Goal: Task Accomplishment & Management: Use online tool/utility

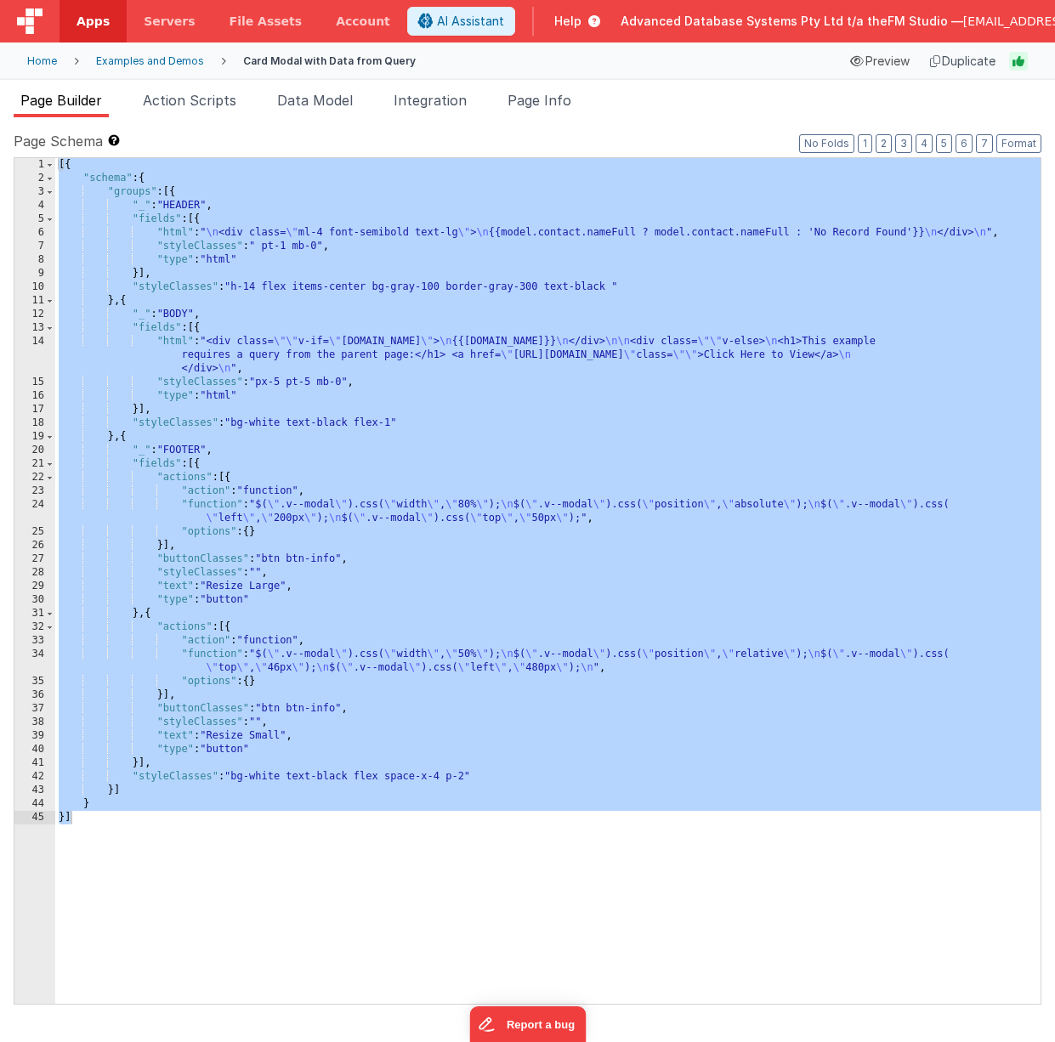
click at [400, 346] on div "[{ "schema" : { "groups" : [{ "_" : "HEADER" , "fields" : [{ "html" : " \n <div…" at bounding box center [547, 594] width 985 height 873
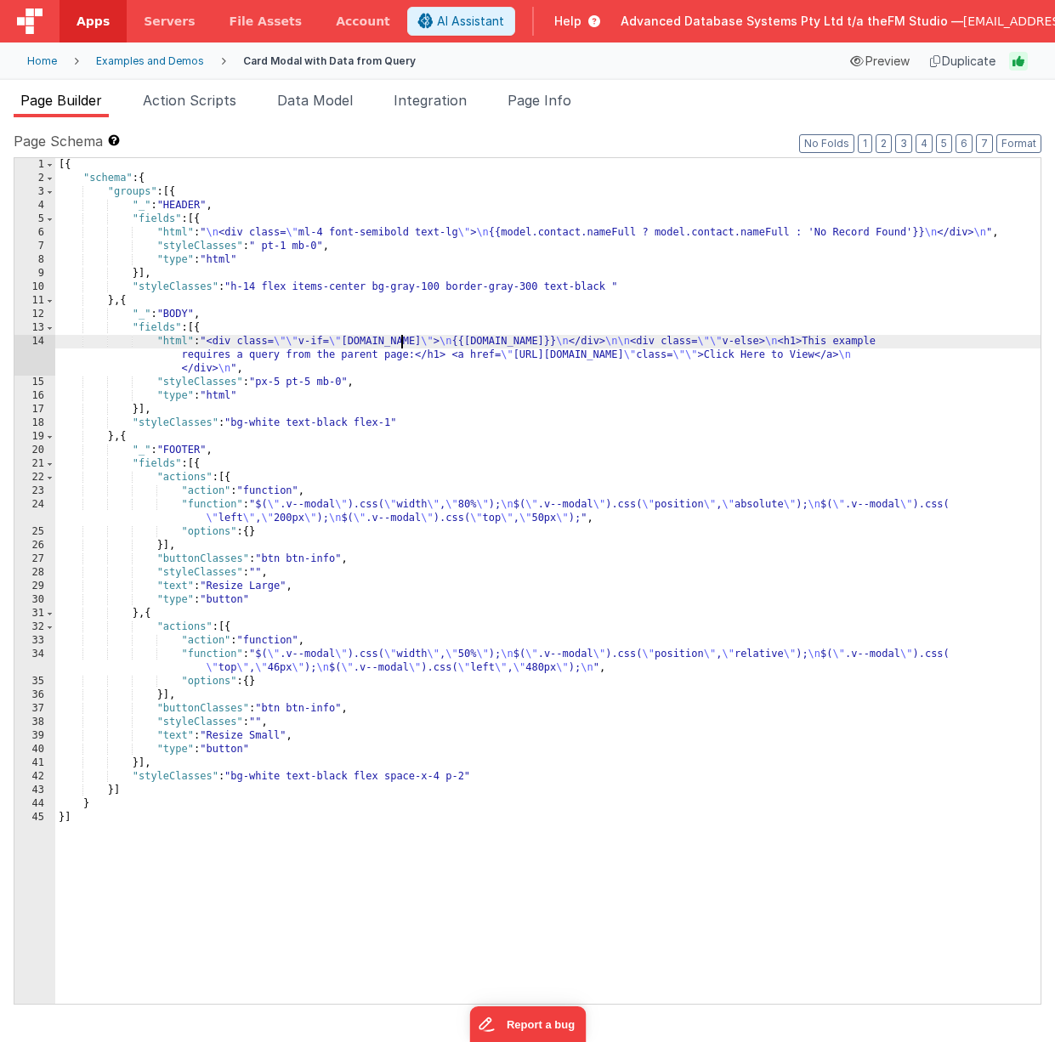
click at [29, 353] on div "14" at bounding box center [34, 355] width 41 height 41
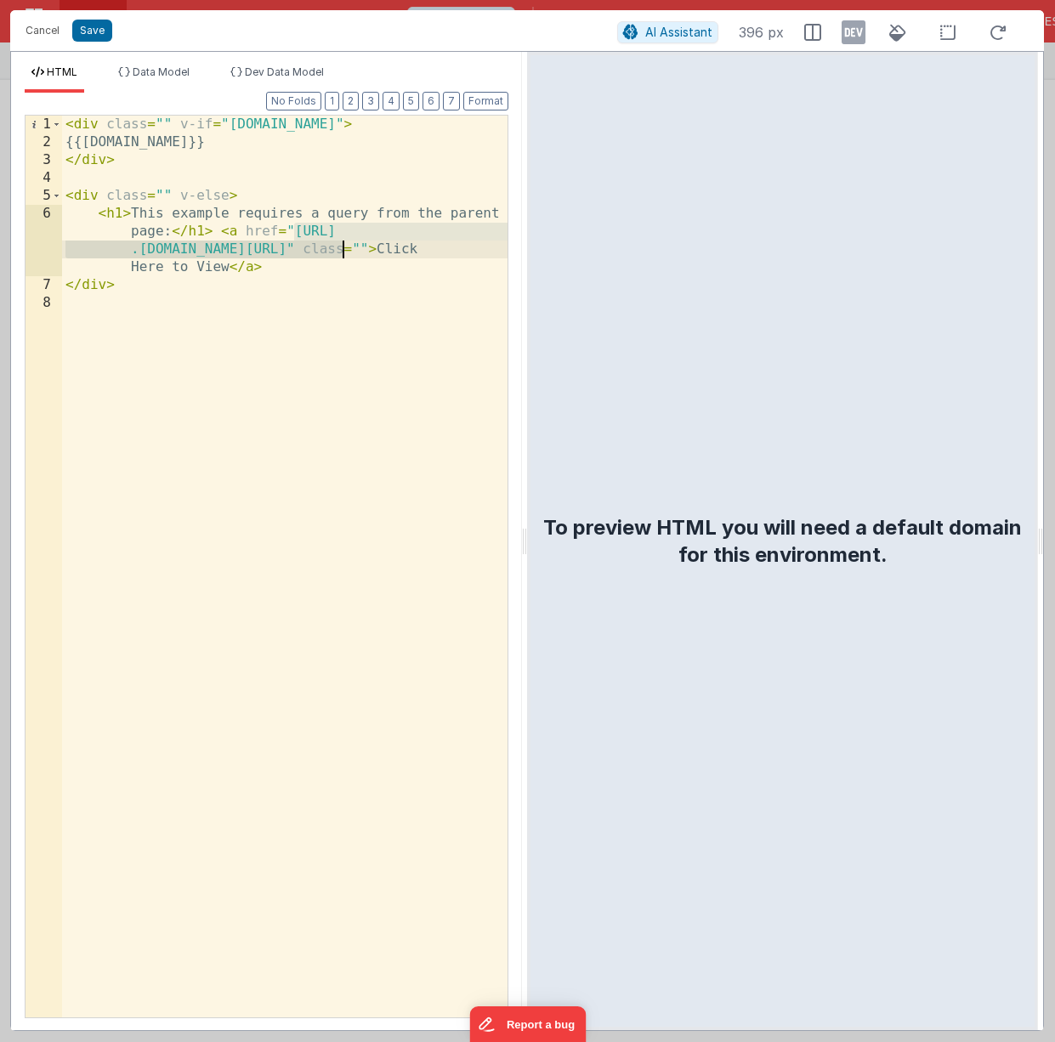
drag, startPoint x: 294, startPoint y: 235, endPoint x: 341, endPoint y: 249, distance: 48.9
click at [341, 249] on div "< div class = "" v-if = "model.contact.email" > {{model.contact.email}} </ div …" at bounding box center [284, 585] width 445 height 938
click at [34, 31] on button "Cancel" at bounding box center [42, 31] width 51 height 24
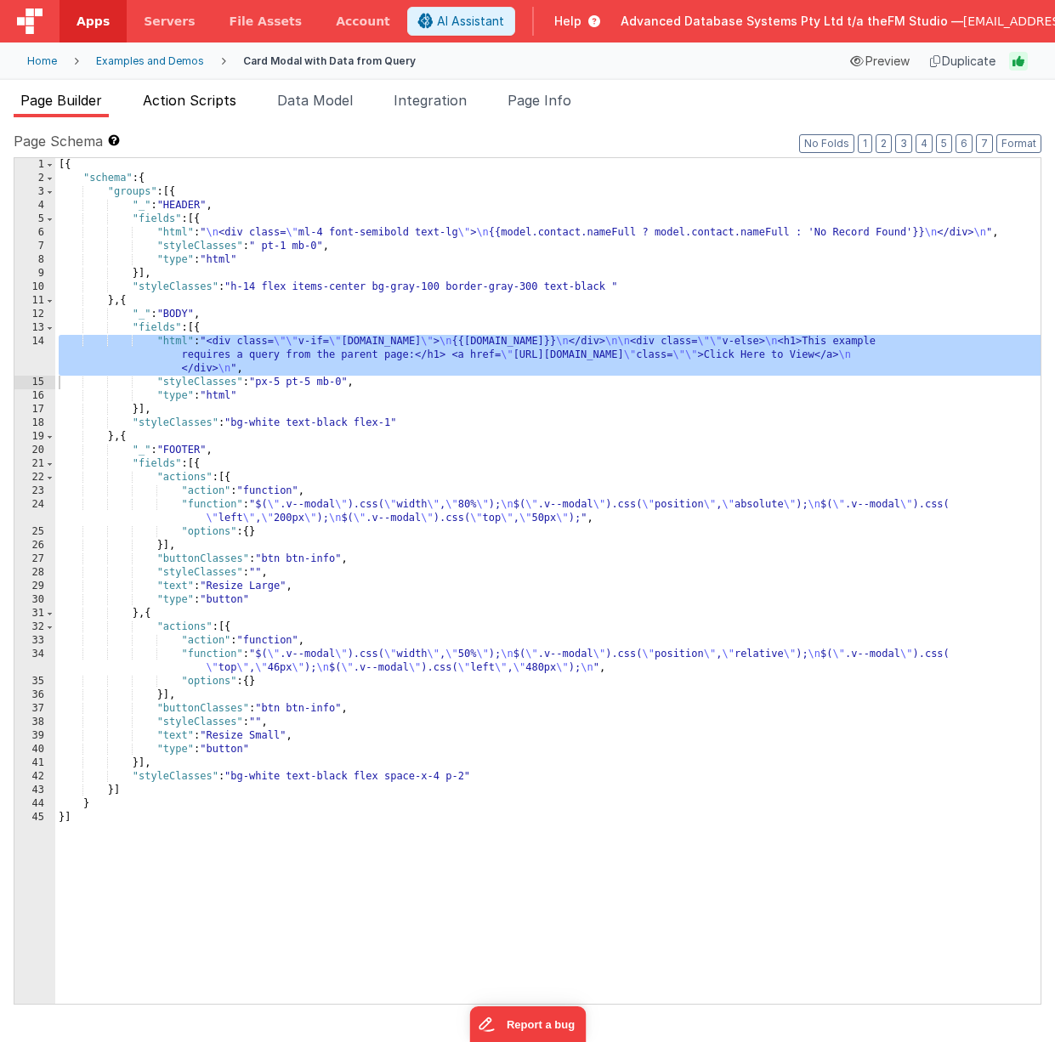
click at [203, 102] on span "Action Scripts" at bounding box center [190, 100] width 94 height 17
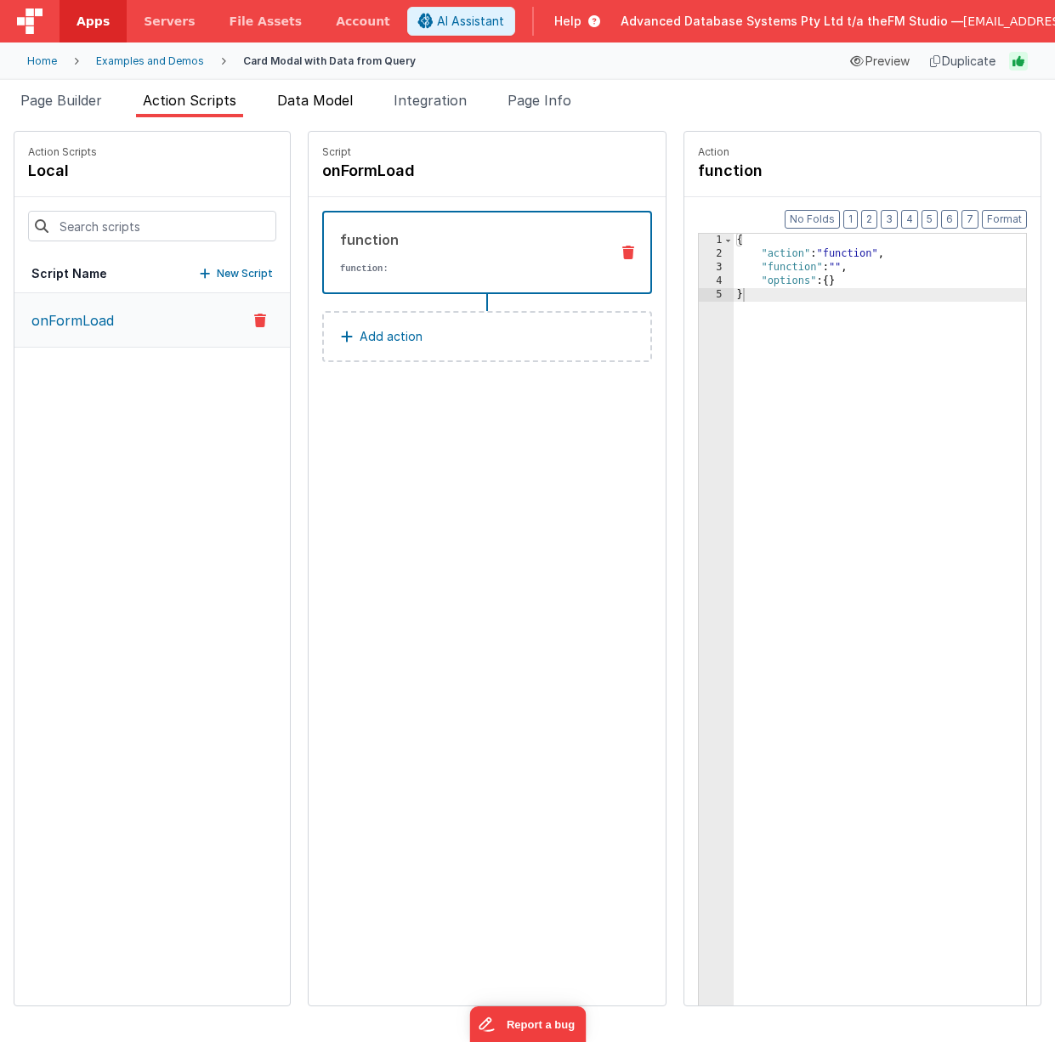
click at [315, 99] on span "Data Model" at bounding box center [315, 100] width 76 height 17
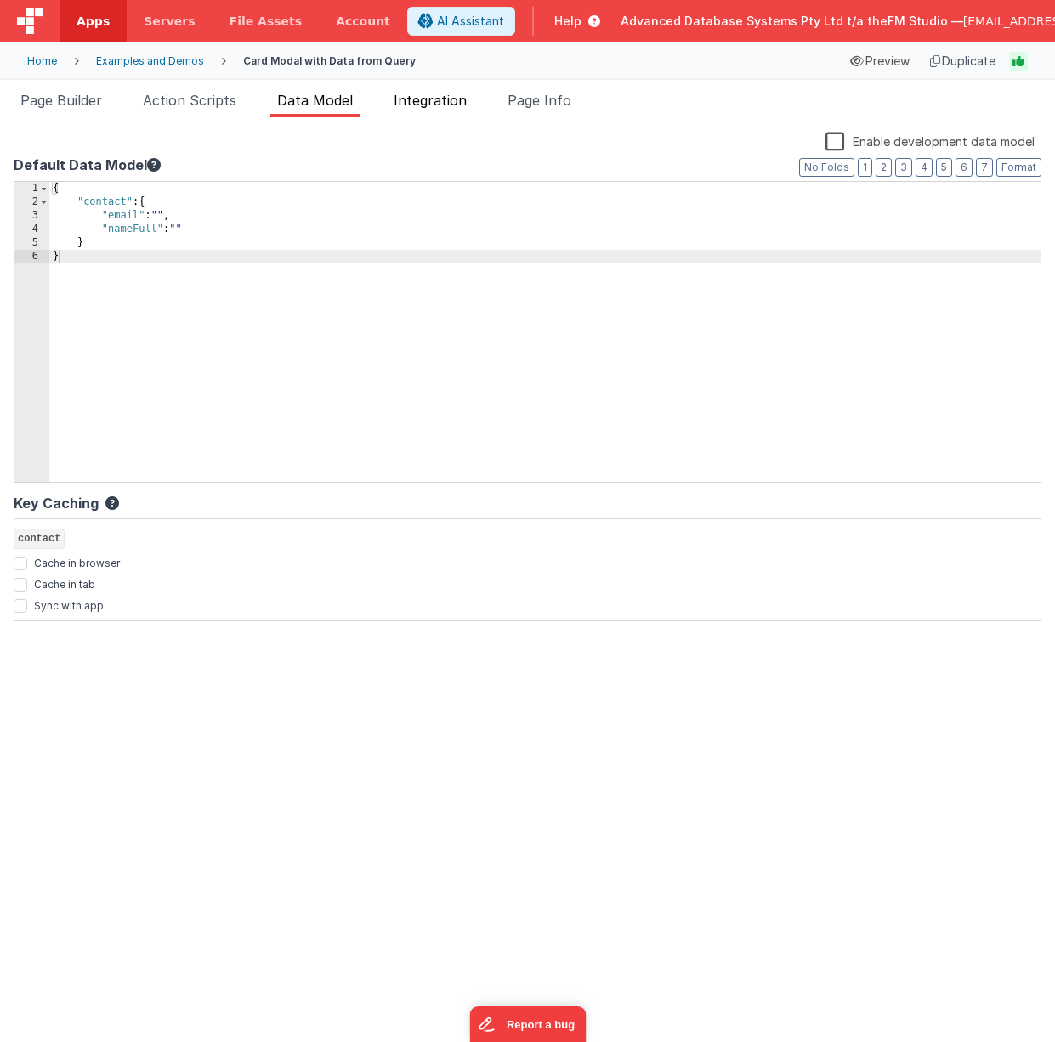
click at [426, 101] on span "Integration" at bounding box center [430, 100] width 73 height 17
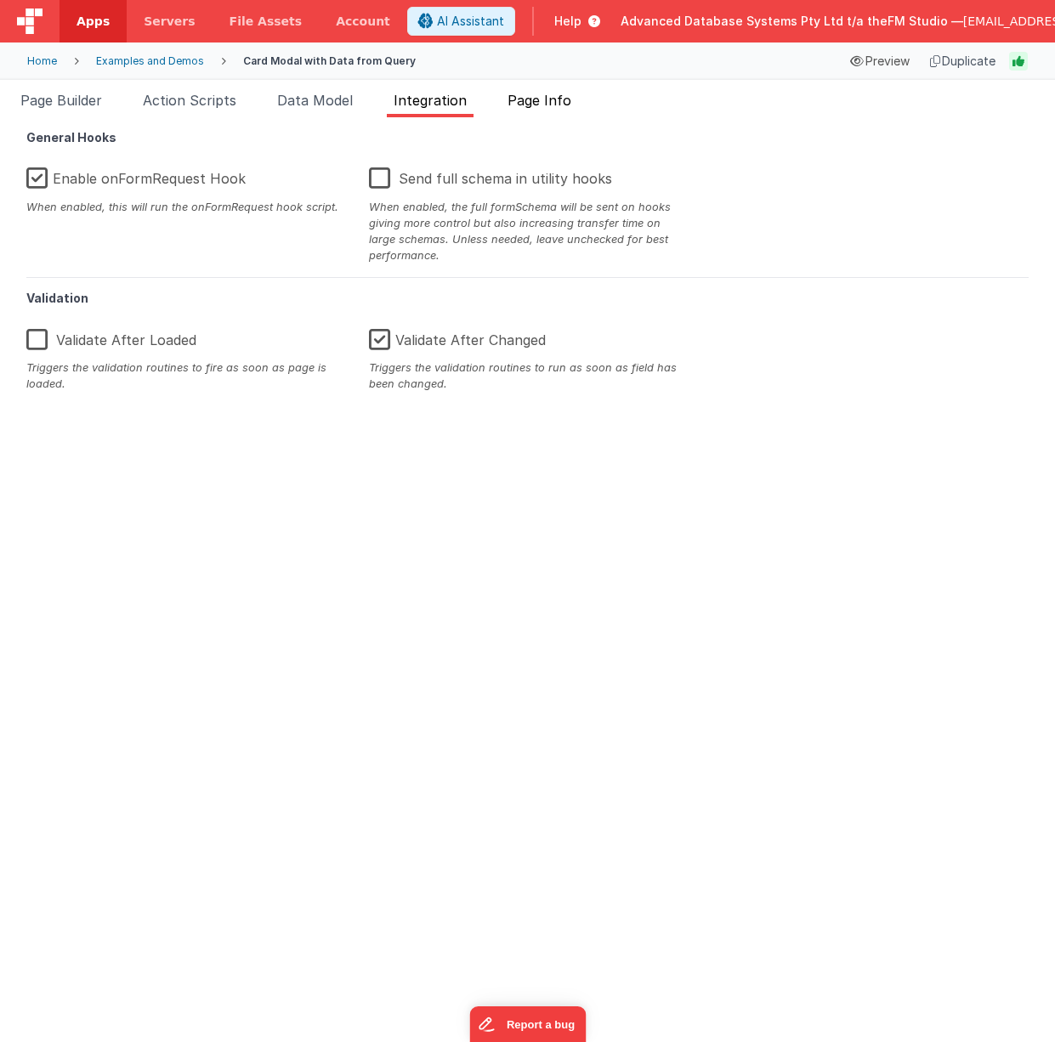
click at [546, 96] on span "Page Info" at bounding box center [540, 100] width 64 height 17
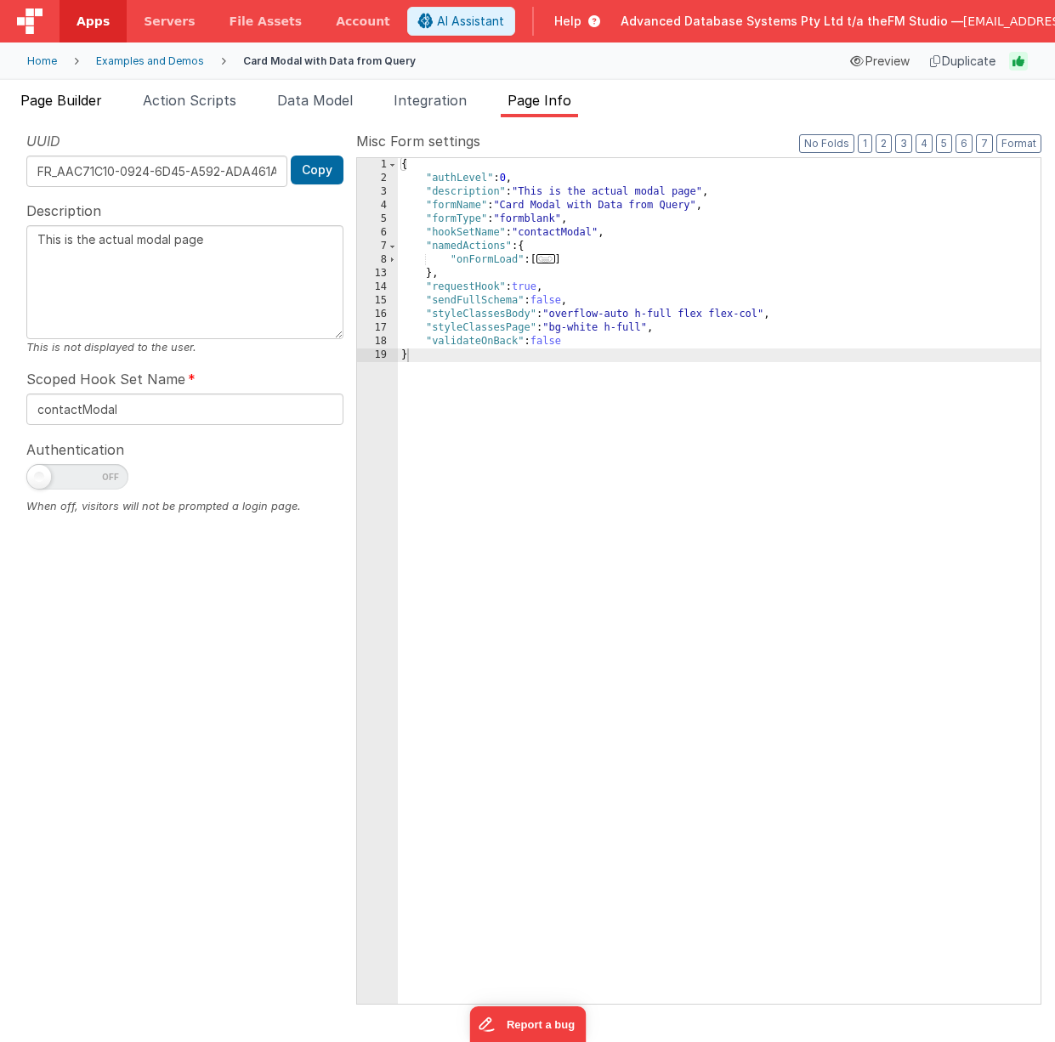
click at [65, 105] on span "Page Builder" at bounding box center [61, 100] width 82 height 17
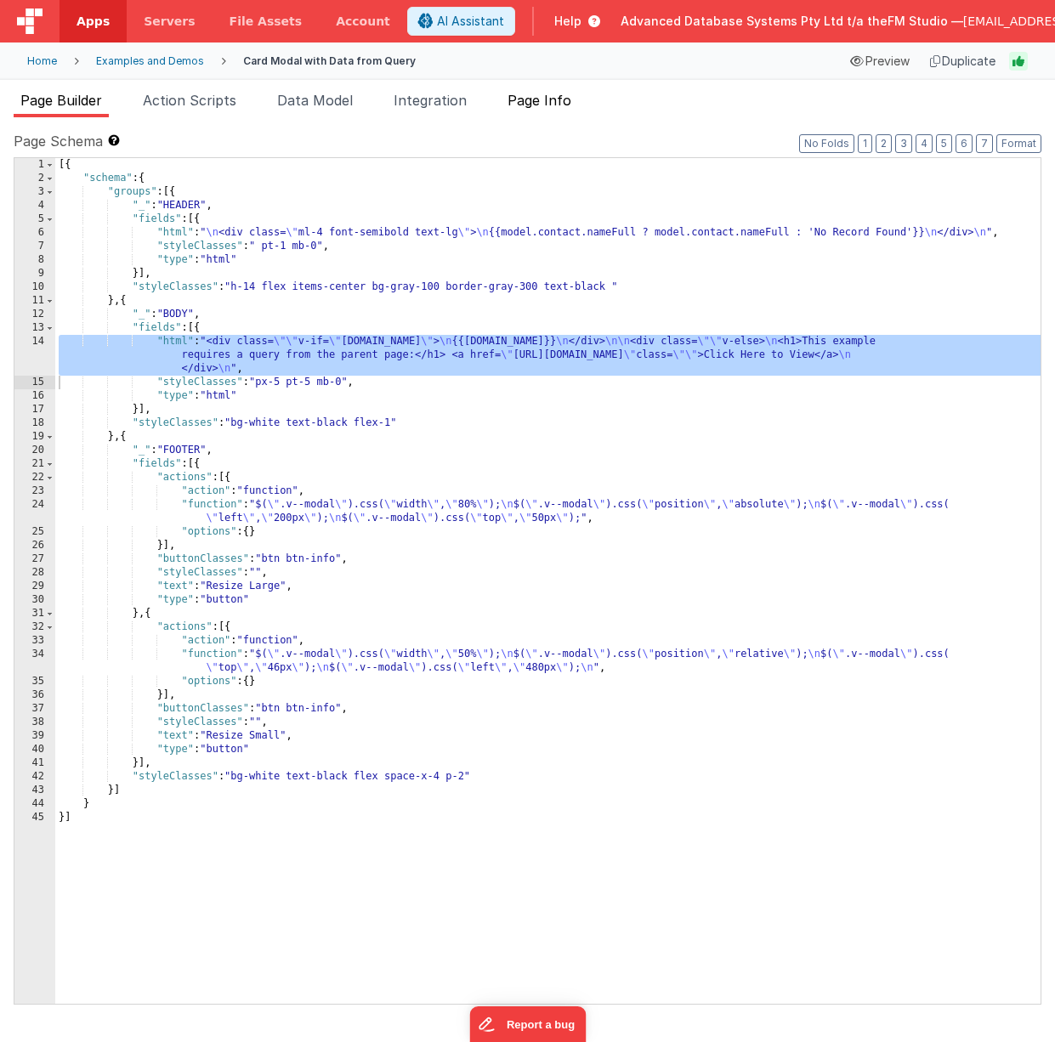
click at [558, 97] on span "Page Info" at bounding box center [540, 100] width 64 height 17
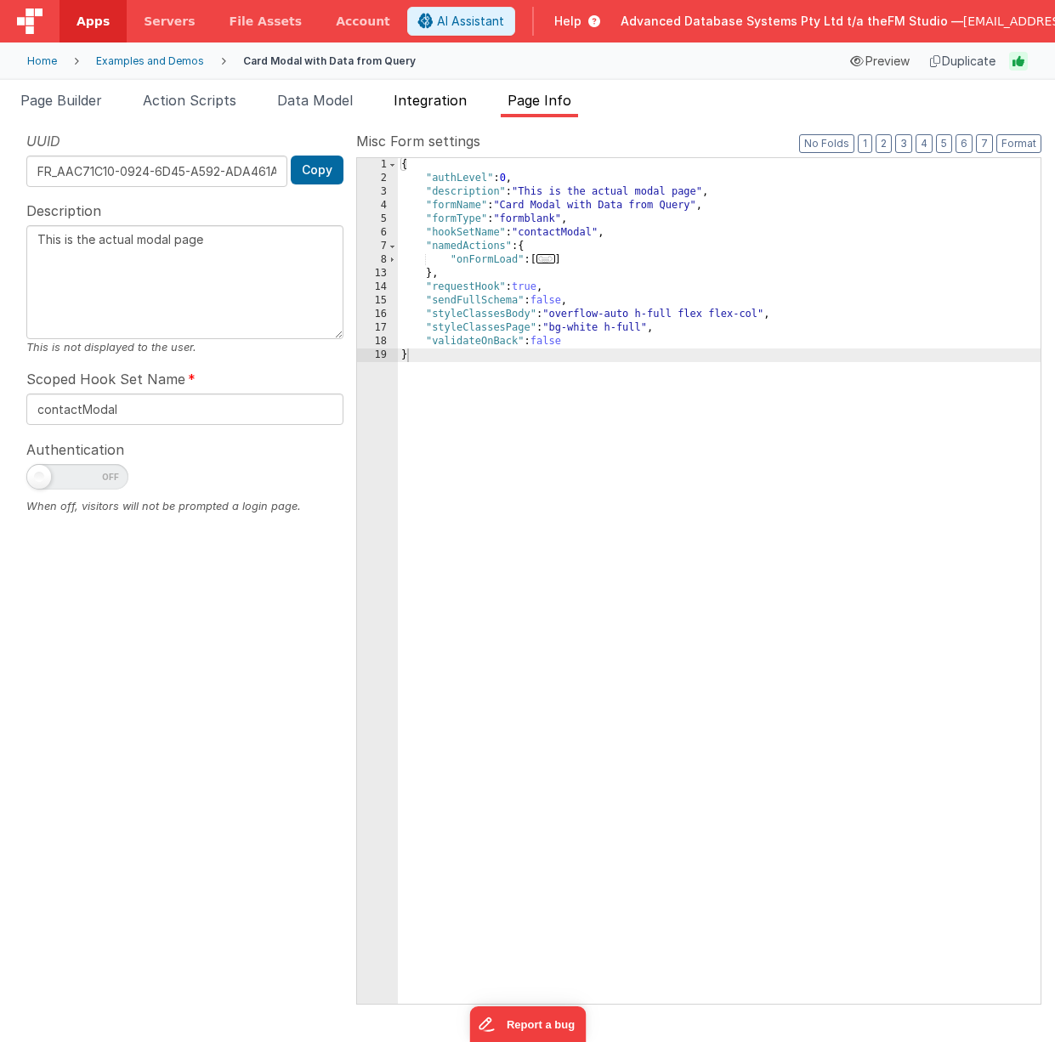
click at [437, 107] on span "Integration" at bounding box center [430, 100] width 73 height 17
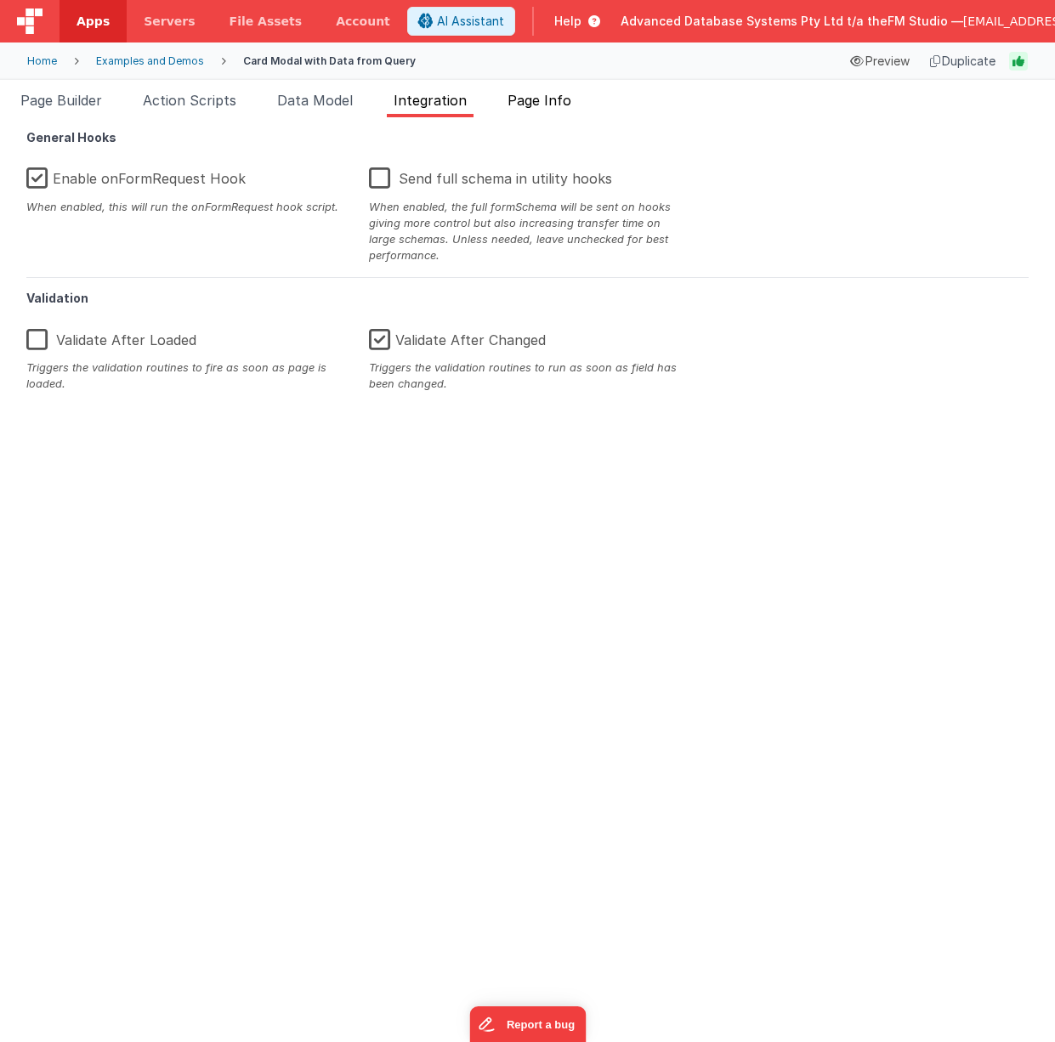
click at [552, 100] on span "Page Info" at bounding box center [540, 100] width 64 height 17
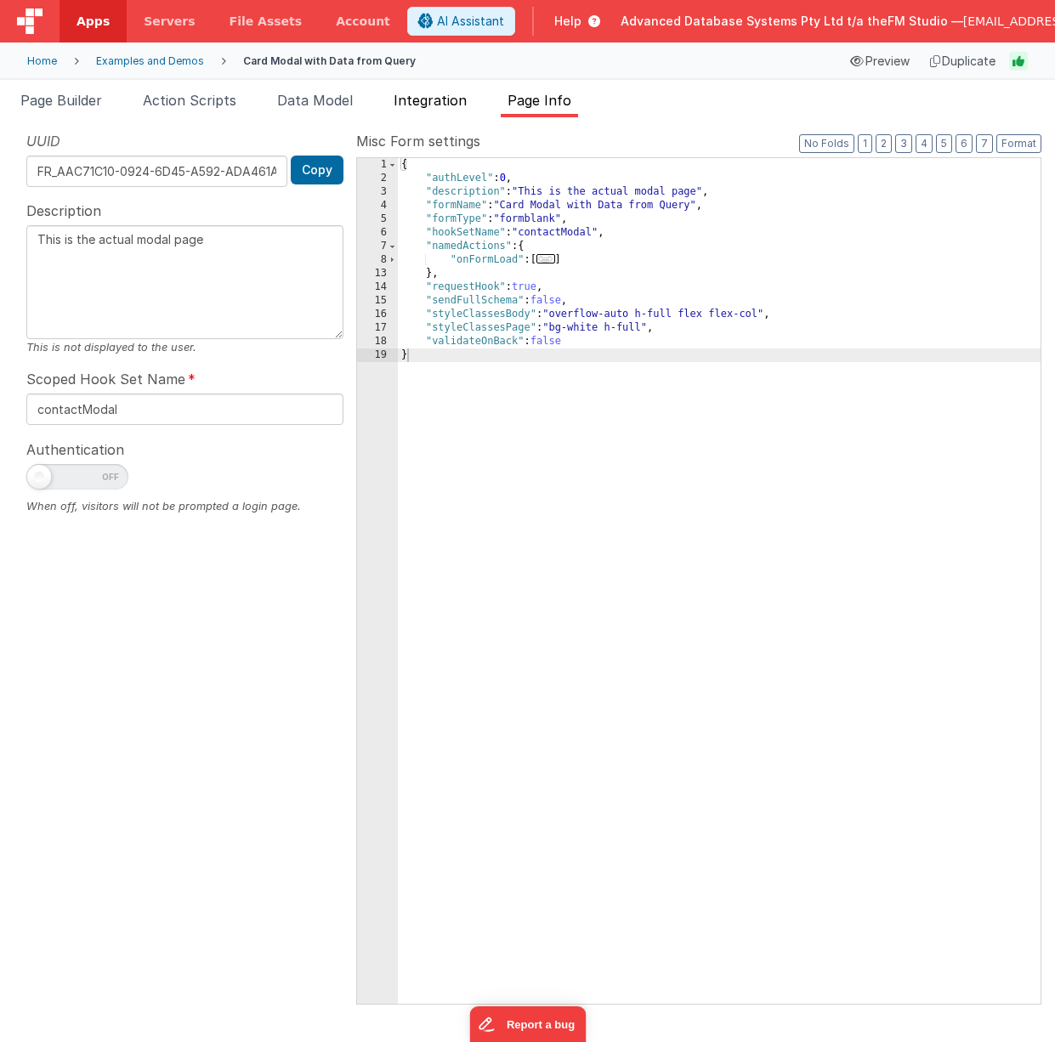
click at [424, 94] on span "Integration" at bounding box center [430, 100] width 73 height 17
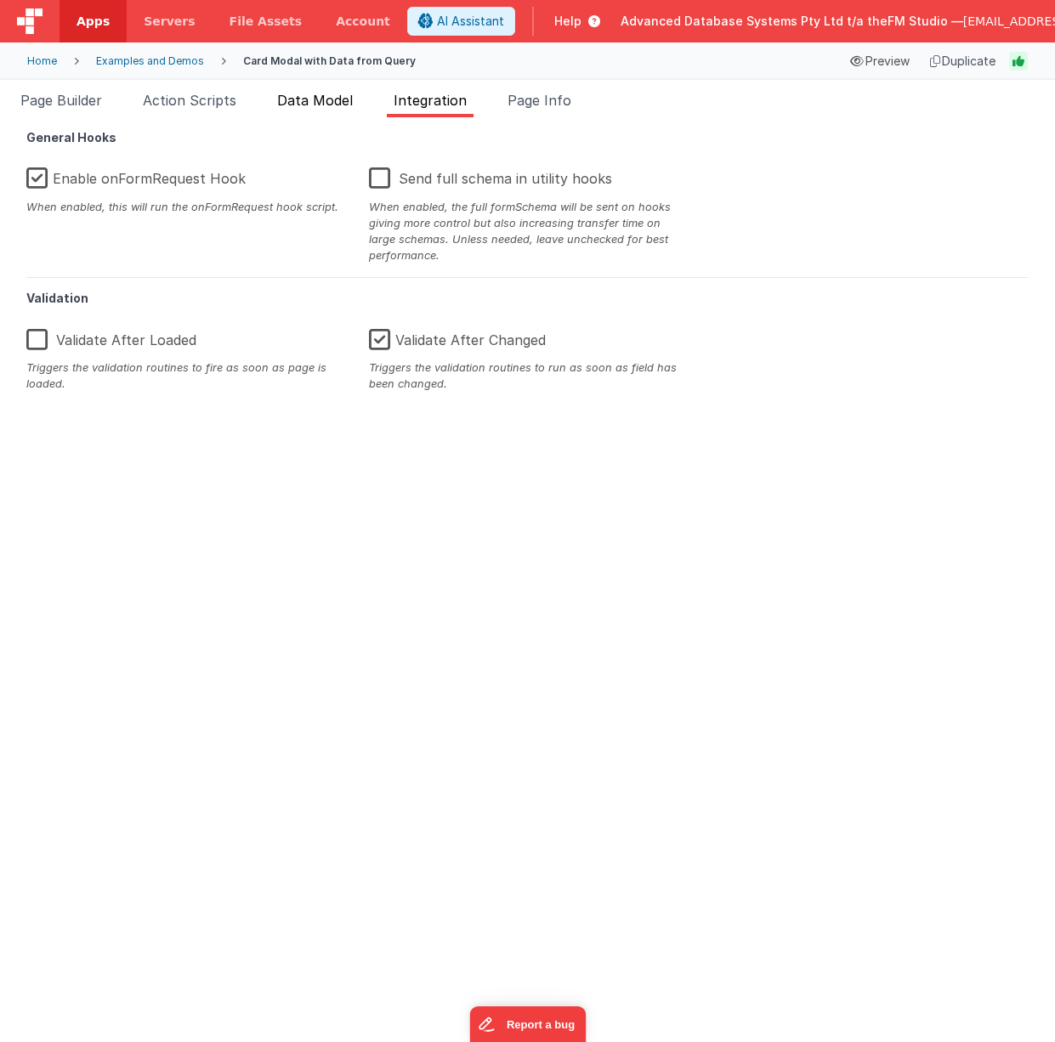
click at [320, 99] on span "Data Model" at bounding box center [315, 100] width 76 height 17
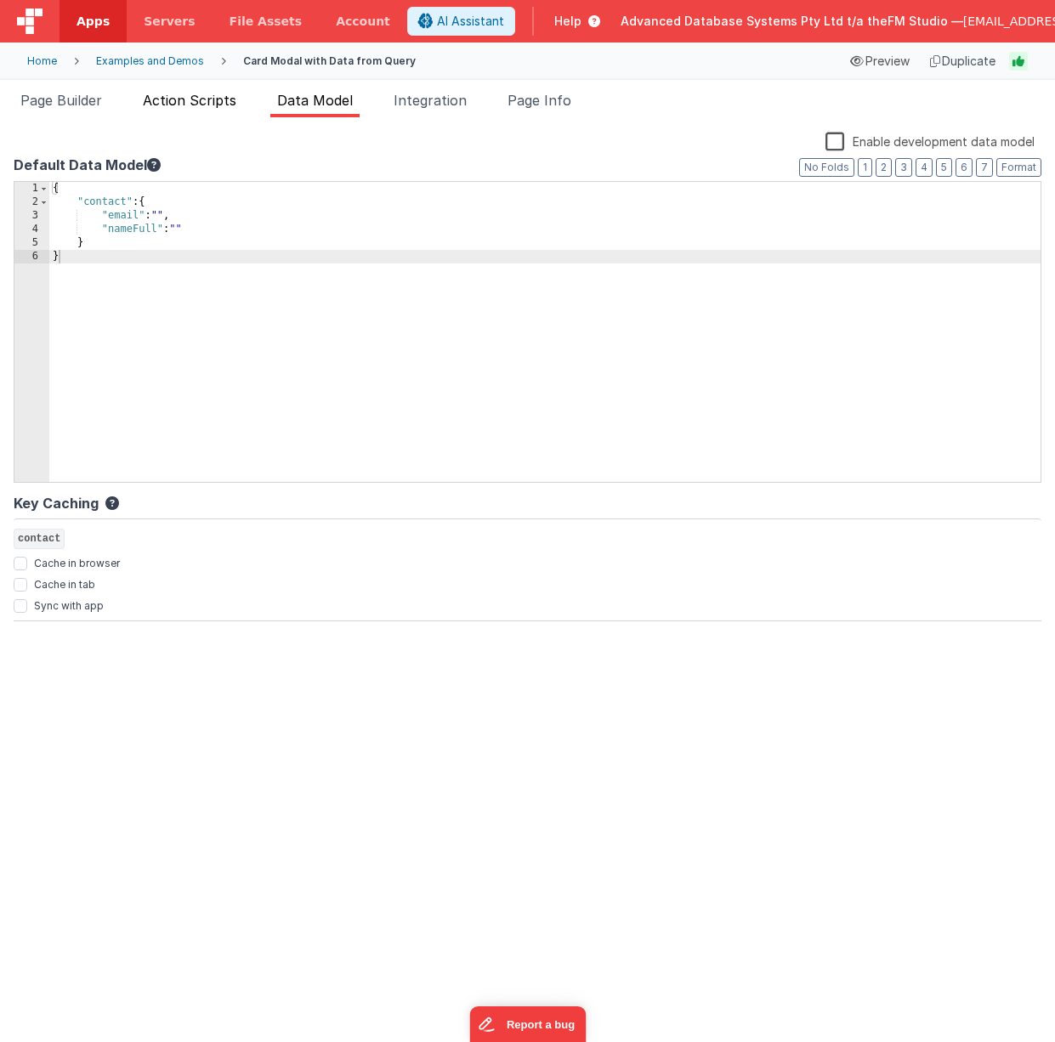
click at [185, 105] on span "Action Scripts" at bounding box center [190, 100] width 94 height 17
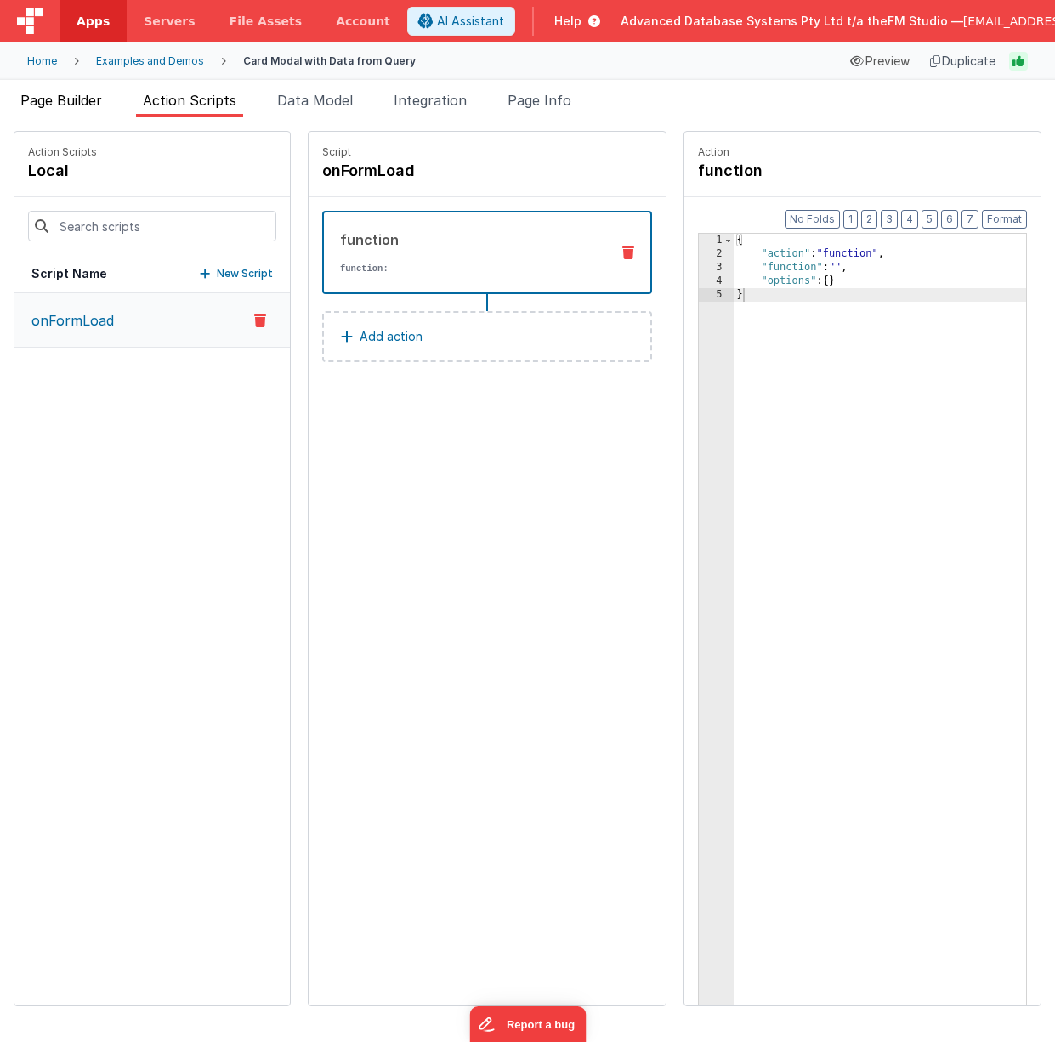
click at [69, 104] on span "Page Builder" at bounding box center [61, 100] width 82 height 17
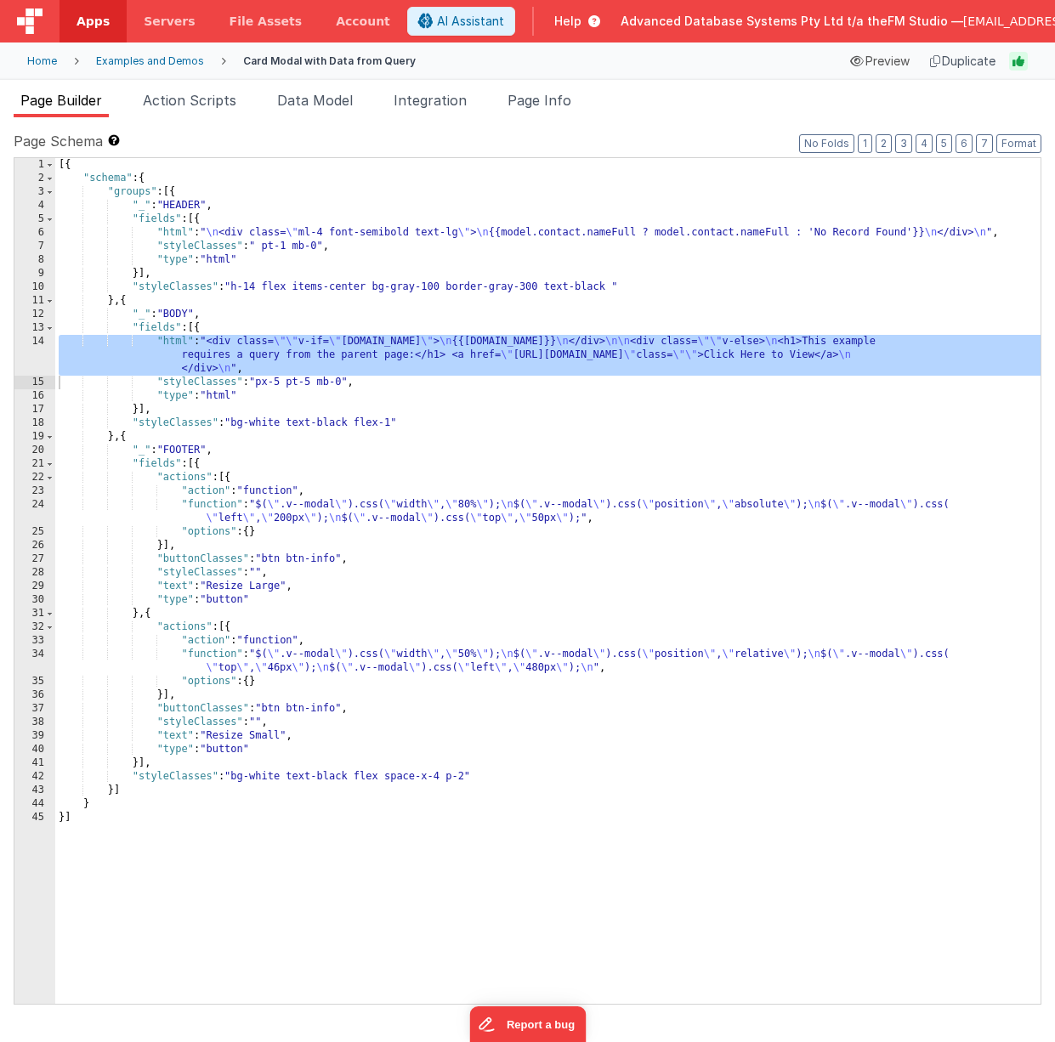
click at [554, 26] on span "Help" at bounding box center [567, 21] width 27 height 17
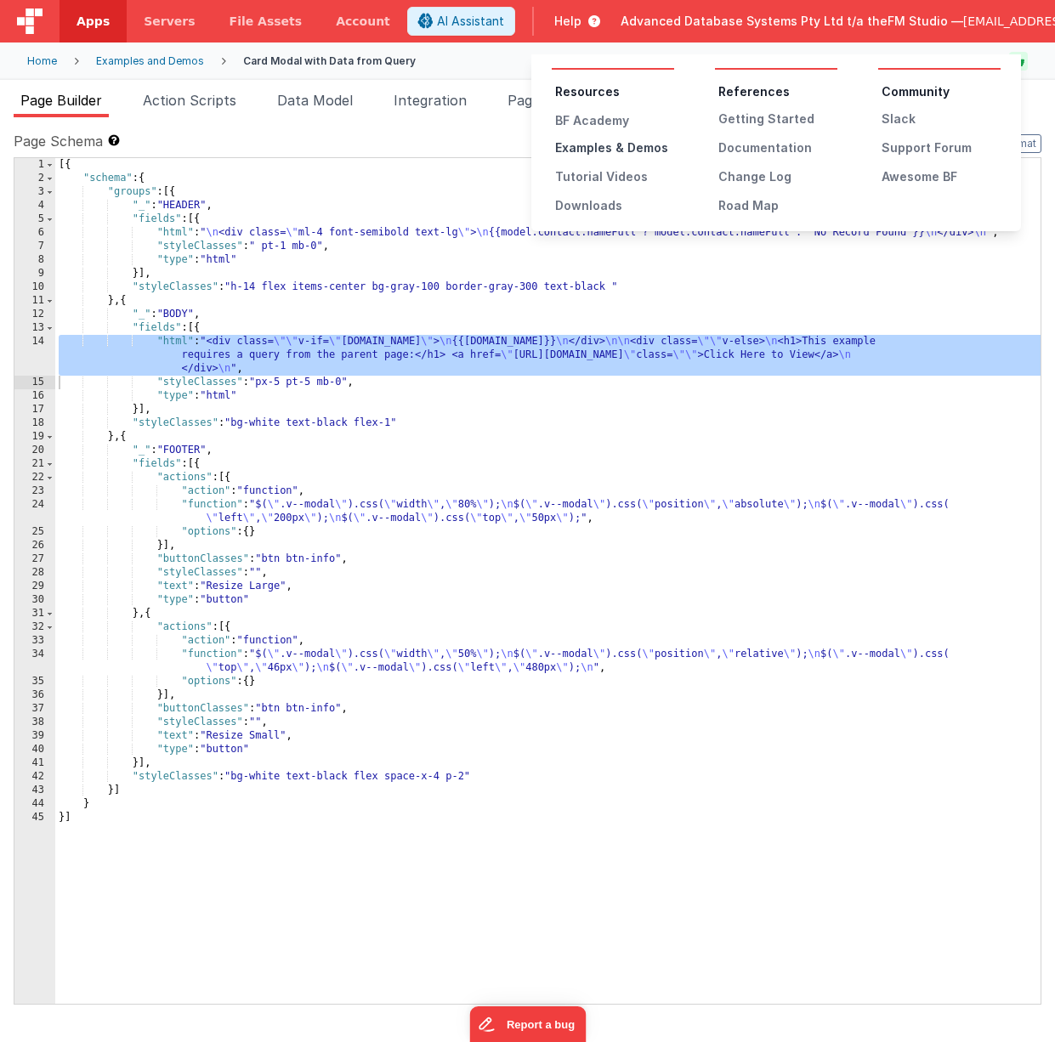
click at [622, 142] on div "Examples & Demos" at bounding box center [614, 147] width 119 height 17
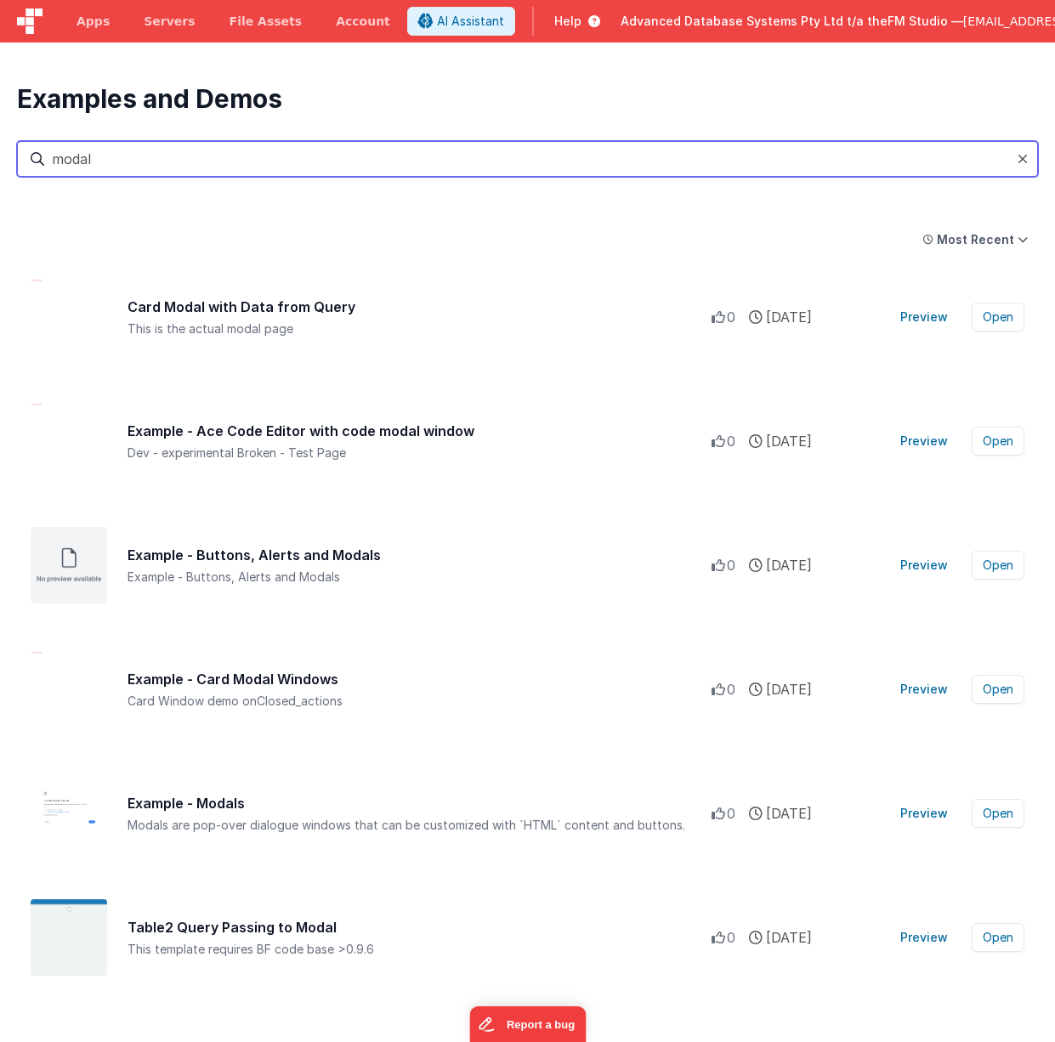
click at [275, 157] on input "modal" at bounding box center [527, 159] width 1021 height 36
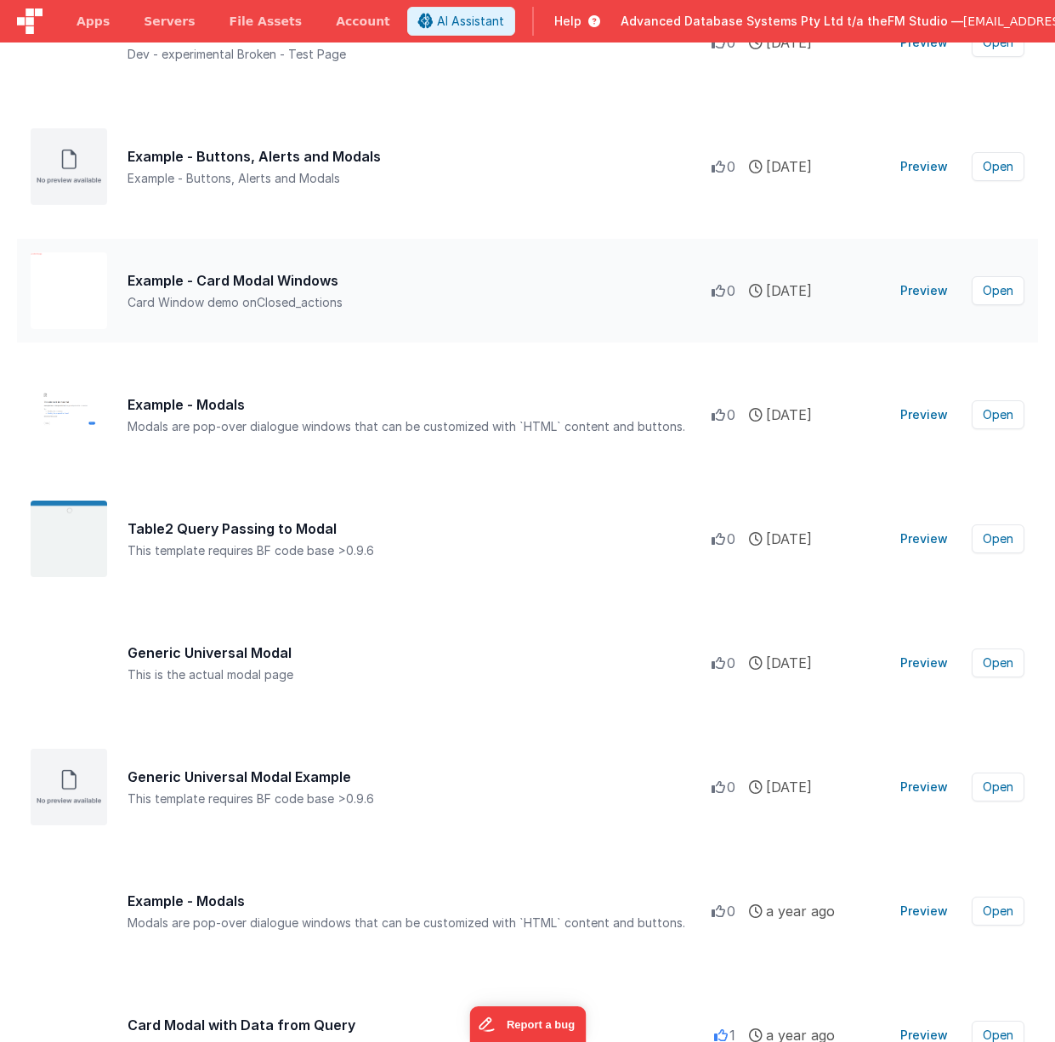
scroll to position [400, 0]
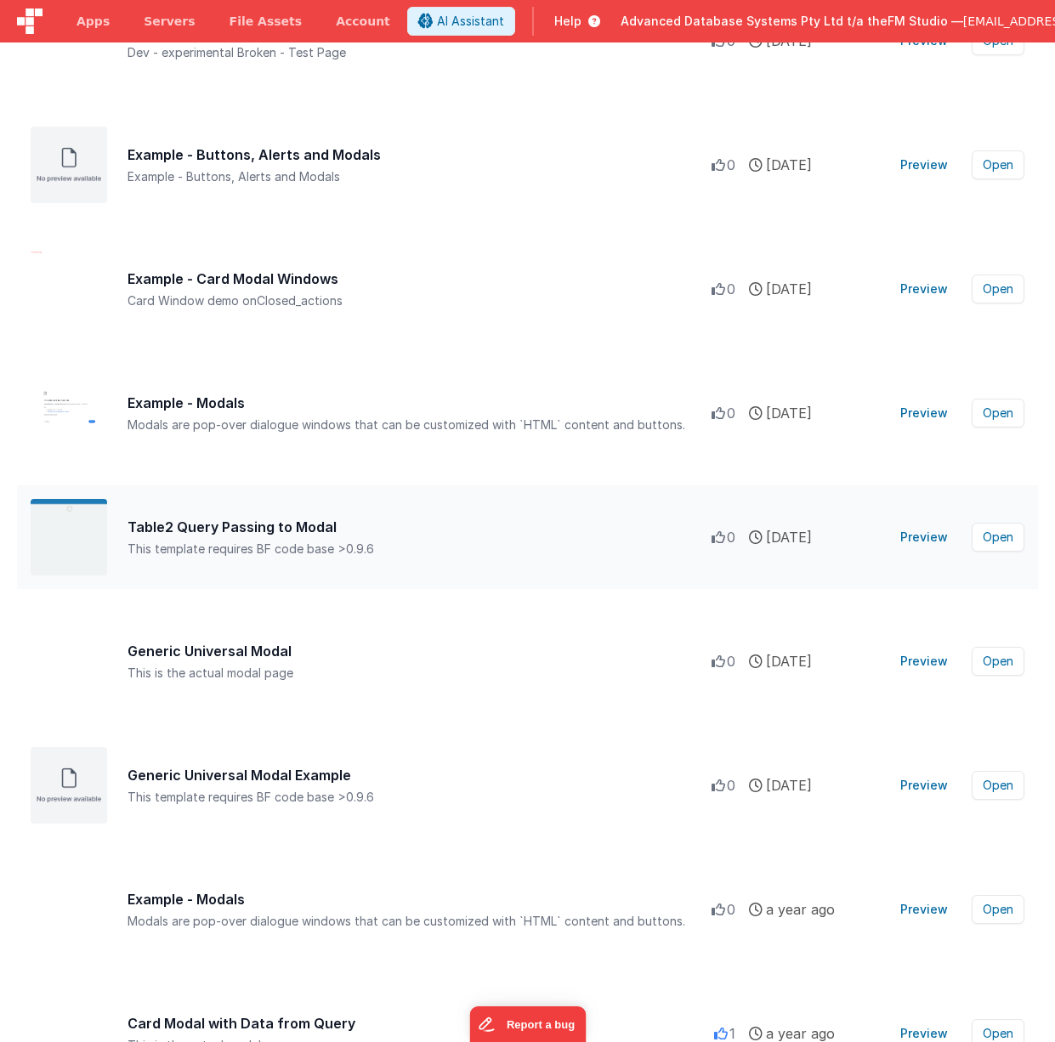
click at [922, 536] on button "Preview" at bounding box center [924, 537] width 68 height 27
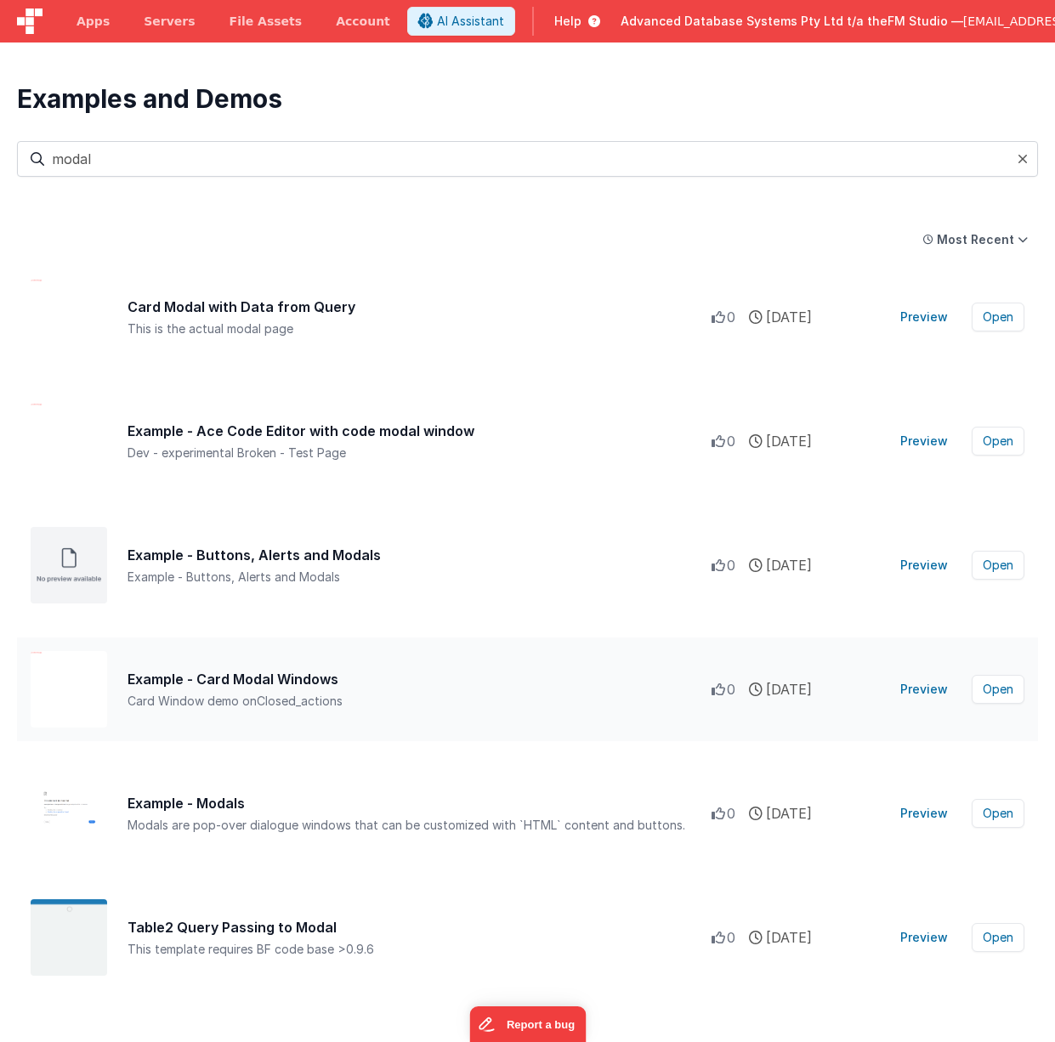
scroll to position [0, 0]
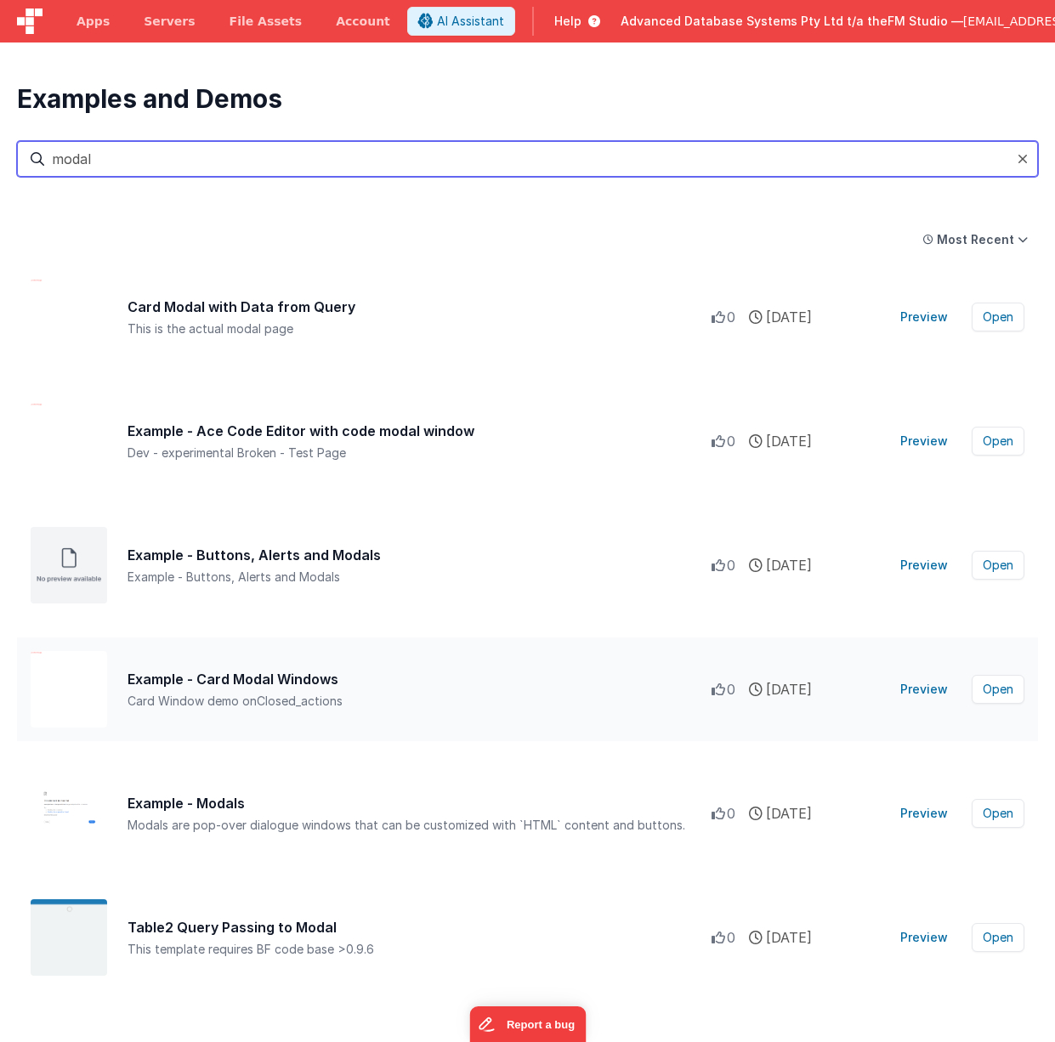
click at [183, 147] on input "modal" at bounding box center [527, 159] width 1021 height 36
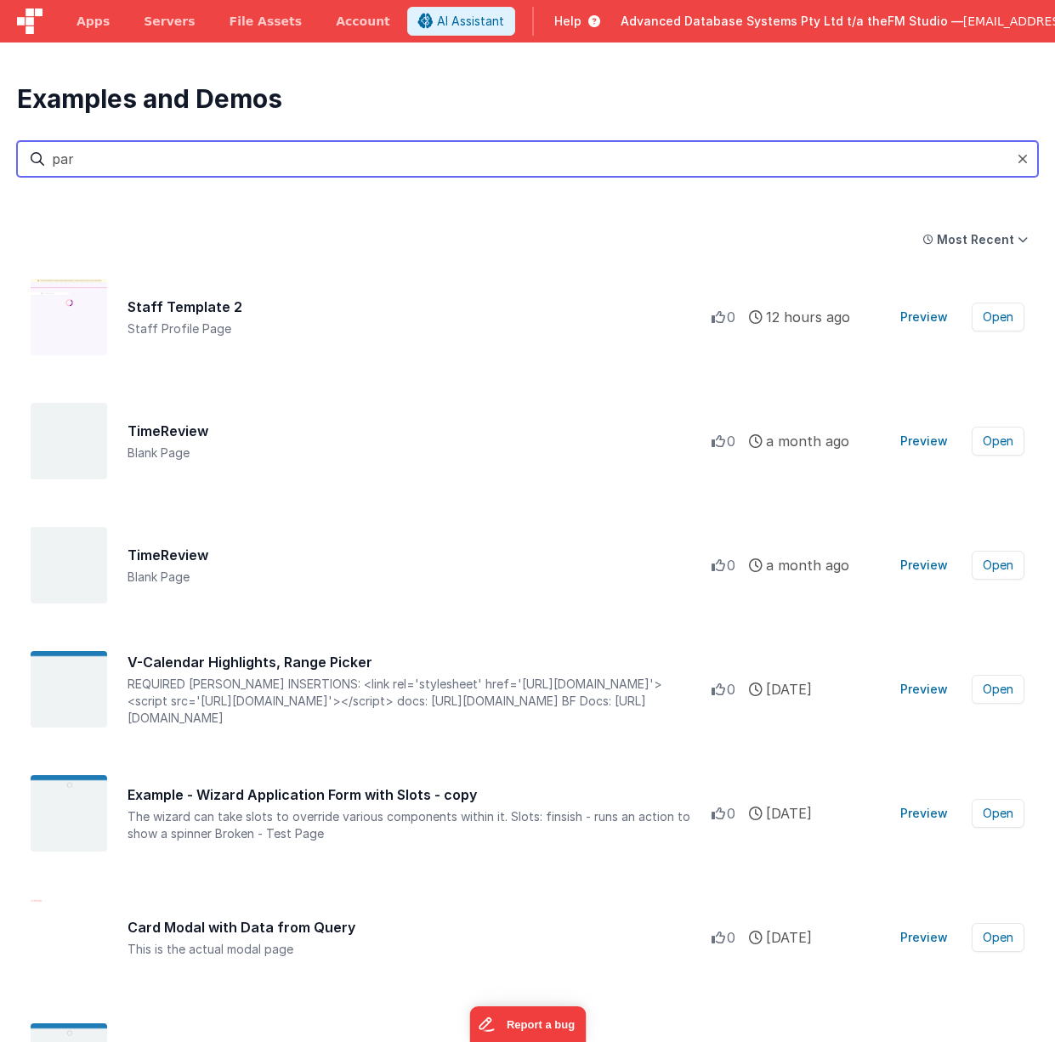
type input "pars"
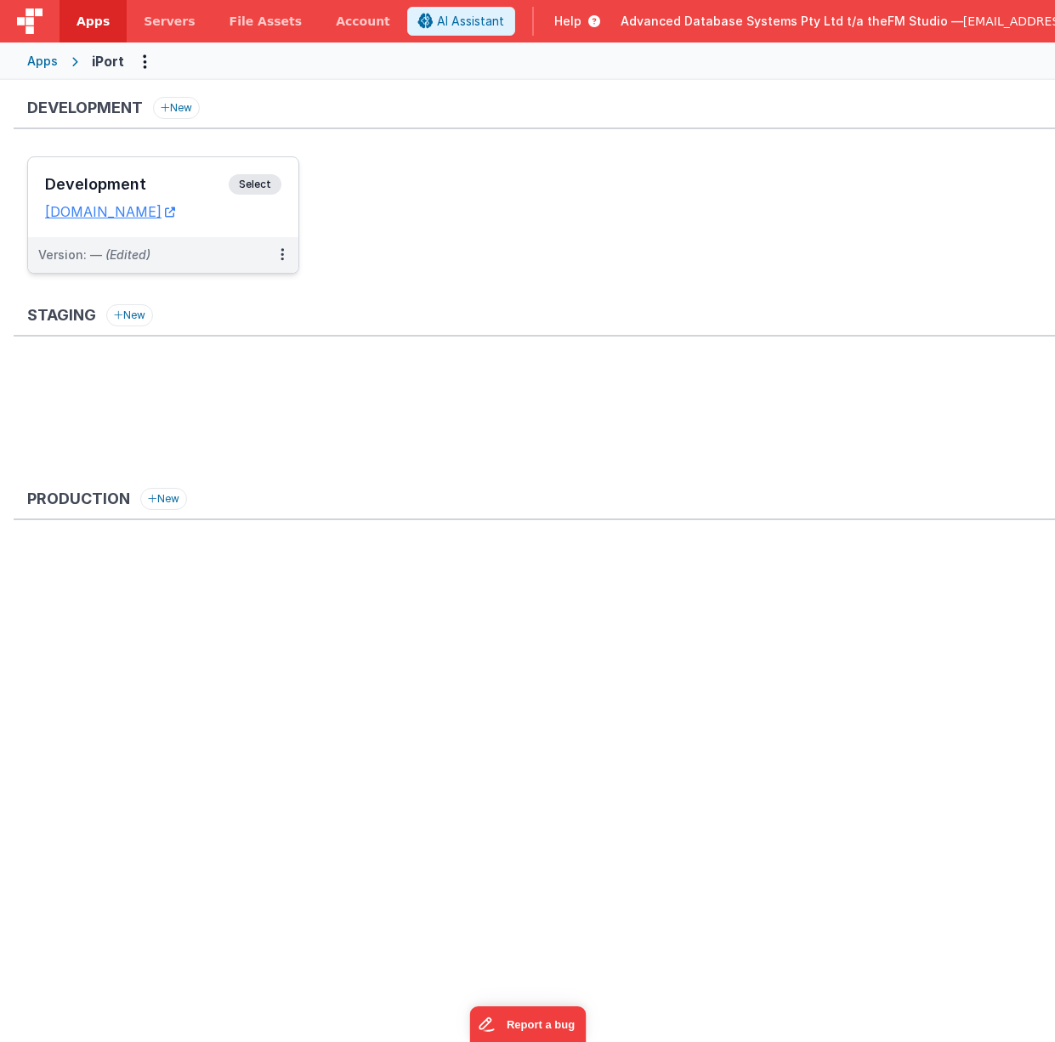
click at [121, 179] on h3 "Development" at bounding box center [137, 184] width 184 height 17
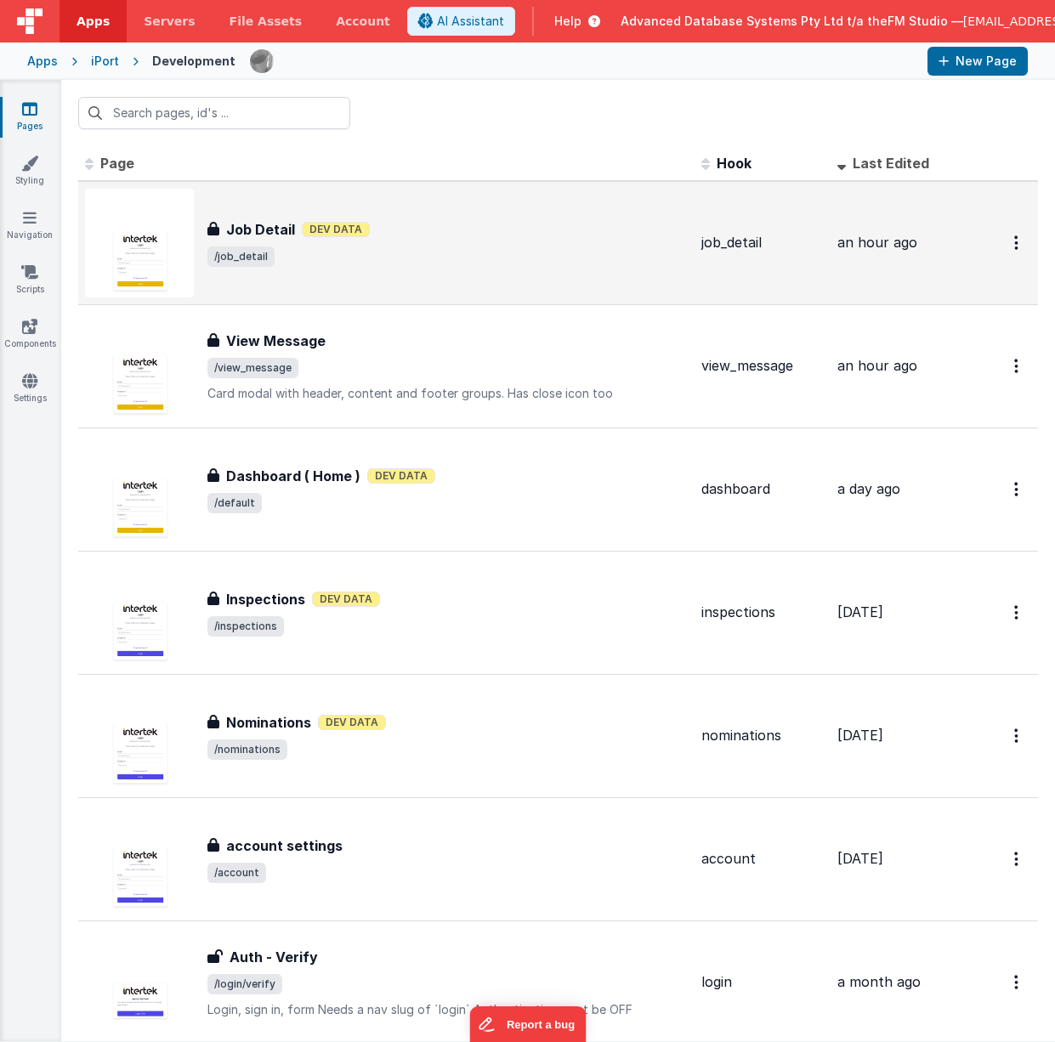
click at [239, 218] on div "Job Detail Job Detail Dev Data /job_detail" at bounding box center [386, 243] width 603 height 109
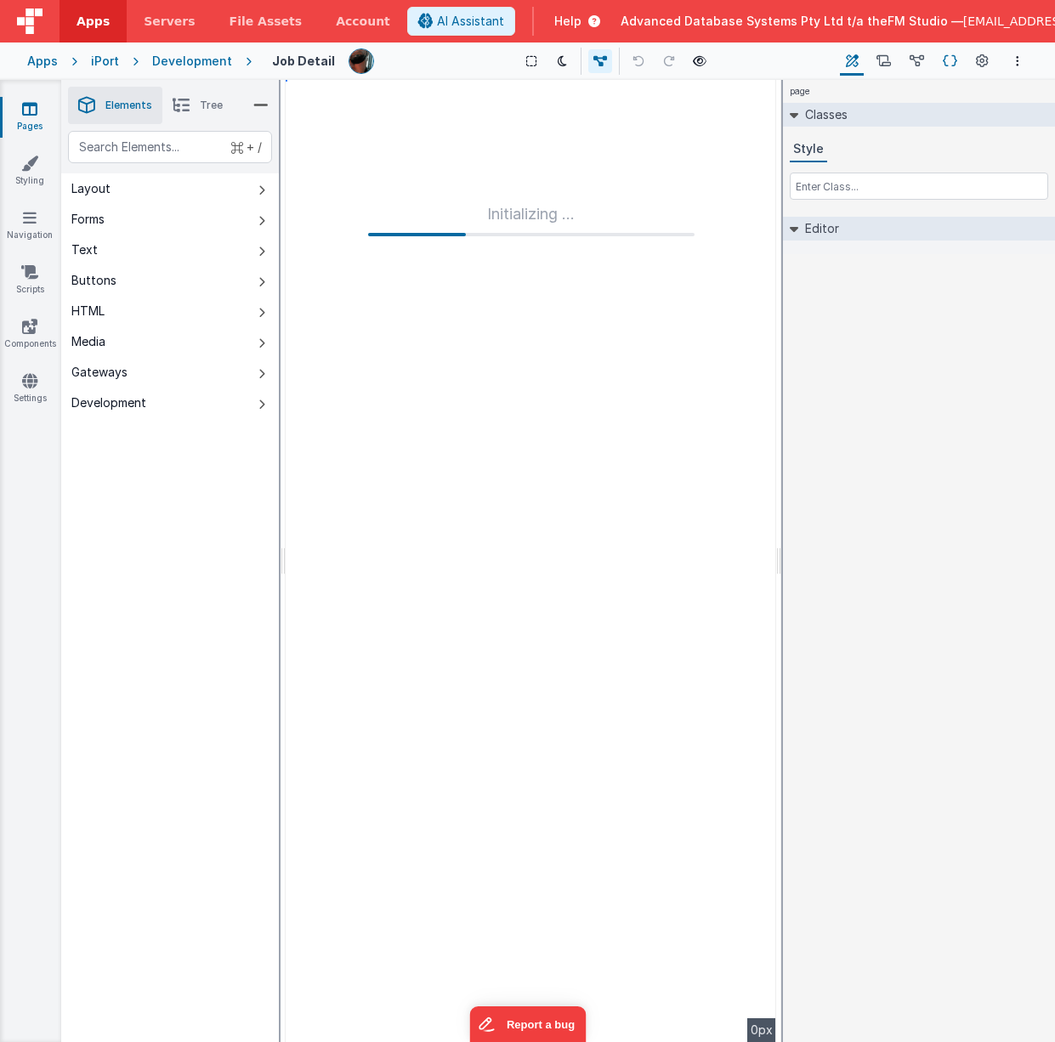
click at [949, 61] on icon at bounding box center [950, 62] width 14 height 18
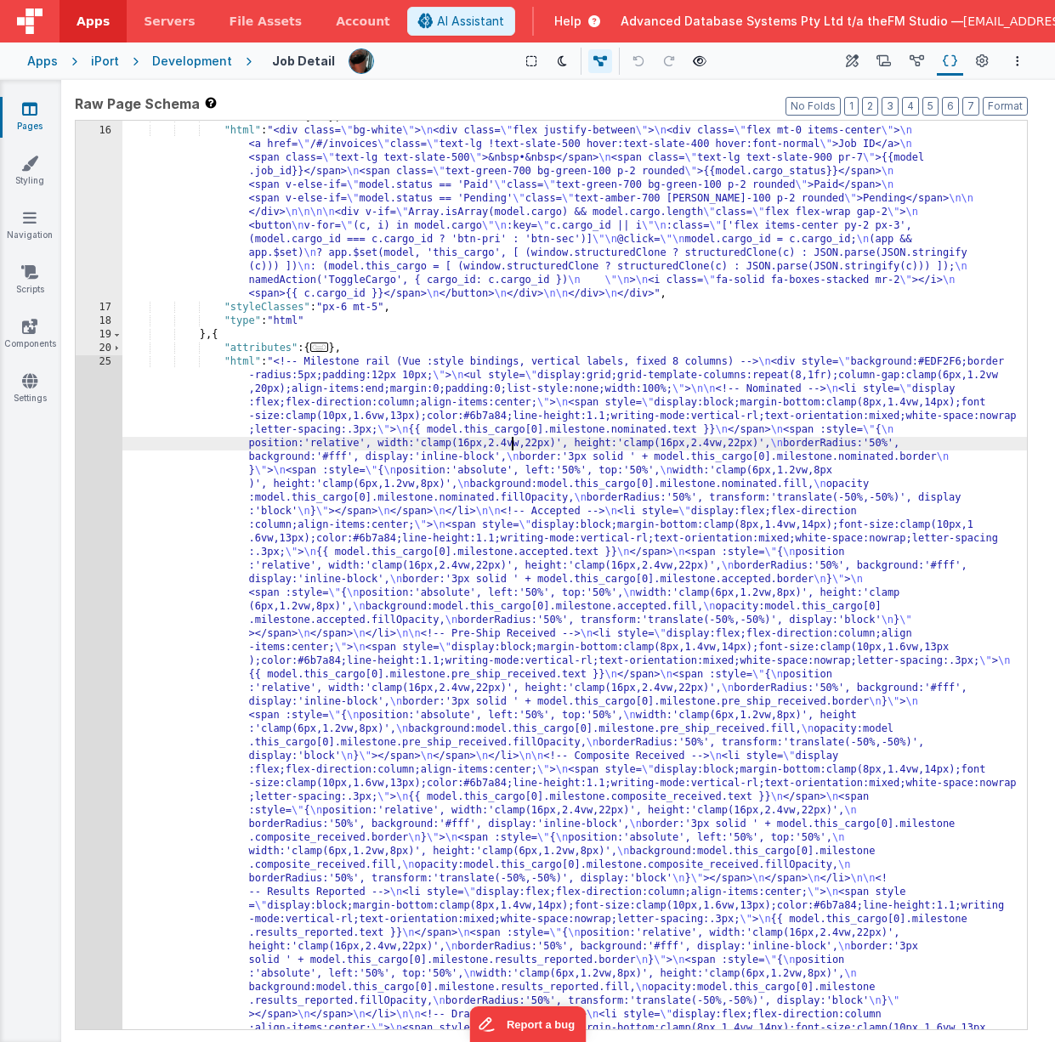
scroll to position [525, 0]
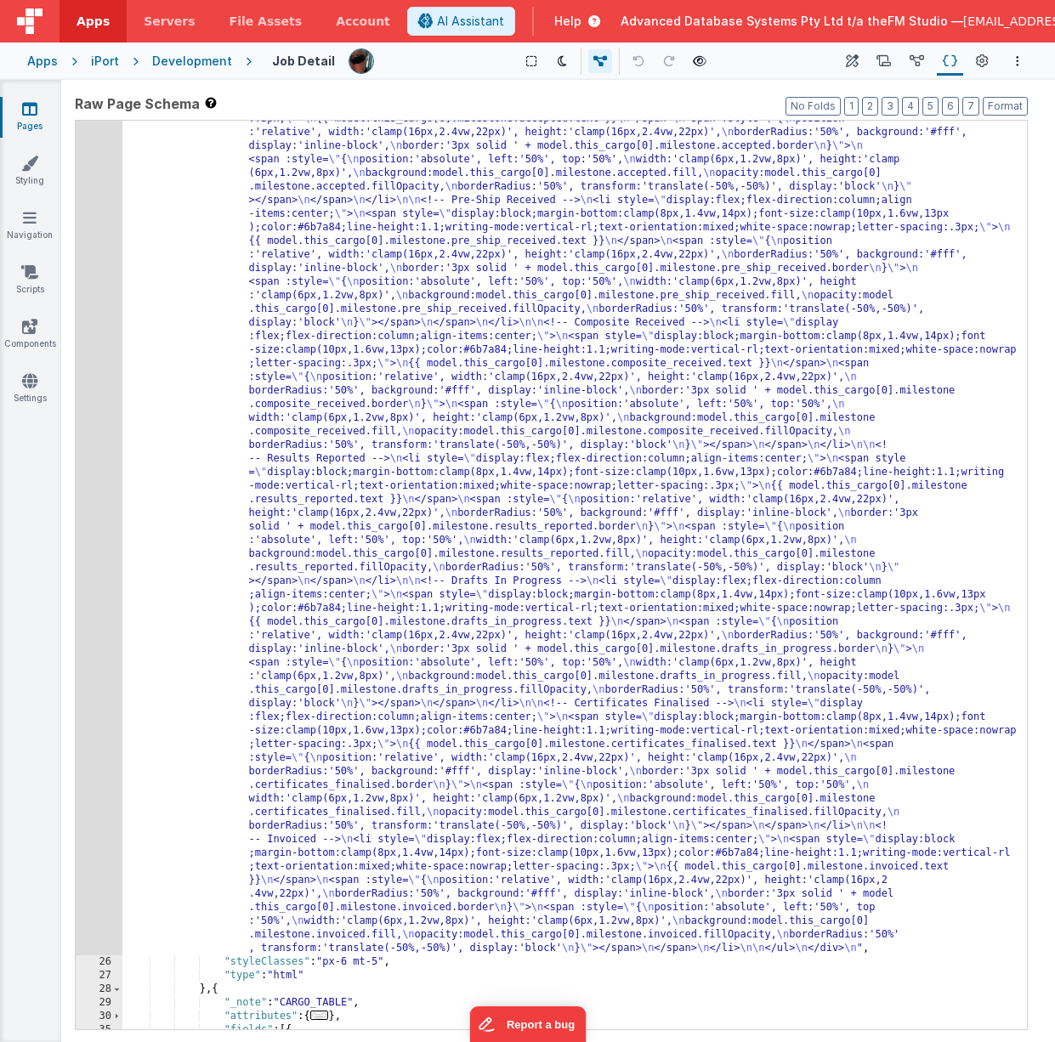
click at [395, 604] on div ""html" : "<!-- Milestone rail (Vue :style bindings, vertical labels, fixed 8 co…" at bounding box center [574, 900] width 904 height 1956
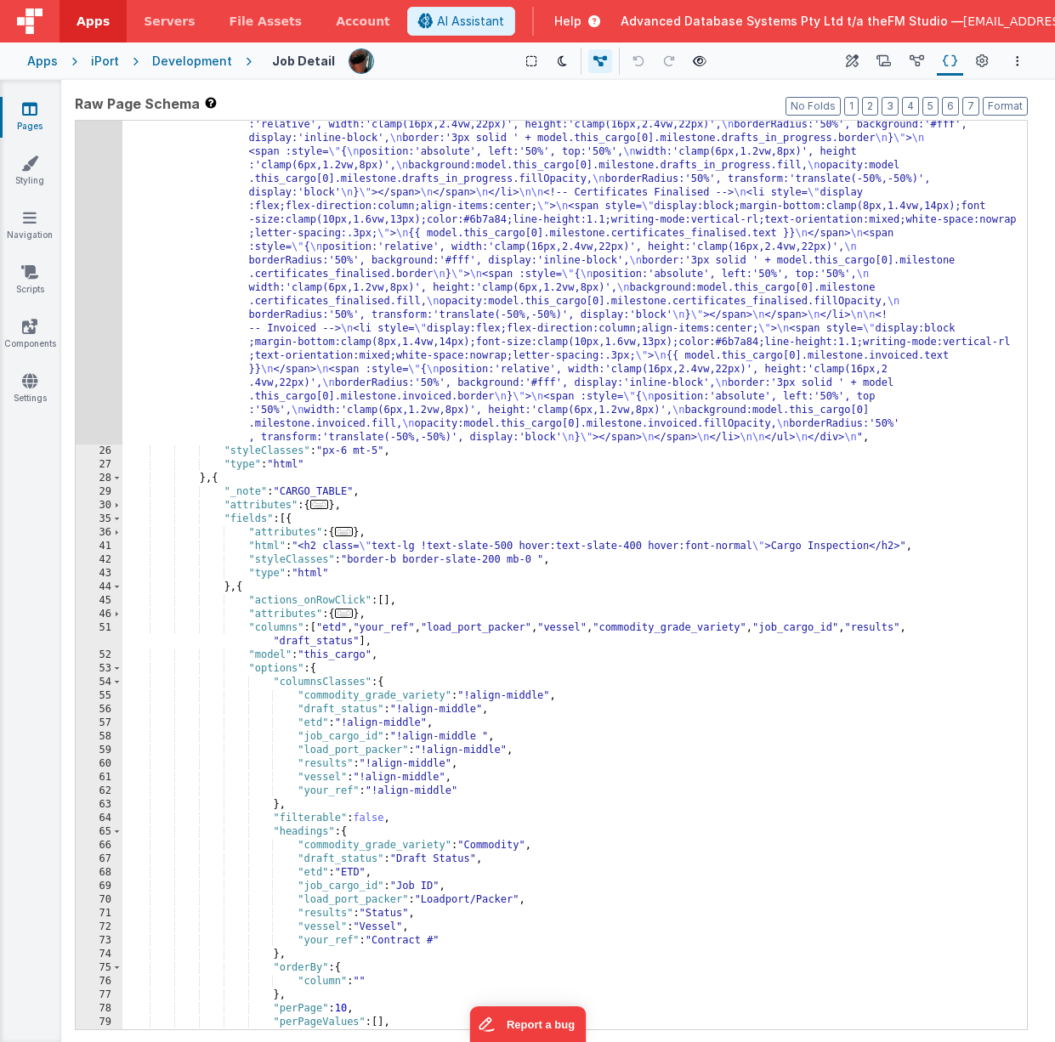
scroll to position [1036, 0]
click at [381, 657] on div ""html" : "<!-- Milestone rail (Vue :style bindings, vertical labels, fixed 8 co…" at bounding box center [574, 389] width 904 height 1956
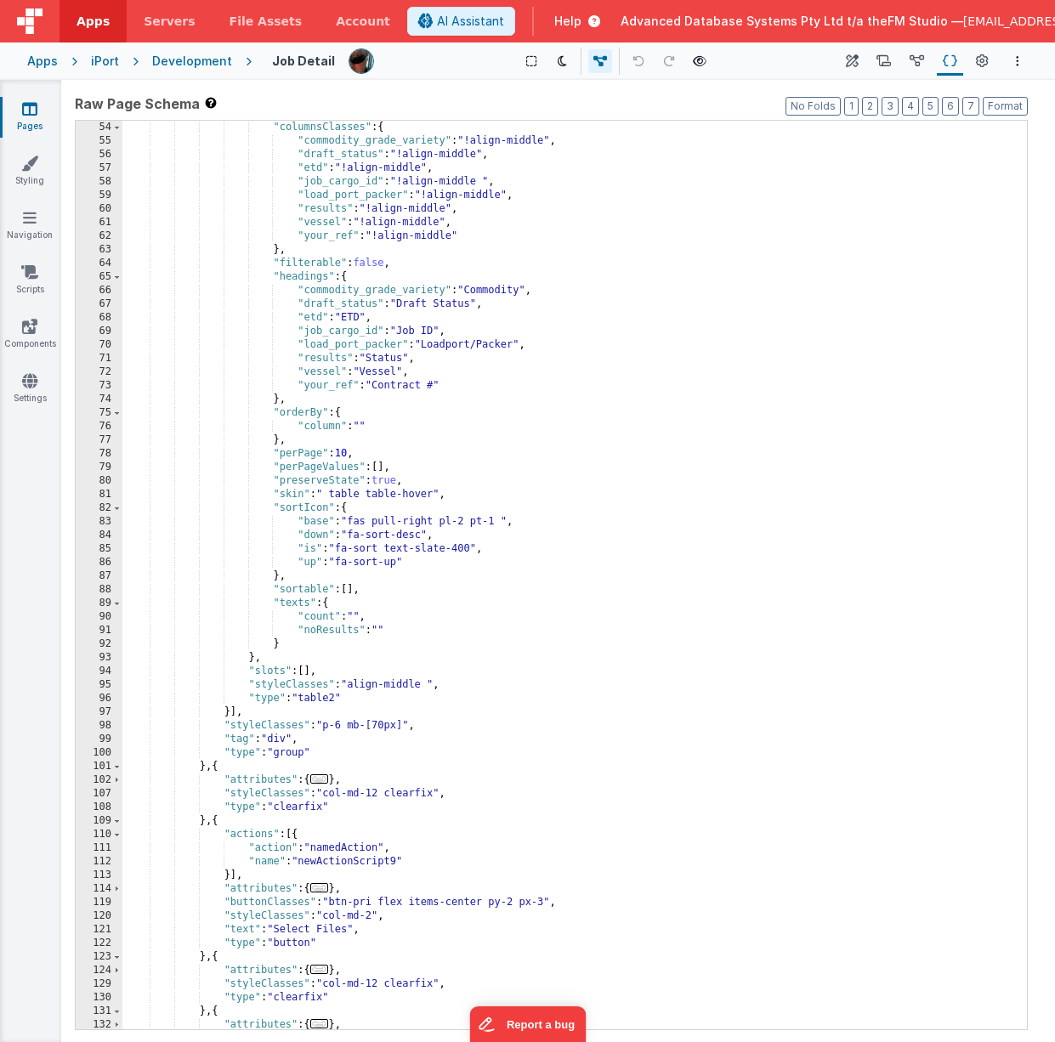
scroll to position [1592, 0]
click at [381, 657] on div ""columnsClasses" : { "commodity_grade_variety" : "!align-middle" , "draft_statu…" at bounding box center [574, 731] width 904 height 1222
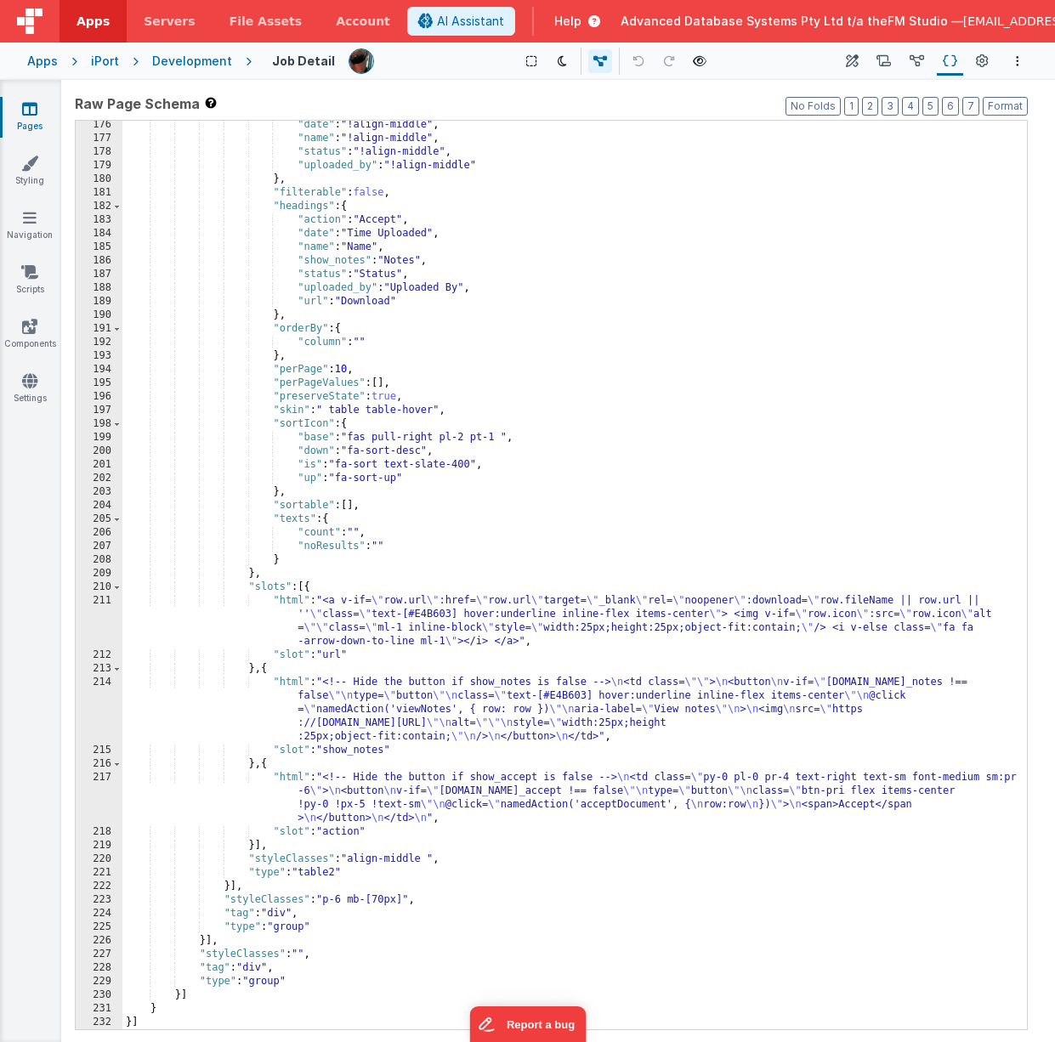
scroll to position [3104, 0]
click at [460, 711] on div ""date" : "!align-middle" , "name" : "!align-middle" , "status" : "!align-middle…" at bounding box center [574, 586] width 904 height 936
click at [97, 709] on div "214" at bounding box center [99, 710] width 47 height 68
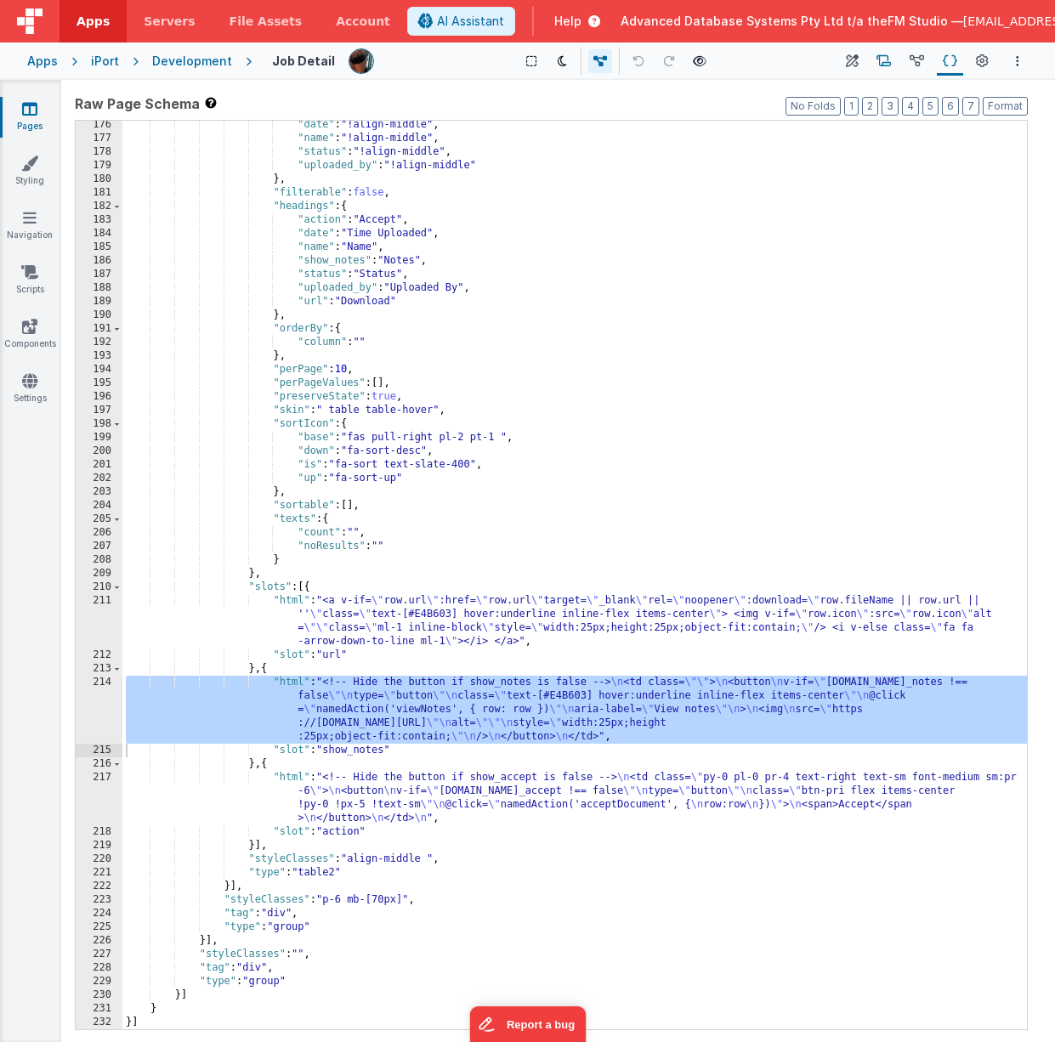
click at [887, 60] on icon at bounding box center [883, 62] width 14 height 18
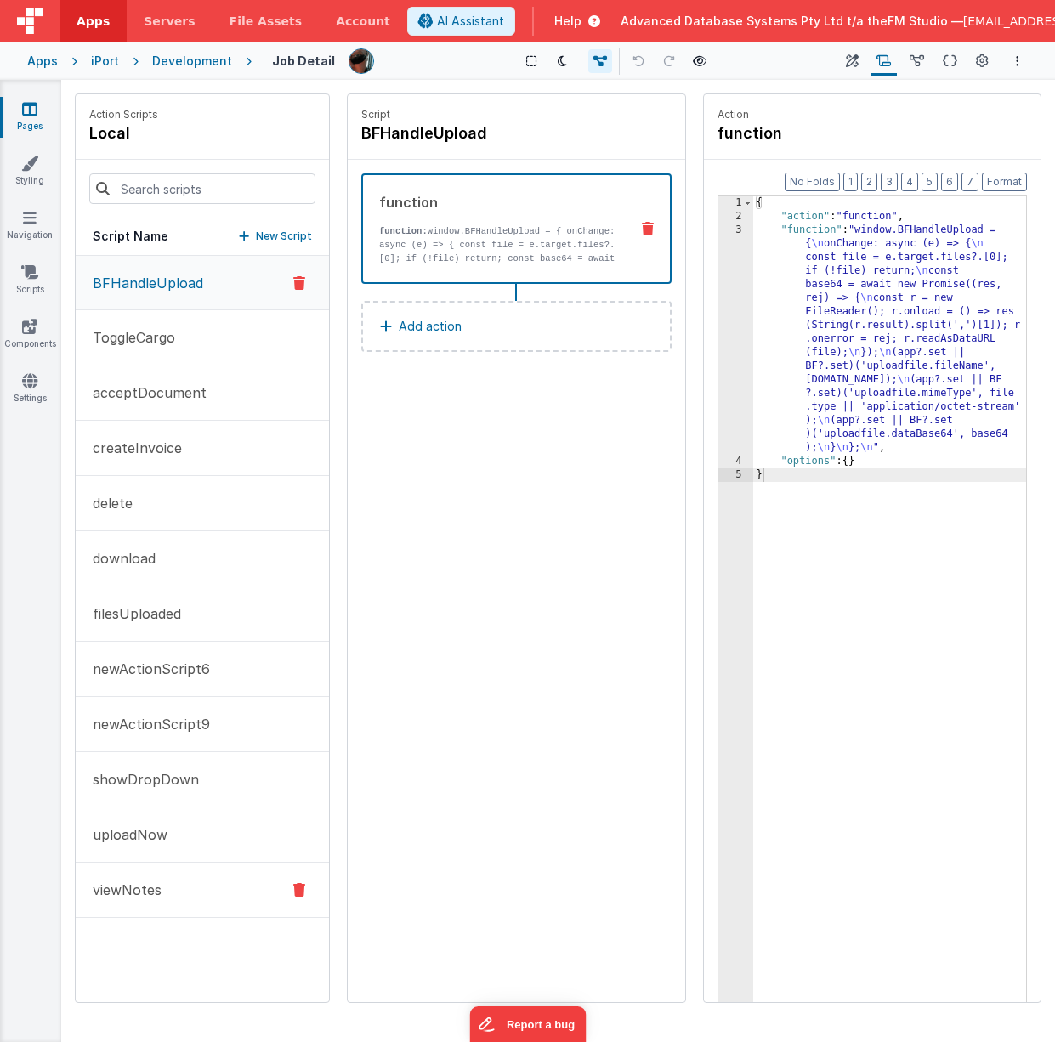
click at [169, 891] on button "viewNotes" at bounding box center [202, 890] width 253 height 55
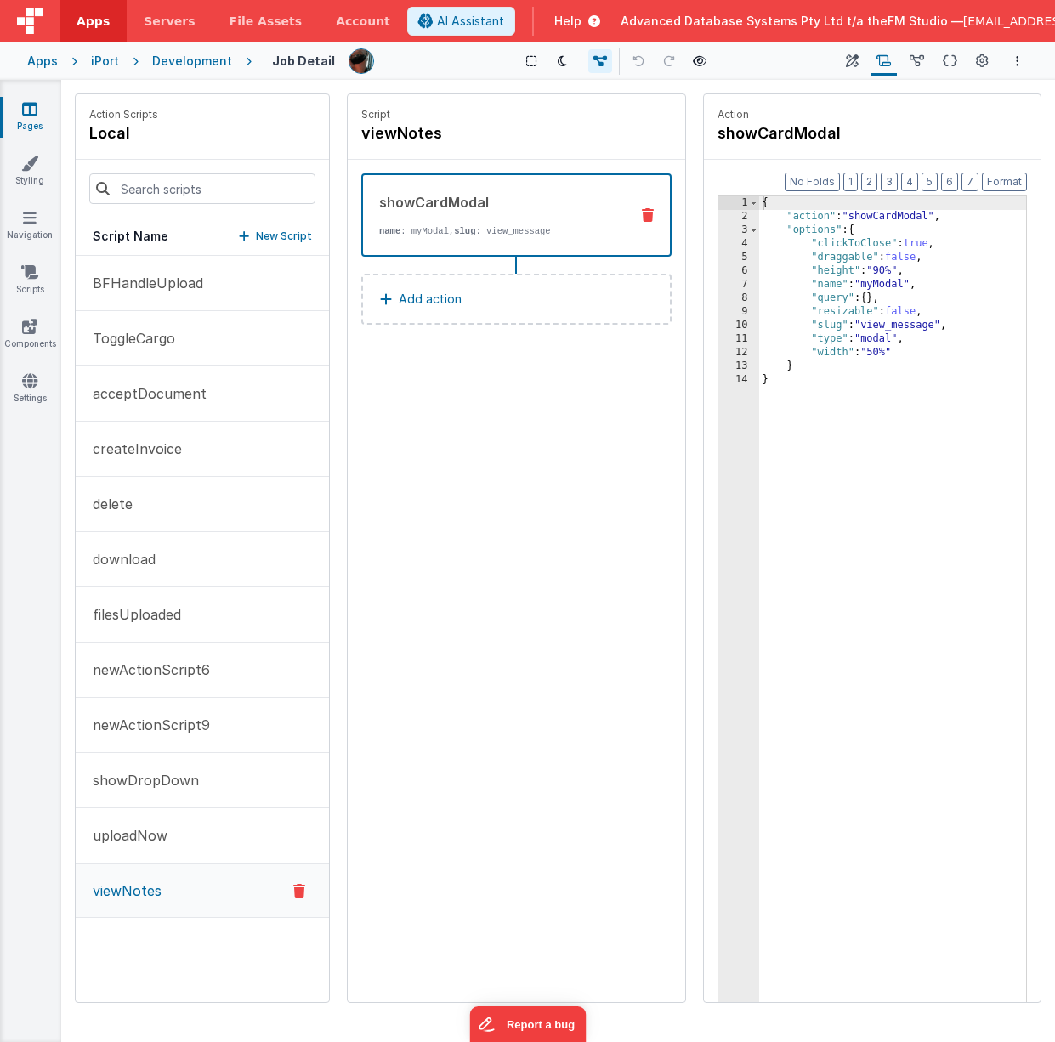
click at [878, 326] on div "{ "action" : "showCardModal" , "options" : { "clickToClose" : true , "draggable…" at bounding box center [893, 639] width 268 height 886
click at [569, 417] on div "Script viewNotes showCardModal name : myModal, slug : view_message Add action" at bounding box center [516, 548] width 337 height 908
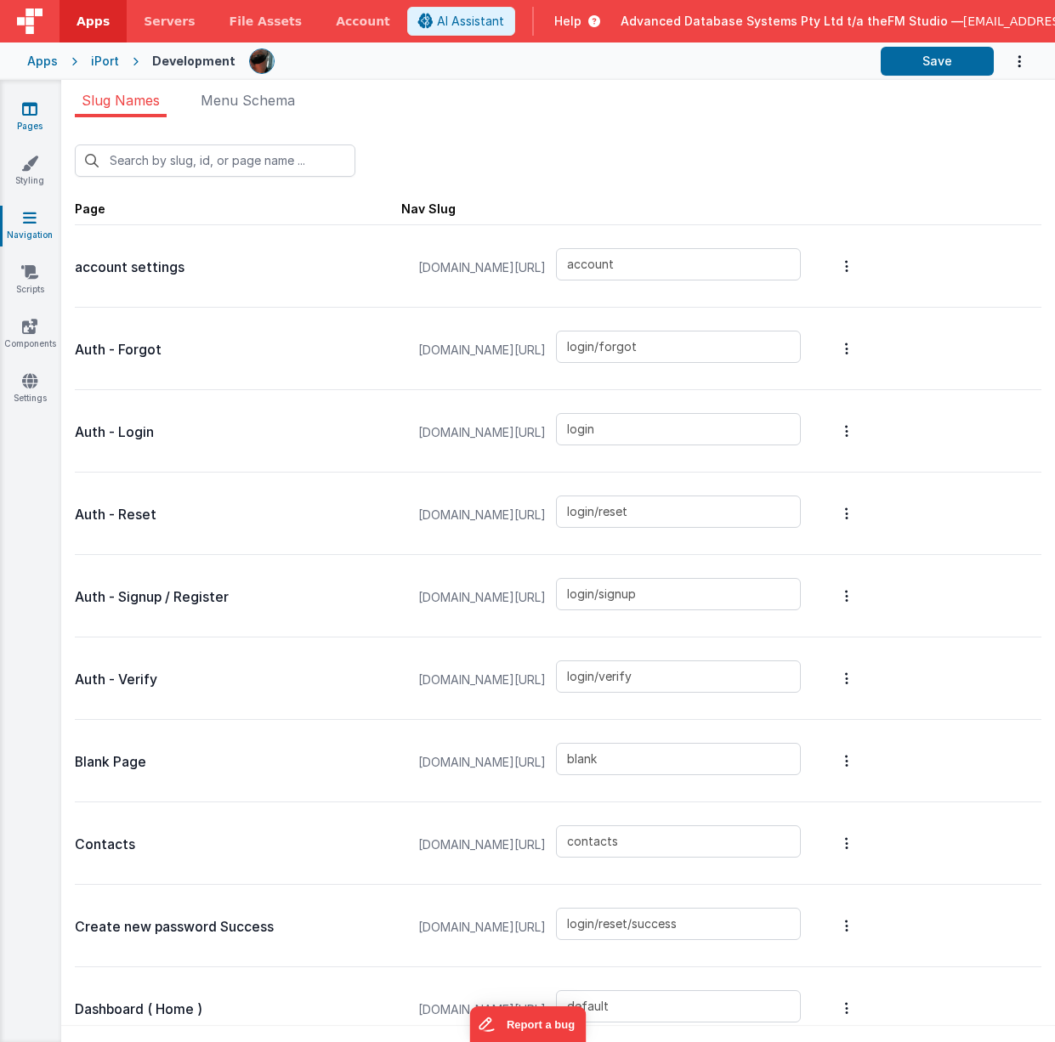
scroll to position [928, 0]
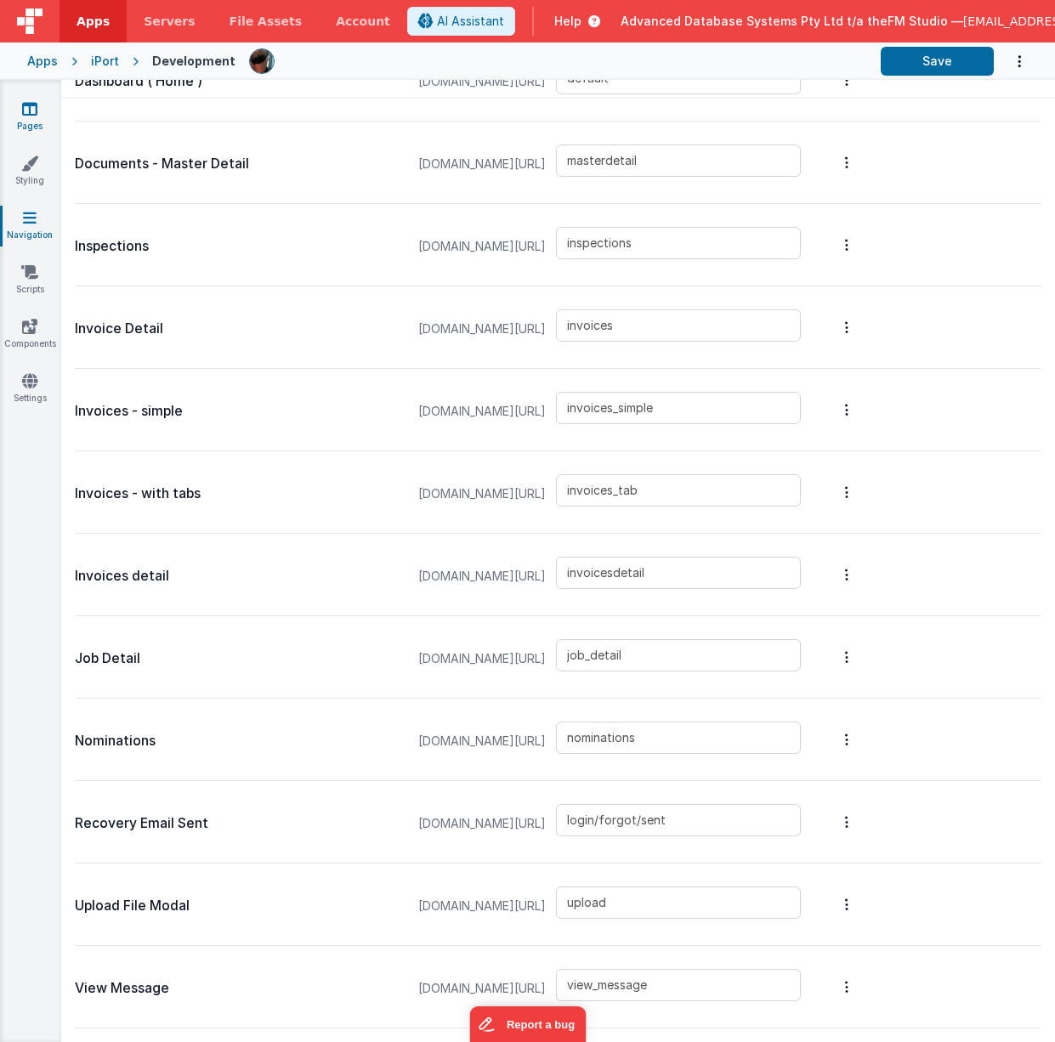
click at [25, 113] on icon at bounding box center [29, 108] width 15 height 17
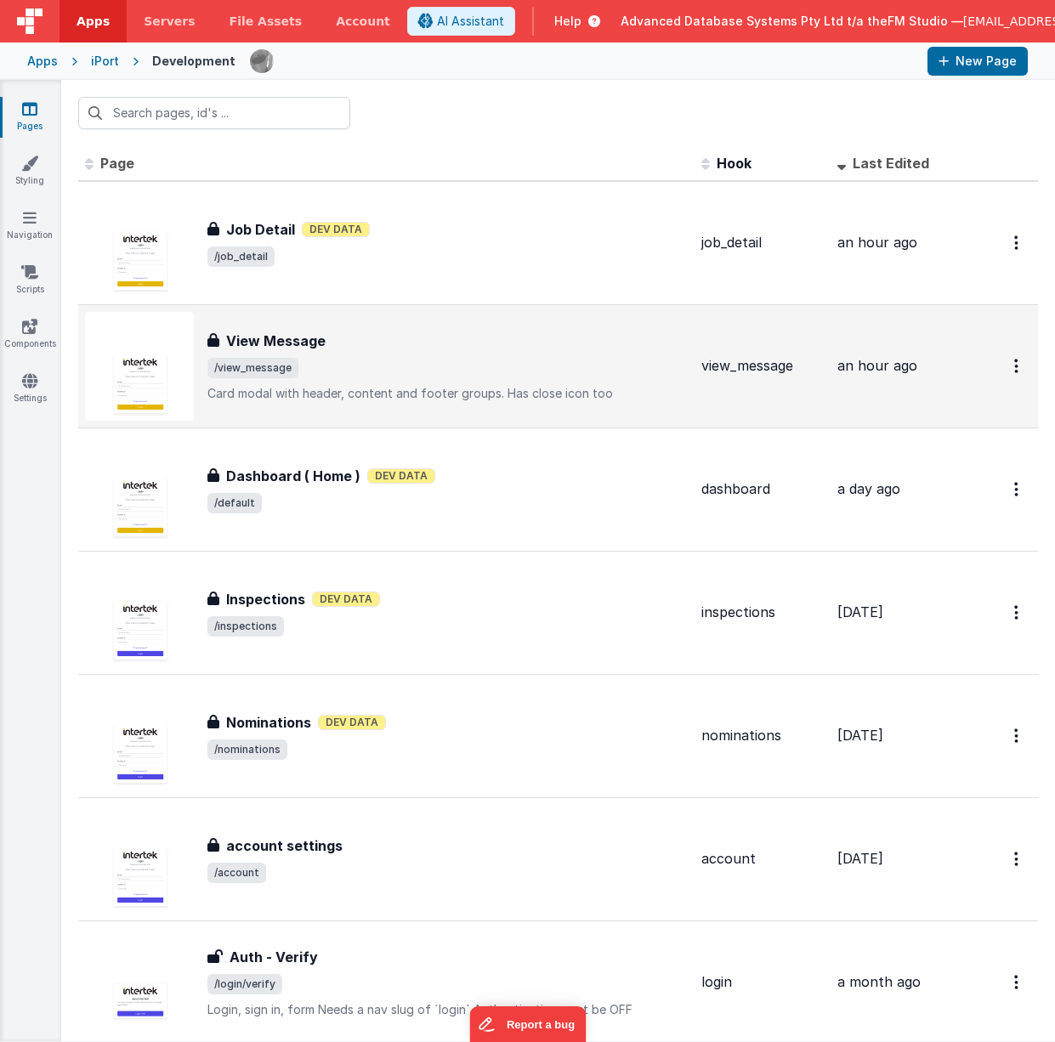
click at [297, 333] on h3 "View Message" at bounding box center [275, 341] width 99 height 20
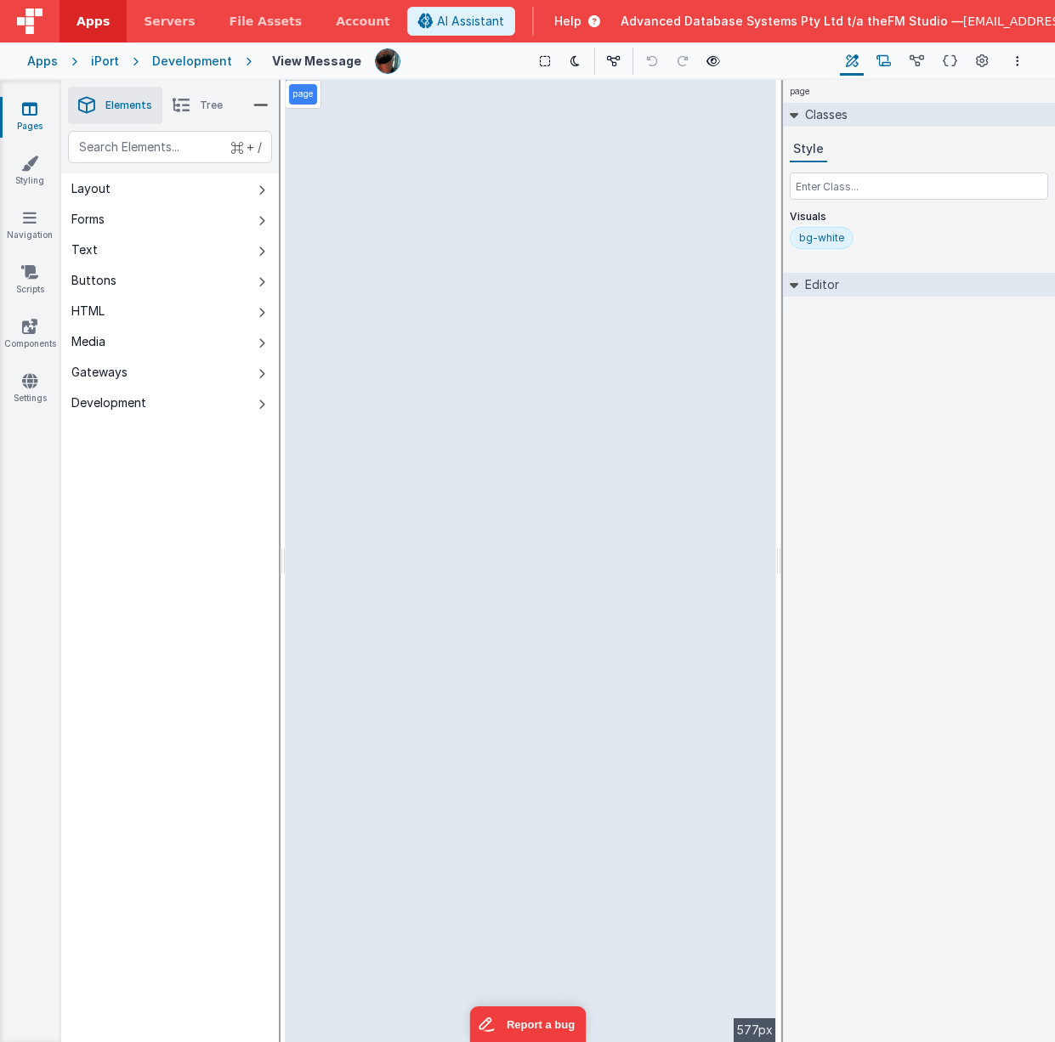
click at [881, 58] on icon at bounding box center [883, 62] width 14 height 18
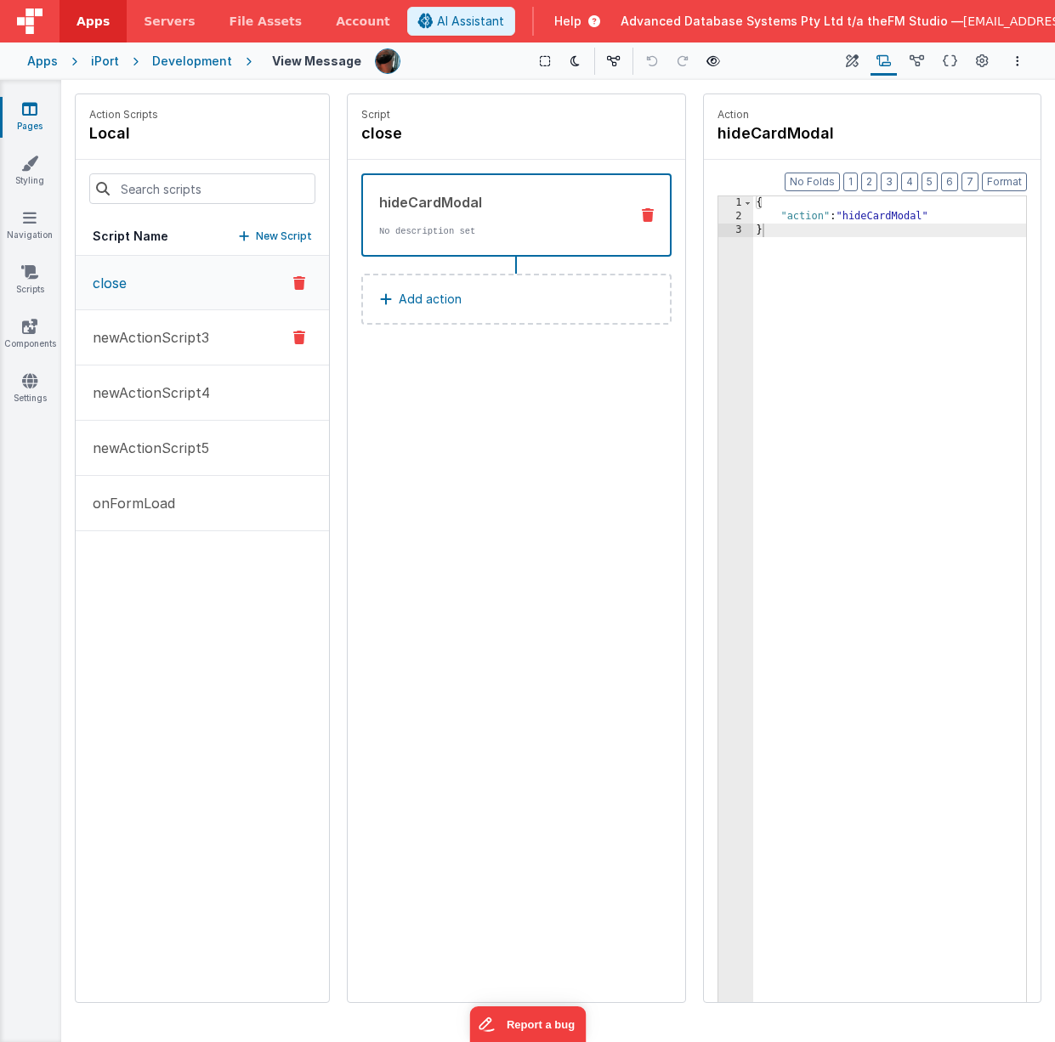
click at [262, 341] on button "newActionScript3" at bounding box center [202, 337] width 253 height 55
click at [246, 382] on button "newActionScript4" at bounding box center [202, 393] width 253 height 55
click at [227, 432] on button "newActionScript5" at bounding box center [202, 448] width 253 height 55
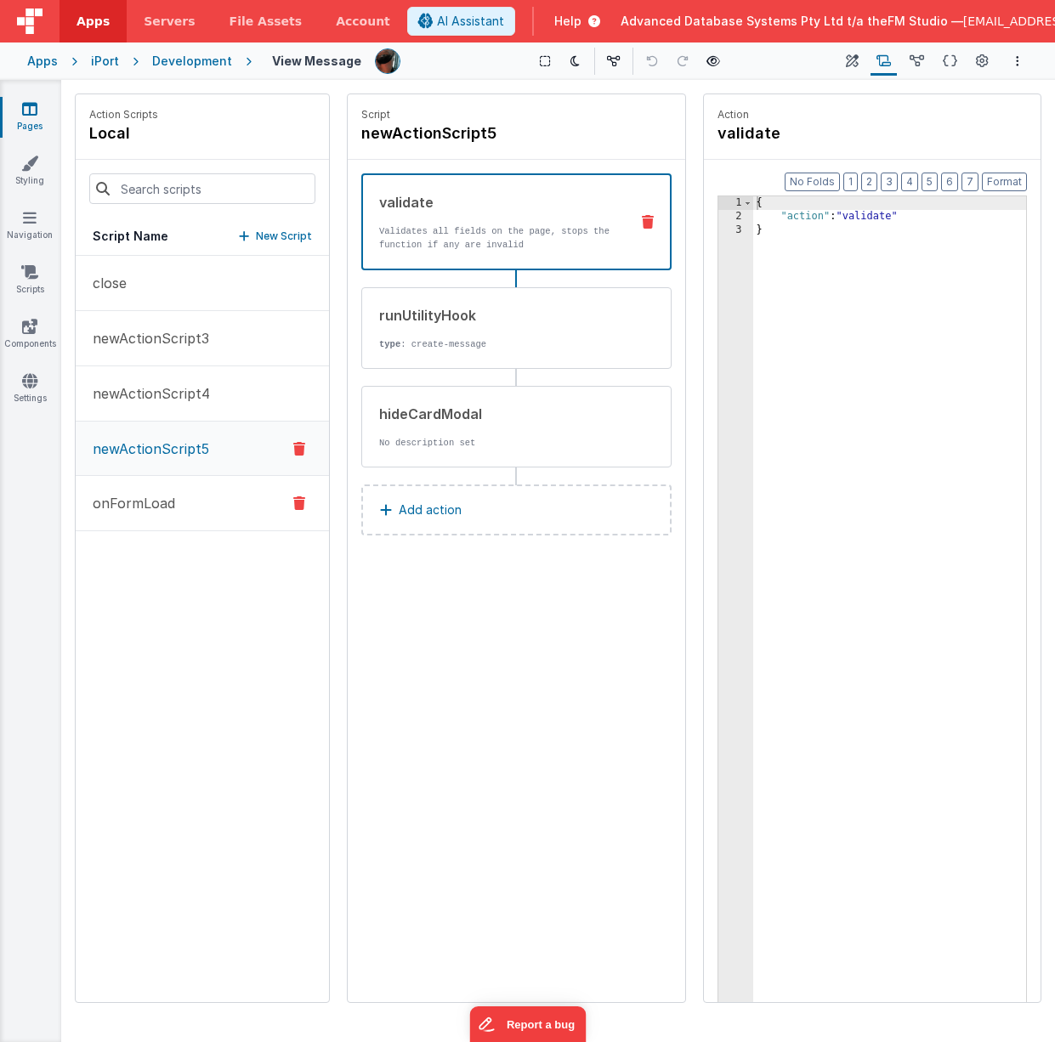
click at [215, 491] on button "onFormLoad" at bounding box center [202, 503] width 253 height 55
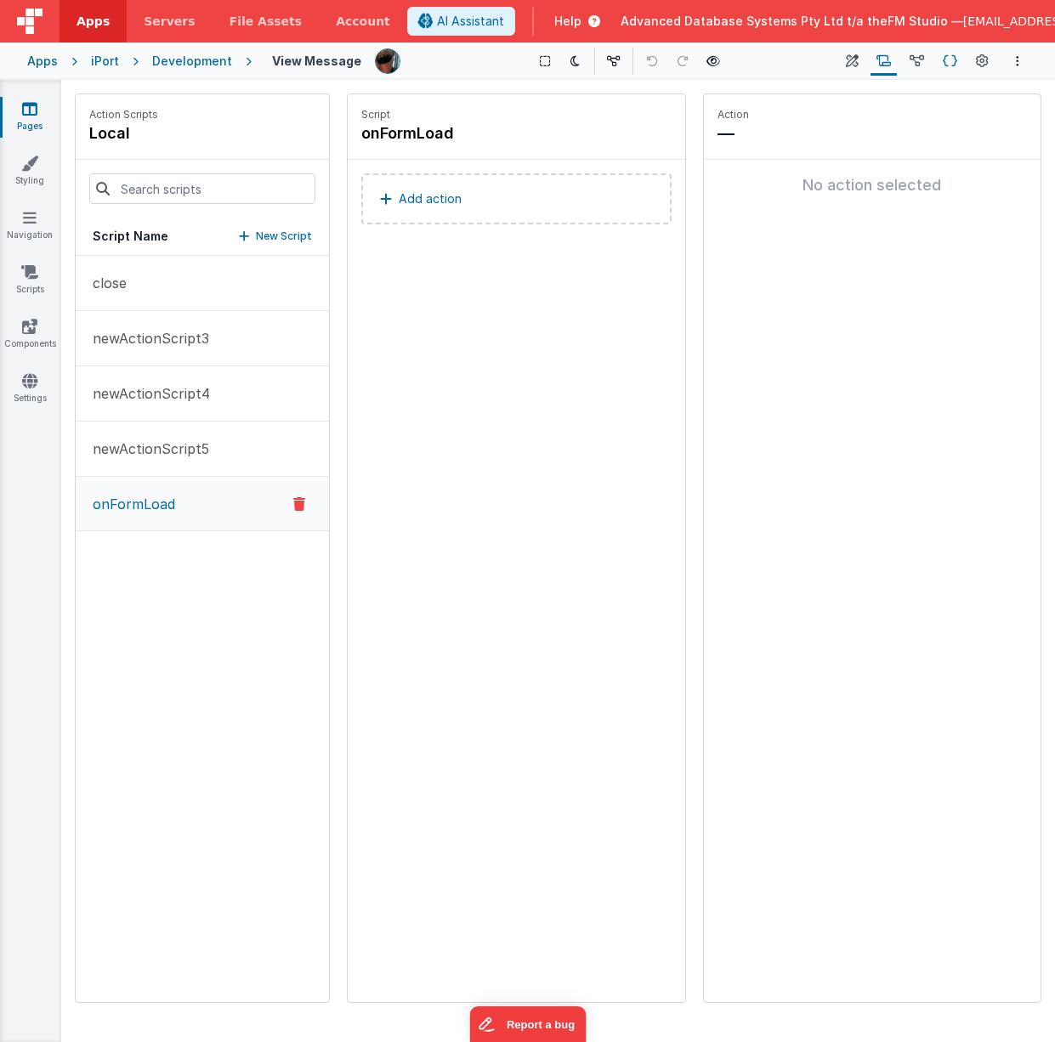
click at [955, 60] on icon at bounding box center [950, 62] width 14 height 18
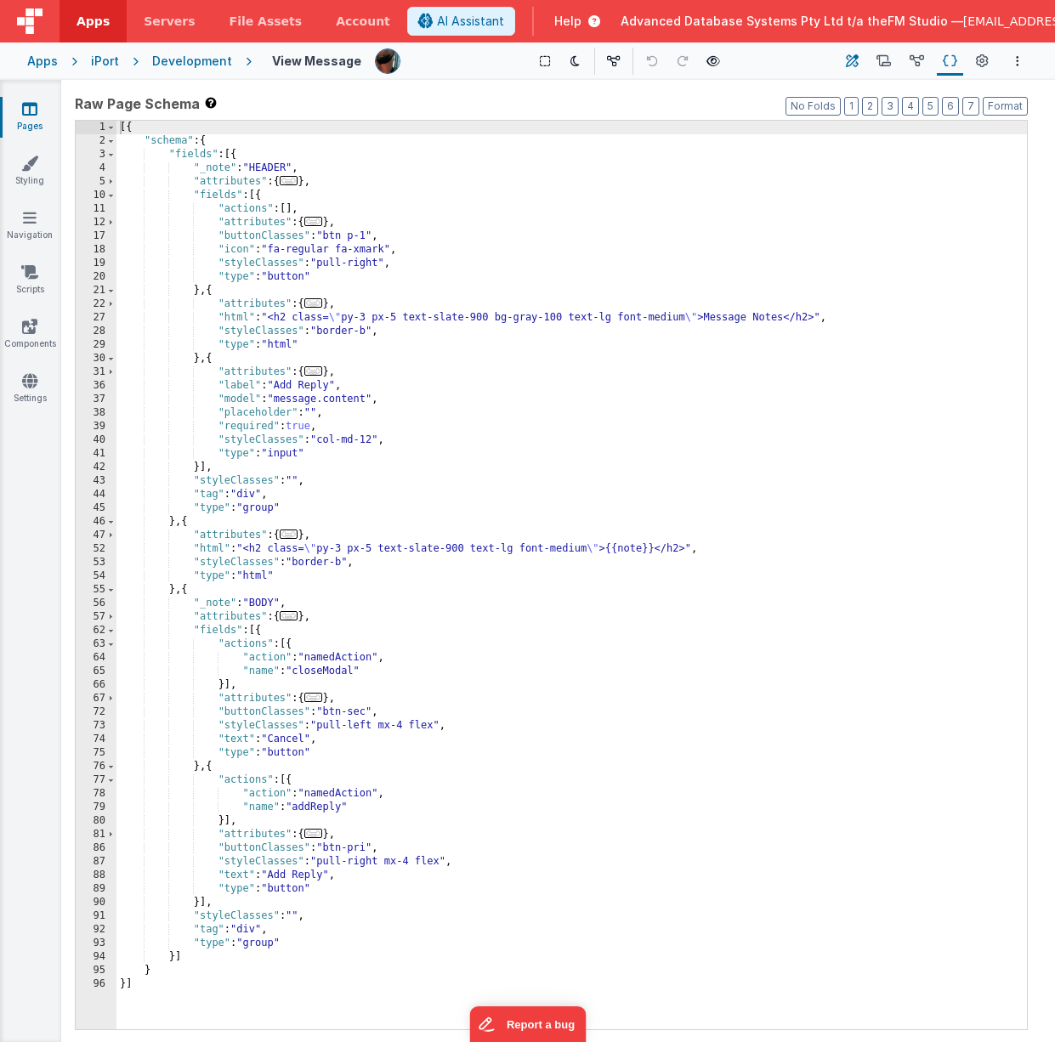
click at [856, 65] on icon at bounding box center [852, 62] width 13 height 18
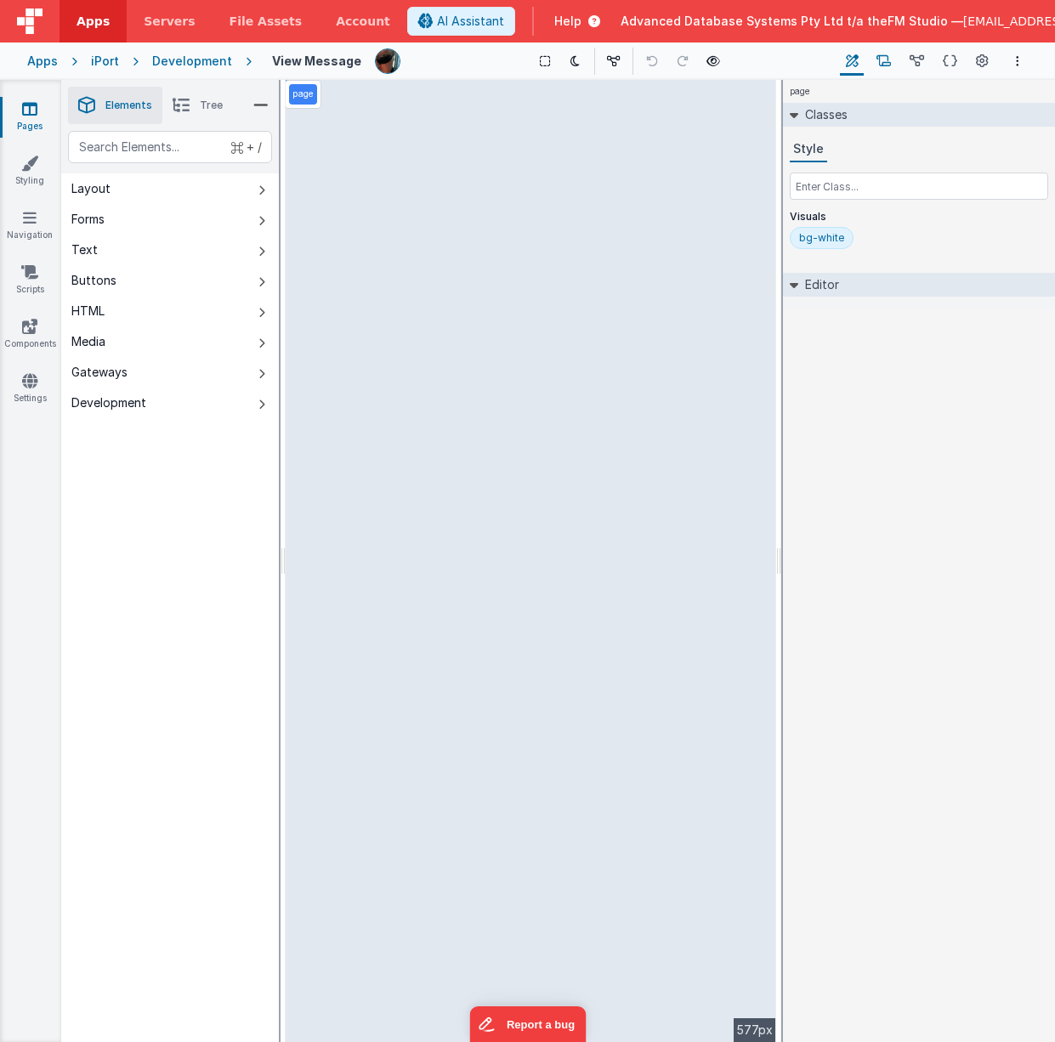
click at [882, 59] on icon at bounding box center [883, 62] width 14 height 18
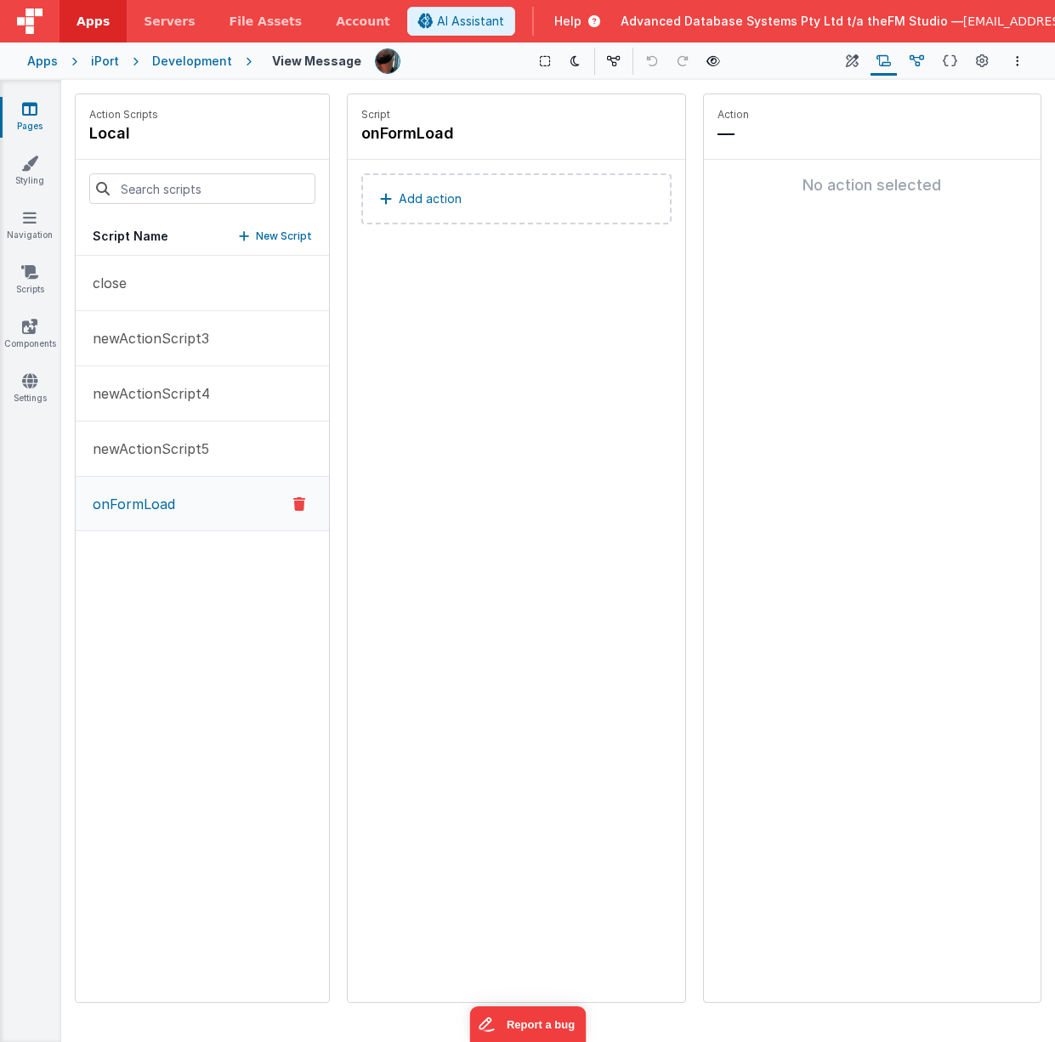
click at [912, 59] on icon at bounding box center [917, 62] width 14 height 18
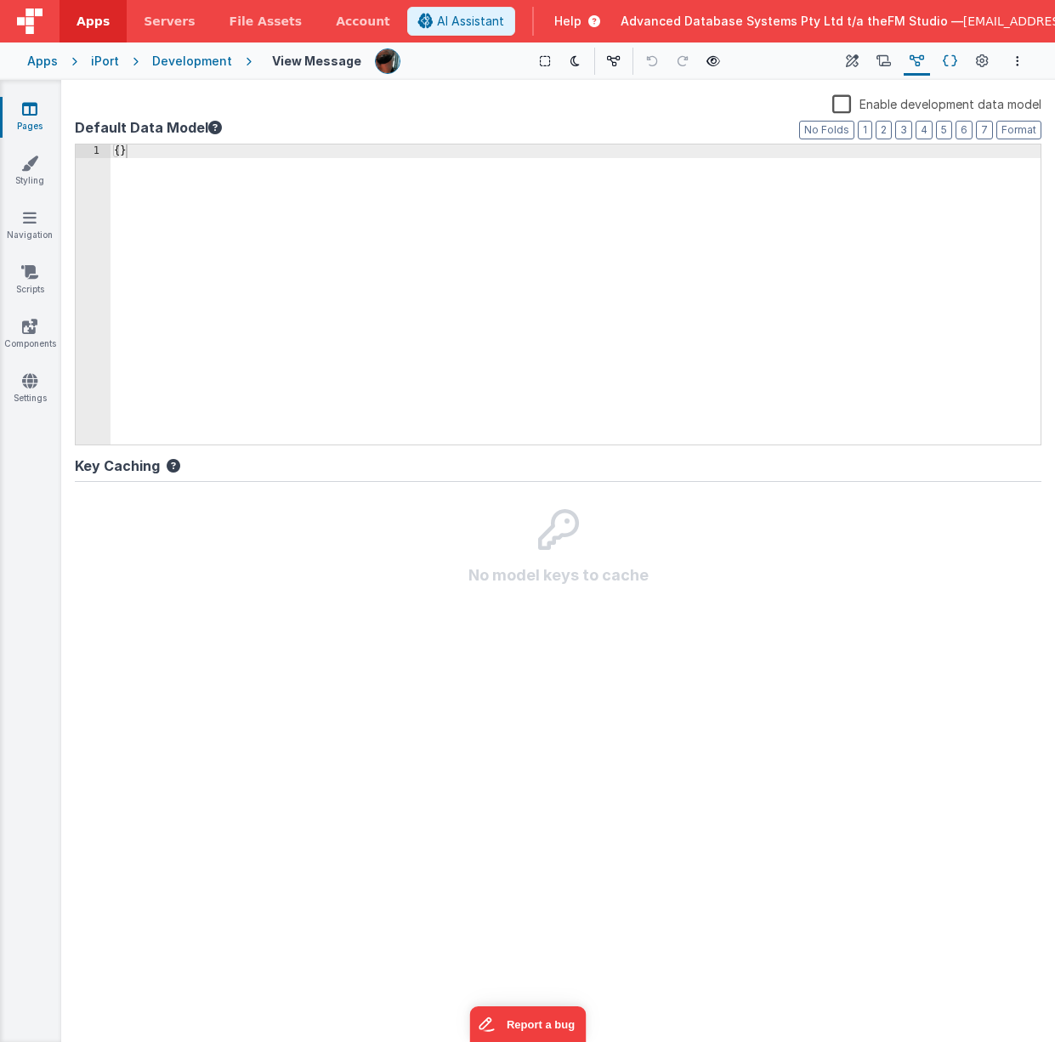
click at [948, 63] on icon at bounding box center [950, 62] width 14 height 18
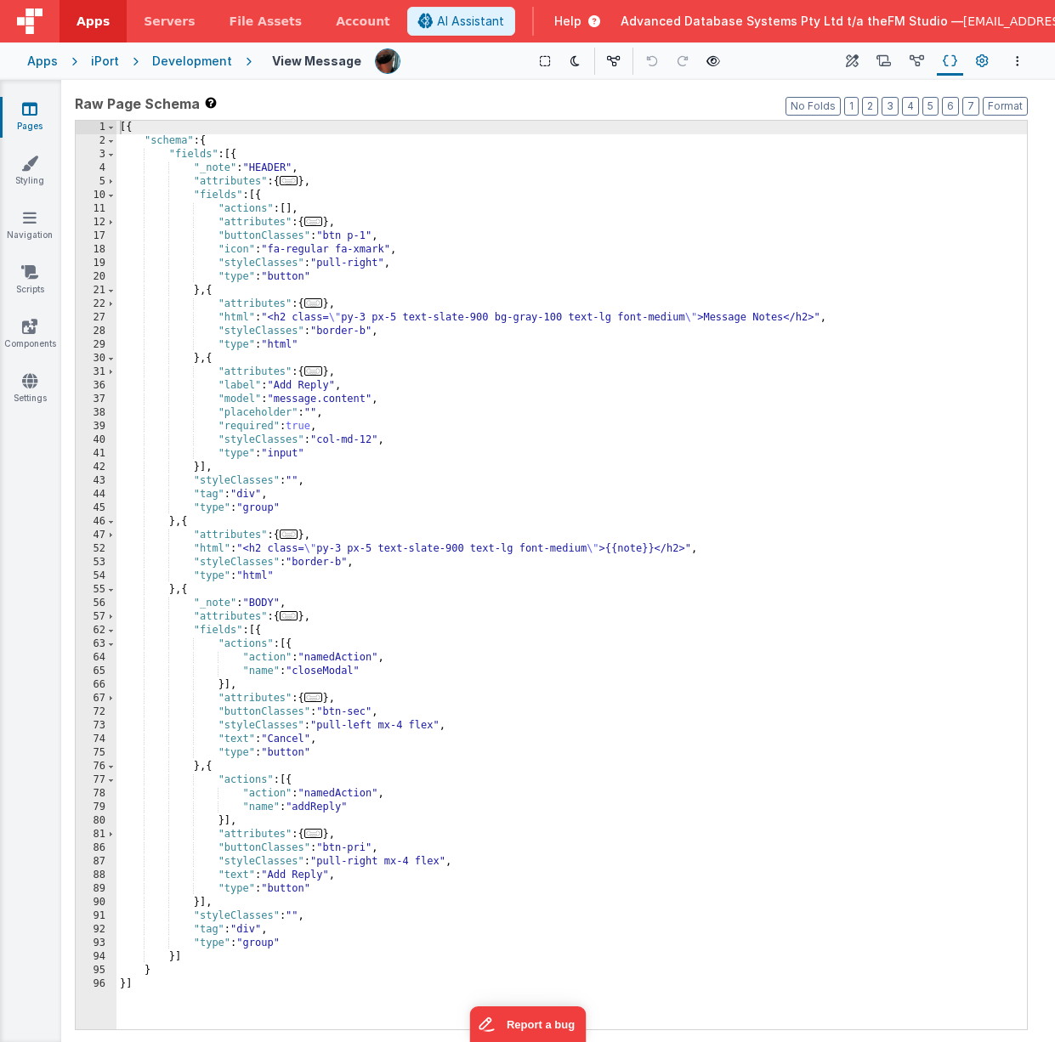
click at [979, 61] on icon at bounding box center [982, 62] width 13 height 18
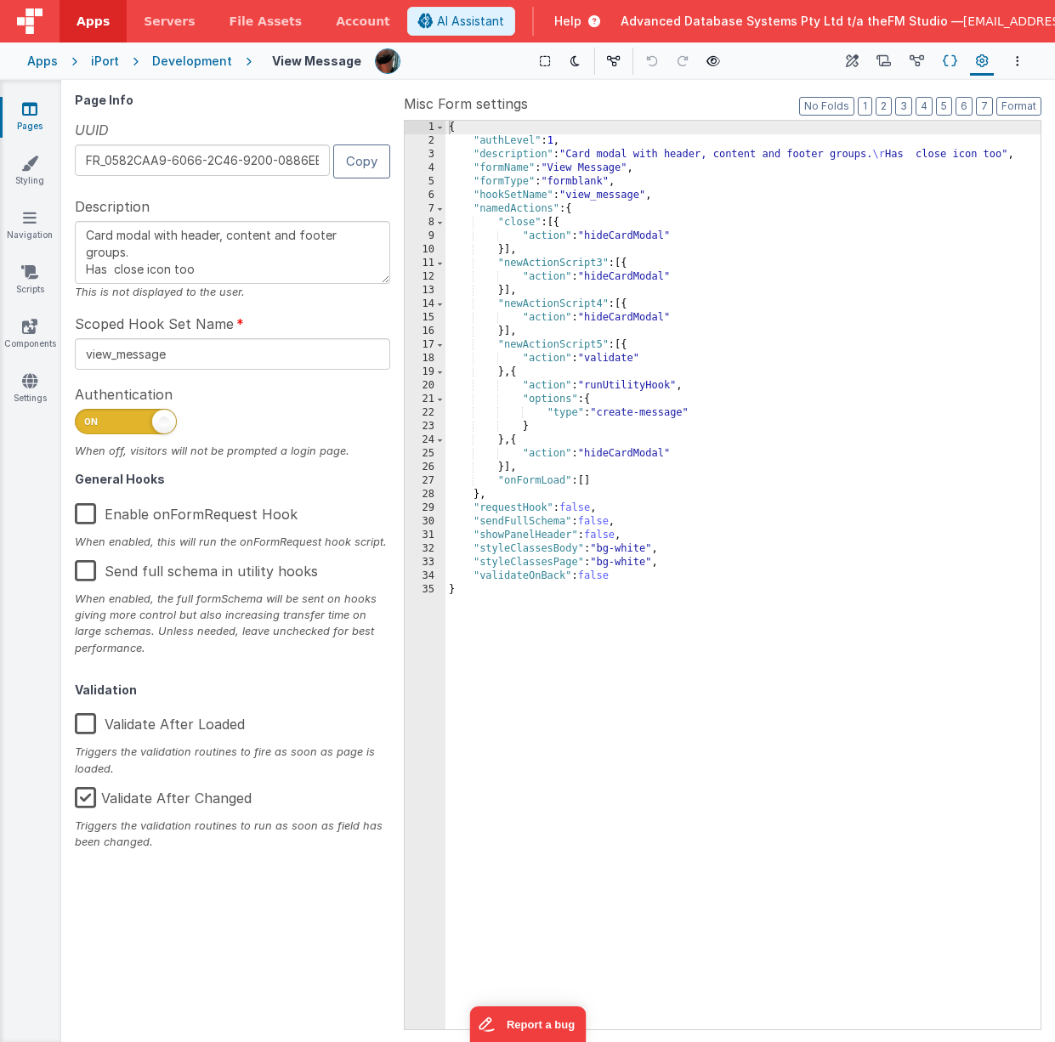
click at [951, 62] on icon at bounding box center [950, 62] width 14 height 18
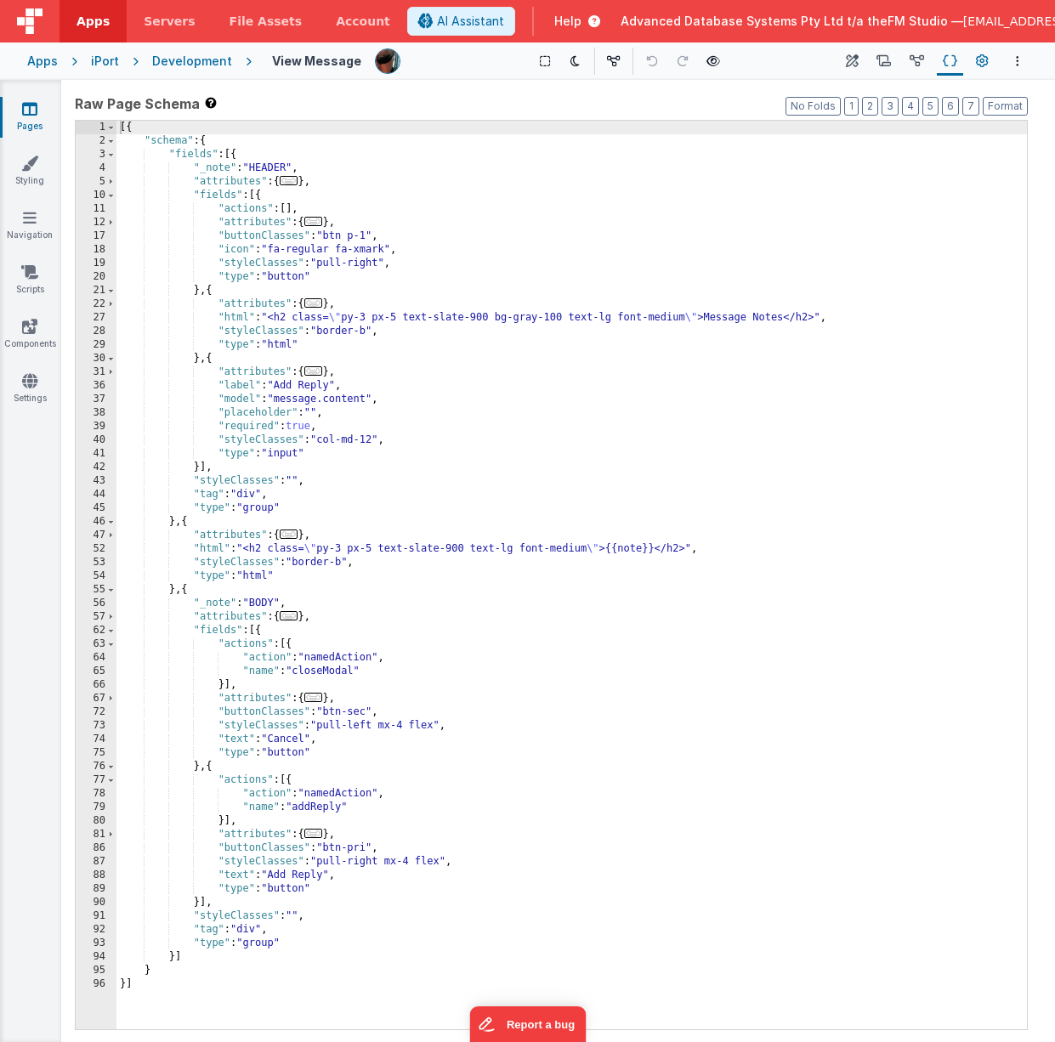
click at [980, 62] on icon at bounding box center [982, 62] width 13 height 18
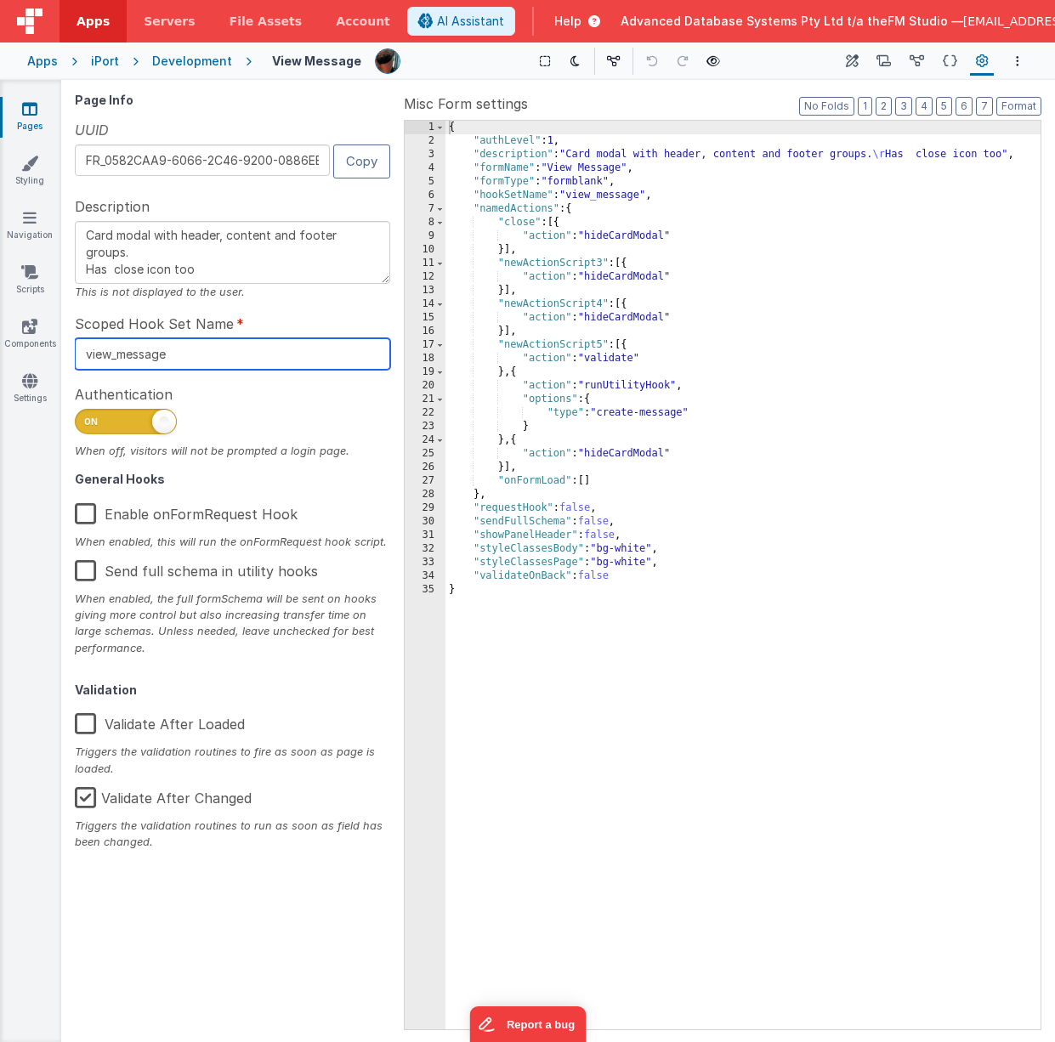
click at [202, 343] on input "view_message" at bounding box center [232, 353] width 315 height 31
click at [36, 247] on div "Pages Styling Navigation Scripts Components Settings" at bounding box center [30, 561] width 61 height 962
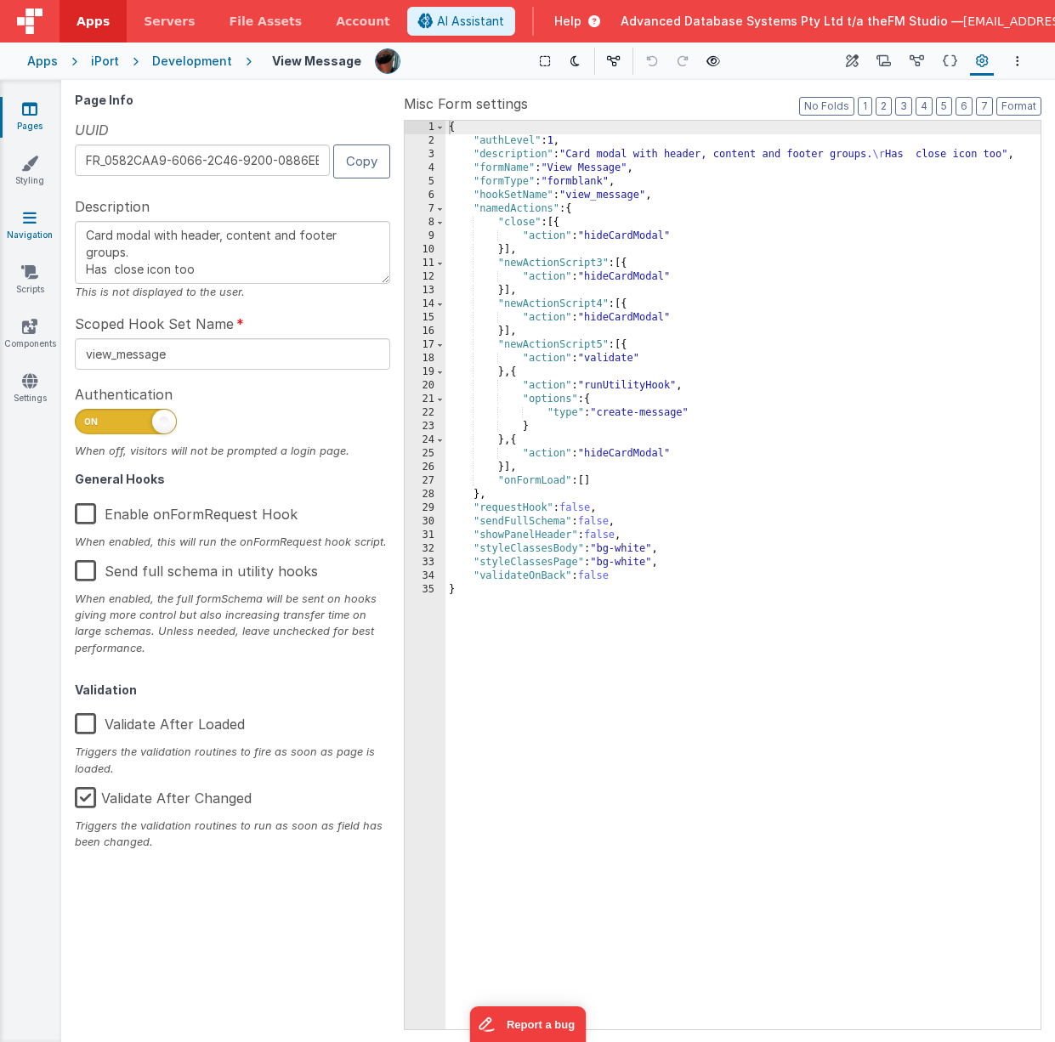
click at [28, 223] on icon at bounding box center [30, 217] width 14 height 17
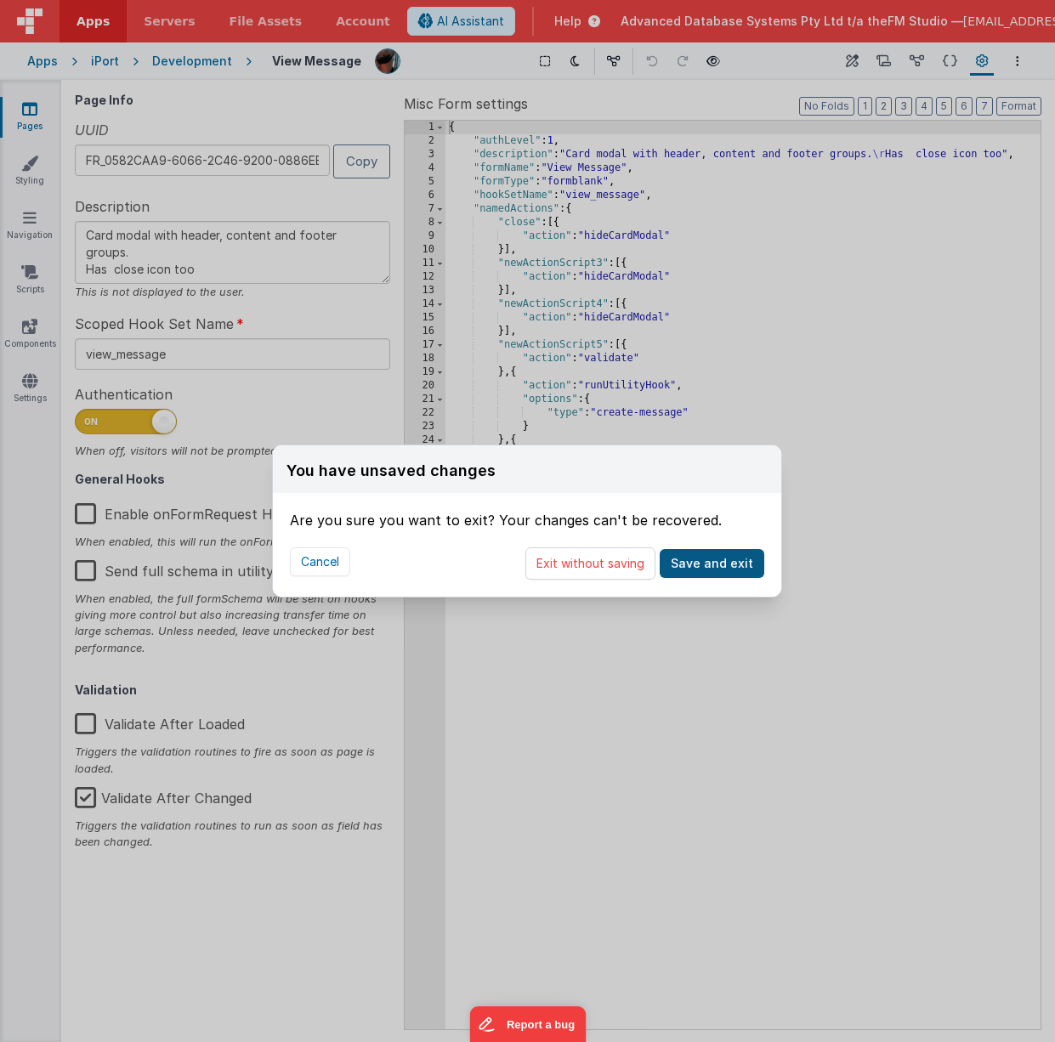
click at [711, 561] on button "Save and exit" at bounding box center [712, 563] width 105 height 29
type textarea "Card modal with header, content and footer groups. Has close icon too"
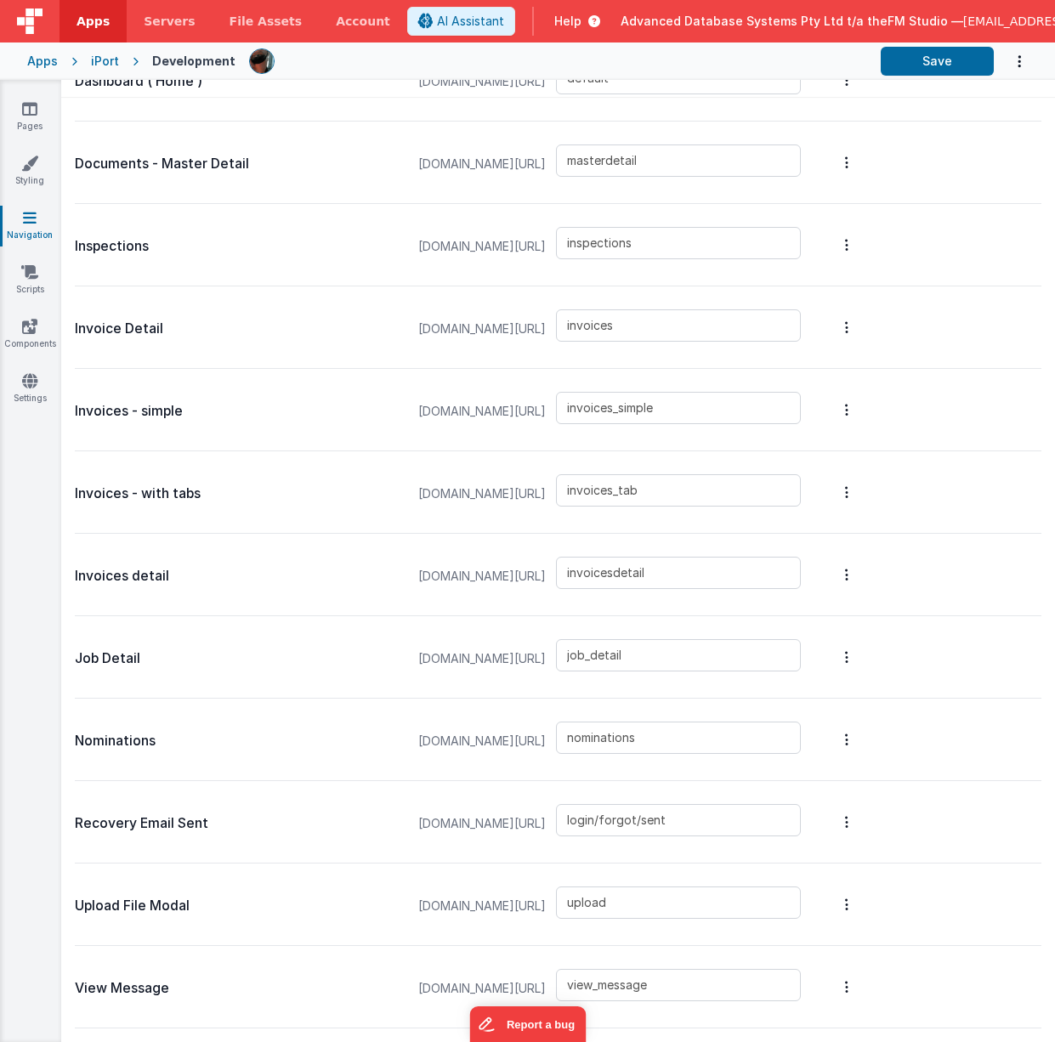
scroll to position [928, 0]
click at [700, 988] on input "view_message" at bounding box center [678, 985] width 245 height 32
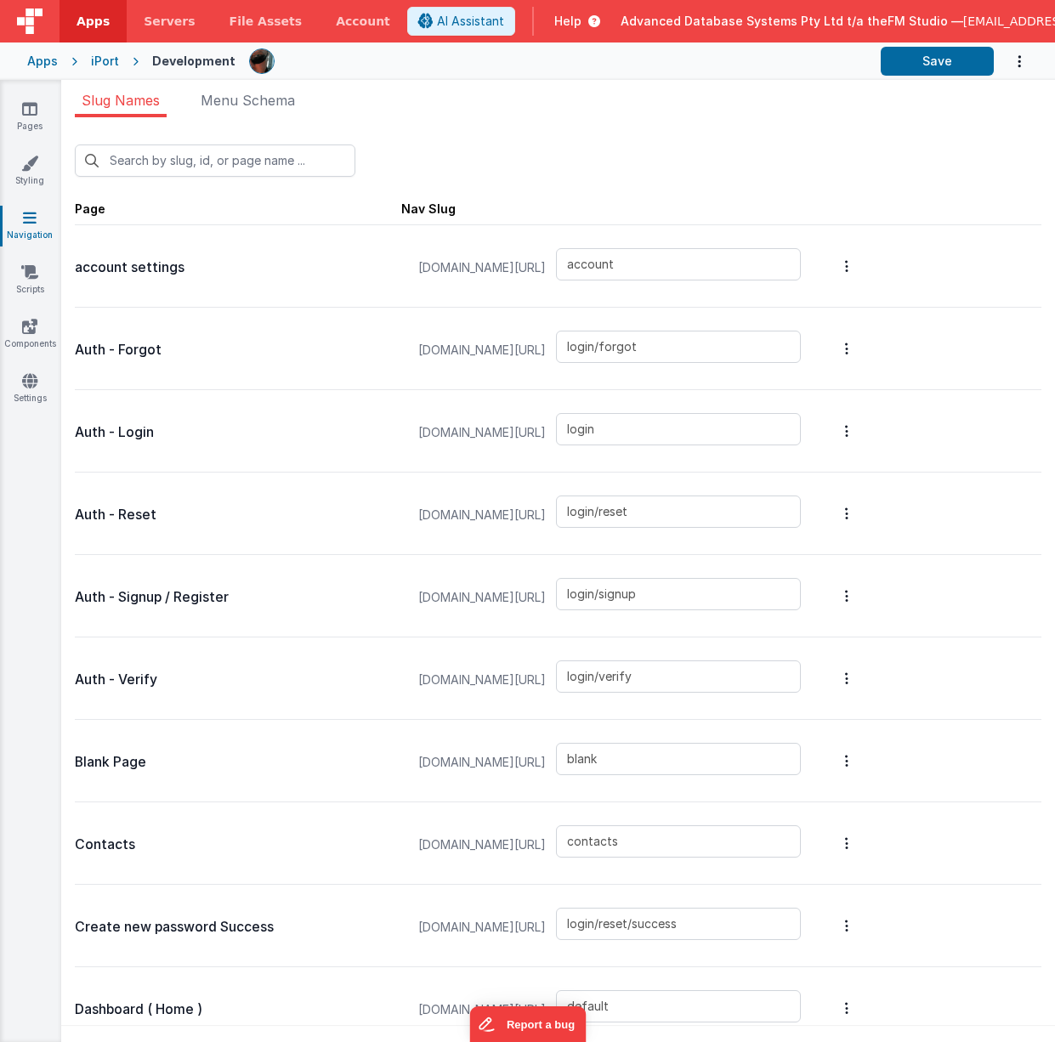
scroll to position [0, 0]
click at [23, 111] on icon at bounding box center [29, 108] width 15 height 17
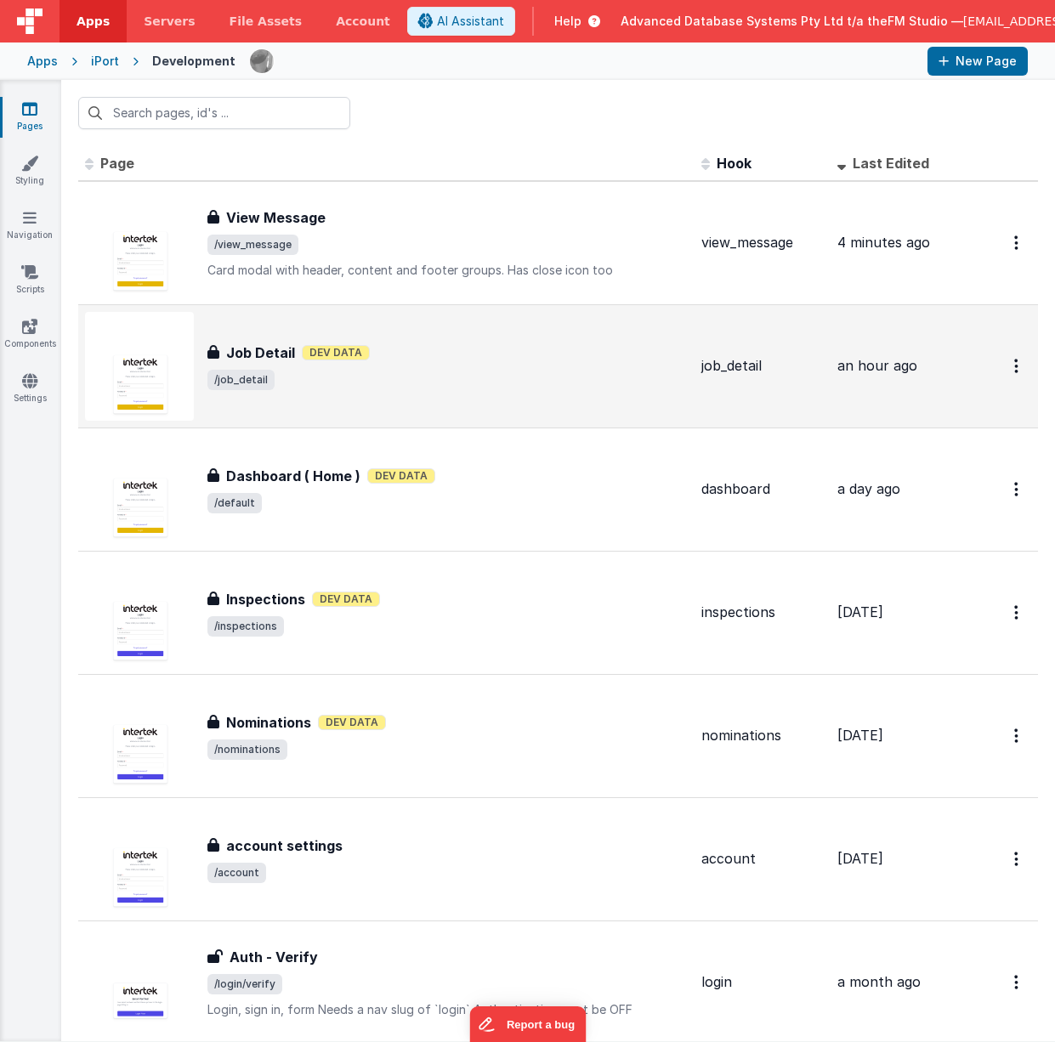
click at [383, 376] on span "/job_detail" at bounding box center [447, 380] width 480 height 20
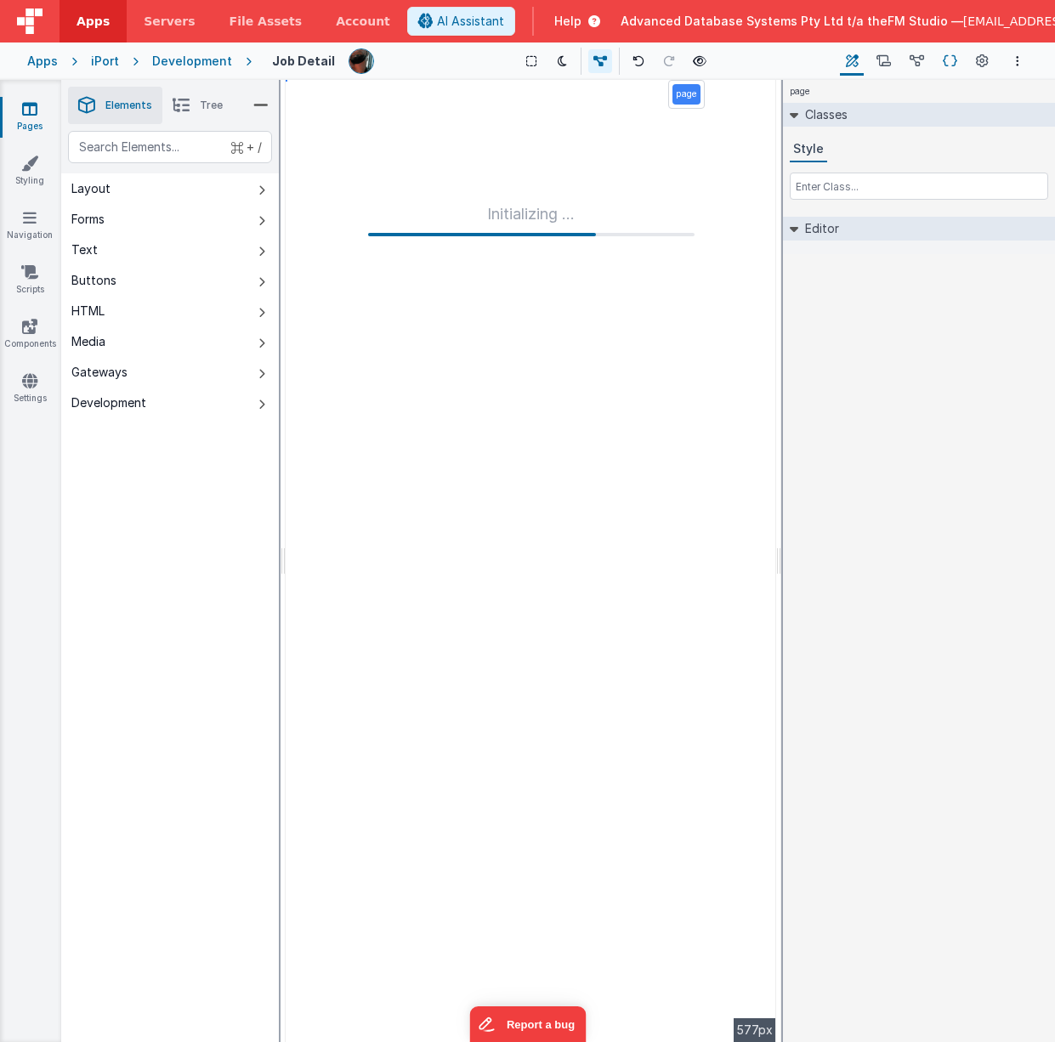
click at [953, 62] on icon at bounding box center [950, 62] width 14 height 18
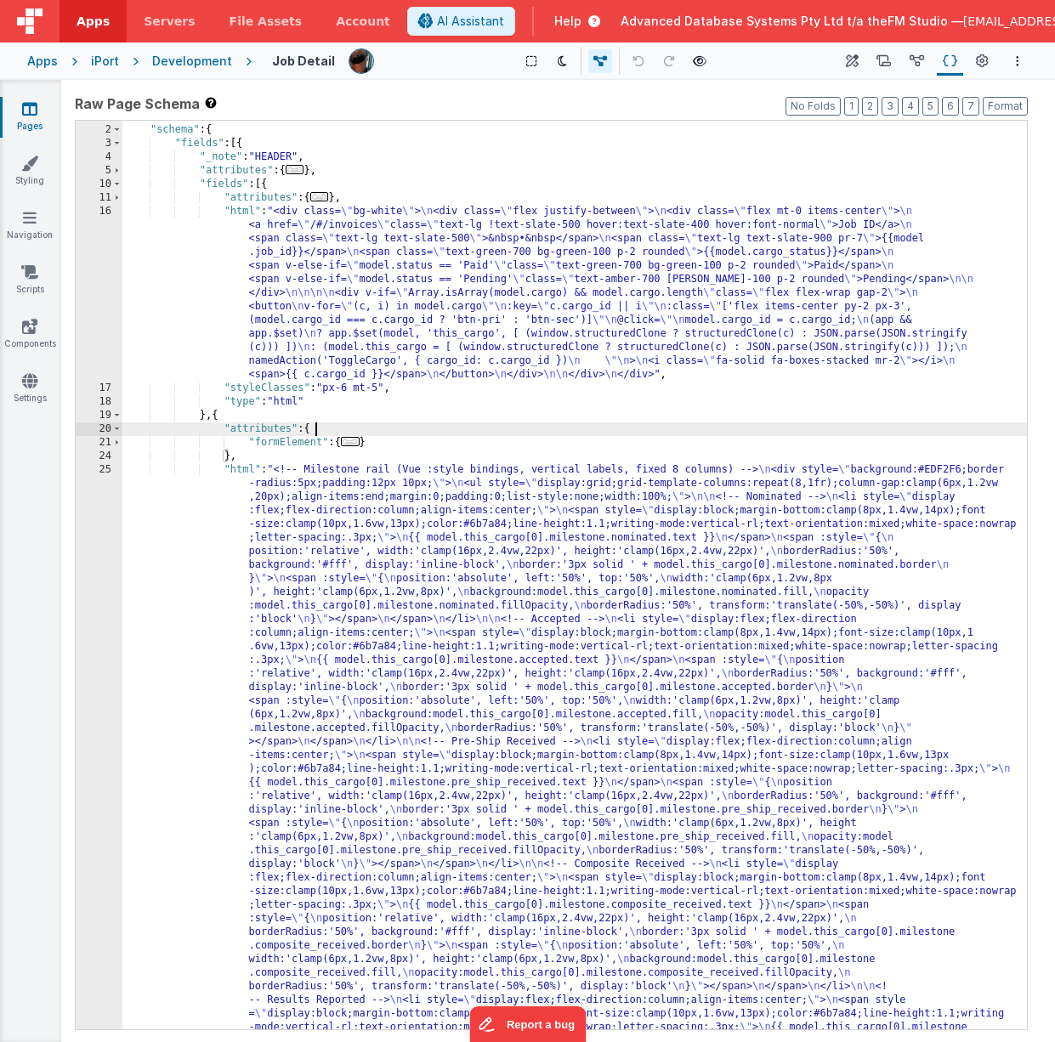
scroll to position [557, 0]
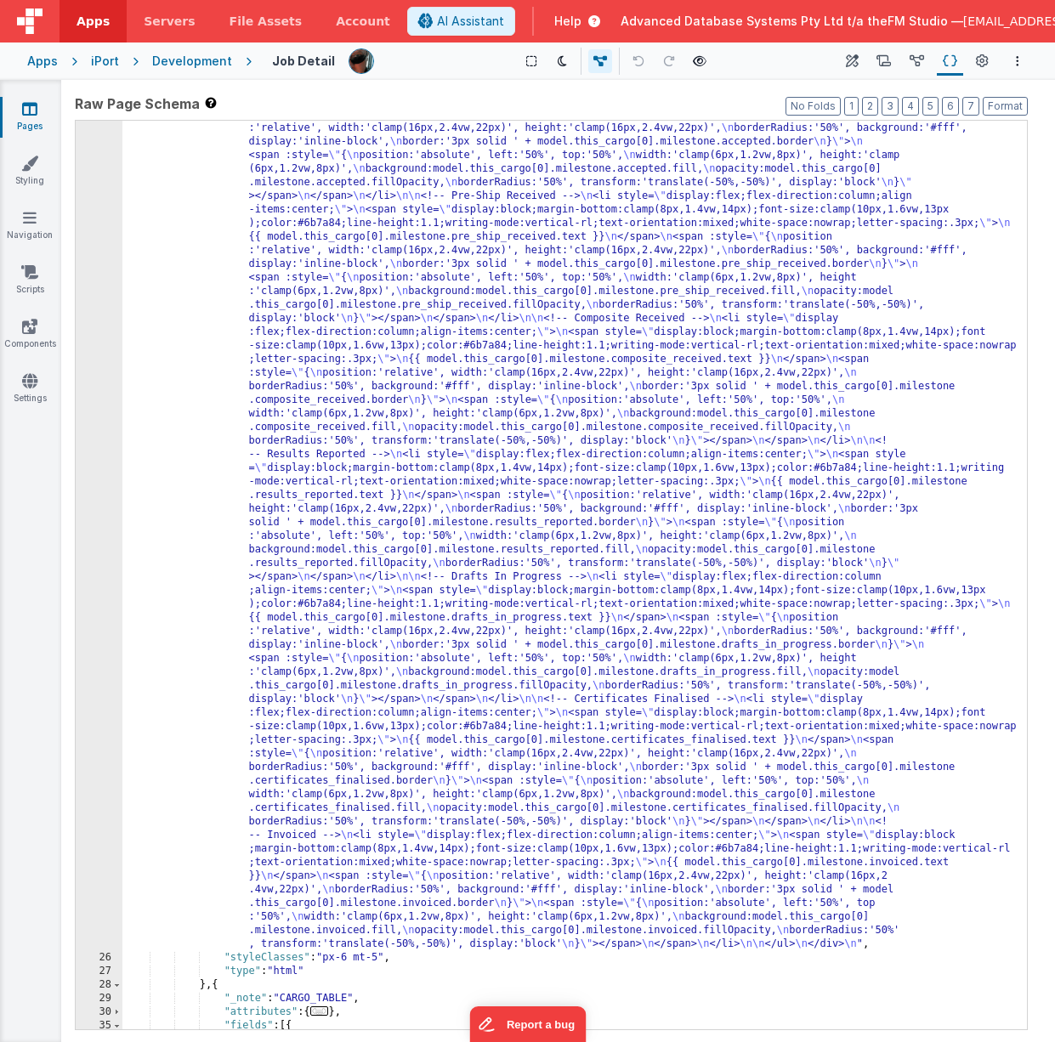
click at [328, 538] on div ""html" : "<!-- Milestone rail (Vue :style bindings, vertical labels, fixed 8 co…" at bounding box center [574, 896] width 904 height 1956
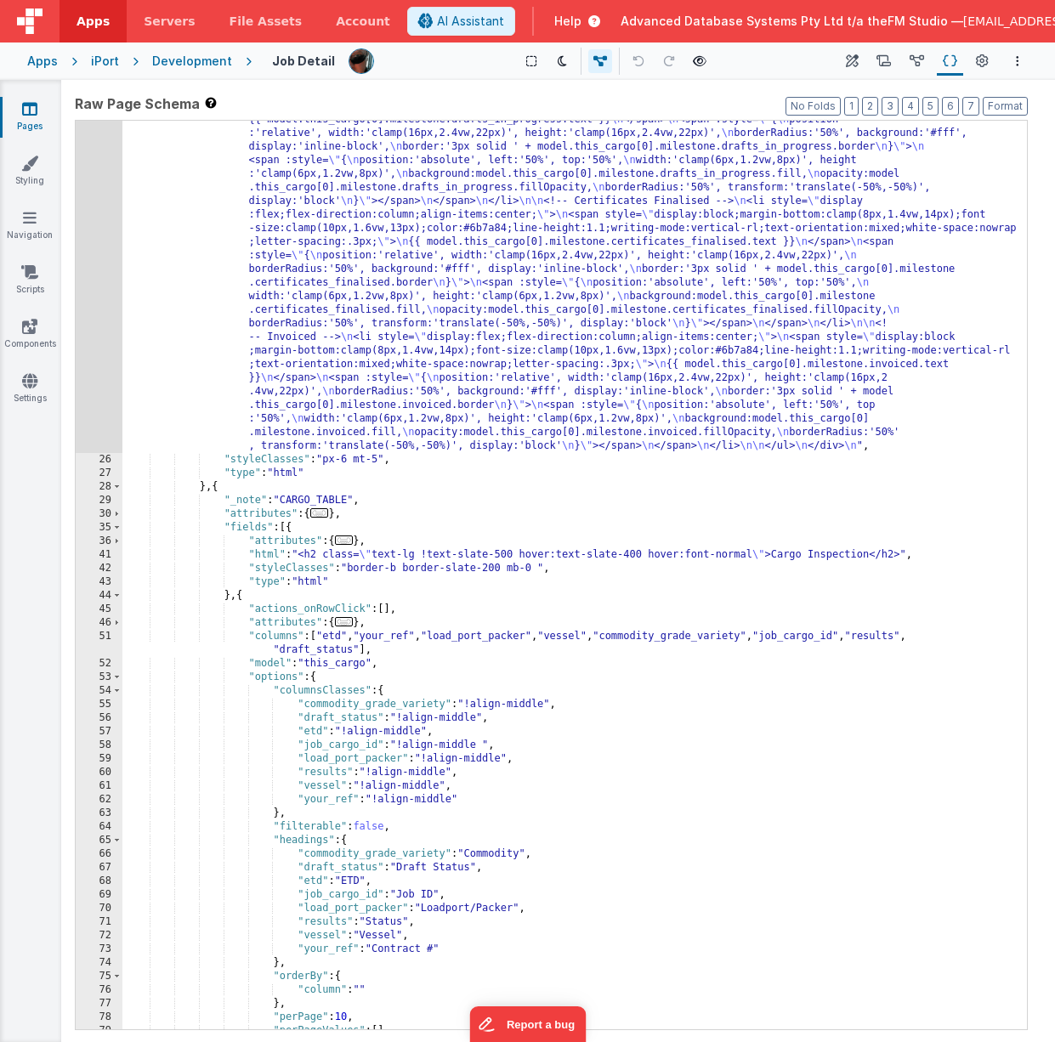
scroll to position [1055, 0]
click at [332, 638] on div ""html" : "<!-- Milestone rail (Vue :style bindings, vertical labels, fixed 8 co…" at bounding box center [574, 397] width 904 height 1956
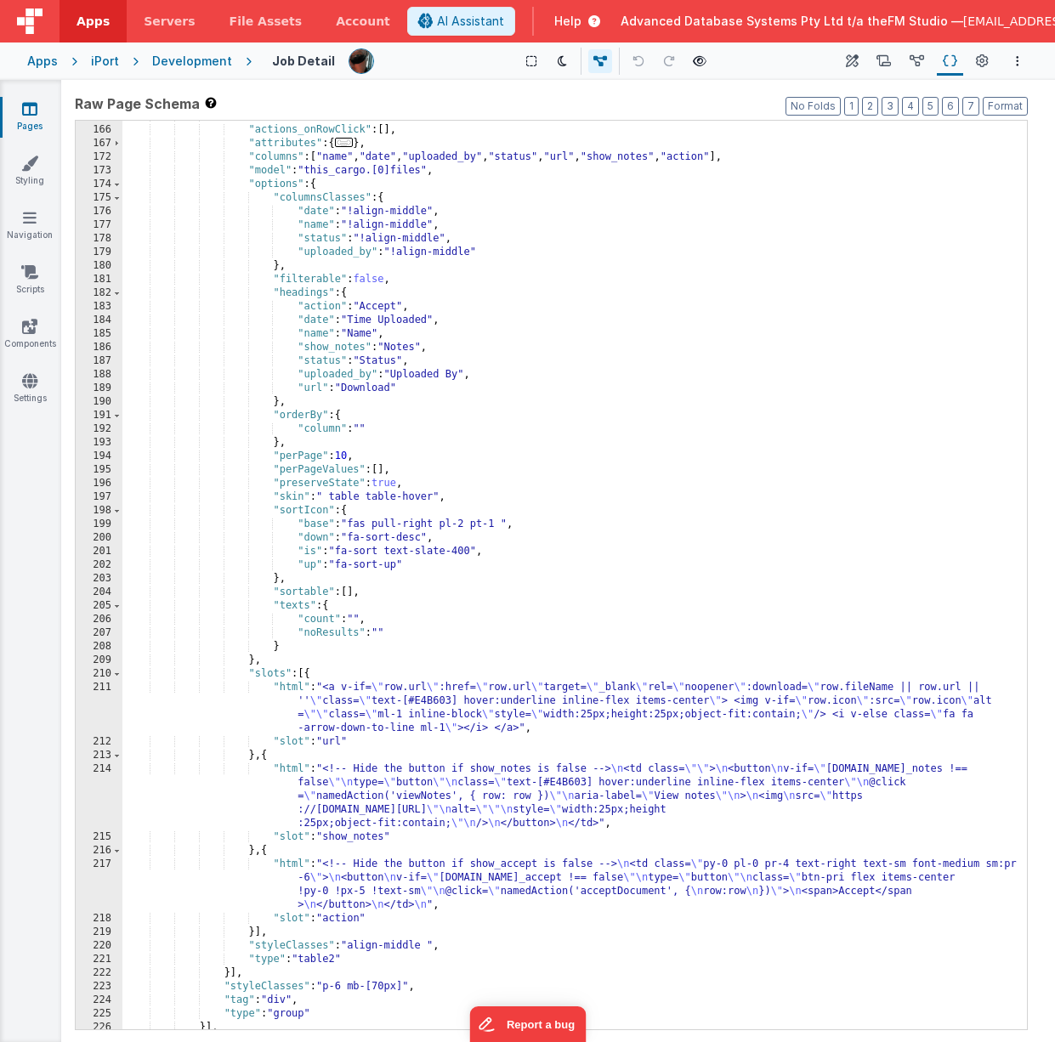
scroll to position [3131, 0]
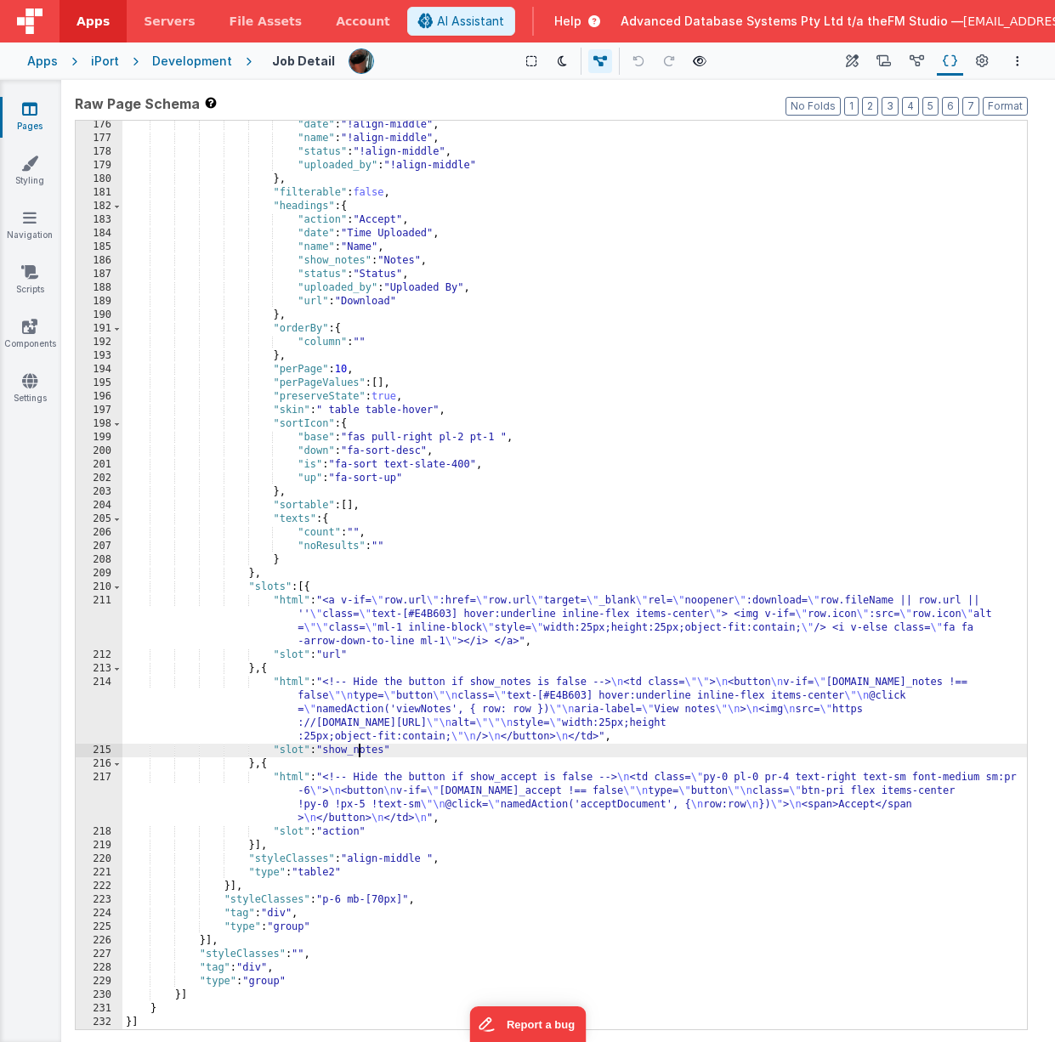
click at [356, 751] on div ""date" : "!align-middle" , "name" : "!align-middle" , "status" : "!align-middle…" at bounding box center [574, 586] width 904 height 936
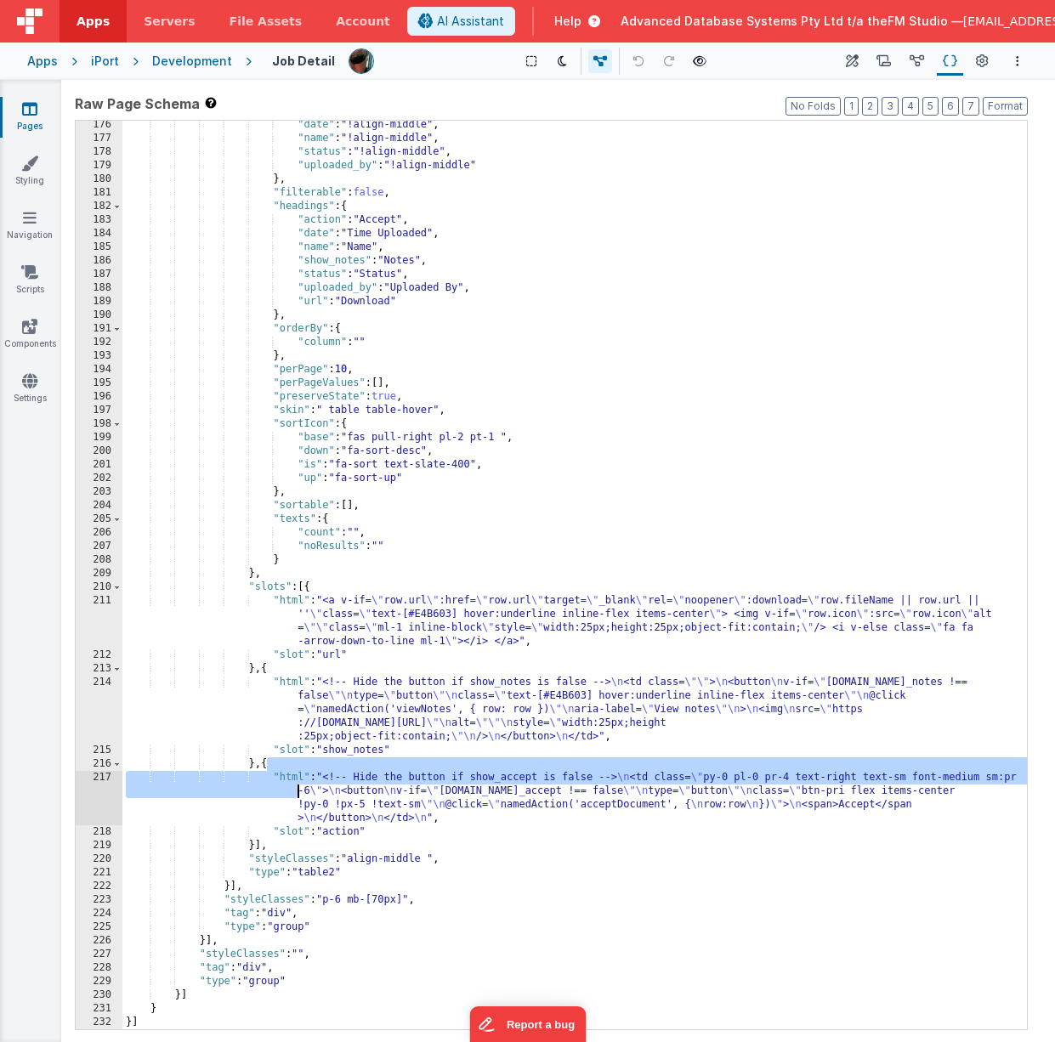
drag, startPoint x: 265, startPoint y: 763, endPoint x: 259, endPoint y: 790, distance: 27.0
click at [259, 790] on div ""date" : "!align-middle" , "name" : "!align-middle" , "status" : "!align-middle…" at bounding box center [574, 586] width 904 height 936
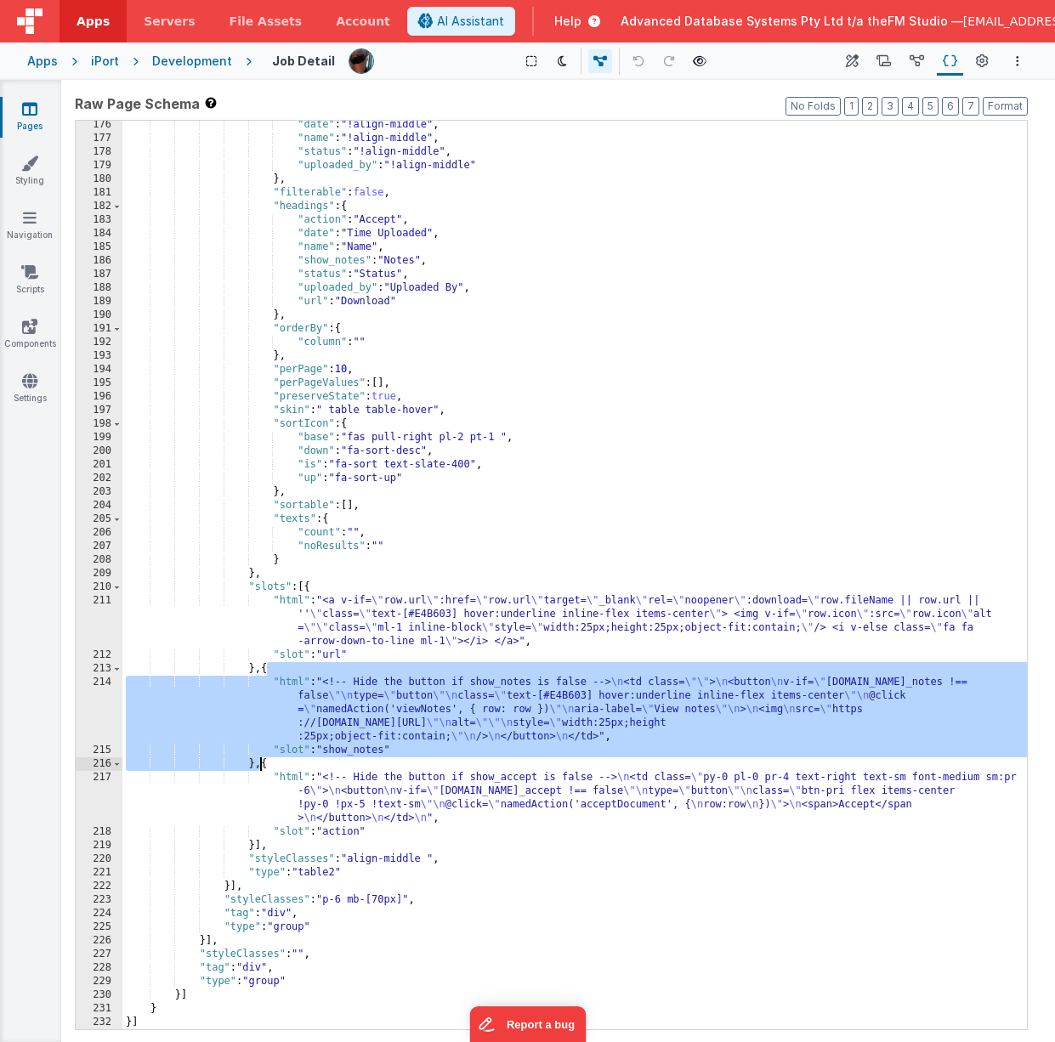
drag, startPoint x: 266, startPoint y: 666, endPoint x: 263, endPoint y: 762, distance: 96.1
click at [263, 762] on div ""date" : "!align-middle" , "name" : "!align-middle" , "status" : "!align-middle…" at bounding box center [574, 586] width 904 height 936
click at [354, 701] on div ""date" : "!align-middle" , "name" : "!align-middle" , "status" : "!align-middle…" at bounding box center [574, 586] width 904 height 936
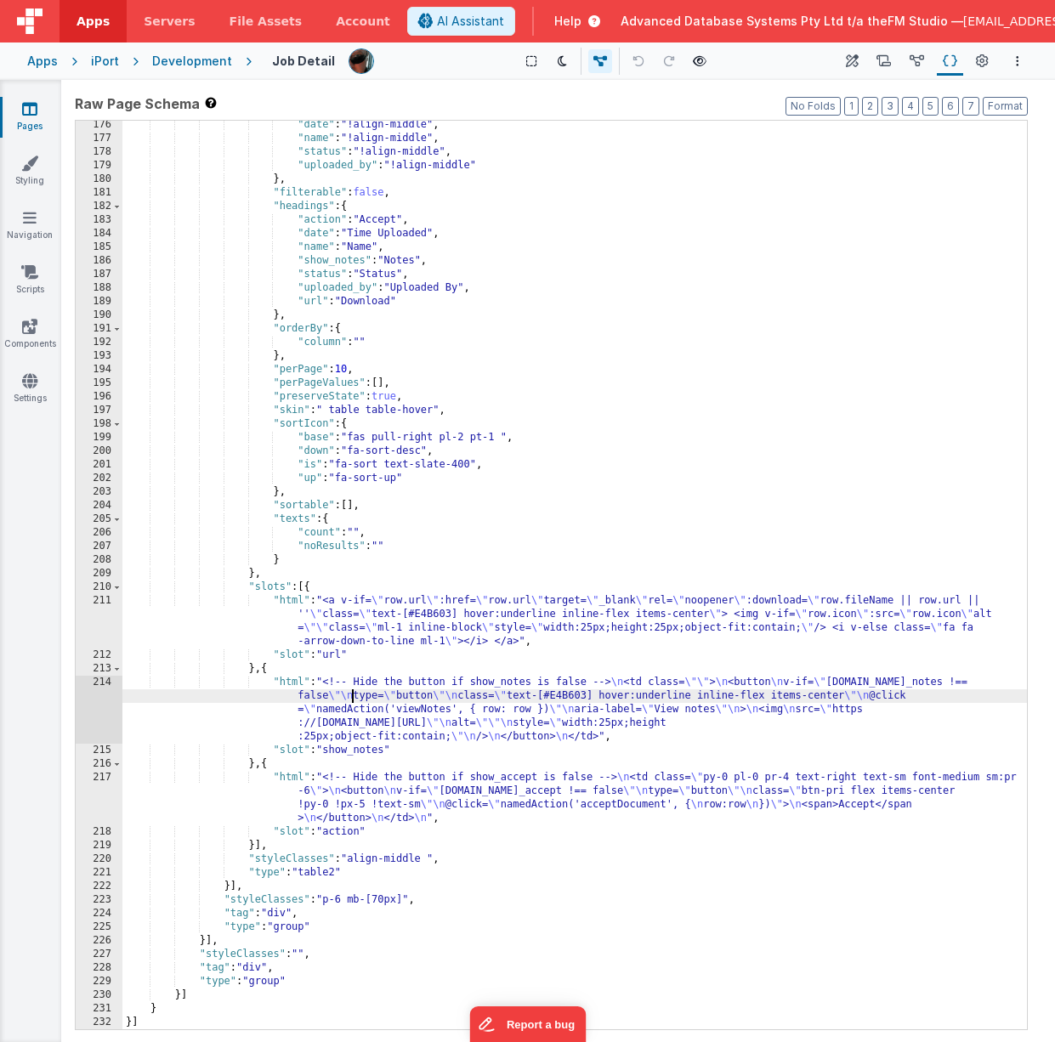
click at [100, 699] on div "214" at bounding box center [99, 710] width 47 height 68
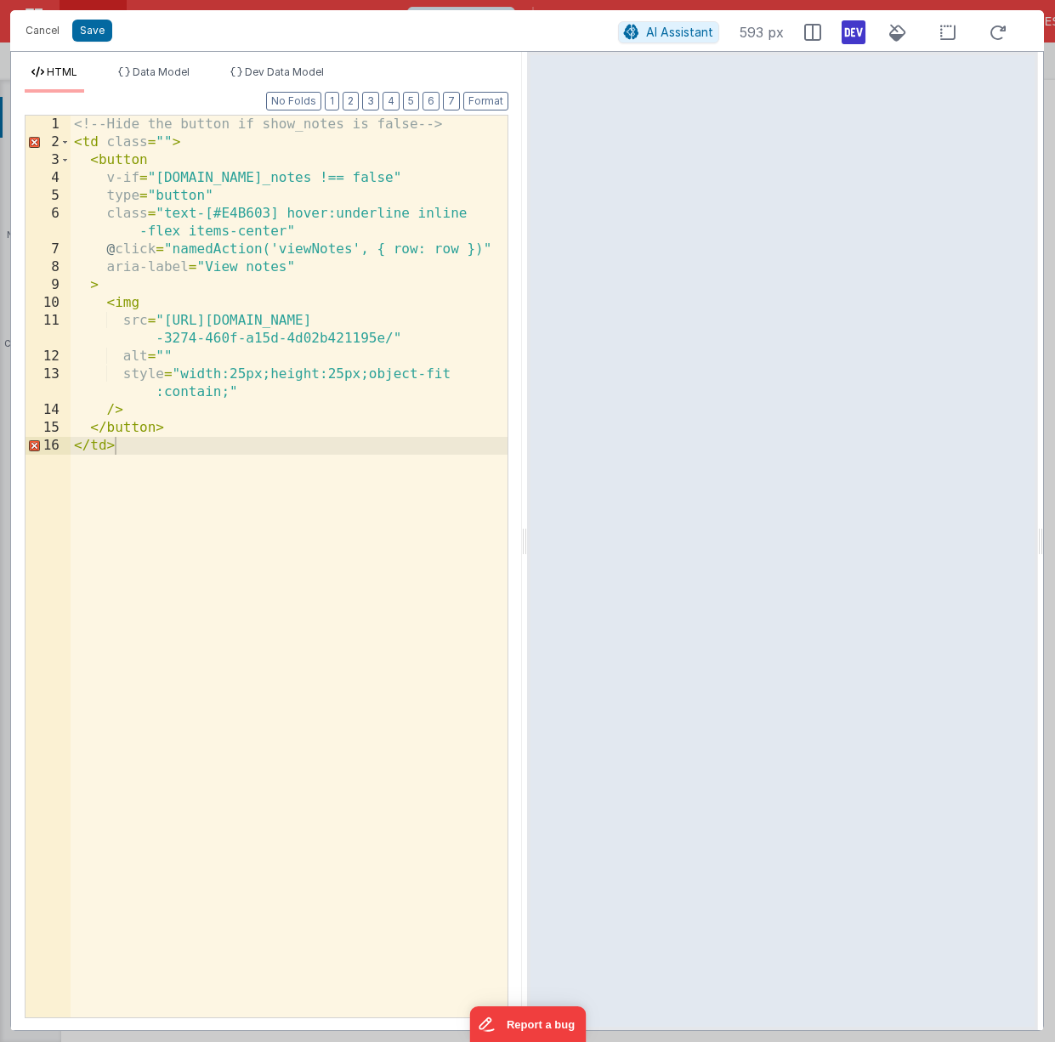
click at [204, 448] on div "<!-- Hide the button if show_notes is false --> < td class = "" > < button v-if…" at bounding box center [289, 585] width 437 height 938
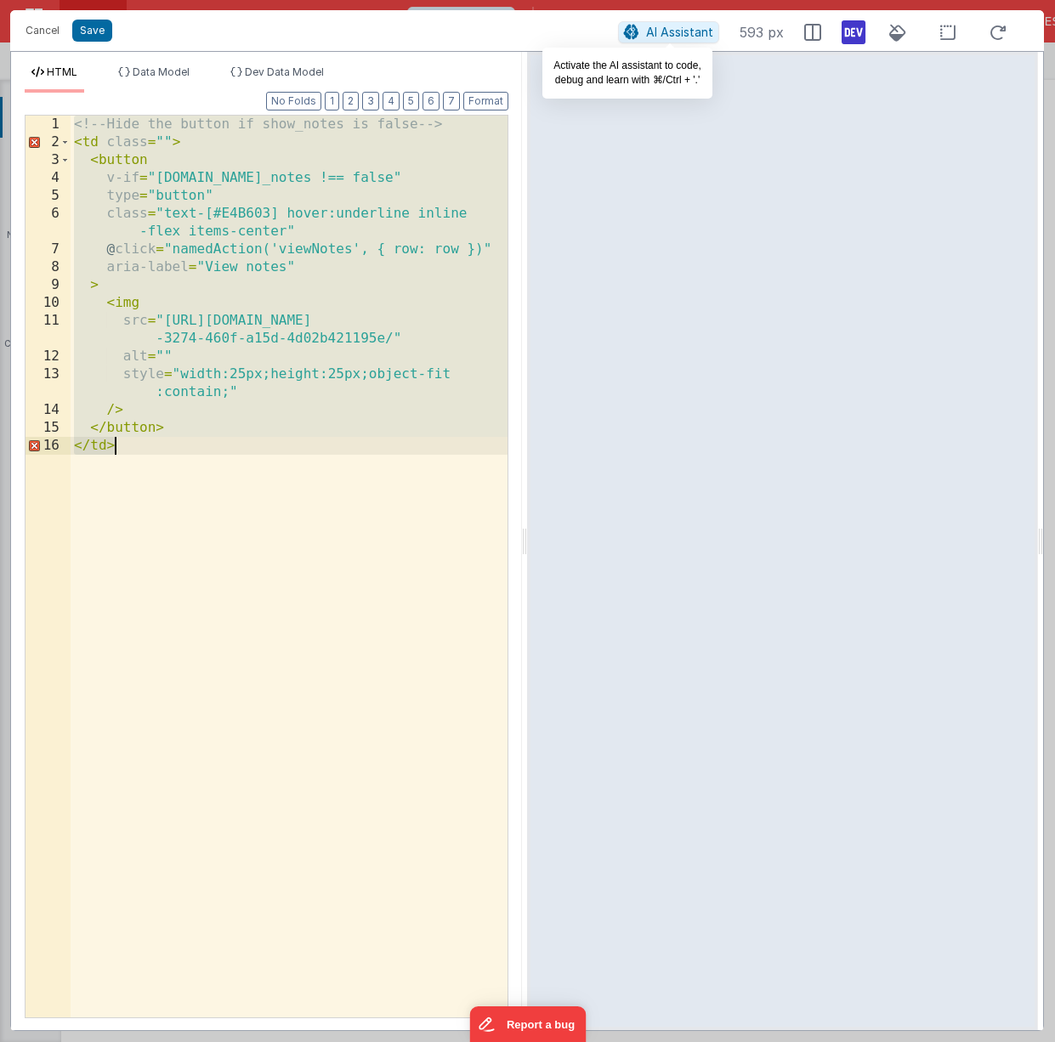
click at [663, 37] on span "AI Assistant" at bounding box center [679, 32] width 67 height 14
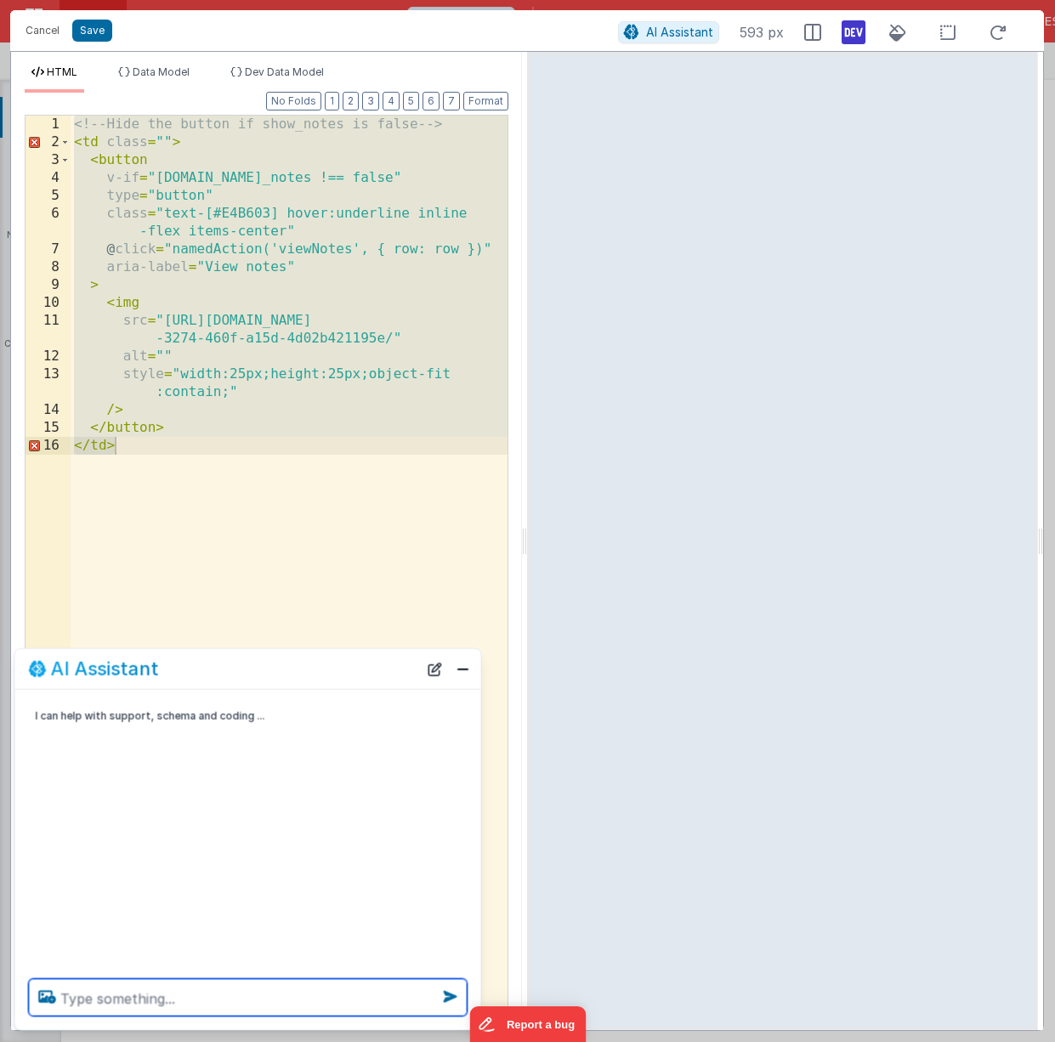
click at [128, 1009] on textarea at bounding box center [248, 997] width 439 height 37
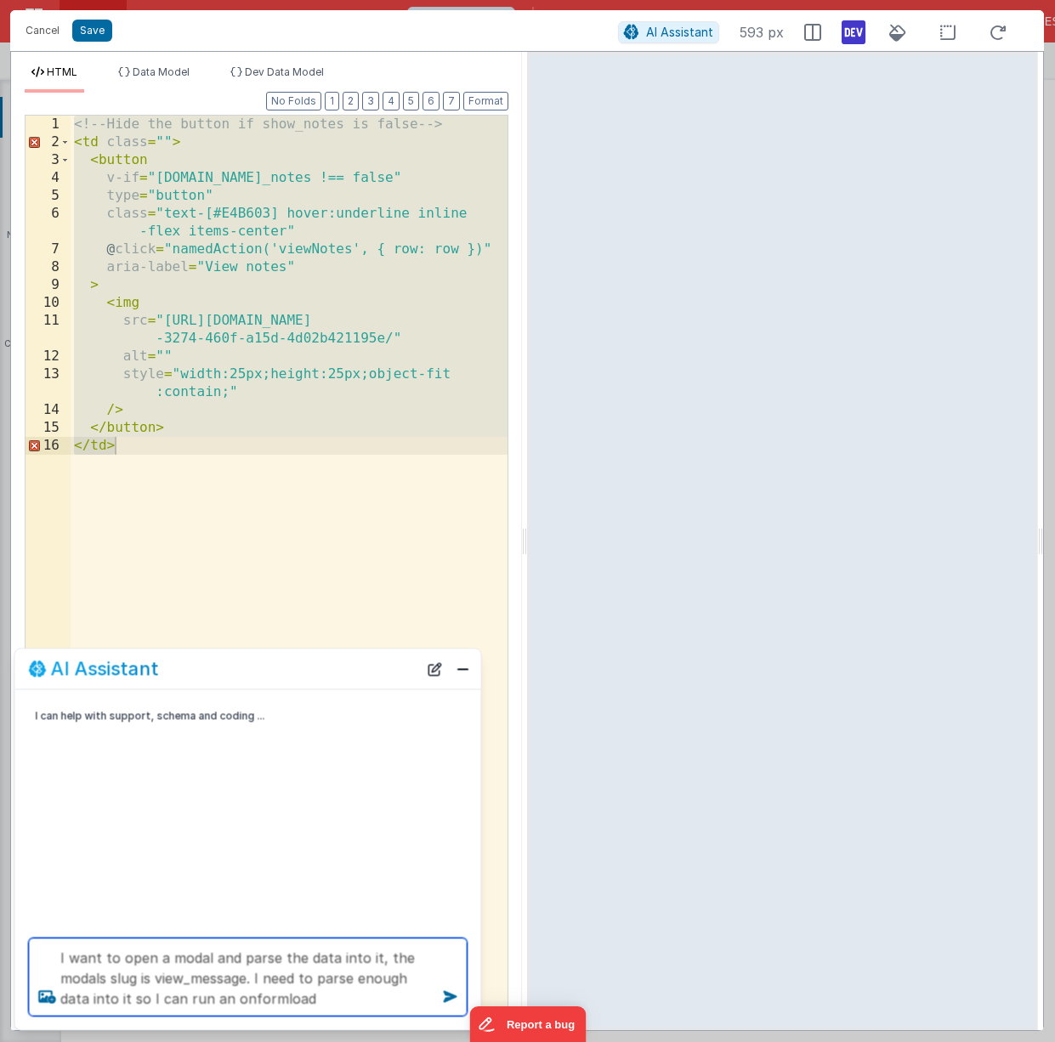
type textarea "I want to open a modal and parse the data into it, the modals slug is view_mess…"
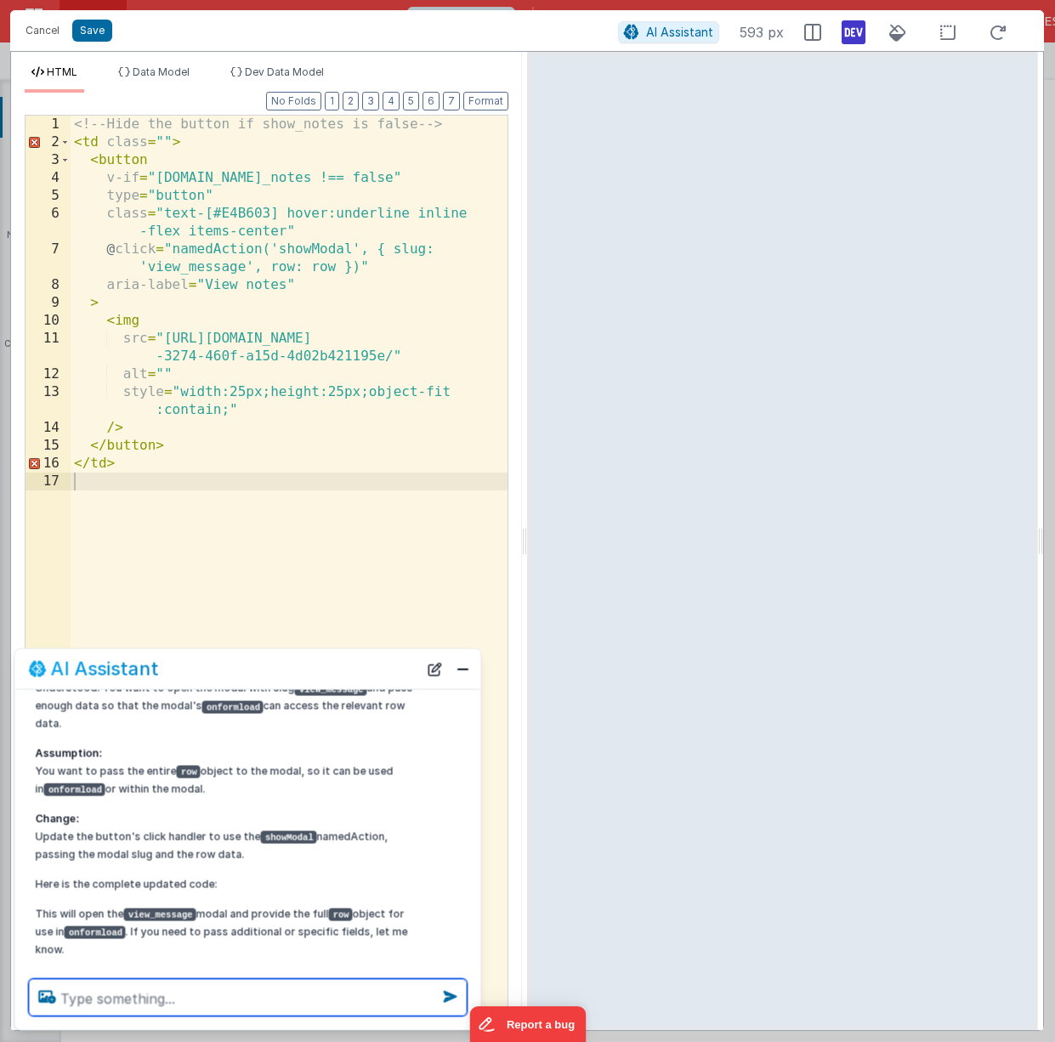
scroll to position [179, 0]
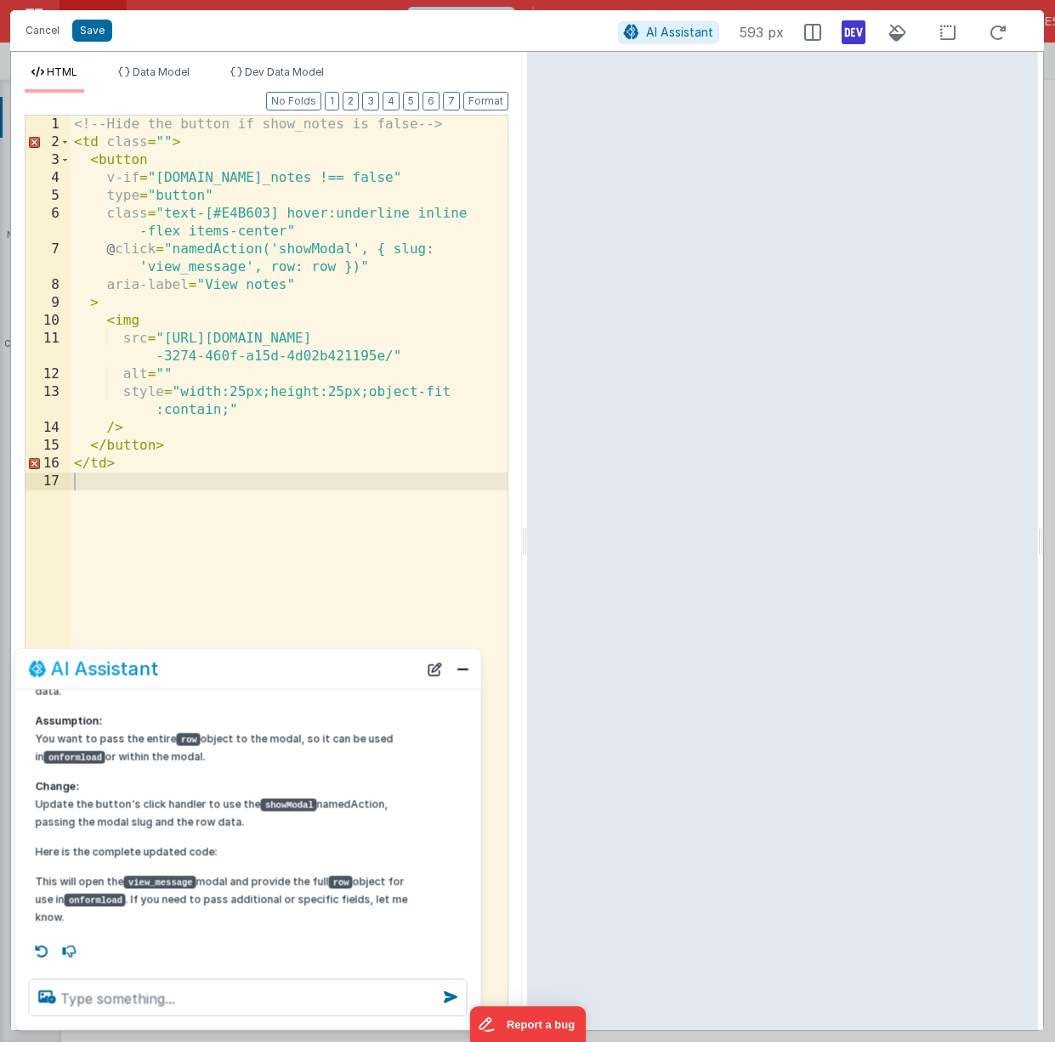
click at [320, 371] on div "<!-- Hide the button if show_notes is false --> < td class = "" > < button v-if…" at bounding box center [289, 585] width 437 height 938
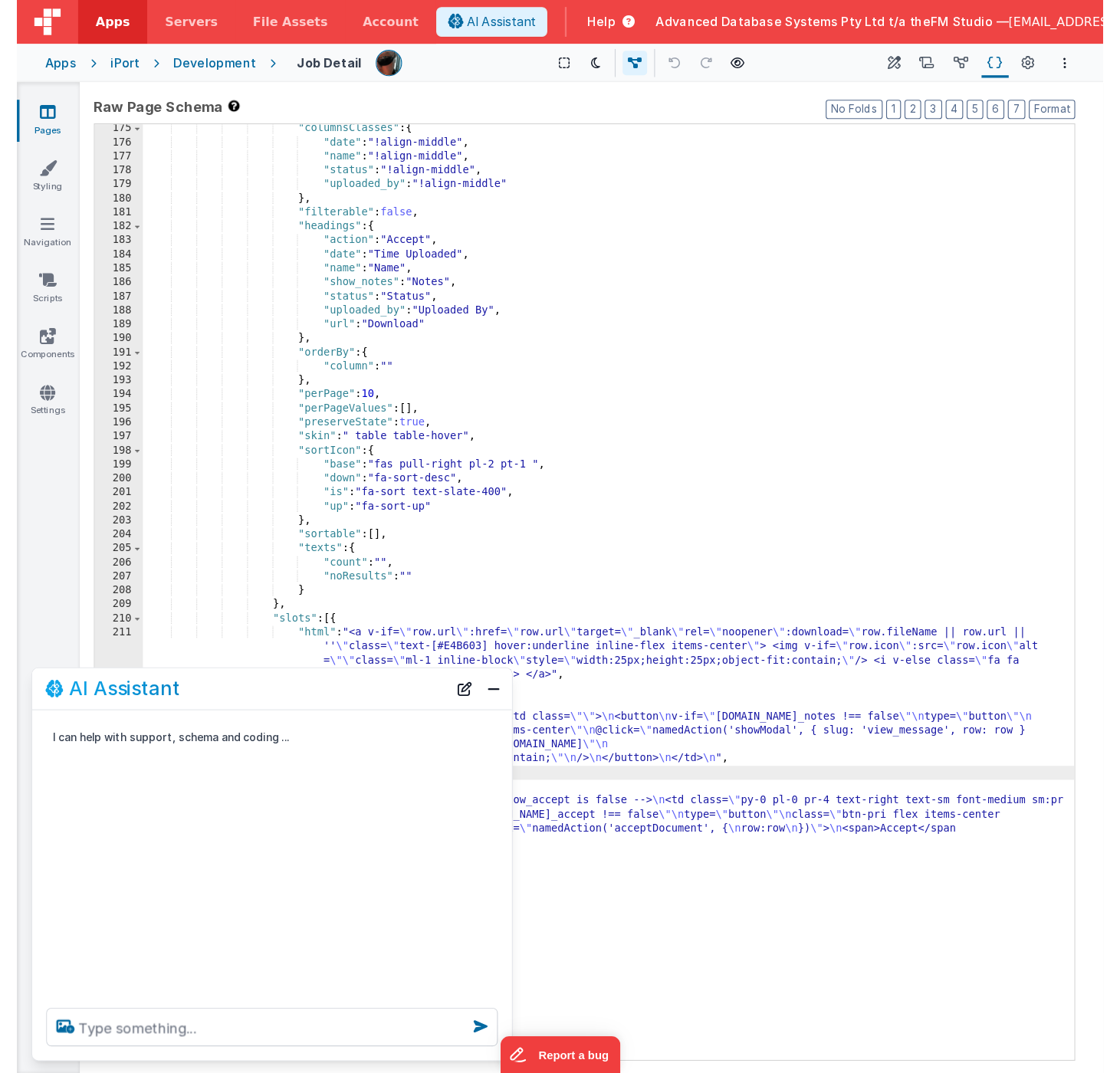
scroll to position [0, 0]
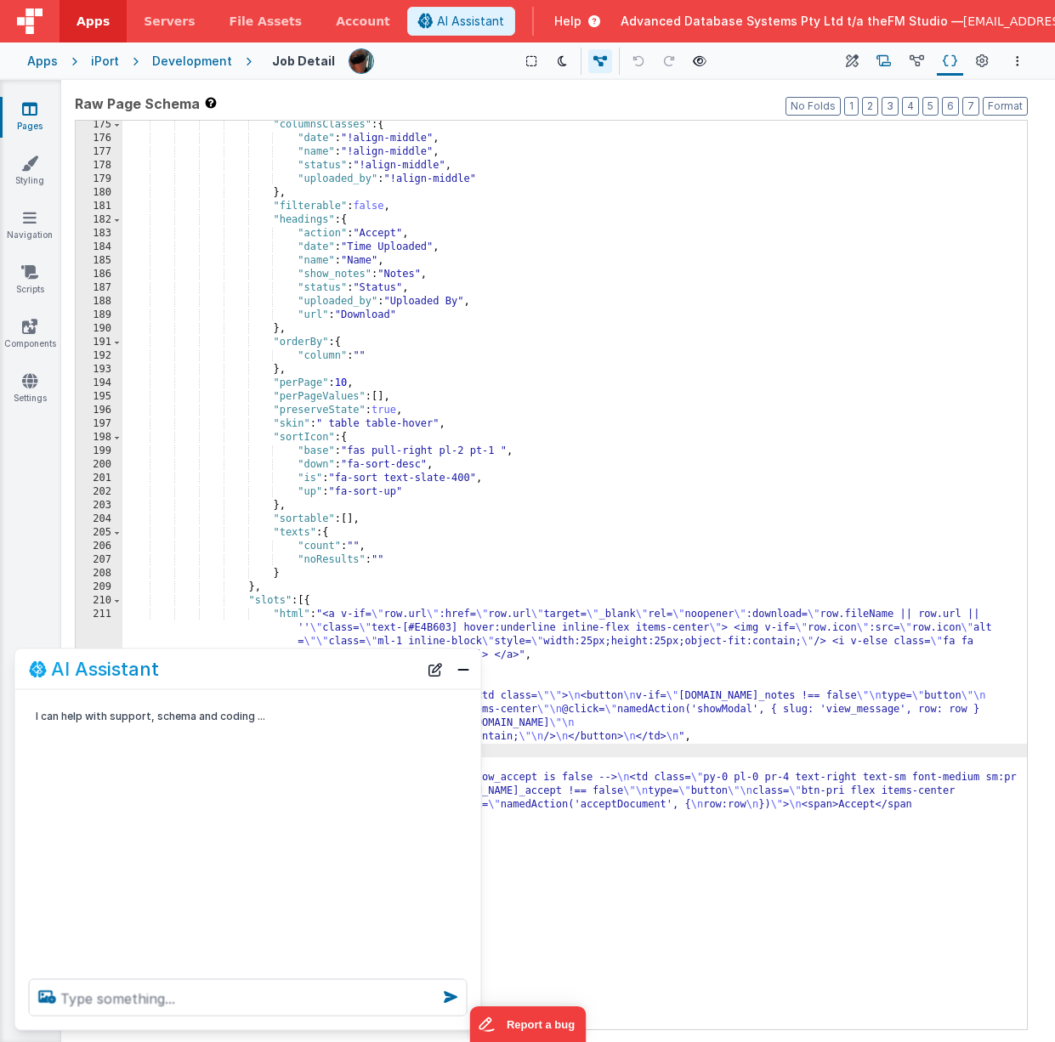
click at [883, 60] on icon at bounding box center [883, 62] width 14 height 18
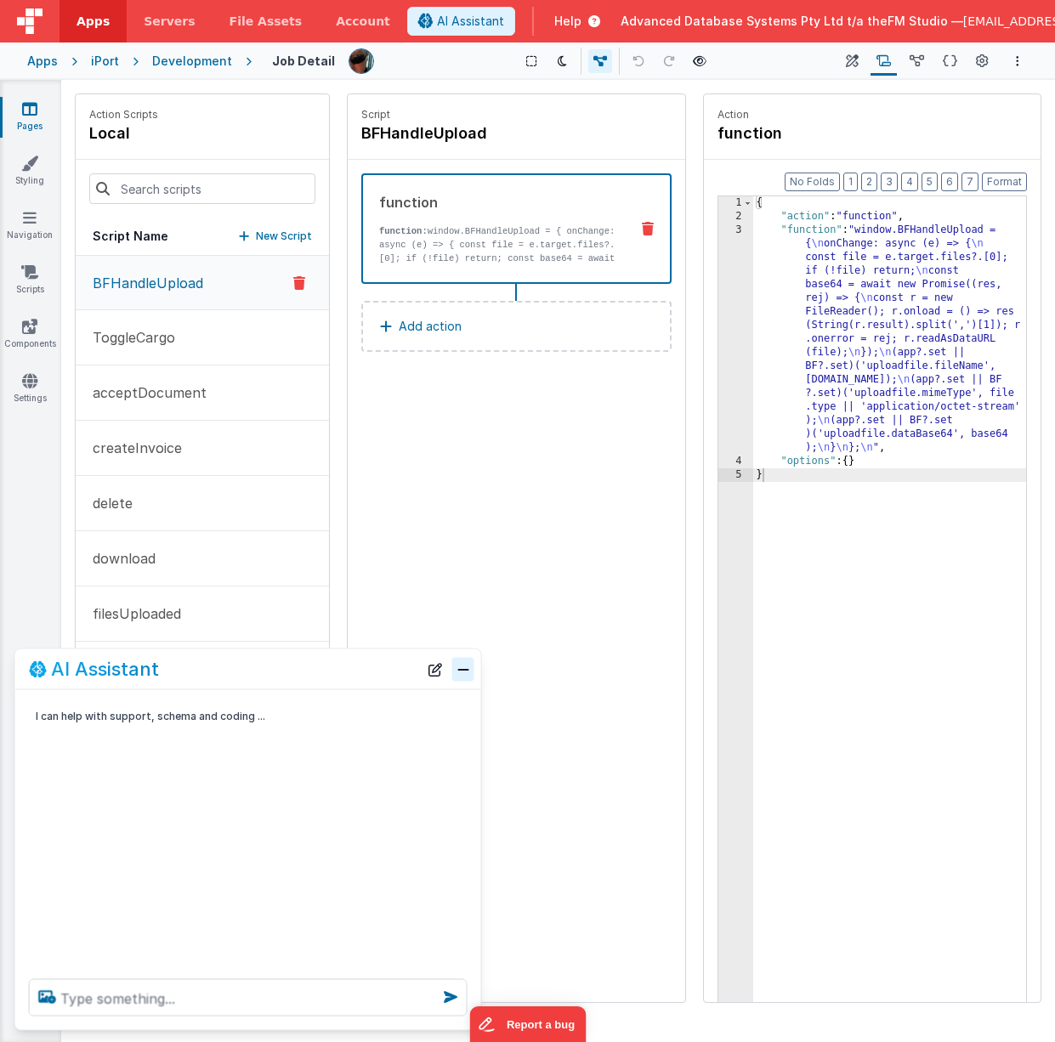
click at [457, 671] on button "Close" at bounding box center [463, 669] width 22 height 24
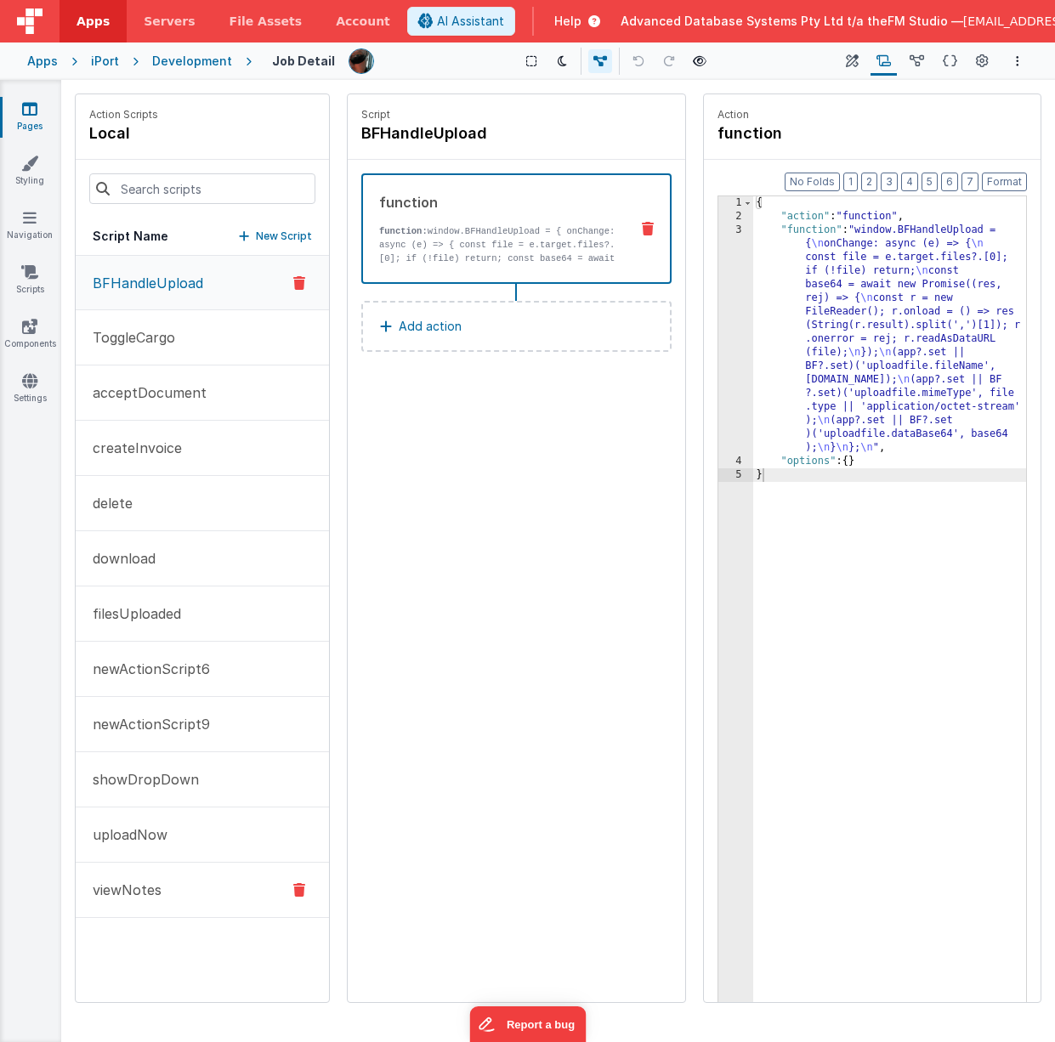
click at [150, 890] on p "viewNotes" at bounding box center [121, 890] width 79 height 20
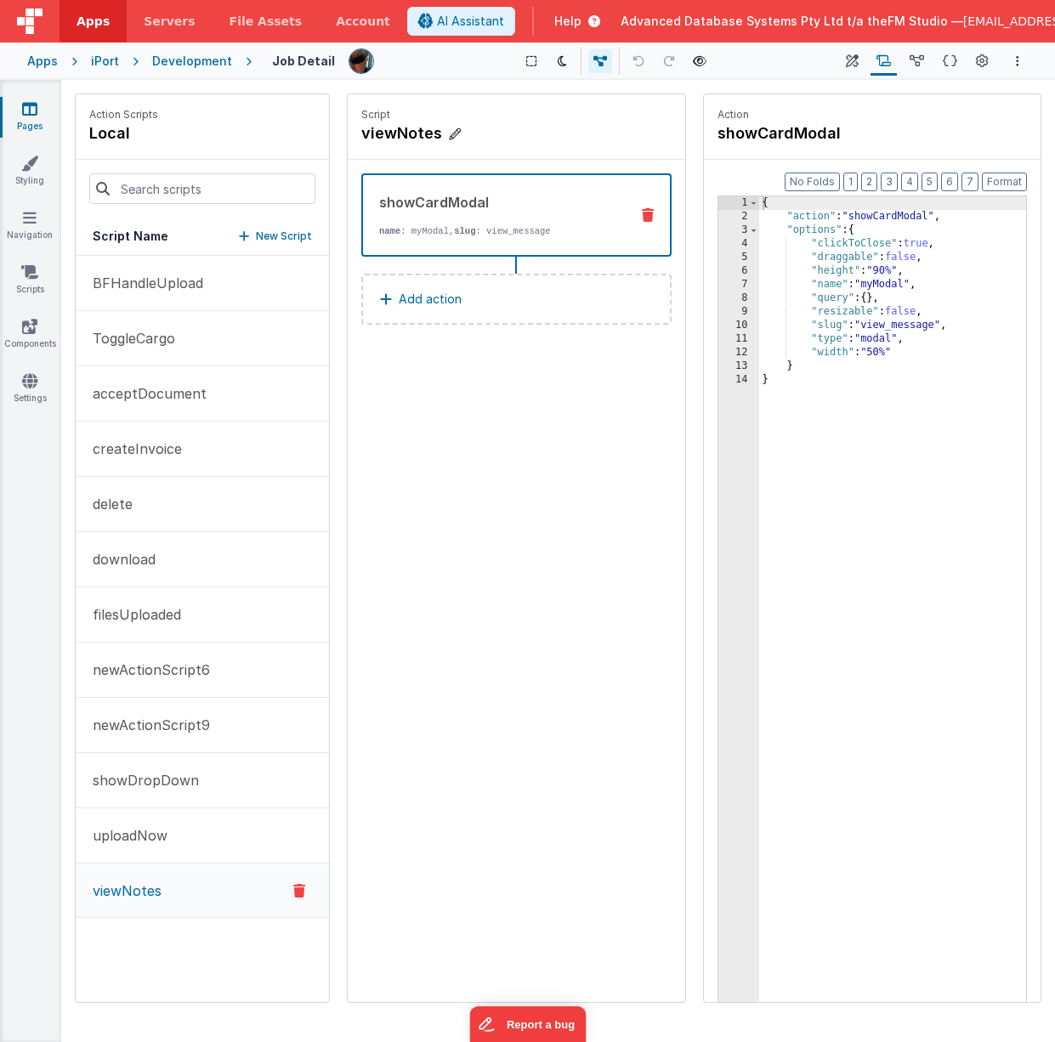
click at [400, 135] on h4 "viewNotes" at bounding box center [488, 134] width 255 height 24
click at [400, 135] on input "viewNotes" at bounding box center [446, 134] width 170 height 24
type input "showModal"
click at [545, 133] on icon at bounding box center [548, 133] width 12 height 20
click at [825, 360] on div "{ "action" : "showCardModal" , "options" : { "clickToClose" : true , "draggable…" at bounding box center [893, 639] width 268 height 886
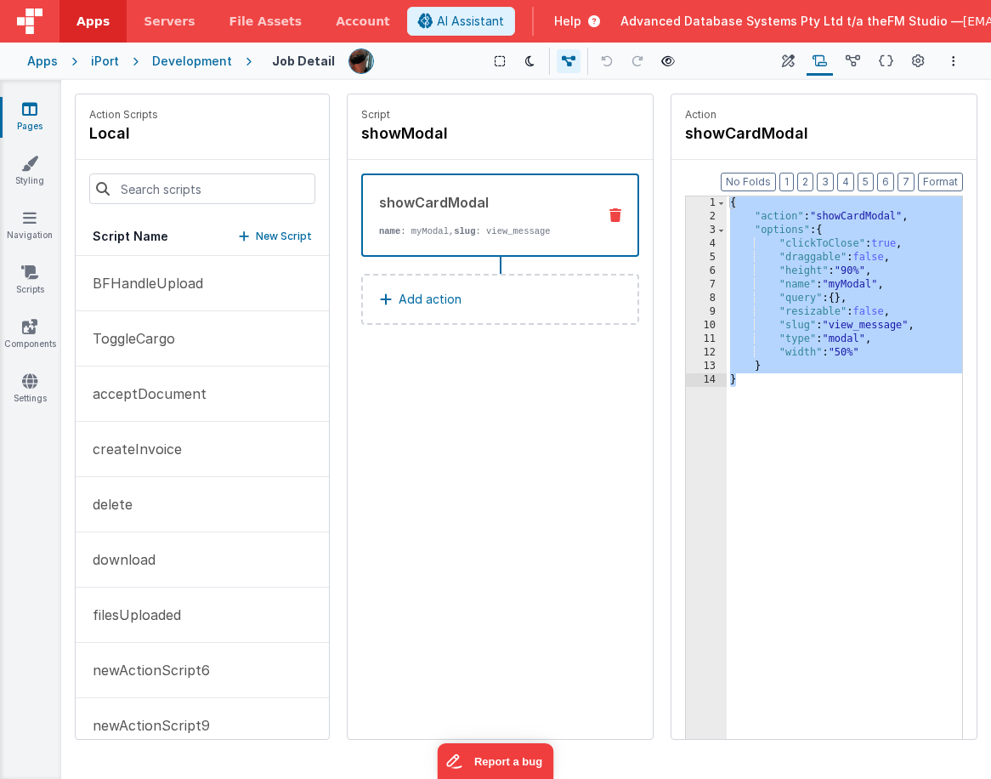
click at [819, 332] on div "{ "action" : "showCardModal" , "options" : { "clickToClose" : true , "draggable…" at bounding box center [844, 507] width 235 height 622
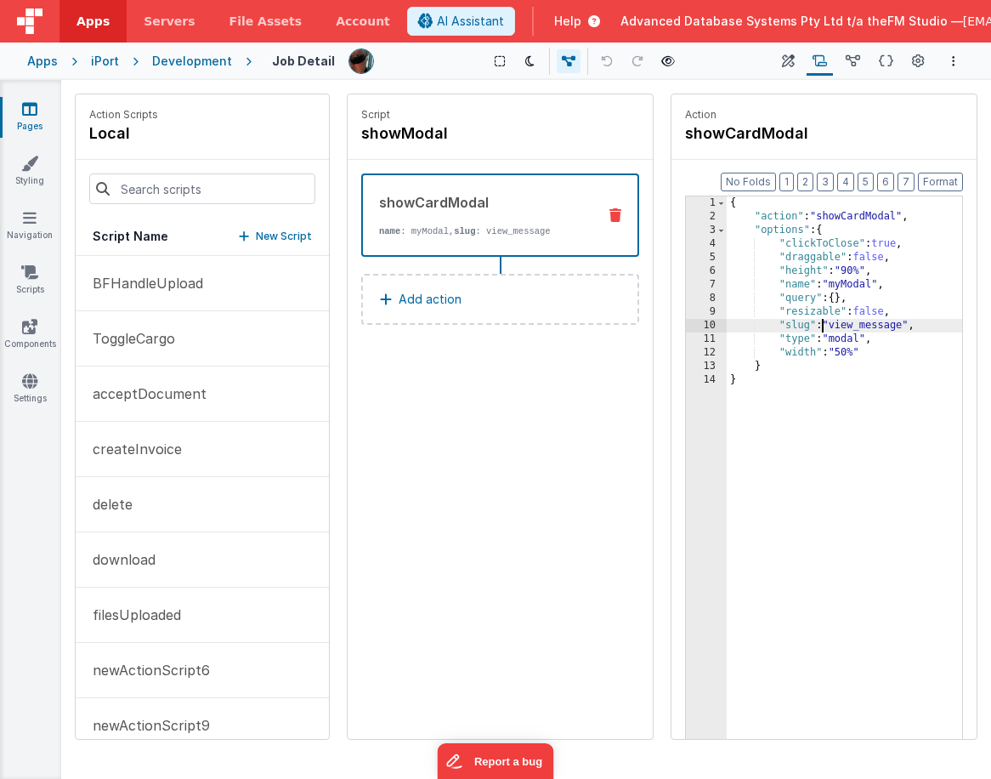
click at [819, 332] on div "{ "action" : "showCardModal" , "options" : { "clickToClose" : true , "draggable…" at bounding box center [844, 507] width 235 height 622
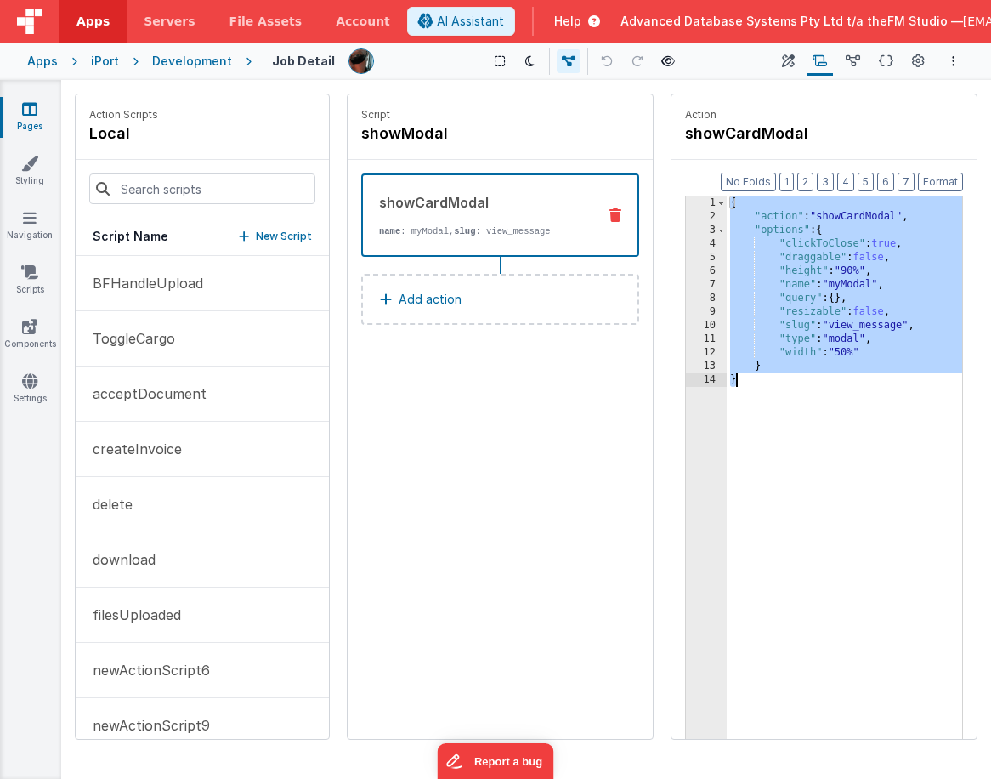
click at [819, 332] on div "{ "action" : "showCardModal" , "options" : { "clickToClose" : true , "draggable…" at bounding box center [844, 507] width 235 height 622
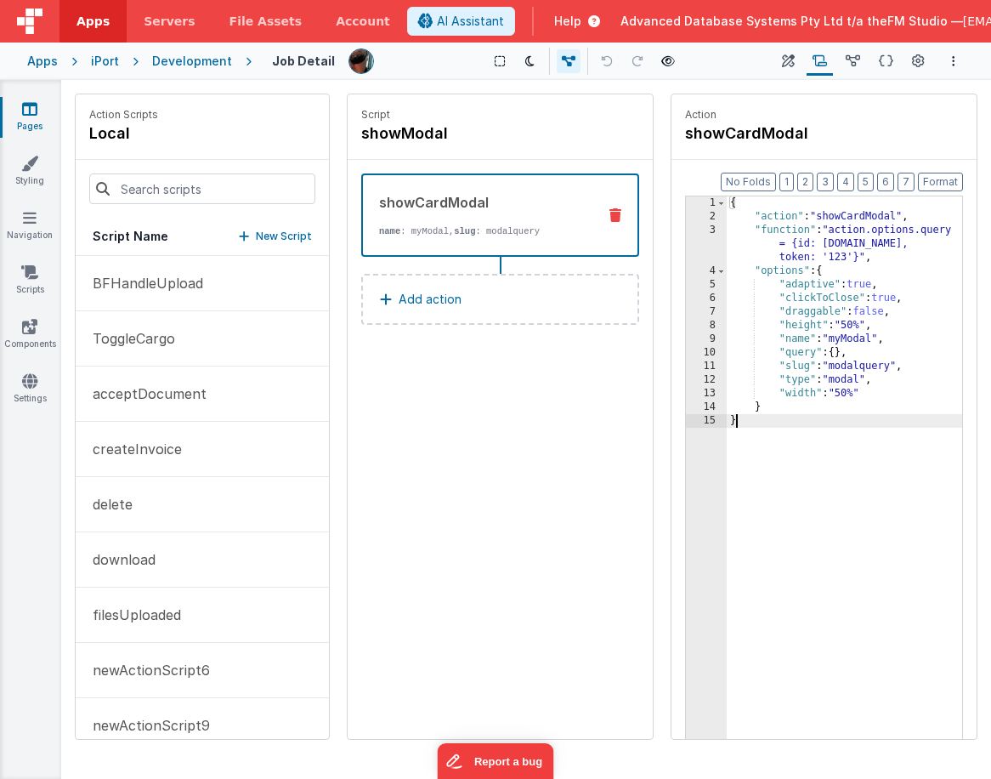
click at [850, 366] on div "{ "action" : "showCardModal" , "function" : "action.options.query = {id: action…" at bounding box center [844, 507] width 235 height 622
click at [398, 131] on h4 "showModal" at bounding box center [488, 134] width 255 height 24
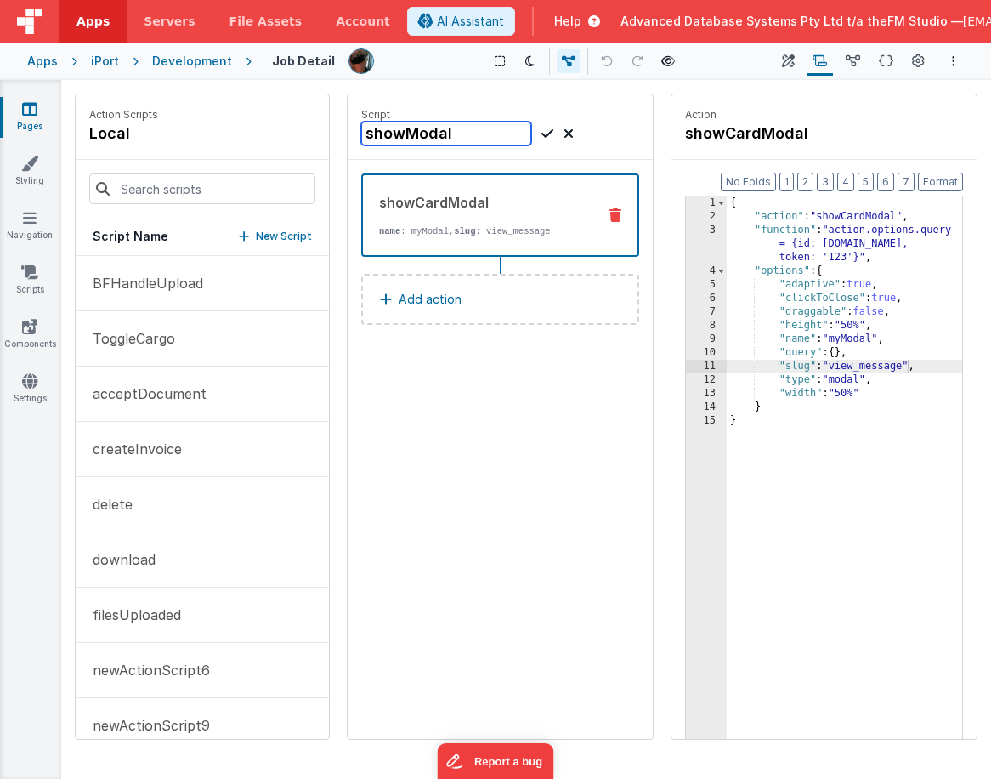
click at [398, 131] on input "showModal" at bounding box center [446, 134] width 170 height 24
type input "openModal"
click at [548, 133] on icon at bounding box center [548, 133] width 12 height 20
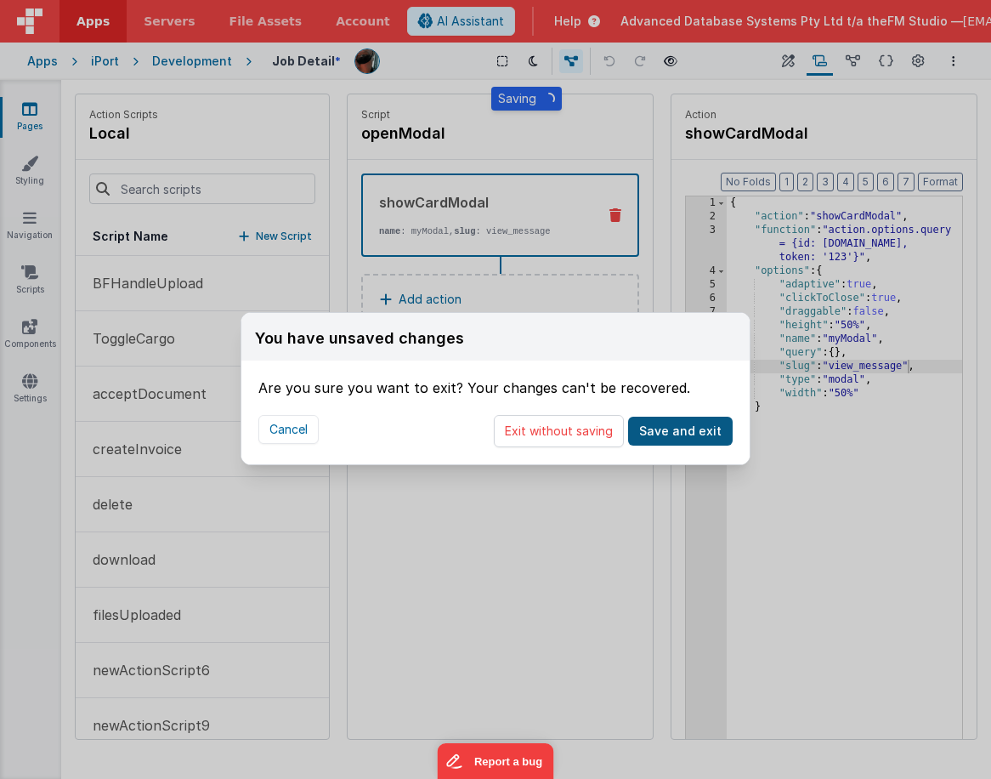
click at [692, 429] on button "Save and exit" at bounding box center [680, 431] width 105 height 29
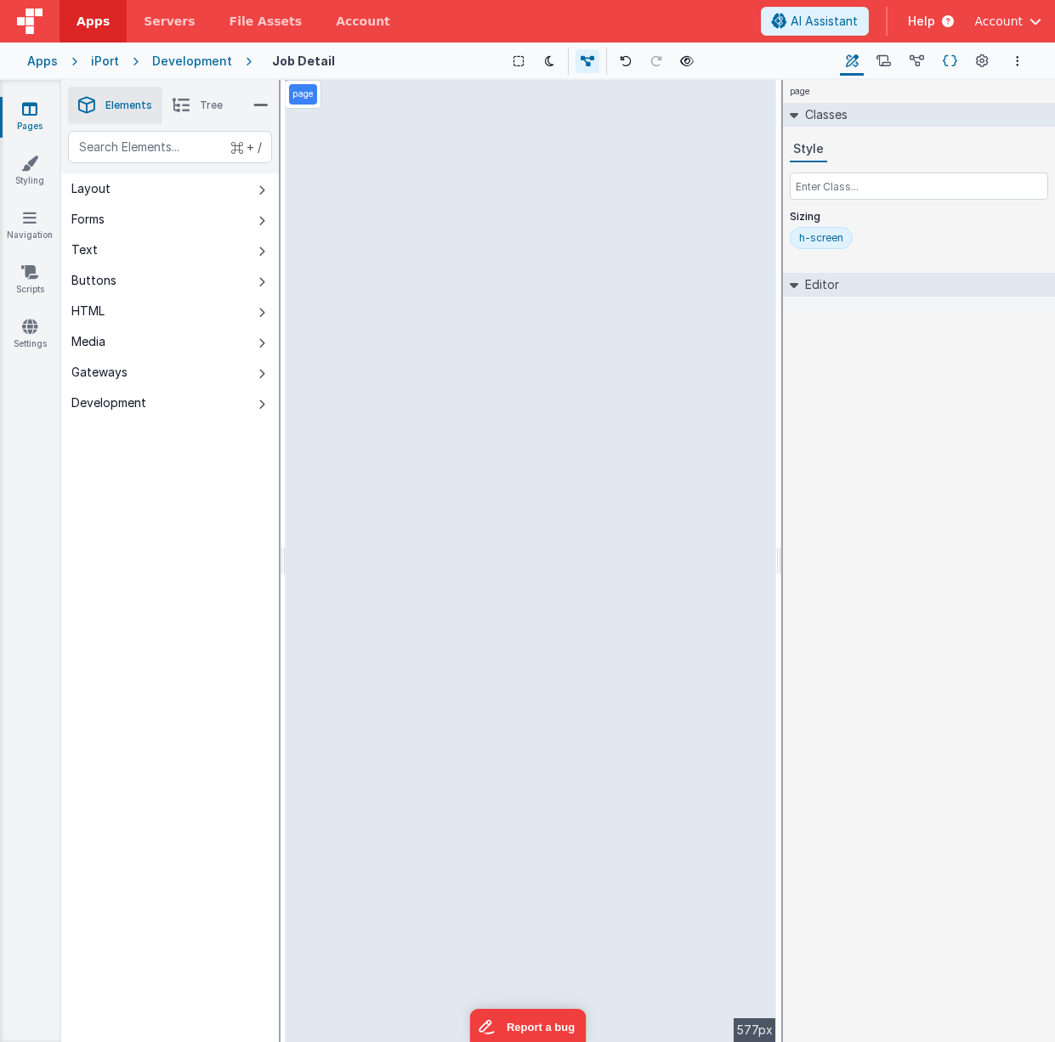
click at [947, 61] on icon at bounding box center [950, 62] width 14 height 18
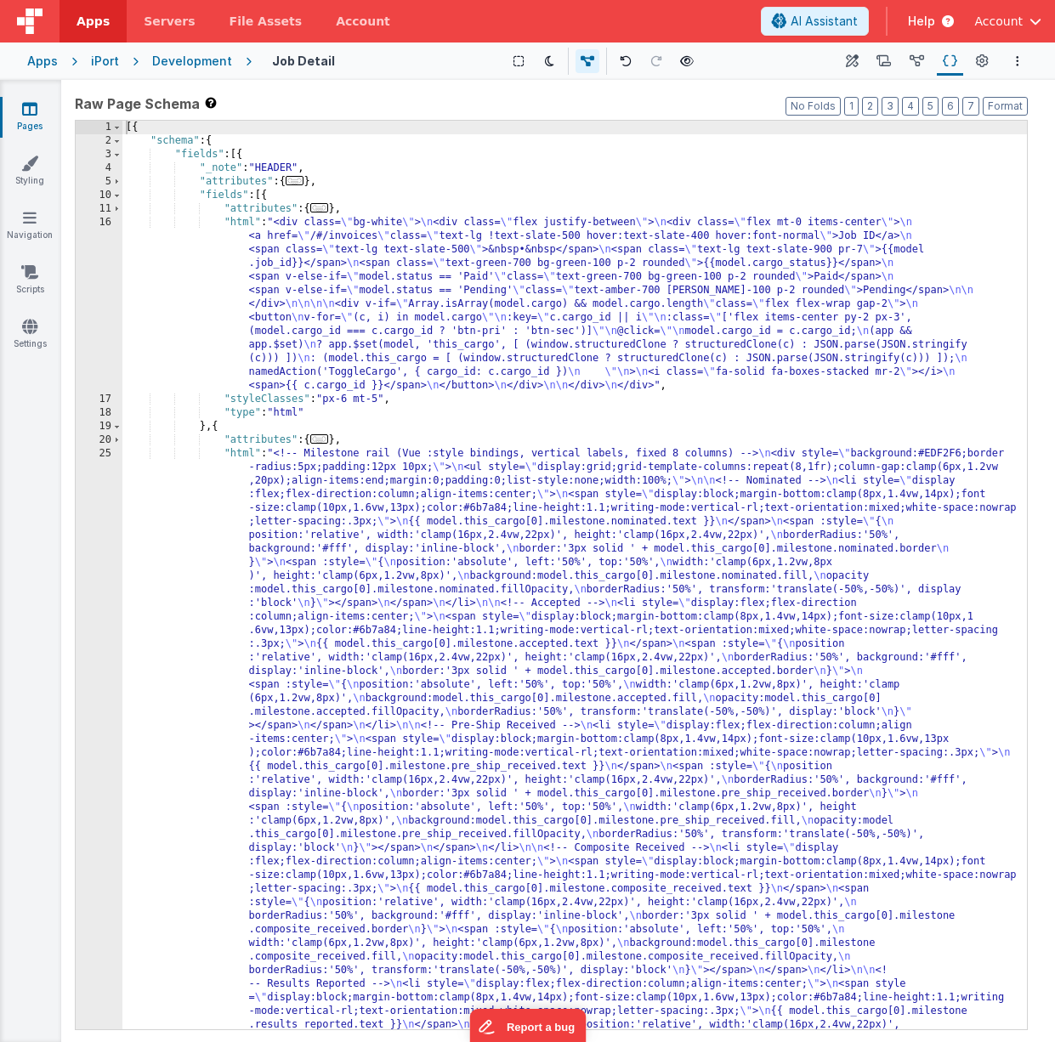
click at [31, 108] on icon at bounding box center [29, 108] width 15 height 17
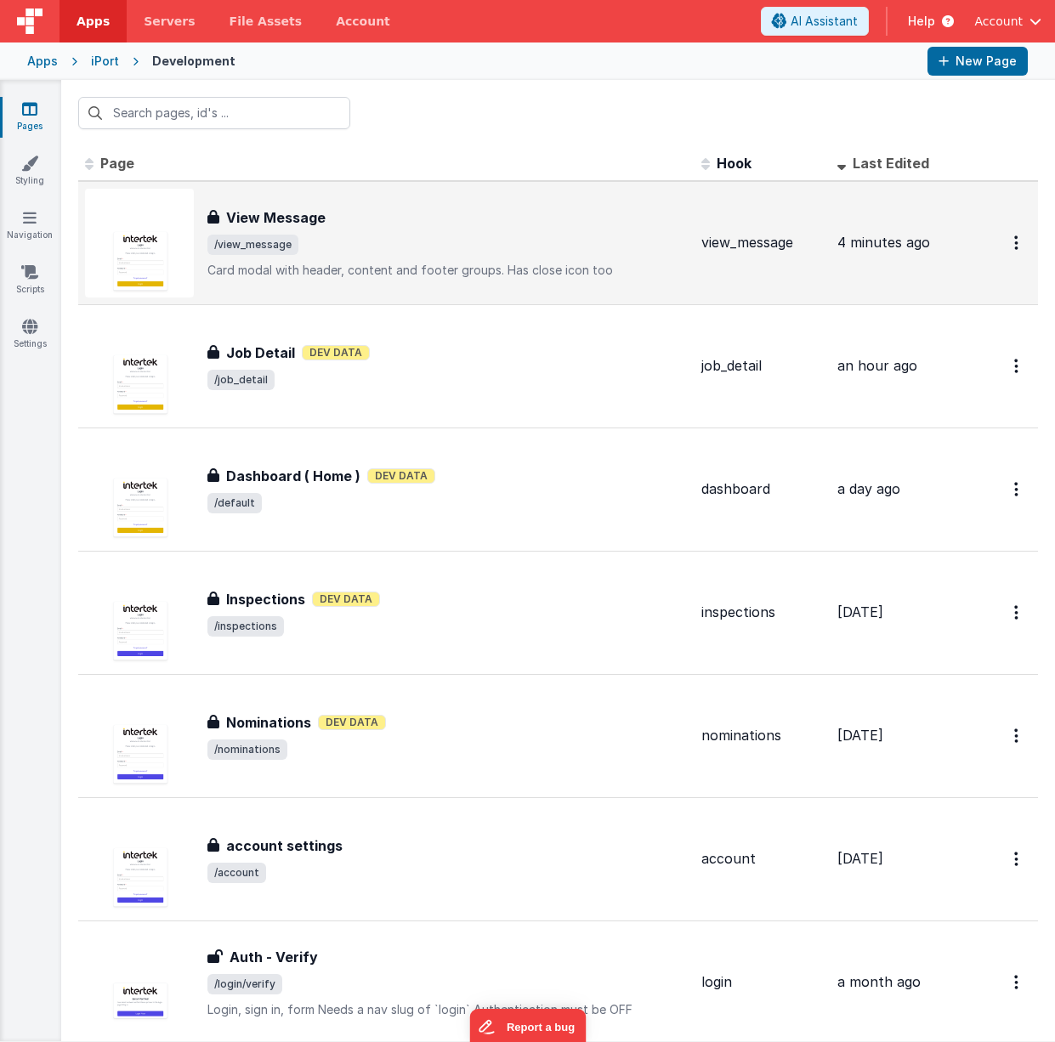
click at [406, 244] on span "/view_message" at bounding box center [447, 245] width 480 height 20
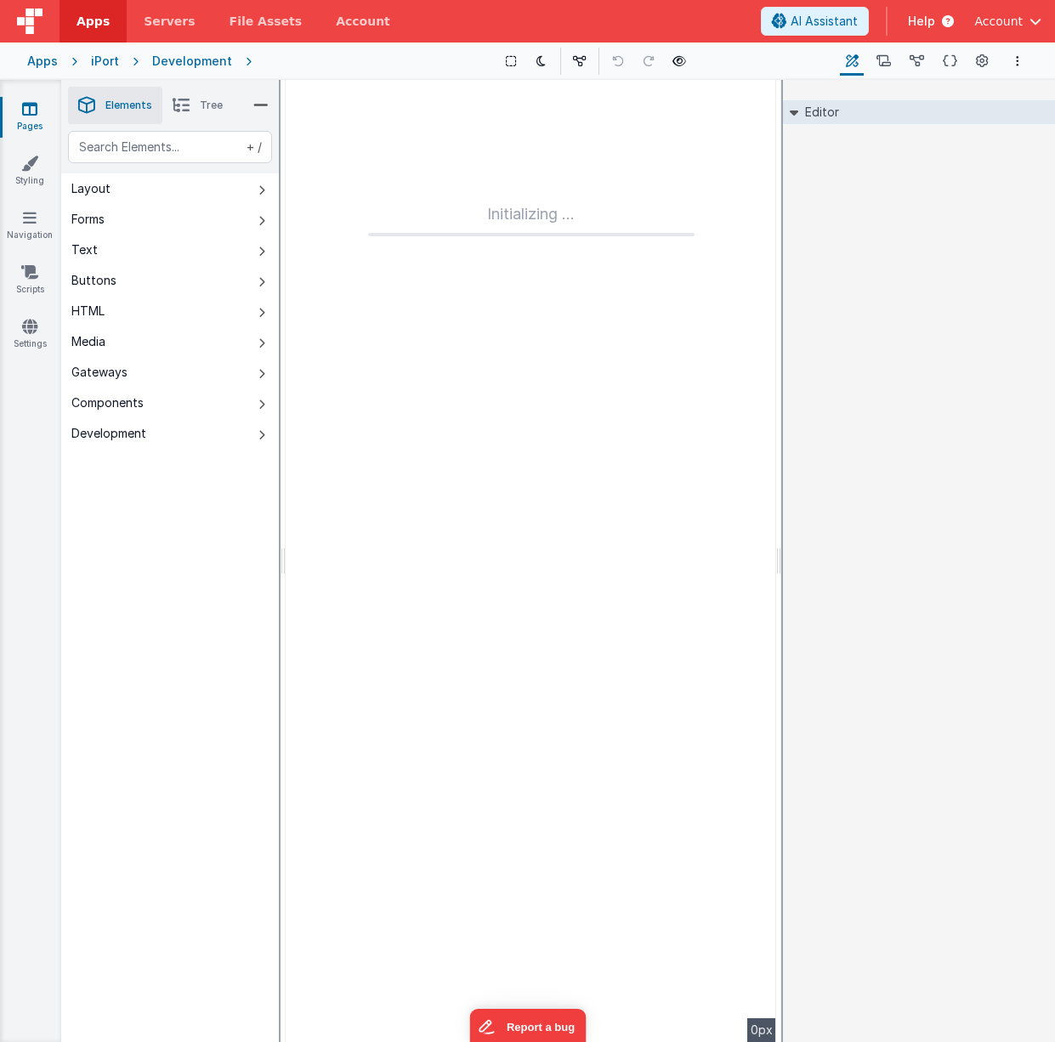
type input "FR_0582CAA9-6066-2C46-9200-0886EE5CCBB4"
type textarea "Card modal with header, content and footer groups. Has close icon too"
type input "view_message"
checkbox input "true"
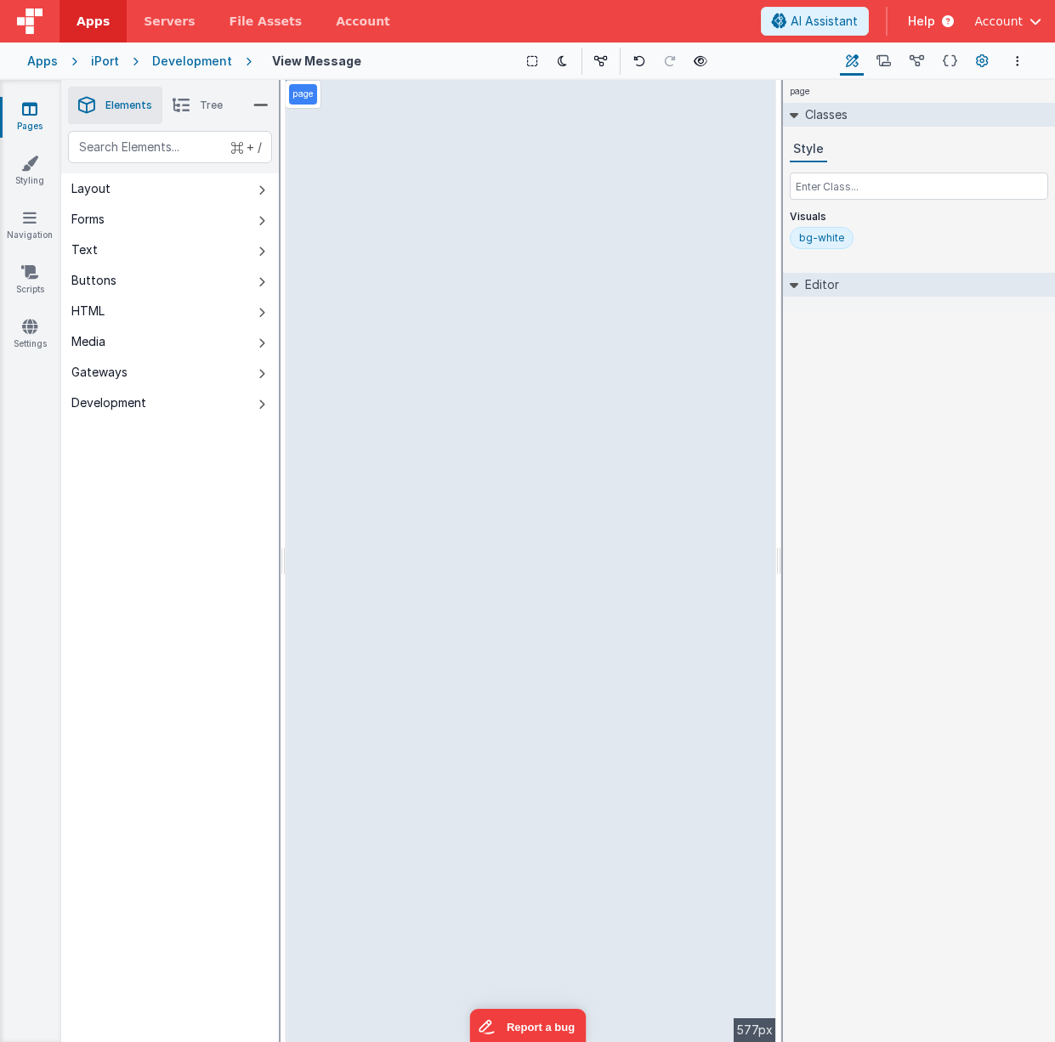
click at [979, 59] on icon at bounding box center [982, 62] width 13 height 18
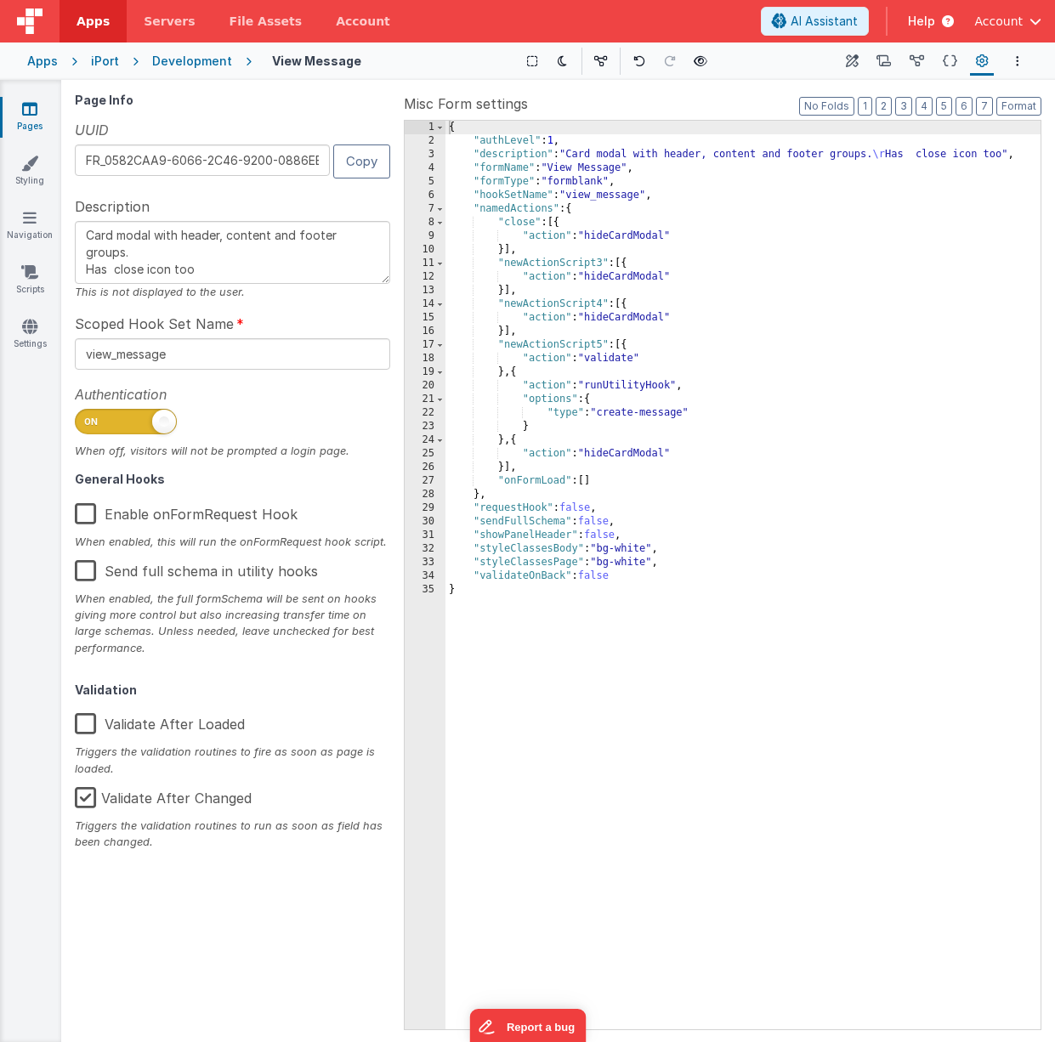
click at [85, 513] on label "Enable onFormRequest Hook" at bounding box center [186, 511] width 223 height 37
click at [0, 0] on input "Enable onFormRequest Hook" at bounding box center [0, 0] width 0 height 0
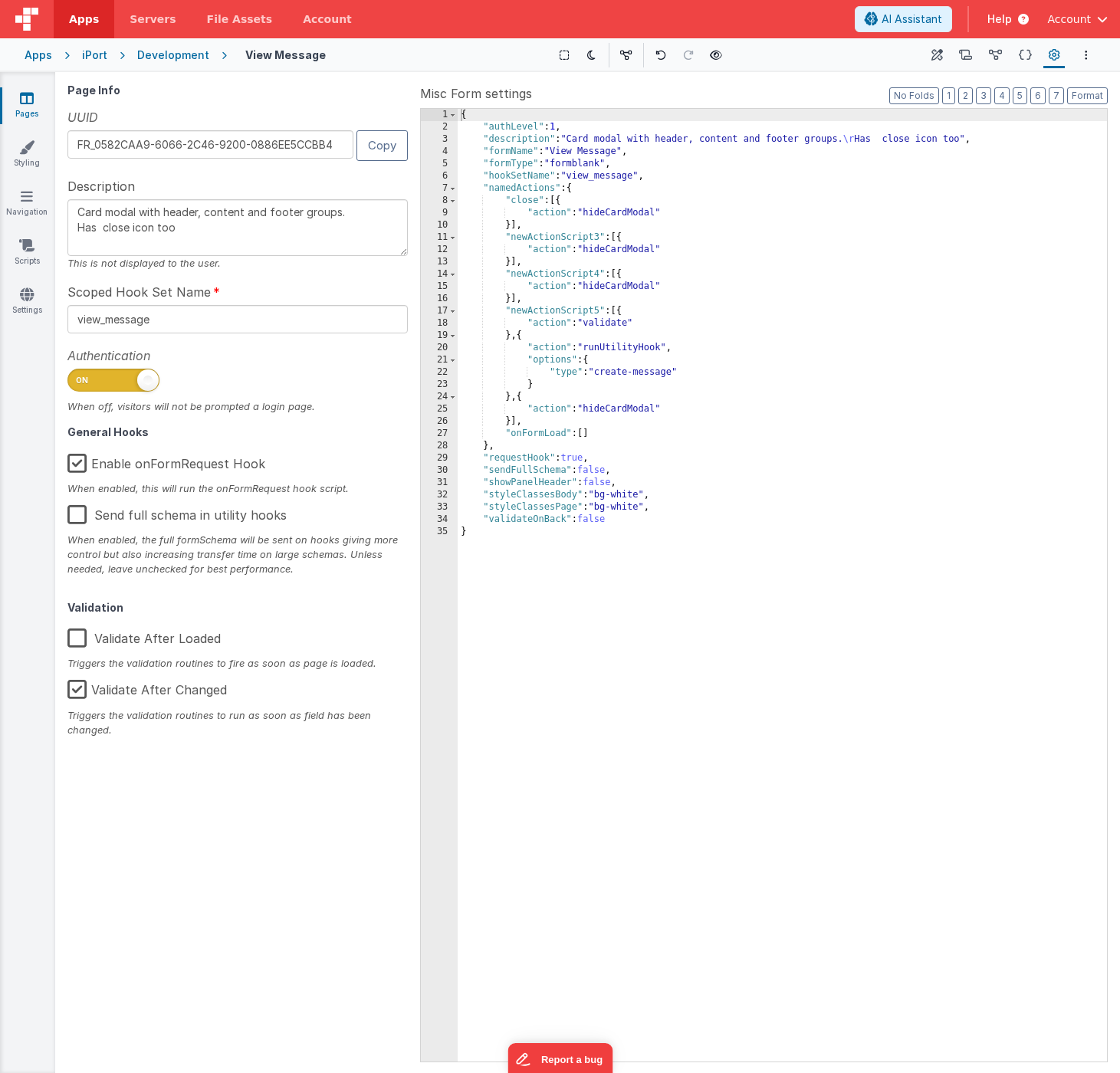
click at [678, 239] on div "{ "authLevel" : 1 , "description" : "Card modal with header, content and footer…" at bounding box center [783, 598] width 649 height 977
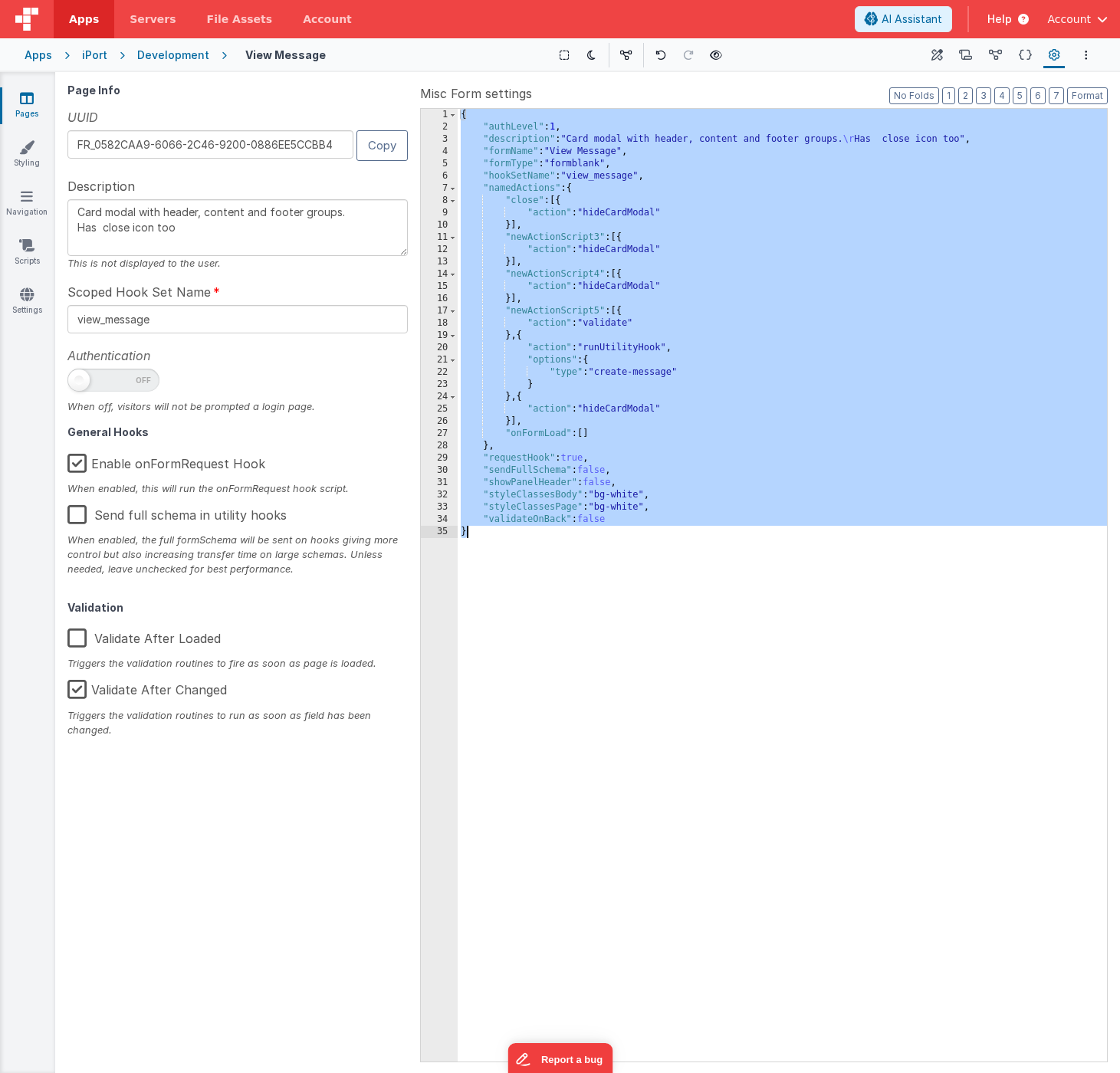
type textarea "This is the actual modal page"
type input "contactModal"
checkbox input "false"
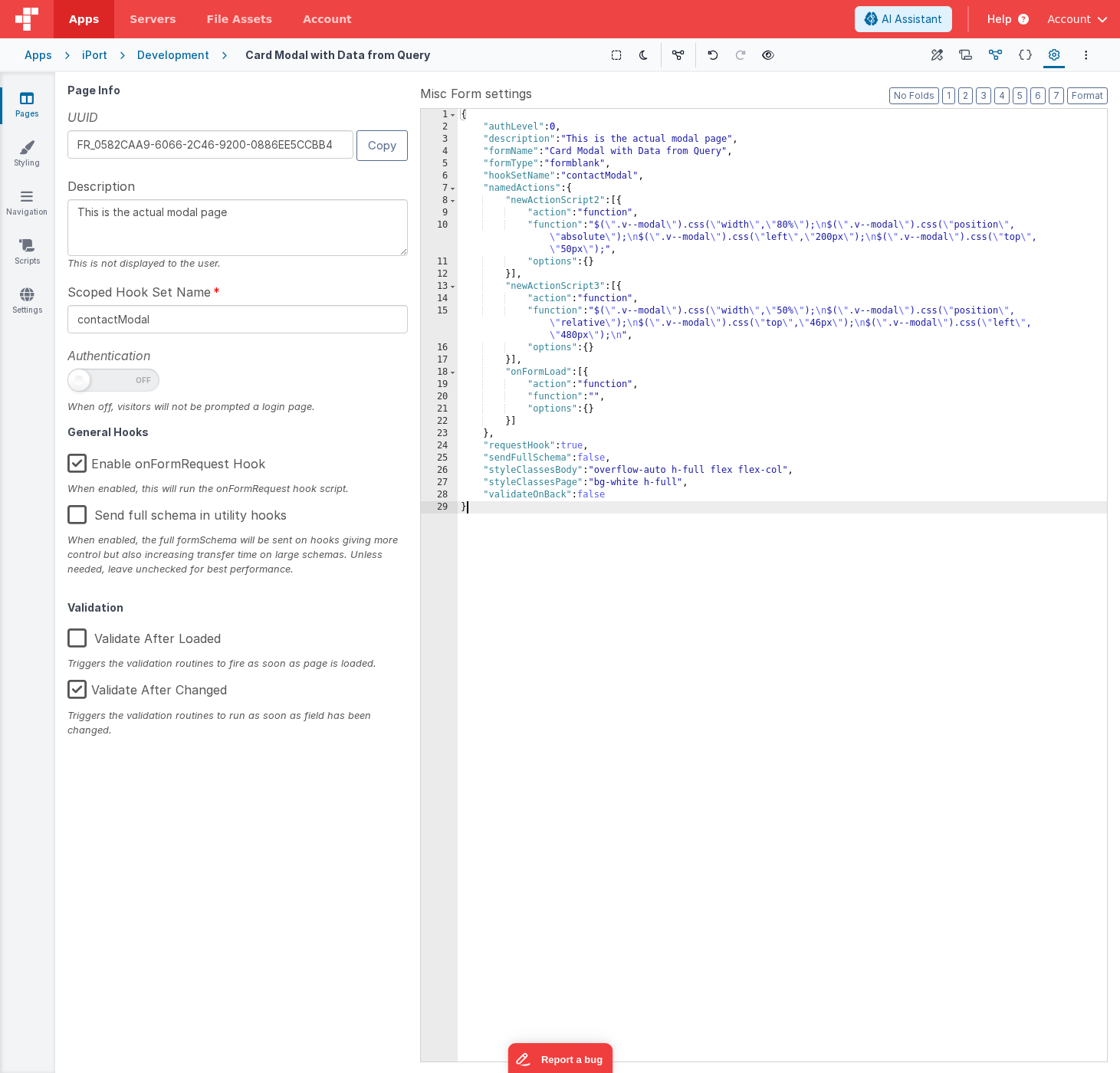
click at [950, 52] on icon at bounding box center [996, 56] width 13 height 16
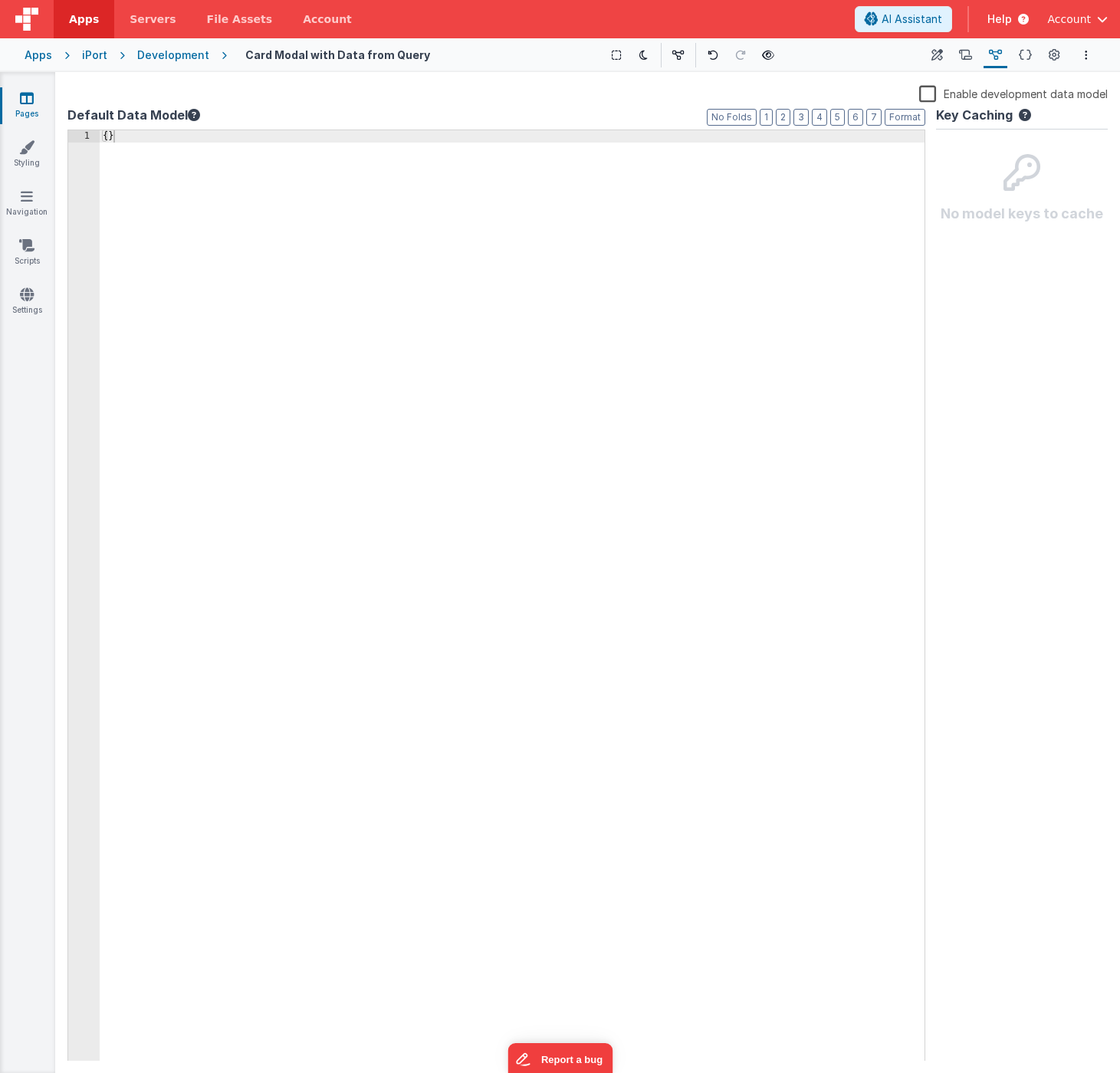
click at [632, 269] on div "{ }" at bounding box center [512, 608] width 825 height 955
click at [390, 265] on div "{ }" at bounding box center [512, 608] width 825 height 955
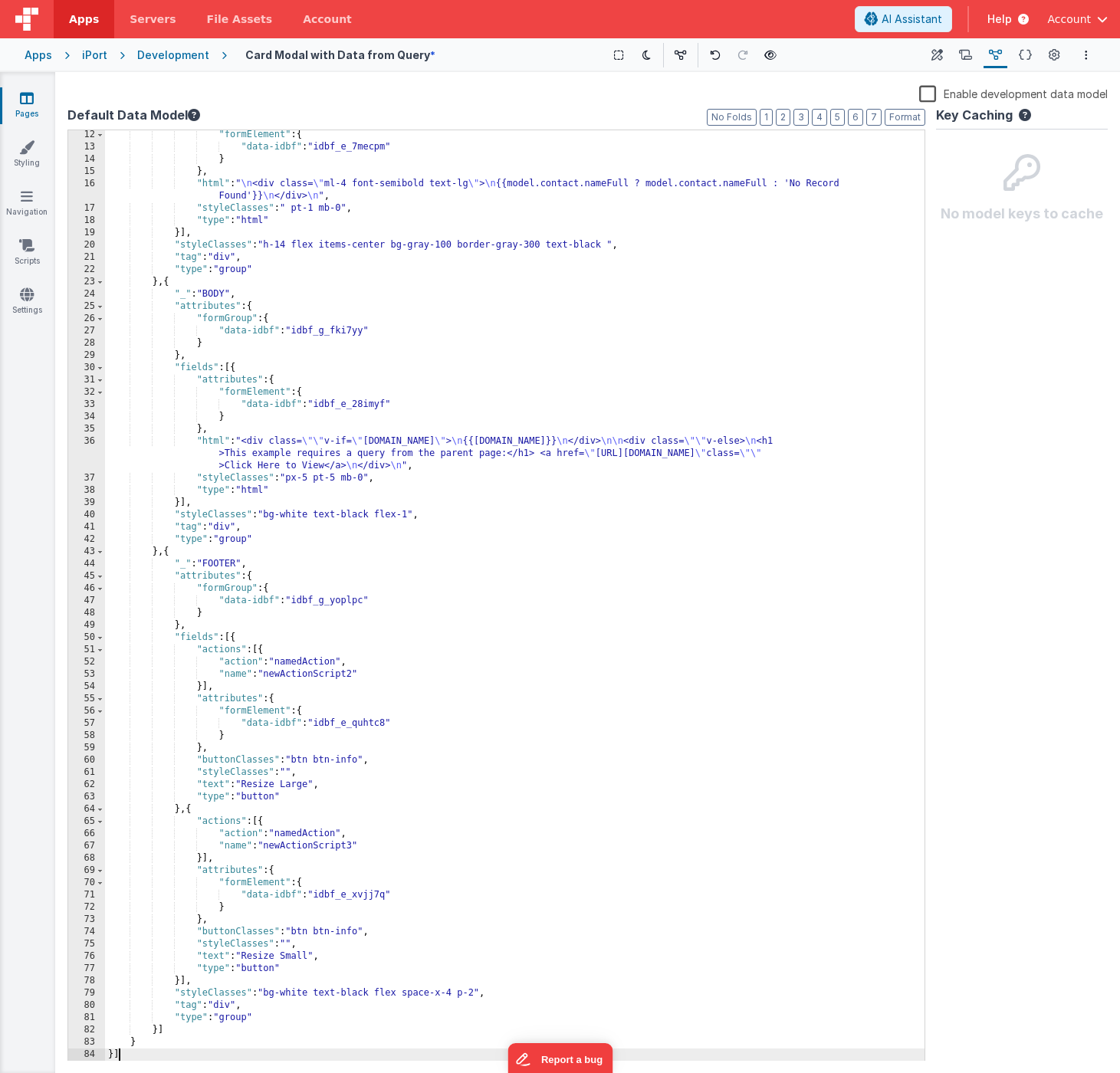
click at [495, 361] on div ""formElement" : { "data-idbf" : "idbf_e_7mecpm" } } , "html" : " \n <div class=…" at bounding box center [514, 606] width 820 height 955
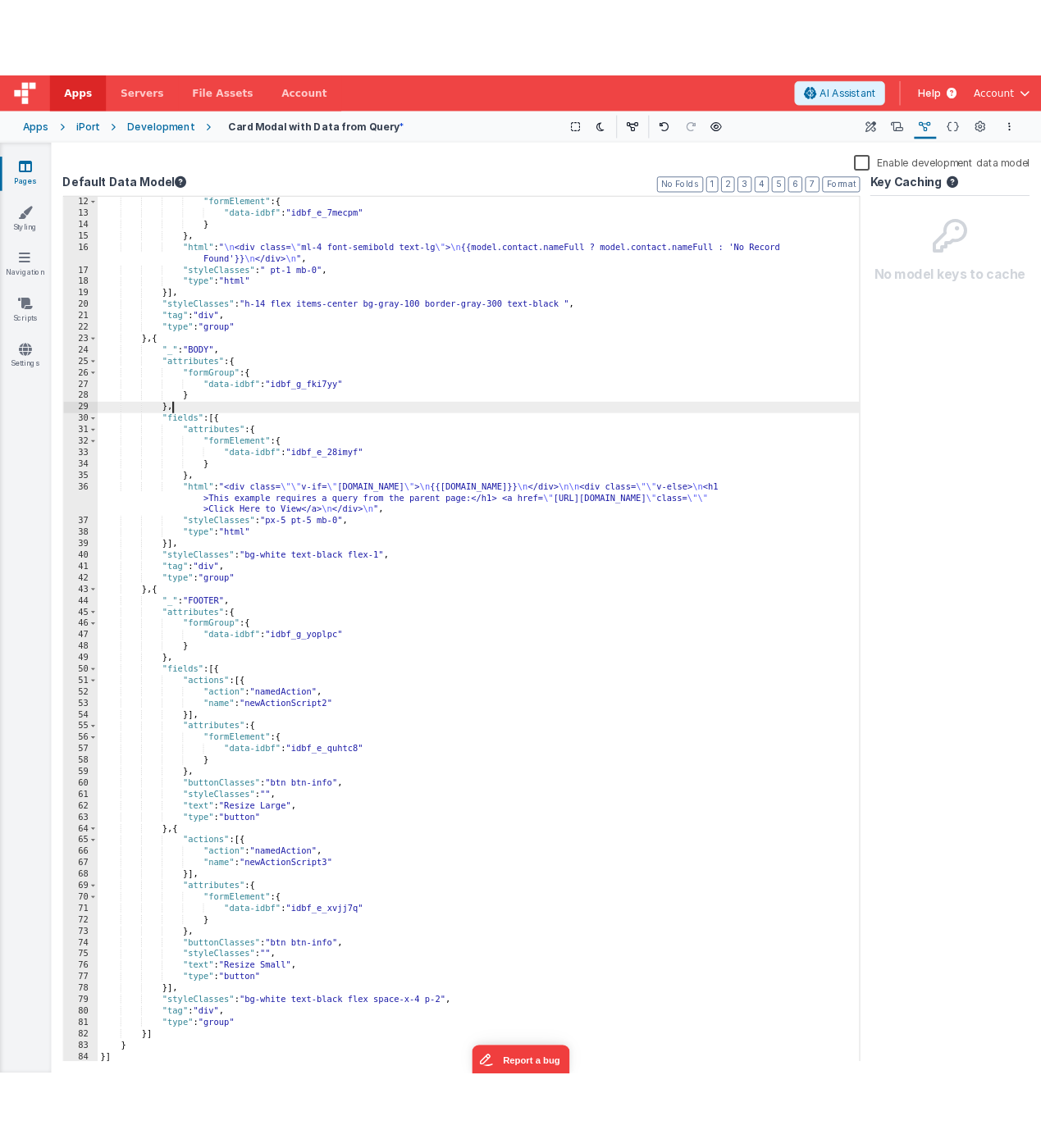
scroll to position [0, 0]
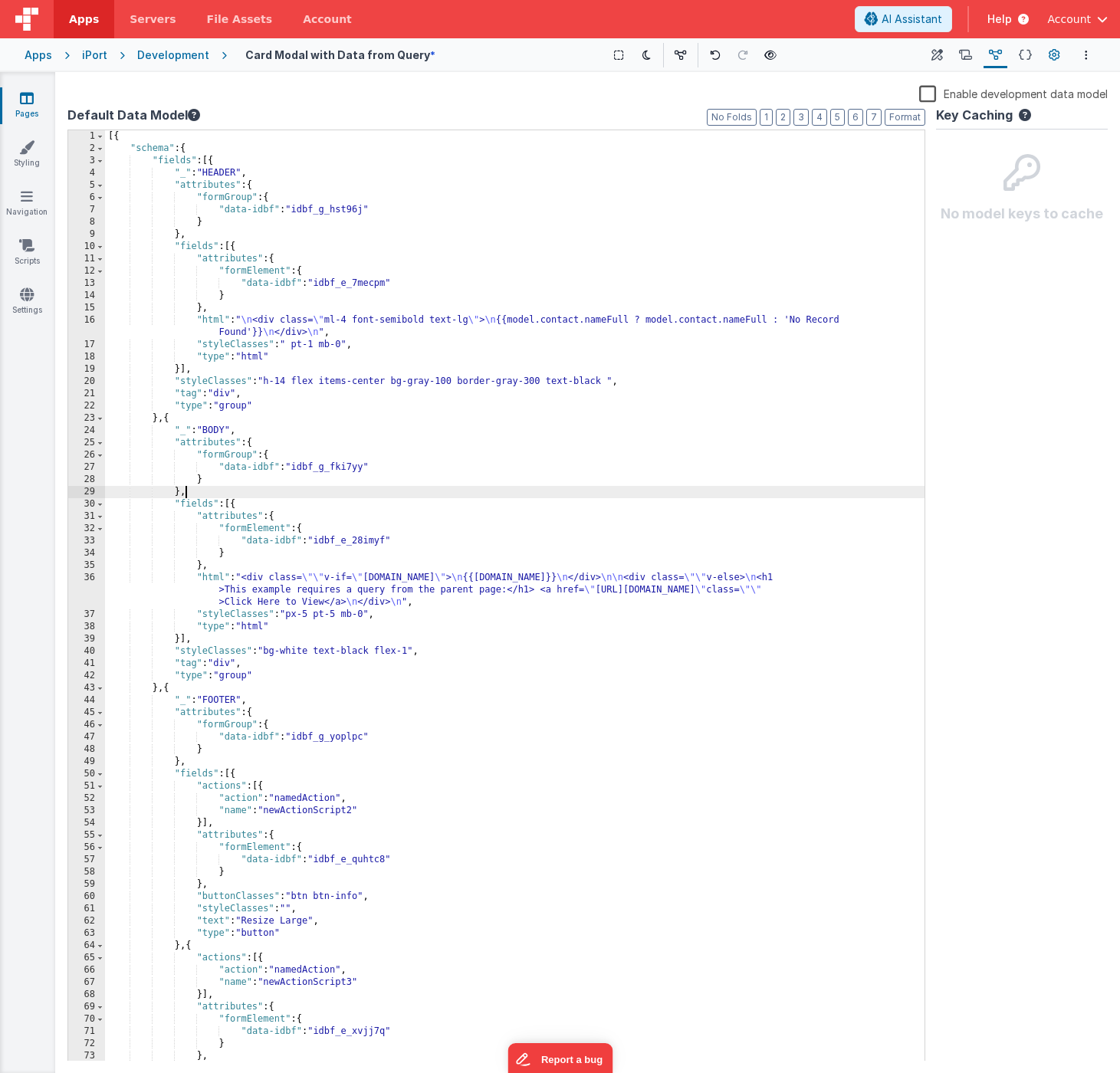
click at [950, 54] on icon at bounding box center [1054, 56] width 12 height 16
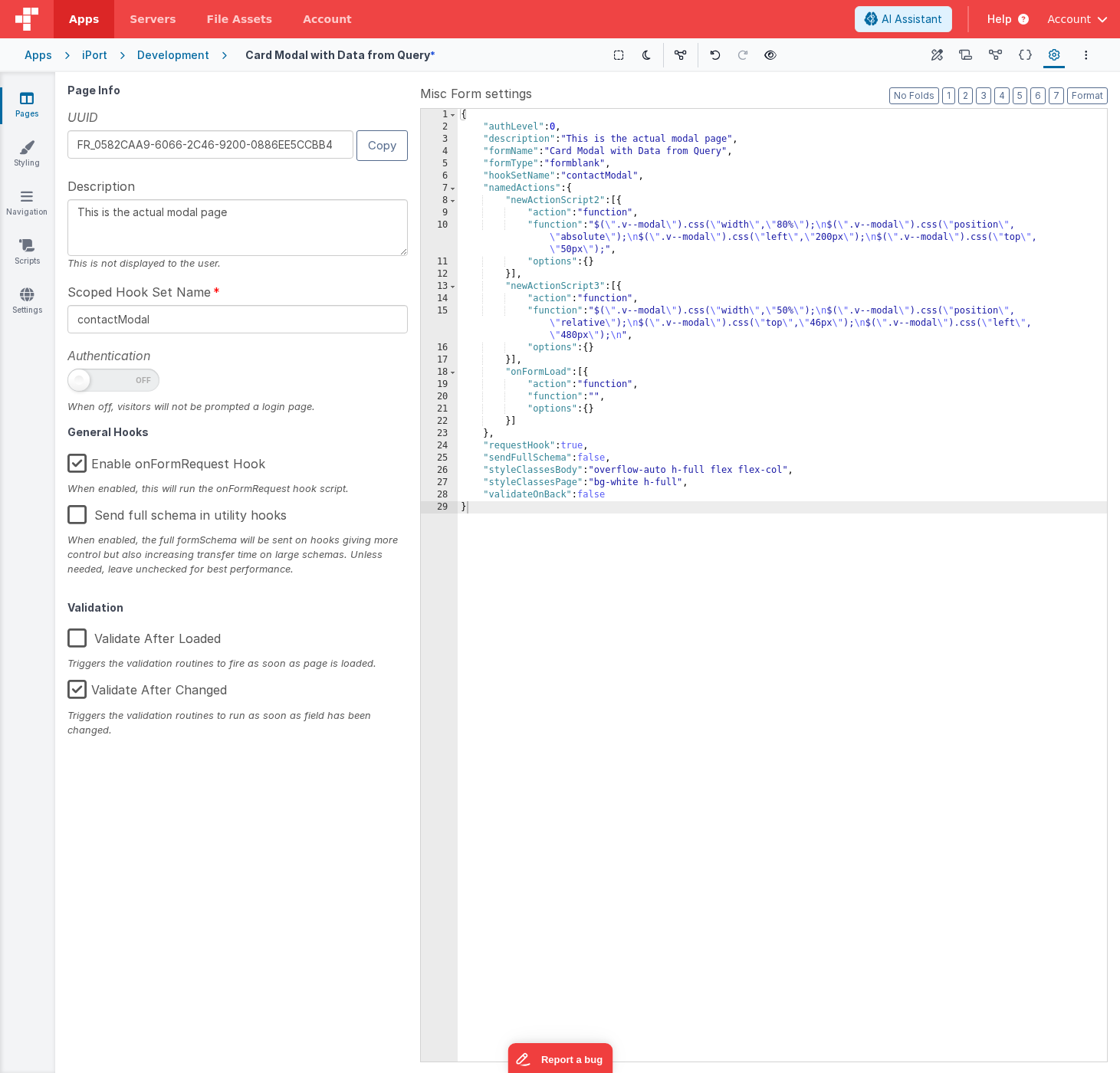
click at [765, 169] on div "{ "authLevel" : 0 , "description" : "This is the actual modal page" , "formName…" at bounding box center [783, 598] width 649 height 977
click at [505, 367] on div "{ "authLevel" : 0 , "description" : "This is the actual modal page" , "formName…" at bounding box center [783, 598] width 649 height 977
click at [29, 105] on icon at bounding box center [26, 97] width 14 height 15
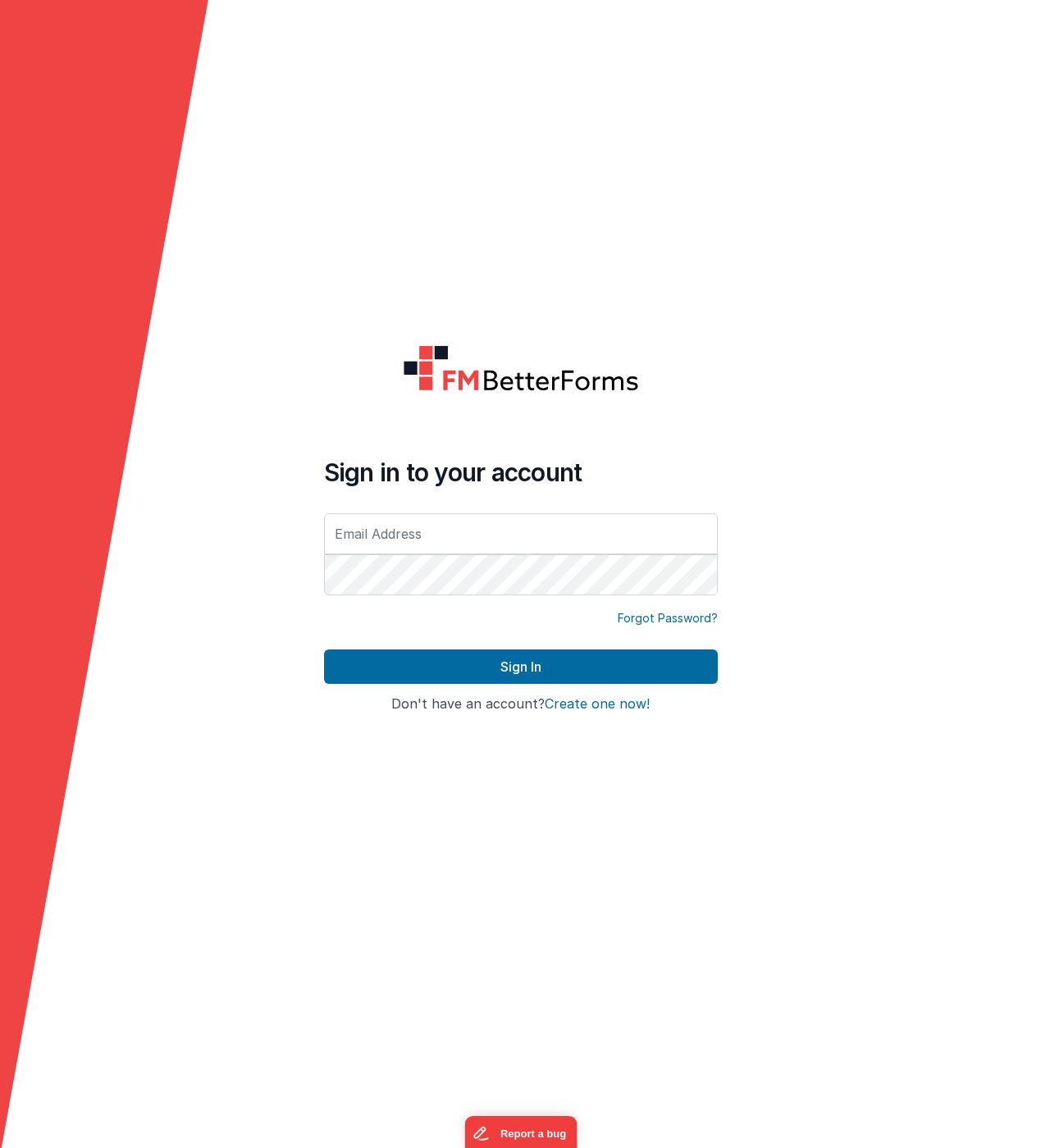
click at [746, 160] on form "Sign in to your account Forgot Password? Sign In Sign in with Google Don't have…" at bounding box center [520, 574] width 1041 height 1148
click at [378, 536] on input "text" at bounding box center [521, 533] width 394 height 41
type input "damien@xobuya.com"
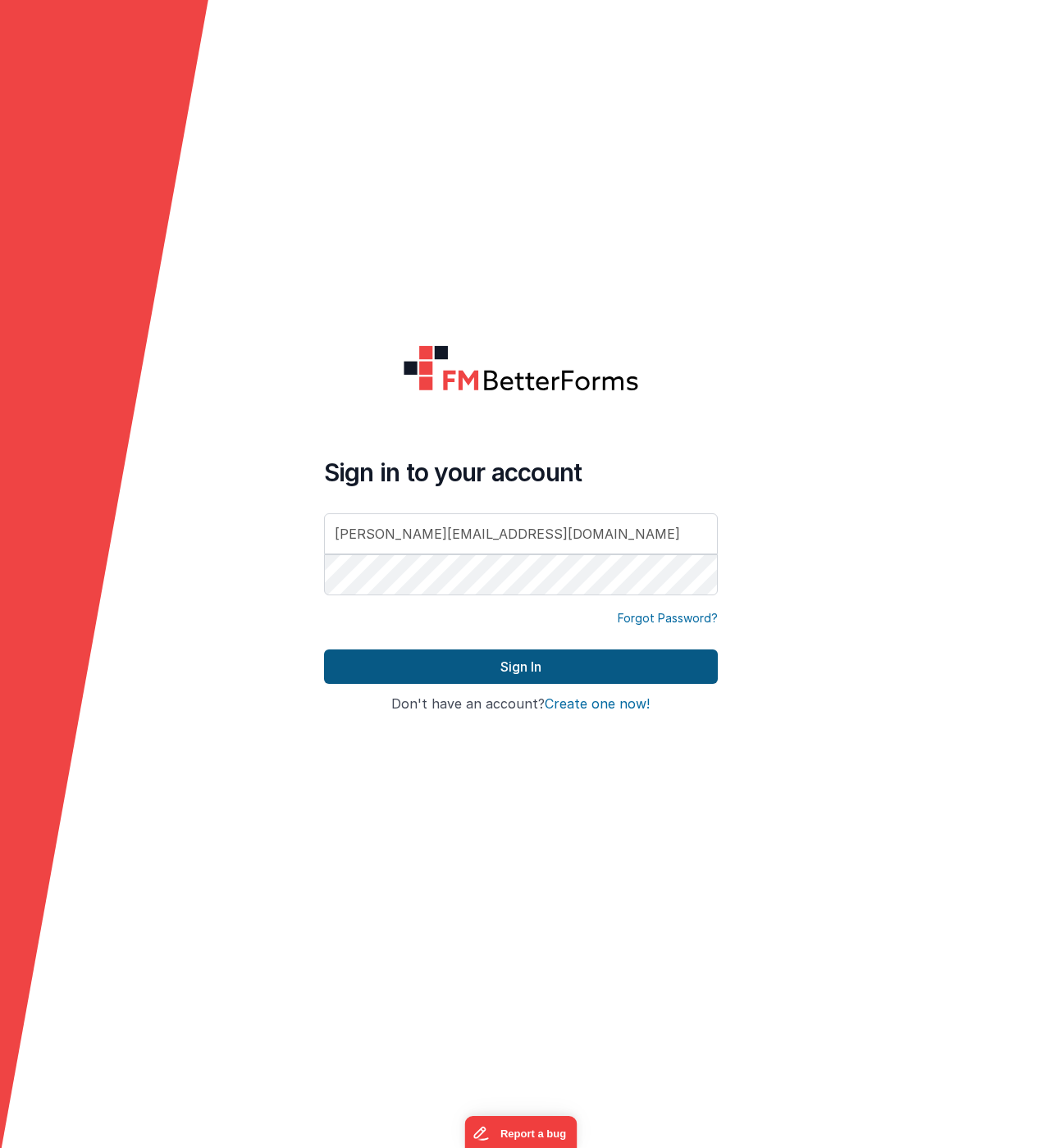
click at [425, 671] on button "Sign In" at bounding box center [521, 667] width 394 height 35
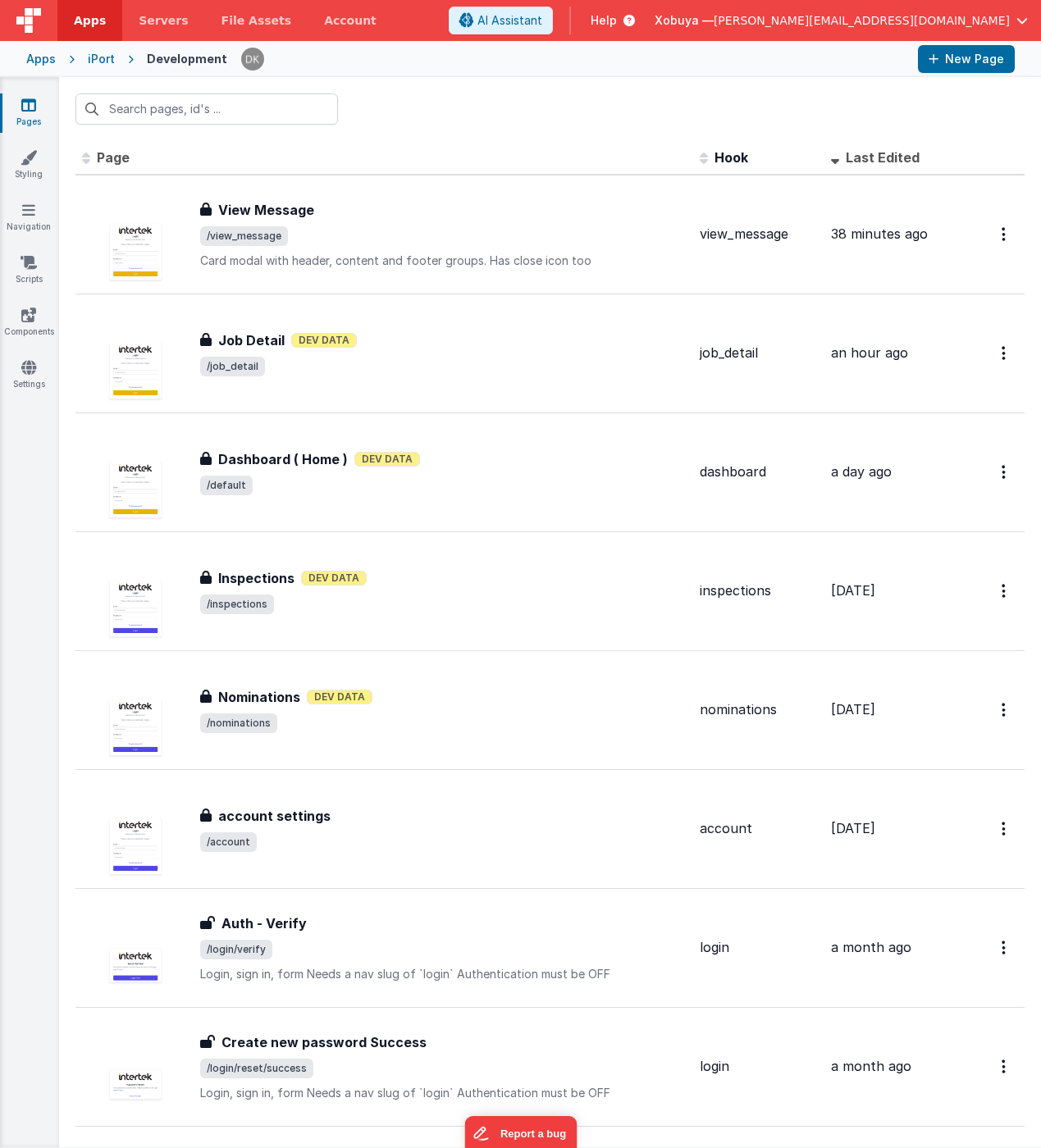
click at [38, 58] on div "Apps" at bounding box center [41, 59] width 30 height 16
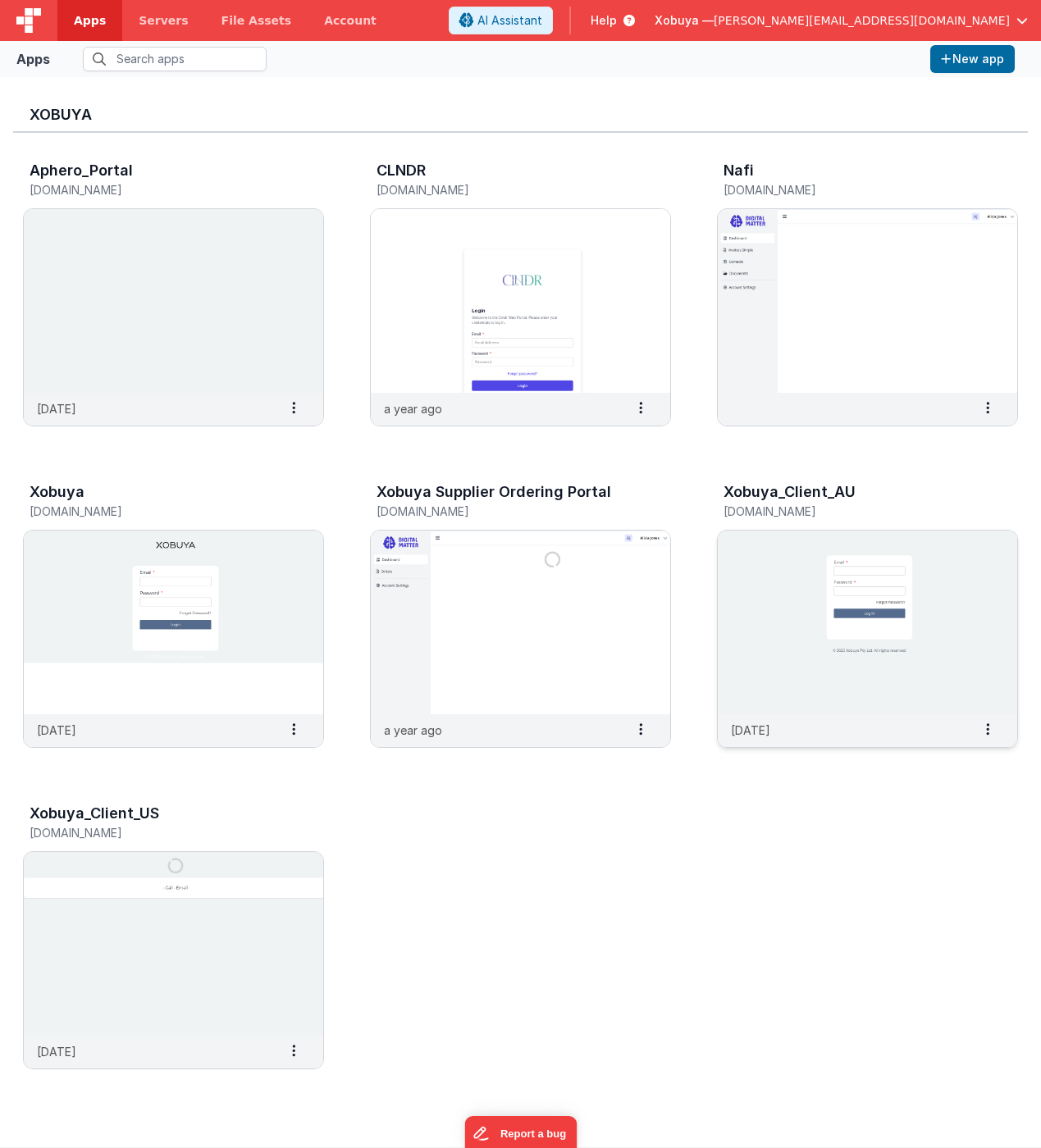
click at [889, 588] on img at bounding box center [867, 622] width 299 height 183
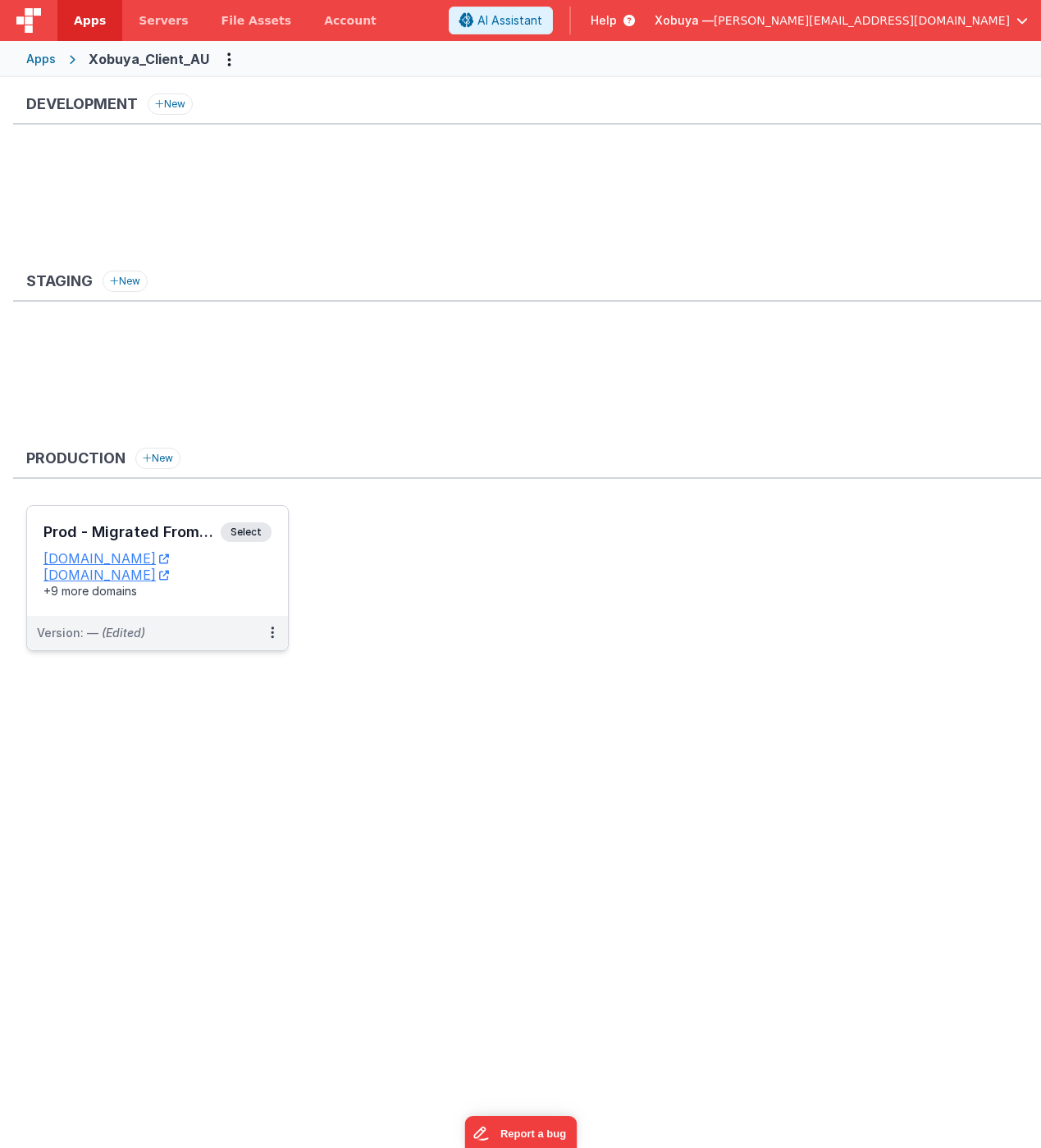
click at [138, 529] on h3 "Prod - Migrated From "CustomerPortal_AU"" at bounding box center [132, 532] width 178 height 16
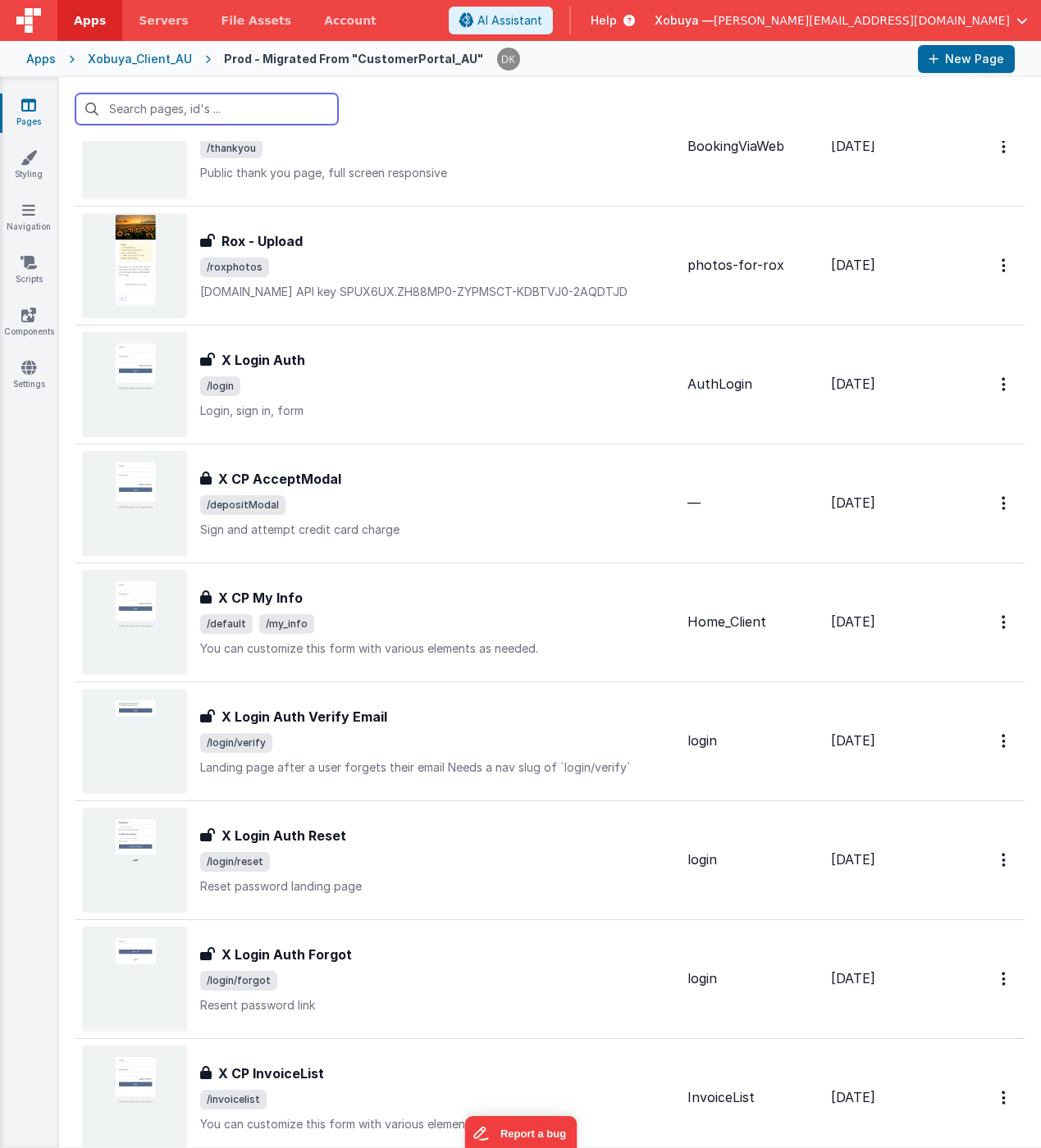
scroll to position [1162, 0]
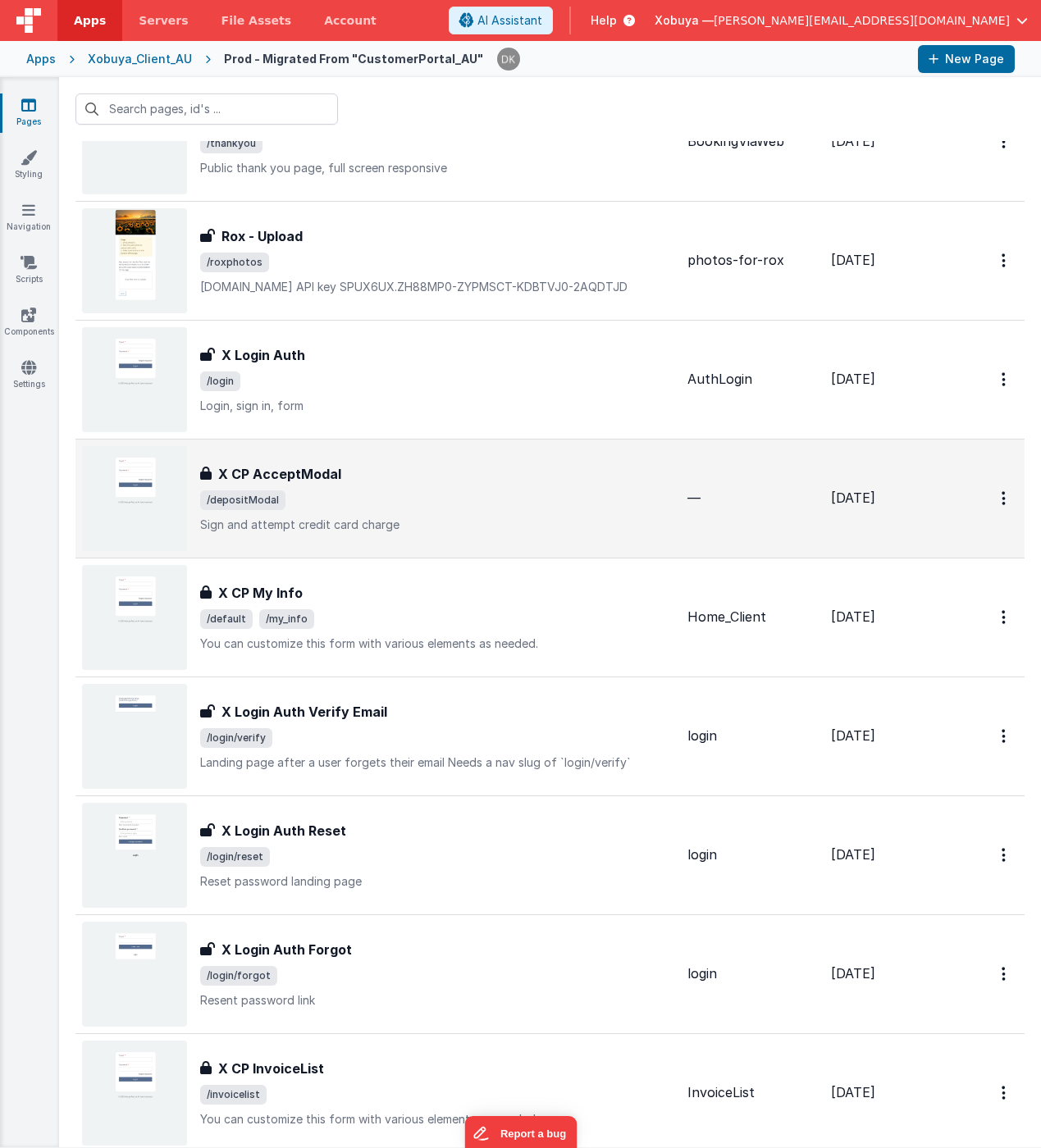
click at [423, 486] on div "X CP AcceptModal X CP AcceptModal /depositModal Sign and attempt credit card ch…" at bounding box center [436, 498] width 474 height 68
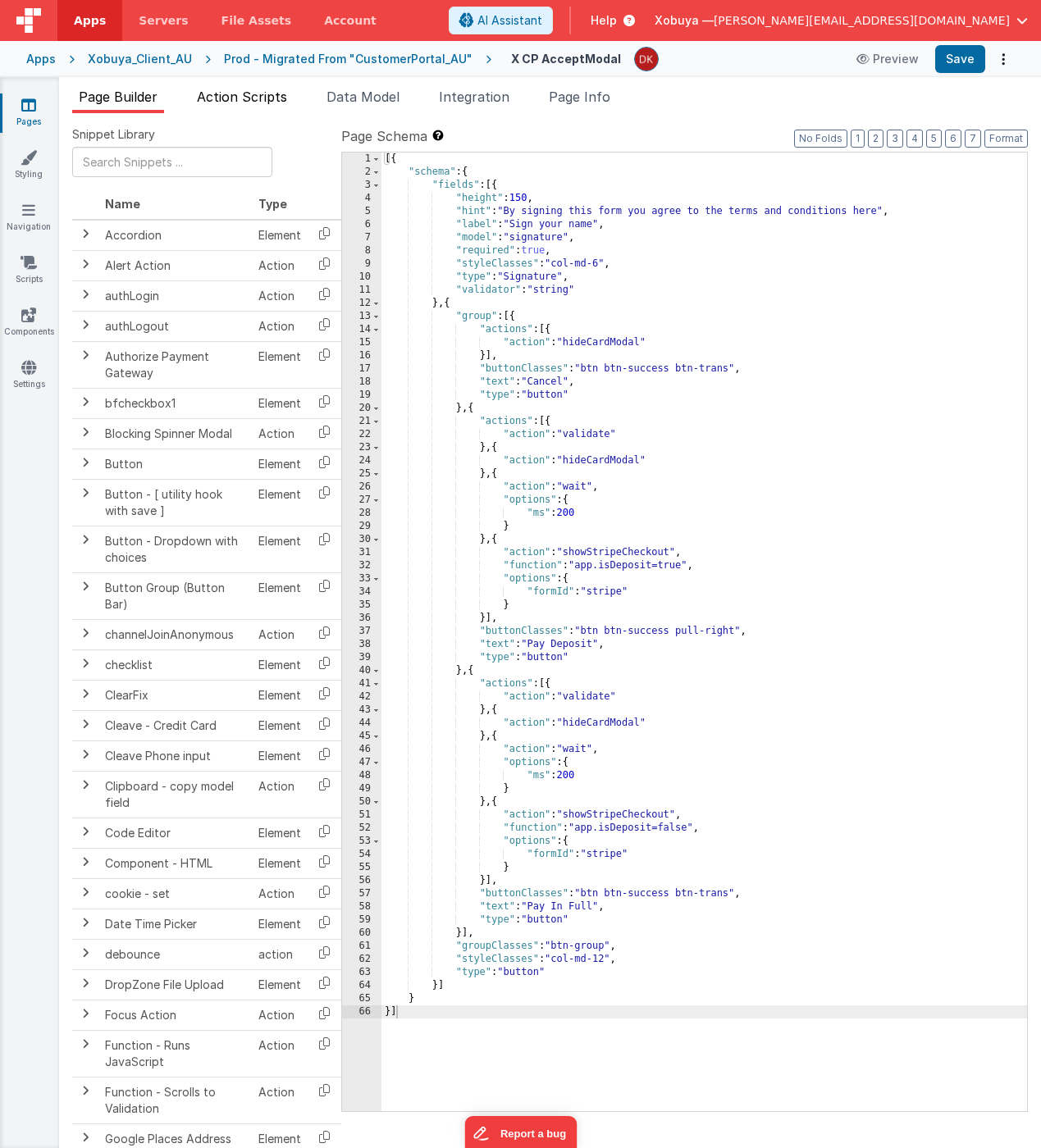
click at [242, 93] on span "Action Scripts" at bounding box center [242, 96] width 91 height 16
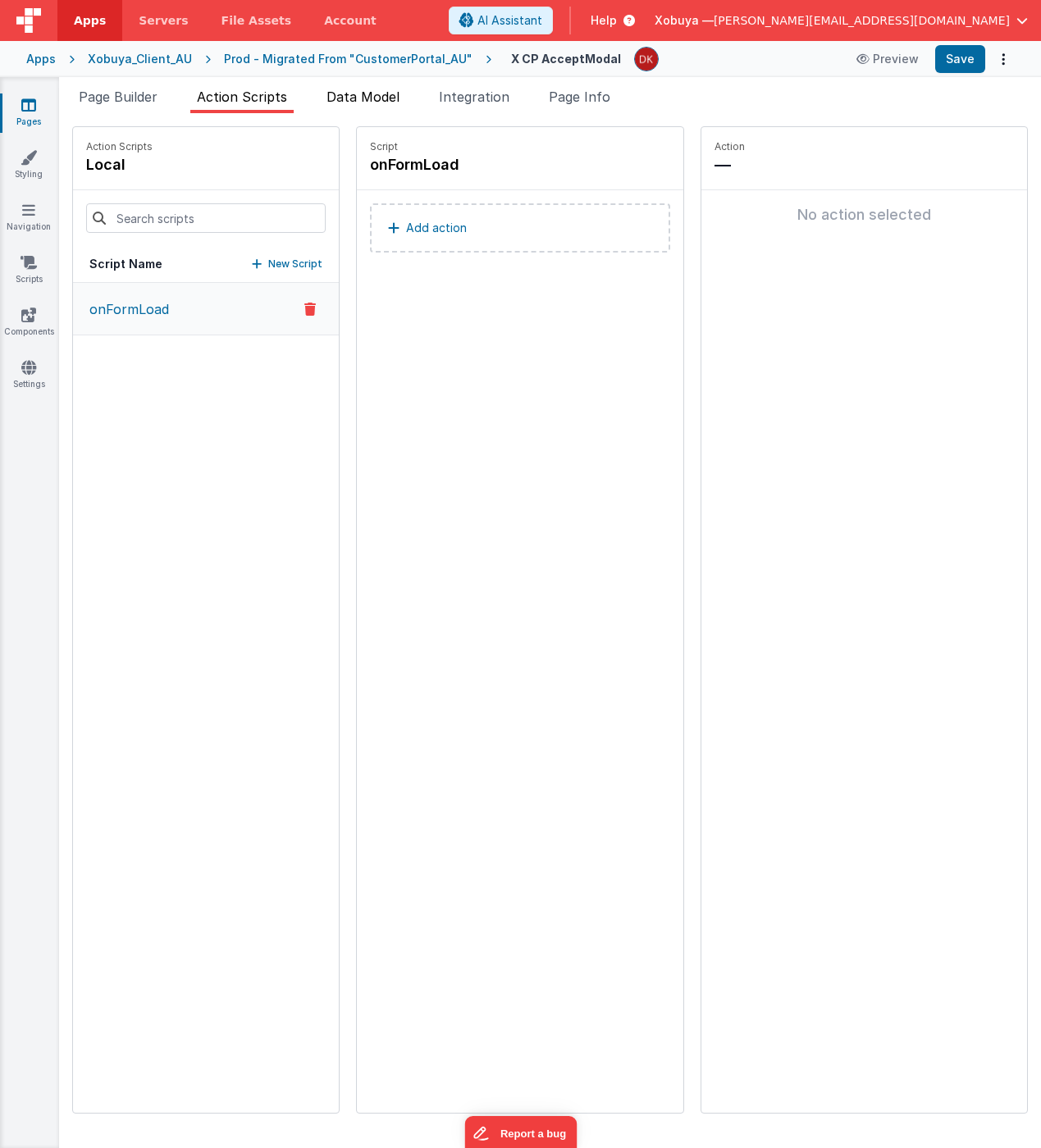
click at [353, 96] on span "Data Model" at bounding box center [363, 96] width 73 height 16
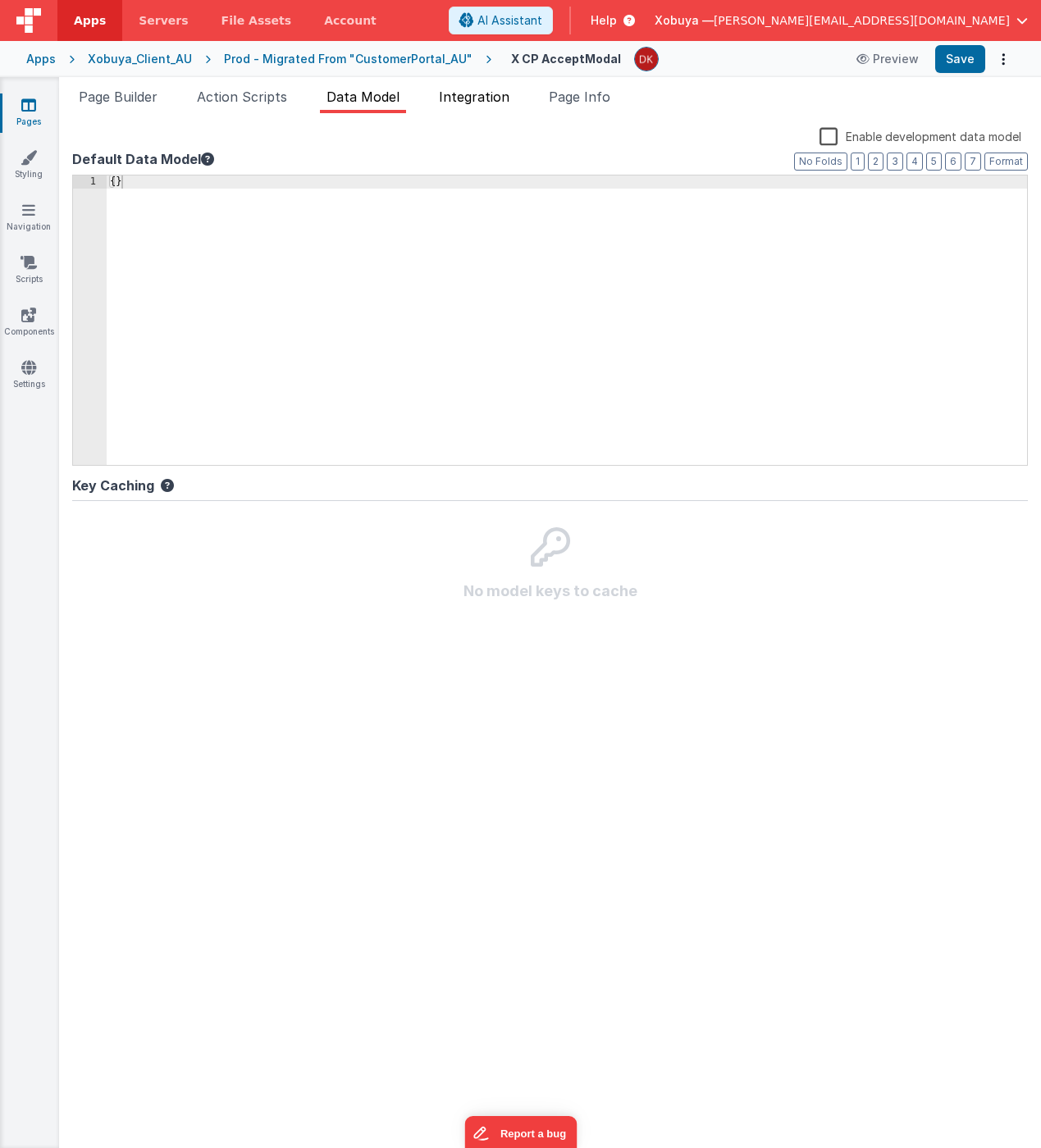
click at [498, 96] on span "Integration" at bounding box center [474, 96] width 70 height 16
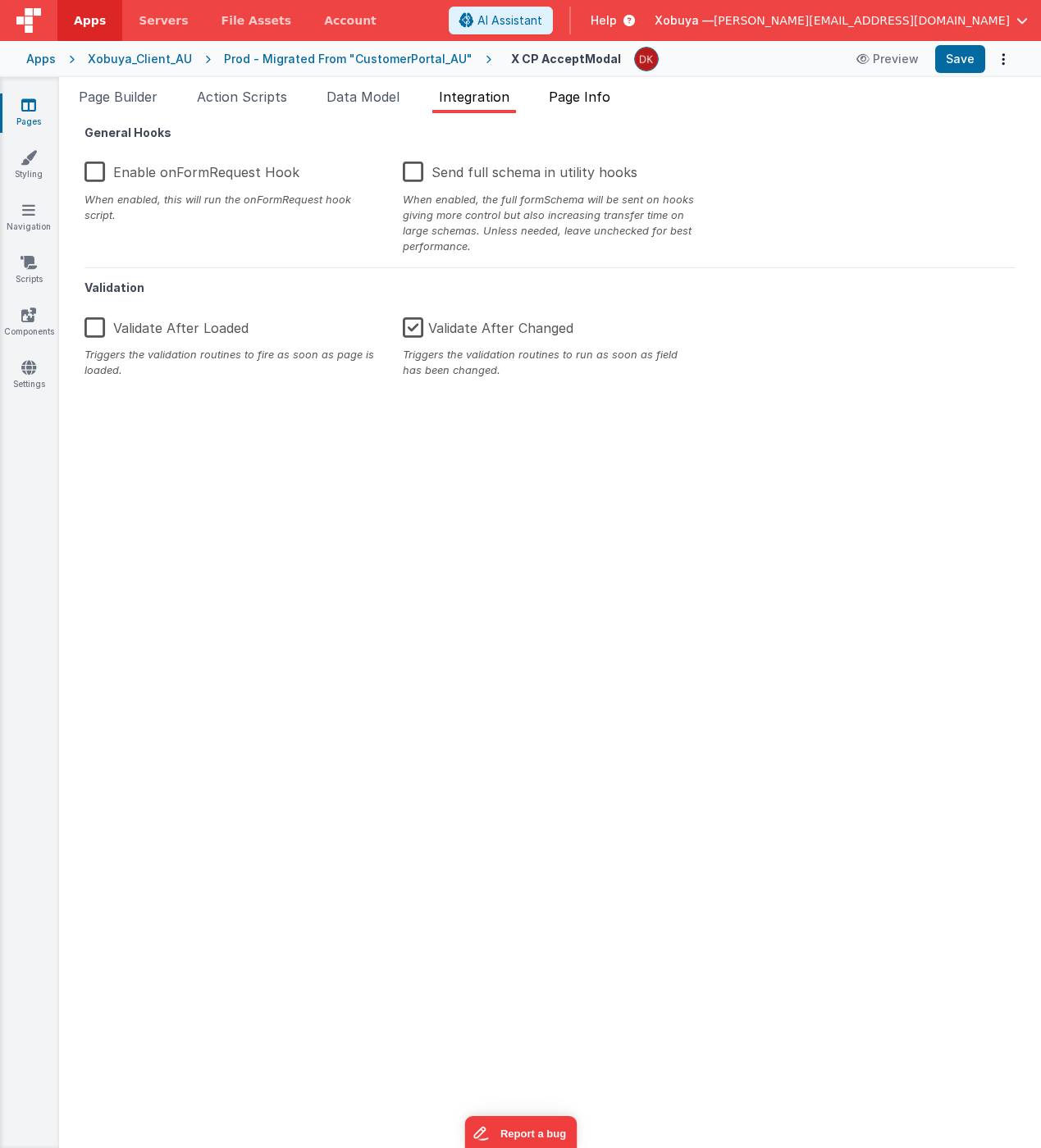
click at [593, 96] on span "Page Info" at bounding box center [580, 96] width 62 height 16
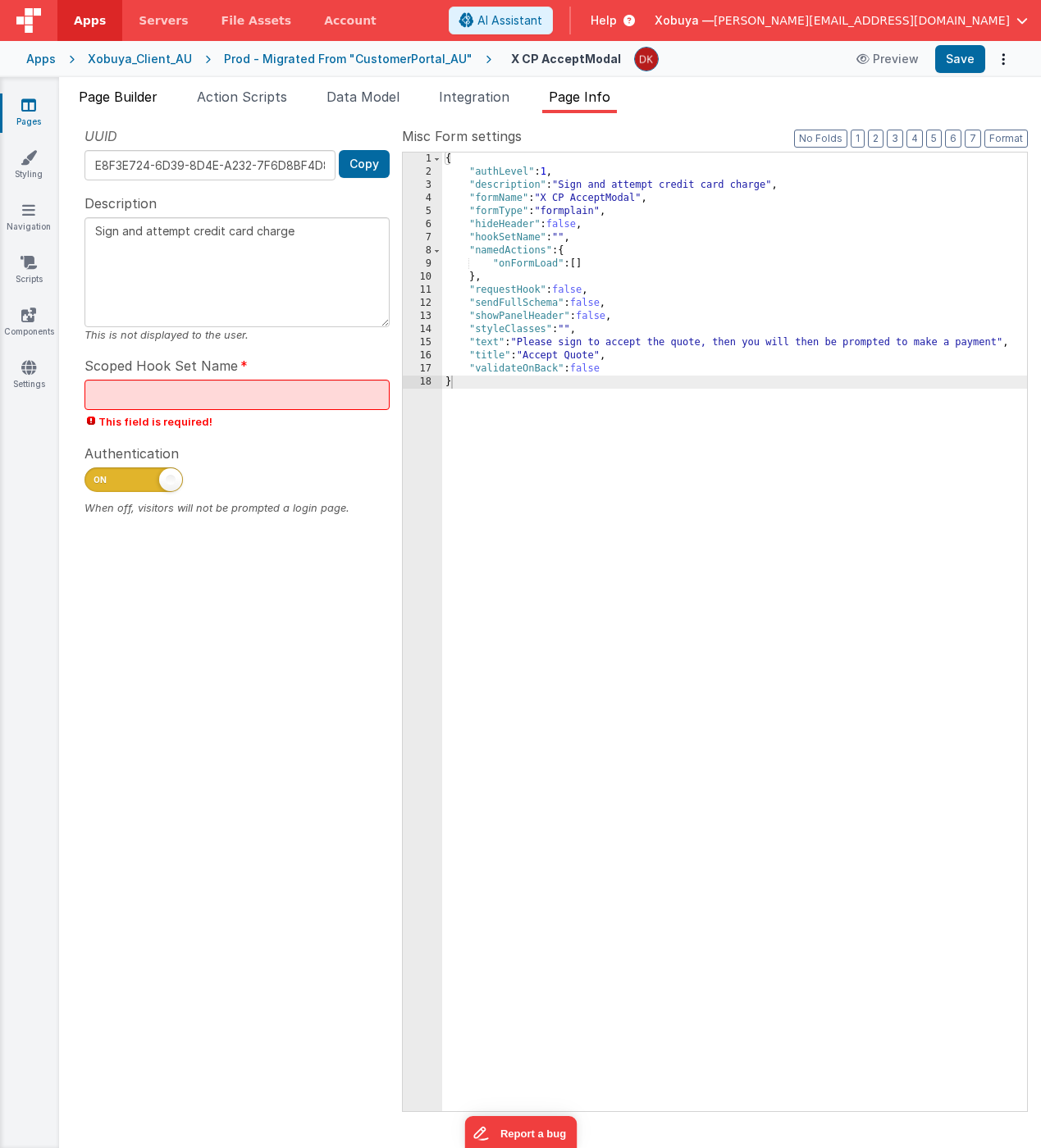
click at [126, 98] on span "Page Builder" at bounding box center [119, 96] width 79 height 16
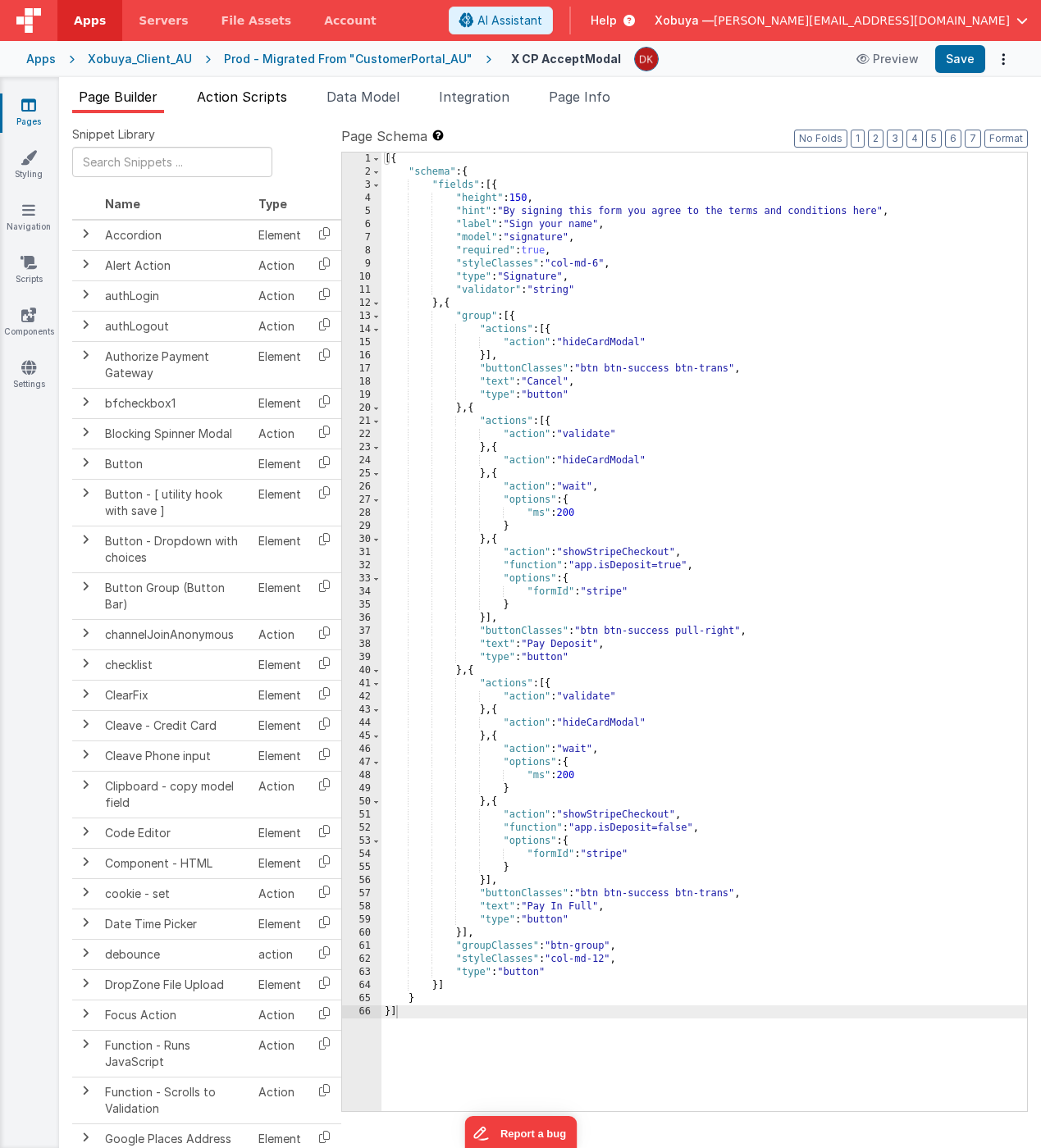
click at [256, 95] on span "Action Scripts" at bounding box center [242, 96] width 91 height 16
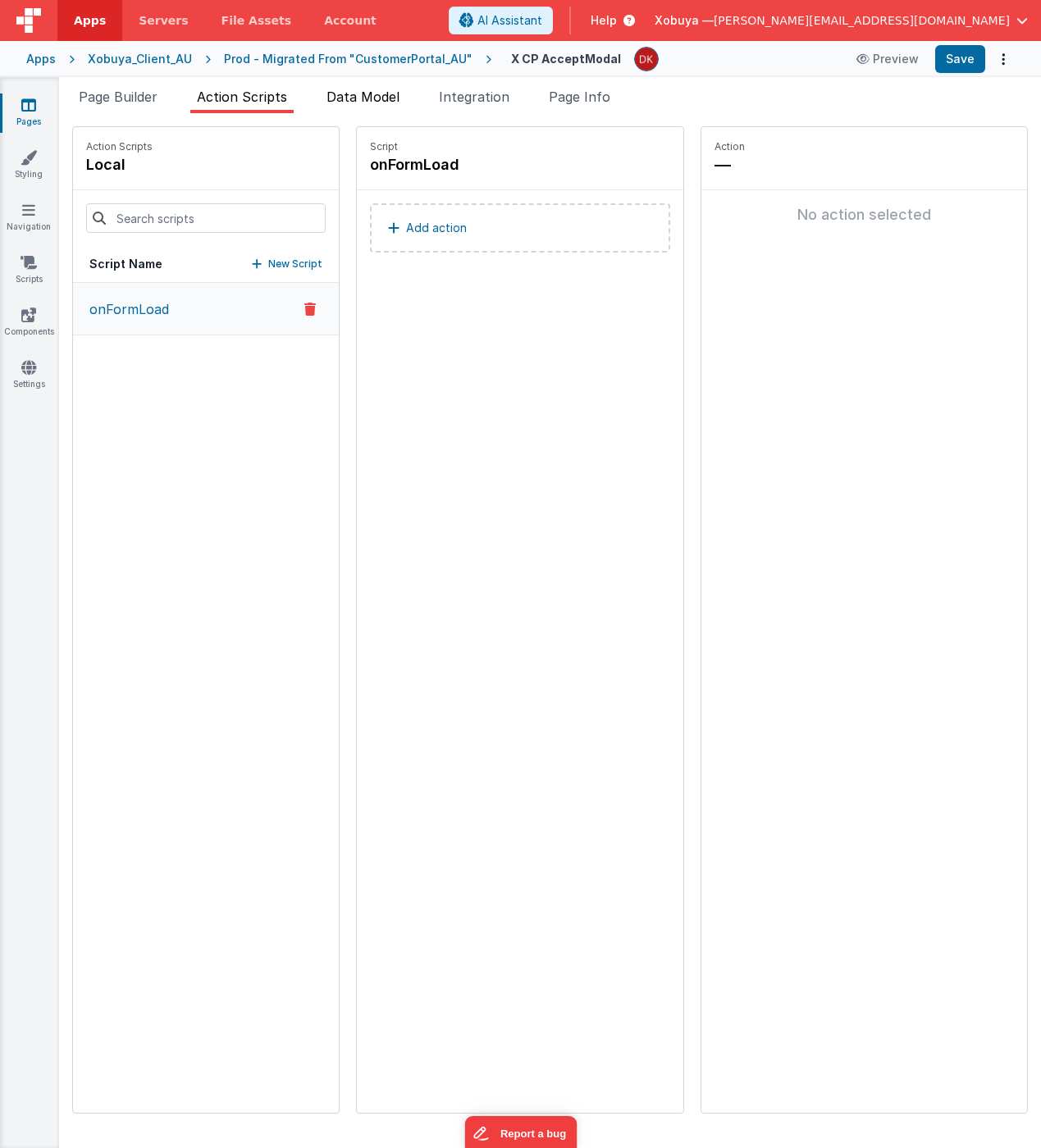
click at [389, 96] on span "Data Model" at bounding box center [363, 96] width 73 height 16
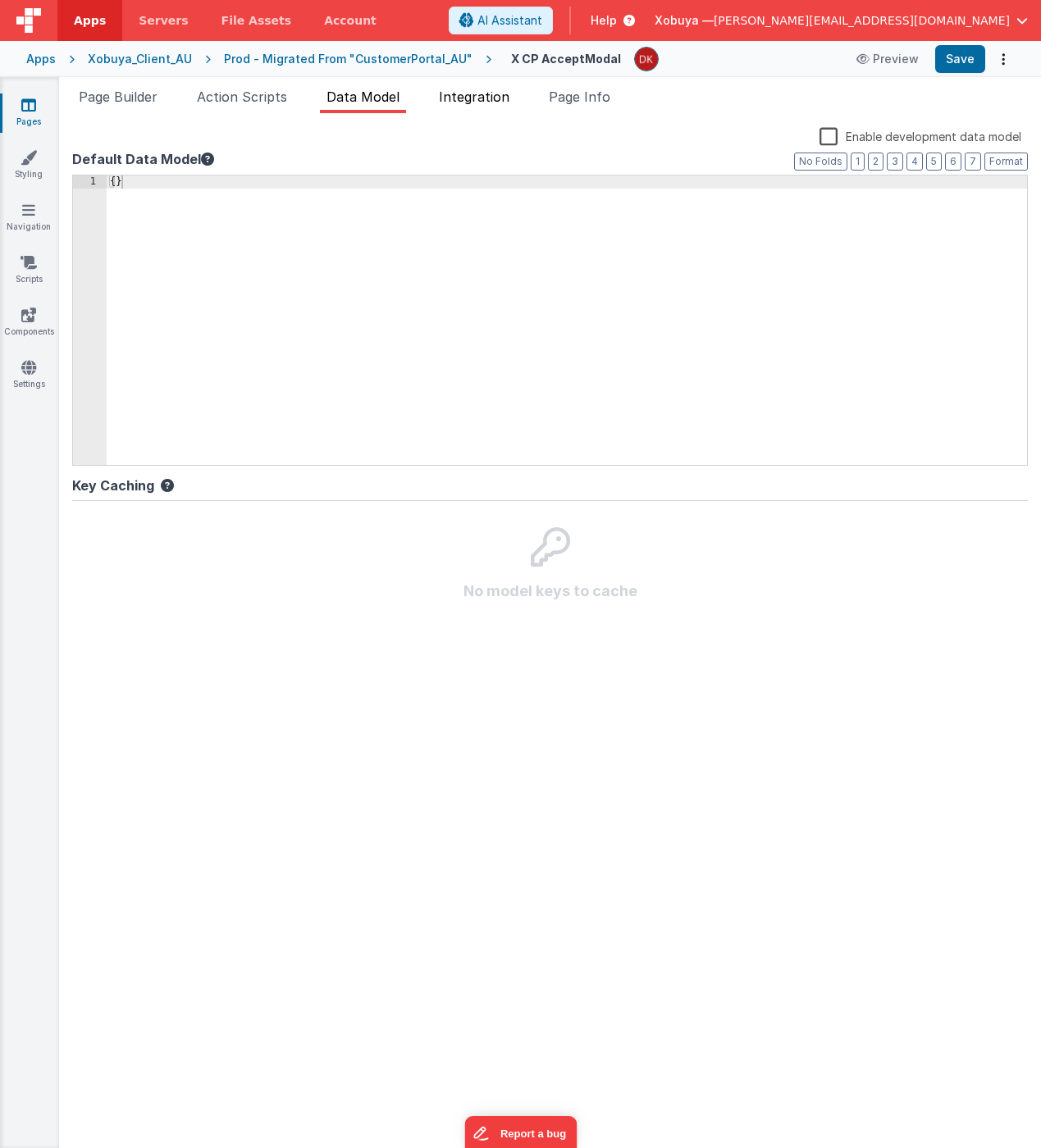
click at [492, 96] on span "Integration" at bounding box center [474, 96] width 70 height 16
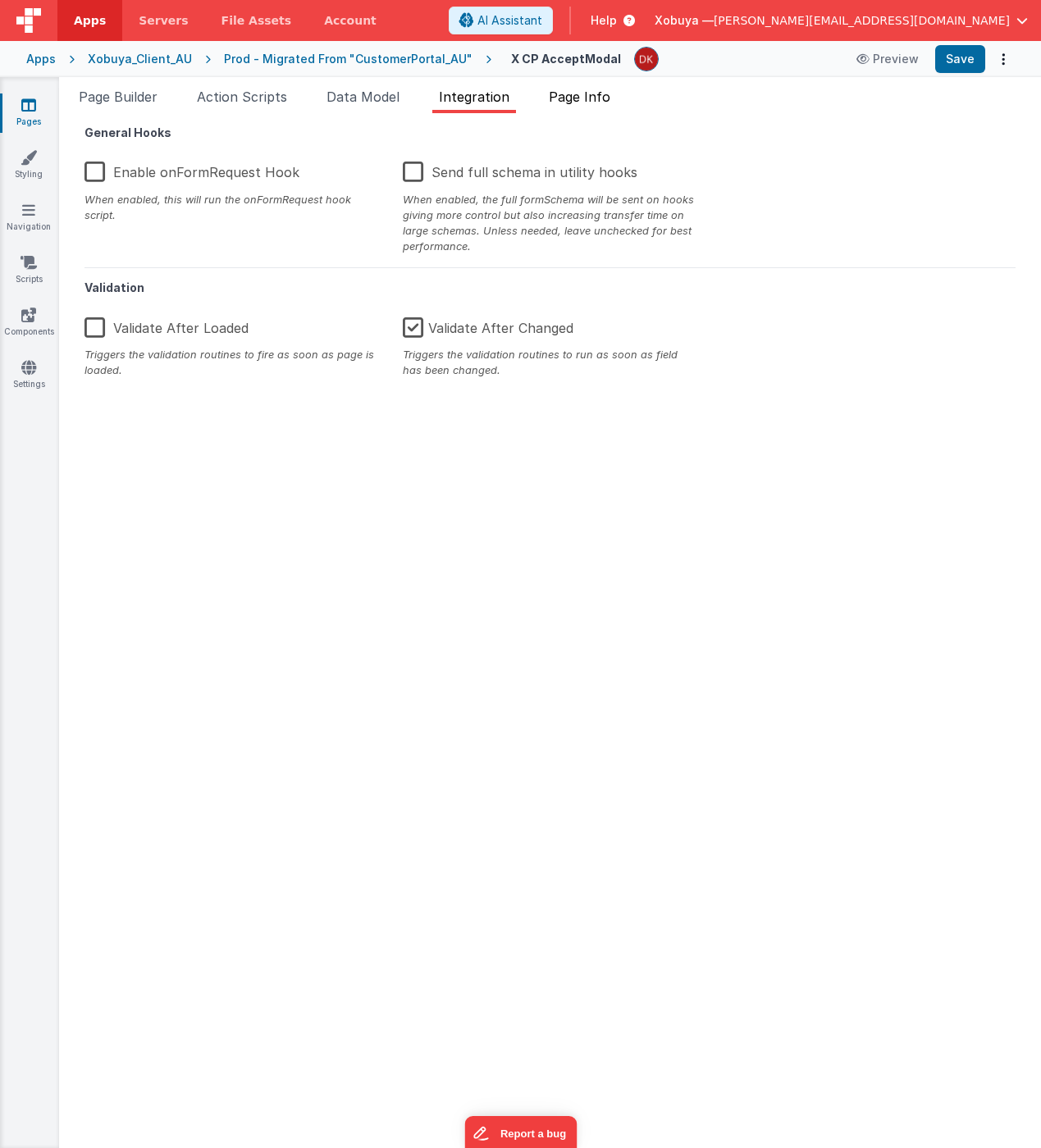
click at [581, 98] on span "Page Info" at bounding box center [580, 96] width 62 height 16
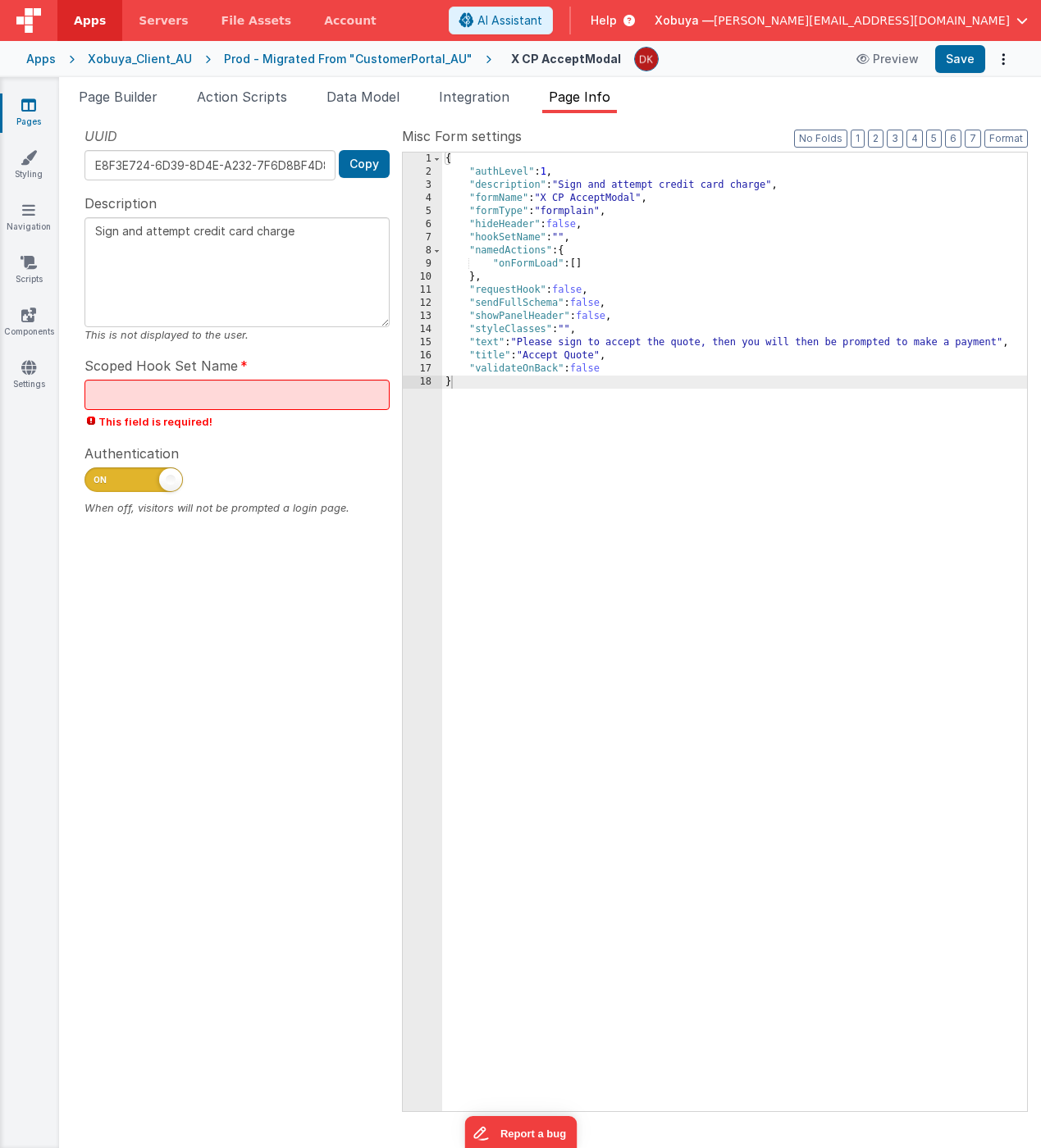
click at [337, 61] on div "Prod - Migrated From "CustomerPortal_AU"" at bounding box center [348, 59] width 249 height 16
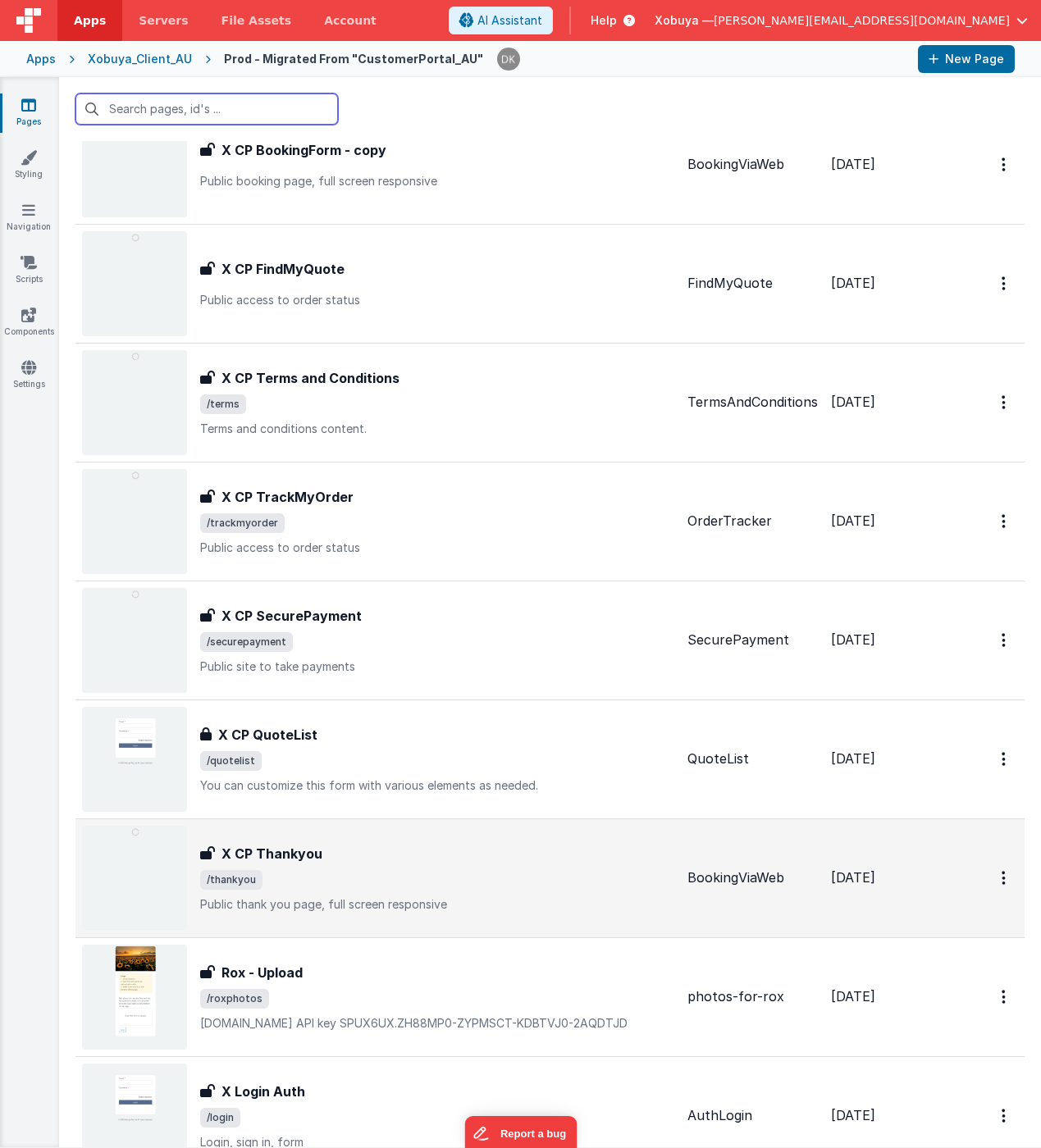
scroll to position [429, 0]
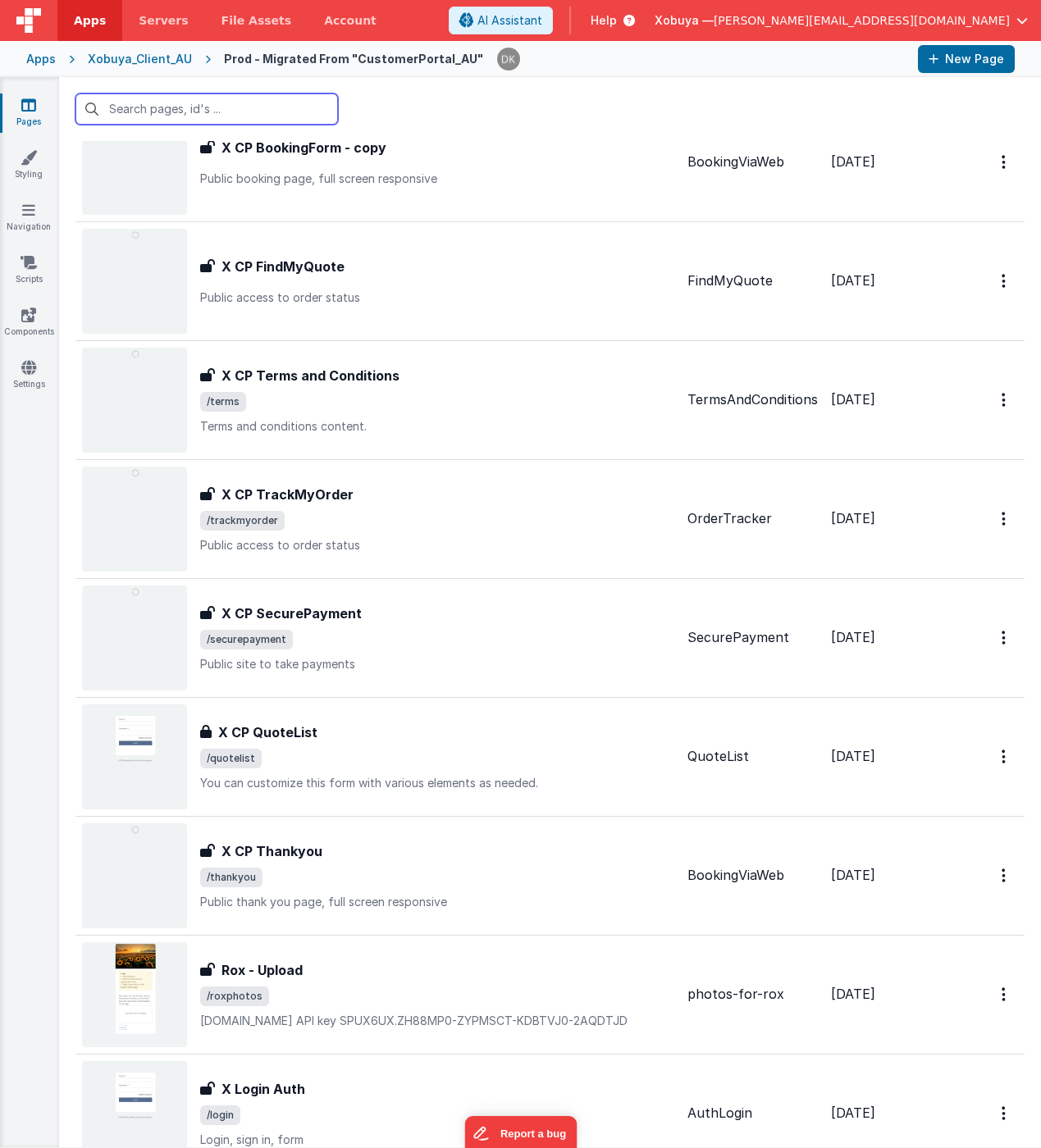
click at [238, 109] on input "text" at bounding box center [206, 109] width 262 height 31
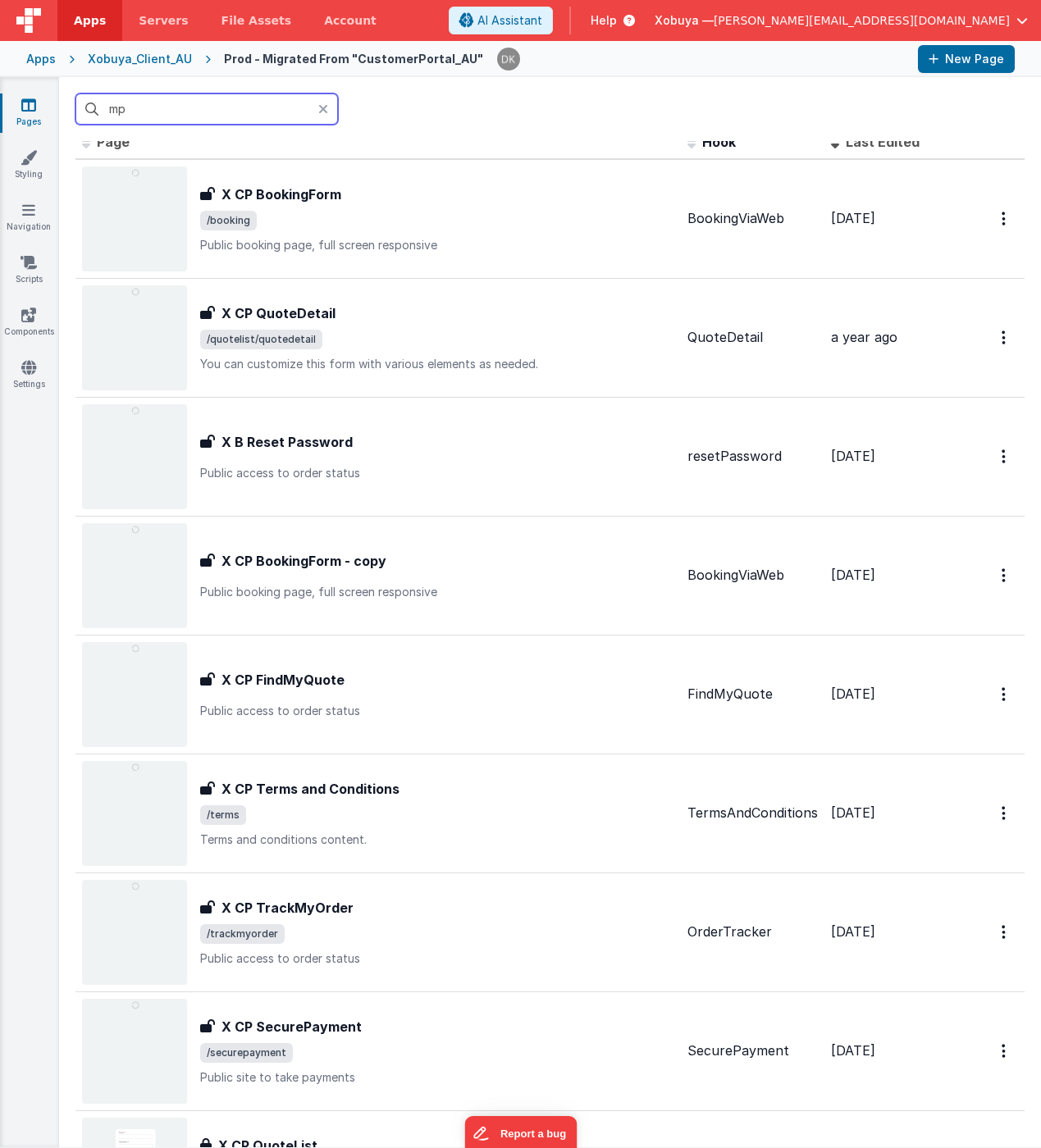
scroll to position [0, 0]
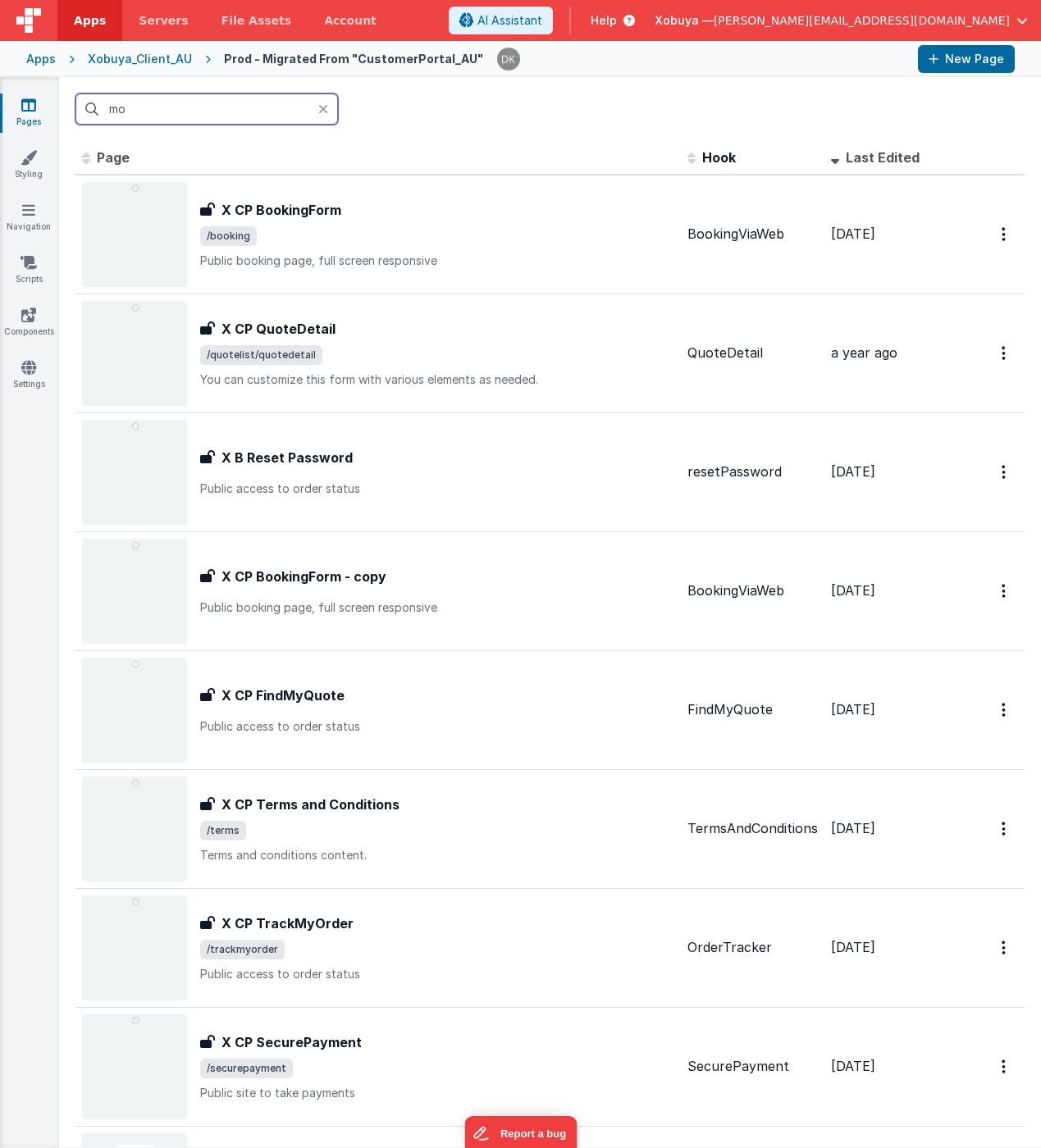
type input "m"
click at [1011, 25] on button "Xobuya — damien@xobuya.com" at bounding box center [840, 20] width 373 height 16
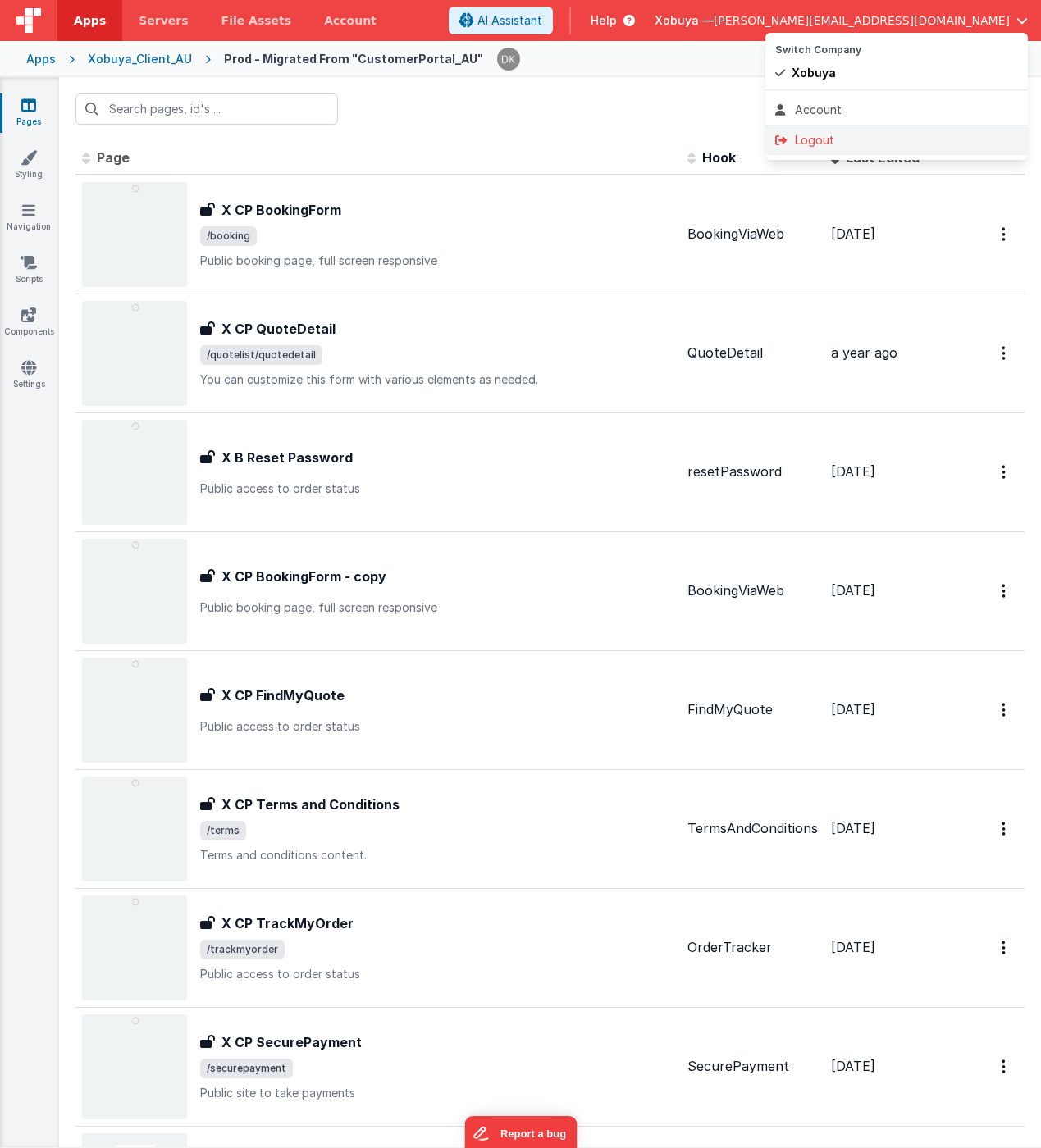
click at [820, 135] on div "Logout" at bounding box center [896, 140] width 243 height 16
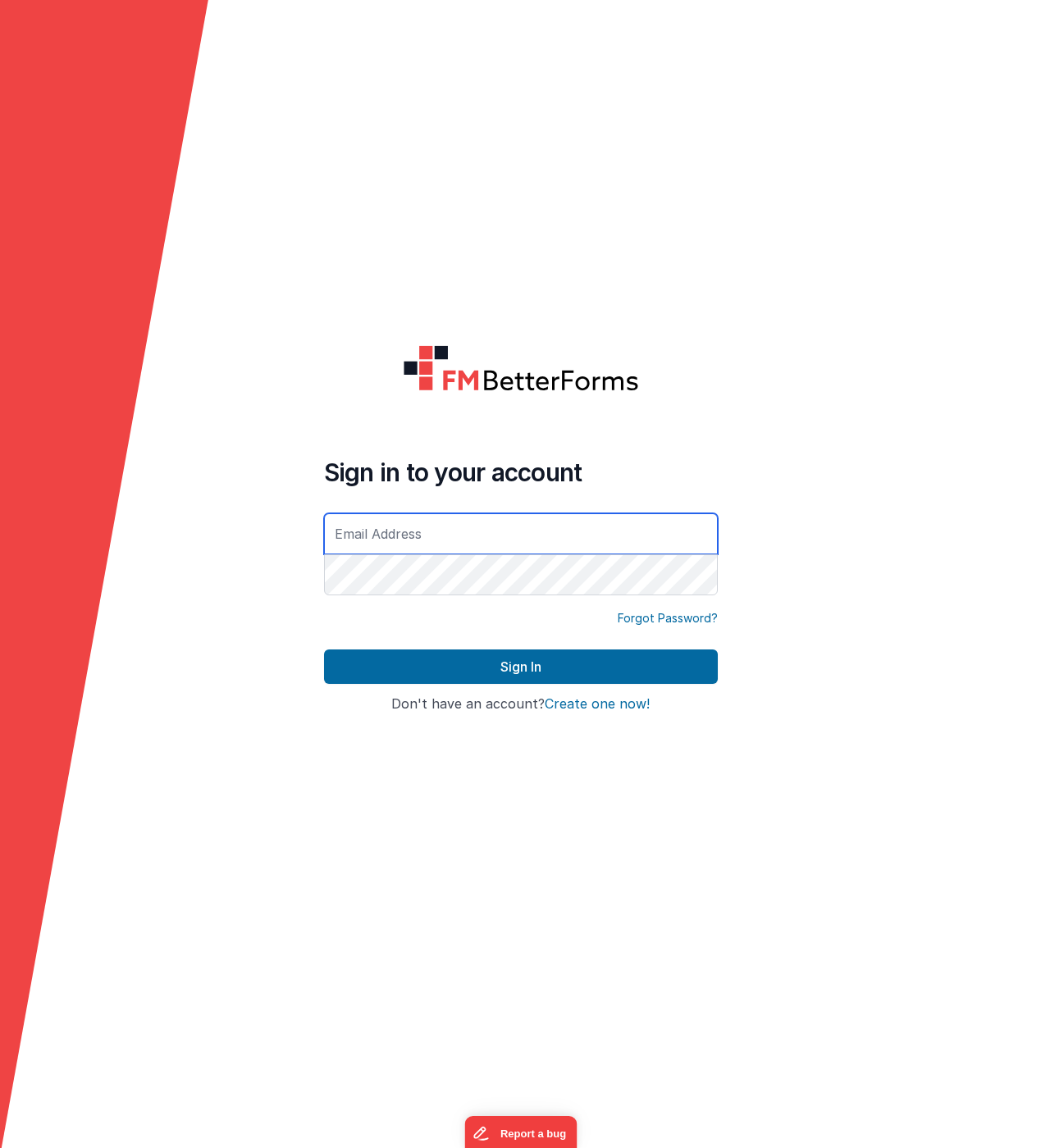
type input "[EMAIL_ADDRESS][DOMAIN_NAME]"
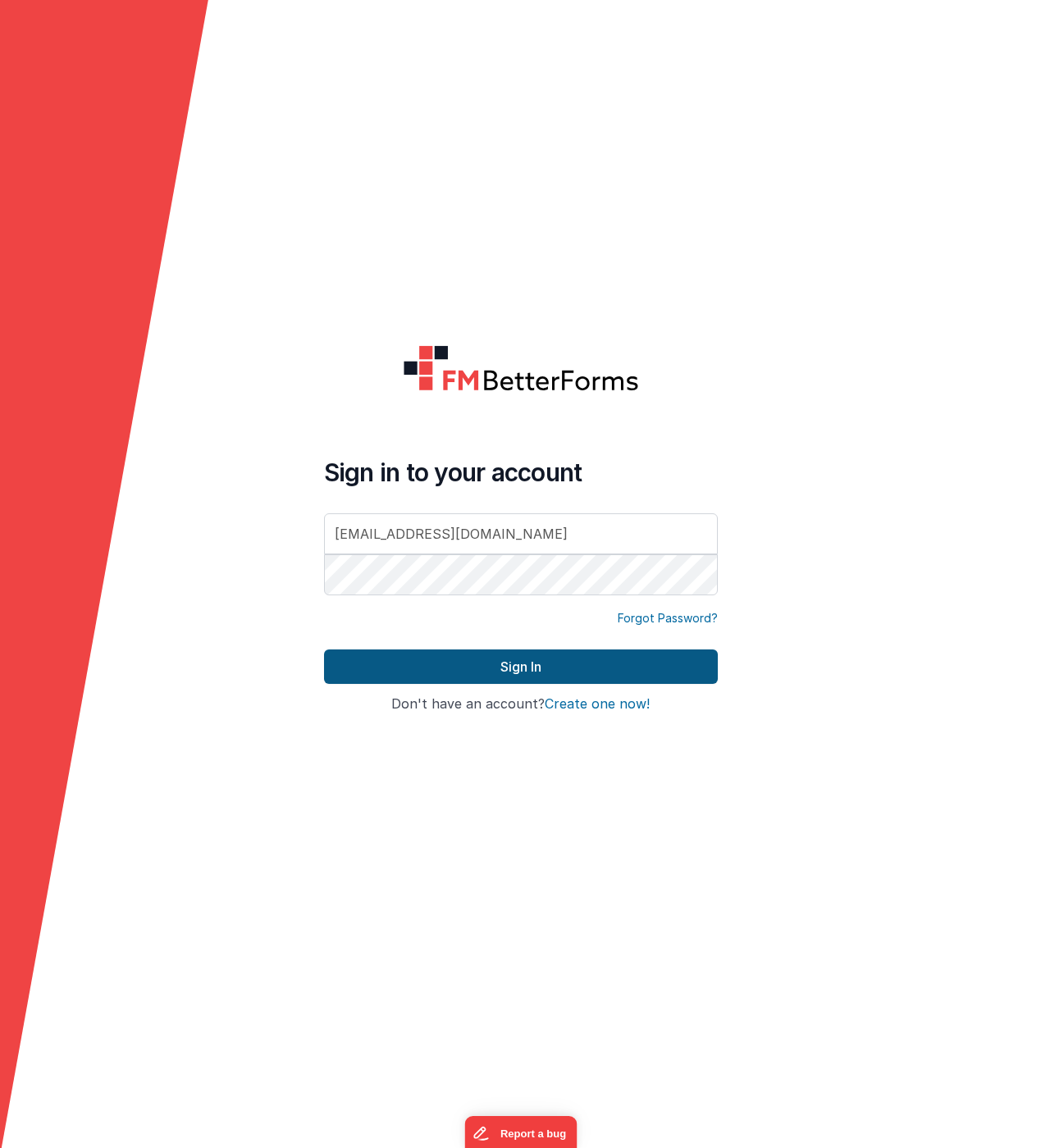
click at [429, 672] on button "Sign In" at bounding box center [521, 667] width 394 height 35
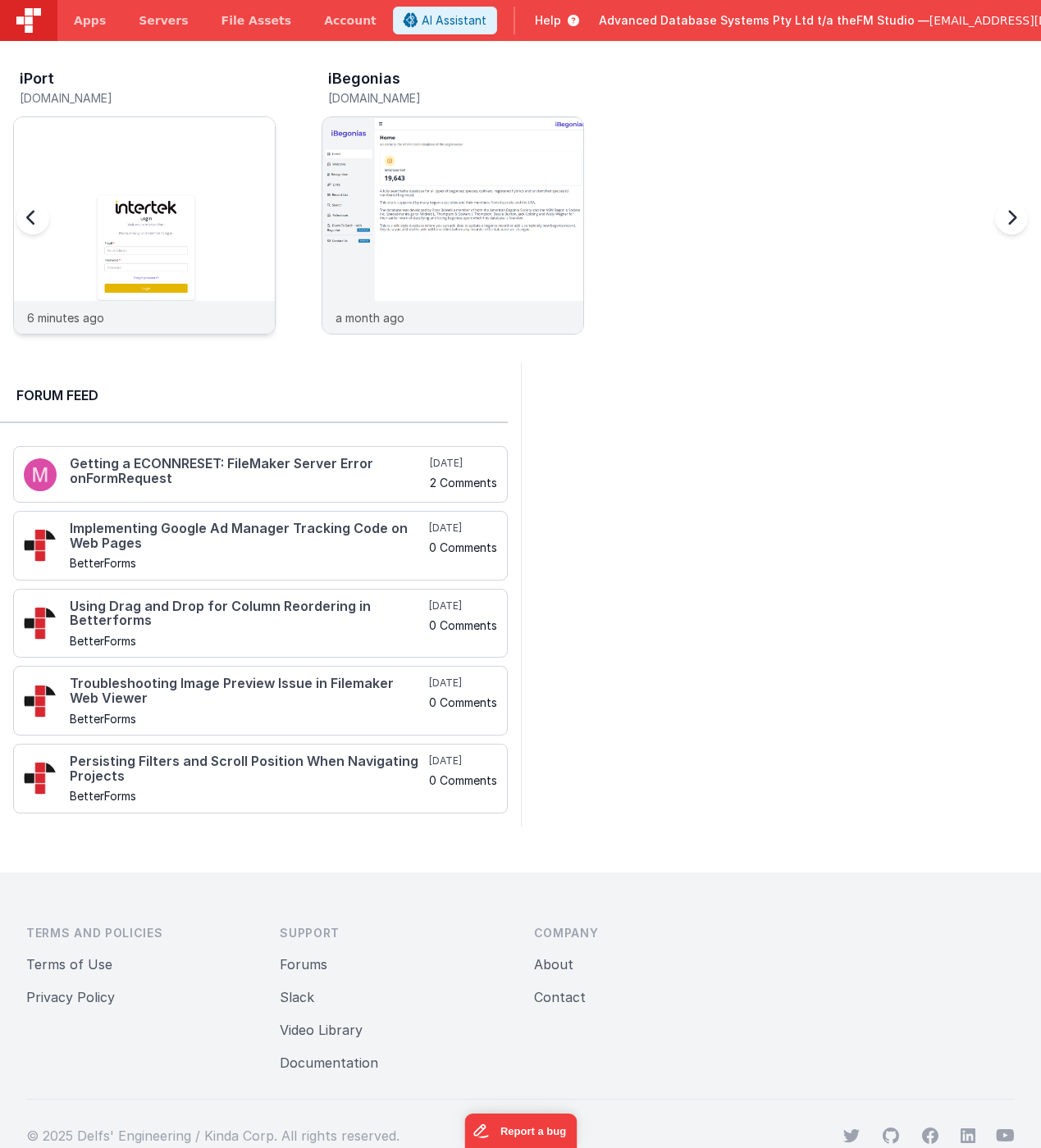
click at [230, 153] on img at bounding box center [144, 248] width 260 height 260
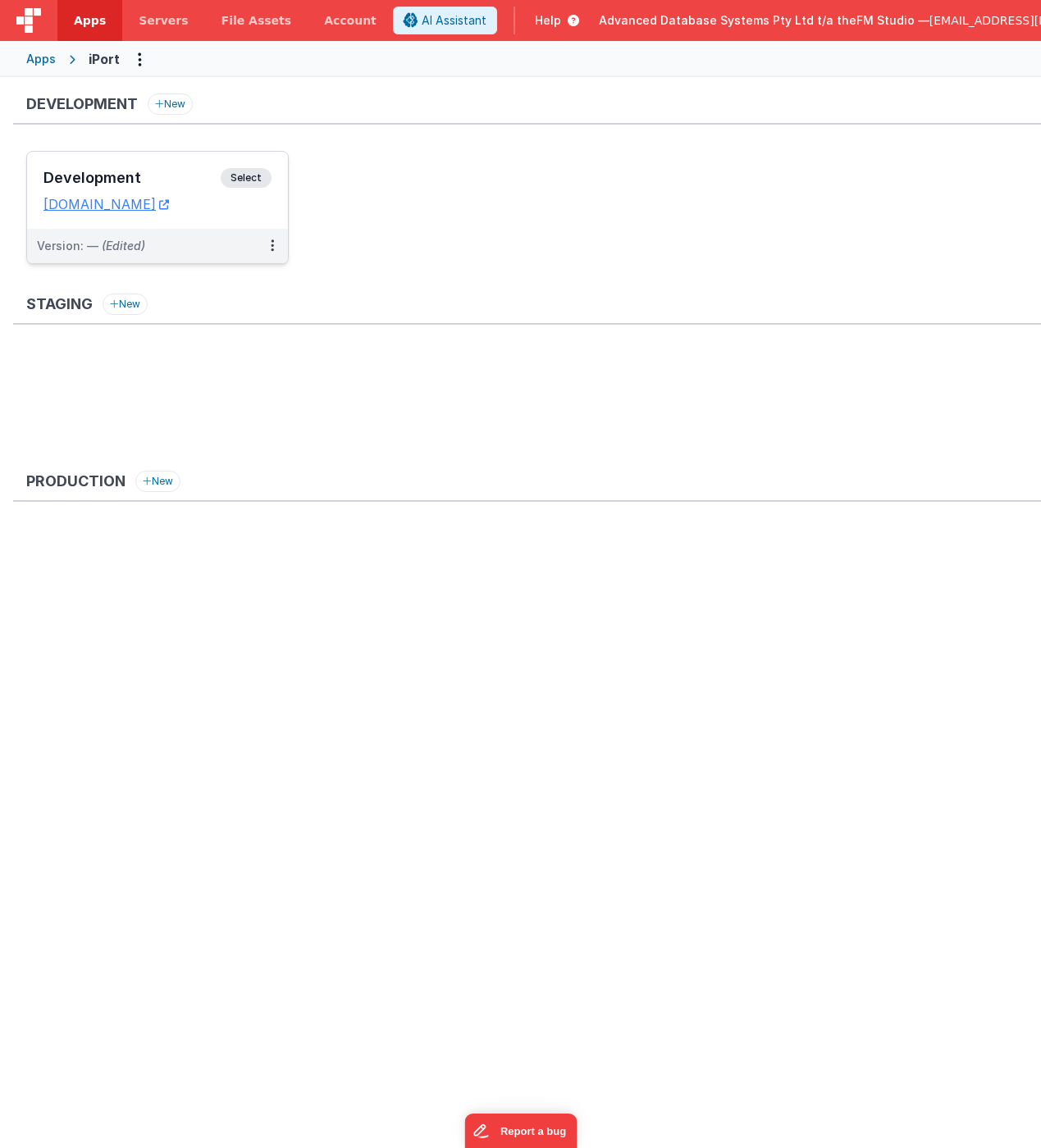
click at [178, 168] on div "Development Select" at bounding box center [157, 181] width 228 height 28
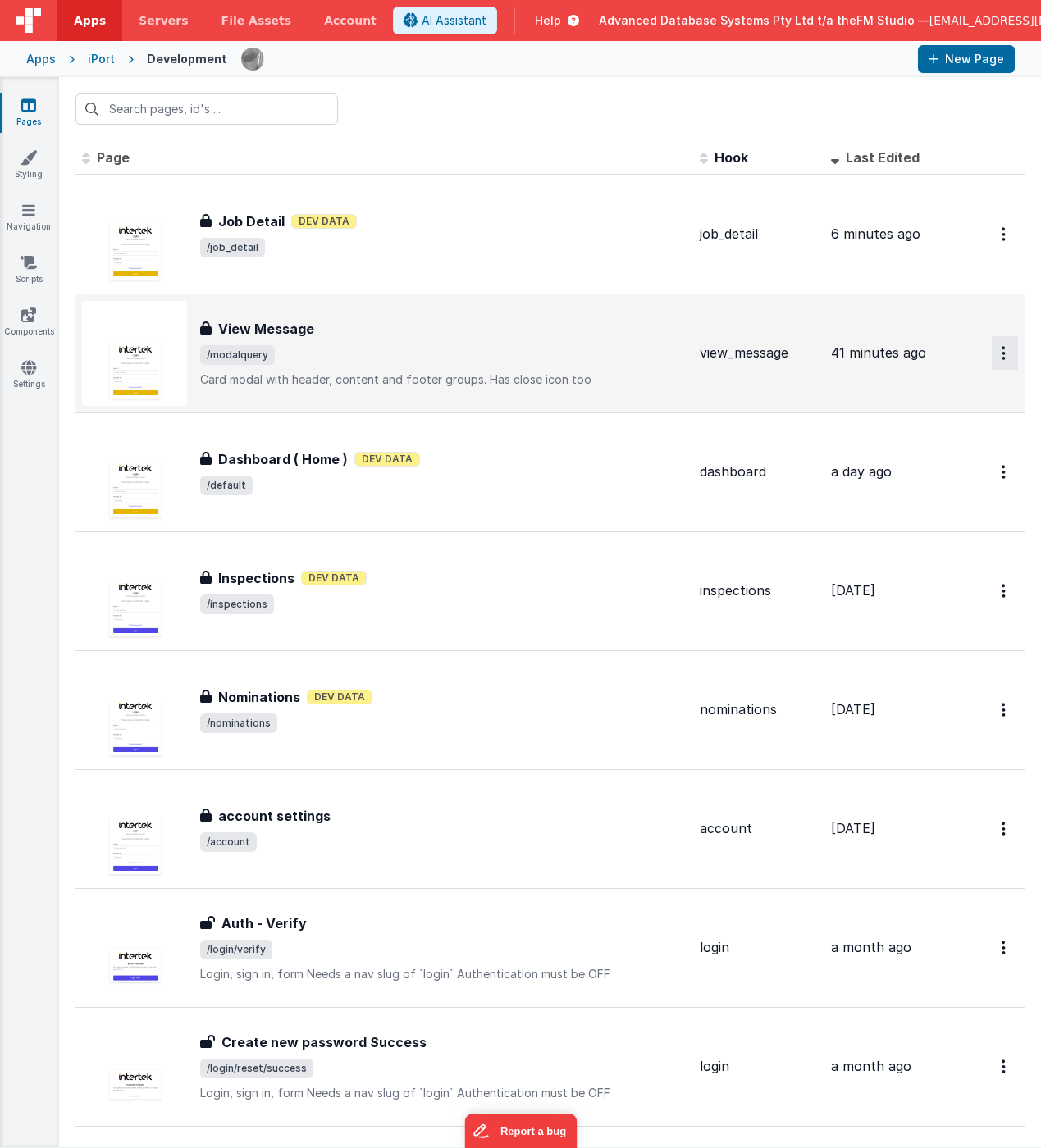
click at [1000, 353] on button "Options" at bounding box center [1004, 353] width 26 height 34
click at [926, 477] on link "Delete" at bounding box center [945, 481] width 145 height 30
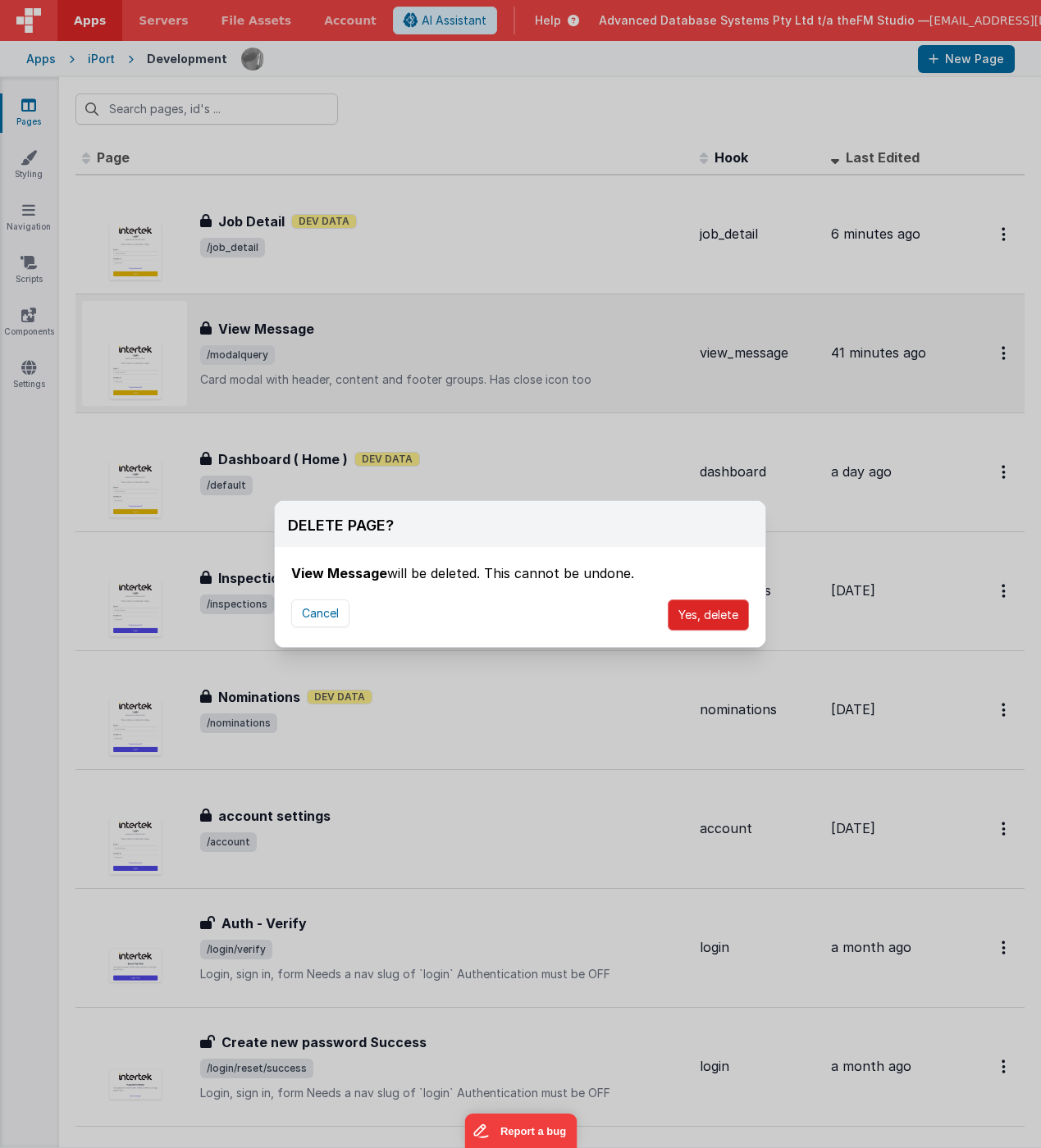
click at [699, 612] on button "Yes, delete" at bounding box center [708, 615] width 81 height 31
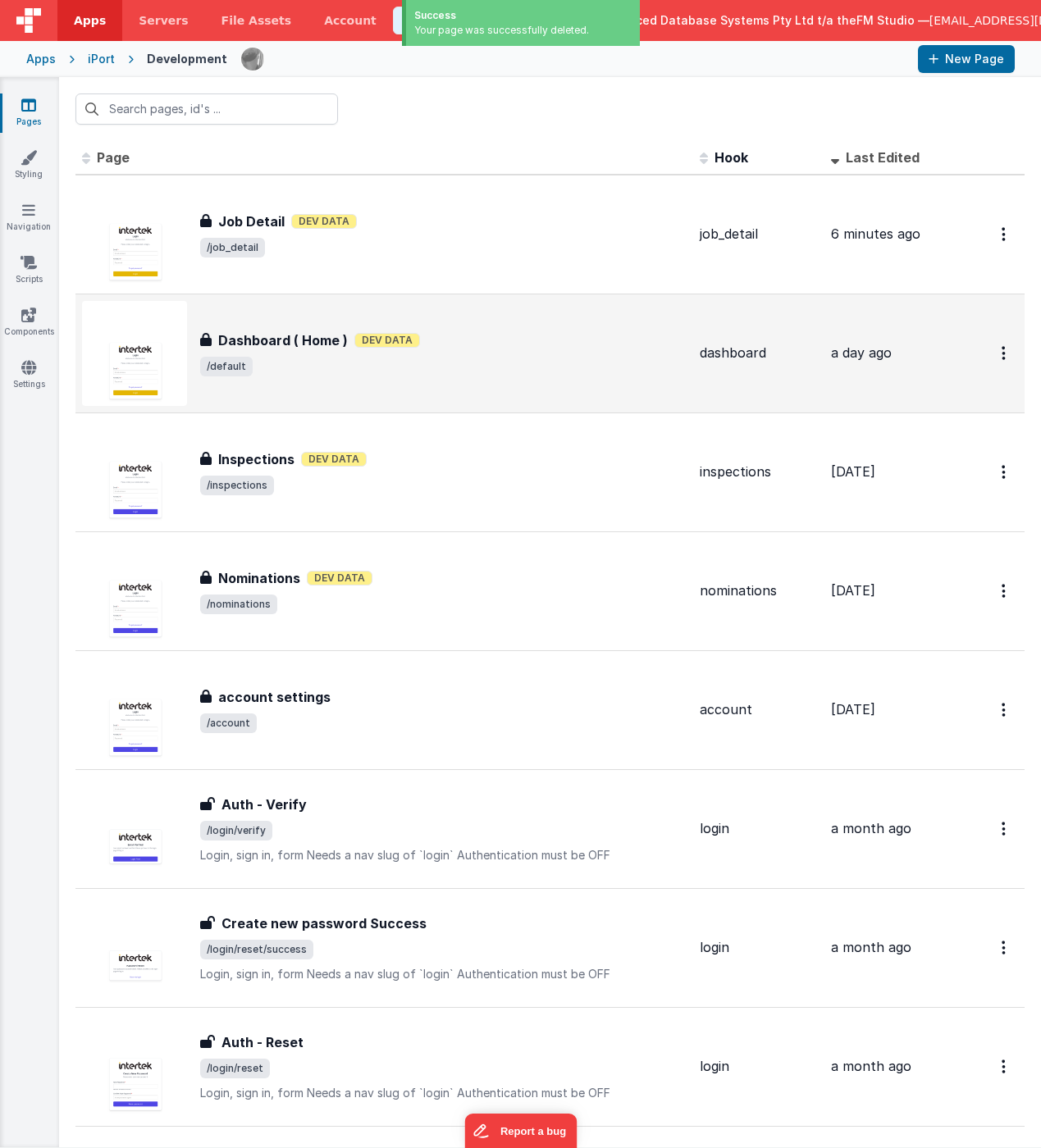
click at [290, 357] on span "/default" at bounding box center [443, 367] width 486 height 19
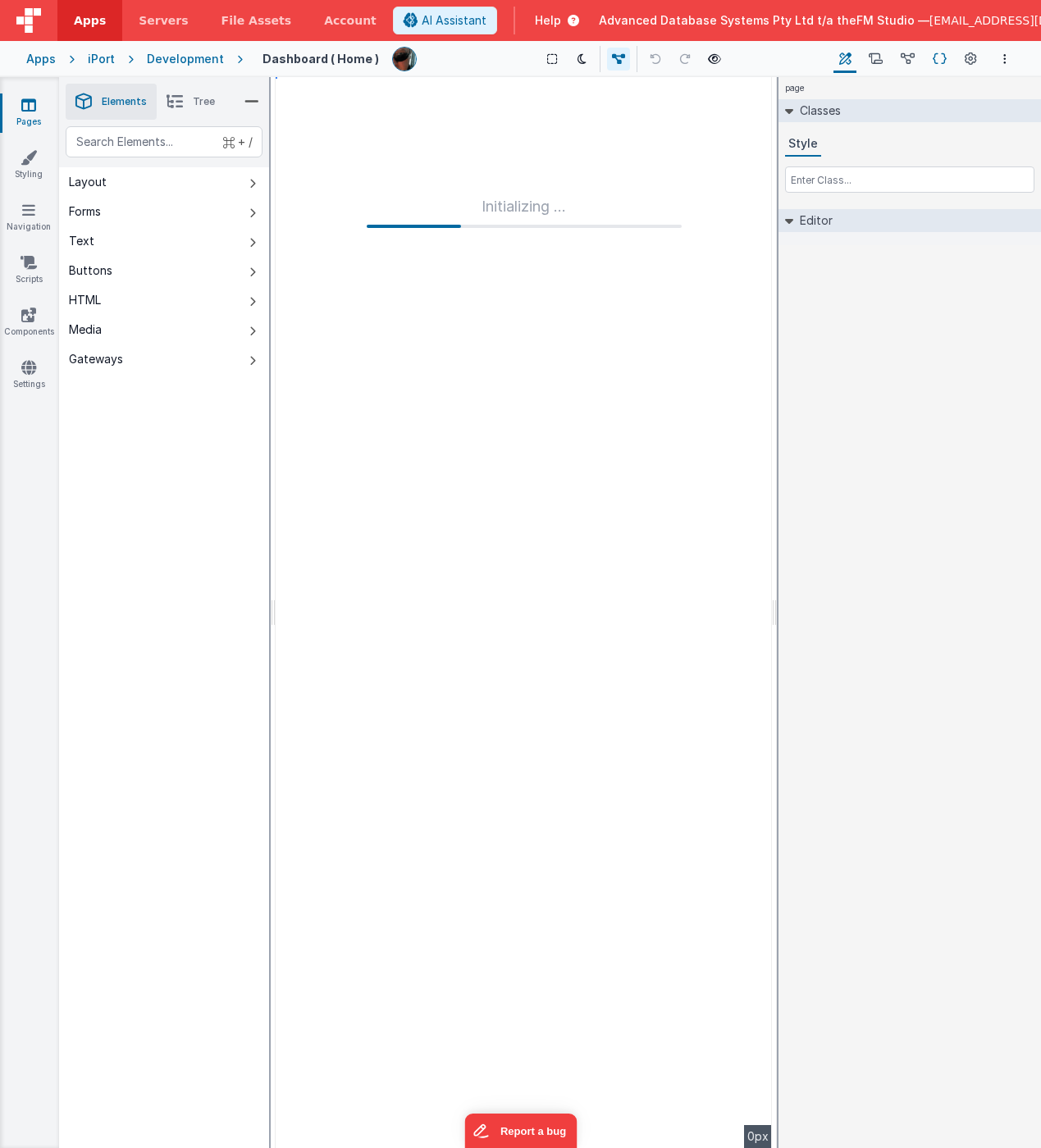
click at [938, 59] on icon at bounding box center [940, 60] width 14 height 17
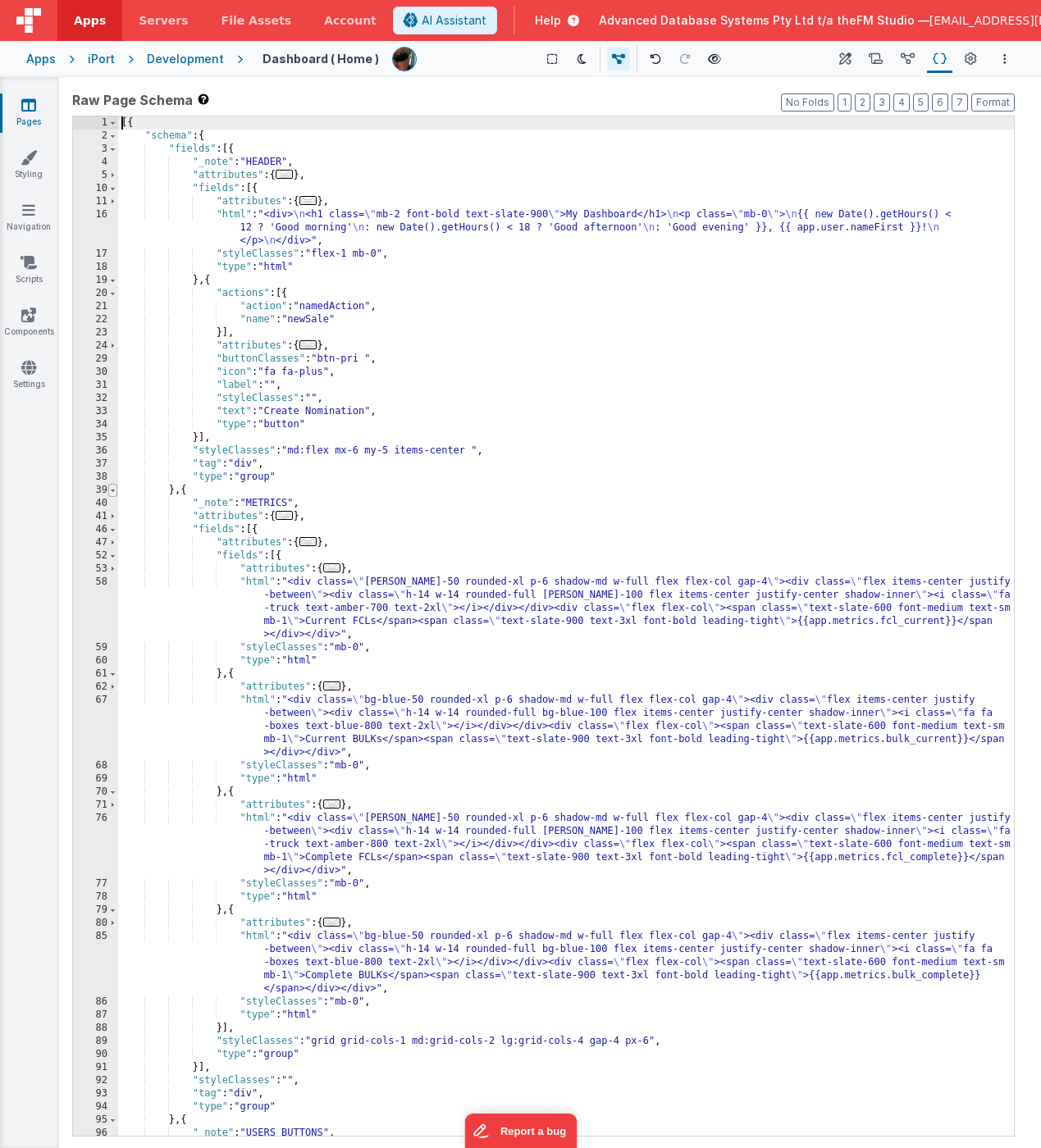
click at [114, 491] on span at bounding box center [112, 491] width 9 height 14
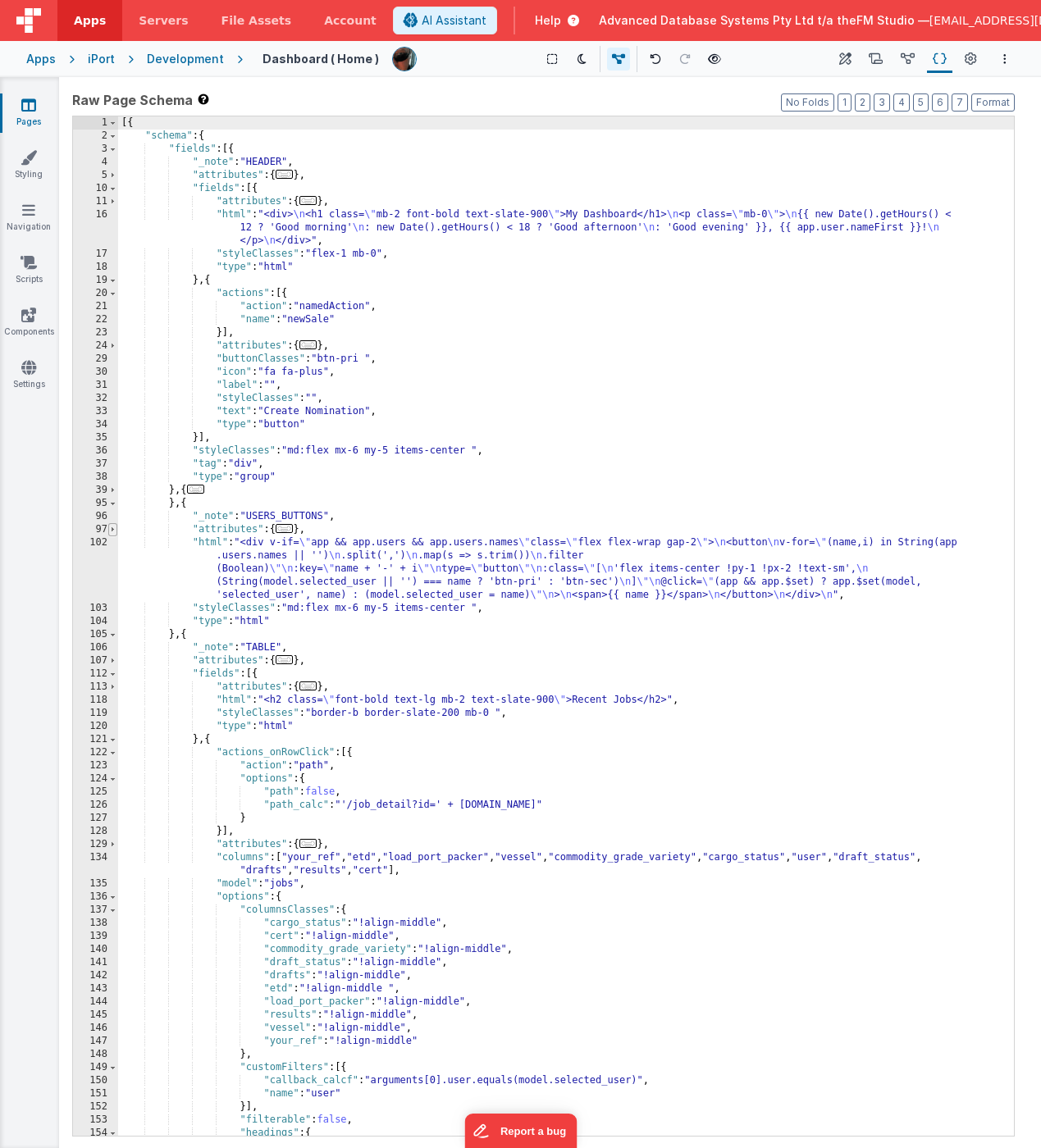
click at [112, 532] on span at bounding box center [112, 530] width 9 height 14
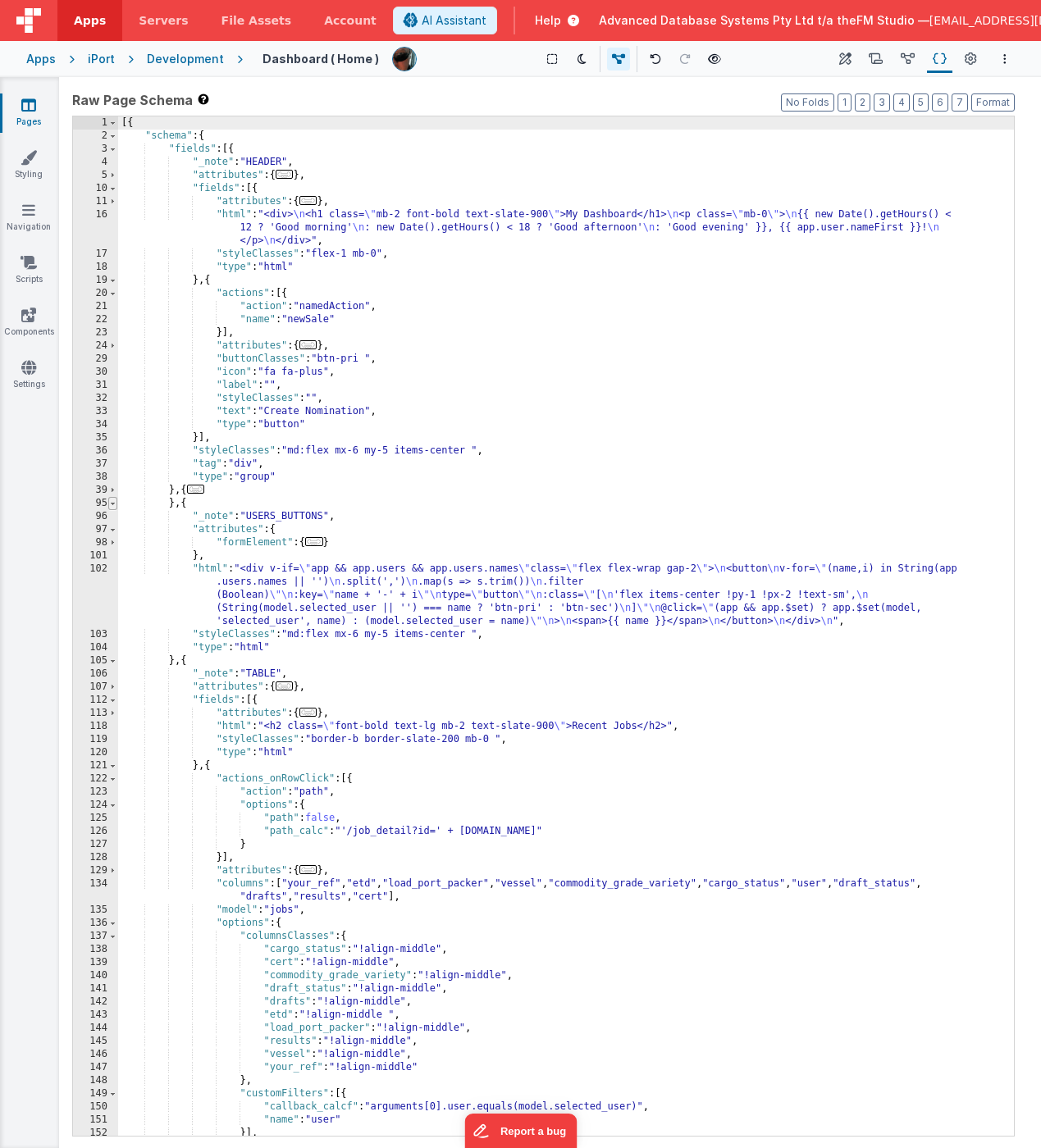
click at [113, 503] on span at bounding box center [112, 504] width 9 height 14
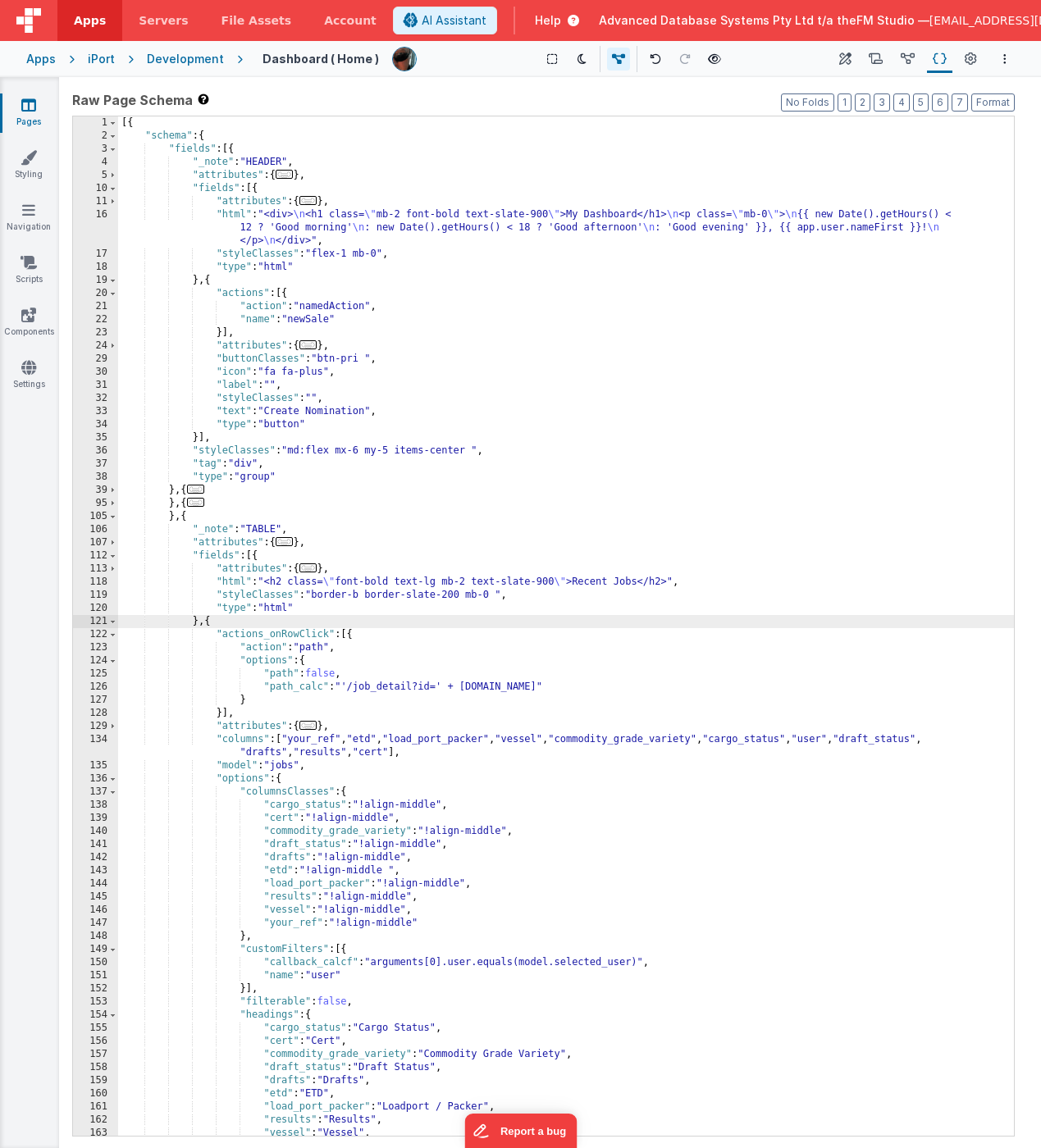
click at [207, 625] on div "[{ "schema" : { "fields" : [{ "_note" : "HEADER" , "attributes" : { ... } , "fi…" at bounding box center [565, 640] width 895 height 1046
click at [381, 795] on div "[{ "schema" : { "fields" : [{ "_note" : "HEADER" , "attributes" : { ... } , "fi…" at bounding box center [565, 640] width 895 height 1046
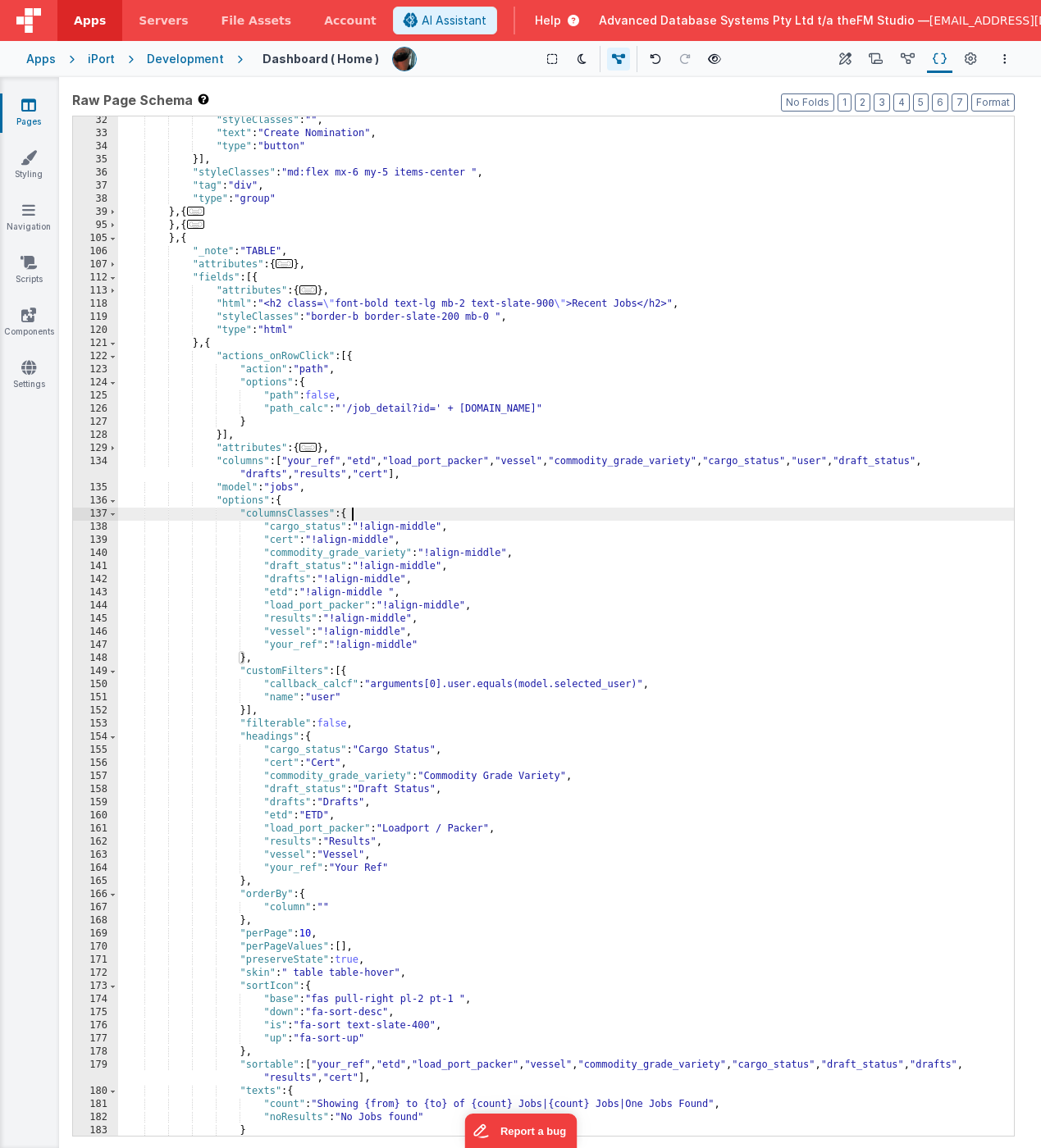
scroll to position [282, 0]
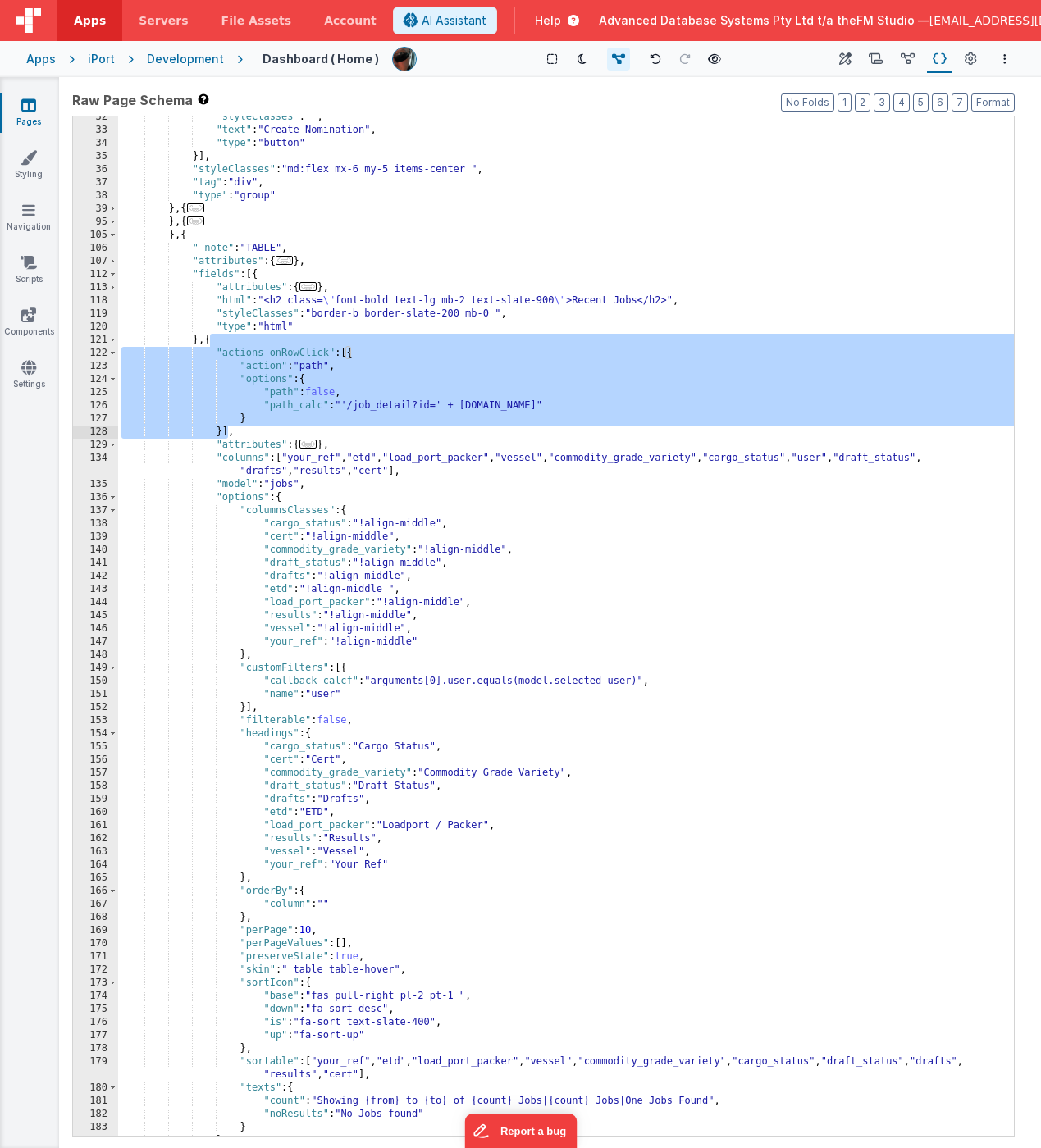
drag, startPoint x: 210, startPoint y: 341, endPoint x: 229, endPoint y: 429, distance: 90.0
click at [229, 429] on div ""styleClasses" : "" , "text" : "Create Nomination" , "type" : "button" }] , "st…" at bounding box center [565, 634] width 895 height 1046
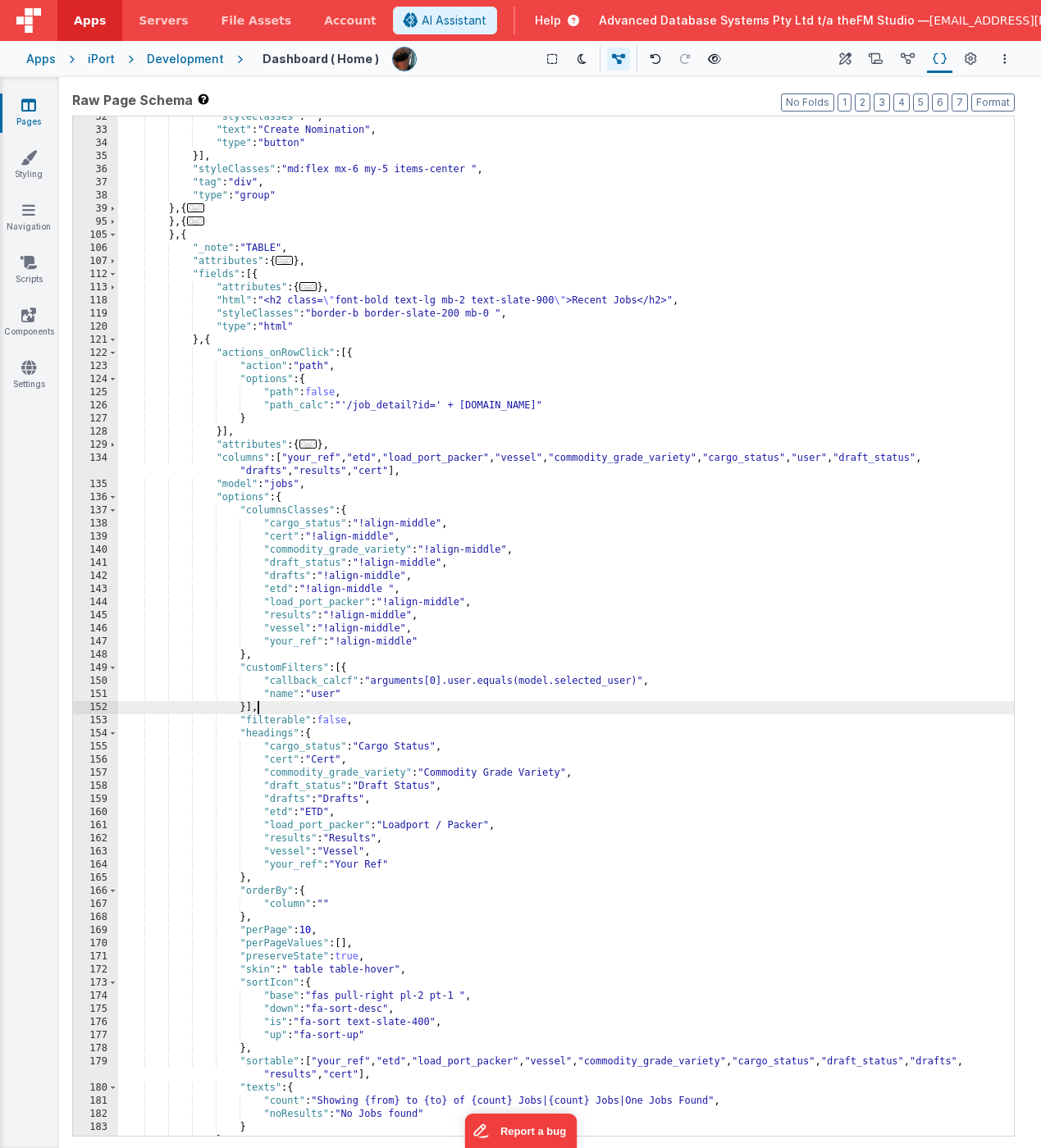
click at [482, 703] on div ""styleClasses" : "" , "text" : "Create Nomination" , "type" : "button" }] , "st…" at bounding box center [565, 634] width 895 height 1046
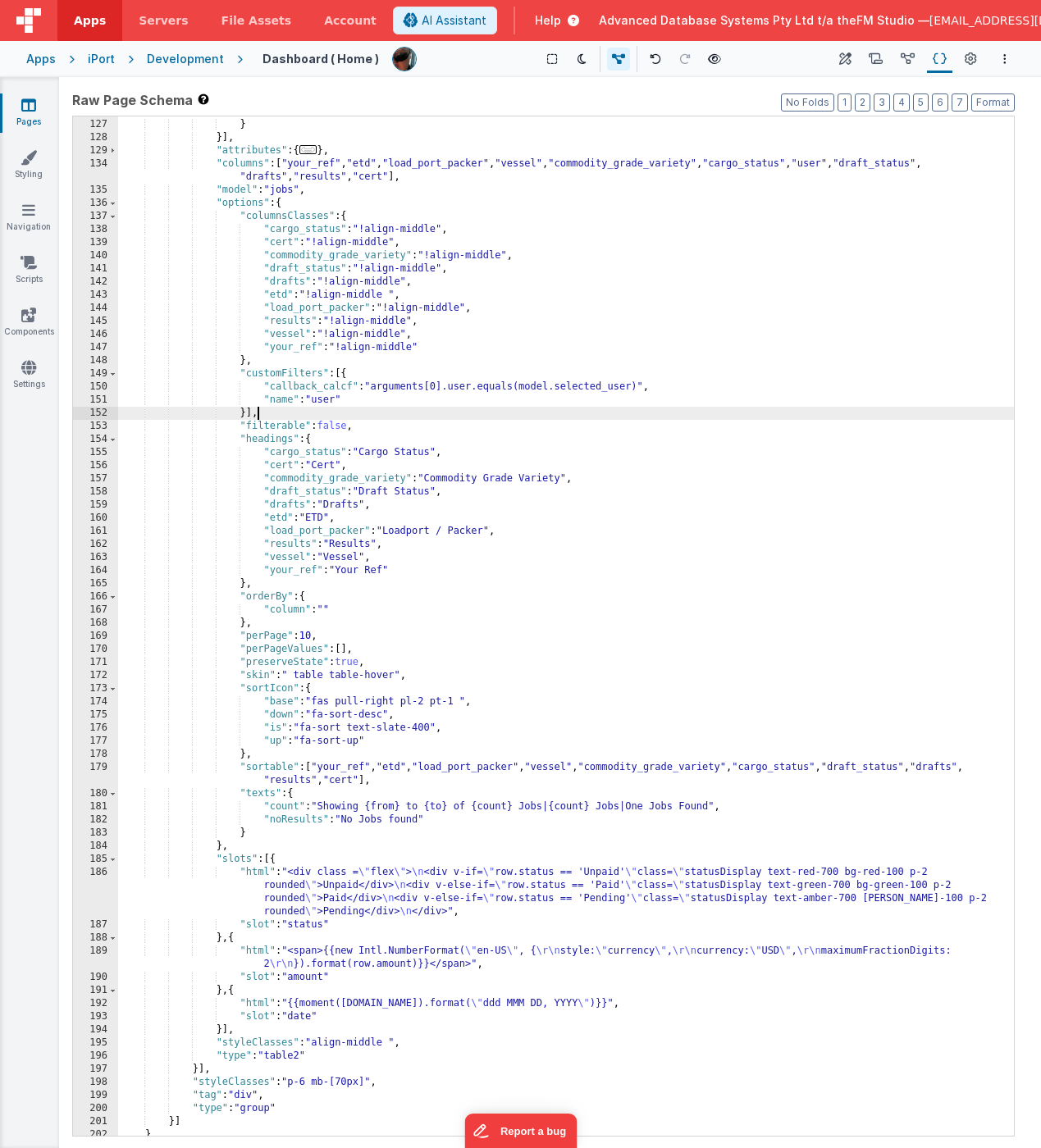
scroll to position [594, 0]
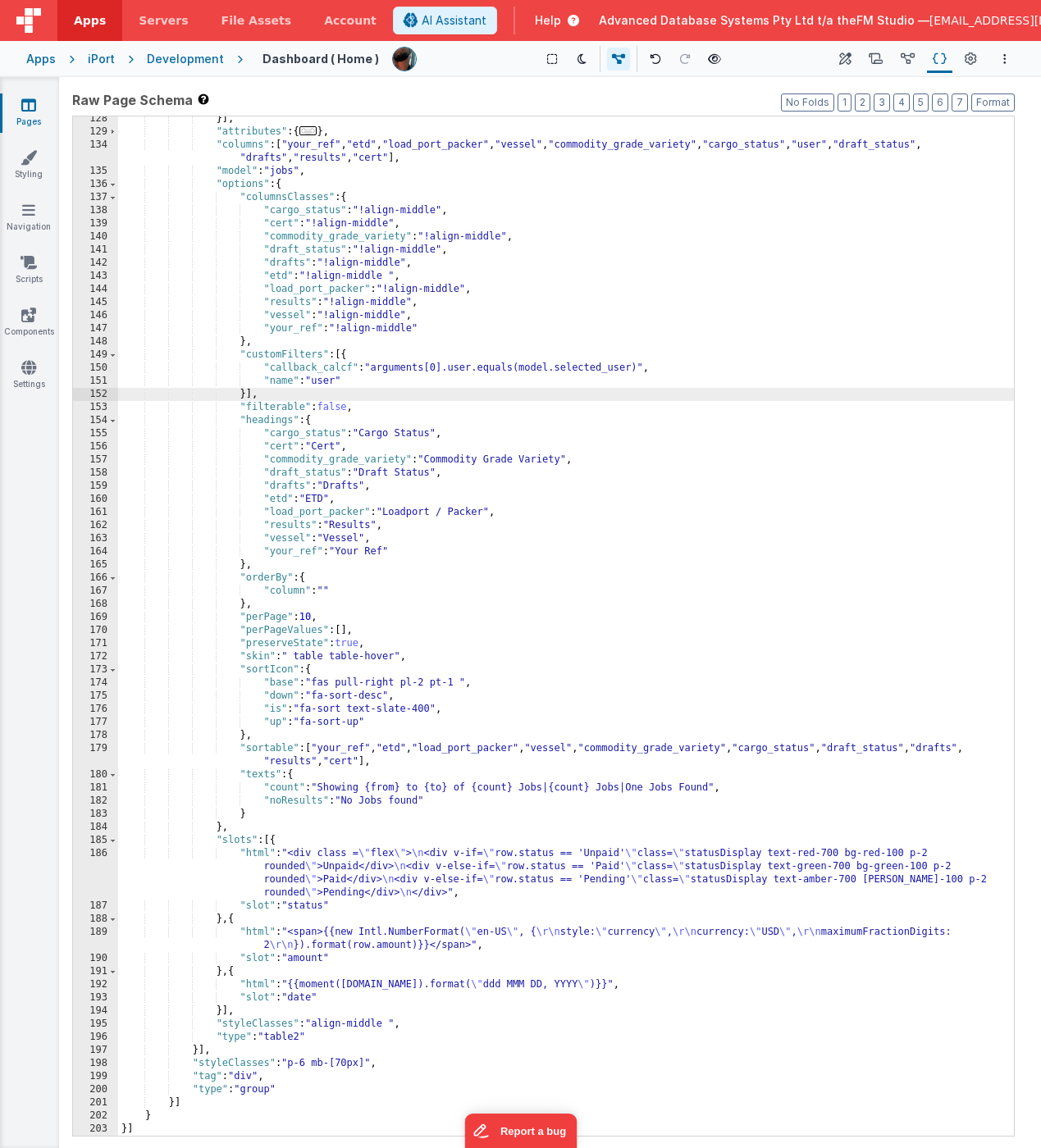
click at [28, 107] on icon at bounding box center [28, 104] width 14 height 16
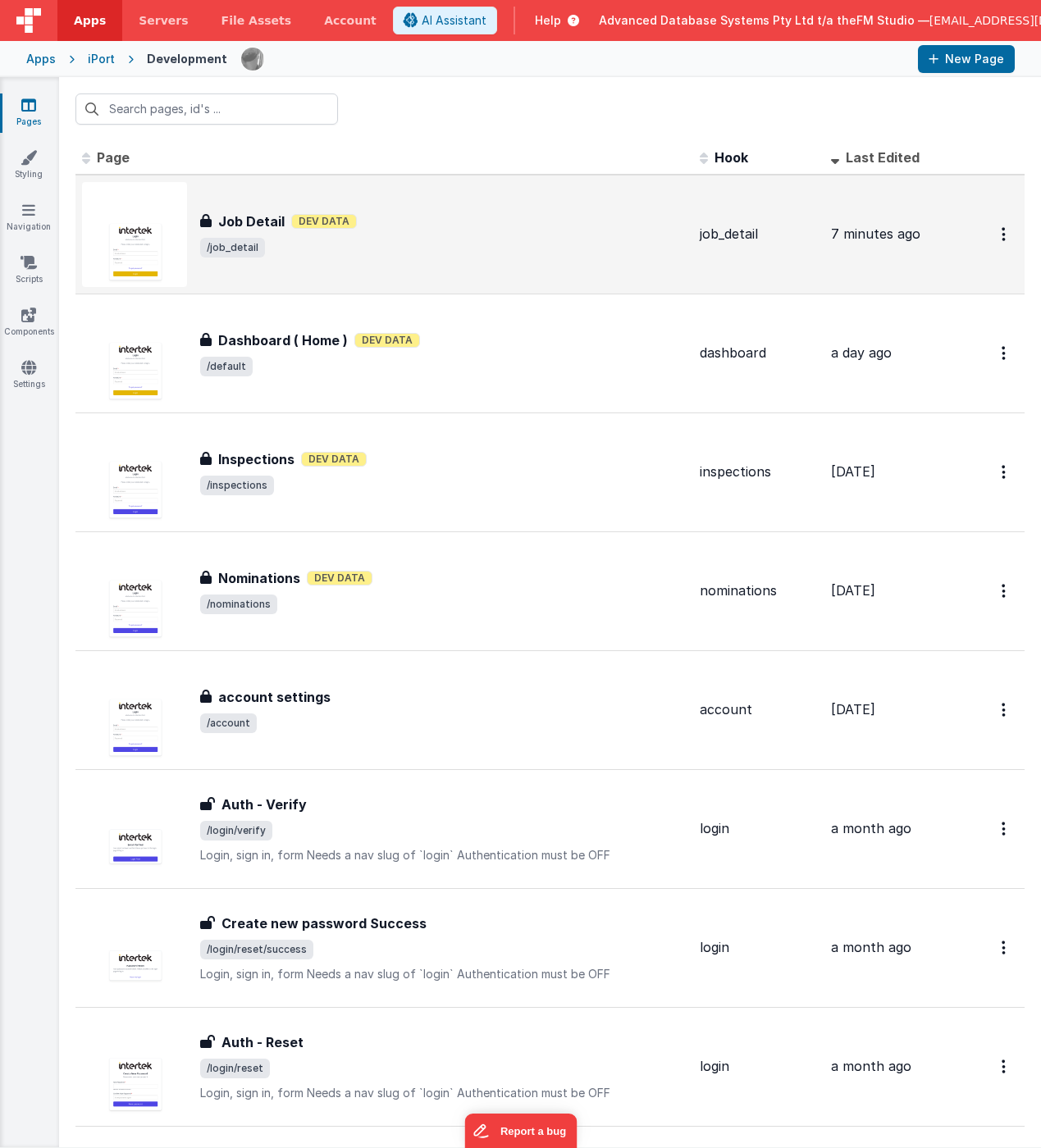
click at [275, 249] on span "/job_detail" at bounding box center [443, 248] width 486 height 19
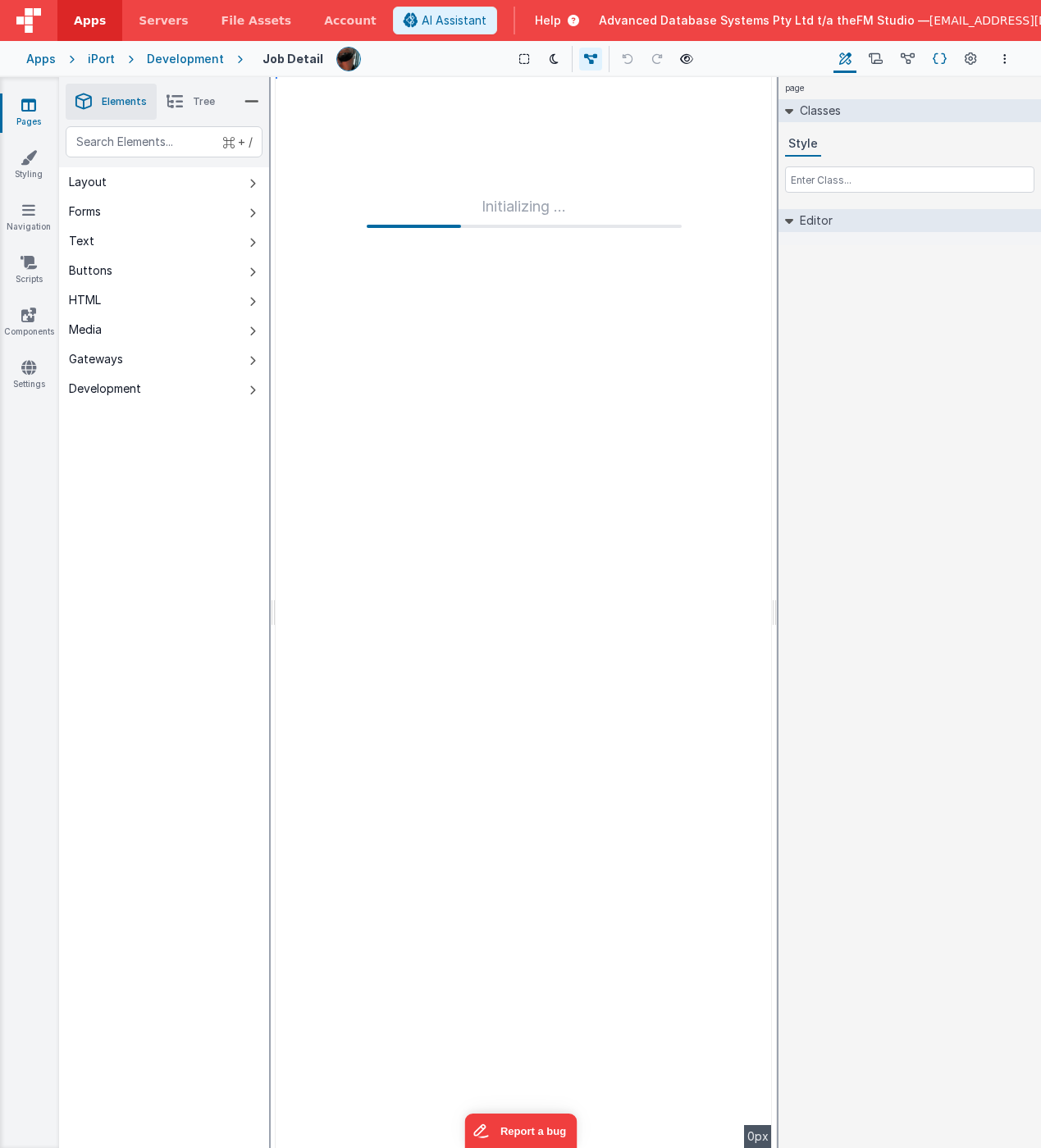
click at [938, 61] on icon at bounding box center [940, 60] width 14 height 17
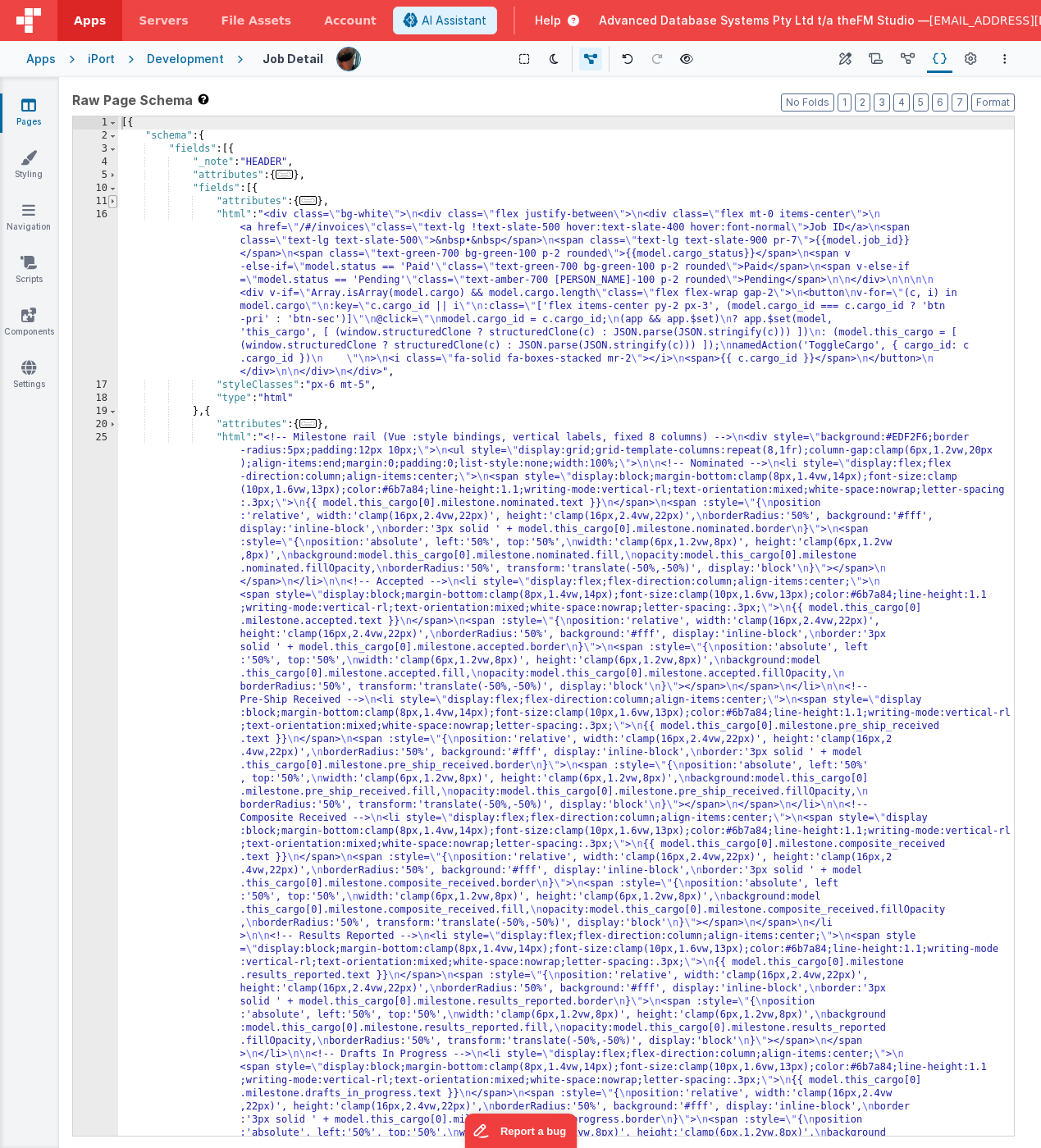
click at [112, 202] on span at bounding box center [112, 202] width 9 height 14
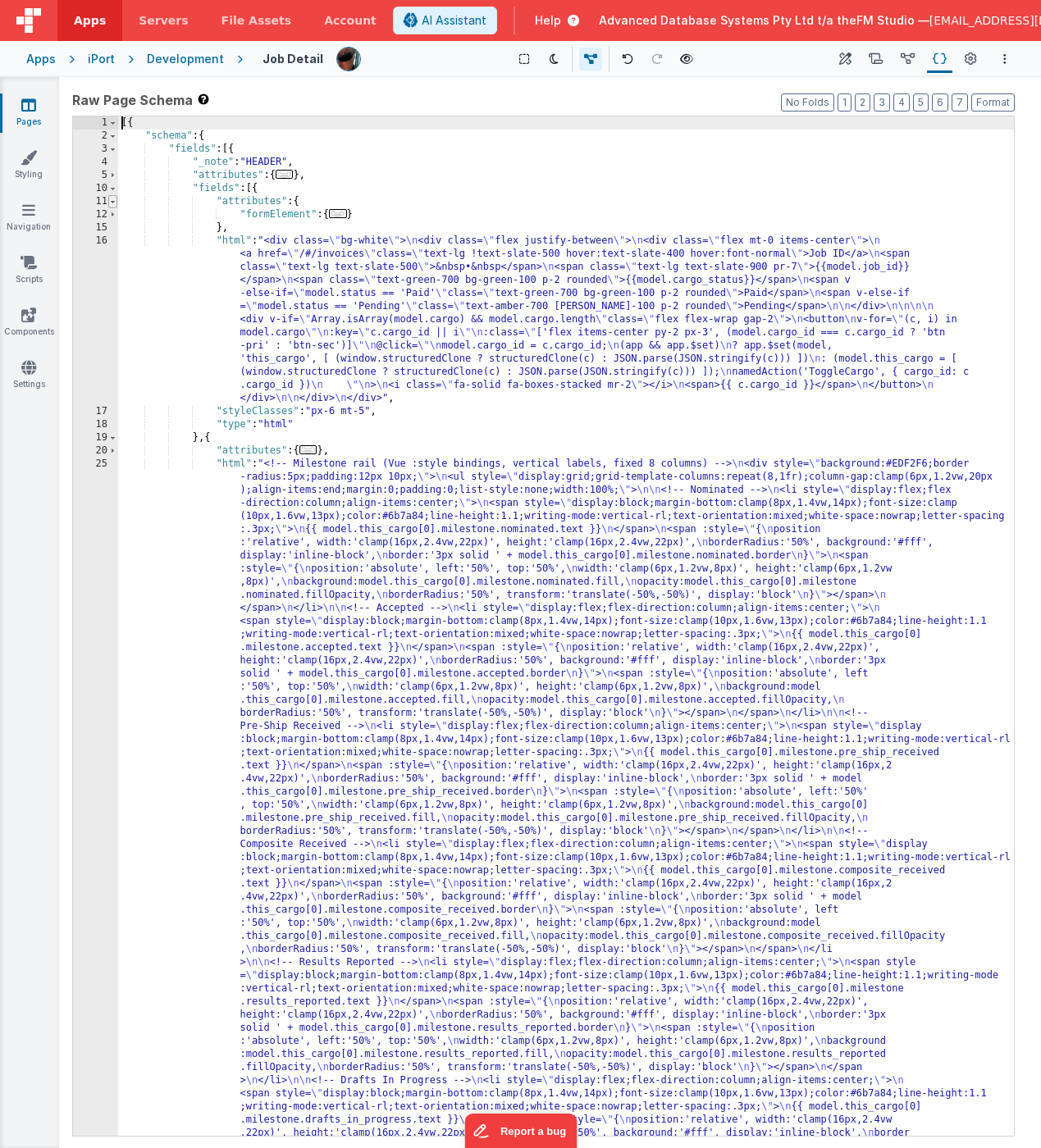
click at [112, 202] on span at bounding box center [112, 202] width 9 height 14
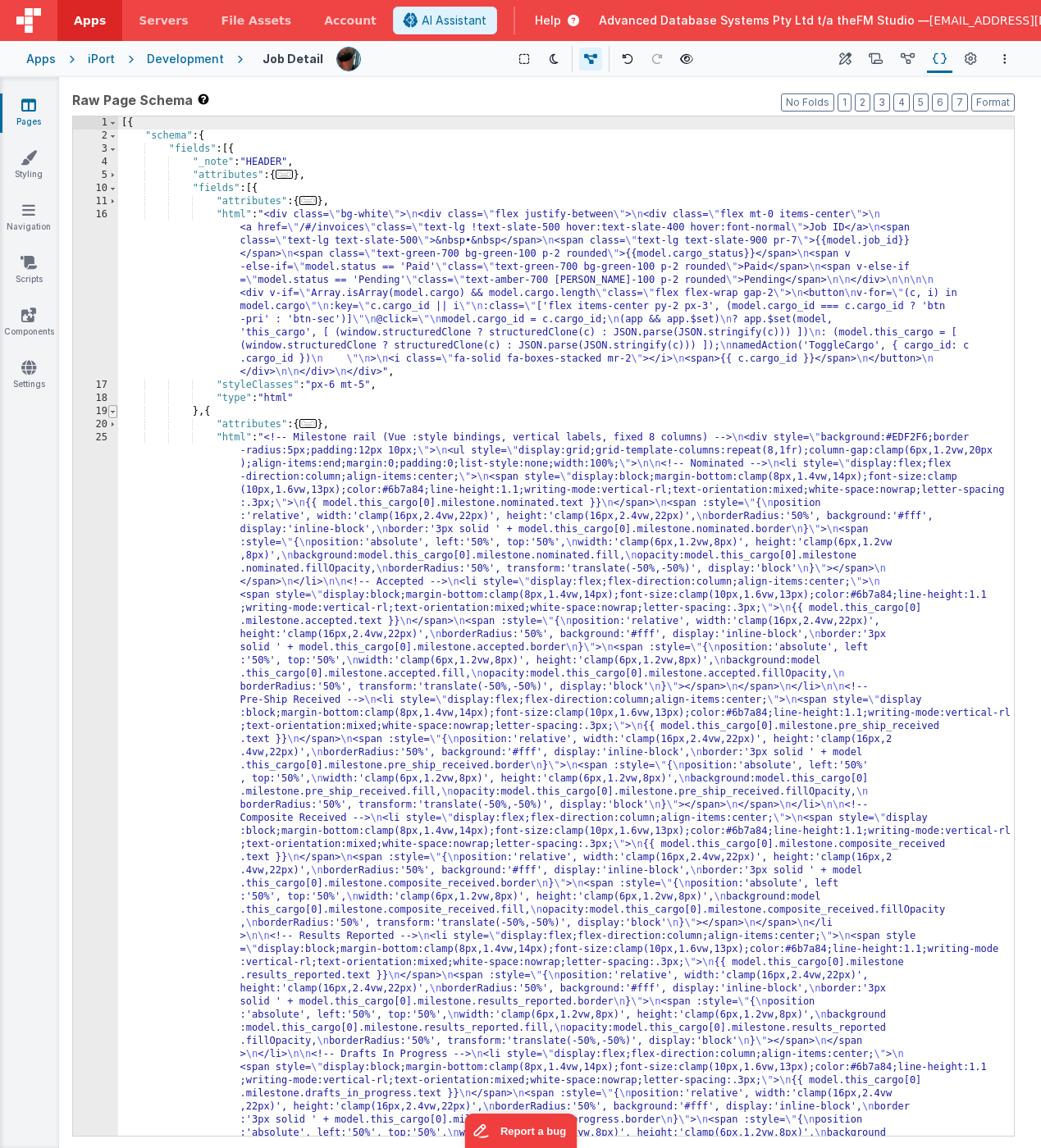
click at [113, 411] on span at bounding box center [112, 412] width 9 height 14
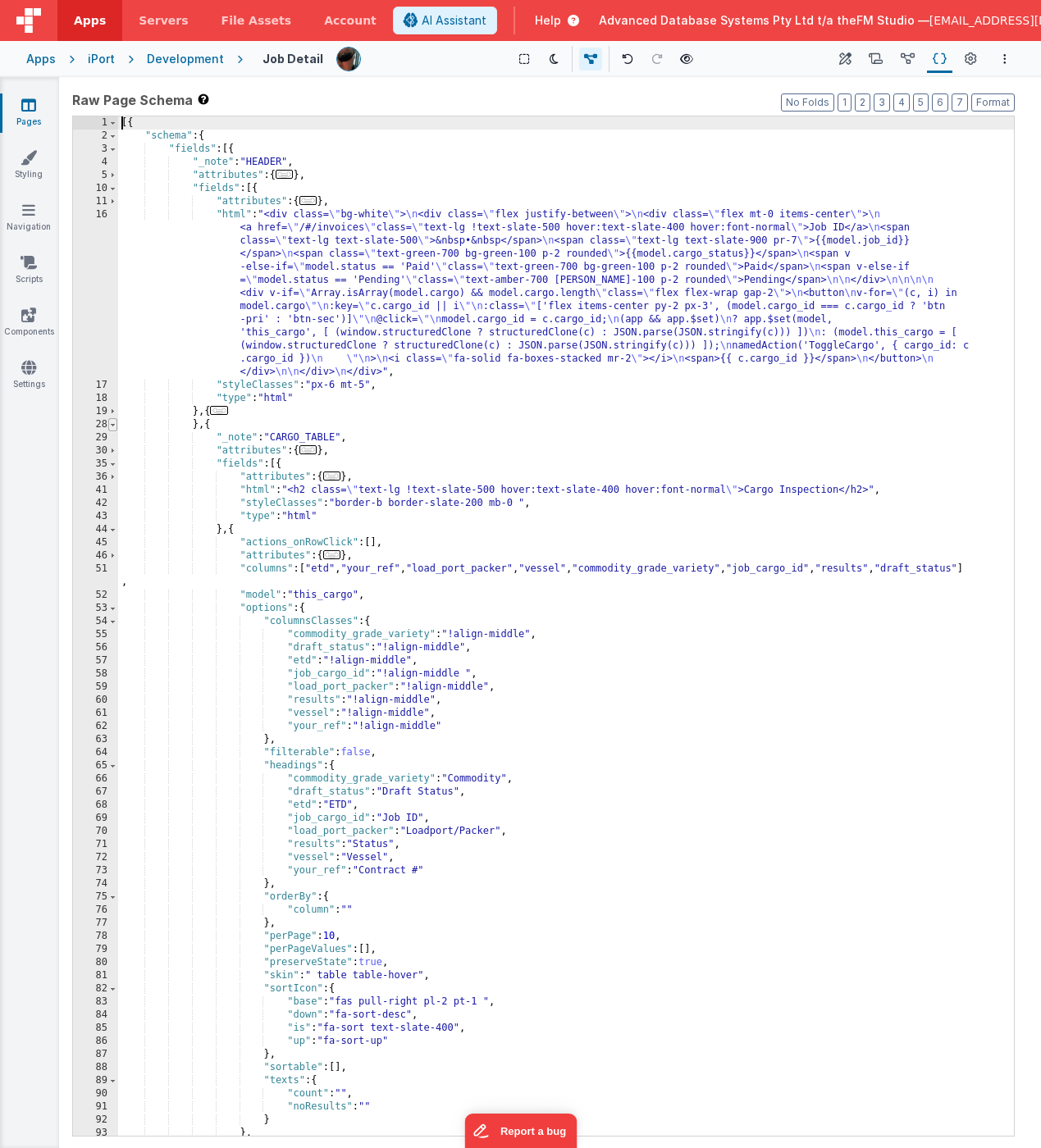
click at [112, 424] on span at bounding box center [112, 425] width 9 height 14
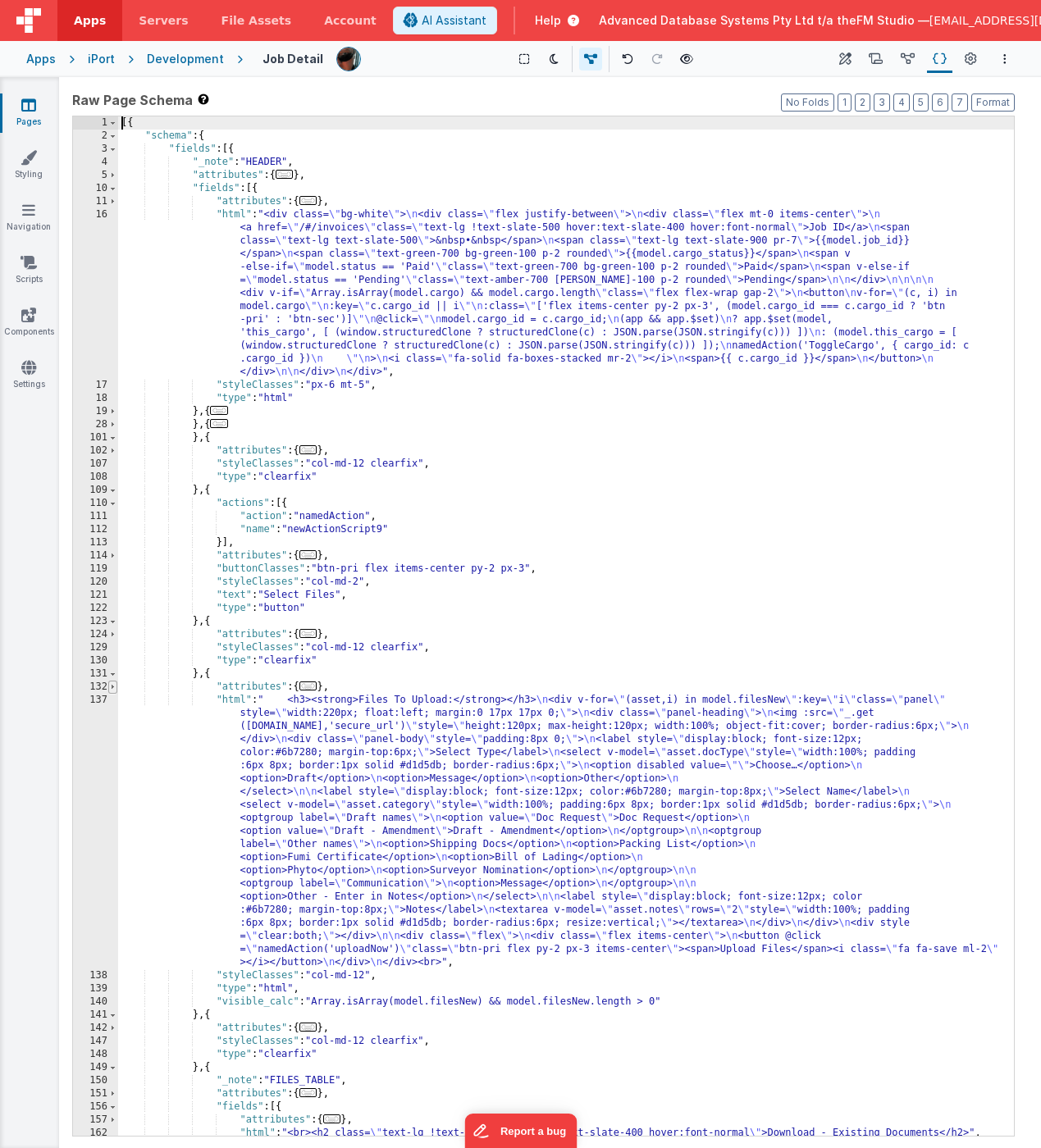
click at [114, 688] on span at bounding box center [112, 688] width 9 height 14
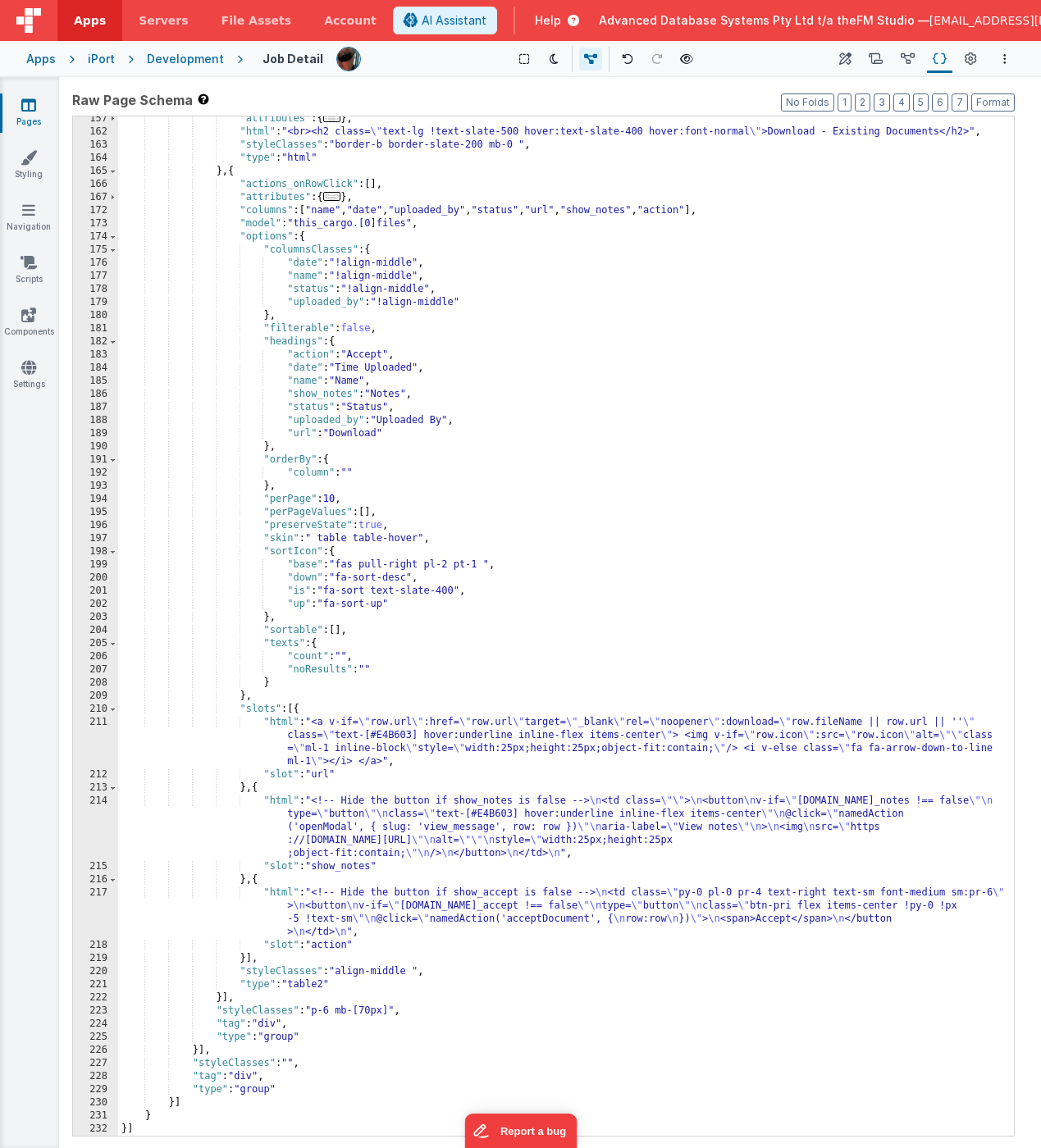
scroll to position [1027, 0]
click at [395, 815] on div ""attributes" : { ... } , "html" : "<br><h2 class= \" text-lg !text-slate-500 ho…" at bounding box center [565, 635] width 895 height 1046
click at [98, 821] on div "214" at bounding box center [96, 828] width 45 height 66
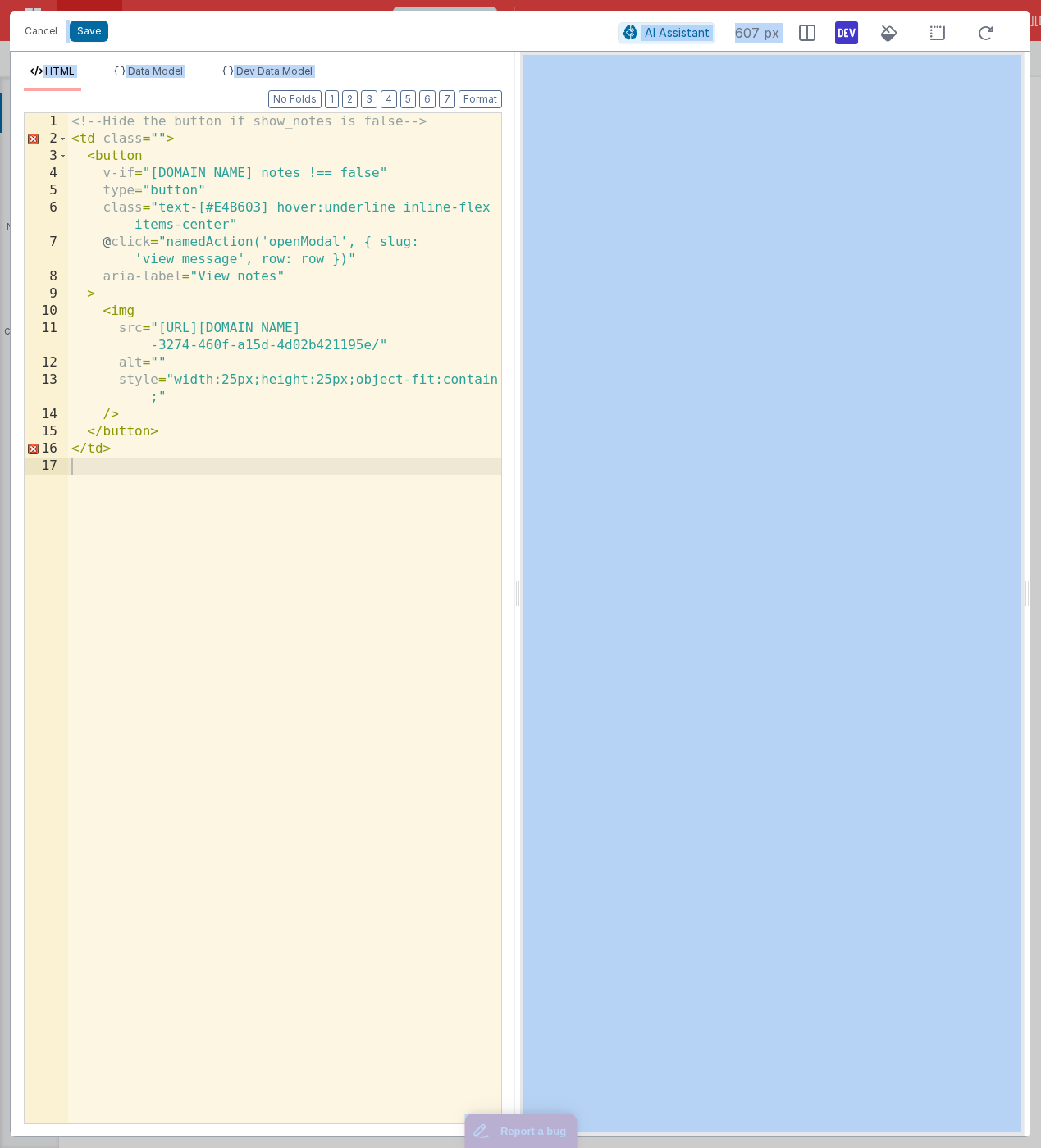
click at [218, 196] on div "<!-- Hide the button if show_notes is false --> < td class = "" > < button v-if…" at bounding box center [285, 635] width 433 height 1045
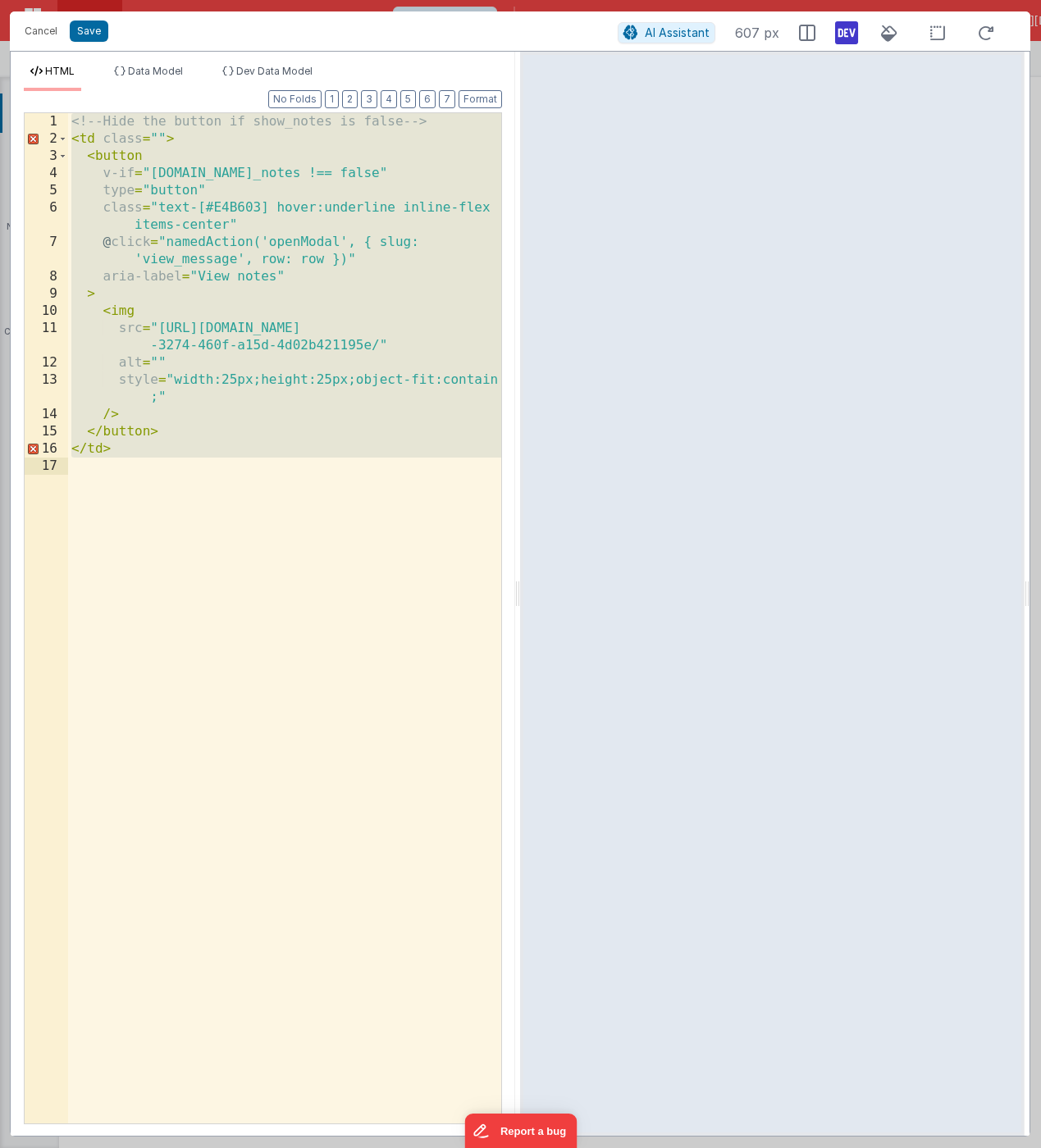
click at [286, 216] on div "<!-- Hide the button if show_notes is false --> < td class = "" > < button v-if…" at bounding box center [285, 635] width 433 height 1045
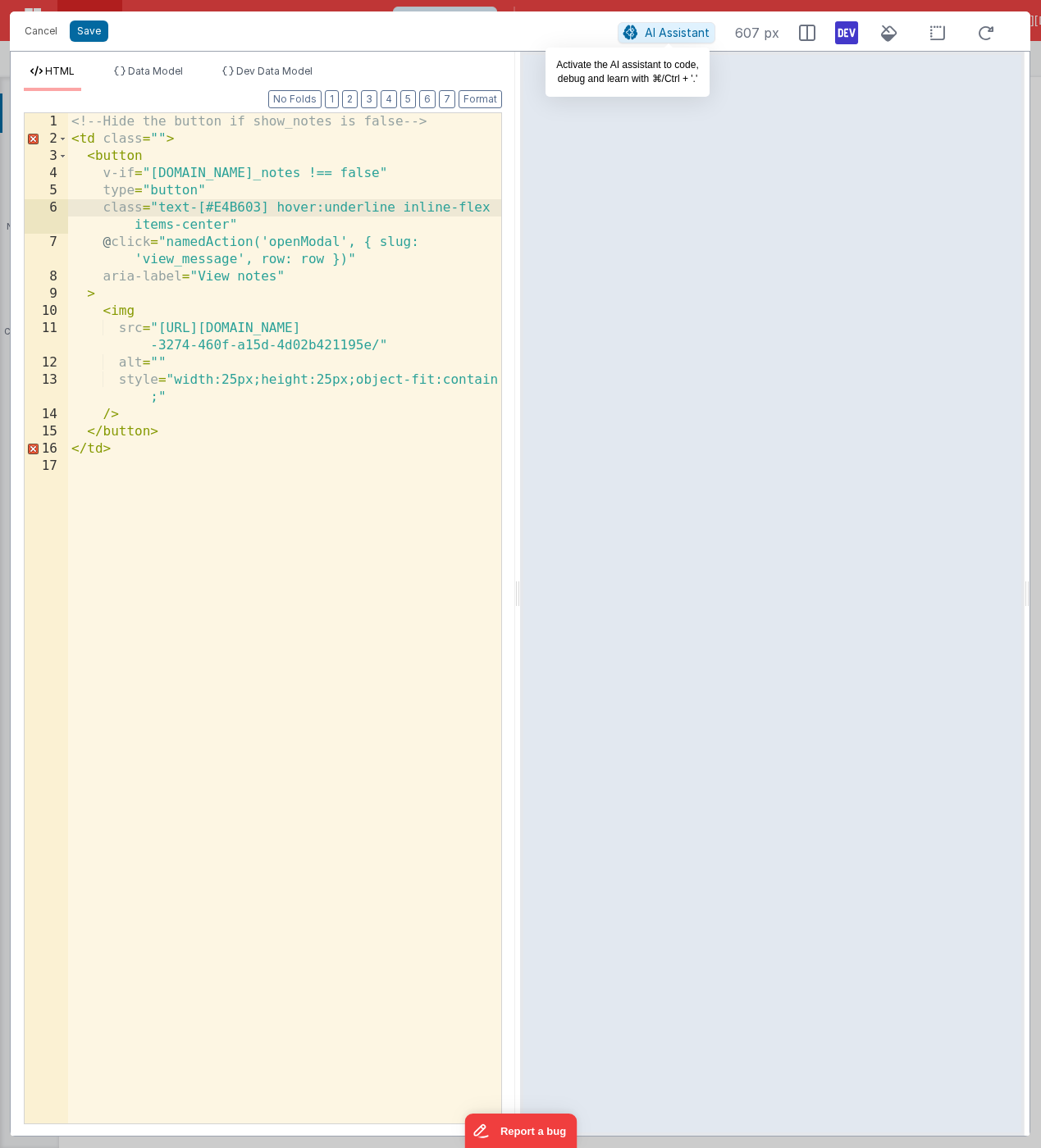
click at [672, 40] on button "AI Assistant" at bounding box center [666, 33] width 97 height 21
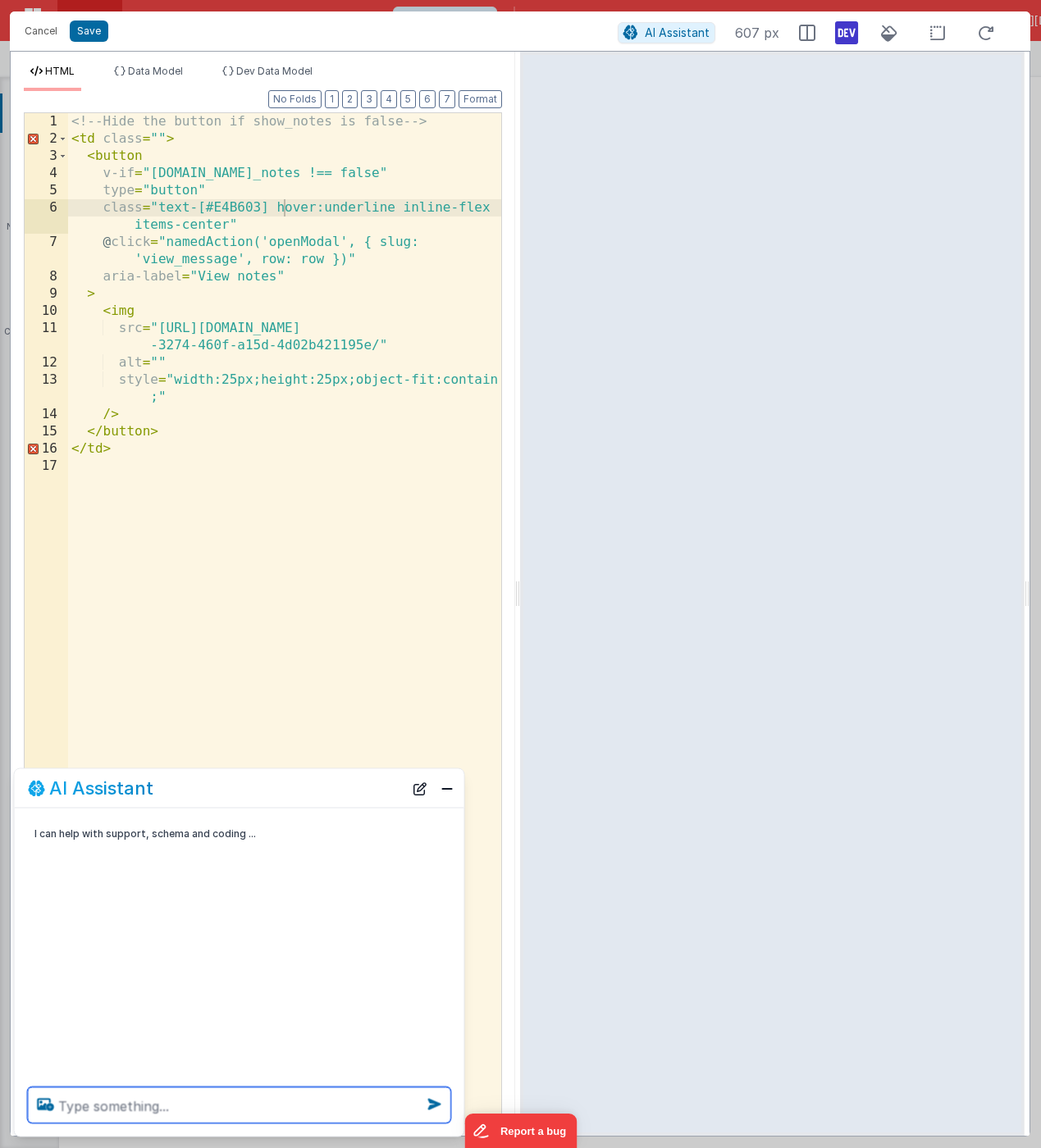
click at [148, 1004] on textarea at bounding box center [239, 1105] width 424 height 36
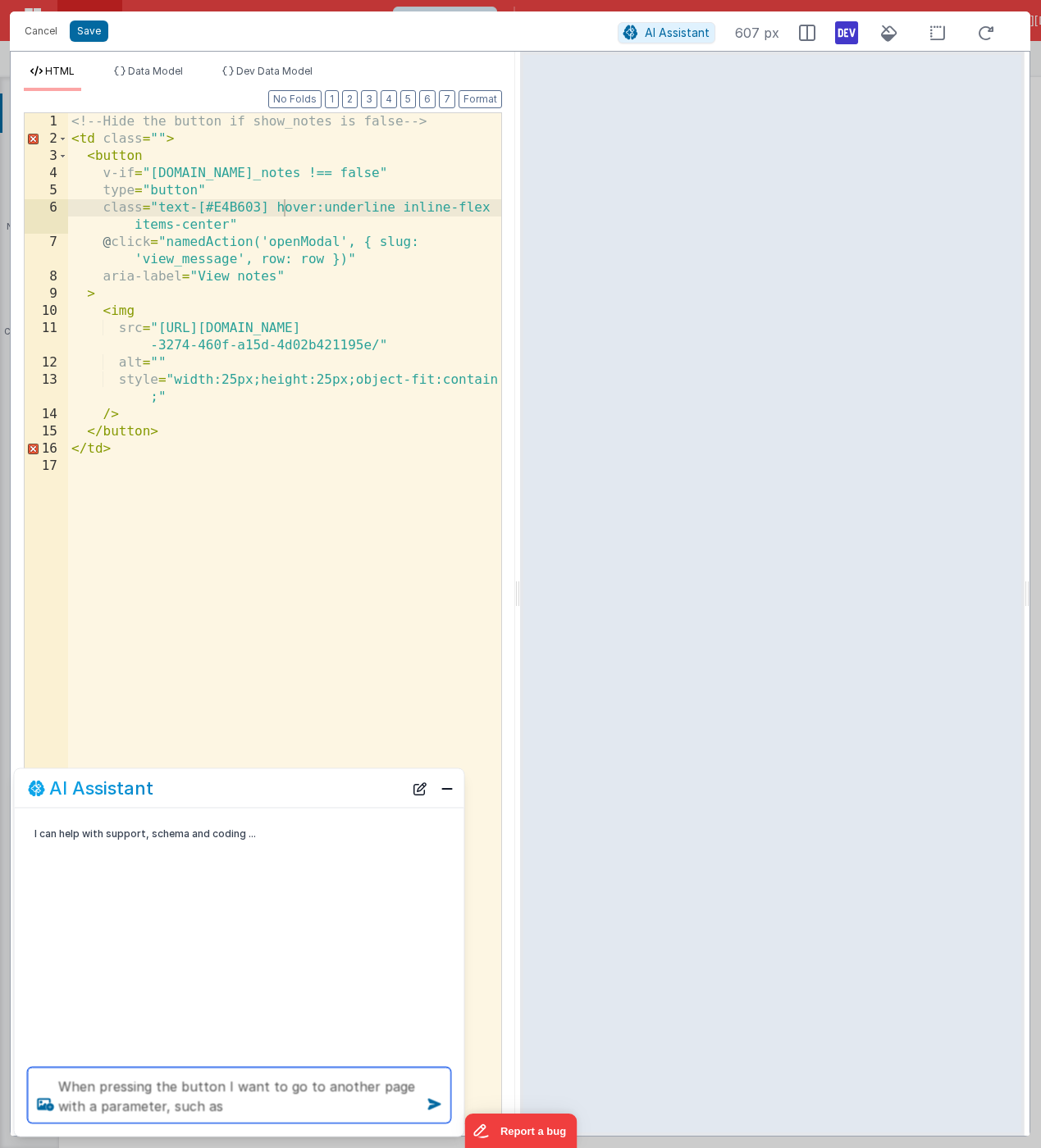
click at [362, 1004] on textarea "When pressing the button I want to go to another page with a parameter, such as" at bounding box center [239, 1096] width 424 height 56
click at [342, 1004] on textarea "When pressing the button I want to go to another page with a parameter, such as" at bounding box center [239, 1096] width 424 height 56
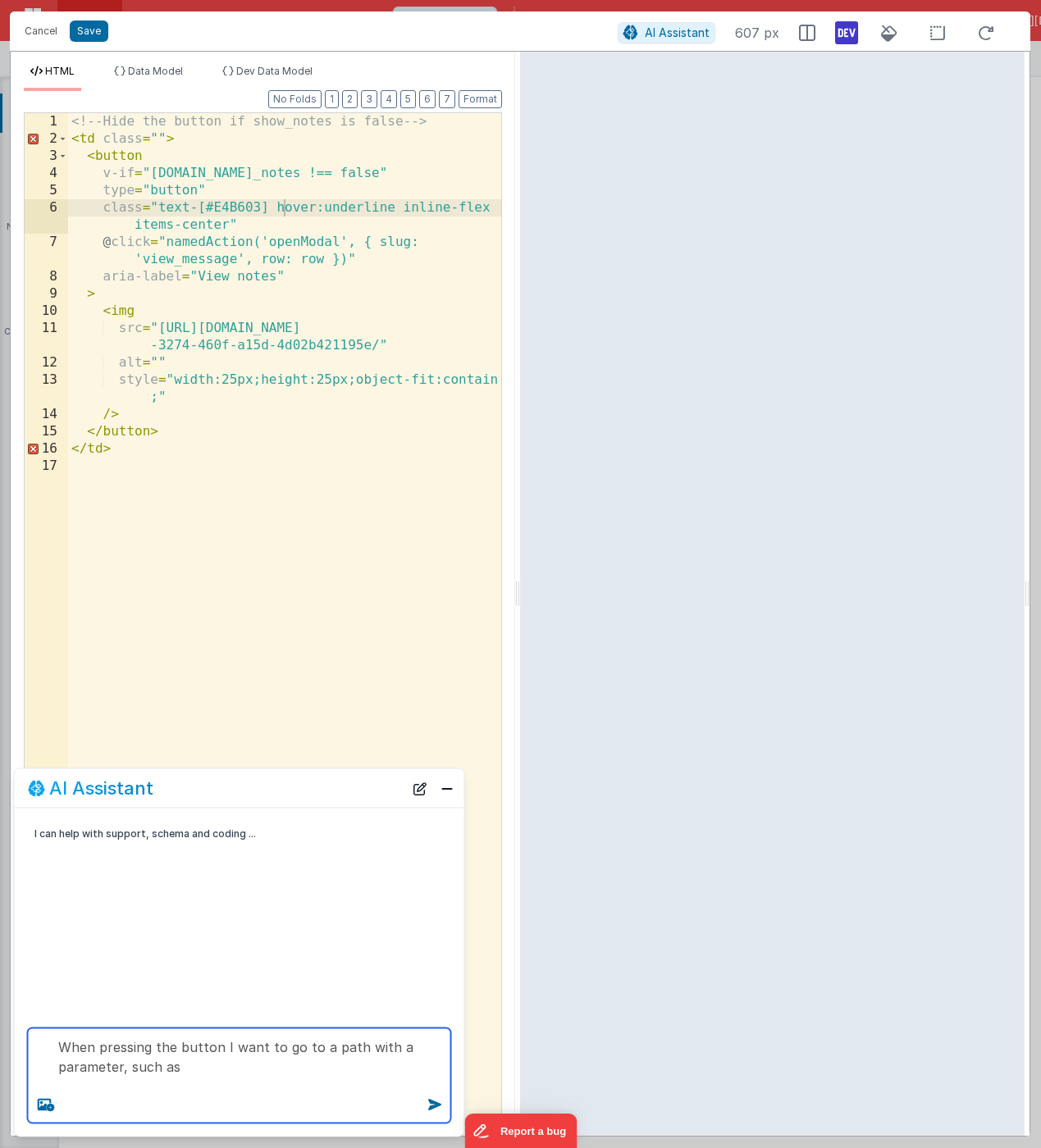
paste textarea "'/job_detail?id=' + this.params.row.id"
click at [68, 1004] on textarea "When pressing the button I want to go to a path with a parameter, such as '/job…" at bounding box center [239, 1076] width 424 height 96
type textarea "When pressing the button I want to go to a path with a parameter, such as '/mes…"
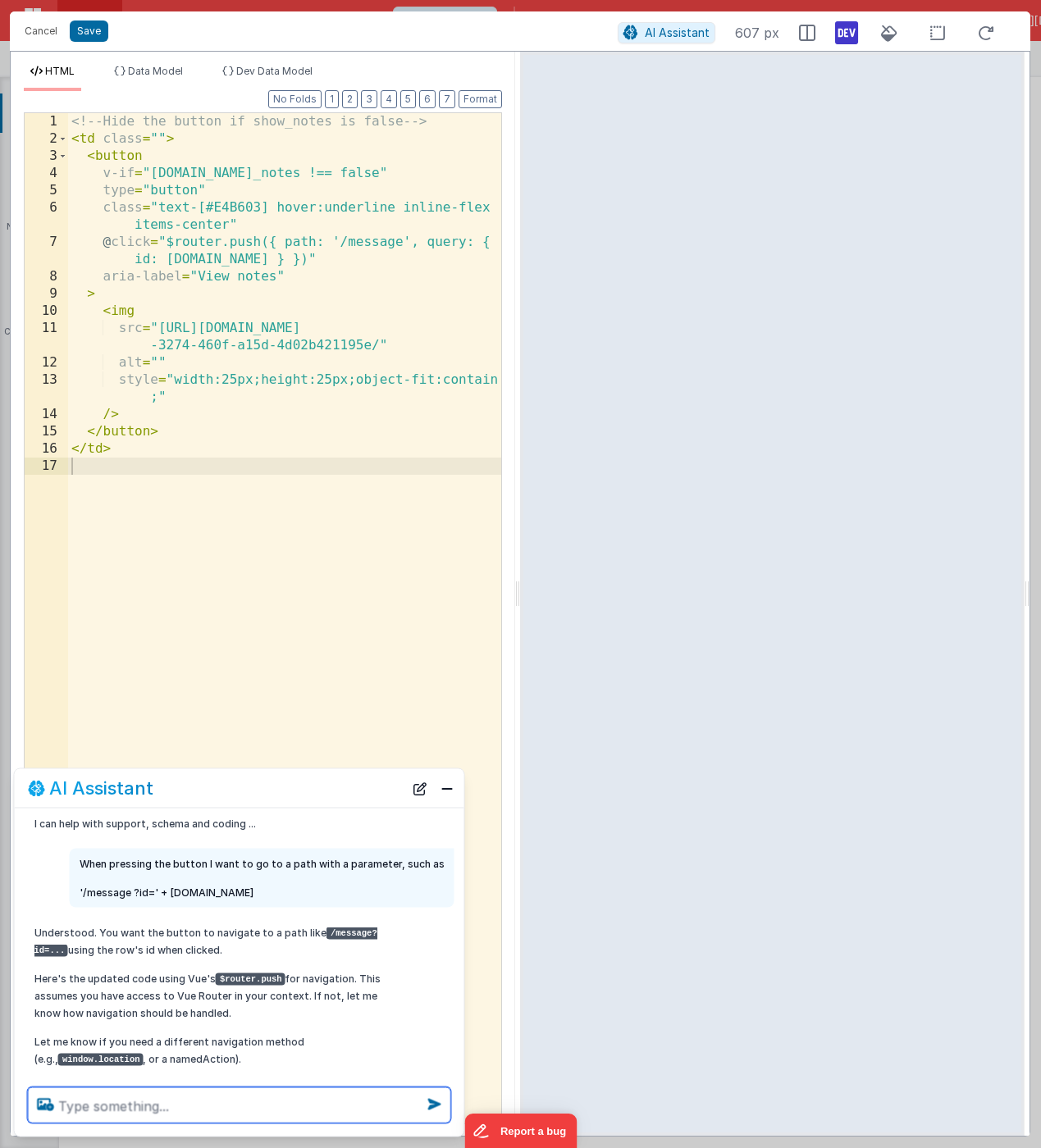
scroll to position [36, 0]
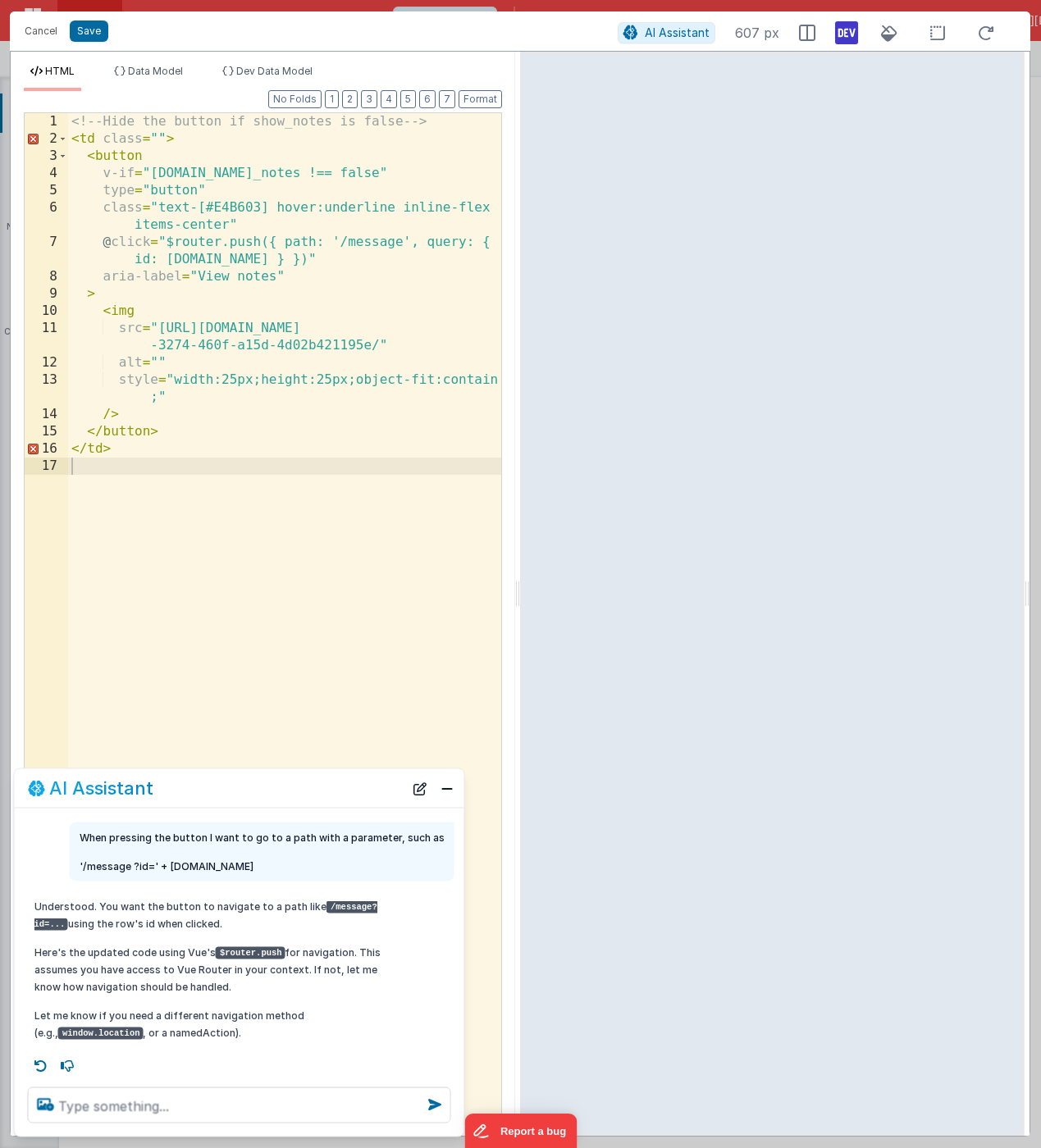
click at [209, 471] on div "<!-- Hide the button if show_notes is false --> < td class = "" > < button v-if…" at bounding box center [285, 635] width 433 height 1045
click at [75, 32] on button "Save" at bounding box center [89, 31] width 39 height 21
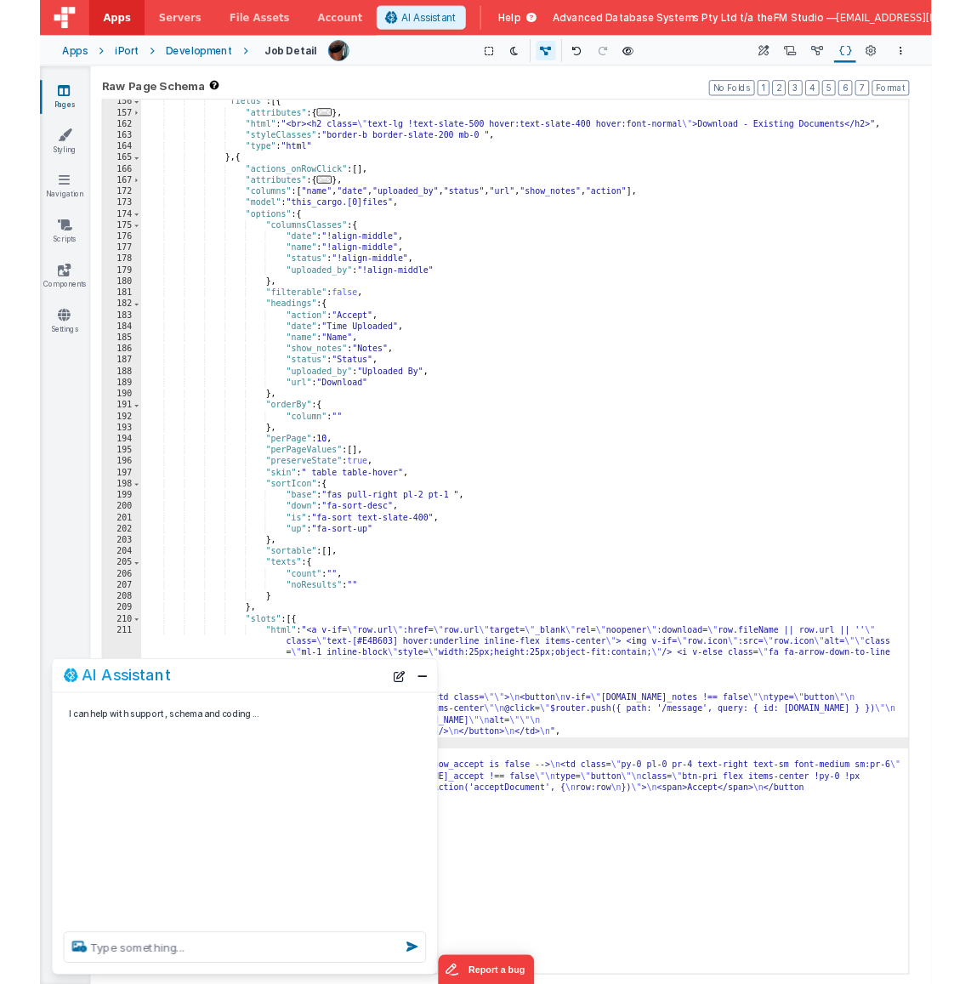
scroll to position [0, 0]
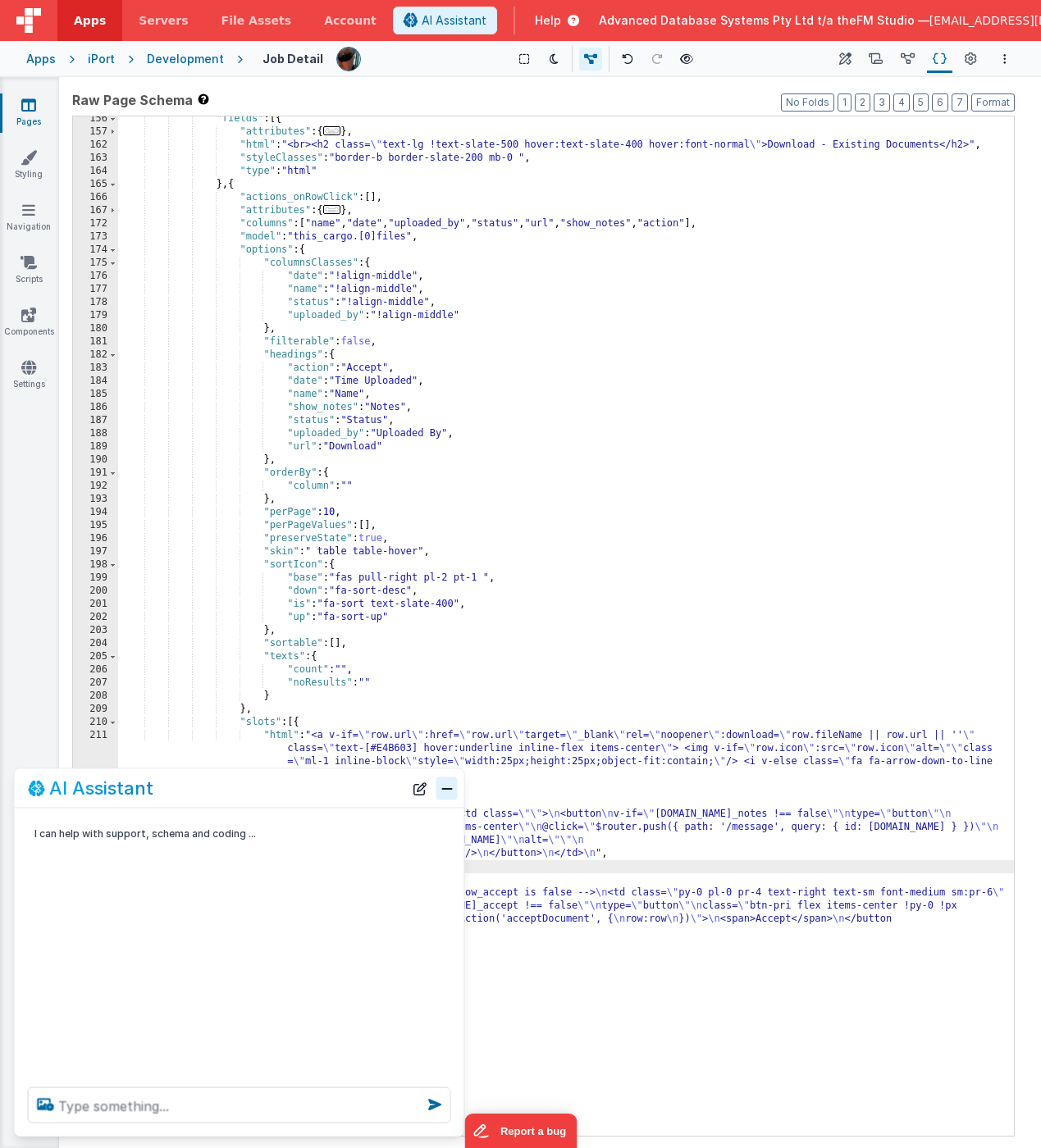
click at [448, 785] on button "Close" at bounding box center [447, 788] width 21 height 23
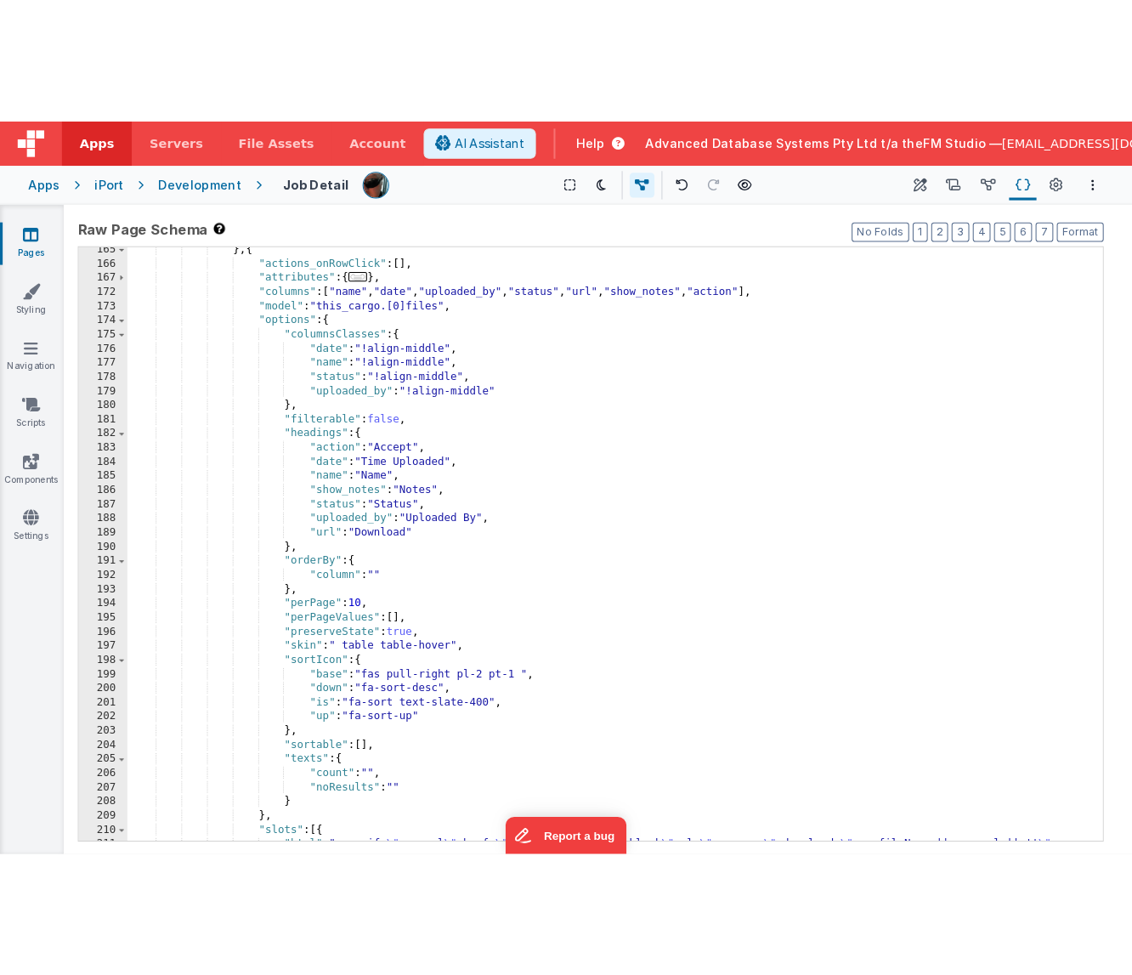
scroll to position [1092, 0]
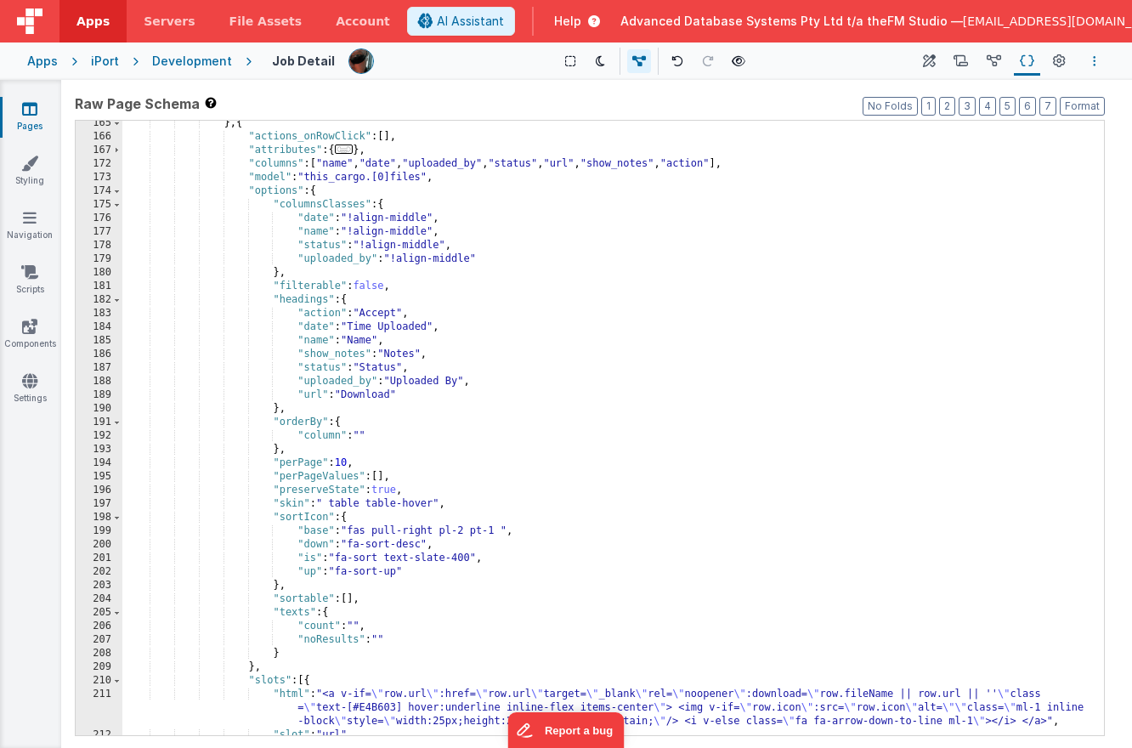
click at [1054, 56] on button "Options" at bounding box center [1095, 61] width 20 height 20
click at [989, 94] on p "Save" at bounding box center [996, 94] width 107 height 17
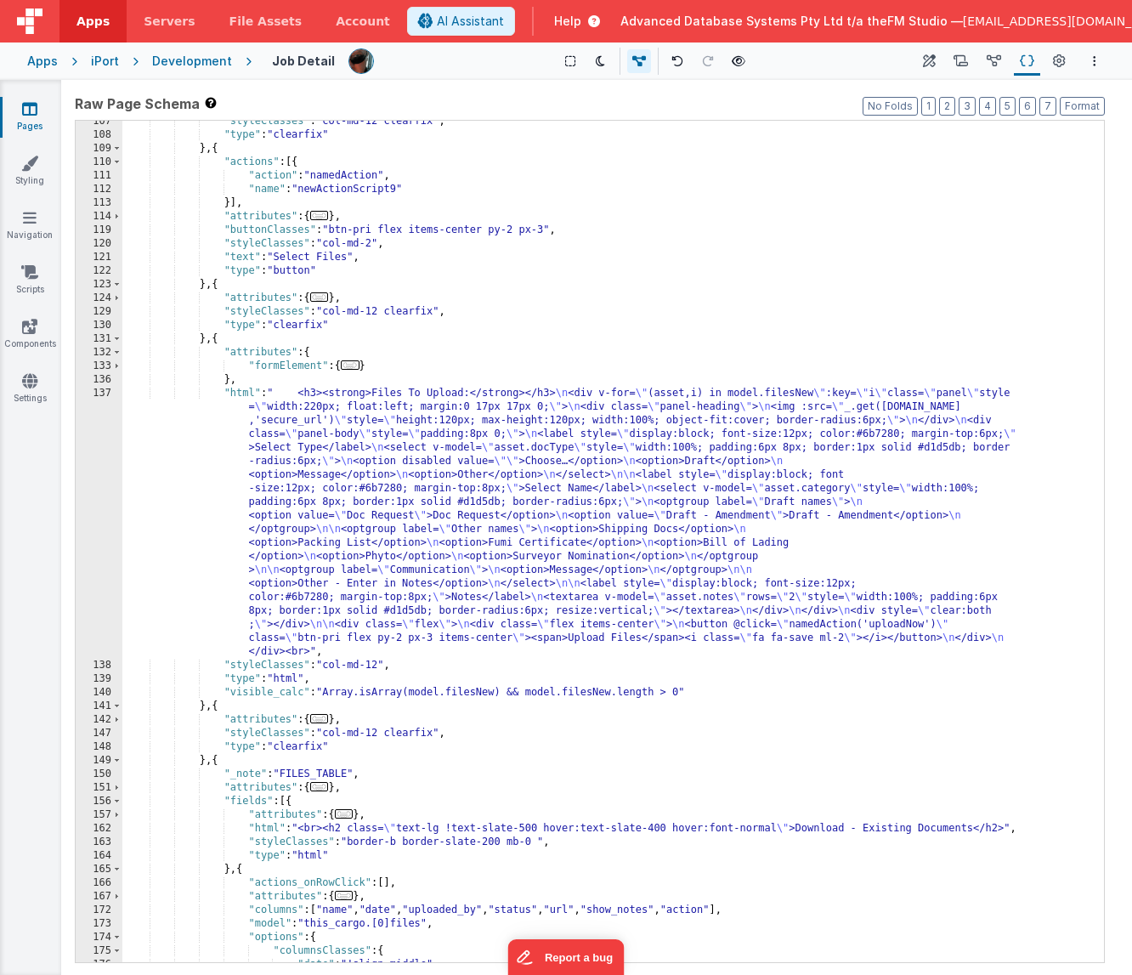
scroll to position [0, 0]
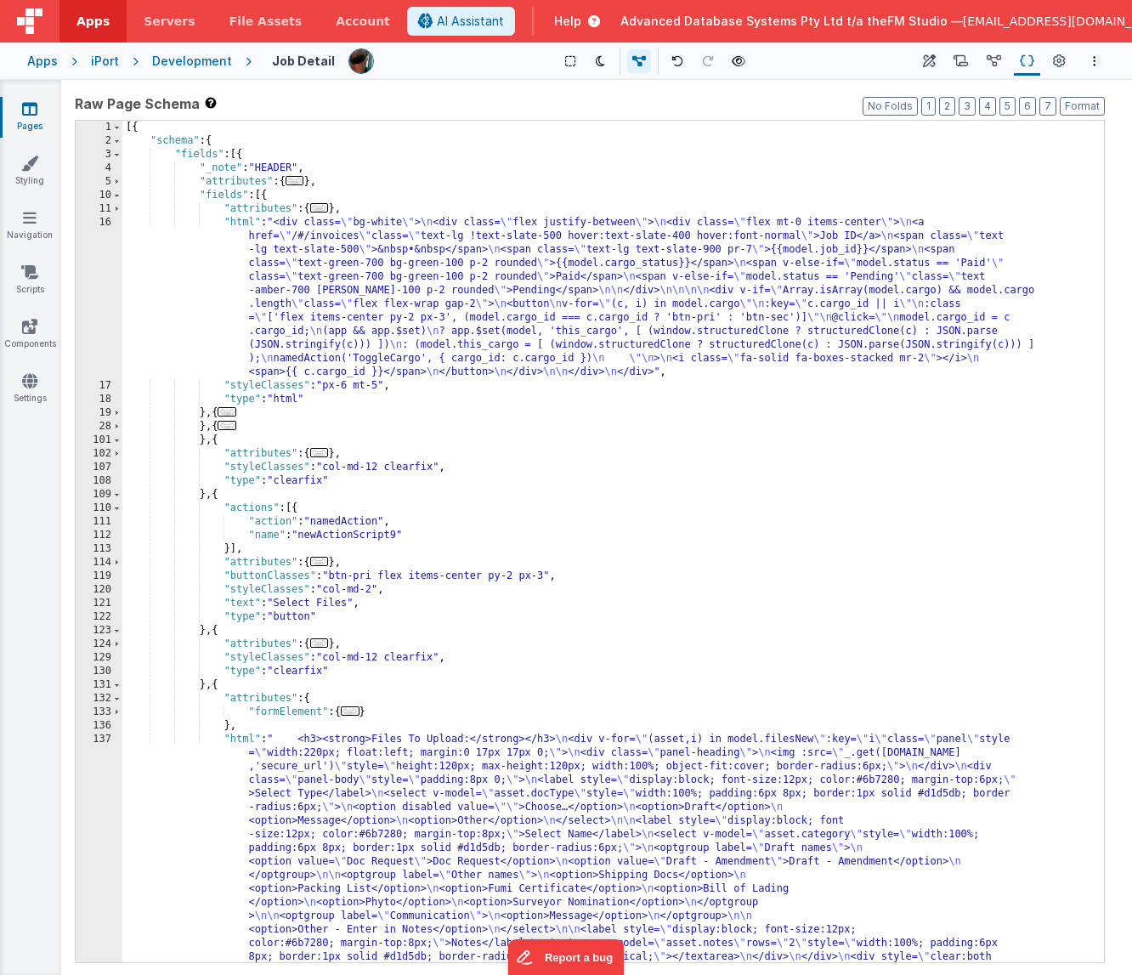
click at [336, 307] on div "[{ "schema" : { "fields" : [{ "_note" : "HEADER" , "attributes" : { ... } , "fi…" at bounding box center [613, 684] width 982 height 1127
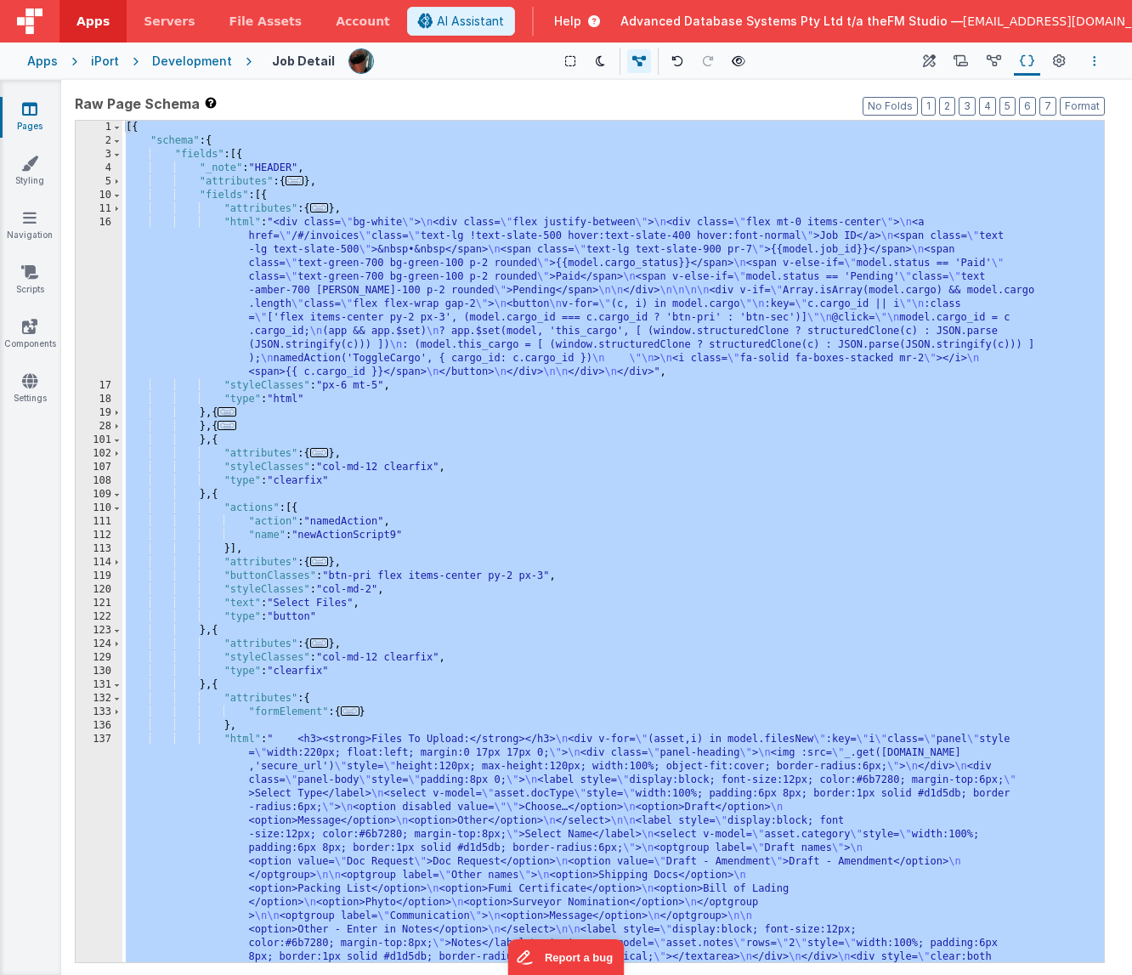
click at [1054, 58] on icon "Options" at bounding box center [1094, 61] width 3 height 12
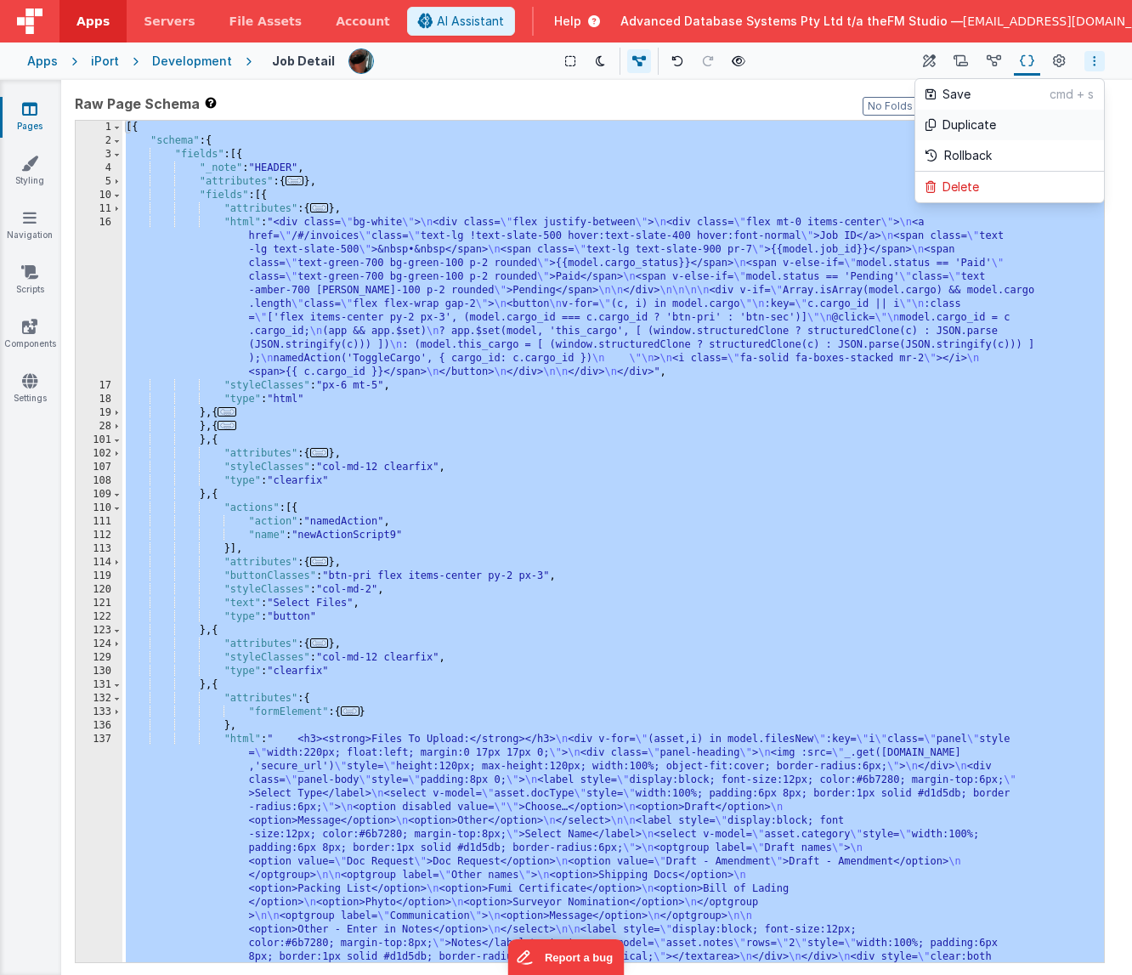
click at [987, 124] on p "Duplicate" at bounding box center [970, 124] width 54 height 17
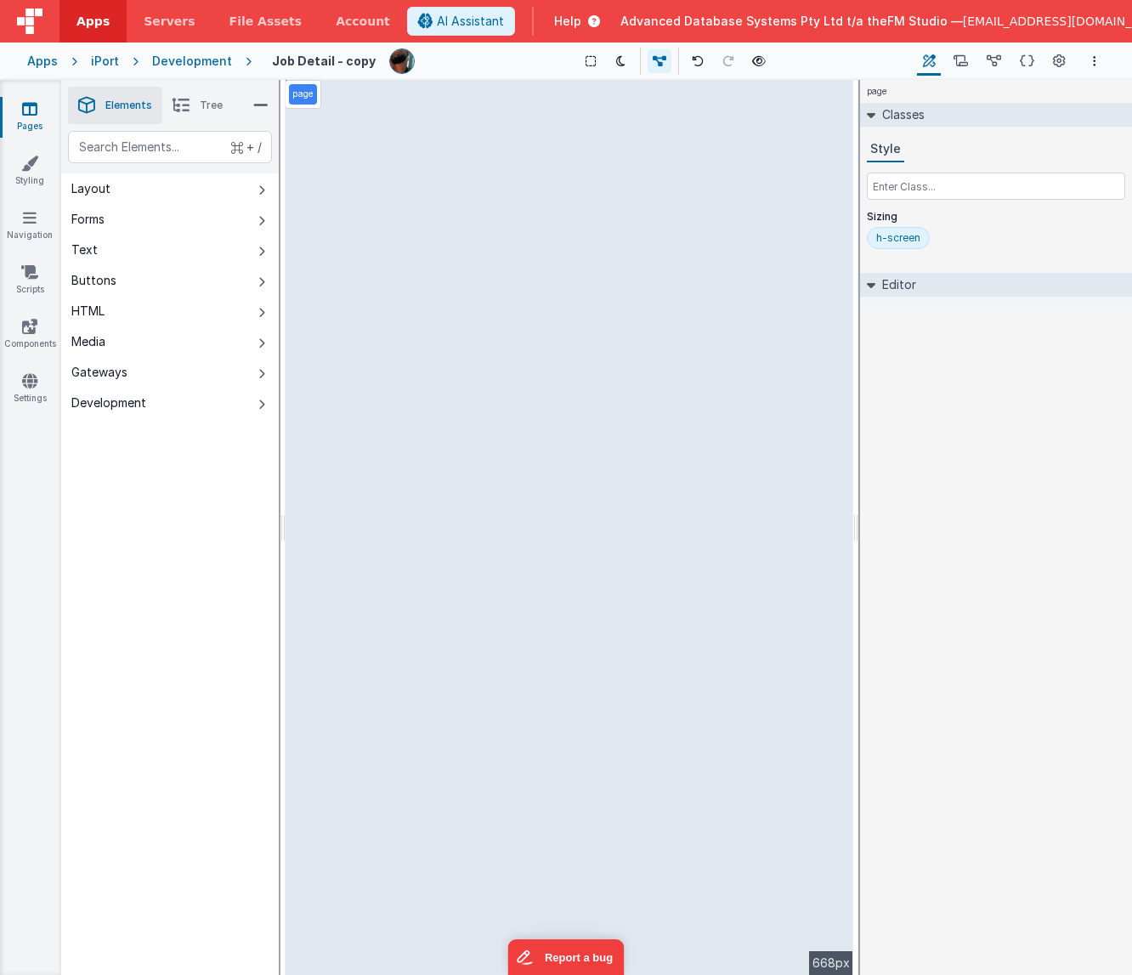
click at [316, 60] on h4 "Job Detail - copy" at bounding box center [324, 60] width 104 height 13
click at [316, 60] on input "Job Detail - copy" at bounding box center [357, 61] width 190 height 26
type input "View Message"
click at [1054, 60] on icon at bounding box center [1059, 62] width 13 height 18
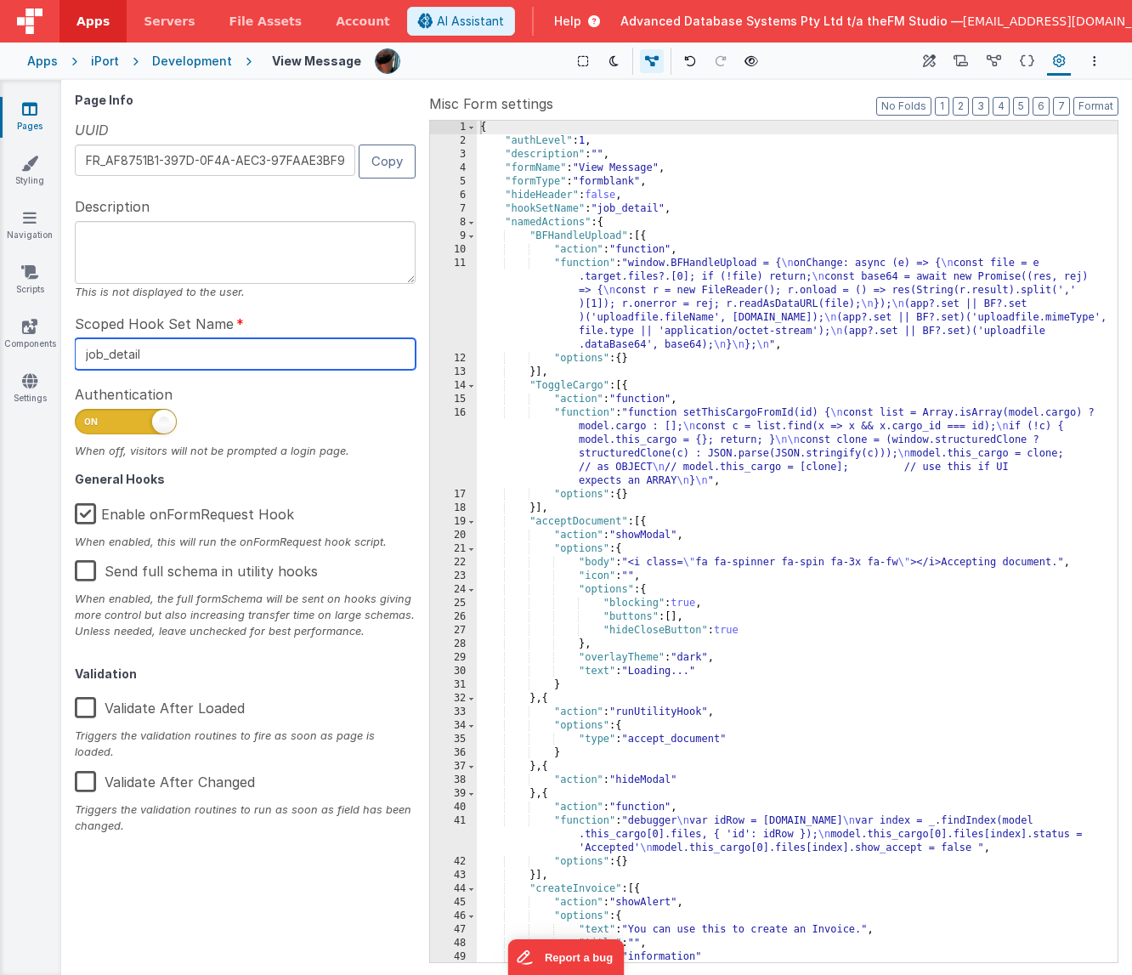
click at [150, 354] on input "job_detail" at bounding box center [245, 353] width 341 height 31
type input "view_message"
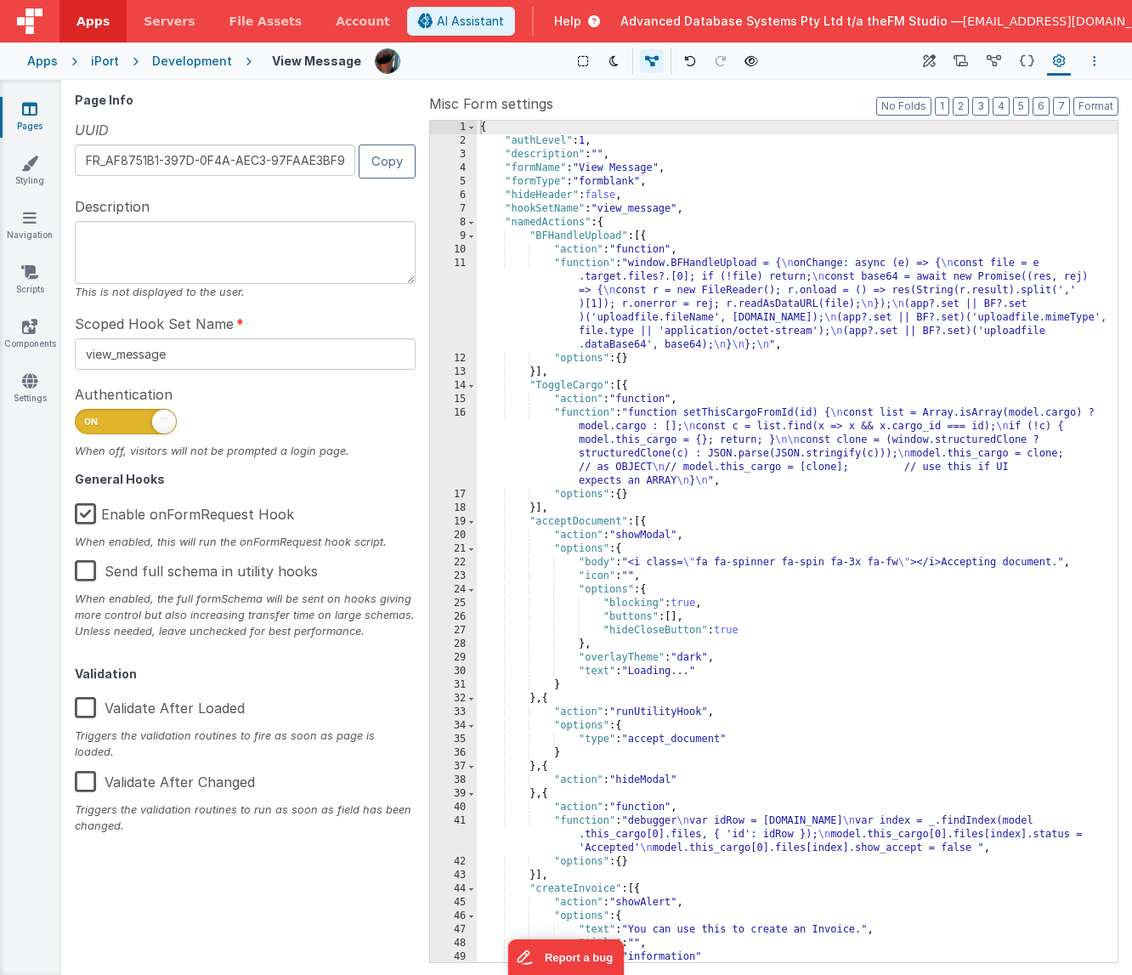
click at [1054, 61] on icon "Options" at bounding box center [1094, 61] width 3 height 12
click at [993, 95] on p "Save" at bounding box center [996, 94] width 107 height 17
click at [35, 218] on icon at bounding box center [30, 217] width 14 height 17
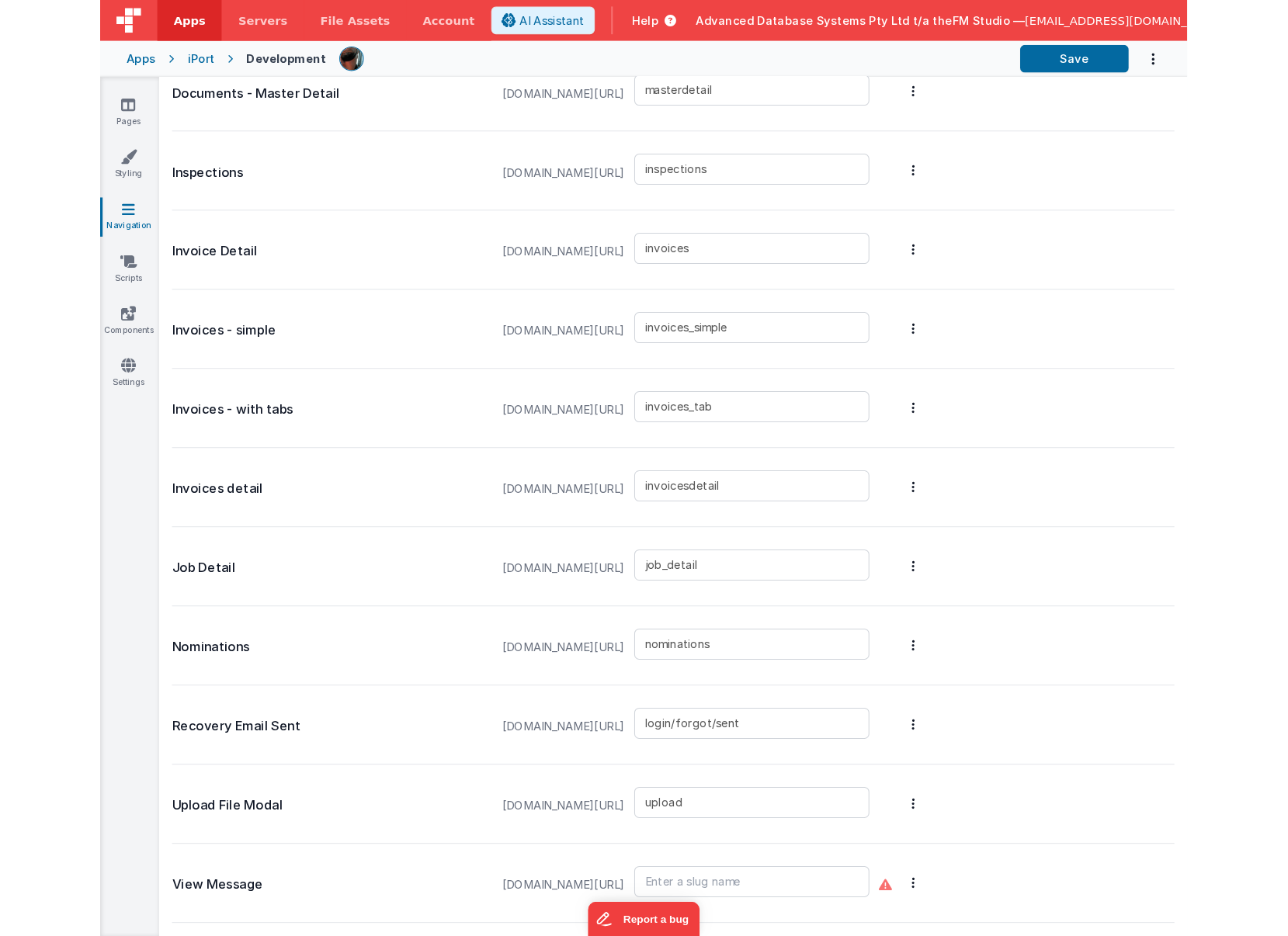
scroll to position [909, 0]
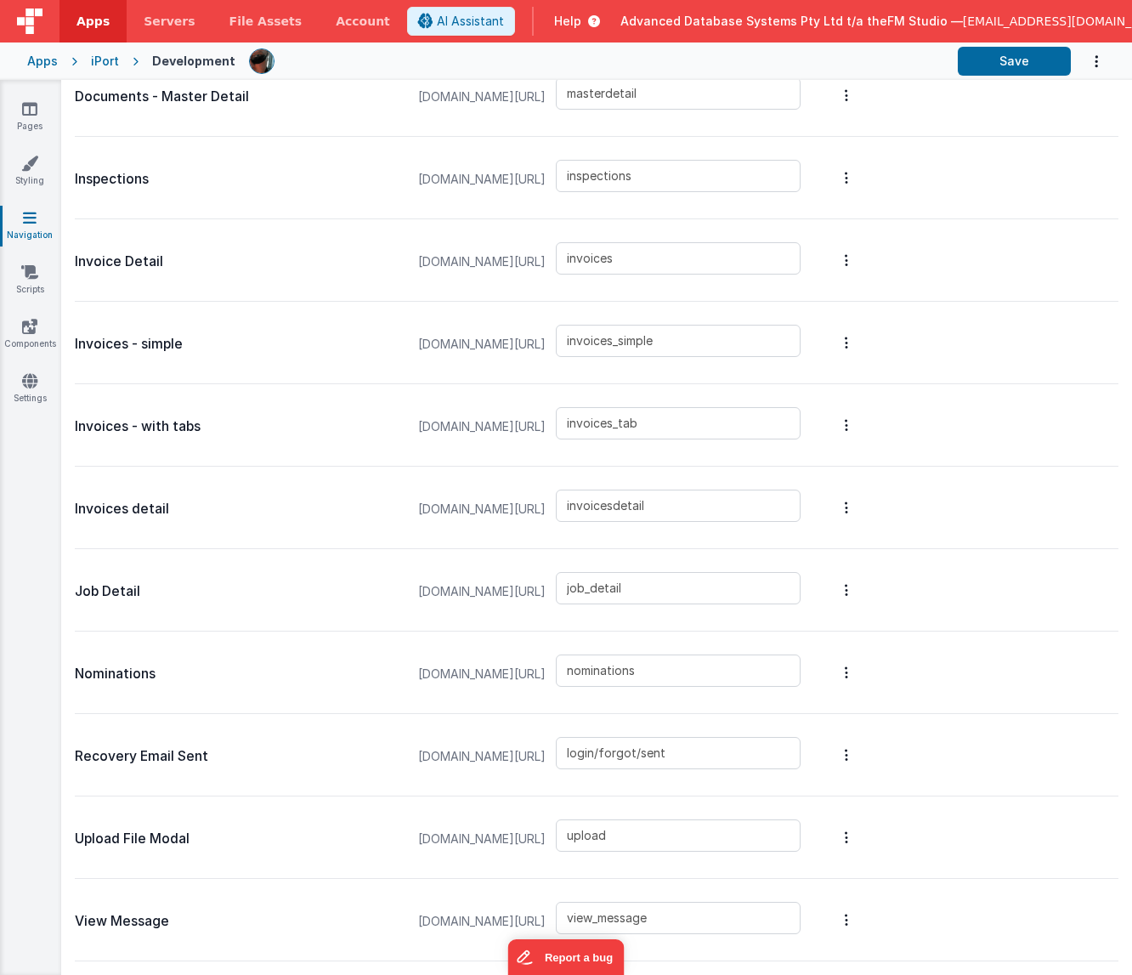
click at [1054, 61] on icon "Options" at bounding box center [1096, 61] width 17 height 35
click at [1020, 60] on button at bounding box center [566, 487] width 1132 height 975
click at [1020, 60] on button "Save" at bounding box center [1014, 61] width 113 height 29
click at [672, 922] on input "view_message" at bounding box center [678, 918] width 245 height 32
type input "message"
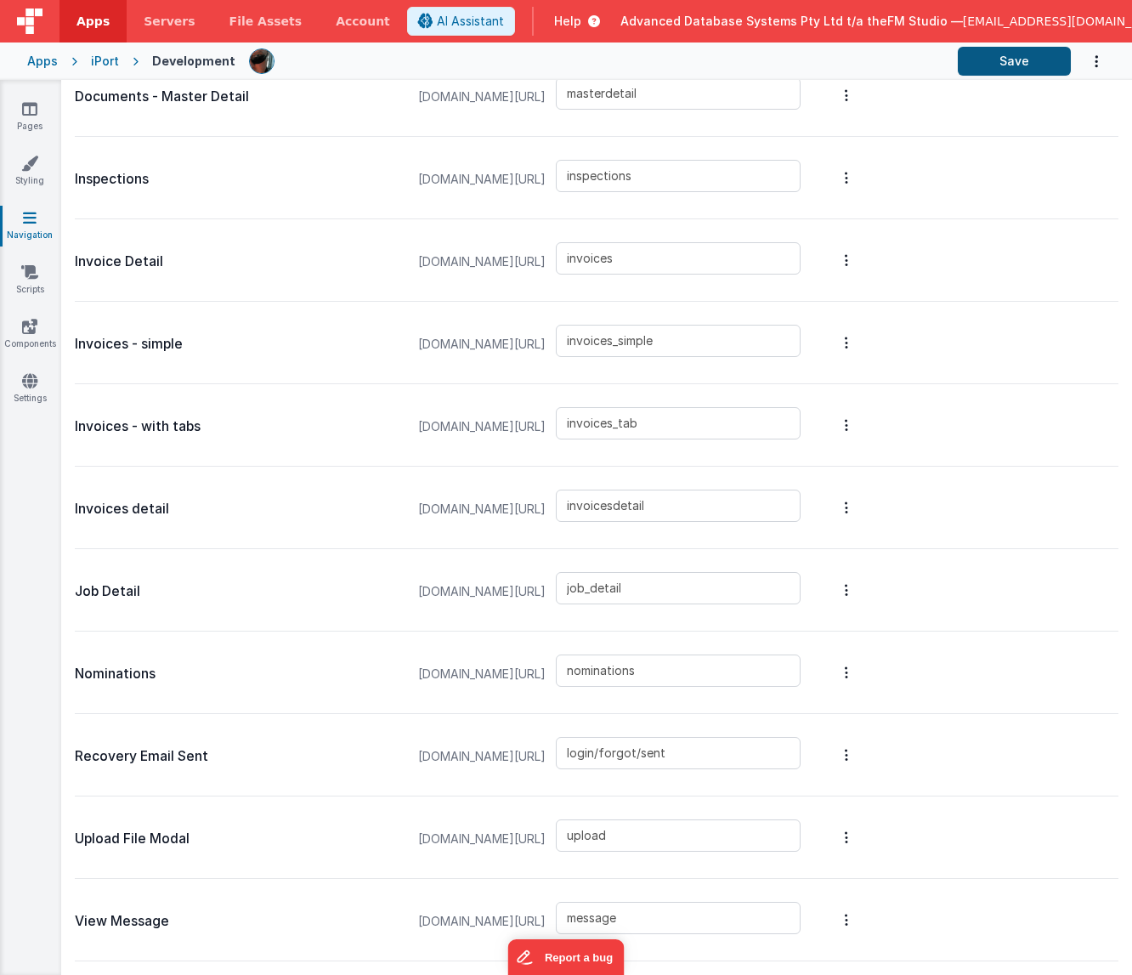
click at [987, 59] on button "Save" at bounding box center [1014, 61] width 113 height 29
click at [30, 119] on link "Pages" at bounding box center [29, 117] width 61 height 34
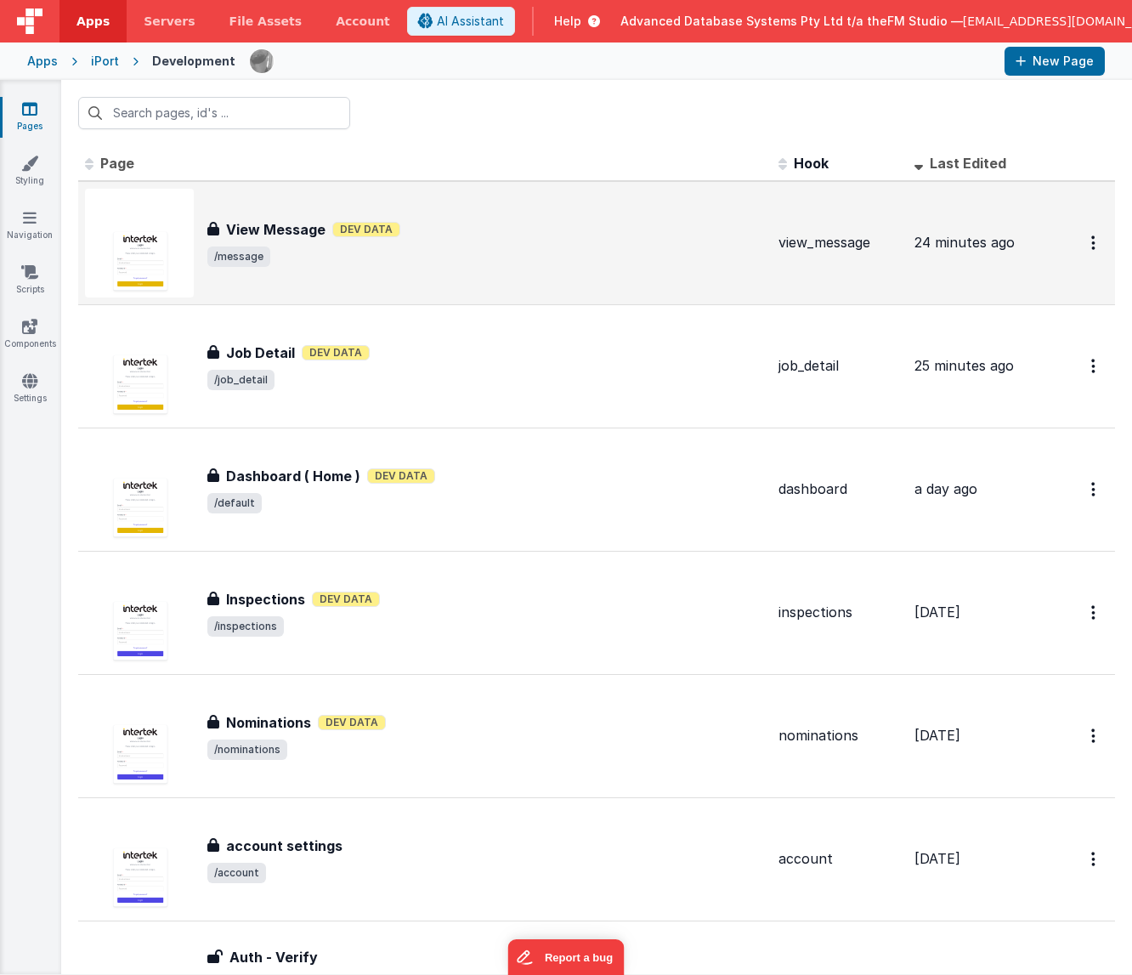
click at [281, 234] on h3 "View Message" at bounding box center [275, 229] width 99 height 20
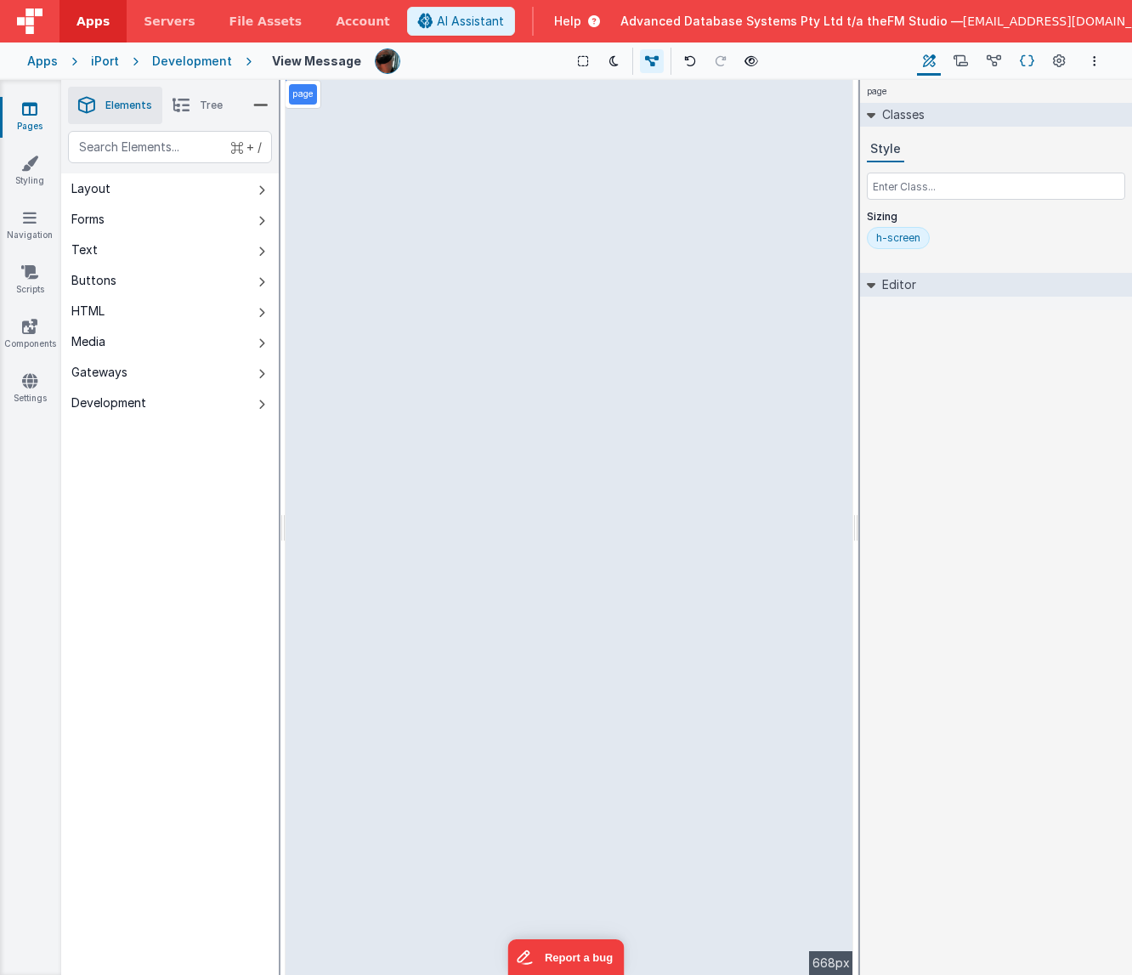
click at [1029, 60] on icon at bounding box center [1027, 62] width 14 height 18
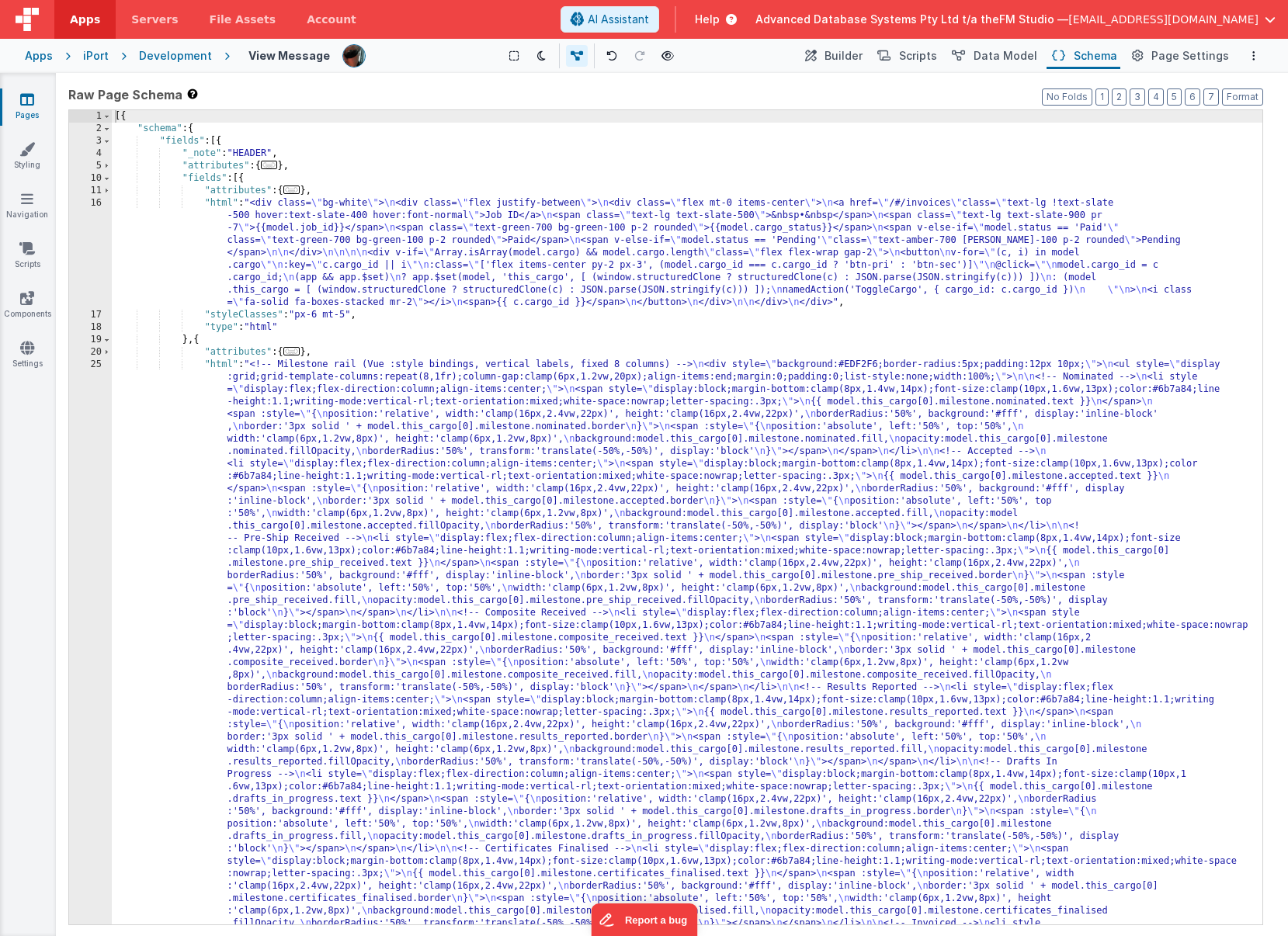
click at [200, 343] on div "[{ "schema" : { "fields" : [{ "_note" : "HEADER" , "attributes" : { ... } , "fi…" at bounding box center [687, 847] width 1151 height 1473
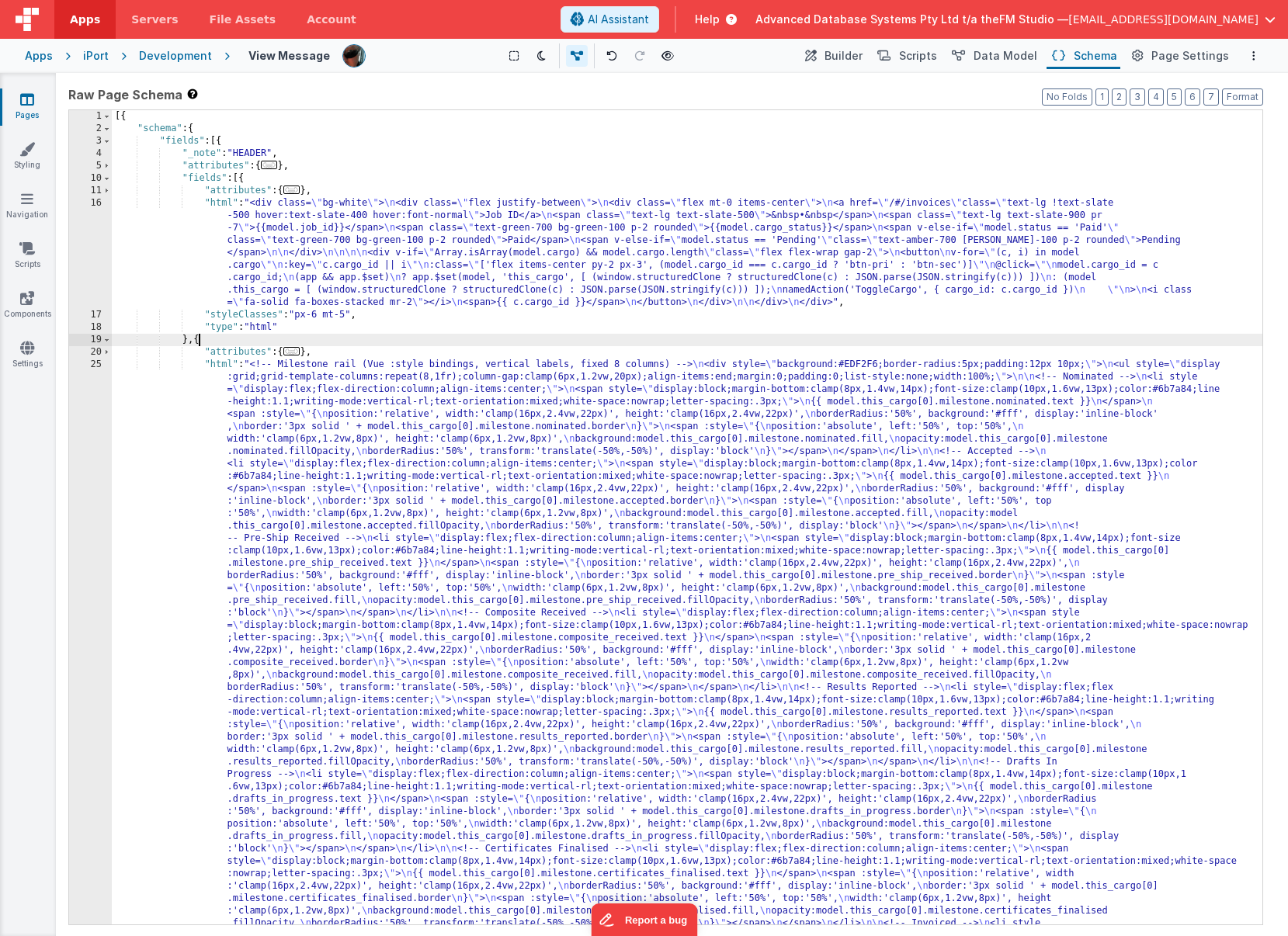
click at [200, 343] on div "[{ "schema" : { "fields" : [{ "_note" : "HEADER" , "attributes" : { ... } , "fi…" at bounding box center [687, 847] width 1151 height 1473
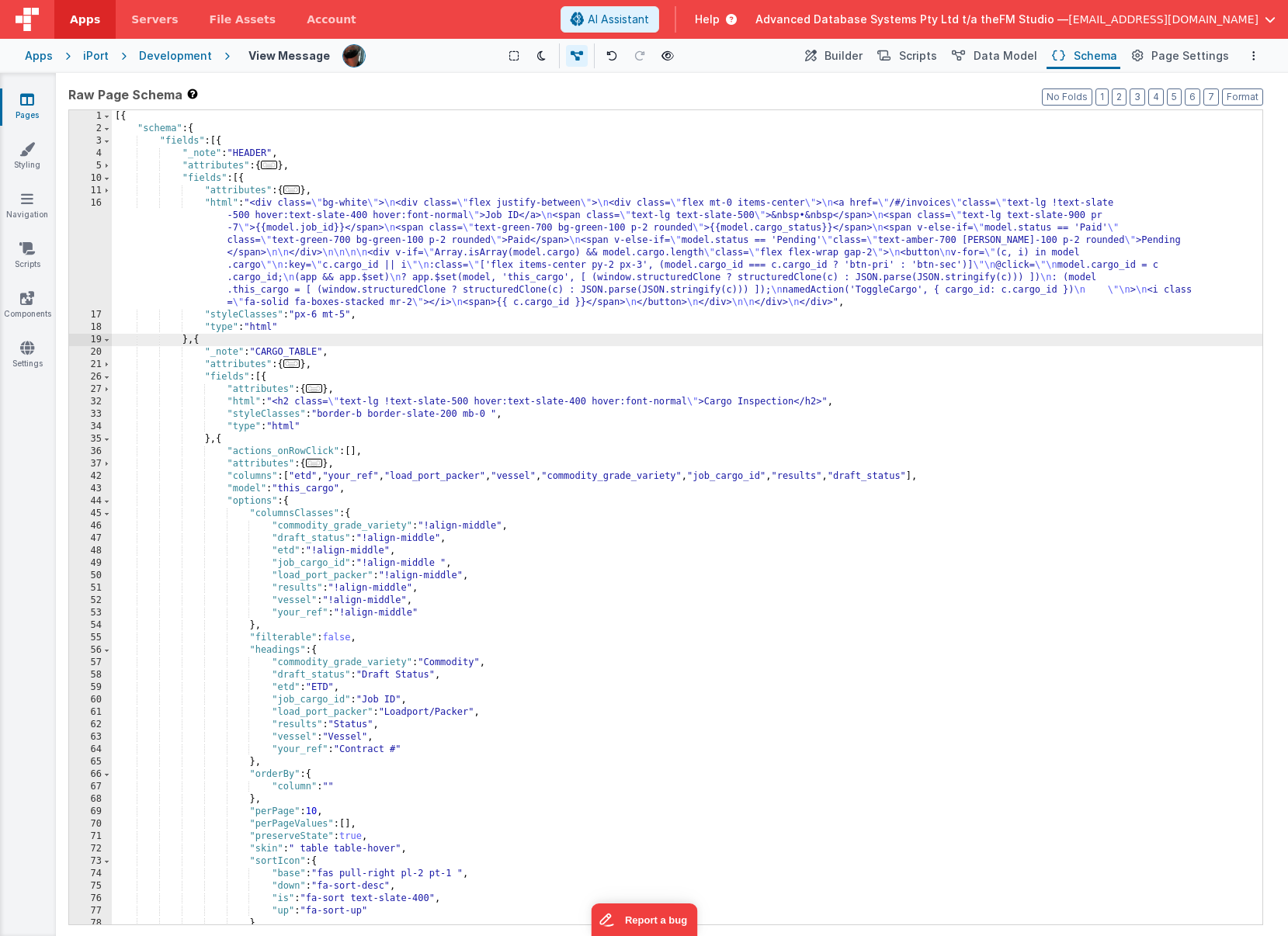
click at [199, 342] on div "[{ "schema" : { "fields" : [{ "_note" : "HEADER" , "attributes" : { ... } , "fi…" at bounding box center [687, 530] width 1151 height 839
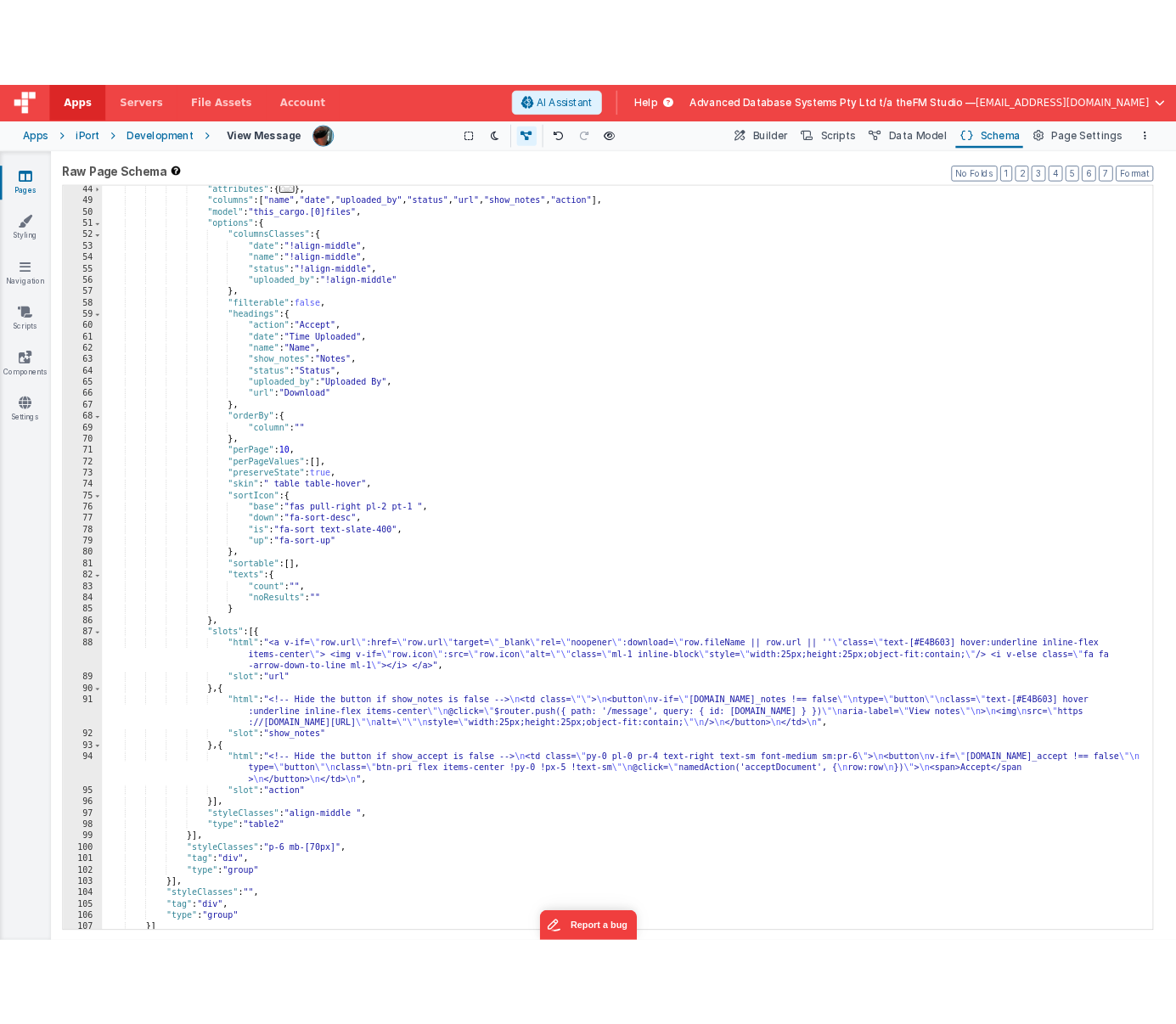
scroll to position [455, 0]
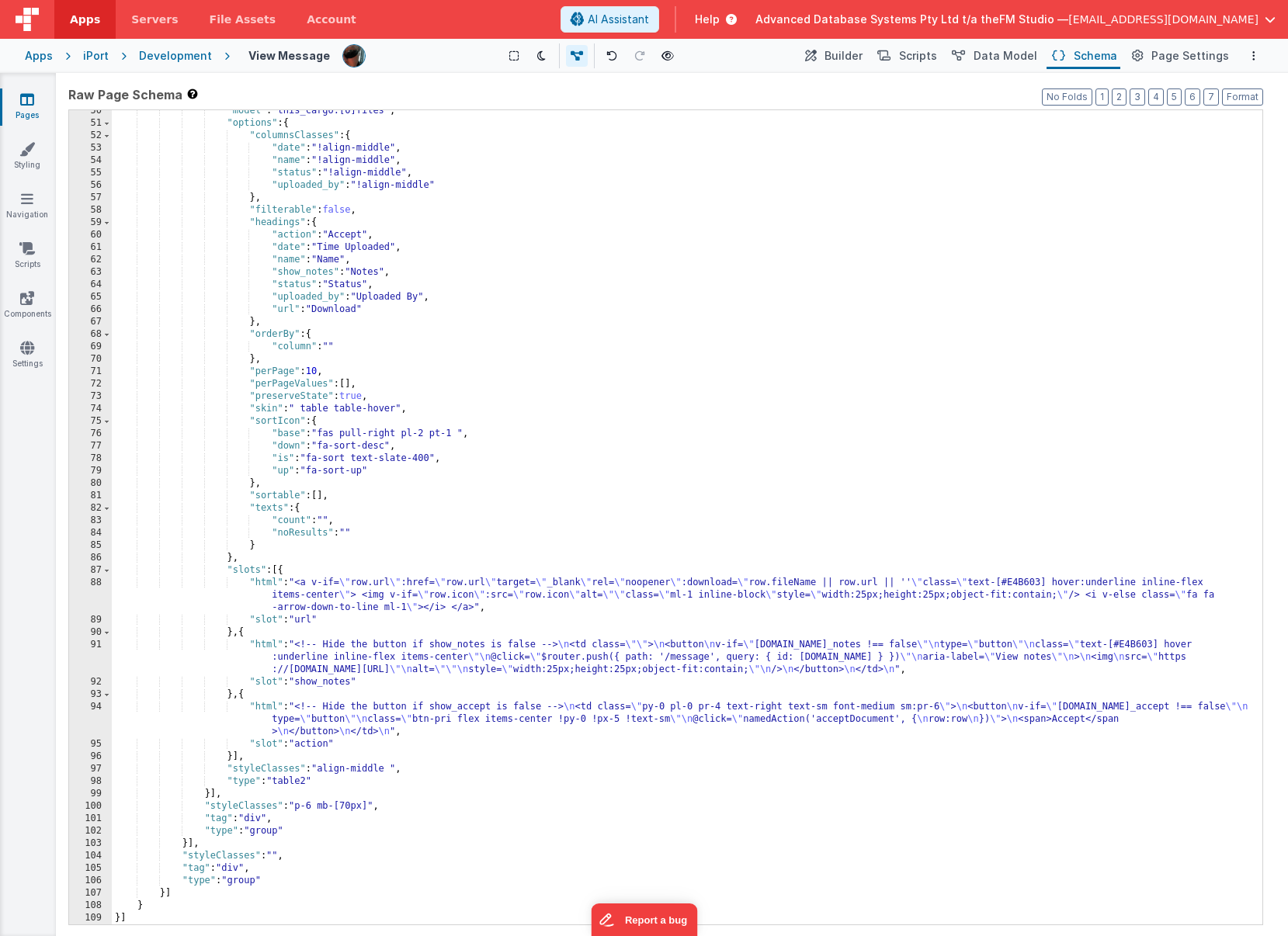
click at [188, 842] on div ""model" : "this_cargo.[0]files" , "options" : { "columnsClasses" : { "date" : "…" at bounding box center [687, 524] width 1151 height 839
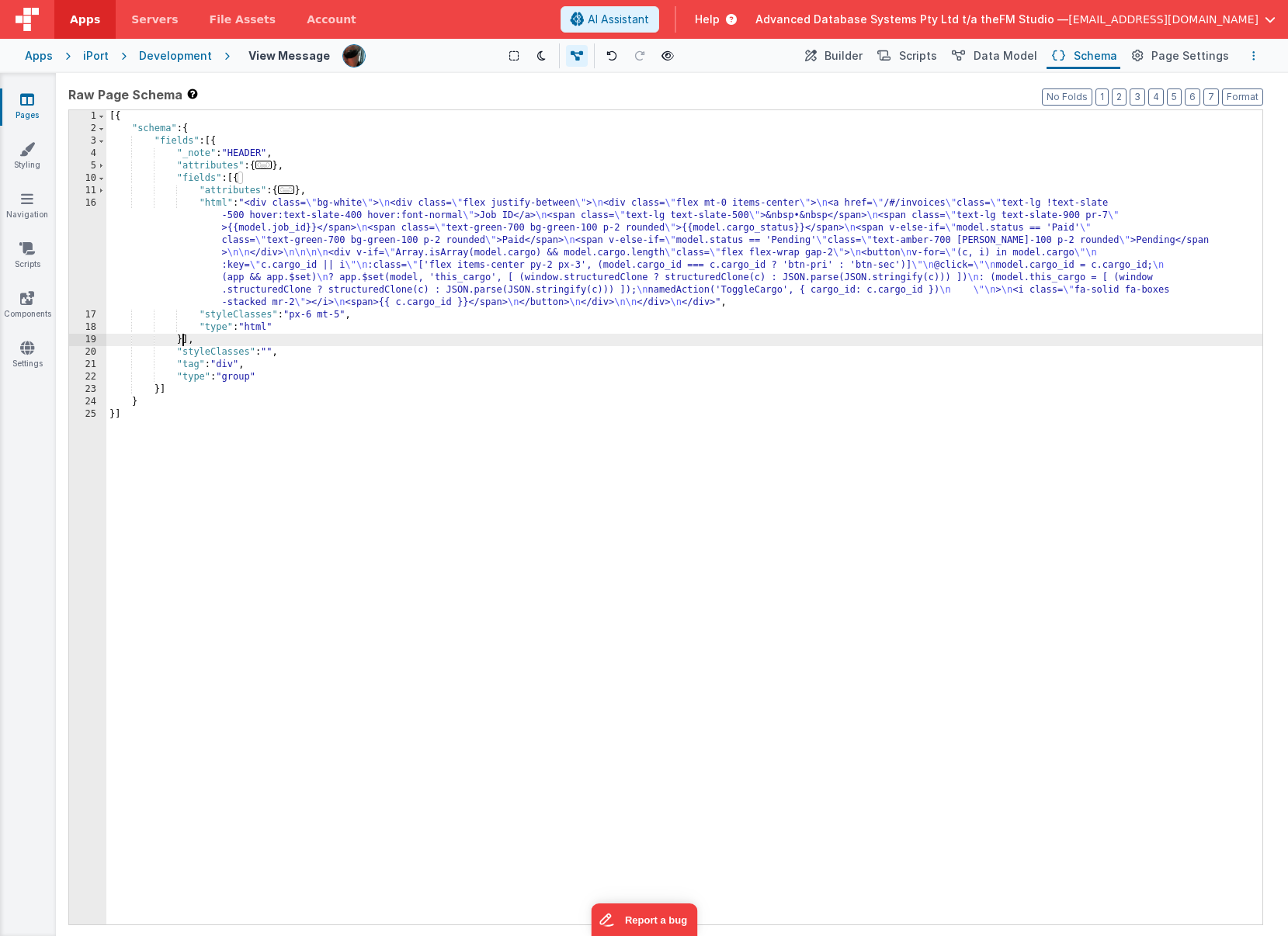
click at [963, 55] on button "Options" at bounding box center [1254, 56] width 18 height 18
click at [963, 87] on p "Save" at bounding box center [1164, 86] width 98 height 16
click at [963, 100] on button "Format" at bounding box center [1242, 97] width 41 height 17
click at [695, 278] on div "[{ "schema" : { "fields" : [{ "_note" : "HEADER" , "attributes" : { ... } , "fi…" at bounding box center [684, 530] width 1156 height 839
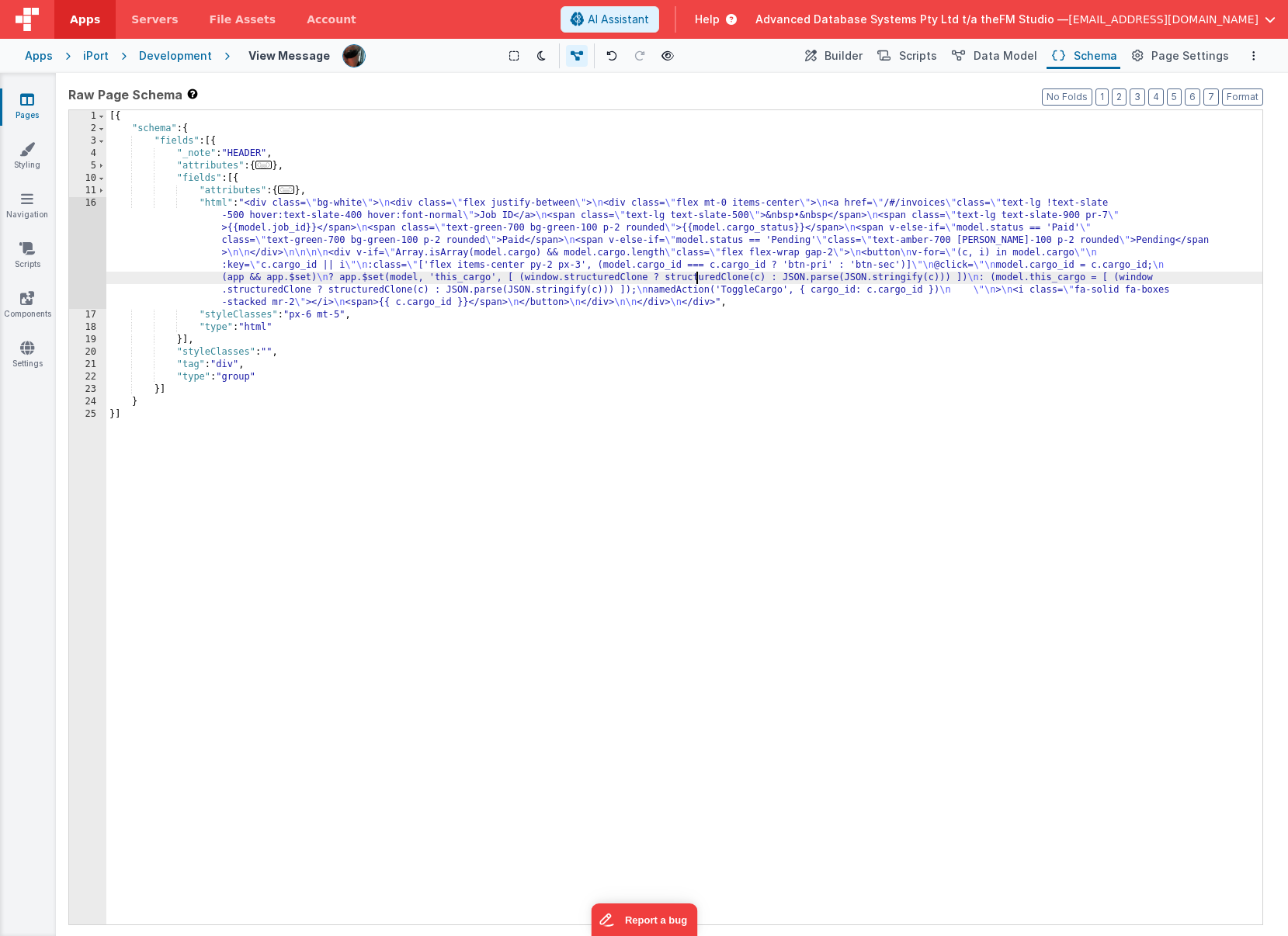
click at [86, 261] on div "16" at bounding box center [88, 253] width 37 height 111
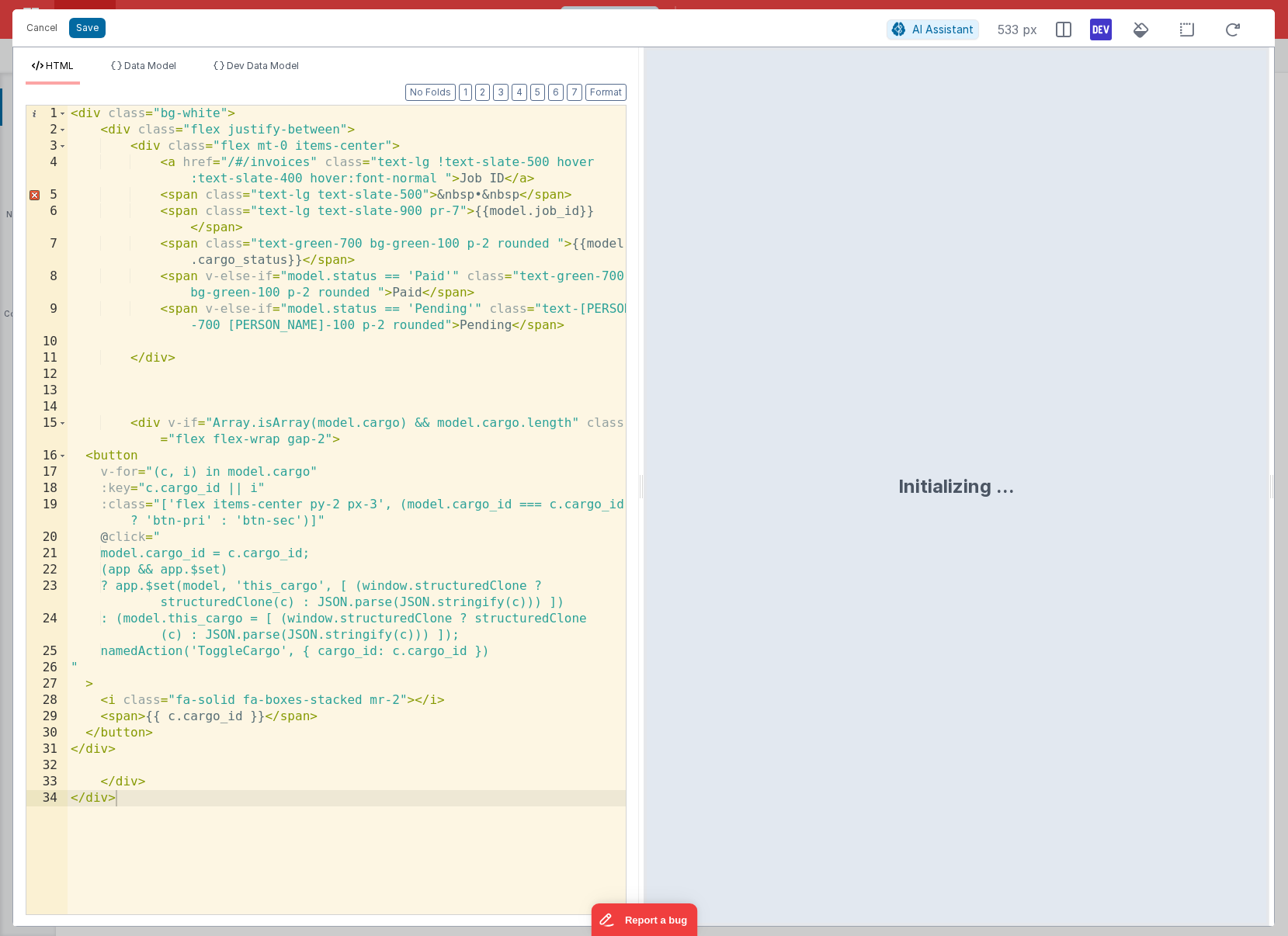
click at [354, 490] on div "< div class = "bg-white" > < div class = "flex justify-between" > < div class =…" at bounding box center [346, 526] width 558 height 841
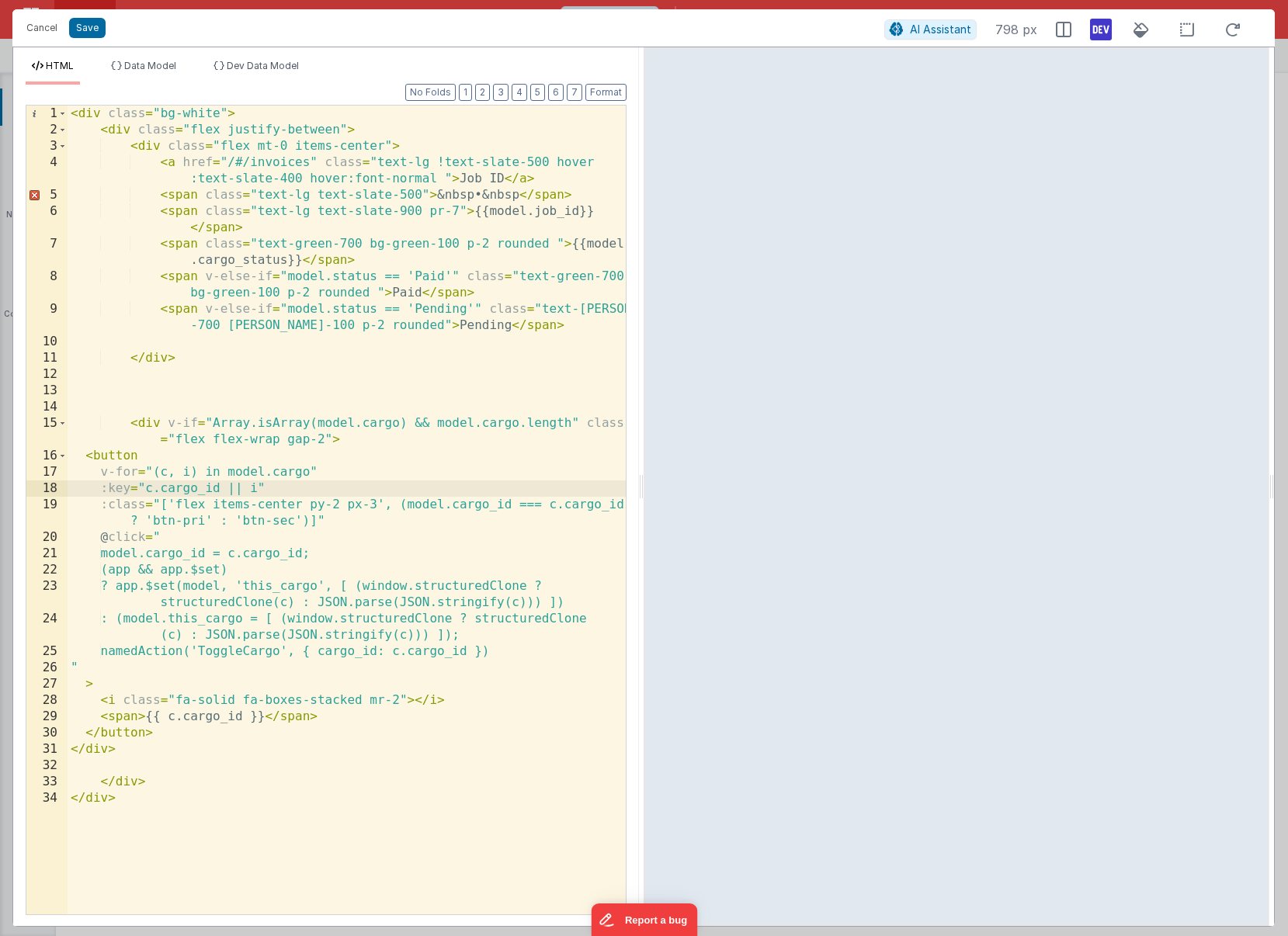
click at [273, 565] on div "< div class = "bg-white" > < div class = "flex justify-between" > < div class =…" at bounding box center [346, 526] width 558 height 841
click at [85, 457] on div "< div class = "bg-white" > < div class = "flex justify-between" > < div class =…" at bounding box center [346, 526] width 558 height 841
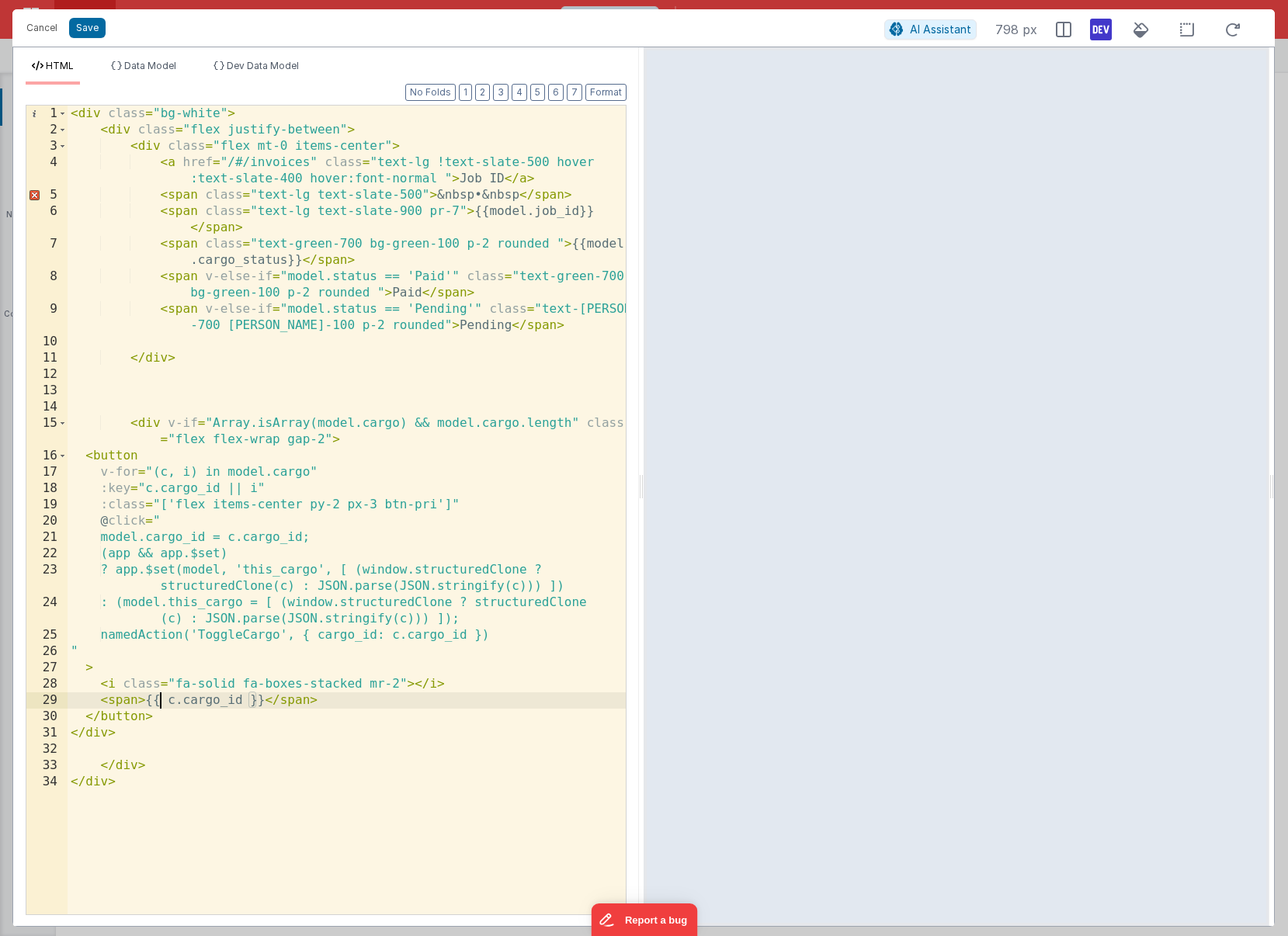
click at [161, 702] on div "< div class = "bg-white" > < div class = "flex justify-between" > < div class =…" at bounding box center [346, 526] width 558 height 841
click at [203, 471] on div "< div class = "bg-white" > < div class = "flex justify-between" > < div class =…" at bounding box center [346, 526] width 558 height 841
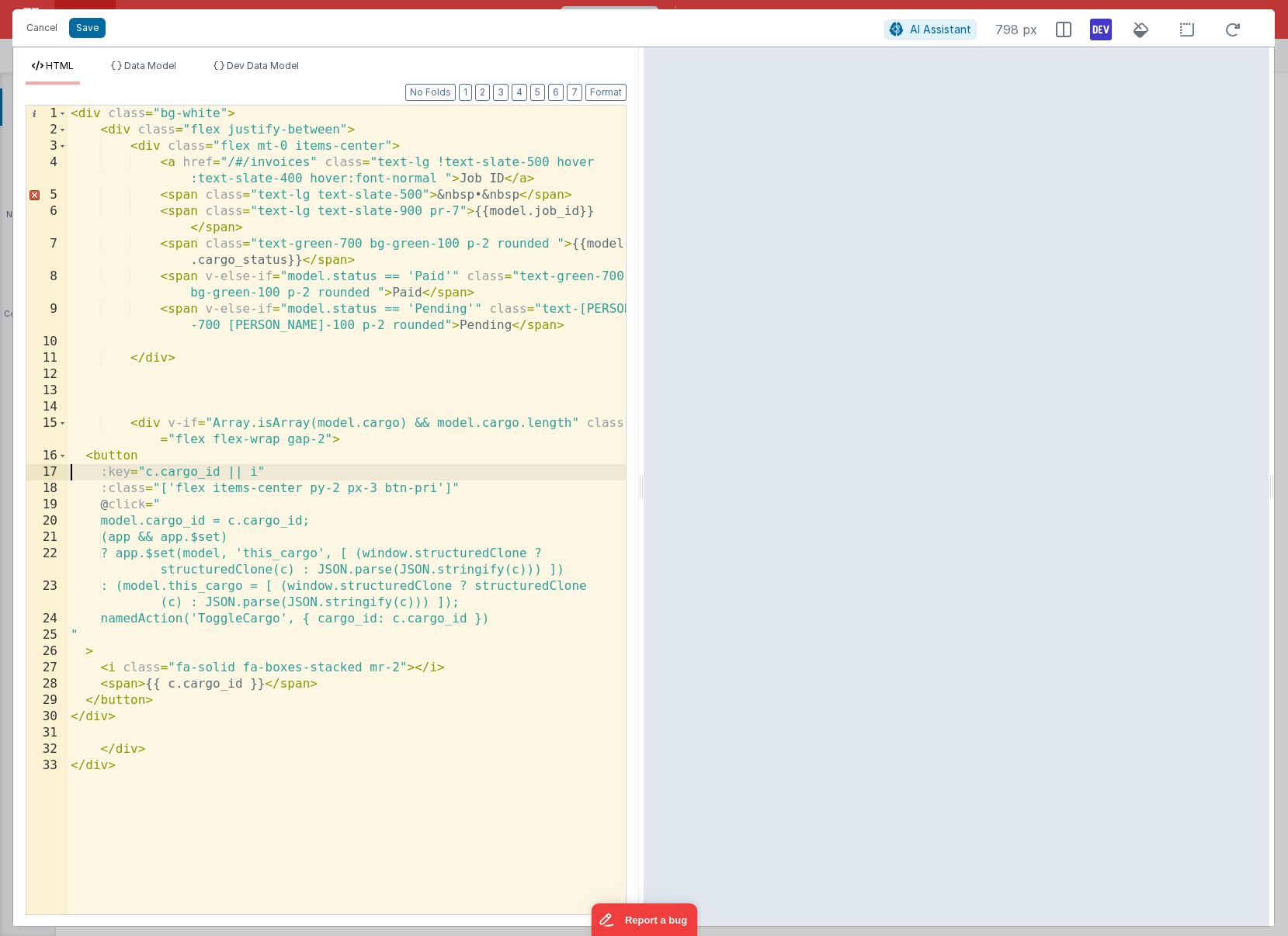
click at [274, 472] on div "< div class = "bg-white" > < div class = "flex justify-between" > < div class =…" at bounding box center [346, 526] width 558 height 841
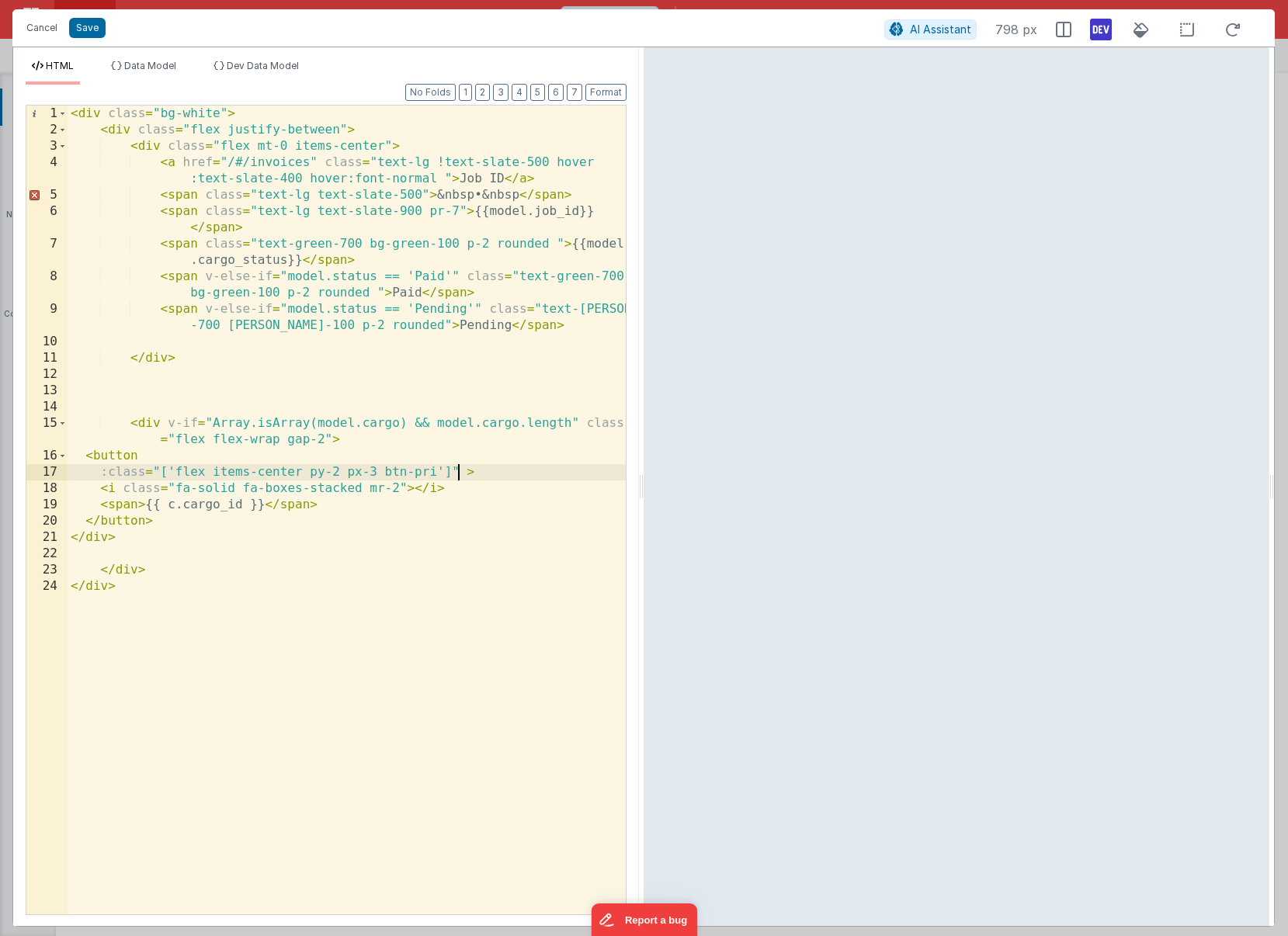
click at [164, 510] on div "< div class = "bg-white" > < div class = "flex justify-between" > < div class =…" at bounding box center [346, 526] width 558 height 841
click at [248, 506] on div "< div class = "bg-white" > < div class = "flex justify-between" > < div class =…" at bounding box center [346, 526] width 558 height 841
click at [164, 504] on div "< div class = "bg-white" > < div class = "flex justify-between" > < div class =…" at bounding box center [346, 526] width 558 height 841
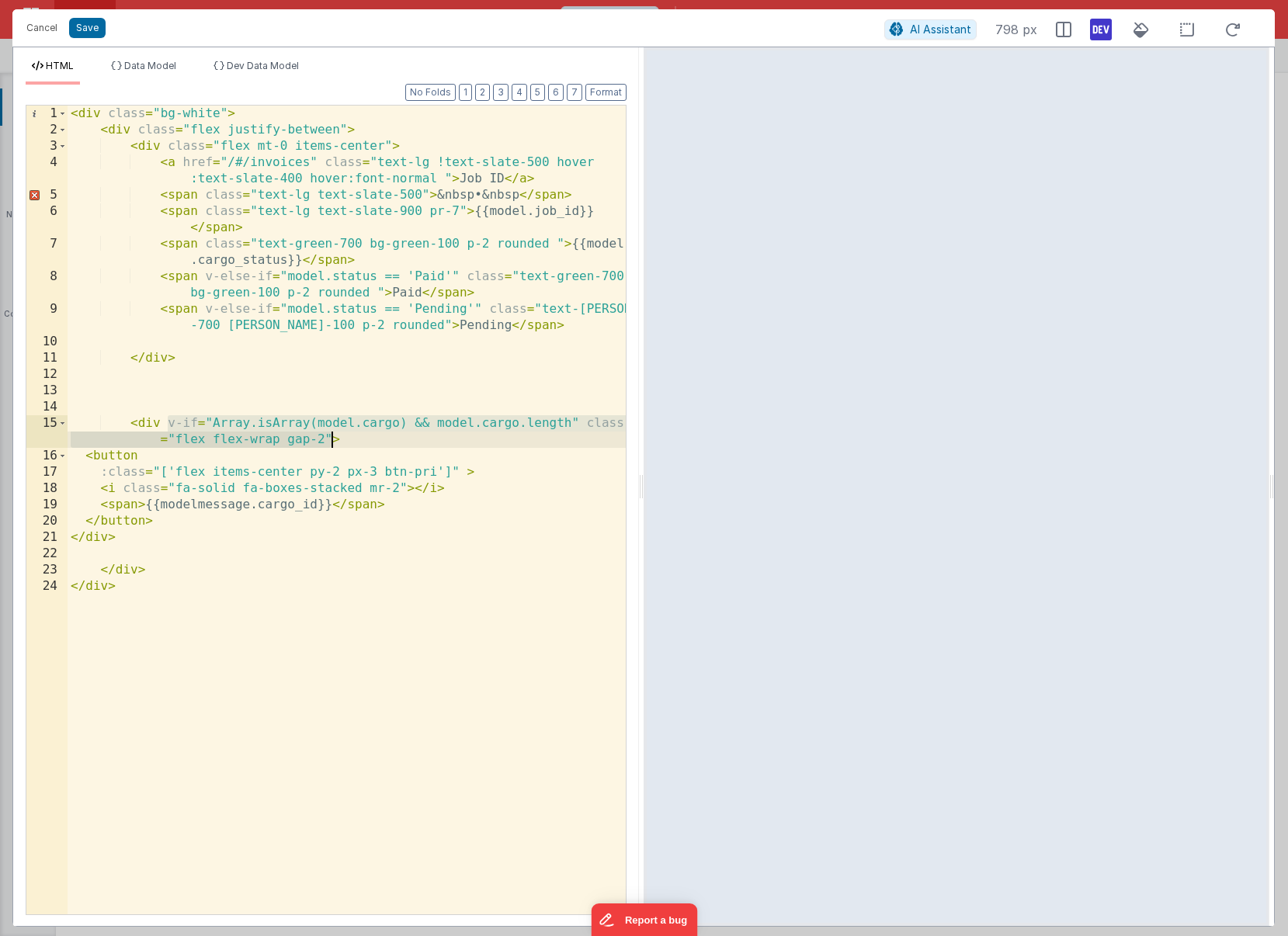
drag, startPoint x: 164, startPoint y: 422, endPoint x: 329, endPoint y: 438, distance: 165.8
click at [329, 438] on div "< div class = "bg-white" > < div class = "flex justify-between" > < div class =…" at bounding box center [346, 526] width 558 height 841
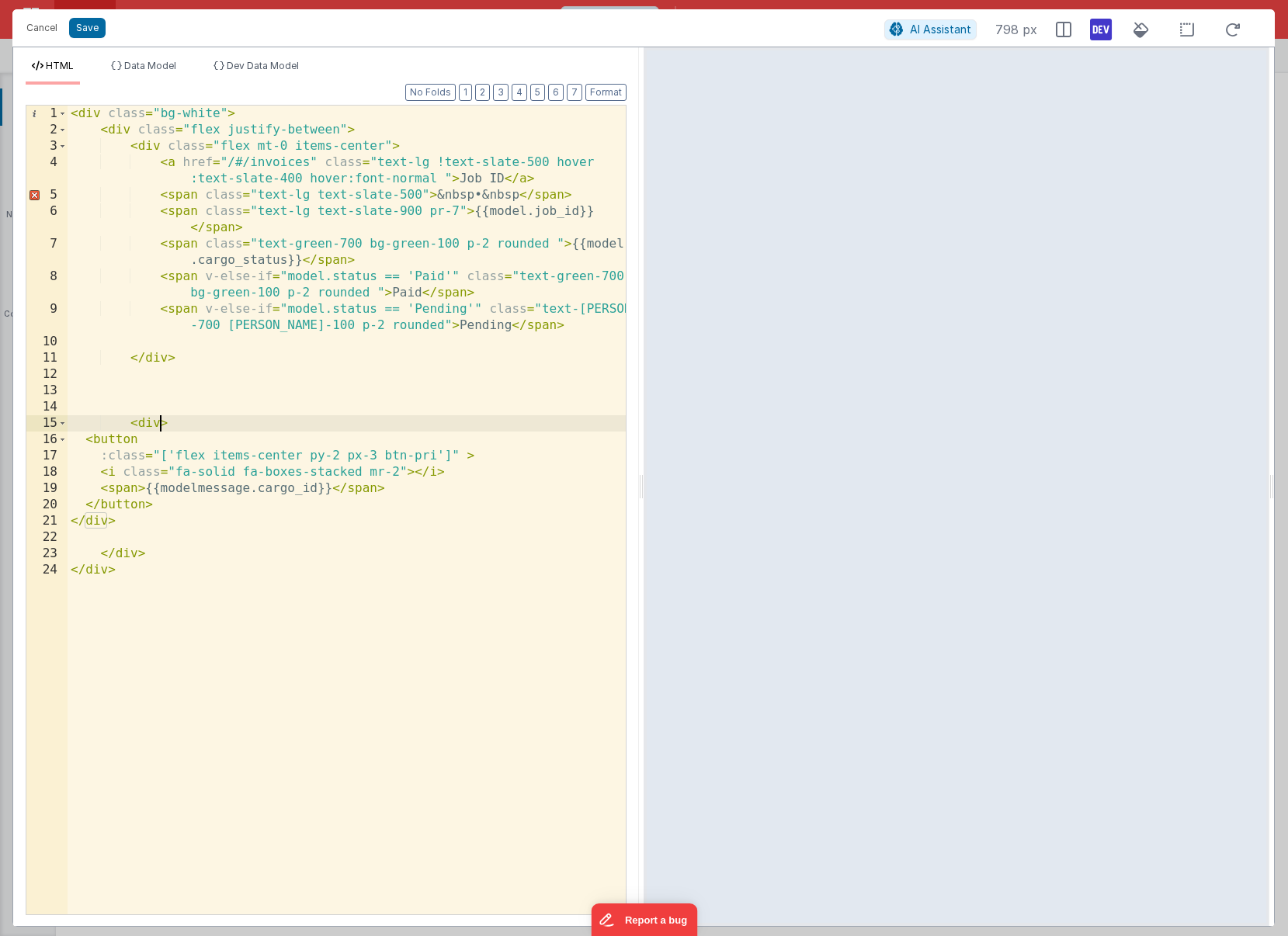
click at [198, 489] on div "< div class = "bg-white" > < div class = "flex justify-between" > < div class =…" at bounding box center [346, 526] width 558 height 841
click at [98, 20] on button "Save" at bounding box center [88, 28] width 37 height 20
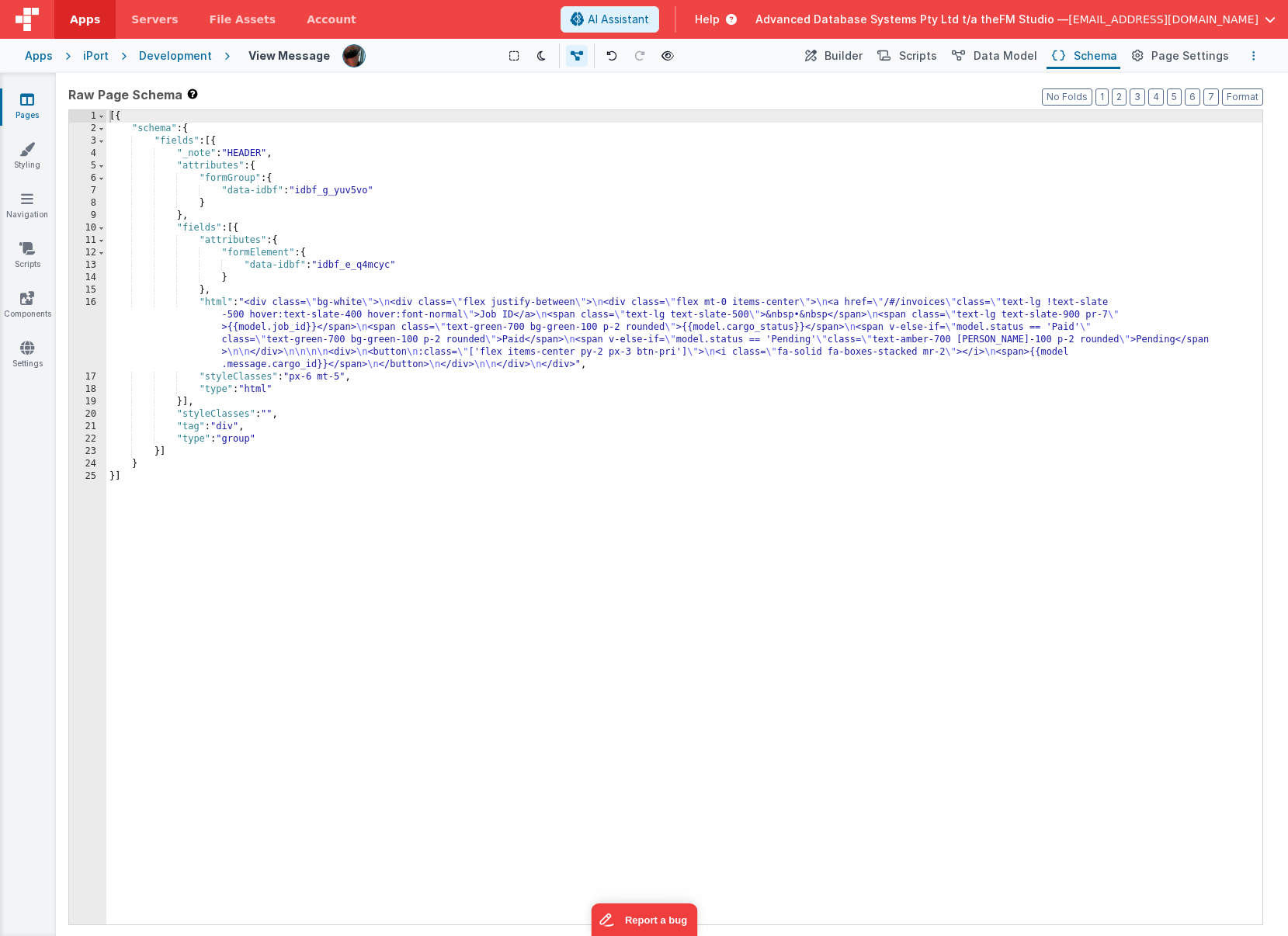
click at [963, 55] on button "Options" at bounding box center [1254, 56] width 18 height 18
click at [963, 86] on p "Save" at bounding box center [1164, 86] width 98 height 16
click at [478, 343] on div "[{ "schema" : { "fields" : [{ "_note" : "HEADER" , "attributes" : { "formGroup"…" at bounding box center [684, 530] width 1156 height 839
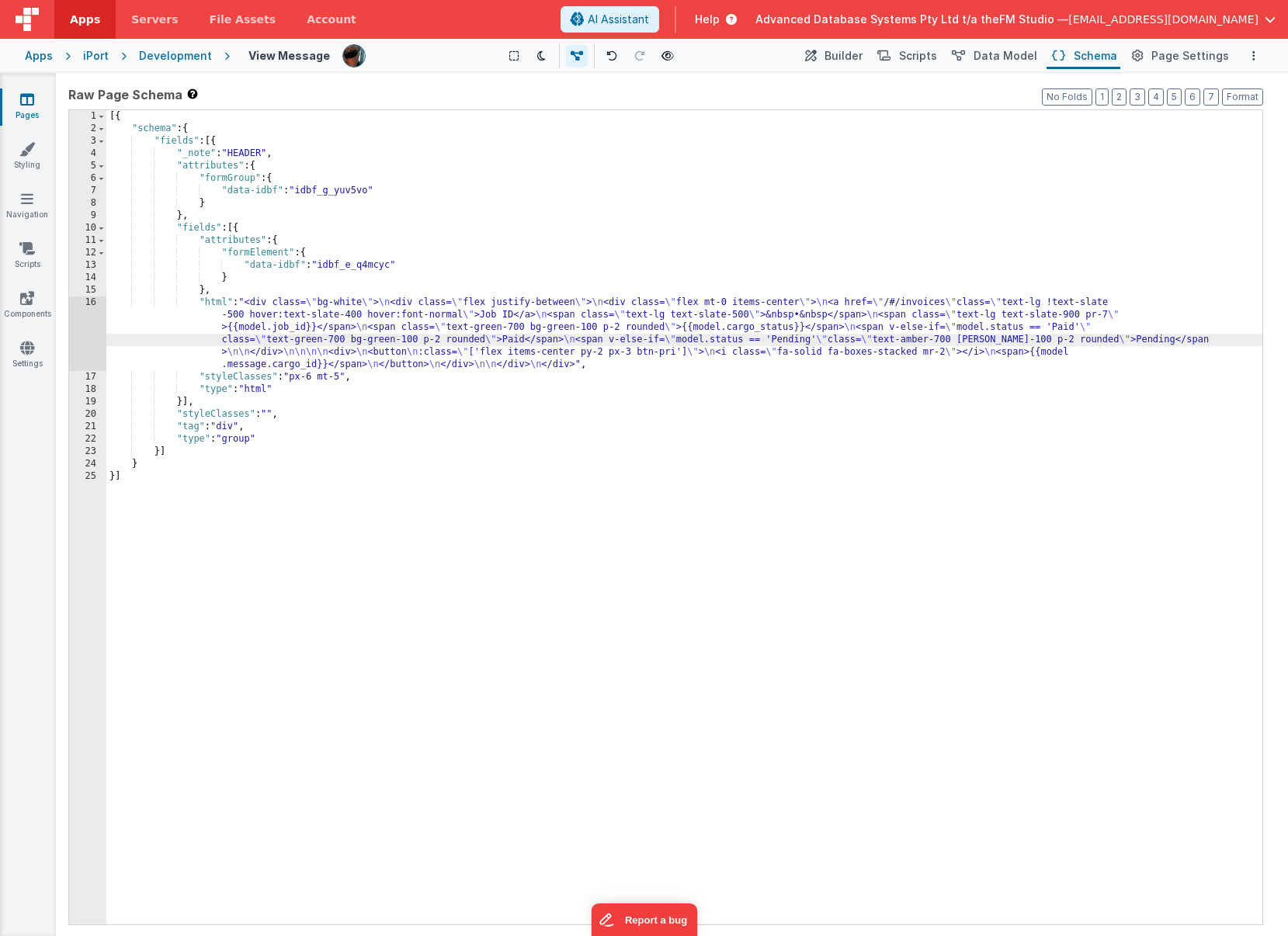
click at [77, 331] on div "16" at bounding box center [88, 334] width 37 height 75
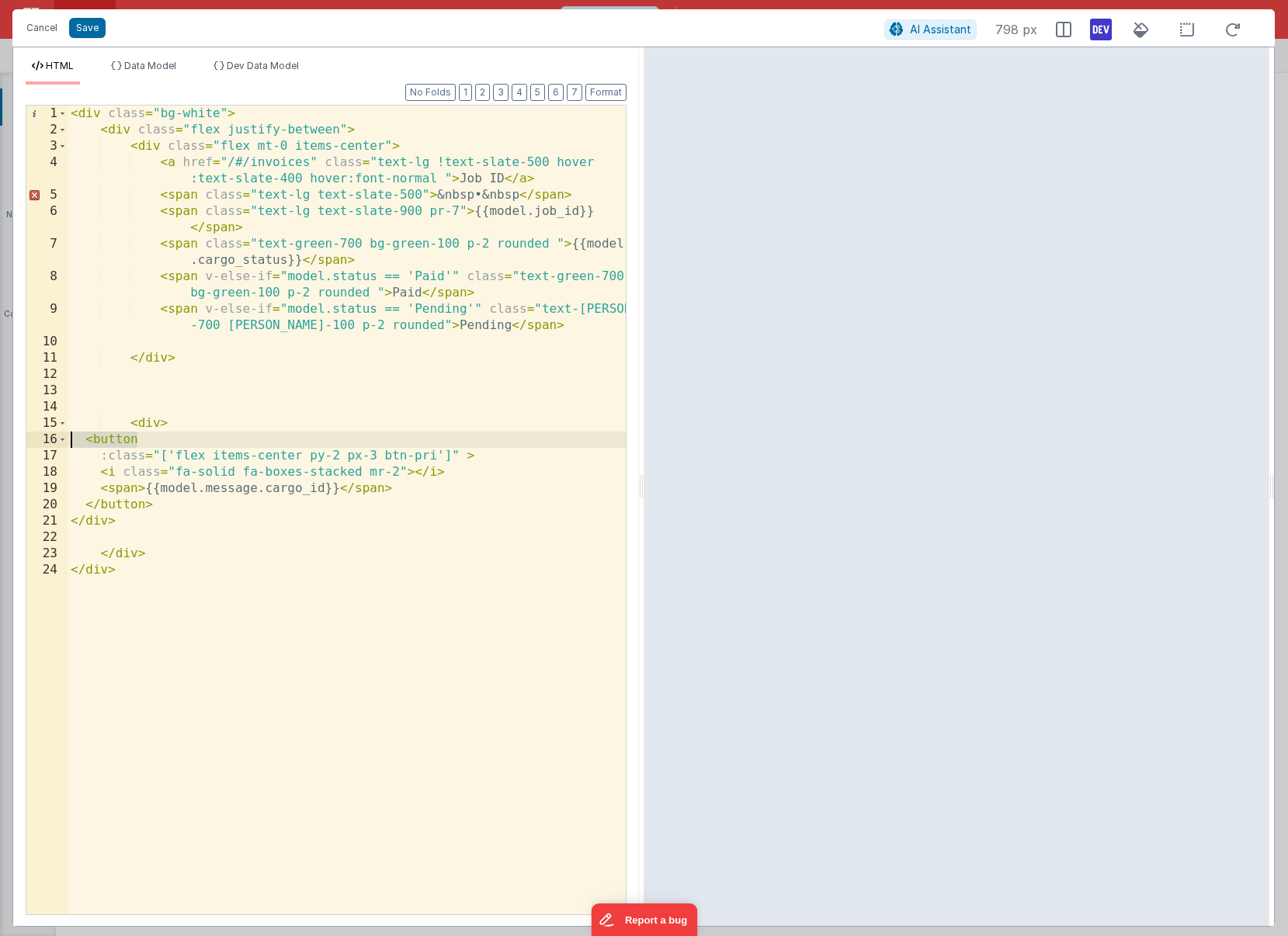
drag, startPoint x: 137, startPoint y: 441, endPoint x: 70, endPoint y: 442, distance: 67.0
click at [70, 442] on div "< div class = "bg-white" > < div class = "flex justify-between" > < div class =…" at bounding box center [346, 526] width 558 height 841
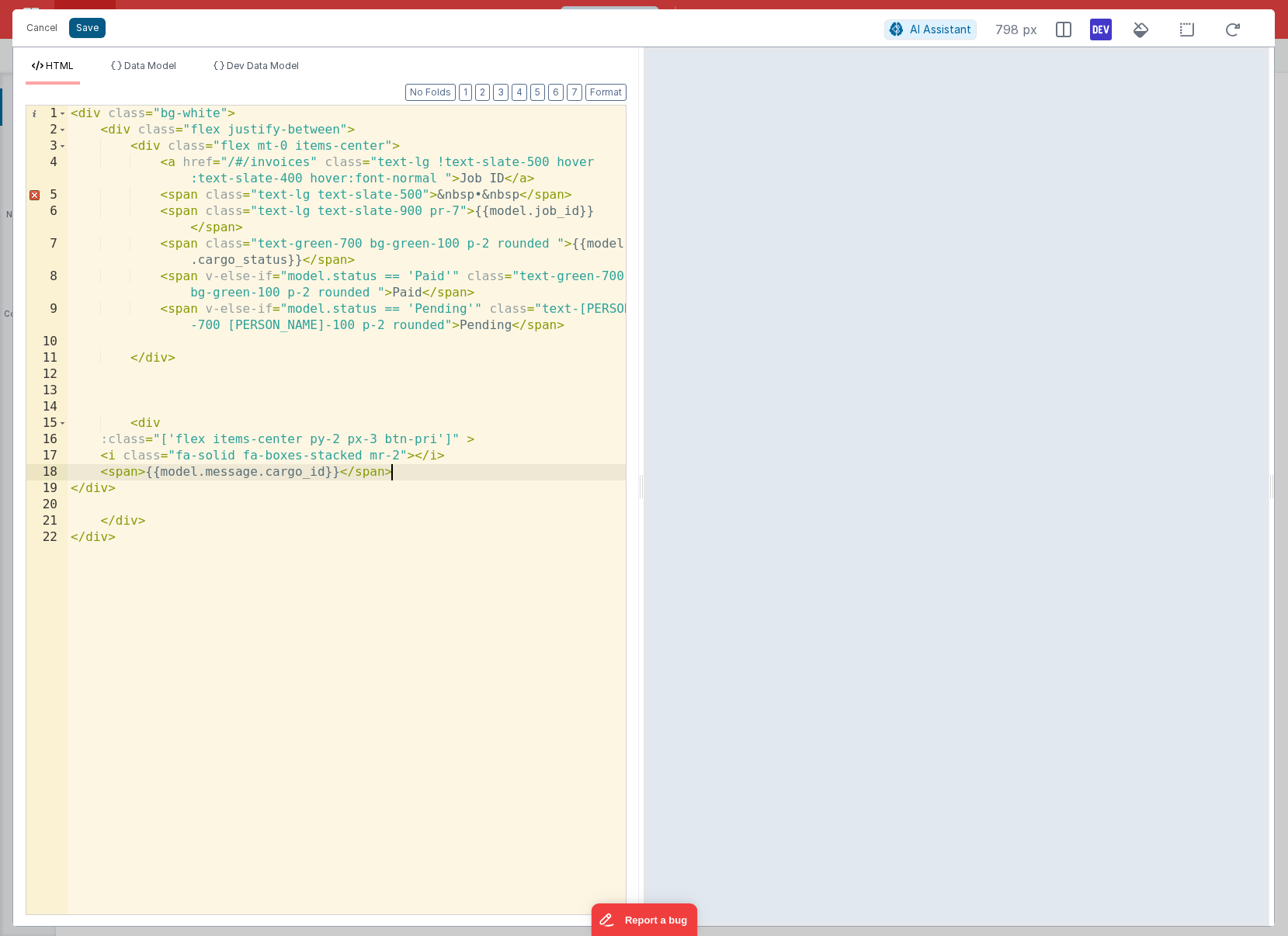
click at [87, 22] on button "Save" at bounding box center [88, 28] width 37 height 20
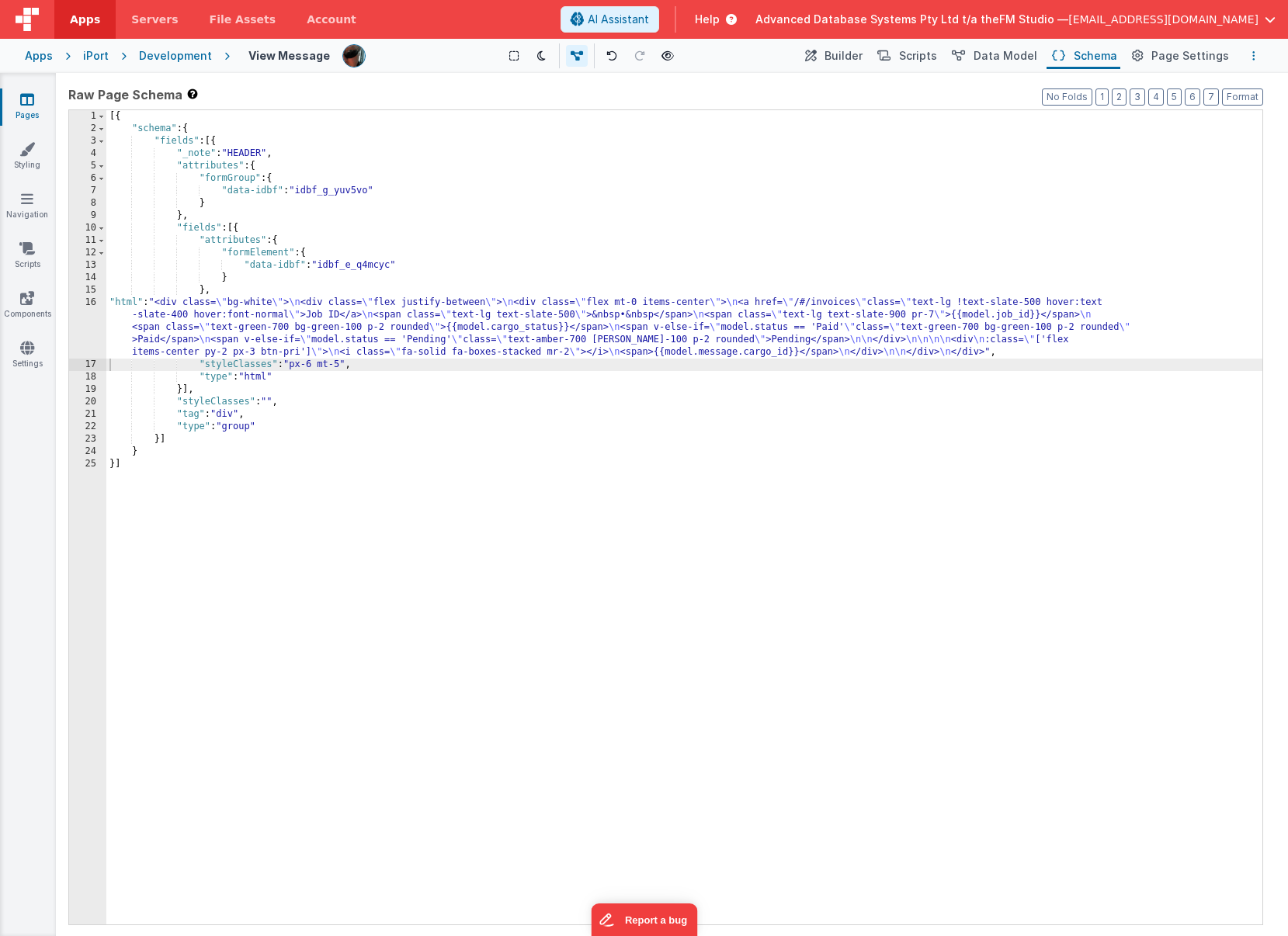
click at [963, 52] on button "Options" at bounding box center [1254, 56] width 18 height 18
click at [963, 86] on p "Save" at bounding box center [1164, 86] width 98 height 16
click at [239, 230] on div "[{ "schema" : { "fields" : [{ "_note" : "HEADER" , "attributes" : { "formGroup"…" at bounding box center [684, 530] width 1156 height 839
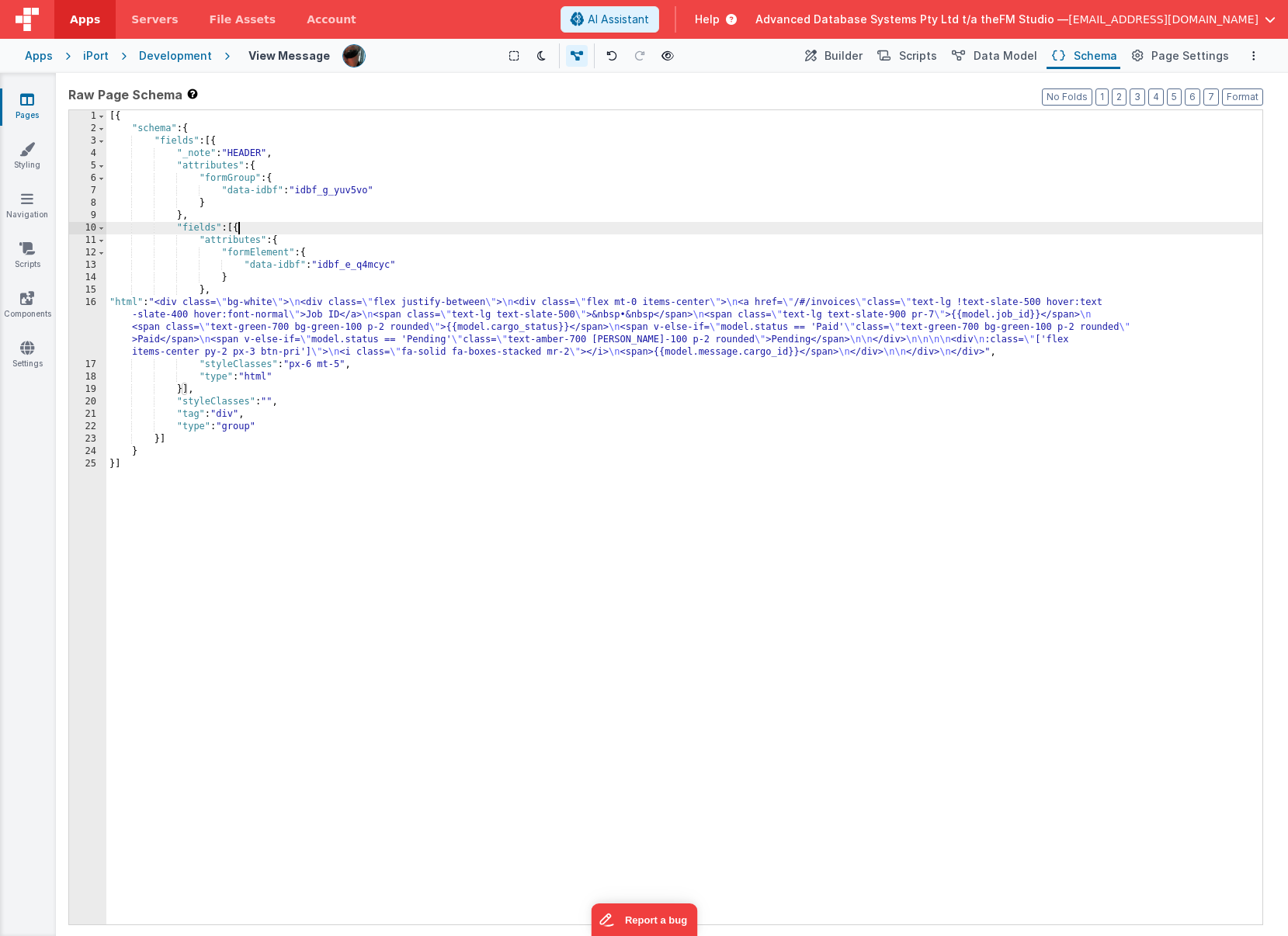
click at [239, 230] on div "[{ "schema" : { "fields" : [{ "_note" : "HEADER" , "attributes" : { "formGroup"…" at bounding box center [684, 530] width 1156 height 839
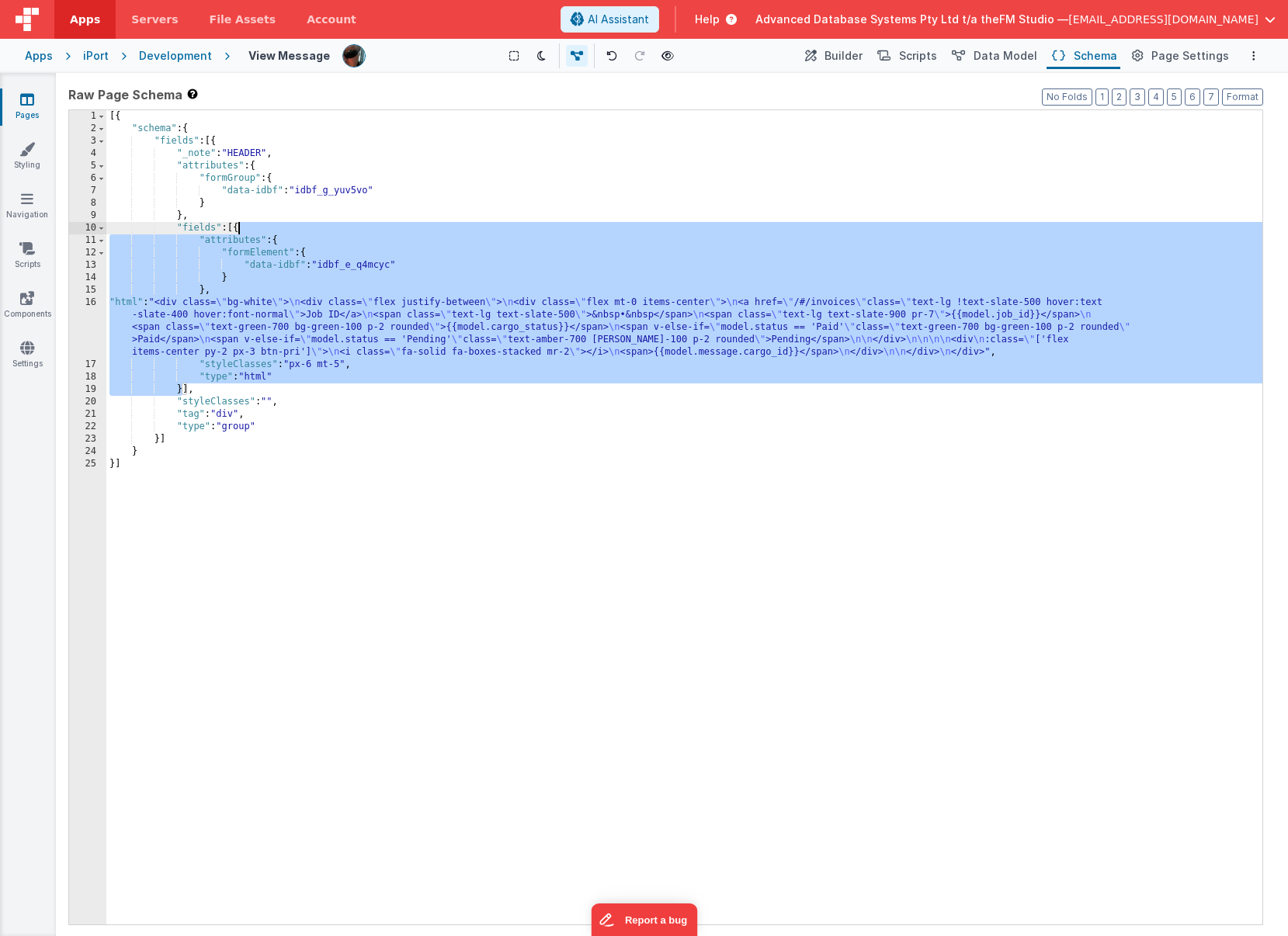
click at [218, 270] on div "[{ "schema" : { "fields" : [{ "_note" : "HEADER" , "attributes" : { "formGroup"…" at bounding box center [684, 530] width 1156 height 839
drag, startPoint x: 238, startPoint y: 230, endPoint x: 184, endPoint y: 384, distance: 163.2
click at [184, 384] on div "[{ "schema" : { "fields" : [{ "_note" : "HEADER" , "attributes" : { "formGroup"…" at bounding box center [684, 530] width 1156 height 839
click at [183, 389] on div "[{ "schema" : { "fields" : [{ "_note" : "HEADER" , "attributes" : { "formGroup"…" at bounding box center [684, 530] width 1156 height 839
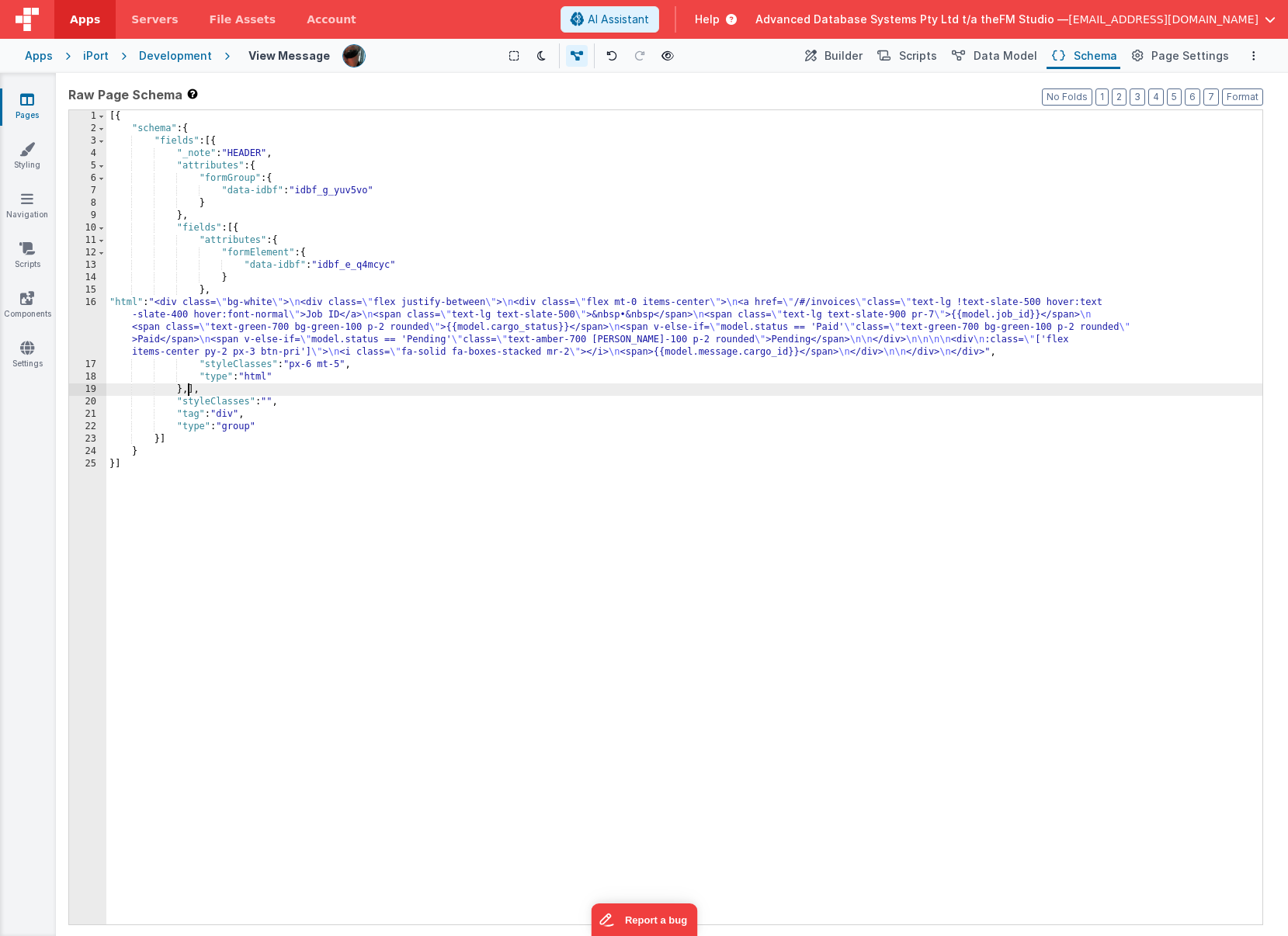
paste textarea
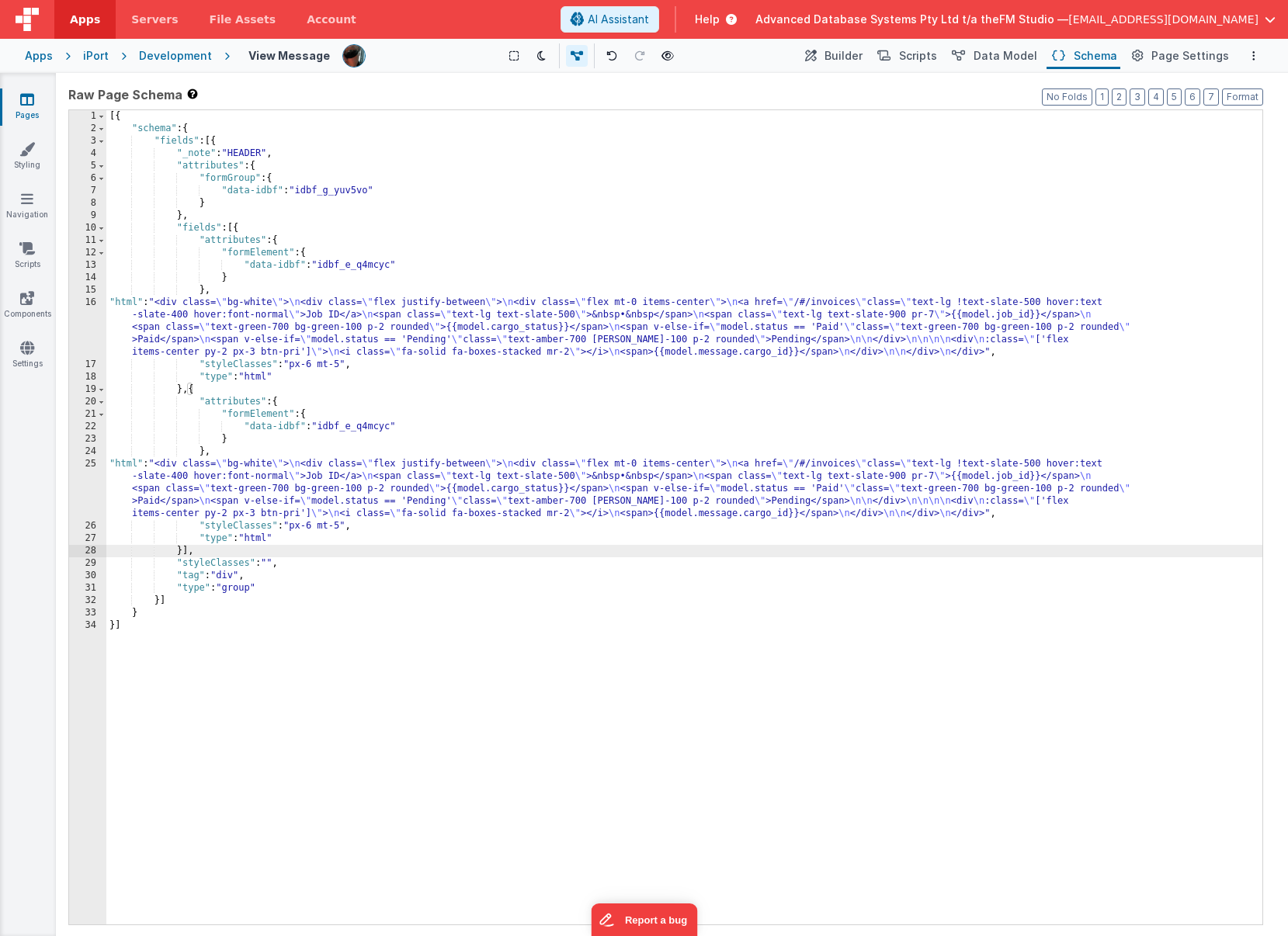
click at [353, 428] on div "[{ "schema" : { "fields" : [{ "_note" : "HEADER" , "attributes" : { "formGroup"…" at bounding box center [684, 530] width 1156 height 839
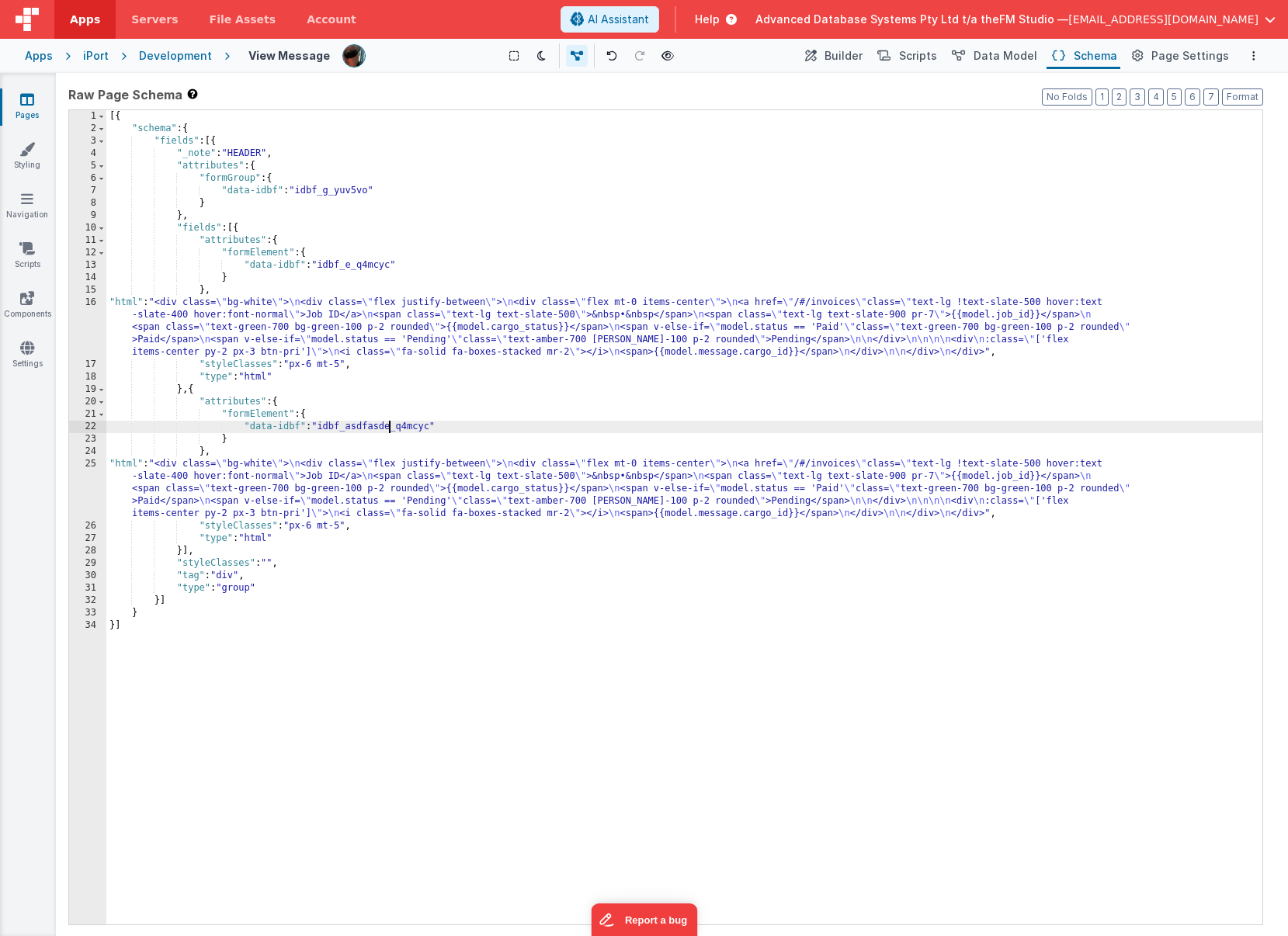
click at [226, 479] on div "[{ "schema" : { "fields" : [{ "_note" : "HEADER" , "attributes" : { "formGroup"…" at bounding box center [684, 530] width 1156 height 839
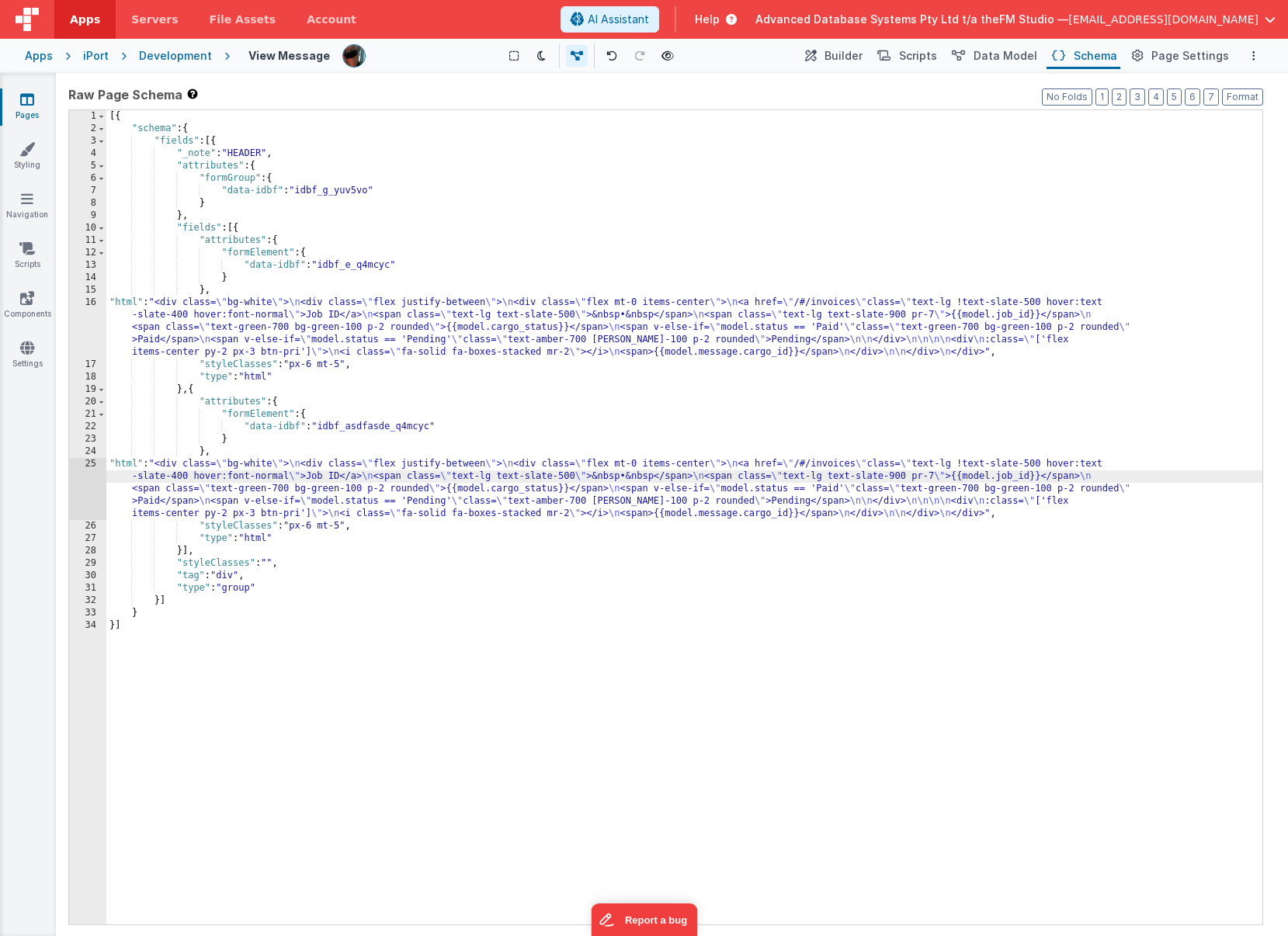
click at [387, 473] on div "[{ "schema" : { "fields" : [{ "_note" : "HEADER" , "attributes" : { "formGroup"…" at bounding box center [684, 530] width 1156 height 839
click at [82, 490] on div "25" at bounding box center [88, 489] width 37 height 62
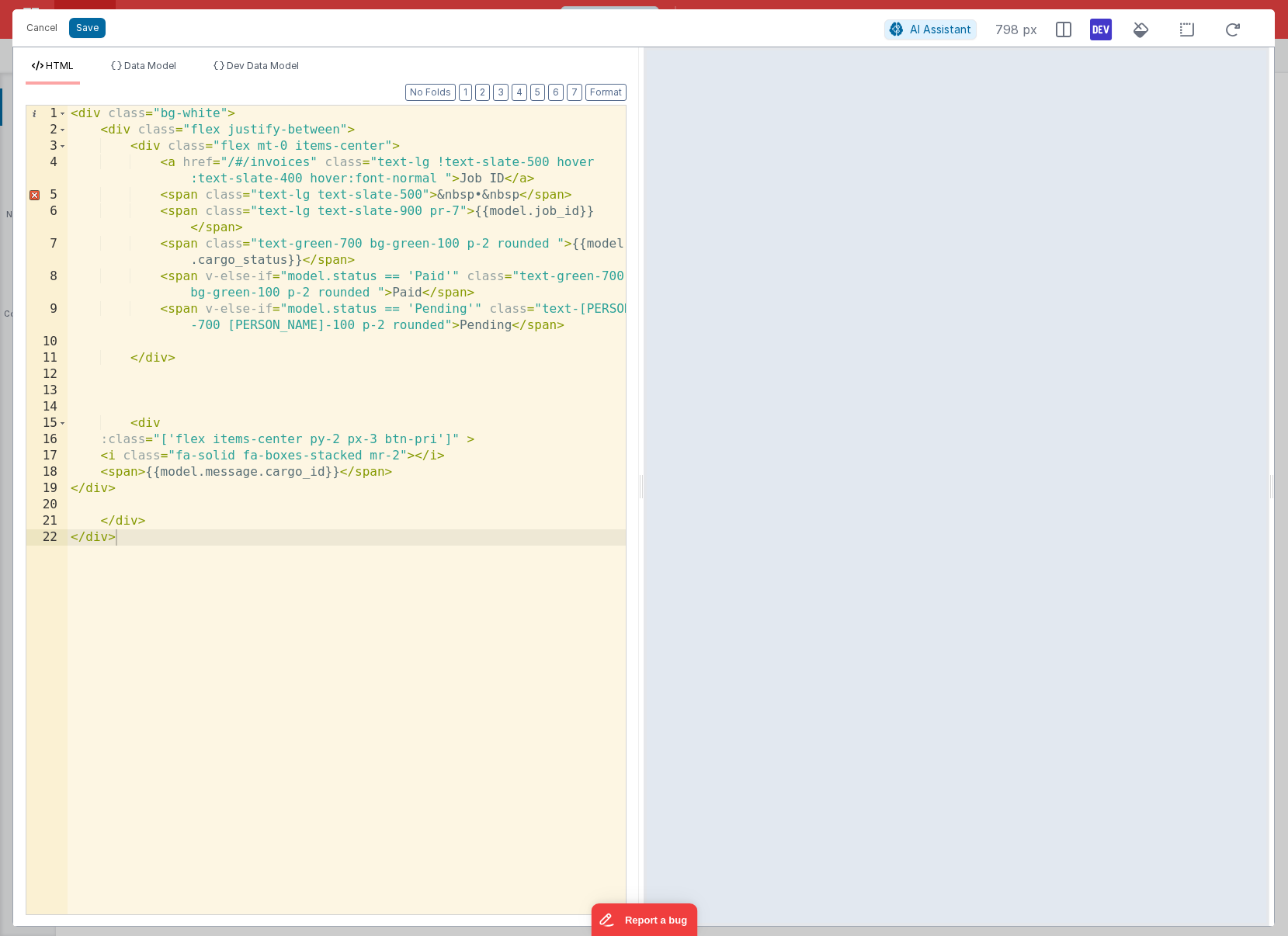
click at [275, 166] on div "< div class = "bg-white" > < div class = "flex justify-between" > < div class =…" at bounding box center [346, 526] width 558 height 841
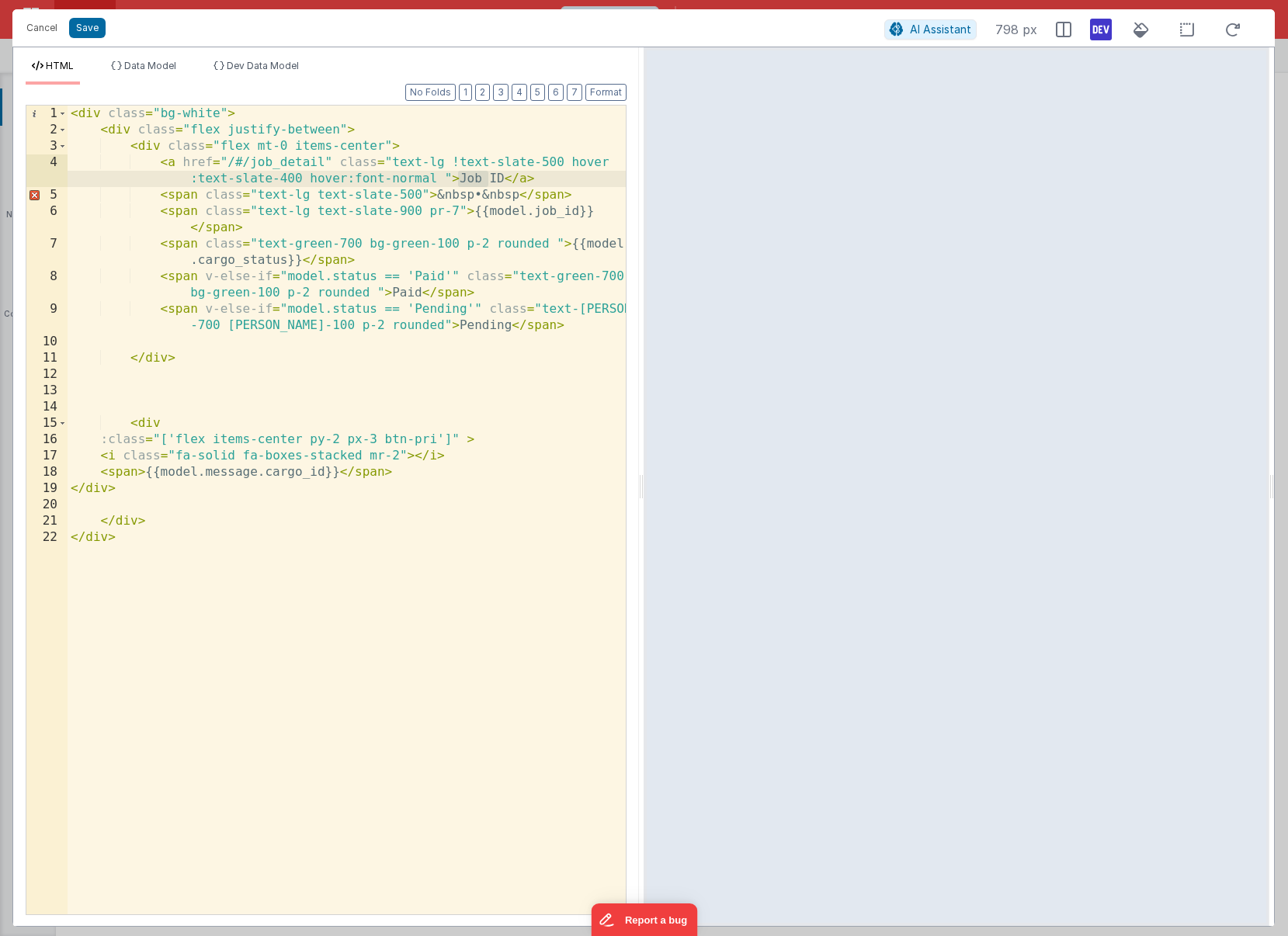
drag, startPoint x: 458, startPoint y: 179, endPoint x: 490, endPoint y: 180, distance: 32.0
click at [490, 180] on div "< div class = "bg-white" > < div class = "flex justify-between" > < div class =…" at bounding box center [346, 526] width 558 height 841
click at [330, 158] on div "< div class = "bg-white" > < div class = "flex justify-between" > < div class =…" at bounding box center [346, 526] width 558 height 841
click at [308, 179] on div "< div class = "bg-white" > < div class = "flex justify-between" > < div class =…" at bounding box center [346, 526] width 558 height 841
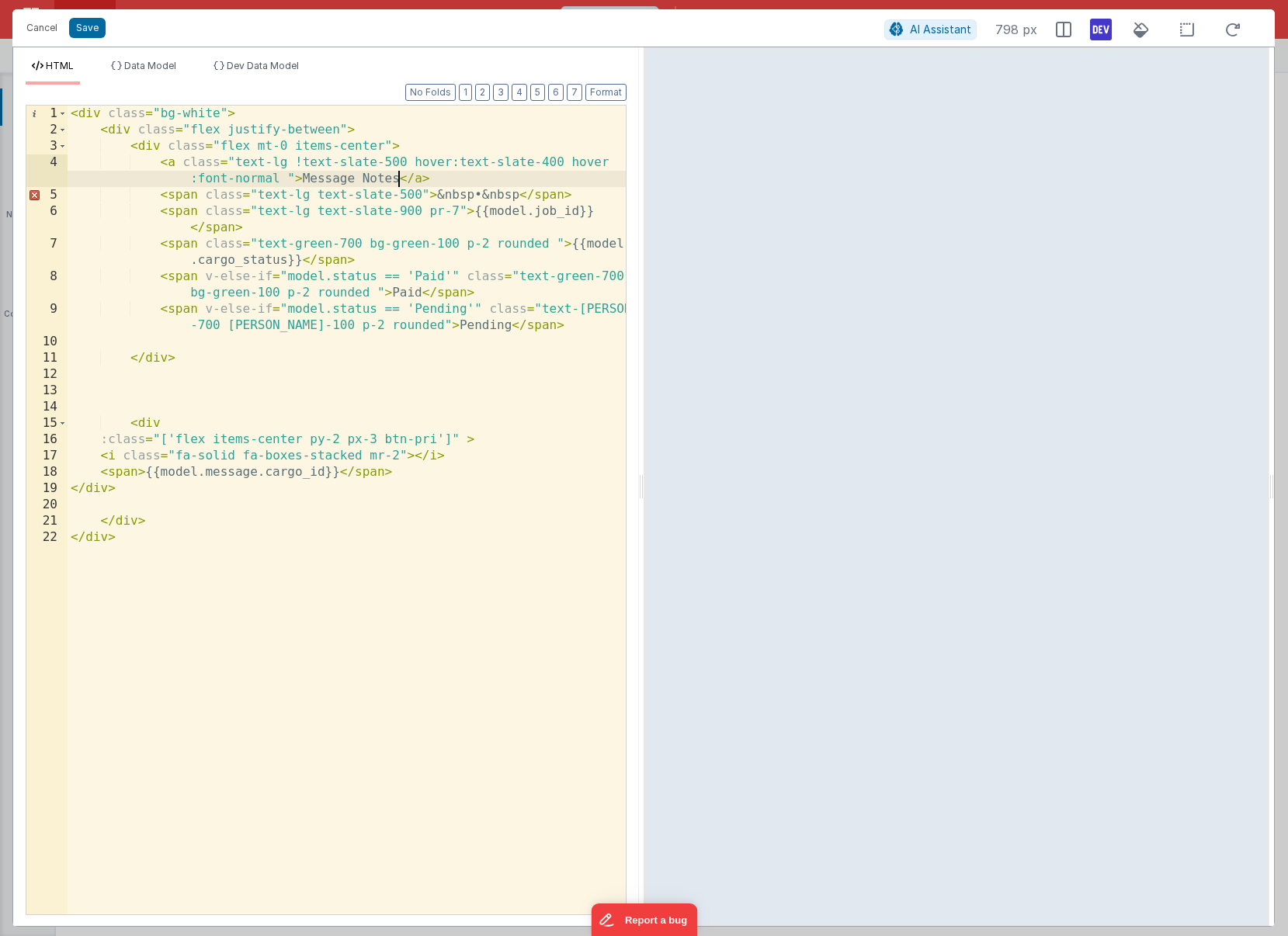
click at [385, 202] on div "< div class = "bg-white" > < div class = "flex justify-between" > < div class =…" at bounding box center [346, 526] width 558 height 841
click at [401, 178] on div "< div class = "bg-white" > < div class = "flex justify-between" > < div class =…" at bounding box center [346, 526] width 558 height 841
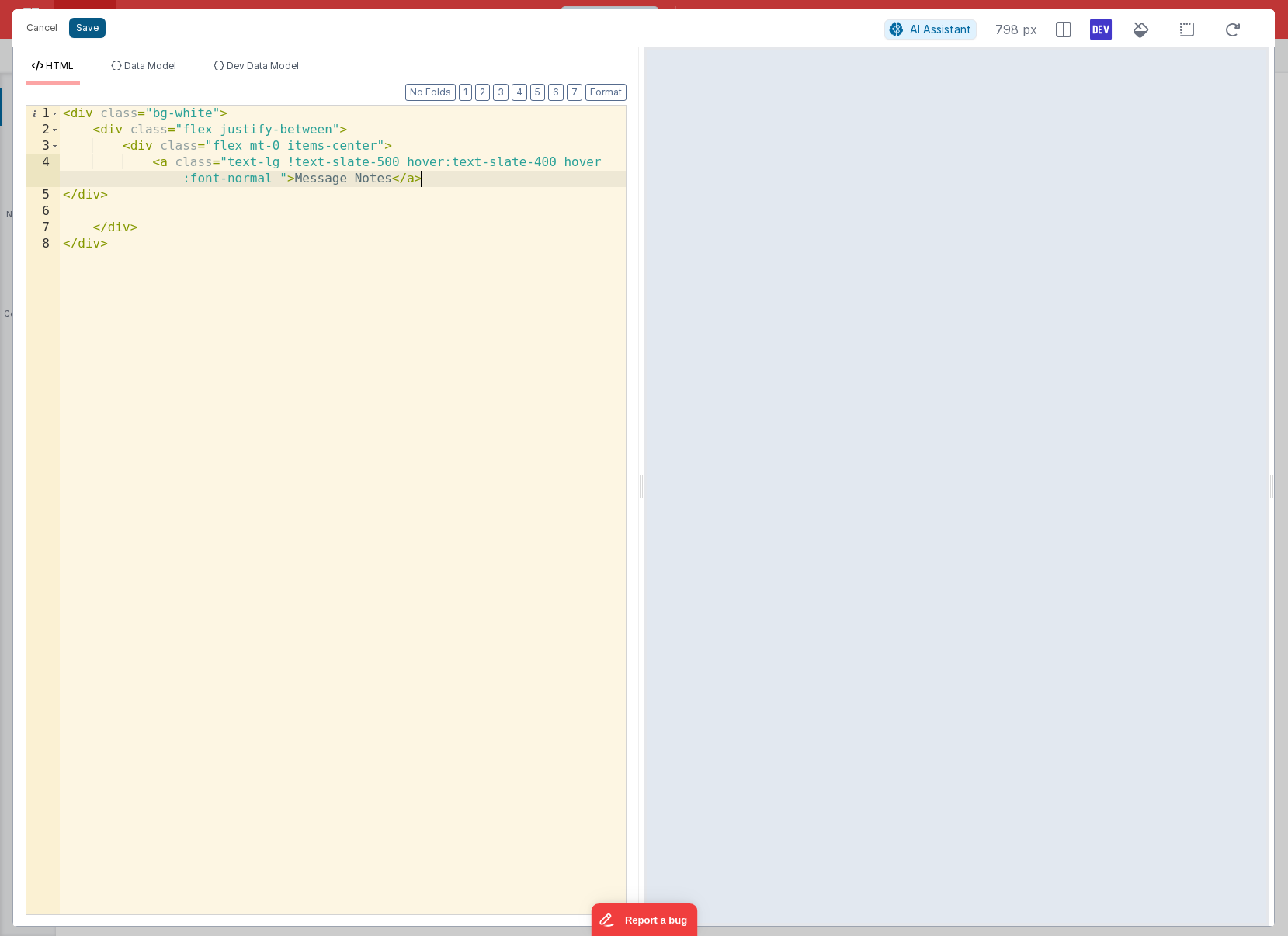
click at [88, 29] on button "Save" at bounding box center [88, 28] width 37 height 20
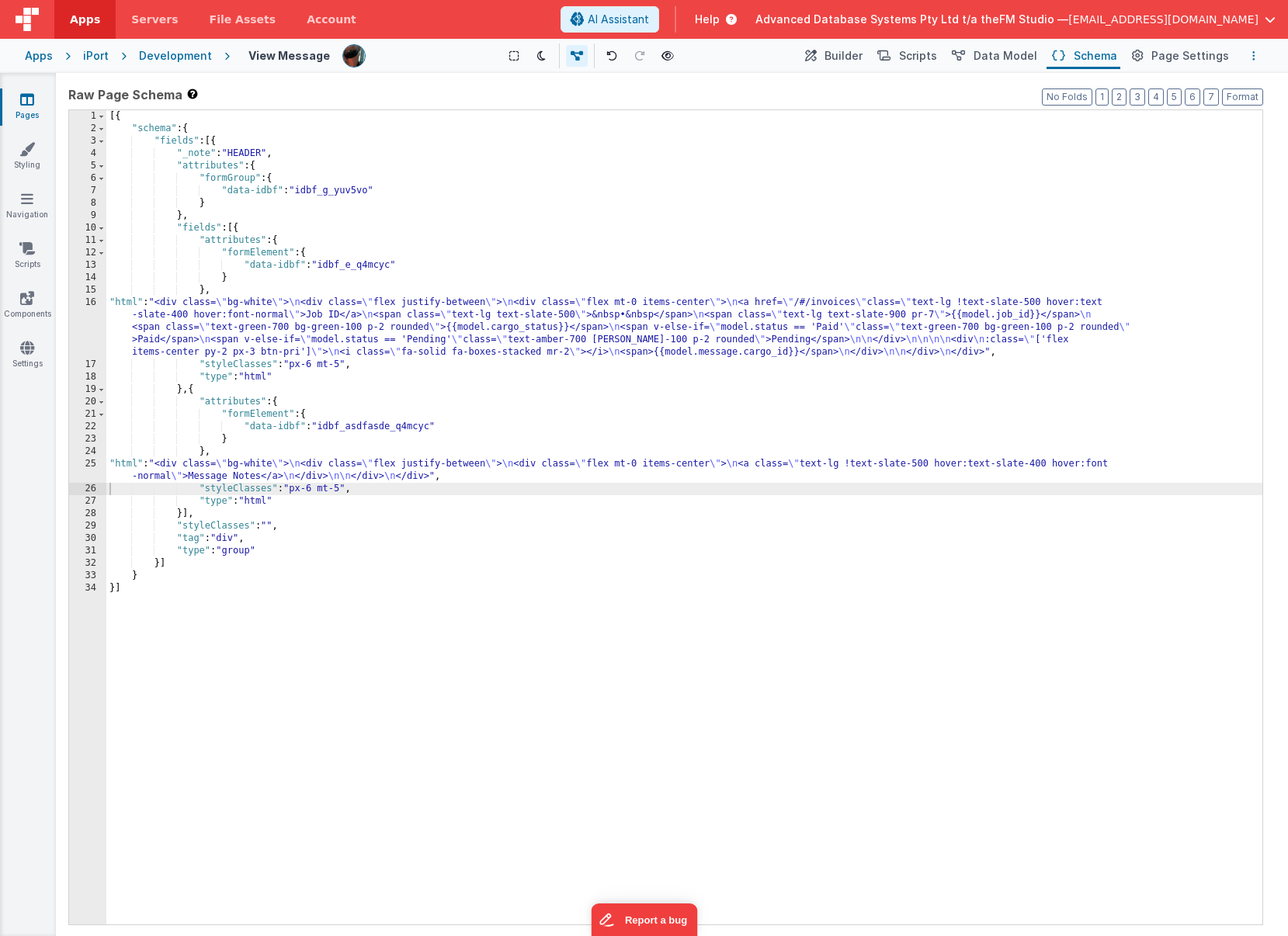
click at [963, 55] on icon "Options" at bounding box center [1253, 56] width 3 height 11
click at [963, 84] on p "Save" at bounding box center [1164, 86] width 98 height 16
click at [240, 456] on div "[{ "schema" : { "fields" : [{ "_note" : "HEADER" , "attributes" : { "formGroup"…" at bounding box center [684, 530] width 1156 height 839
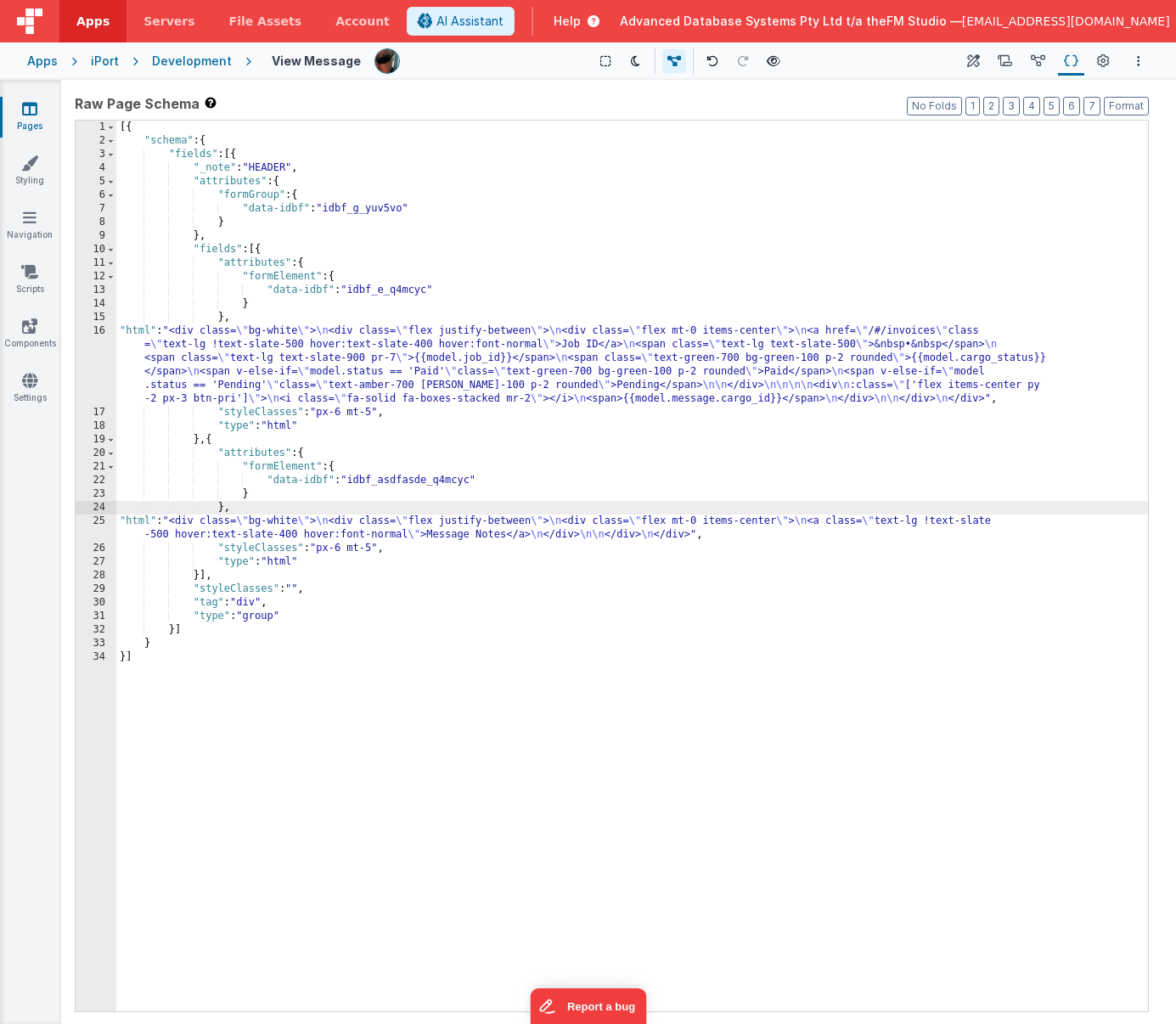
click at [241, 509] on div "[{ "schema" : { "fields" : [{ "_note" : "HEADER" , "attributes" : { "formGroup"…" at bounding box center [631, 579] width 1032 height 918
click at [1053, 113] on button "Format" at bounding box center [1126, 106] width 45 height 19
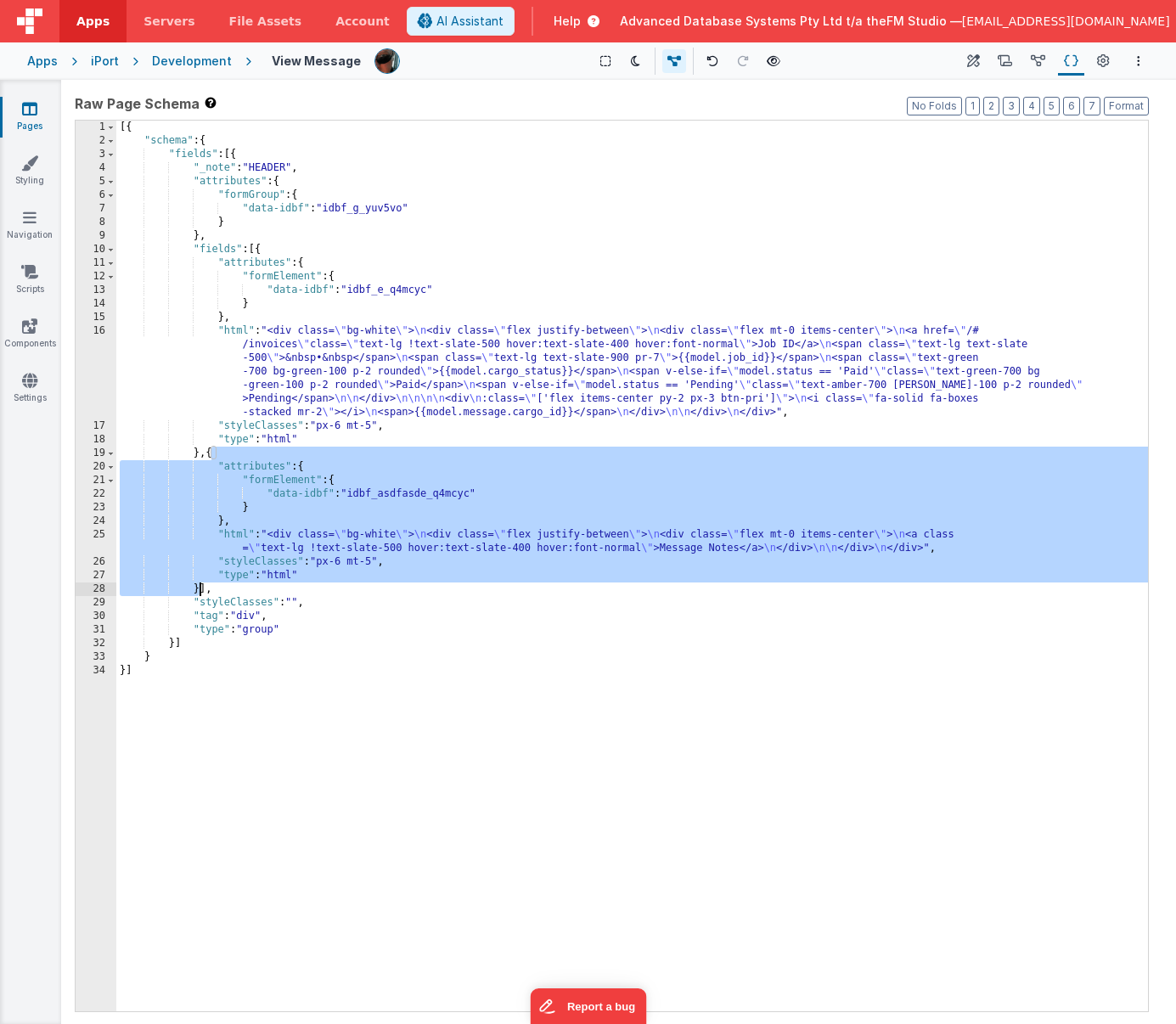
drag, startPoint x: 209, startPoint y: 456, endPoint x: 201, endPoint y: 585, distance: 129.2
click at [201, 585] on div "[{ "schema" : { "fields" : [{ "_note" : "HEADER" , "attributes" : { "formGroup"…" at bounding box center [631, 579] width 1032 height 918
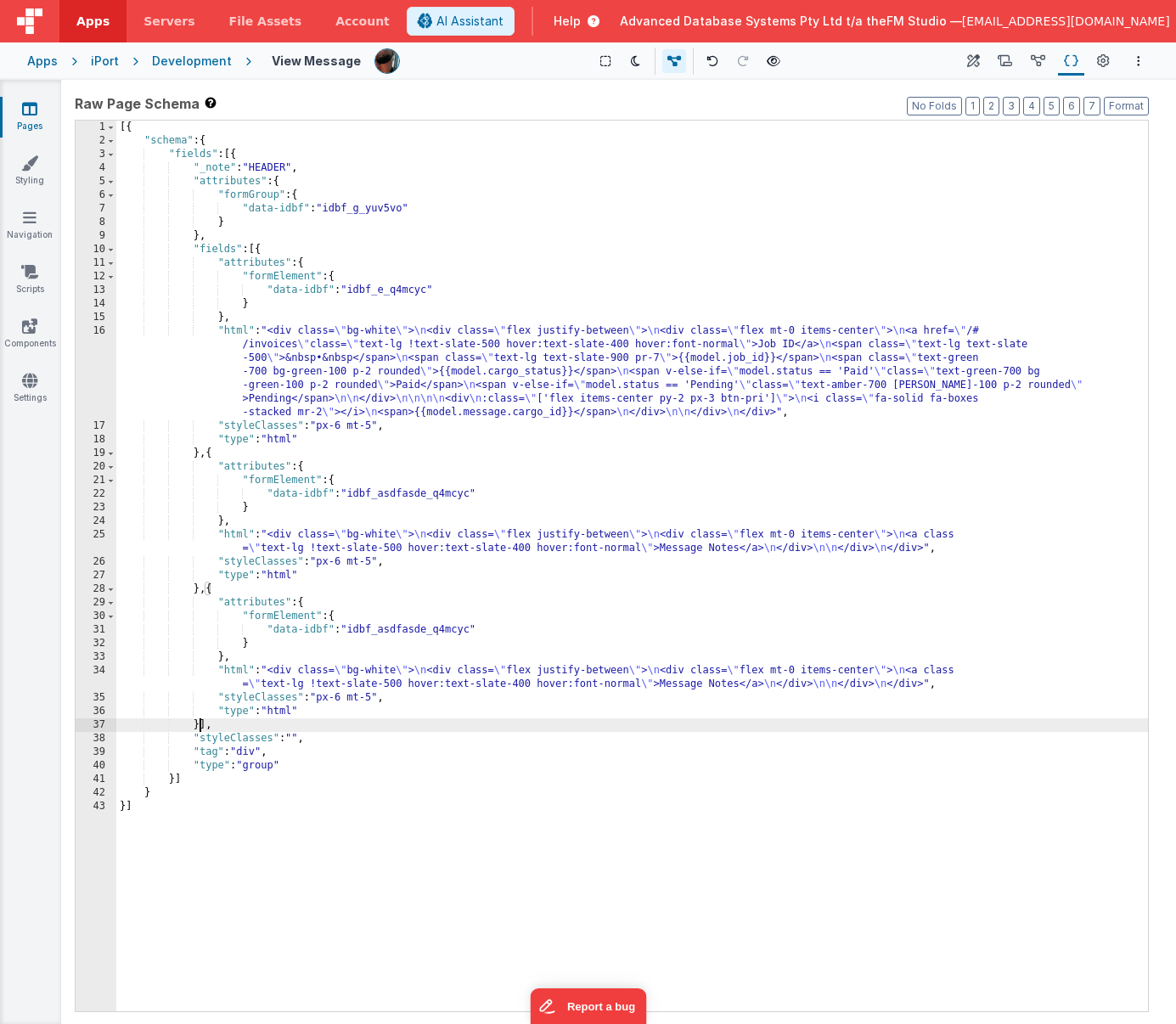
click at [320, 667] on div "[{ "schema" : { "fields" : [{ "_note" : "HEADER" , "attributes" : { "formGroup"…" at bounding box center [631, 579] width 1032 height 918
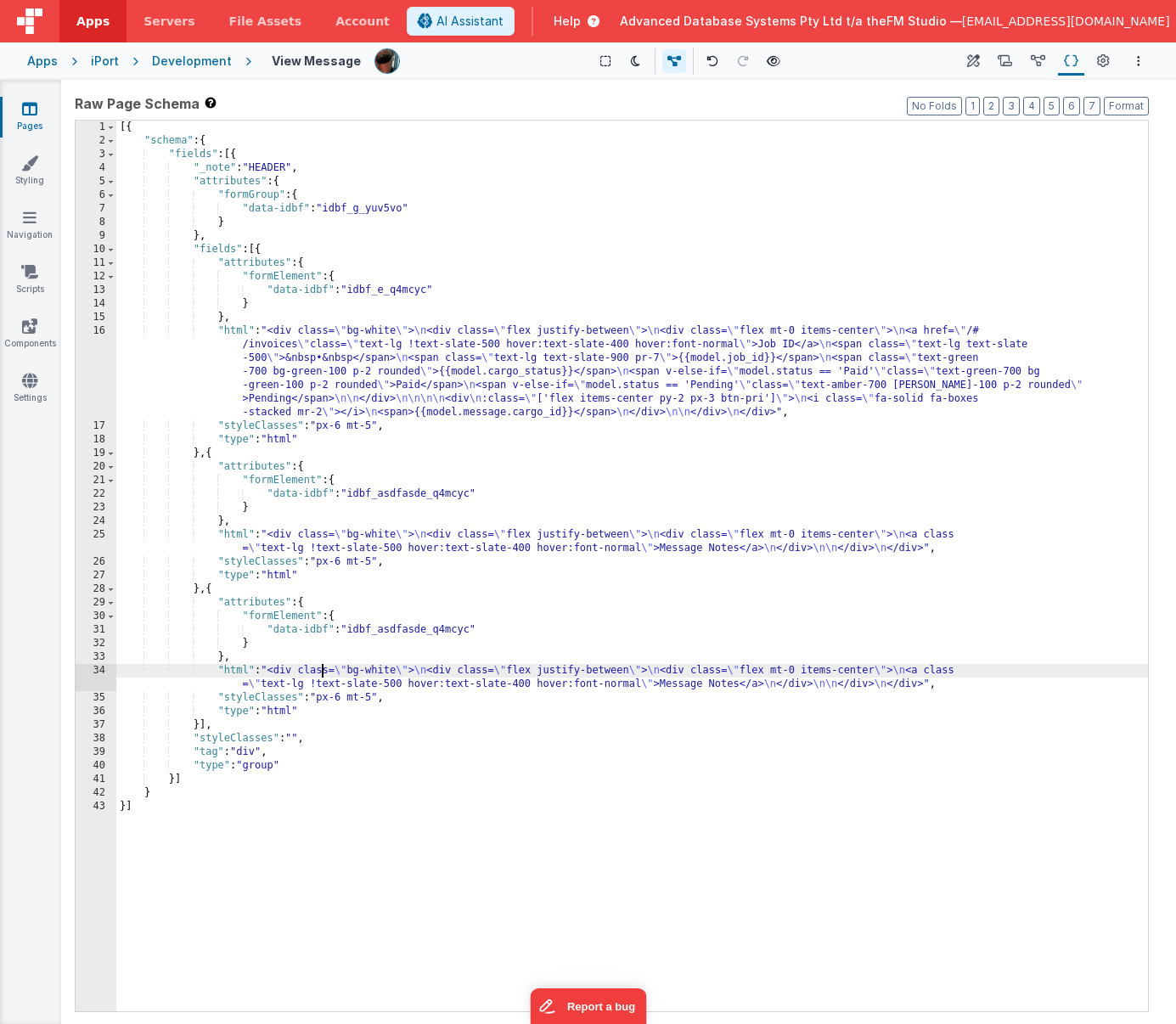
click at [89, 674] on div "34" at bounding box center [96, 677] width 41 height 27
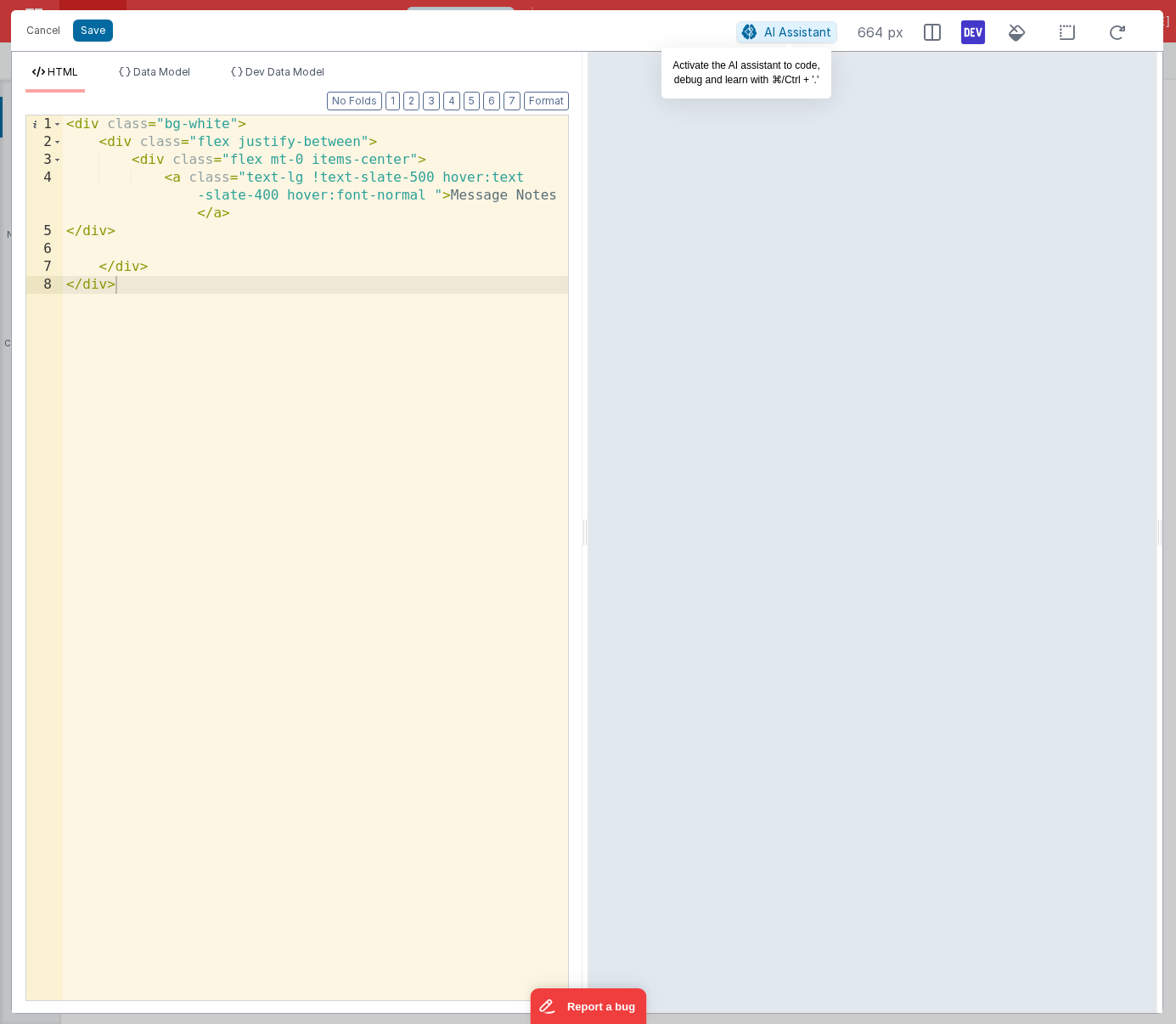
click at [784, 33] on span "AI Assistant" at bounding box center [797, 32] width 67 height 14
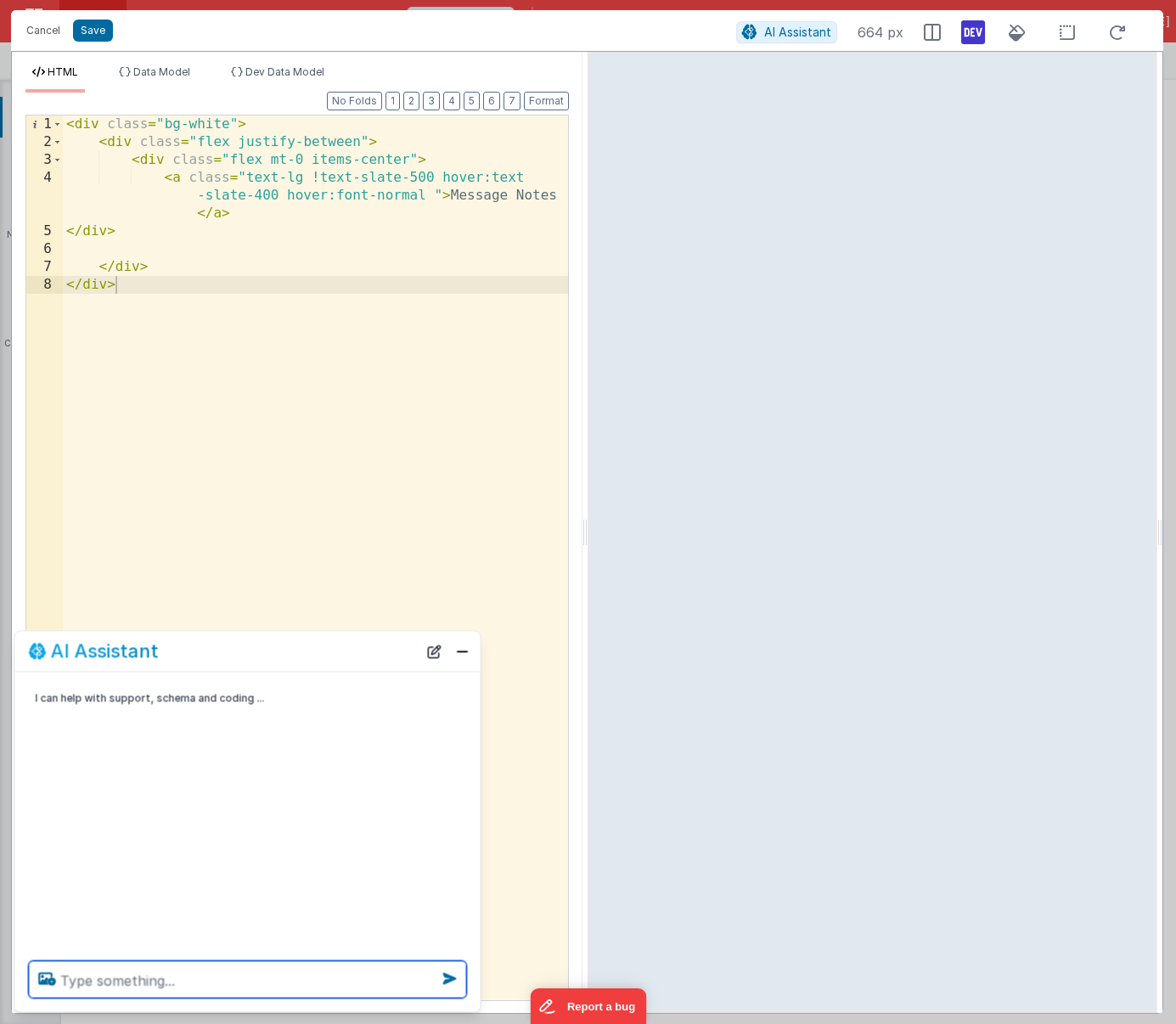
click at [114, 983] on textarea at bounding box center [248, 979] width 439 height 37
click at [379, 979] on textarea "Ok I want HTML to look like an iMessage chat, if the" at bounding box center [248, 979] width 439 height 37
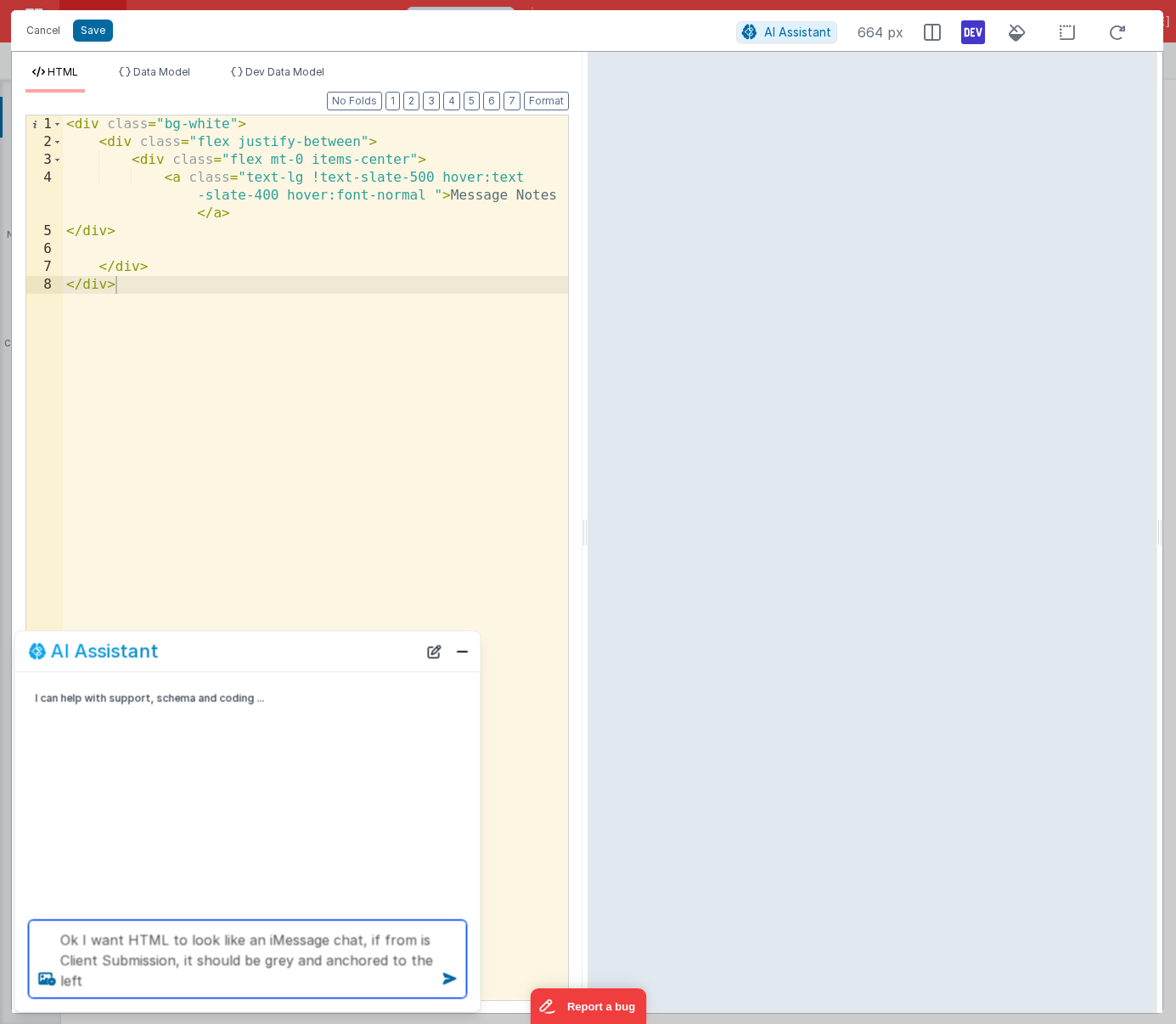
click at [375, 938] on textarea "Ok I want HTML to look like an iMessage chat, if from is Client Submission, it …" at bounding box center [248, 959] width 439 height 78
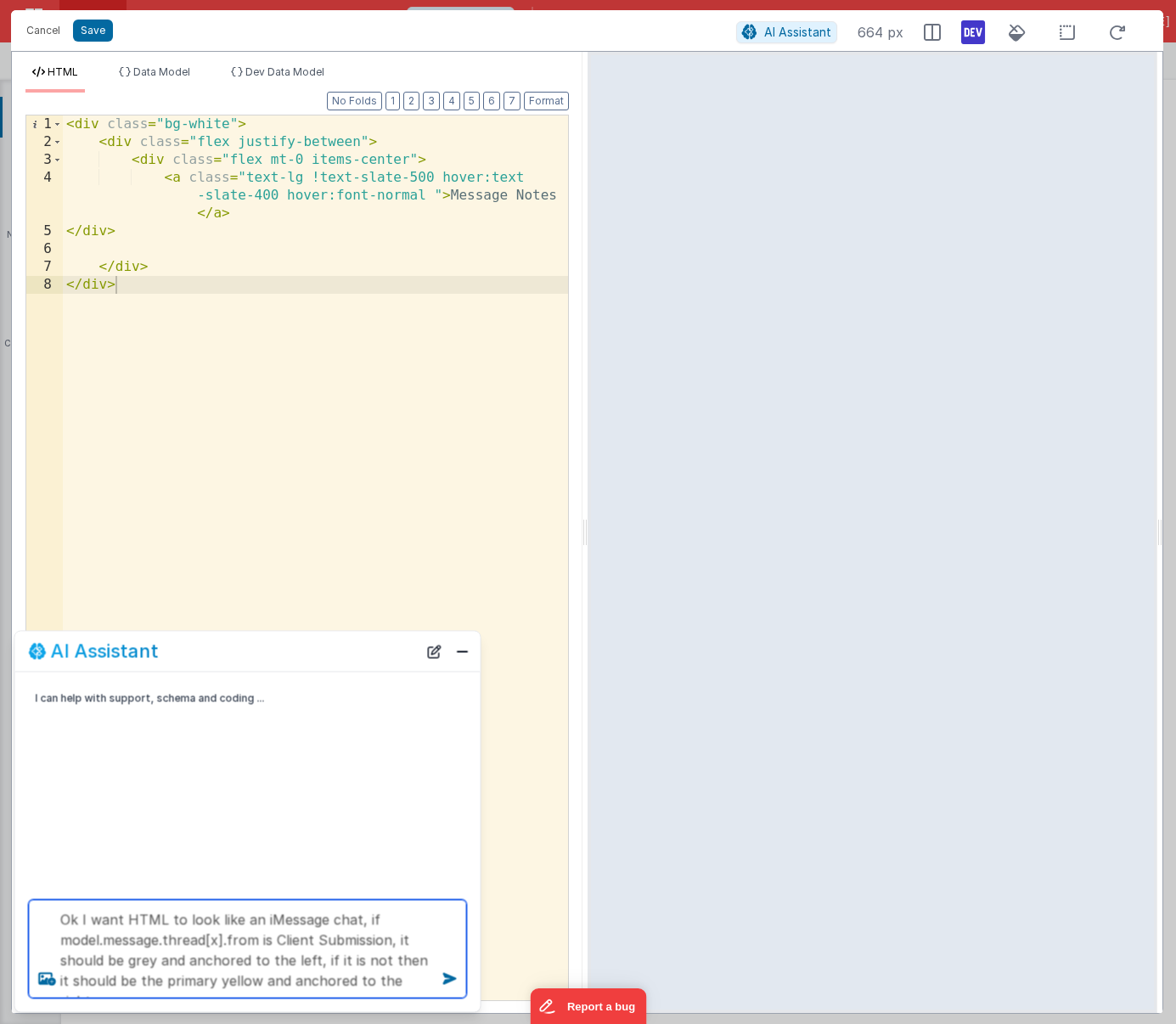
scroll to position [3, 0]
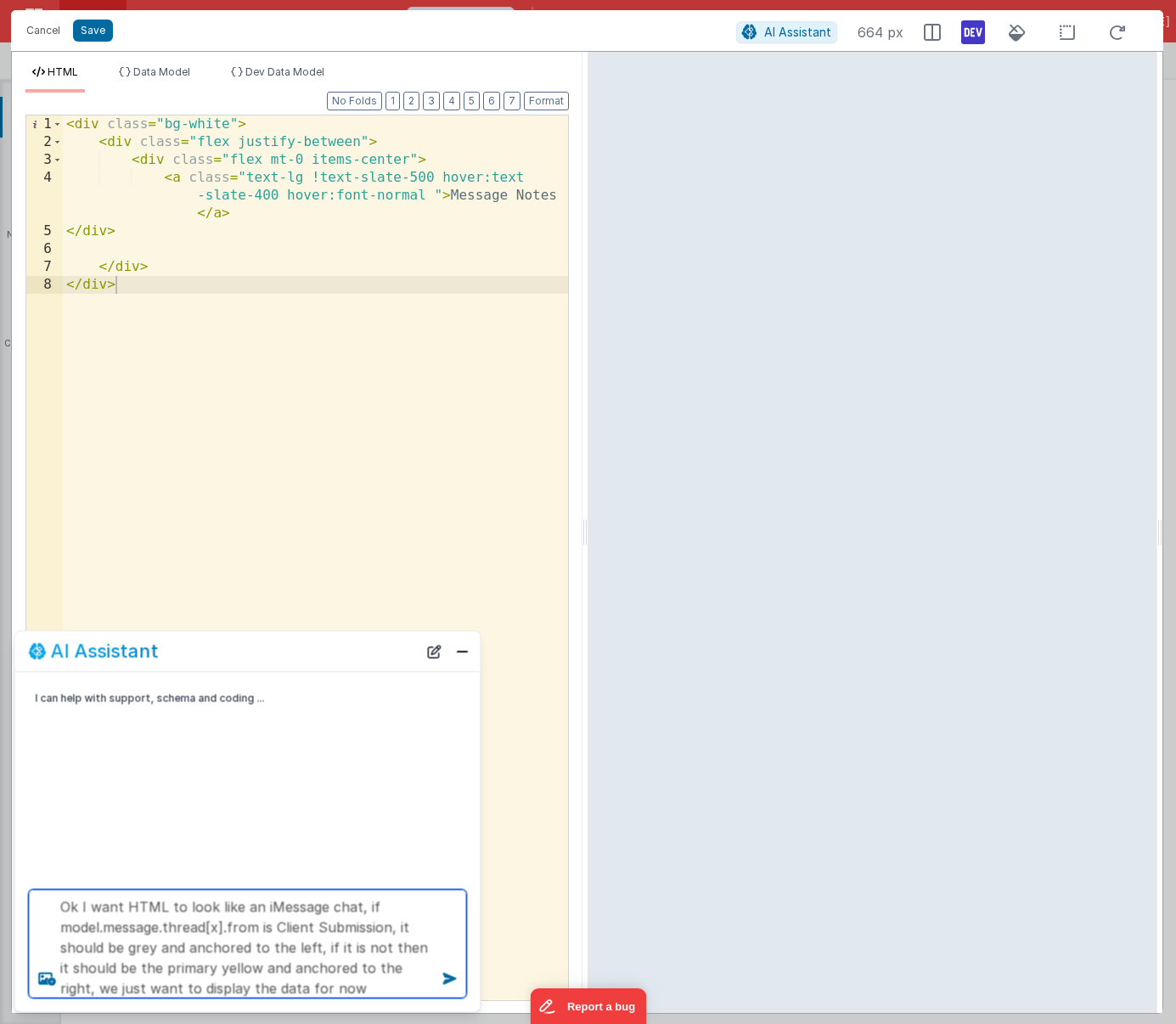
type textarea "Ok I want HTML to look like an iMessage chat, if model.message.thread[x].from i…"
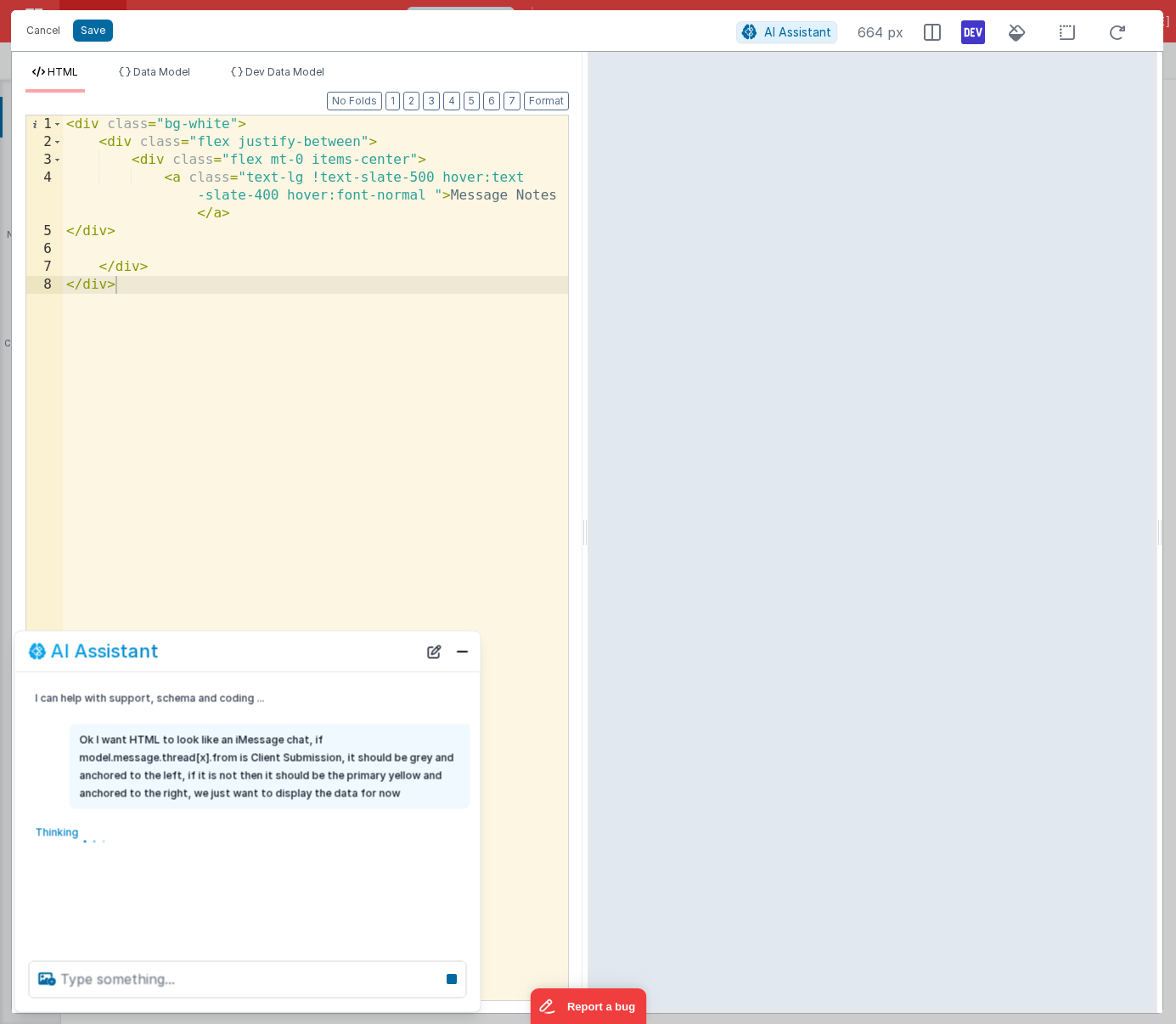
scroll to position [0, 0]
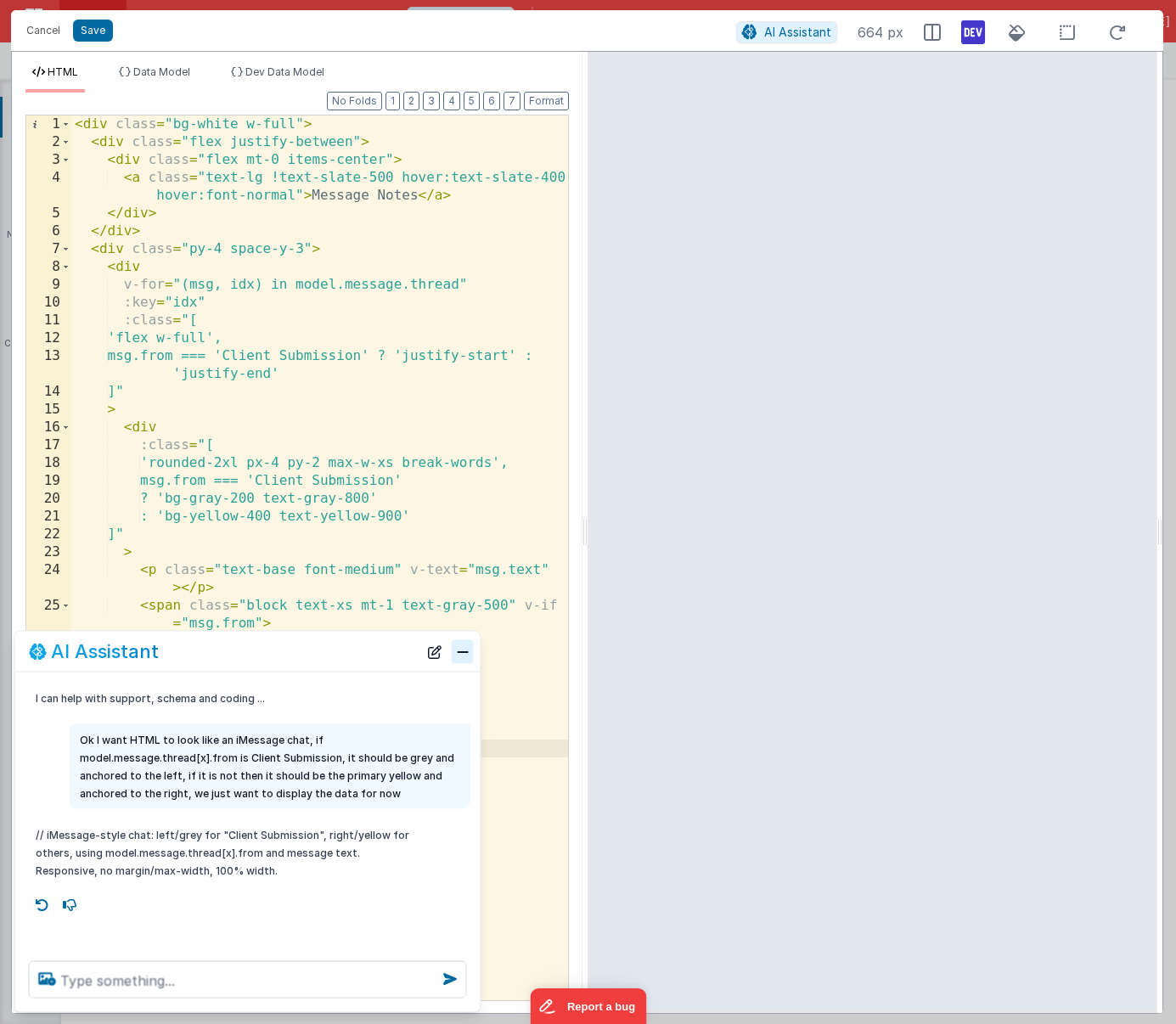
click at [459, 652] on button "Close" at bounding box center [463, 651] width 22 height 24
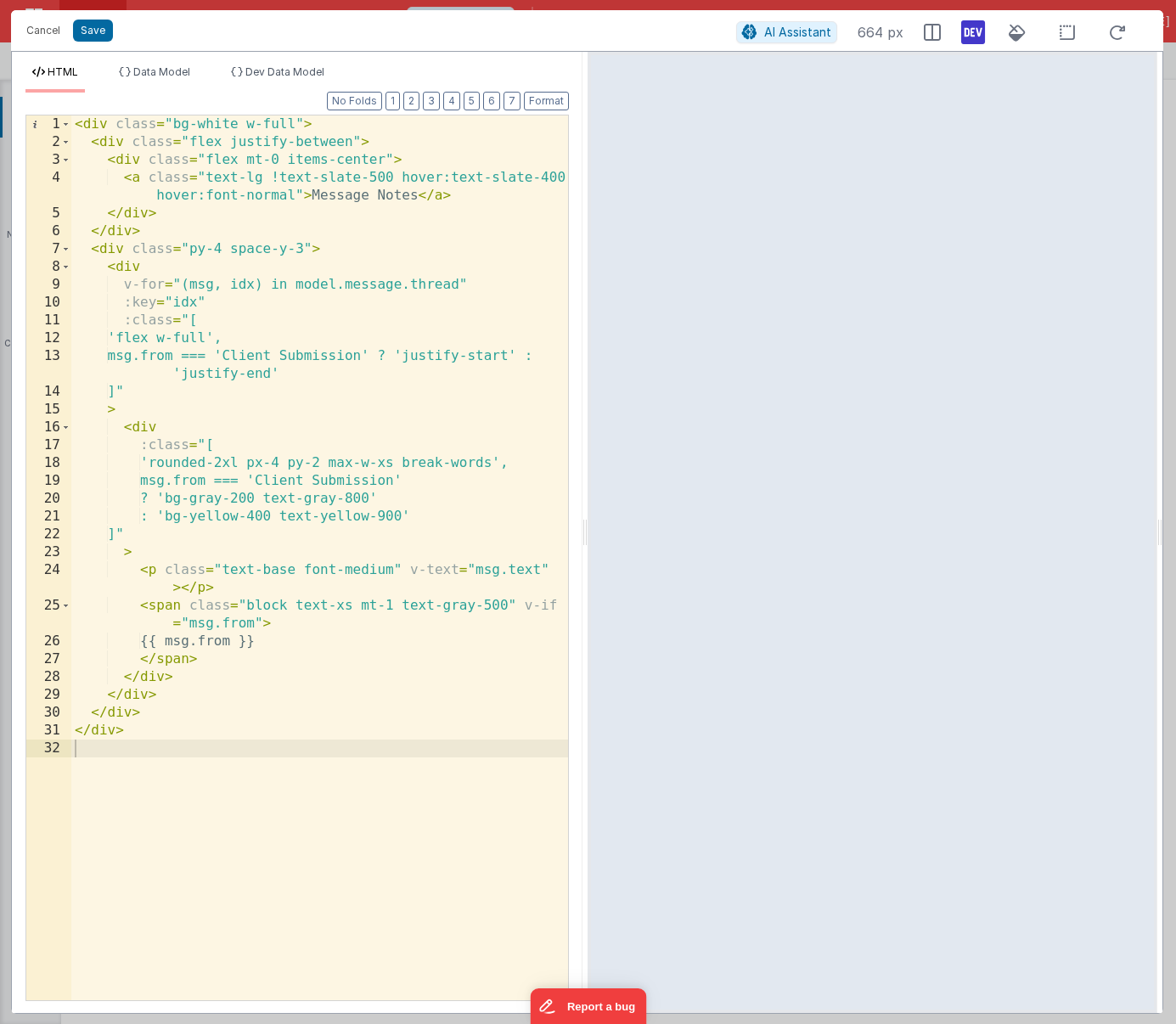
click at [351, 516] on div "< div class = "bg-white w-full" > < div class = "flex justify-between" > < div …" at bounding box center [319, 575] width 497 height 920
click at [198, 288] on div "< div class = "bg-white w-full" > < div class = "flex justify-between" > < div …" at bounding box center [319, 575] width 497 height 920
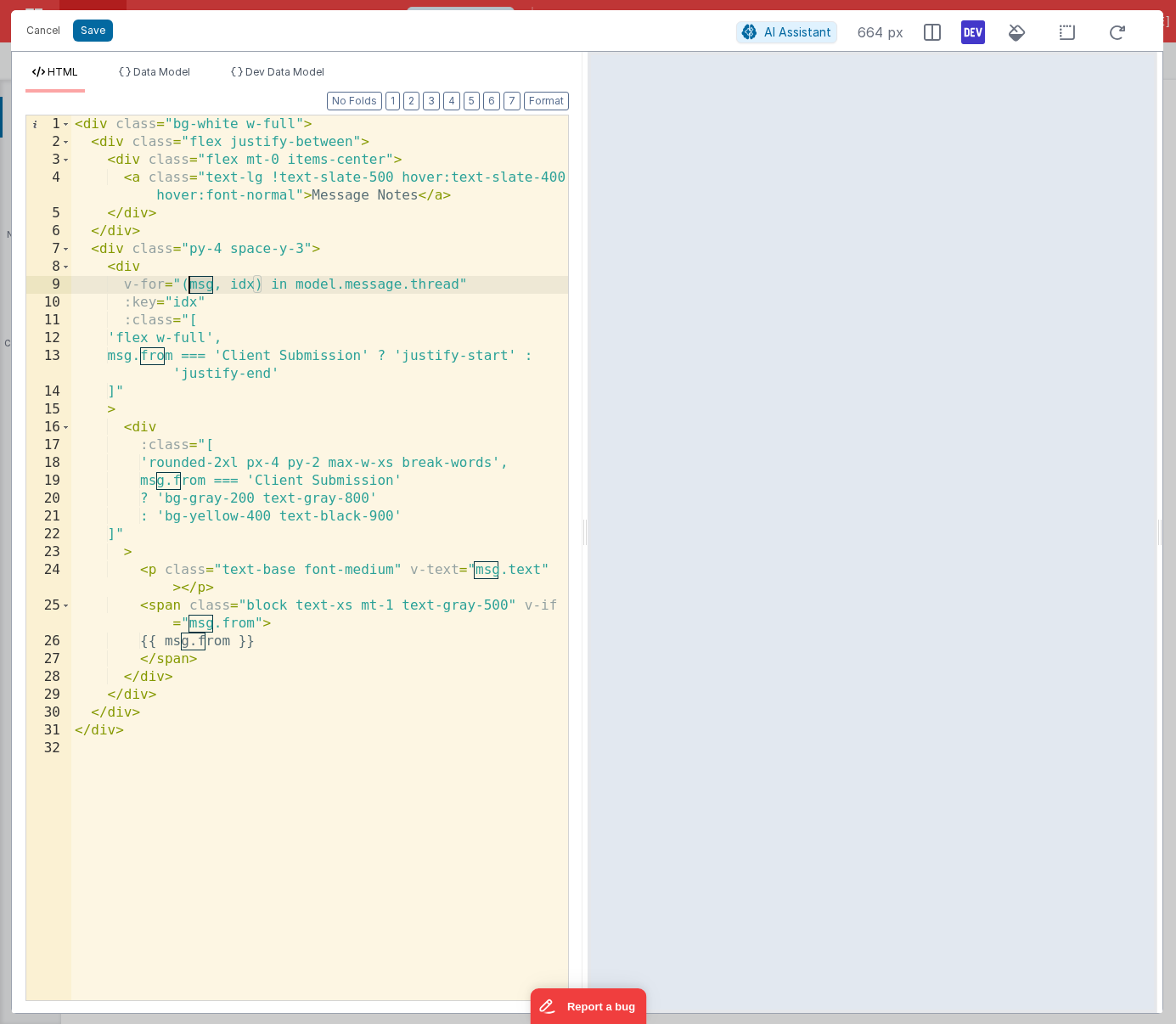
click at [241, 284] on div "< div class = "bg-white w-full" > < div class = "flex justify-between" > < div …" at bounding box center [319, 575] width 497 height 920
click at [780, 28] on span "AI Assistant" at bounding box center [797, 32] width 67 height 14
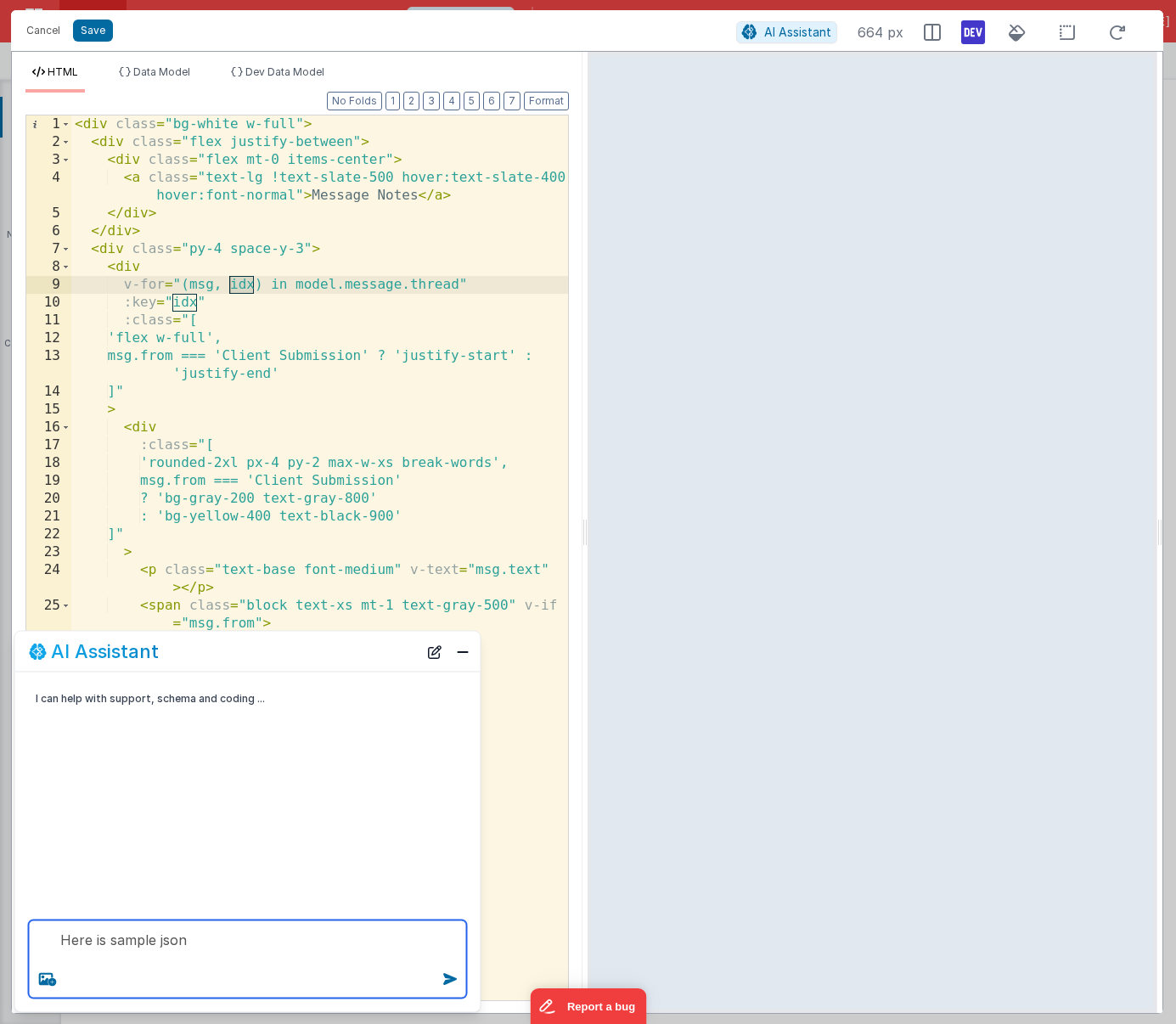
paste textarea "{ "cargo_id": "C129086", "comment": "Reply 20250925_1142", "from": "Client Subm…"
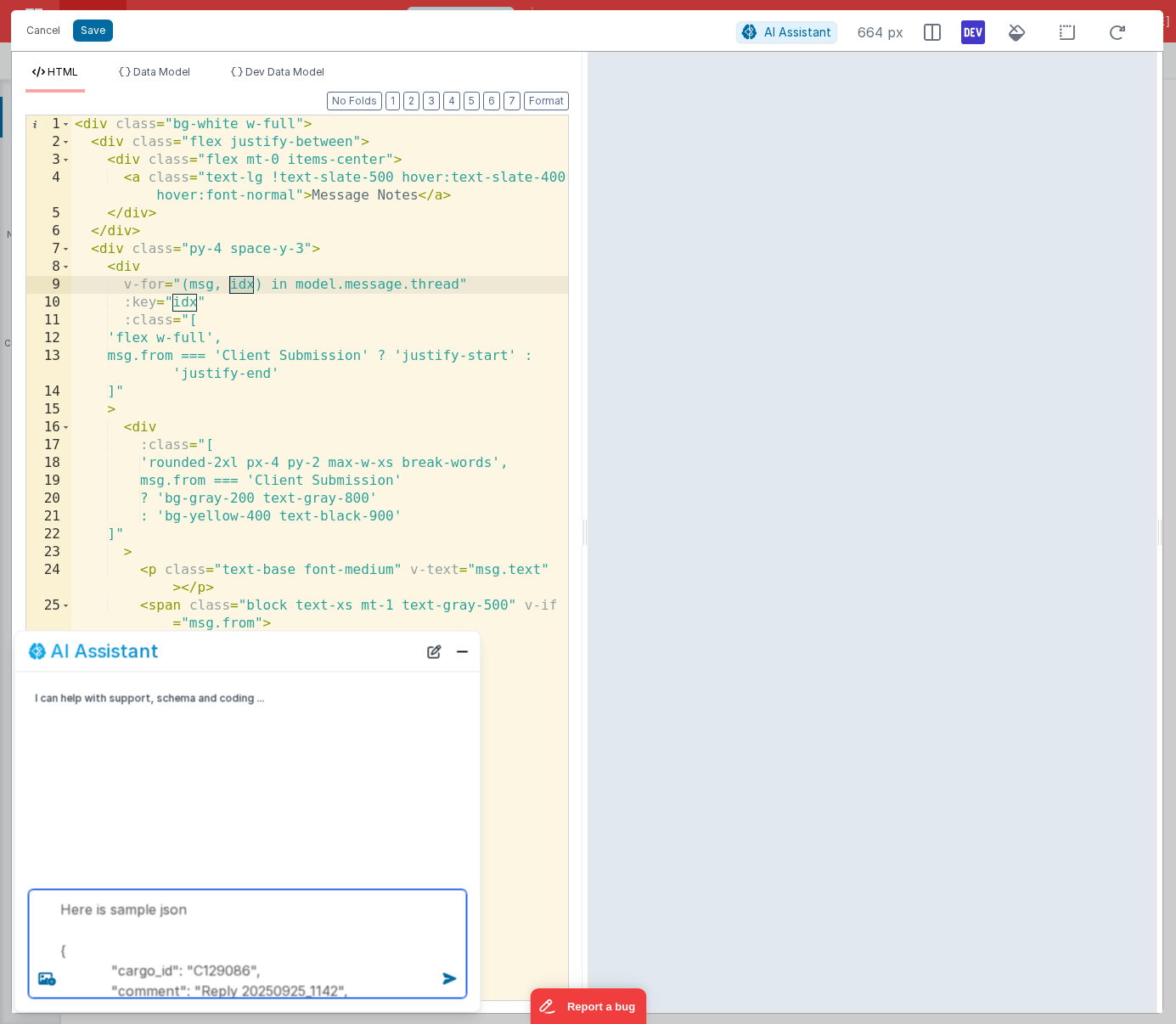
scroll to position [298, 0]
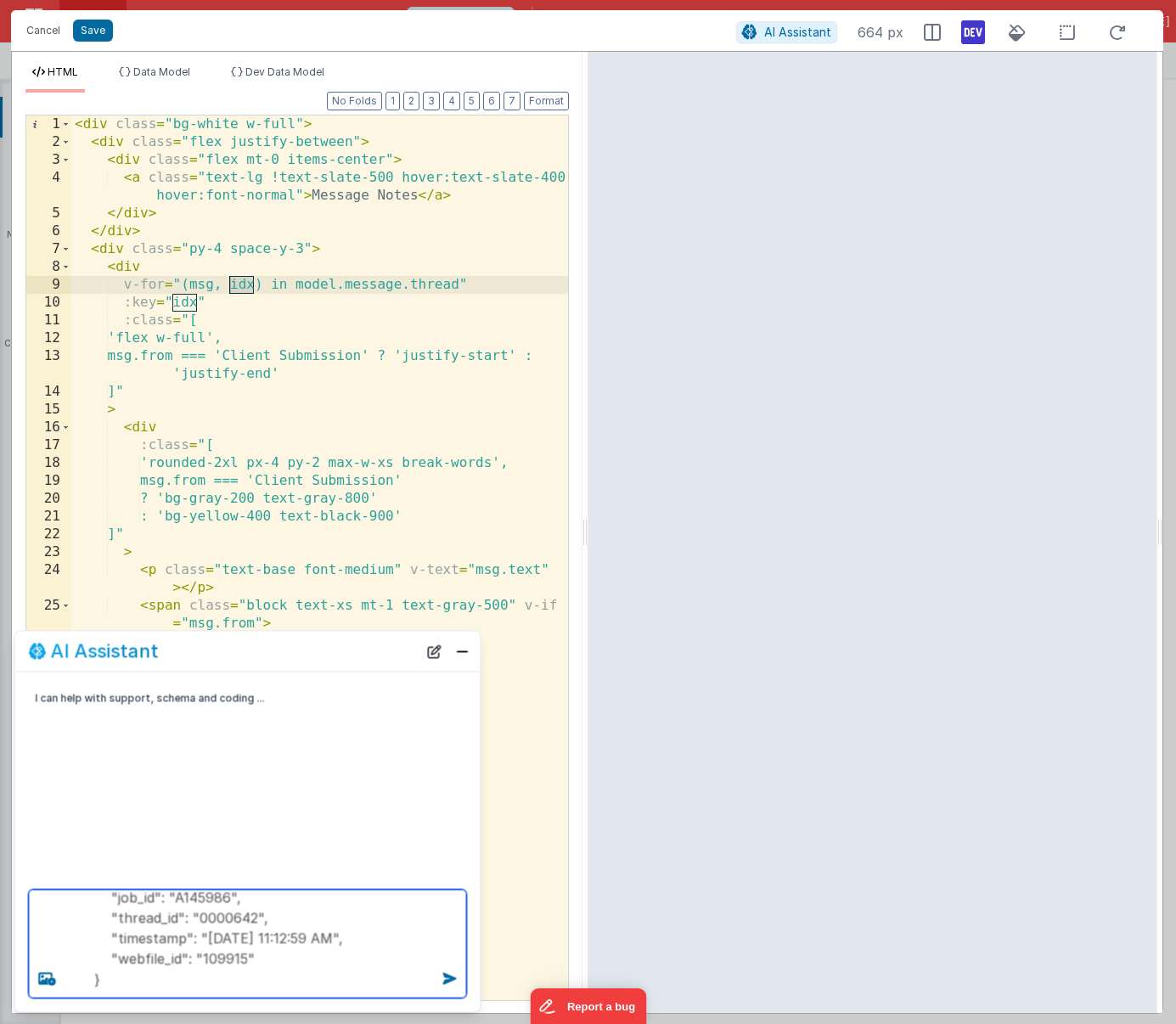
type textarea "Here is sample json { "cargo_id": "C129086", "comment": "Reply 20250925_1142", …"
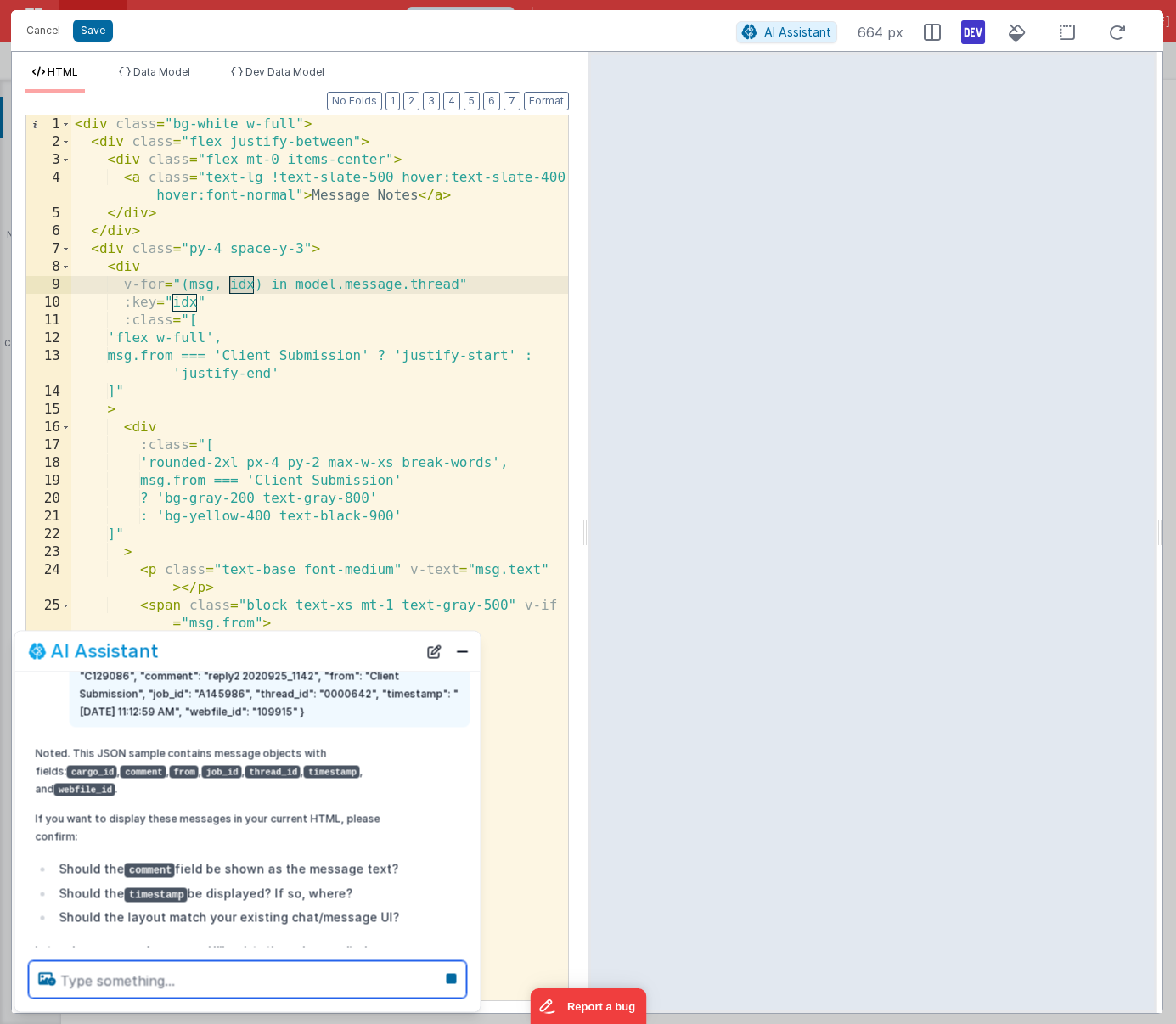
scroll to position [179, 0]
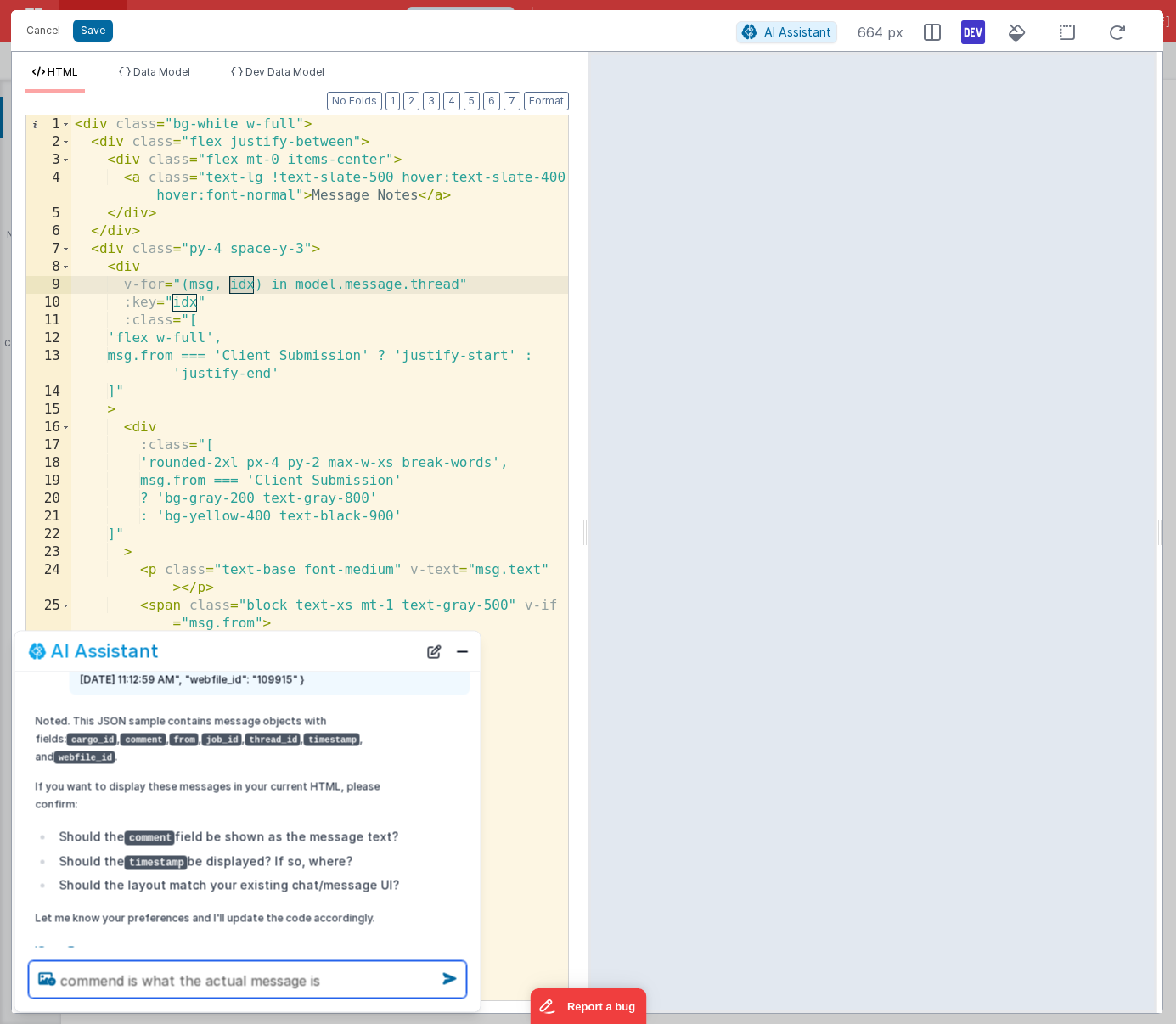
type textarea "commend is what the actual message is"
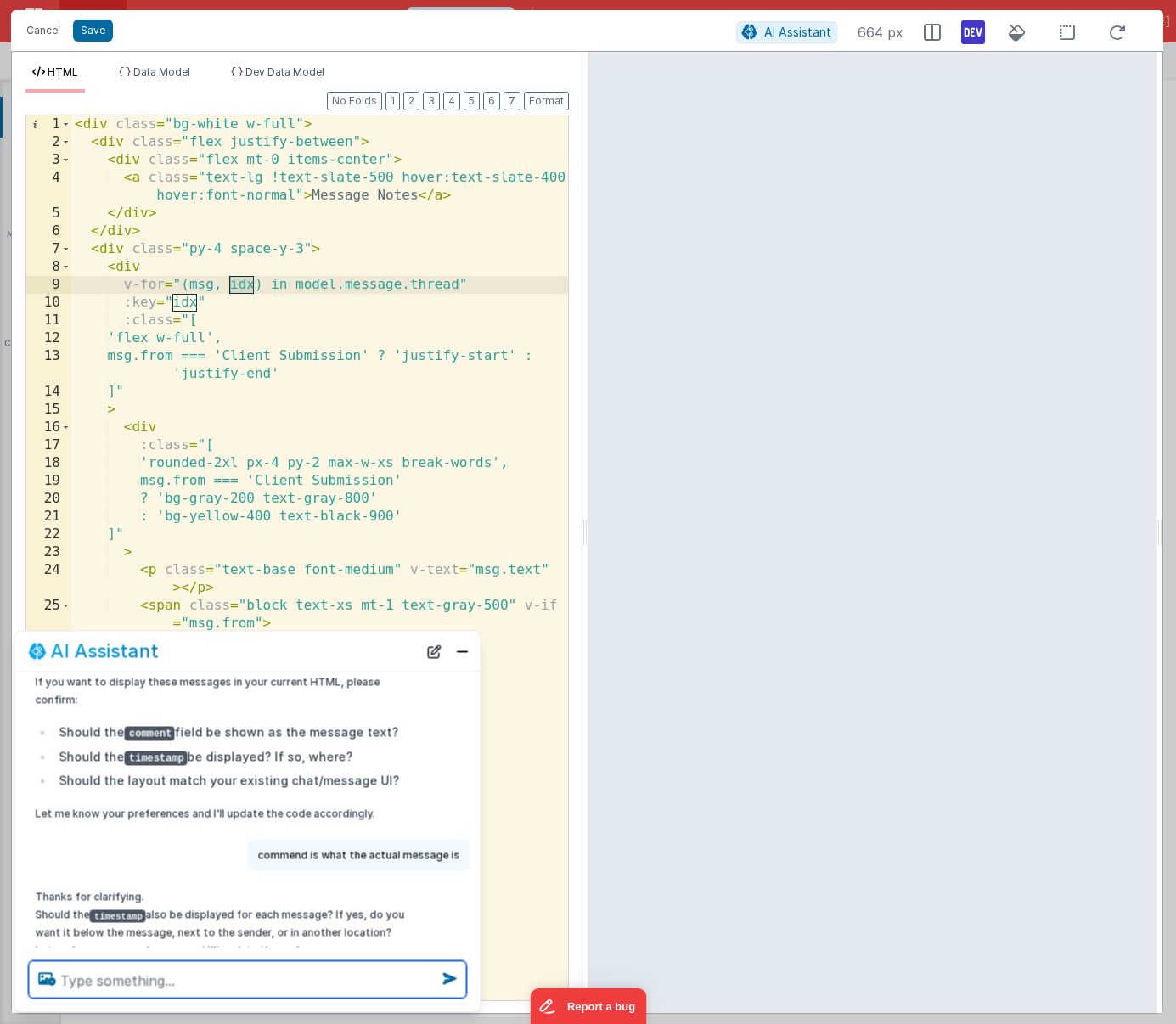
scroll to position [316, 0]
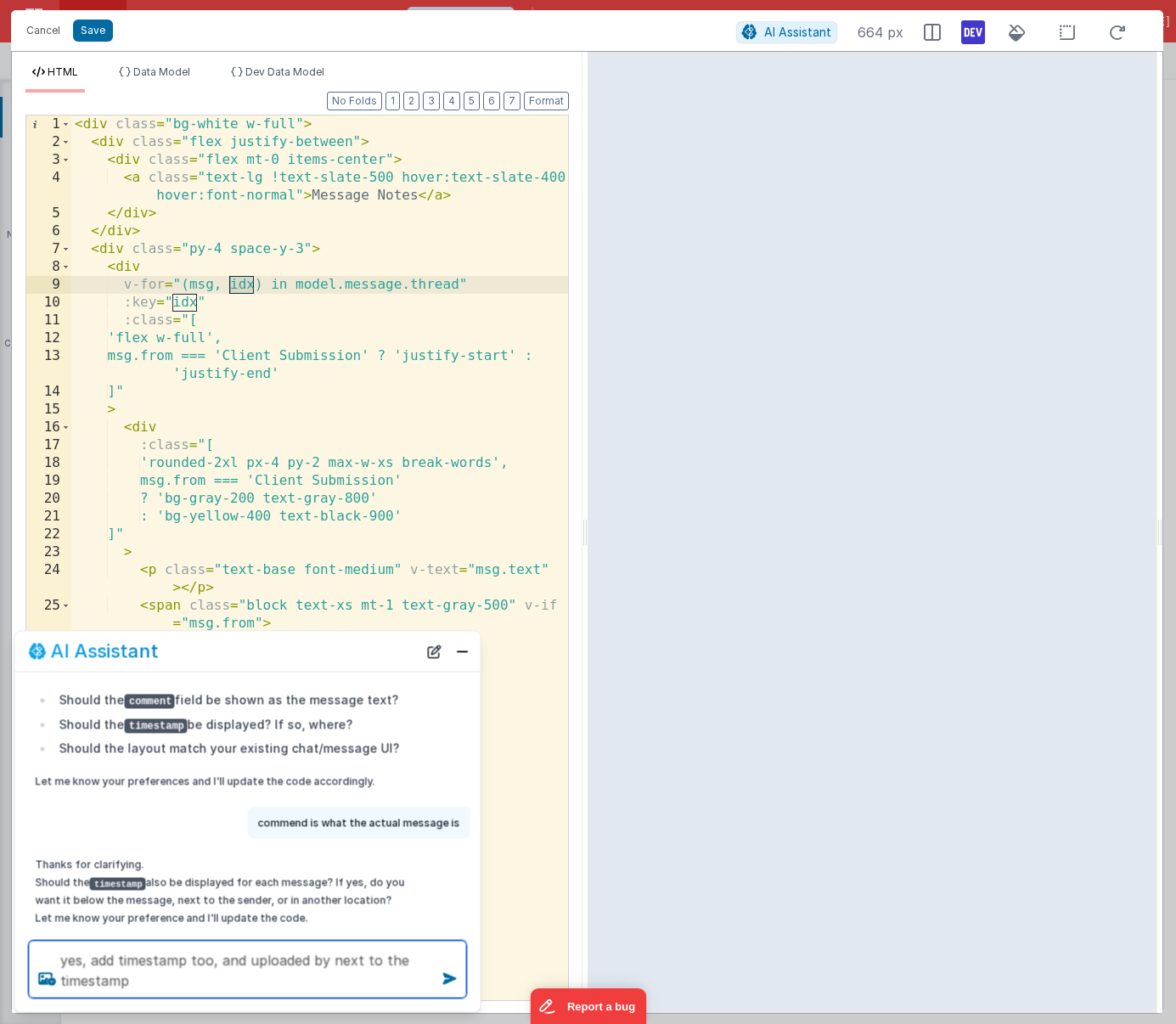
type textarea "yes, add timestamp too, and uploaded by next to the timestamp"
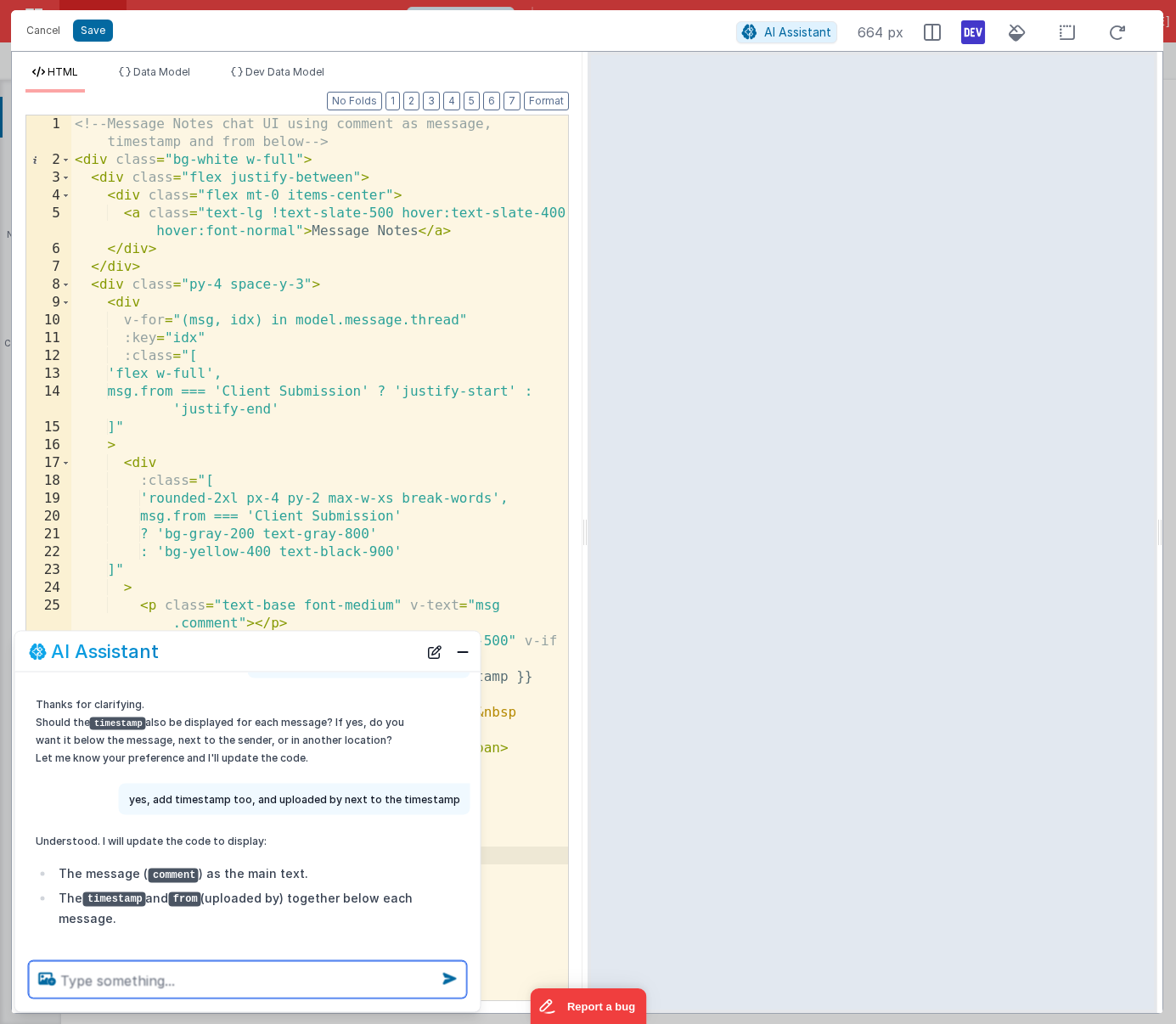
scroll to position [538, 0]
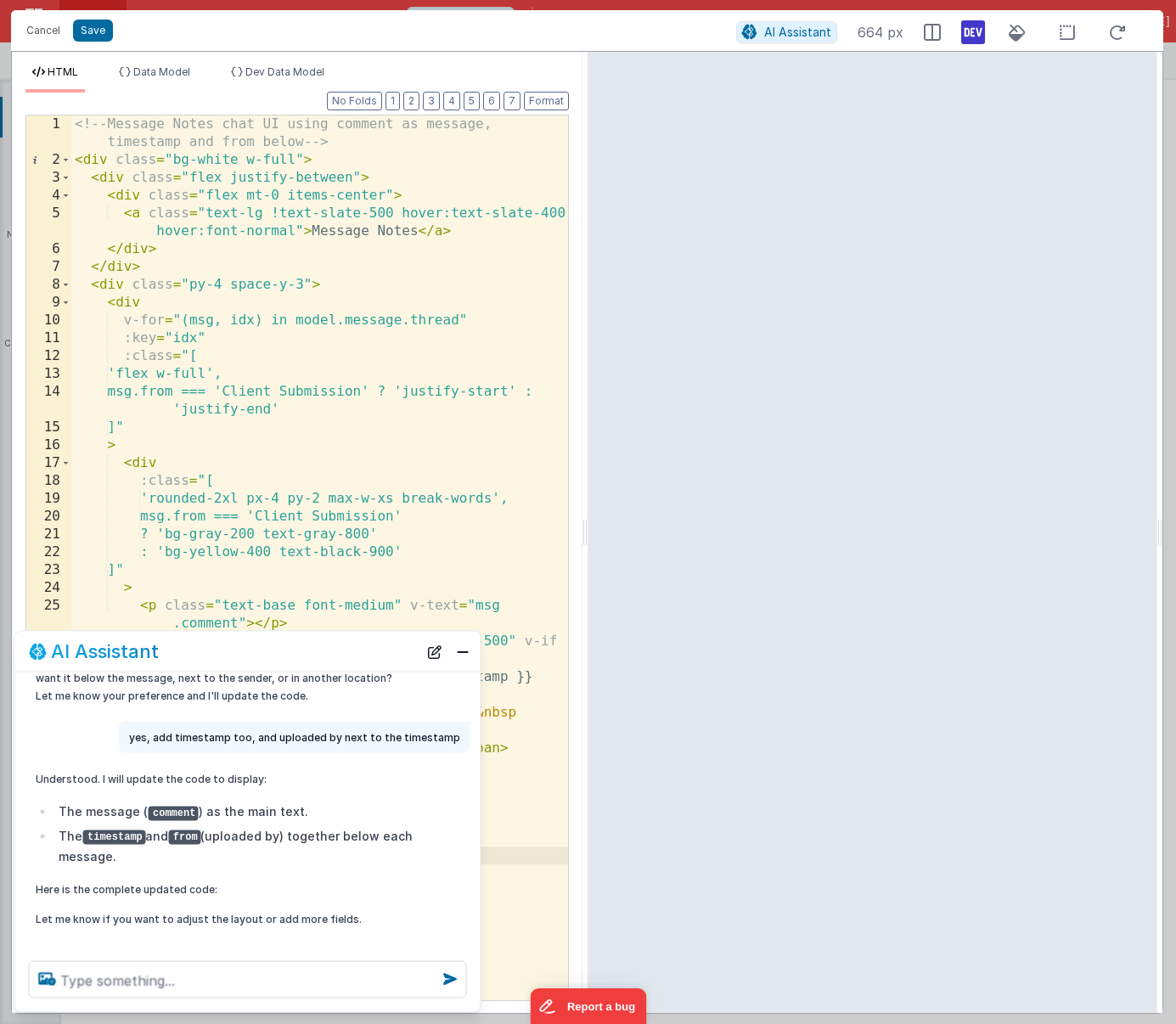
click at [380, 520] on div "<!-- Message Notes chat UI using comment as message, timestamp and from below -…" at bounding box center [319, 584] width 497 height 938
click at [464, 654] on button "Close" at bounding box center [463, 651] width 22 height 24
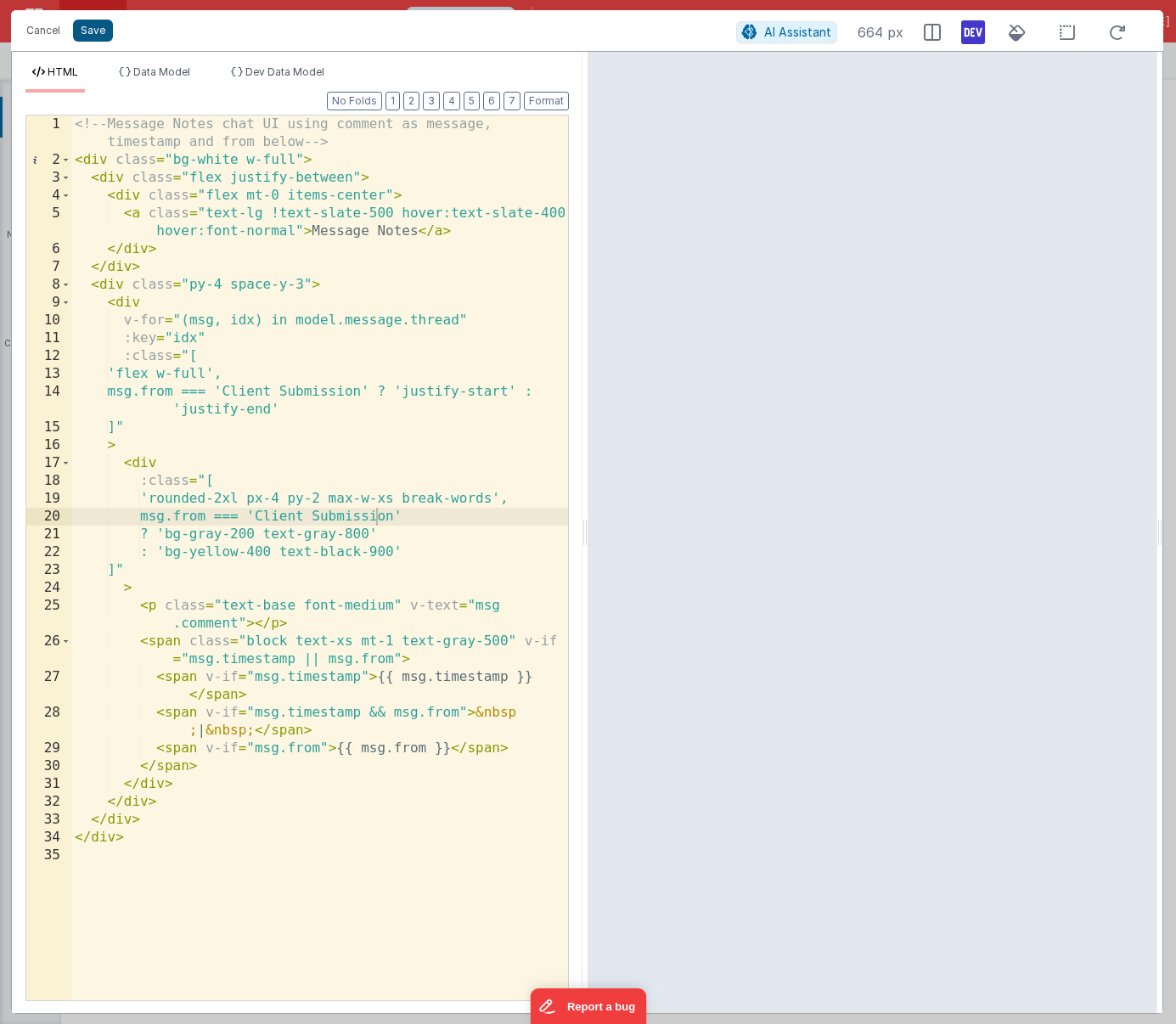
click at [89, 31] on button "Save" at bounding box center [93, 31] width 40 height 22
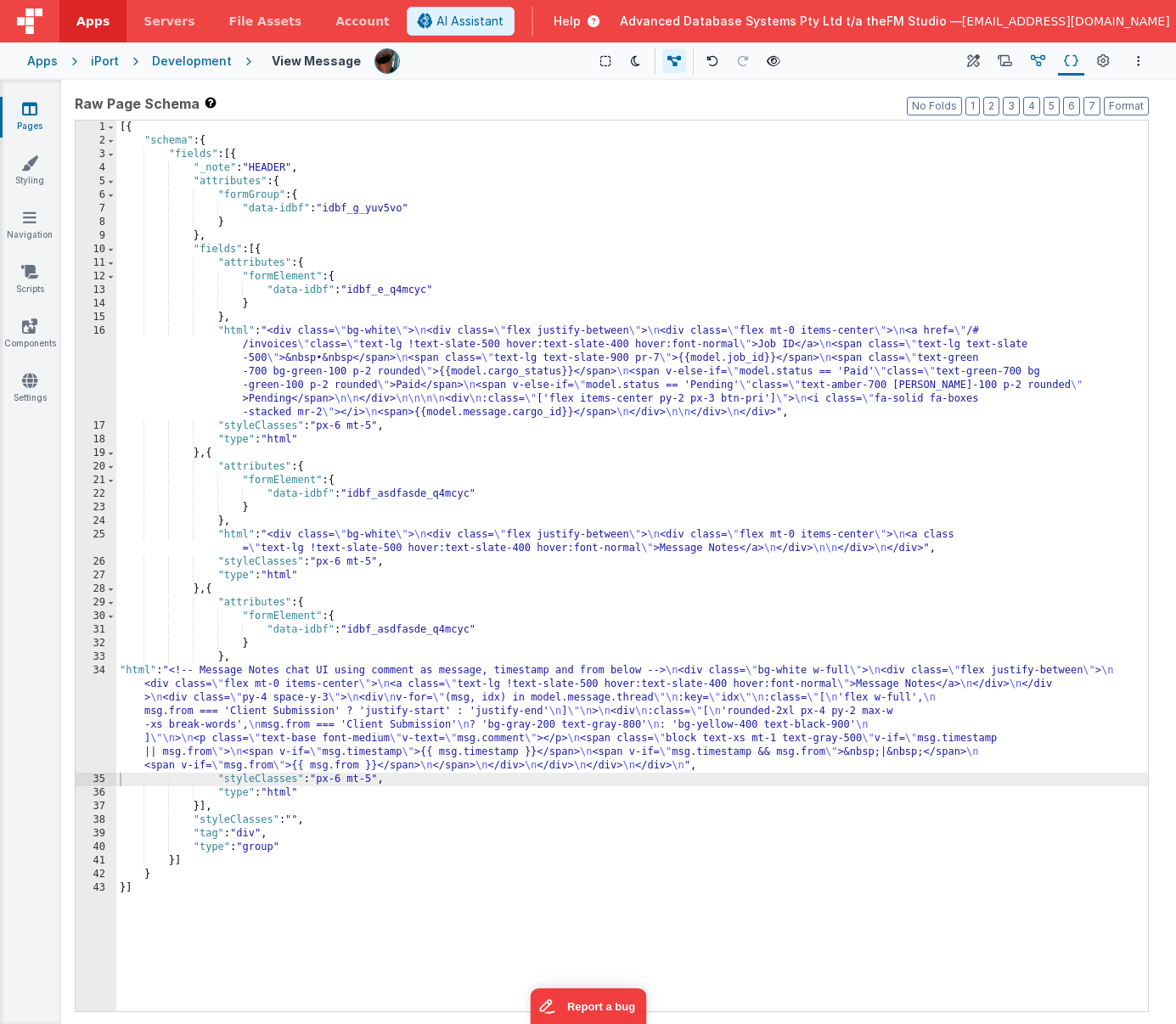
click at [1037, 56] on icon at bounding box center [1038, 62] width 14 height 18
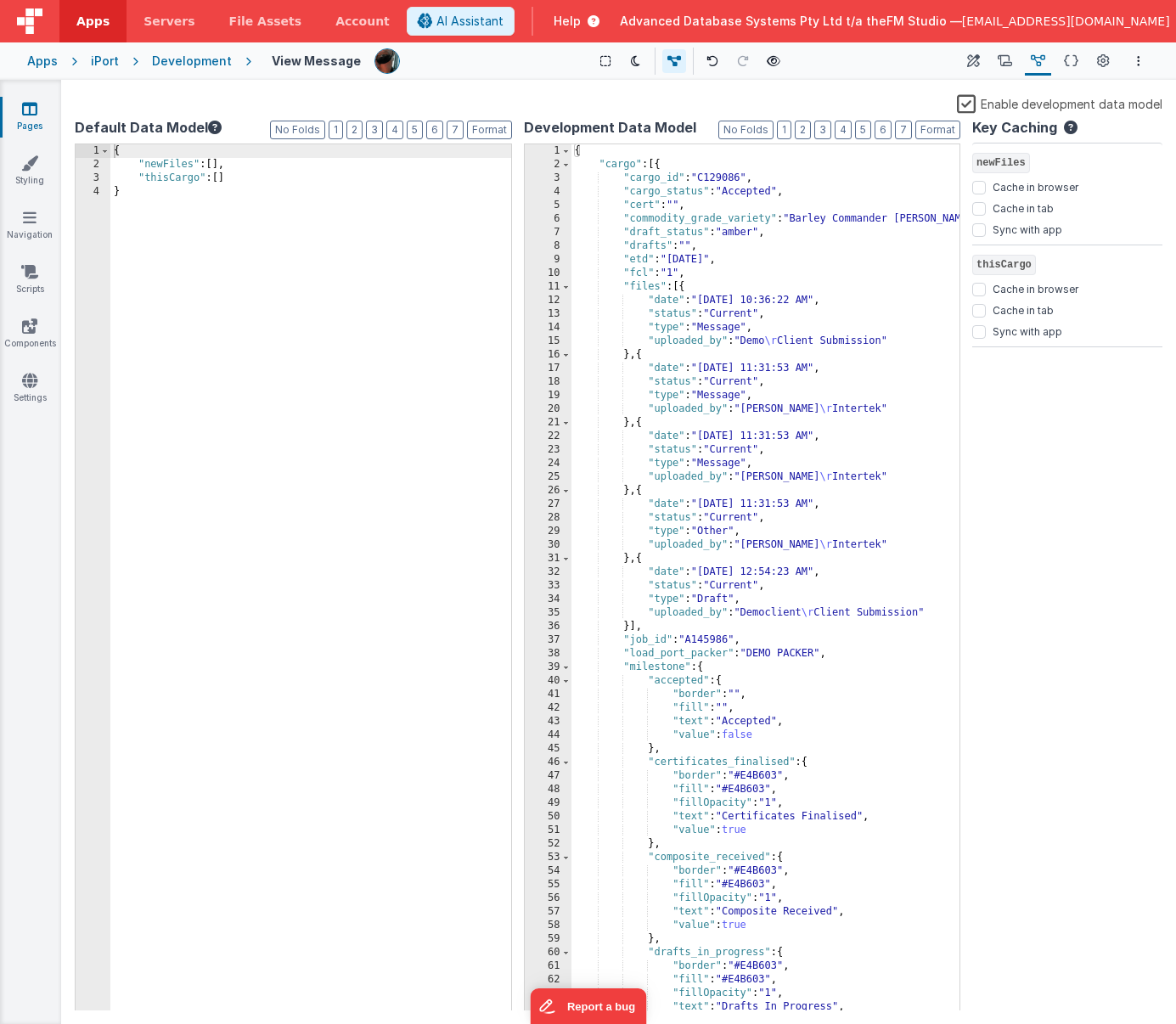
click at [743, 270] on div "{ "cargo" : [{ "cargo_id" : "C129086" , "cargo_status" : "Accepted" , "cert" : …" at bounding box center [765, 591] width 389 height 893
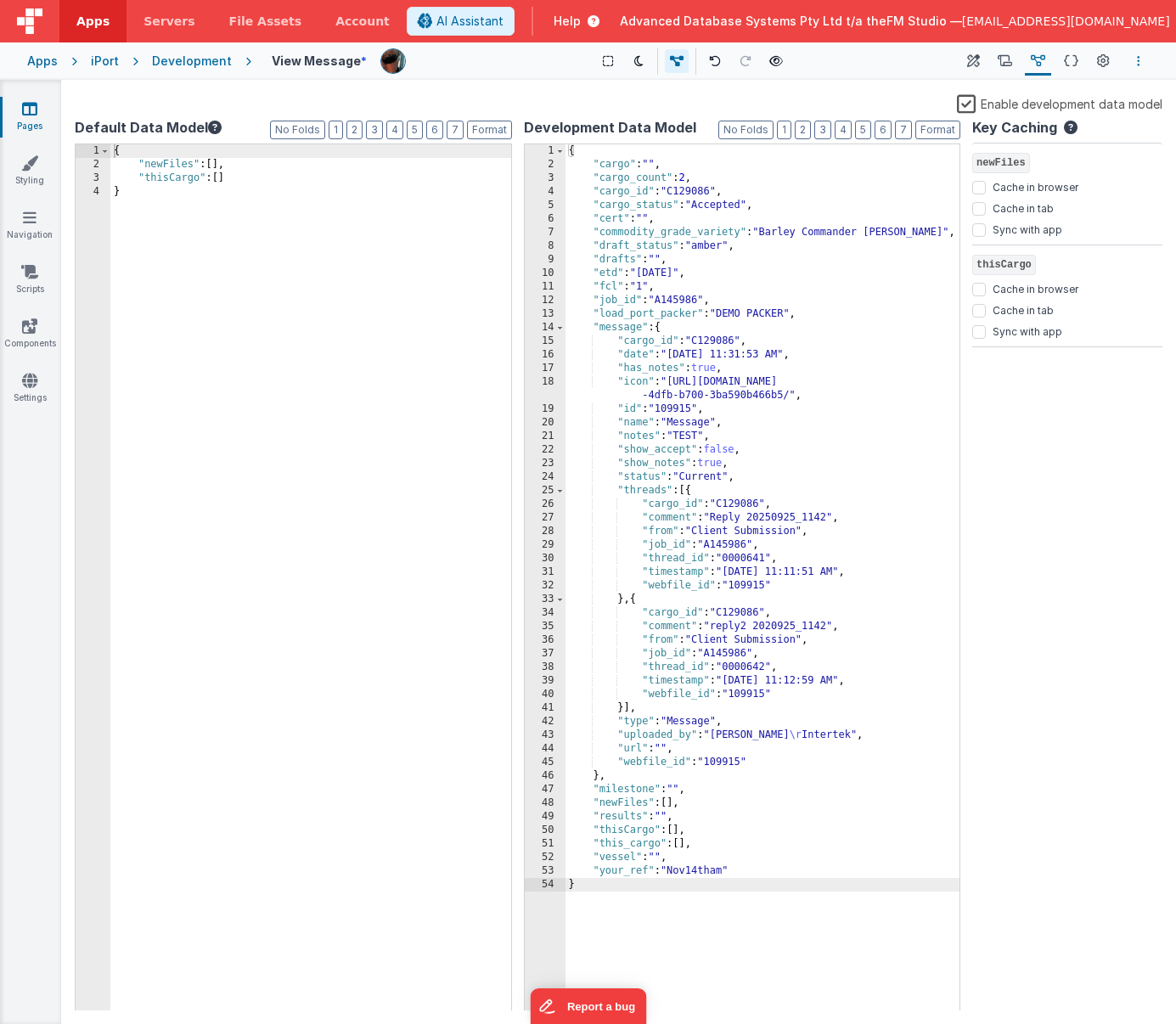
click at [1053, 60] on icon "Options" at bounding box center [1138, 61] width 3 height 12
click at [1017, 98] on p "Save" at bounding box center [1040, 94] width 107 height 17
click at [1053, 58] on icon at bounding box center [1071, 62] width 14 height 18
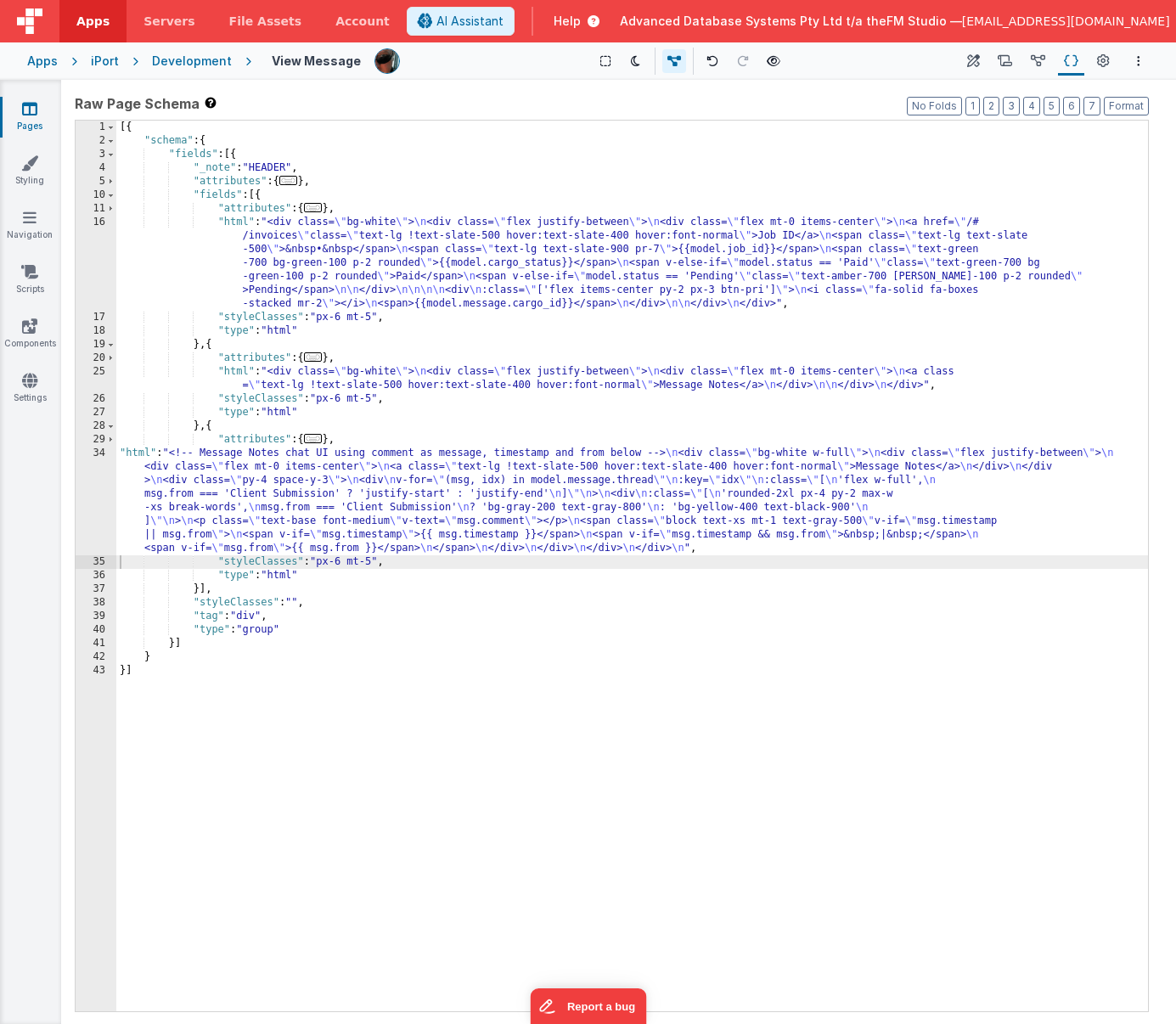
click at [347, 500] on div "[{ "schema" : { "fields" : [{ "_note" : "HEADER" , "attributes" : { ... } , "fi…" at bounding box center [631, 579] width 1032 height 918
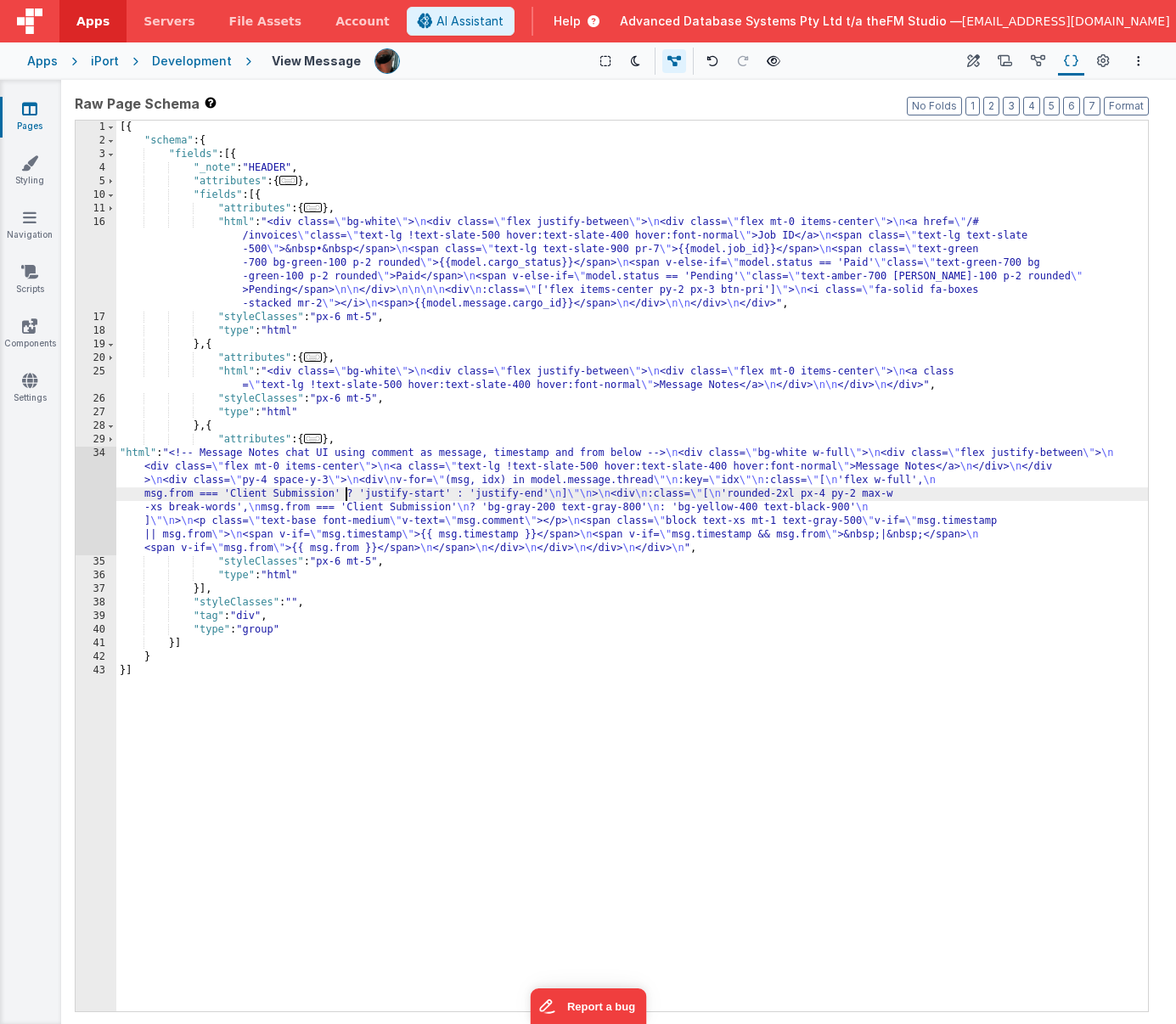
click at [21, 490] on div "Pages Styling Navigation Scripts Components Settings" at bounding box center [30, 551] width 61 height 944
click at [200, 492] on div "[{ "schema" : { "fields" : [{ "_note" : "HEADER" , "attributes" : { ... } , "fi…" at bounding box center [631, 579] width 1032 height 918
click at [88, 479] on div "34" at bounding box center [96, 501] width 41 height 109
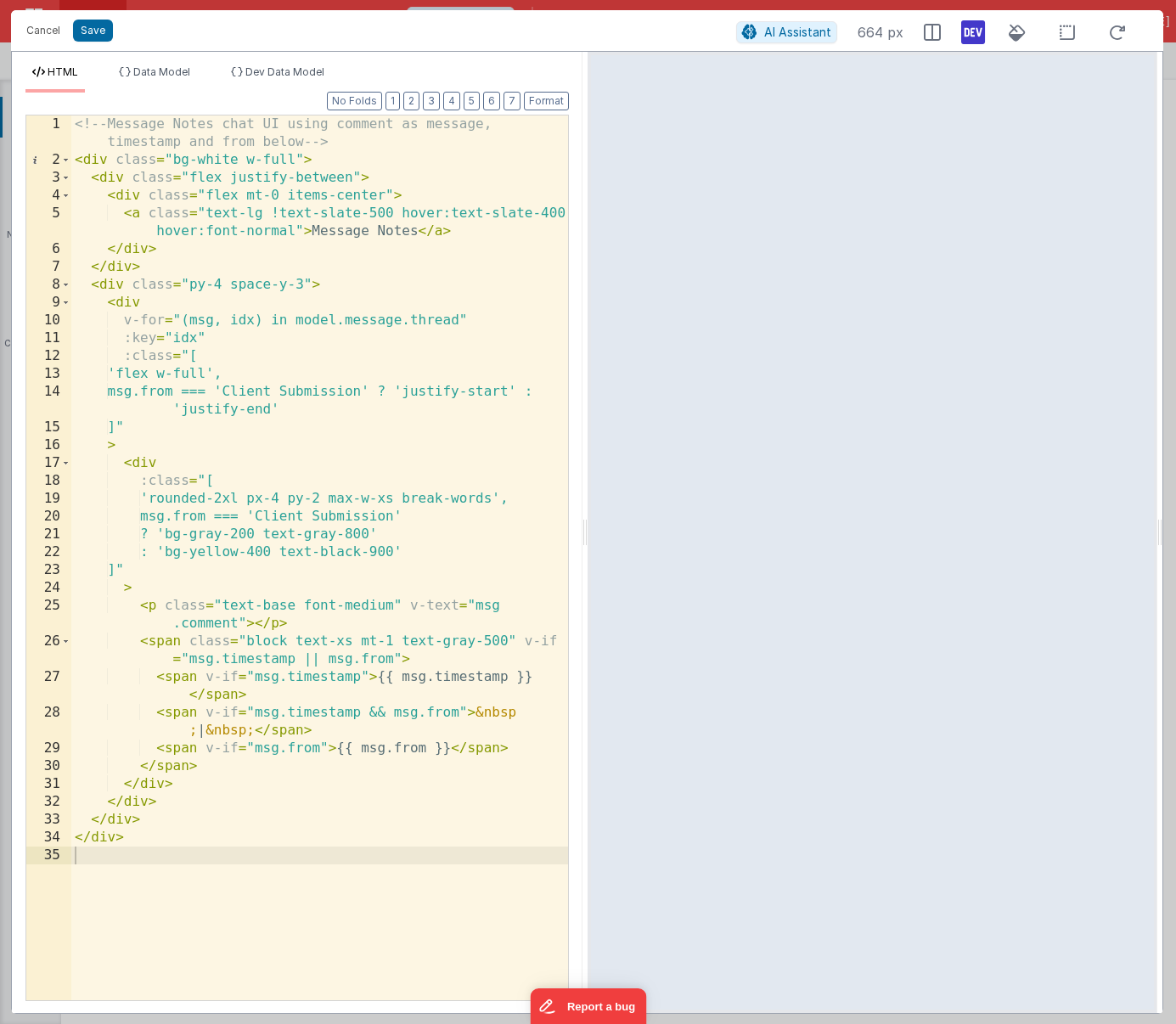
click at [232, 456] on div "<!-- Message Notes chat UI using comment as message, timestamp and from below -…" at bounding box center [319, 584] width 497 height 938
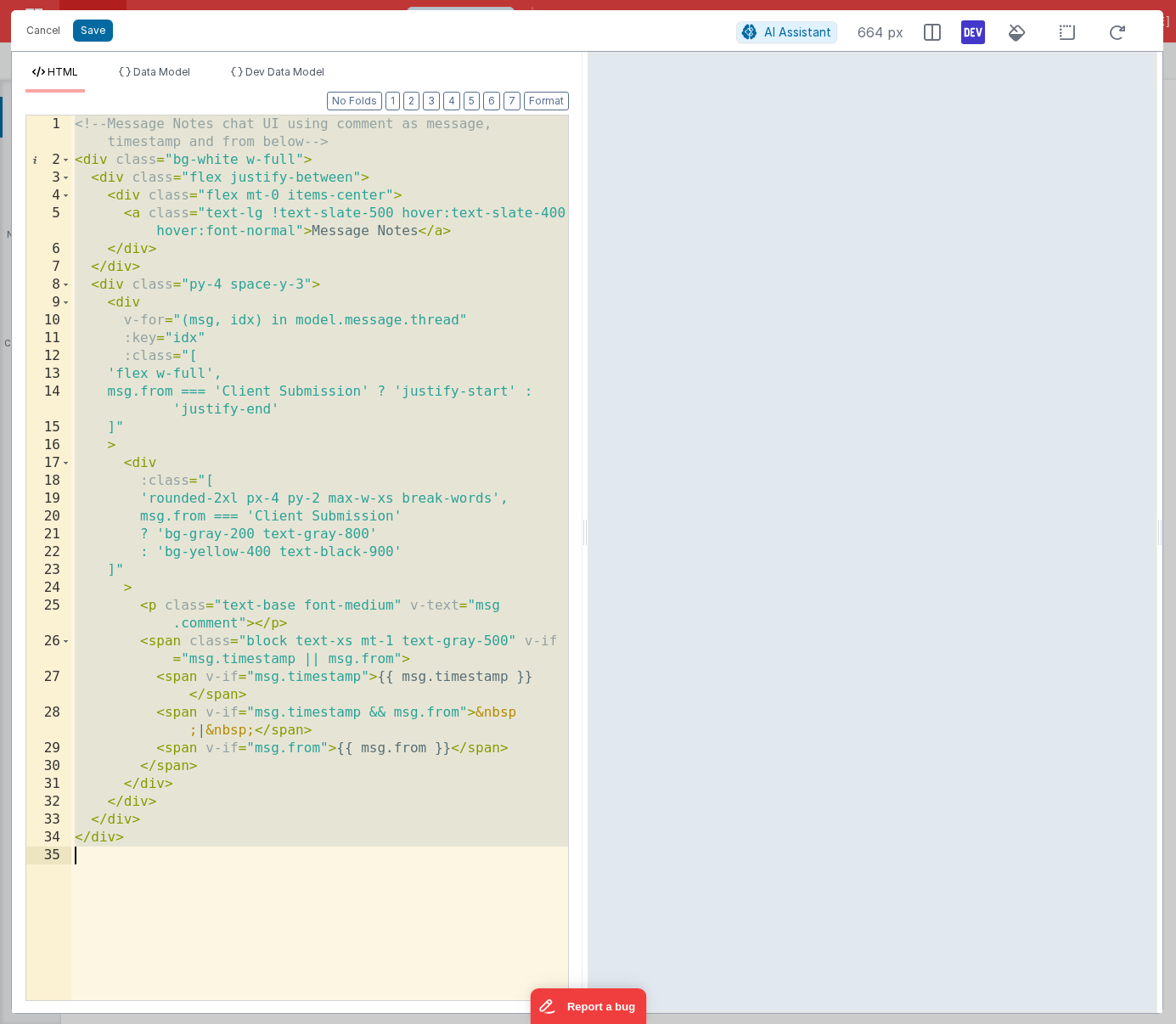
click at [501, 464] on div "<!-- Message Notes chat UI using comment as message, timestamp and from below -…" at bounding box center [319, 584] width 497 height 938
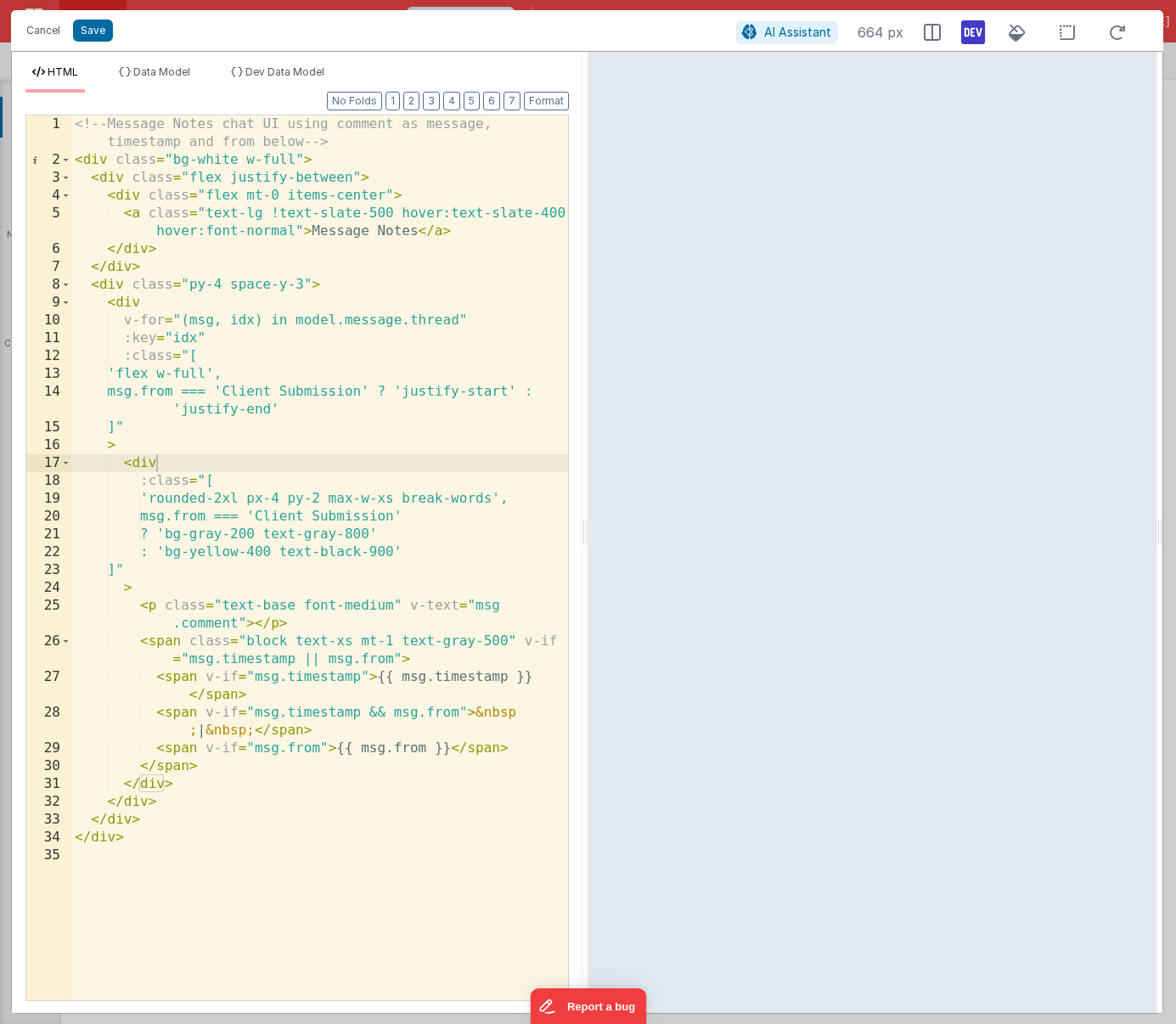
click at [278, 64] on div "HTML Data Model Dev Data Model Format 7 6 5 4 3 2 1 No Folds 1 2 3 4 5 6 7 8 9 …" at bounding box center [297, 532] width 571 height 961
click at [265, 71] on span "Dev Data Model" at bounding box center [285, 71] width 79 height 13
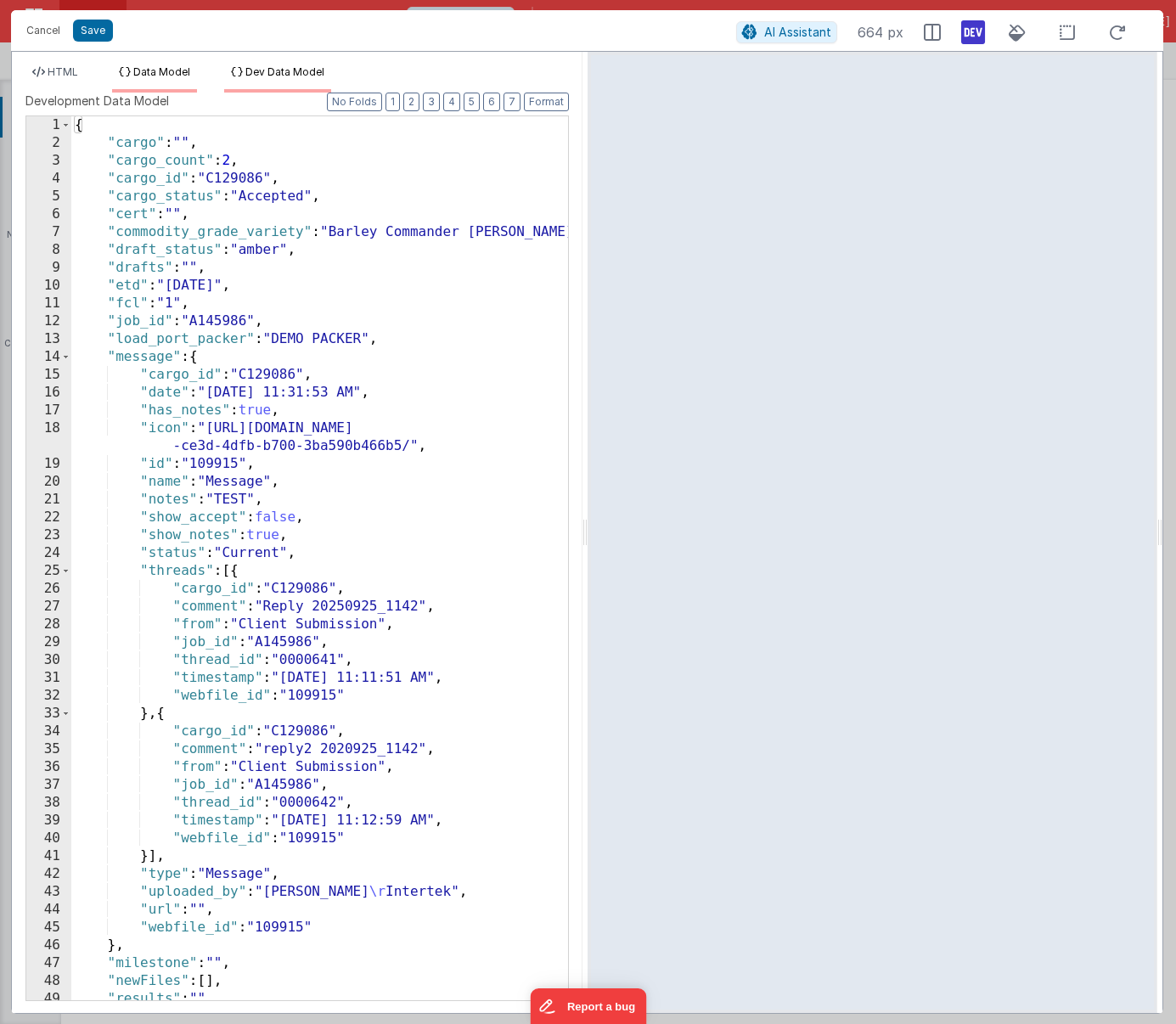
click at [139, 67] on span "Data Model" at bounding box center [161, 71] width 57 height 13
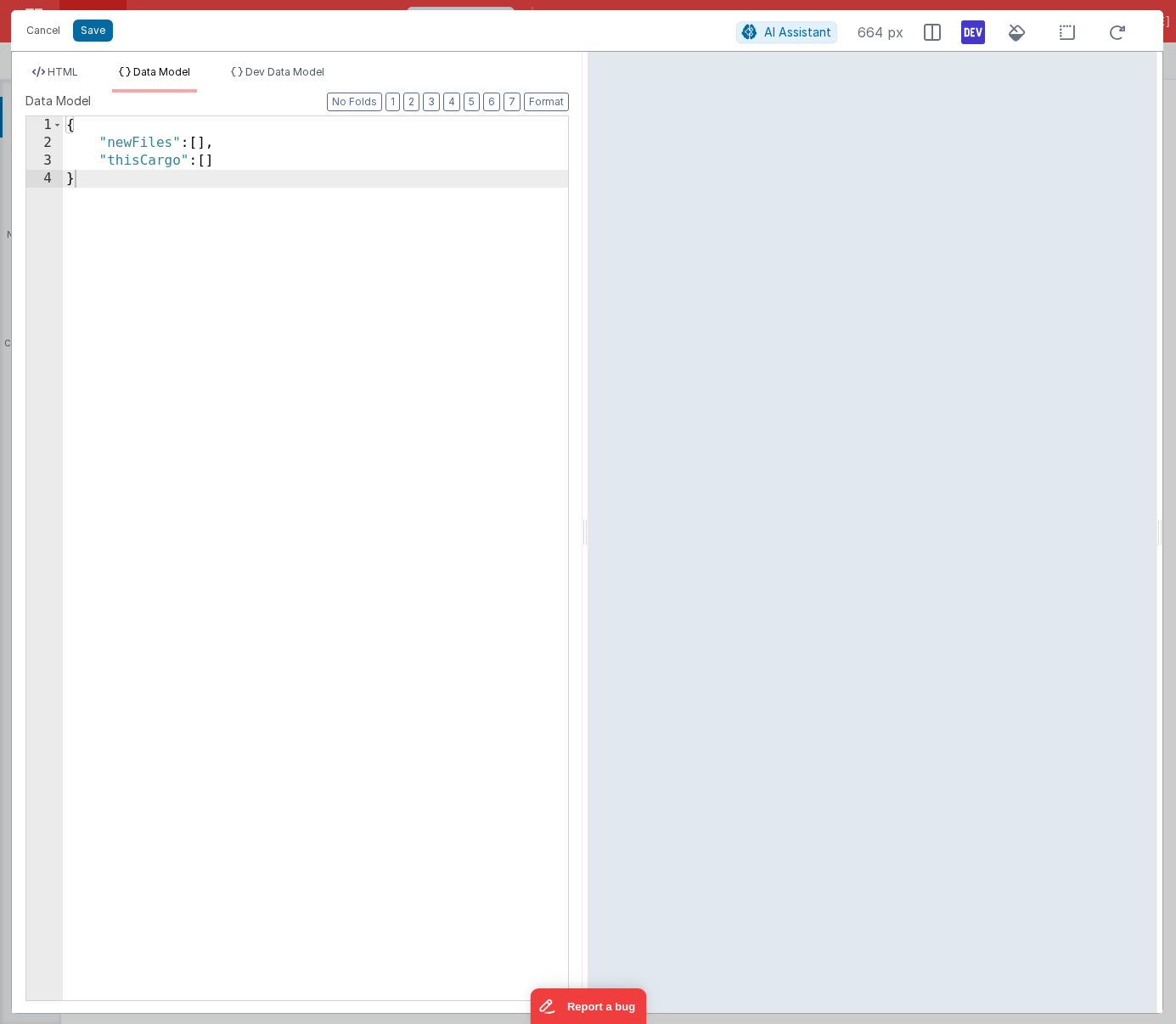
click at [80, 64] on div "HTML Data Model Dev Data Model Format 7 6 5 4 3 2 1 No Folds 1 2 3 4 5 6 7 8 9 …" at bounding box center [297, 532] width 571 height 961
click at [64, 66] on span "HTML" at bounding box center [63, 71] width 31 height 13
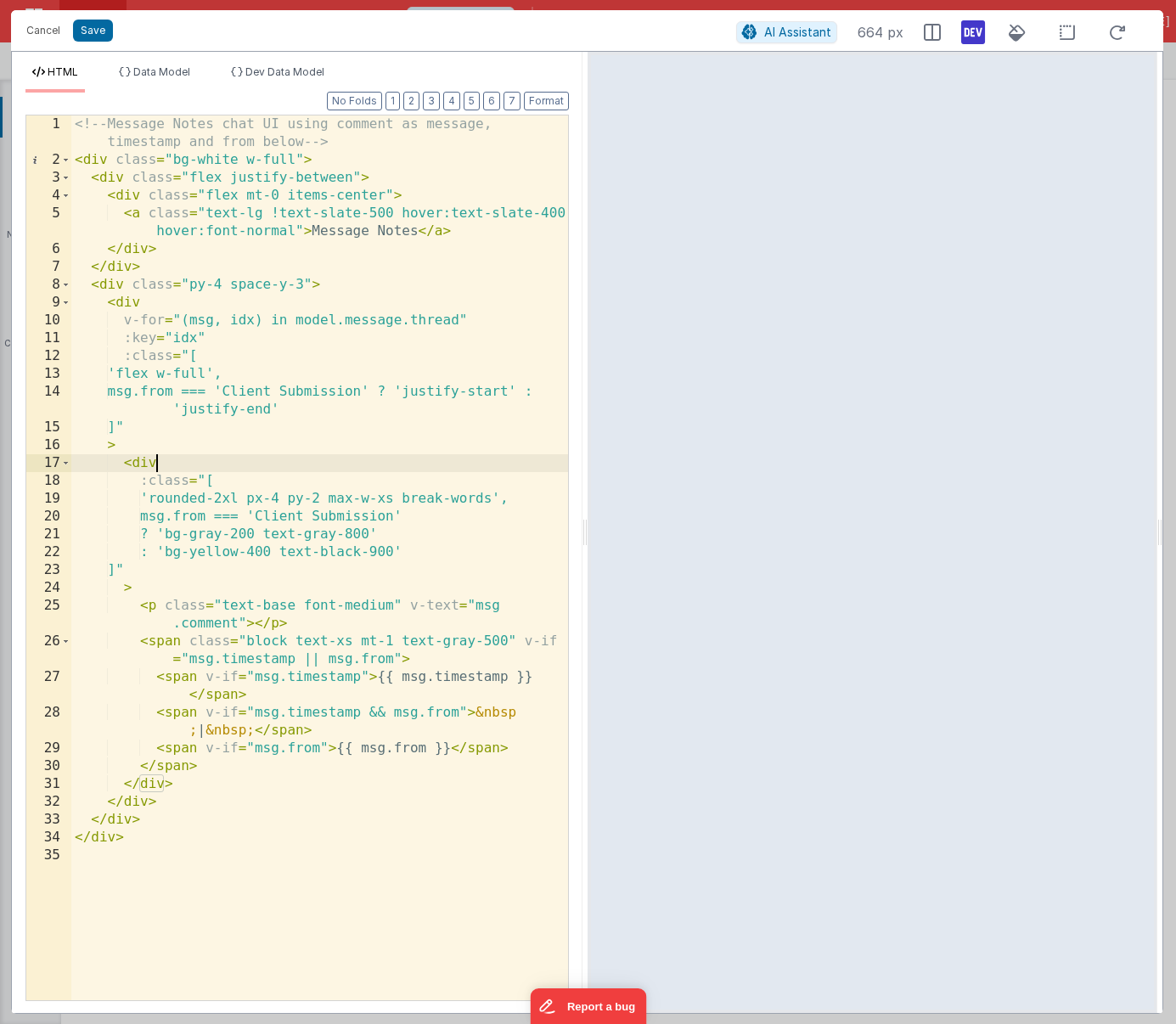
click at [459, 320] on div "<!-- Message Notes chat UI using comment as message, timestamp and from below -…" at bounding box center [319, 584] width 497 height 938
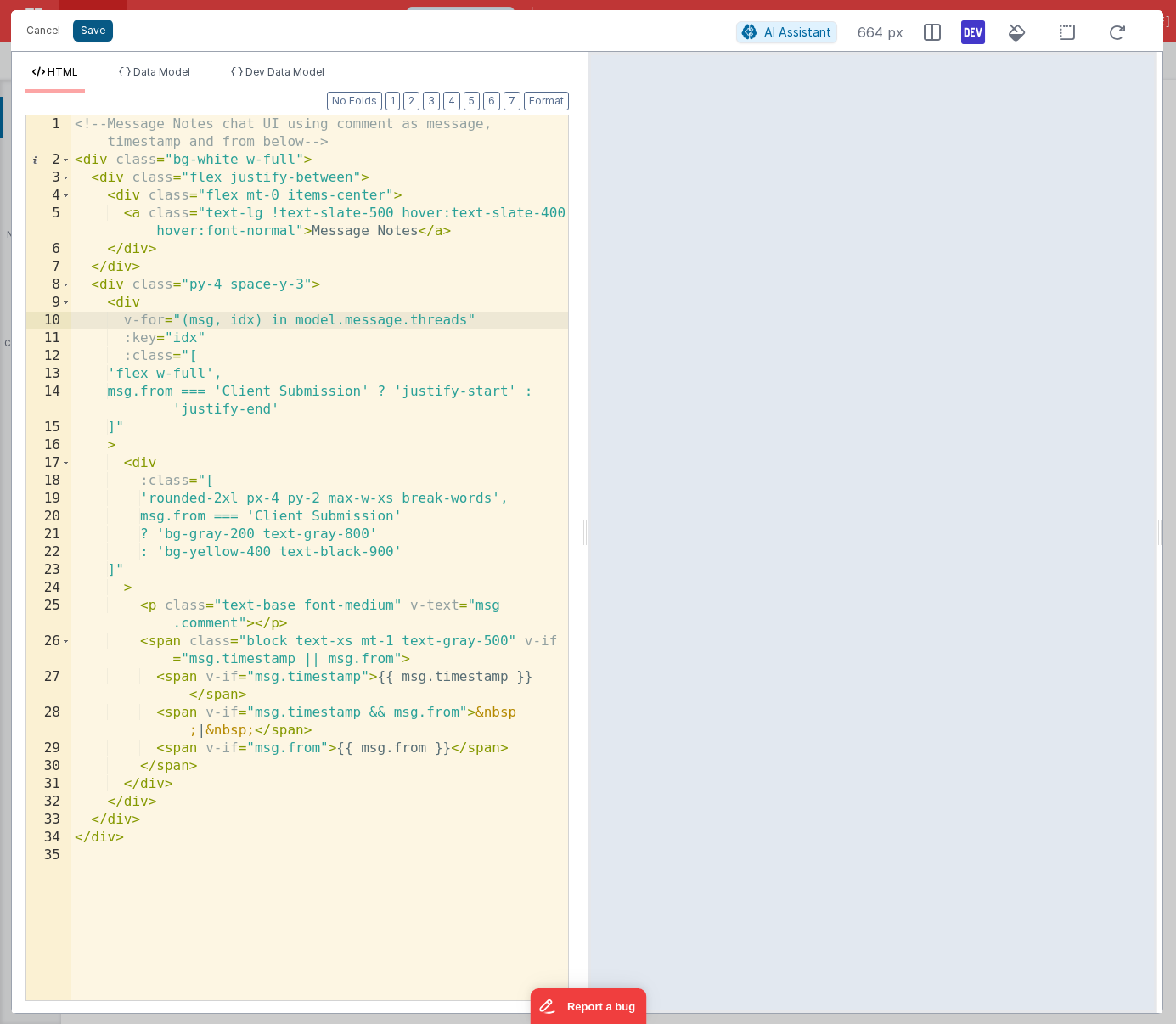
click at [91, 35] on button "Save" at bounding box center [93, 31] width 40 height 22
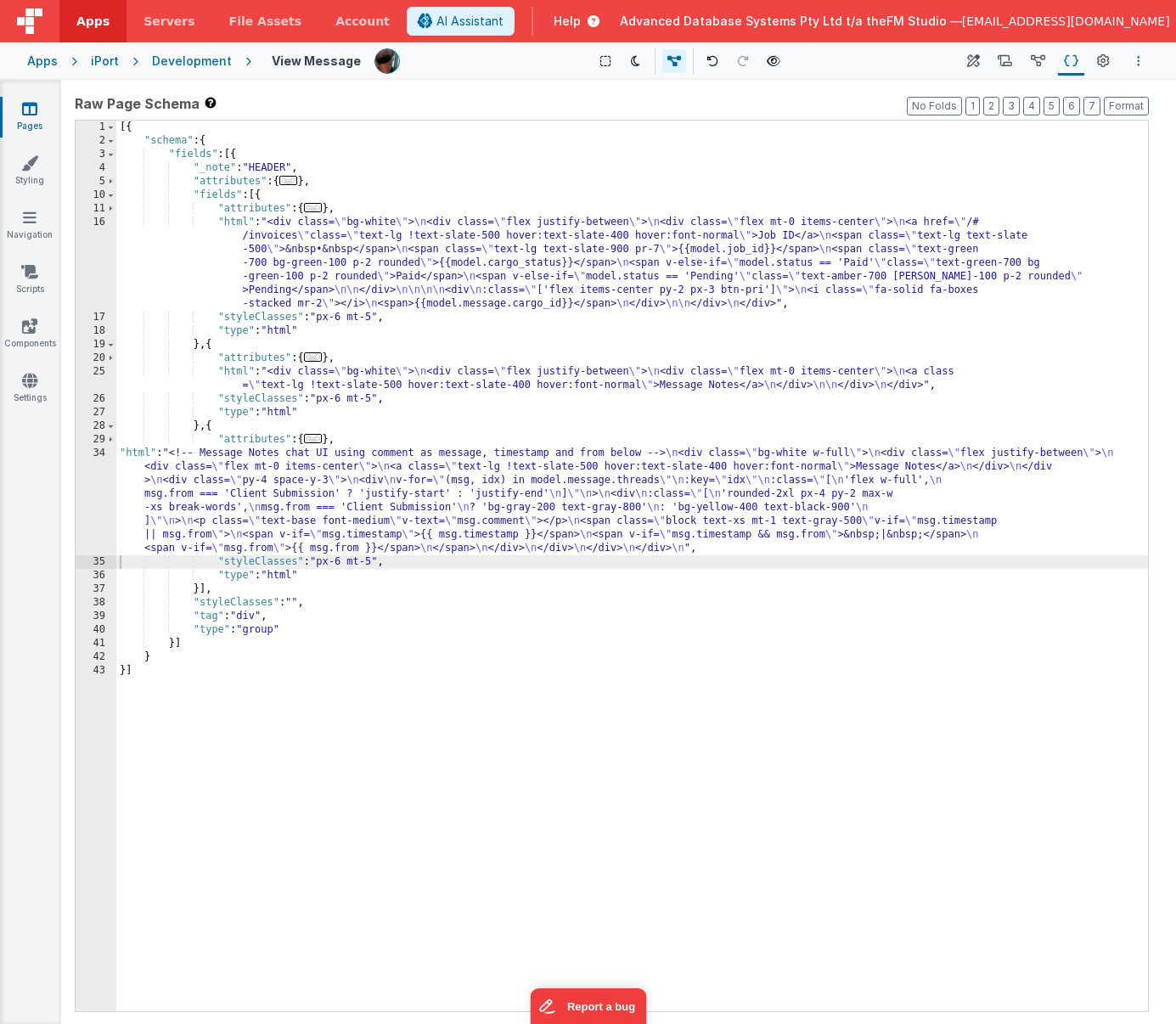
click at [1053, 60] on icon "Options" at bounding box center [1138, 61] width 3 height 12
click at [1002, 95] on p "Save" at bounding box center [1040, 94] width 107 height 17
click at [352, 515] on div "[{ "schema" : { "fields" : [{ "_note" : "HEADER" , "attributes" : { ... } , "fi…" at bounding box center [631, 579] width 1032 height 918
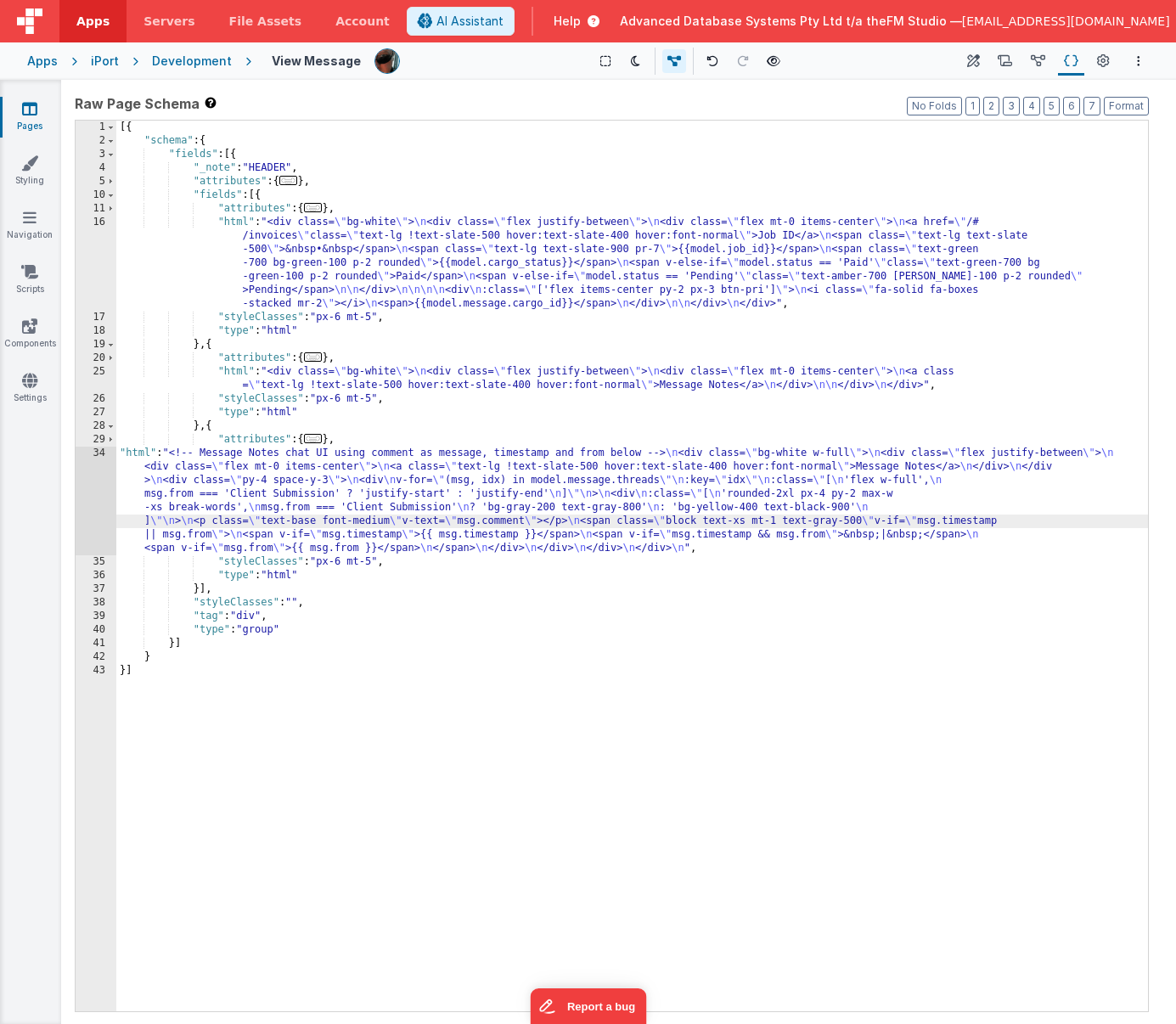
click at [99, 490] on div "34" at bounding box center [96, 501] width 41 height 109
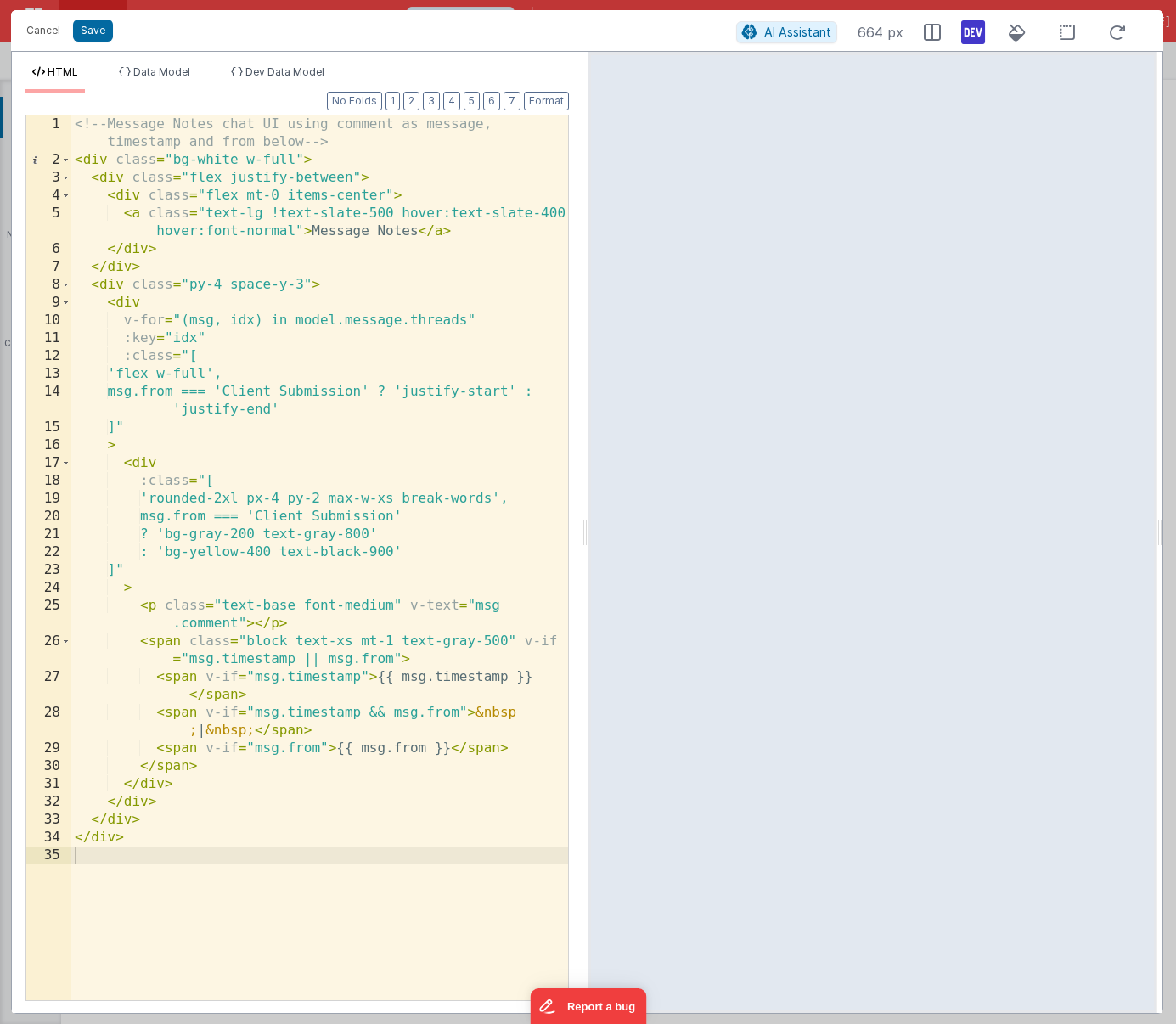
click at [199, 729] on div "<!-- Message Notes chat UI using comment as message, timestamp and from below -…" at bounding box center [319, 584] width 497 height 938
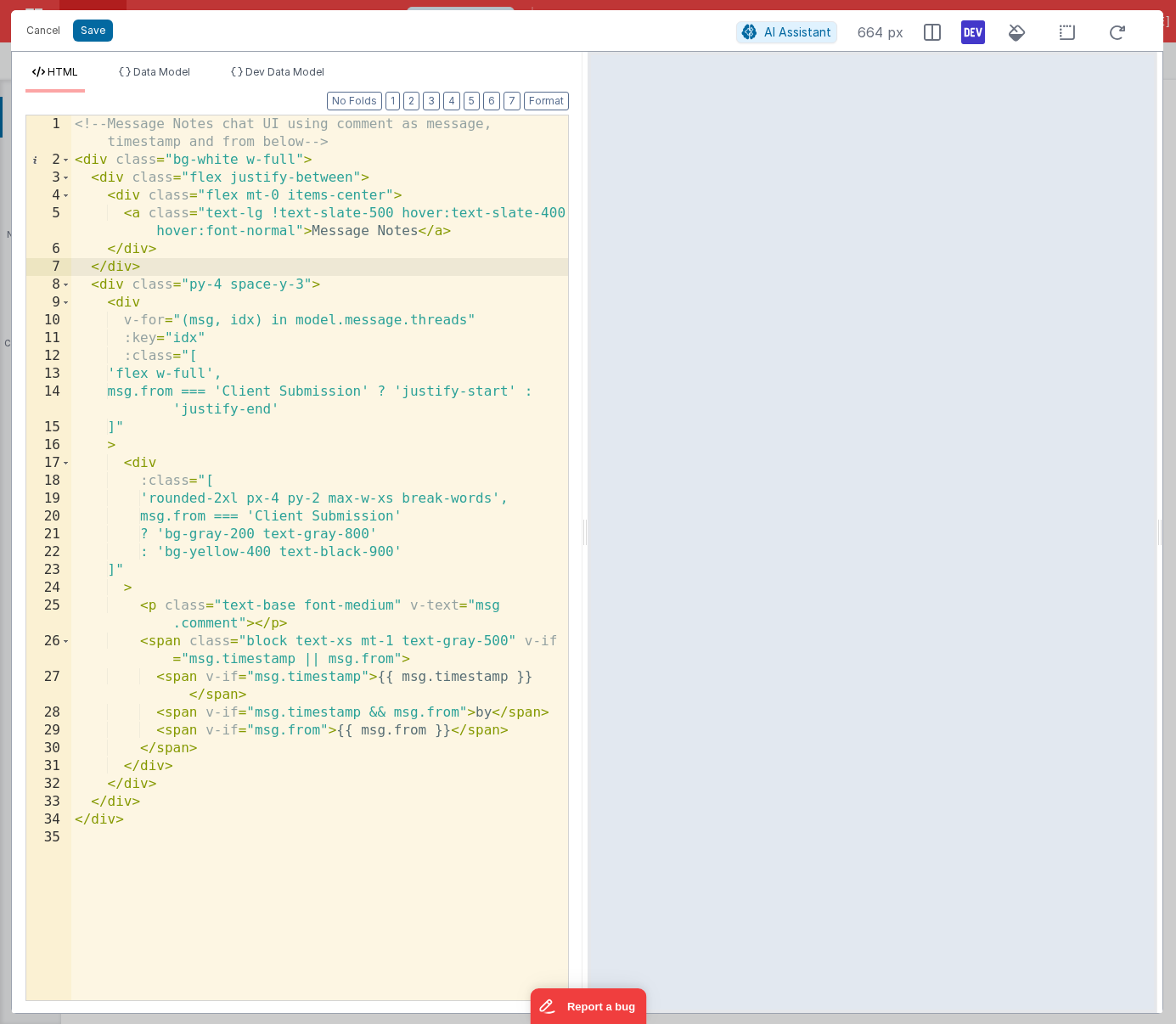
click at [151, 268] on div "<!-- Message Notes chat UI using comment as message, timestamp and from below -…" at bounding box center [319, 584] width 497 height 938
click at [165, 257] on div "<!-- Message Notes chat UI using comment as message, timestamp and from below -…" at bounding box center [319, 584] width 497 height 938
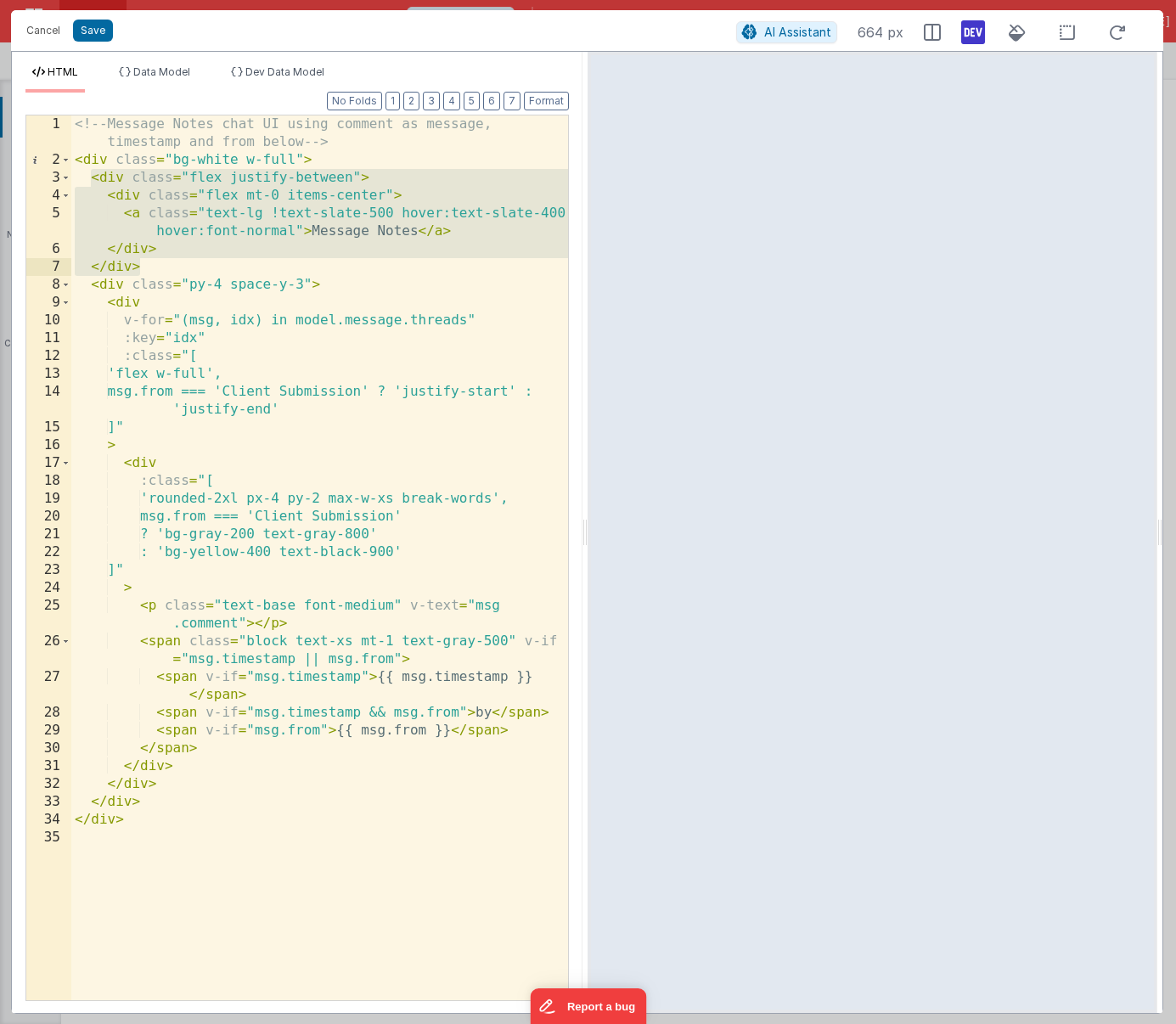
drag, startPoint x: 94, startPoint y: 182, endPoint x: 154, endPoint y: 264, distance: 101.6
click at [154, 264] on div "<!-- Message Notes chat UI using comment as message, timestamp and from below -…" at bounding box center [319, 584] width 497 height 938
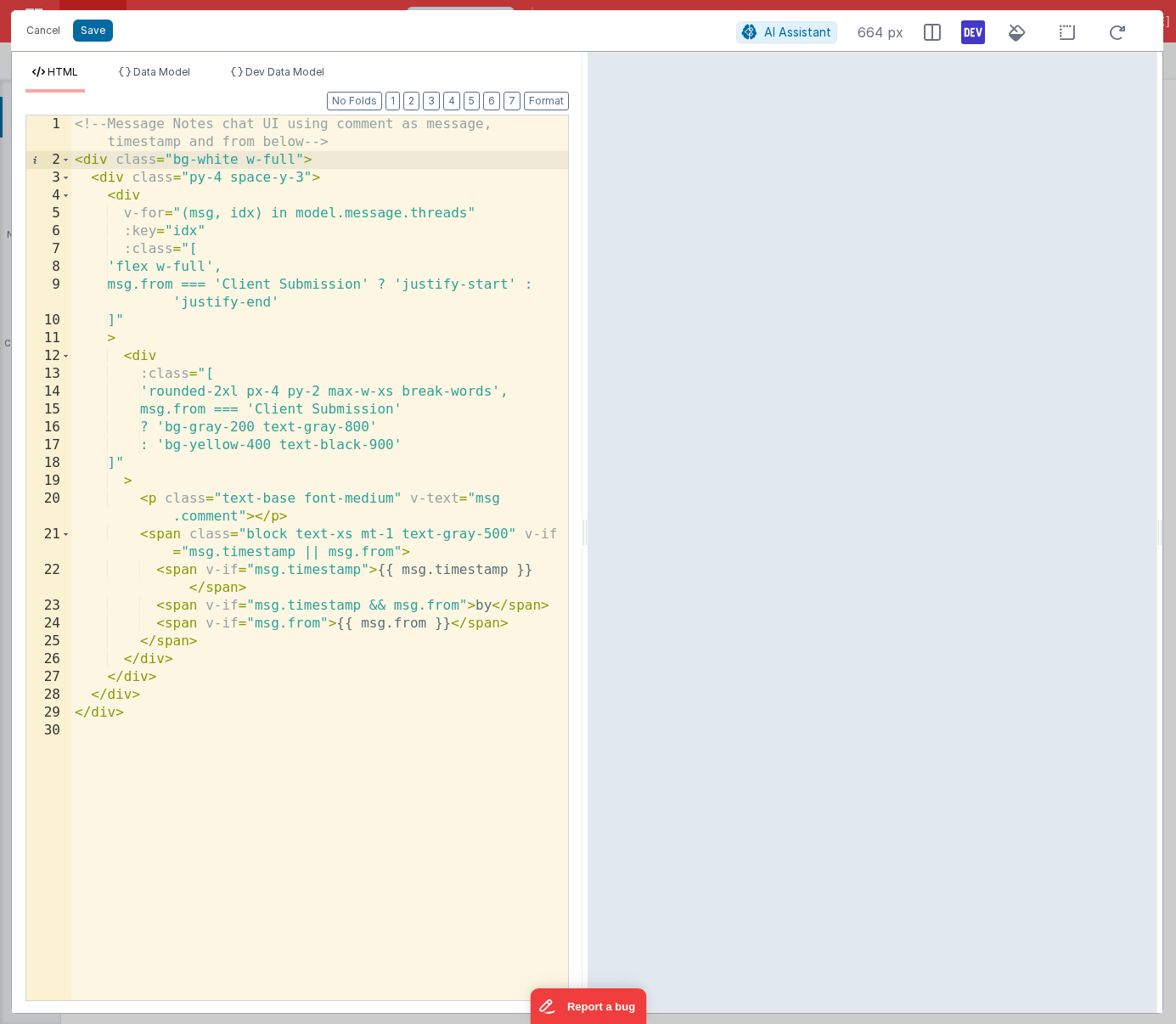
click at [395, 624] on div "<!-- Message Notes chat UI using comment as message, timestamp and from below -…" at bounding box center [319, 584] width 497 height 938
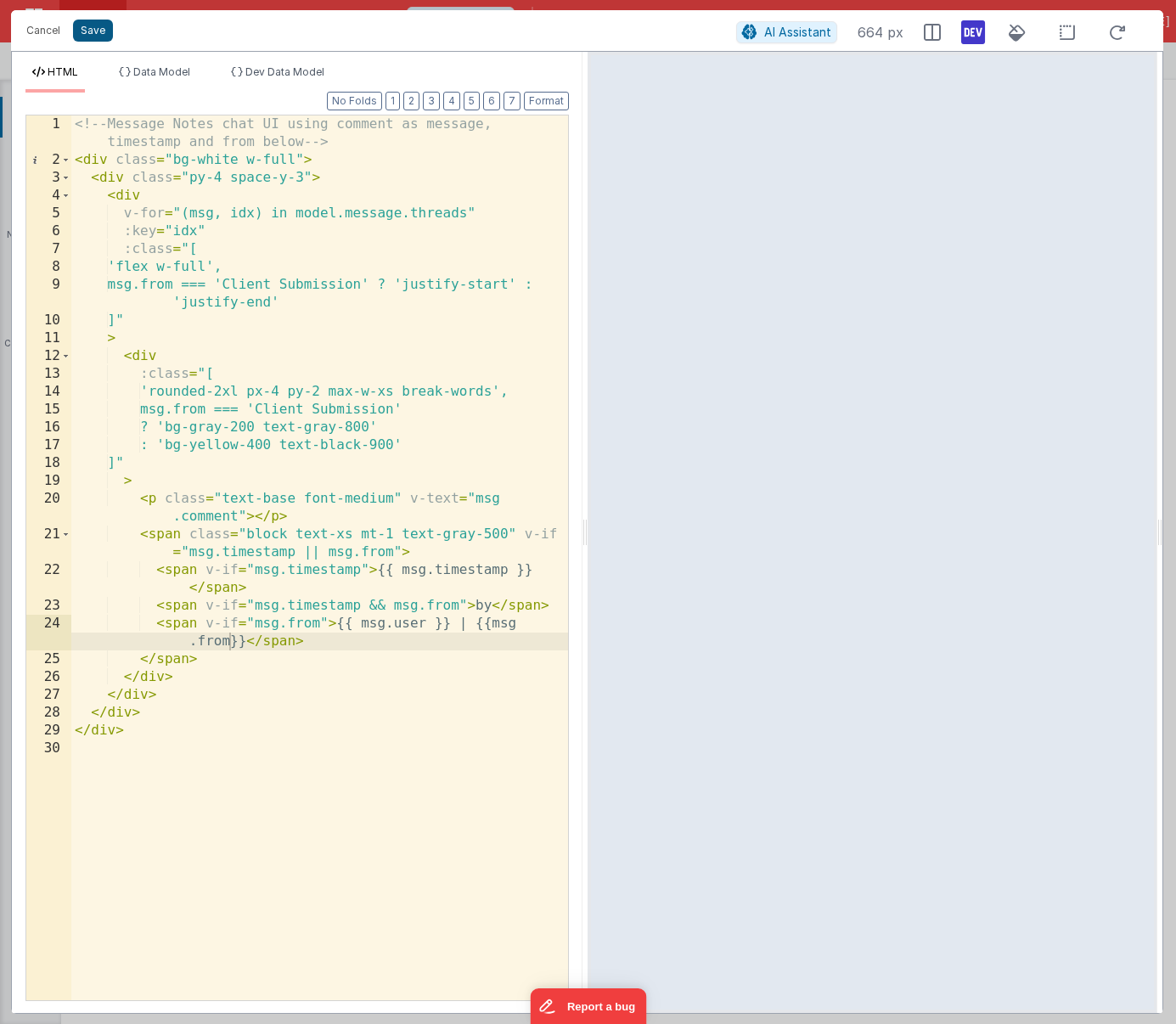
click at [91, 37] on button "Save" at bounding box center [93, 31] width 40 height 22
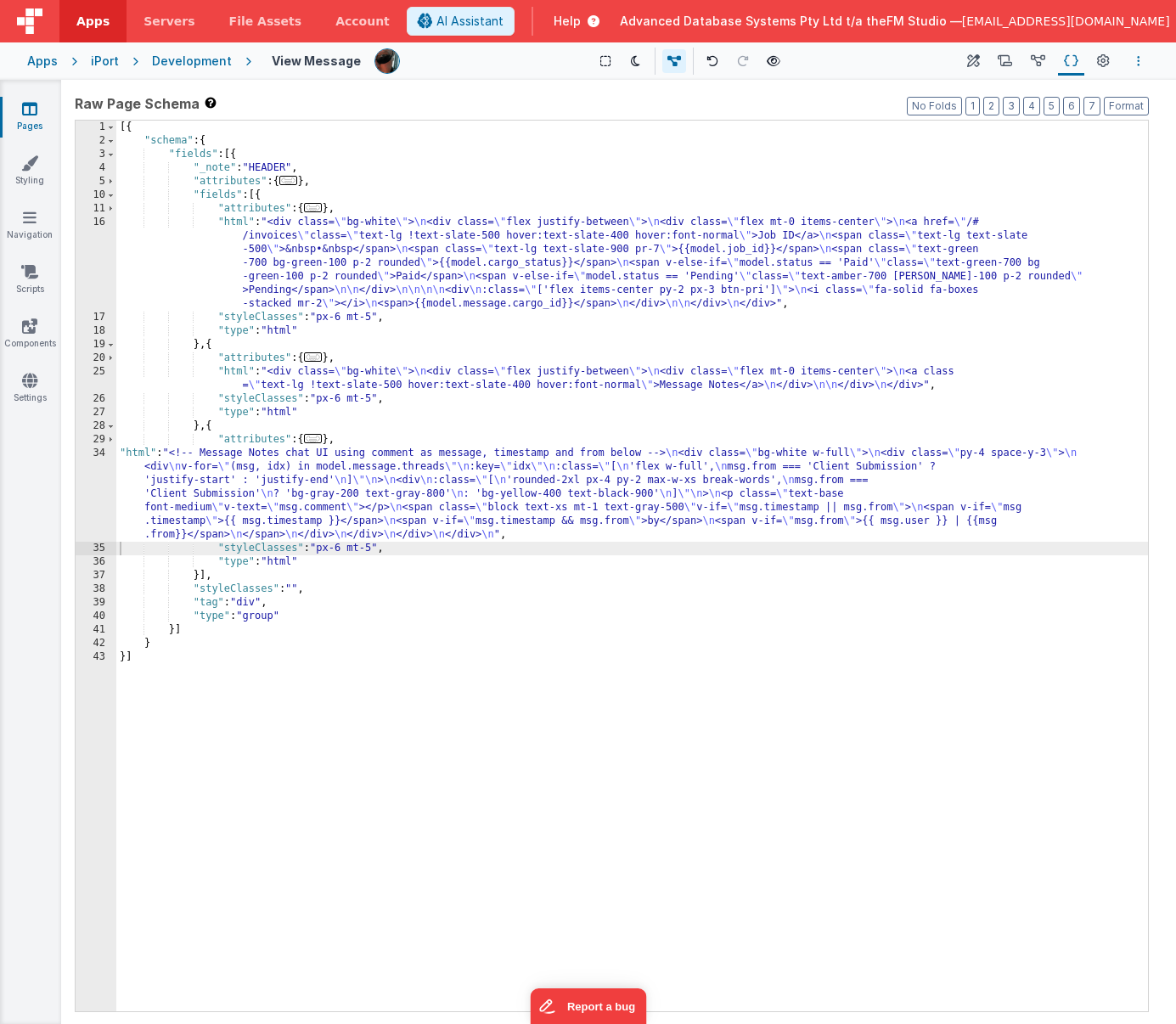
click at [1053, 62] on button "Options" at bounding box center [1139, 61] width 20 height 20
click at [1028, 93] on p "Save" at bounding box center [1040, 94] width 107 height 17
click at [276, 493] on div "[{ "schema" : { "fields" : [{ "_note" : "HEADER" , "attributes" : { ... } , "fi…" at bounding box center [631, 579] width 1032 height 918
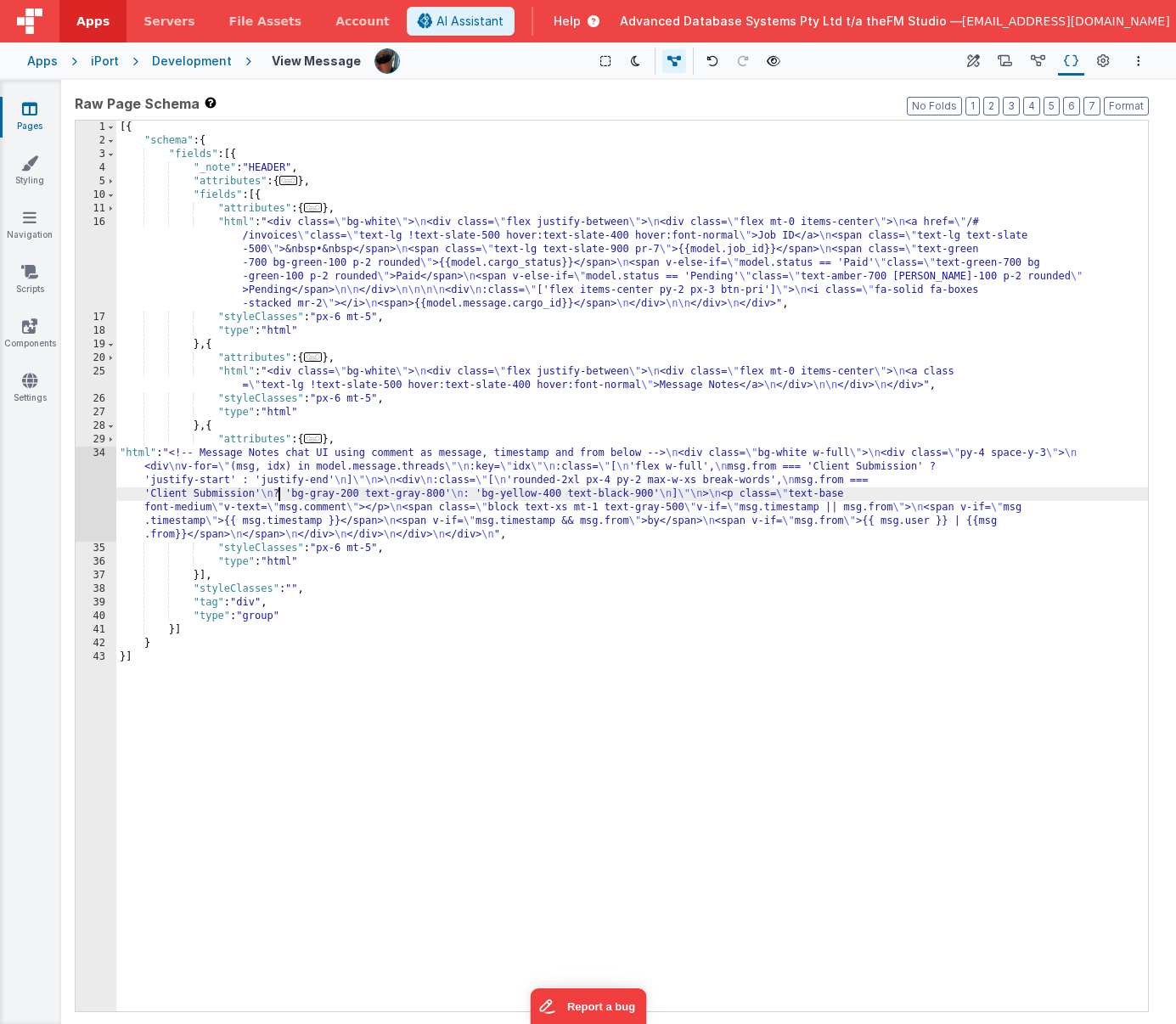
click at [380, 473] on div "[{ "schema" : { "fields" : [{ "_note" : "HEADER" , "attributes" : { ... } , "fi…" at bounding box center [631, 579] width 1032 height 918
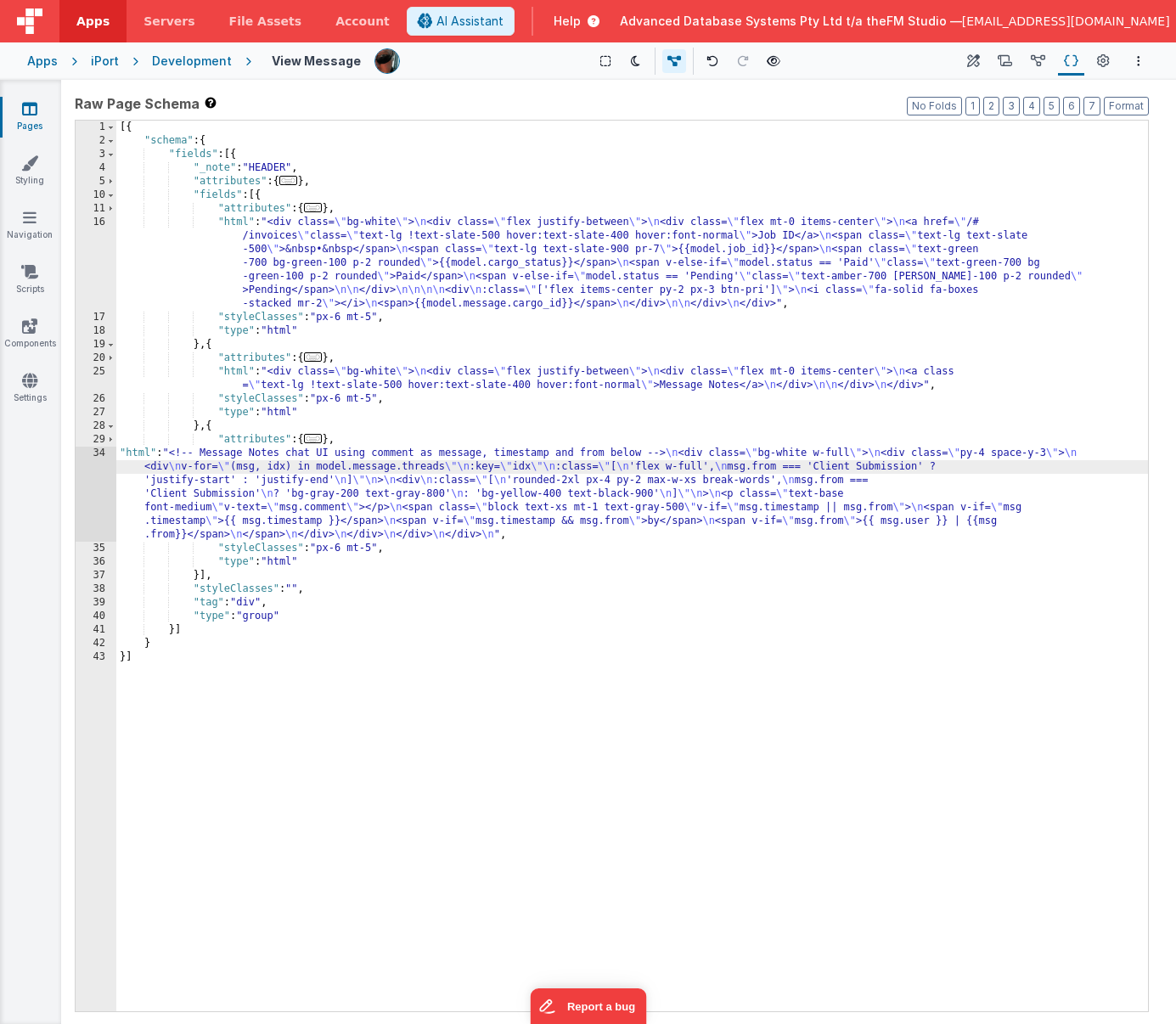
click at [95, 491] on div "34" at bounding box center [96, 494] width 41 height 95
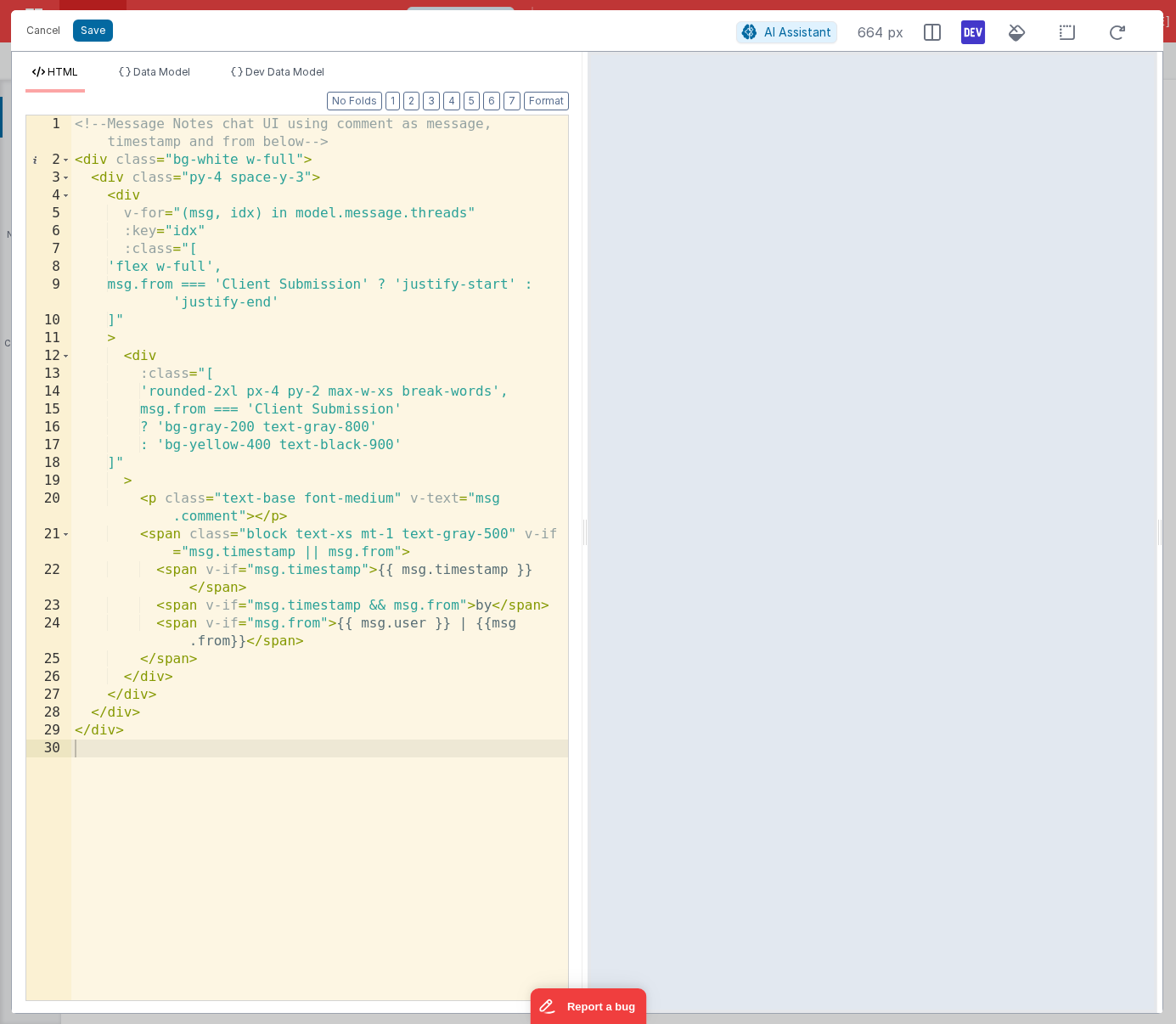
click at [271, 538] on div "<!-- Message Notes chat UI using comment as message, timestamp and from below -…" at bounding box center [319, 584] width 497 height 938
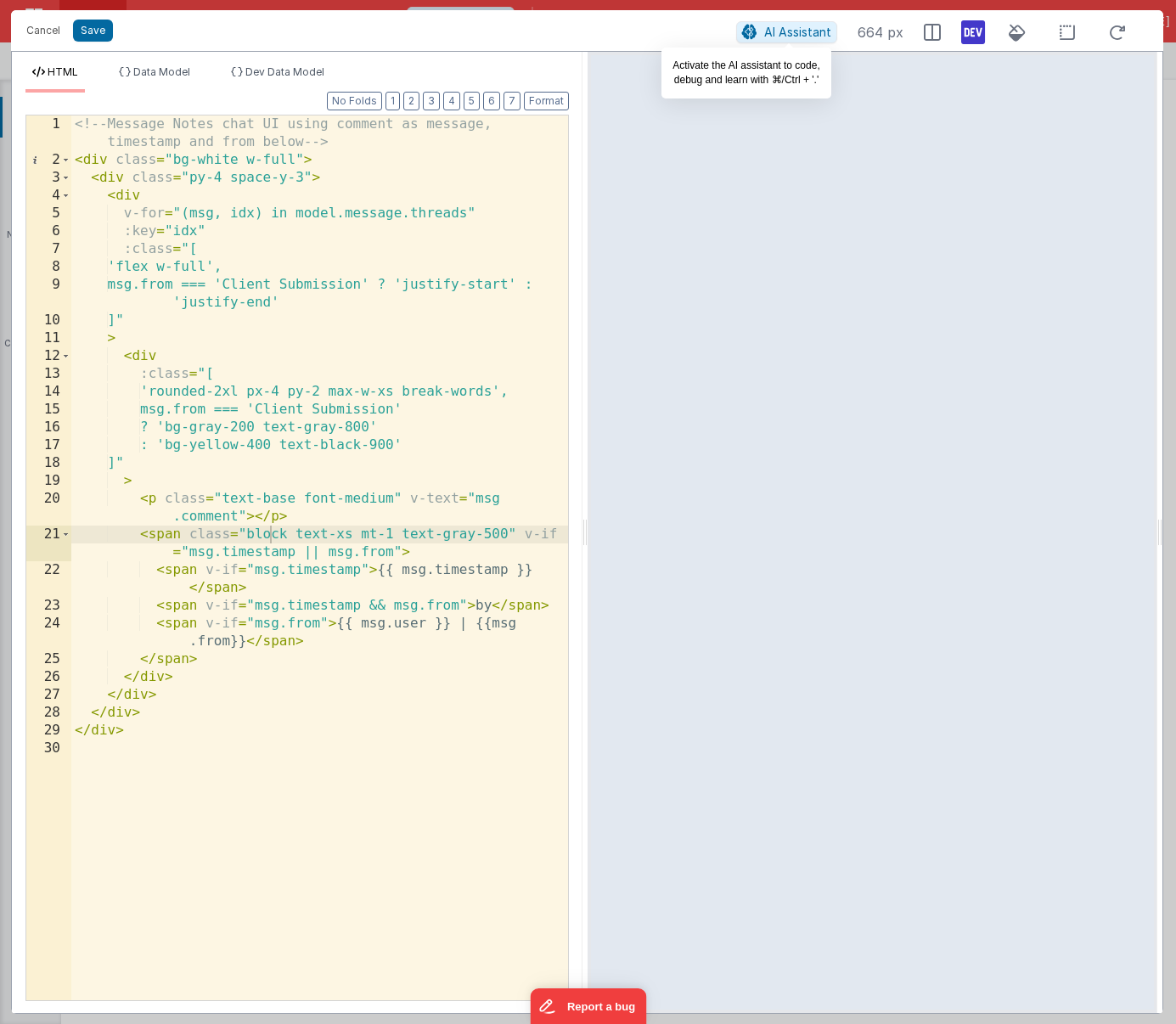
click at [785, 28] on span "AI Assistant" at bounding box center [797, 32] width 67 height 14
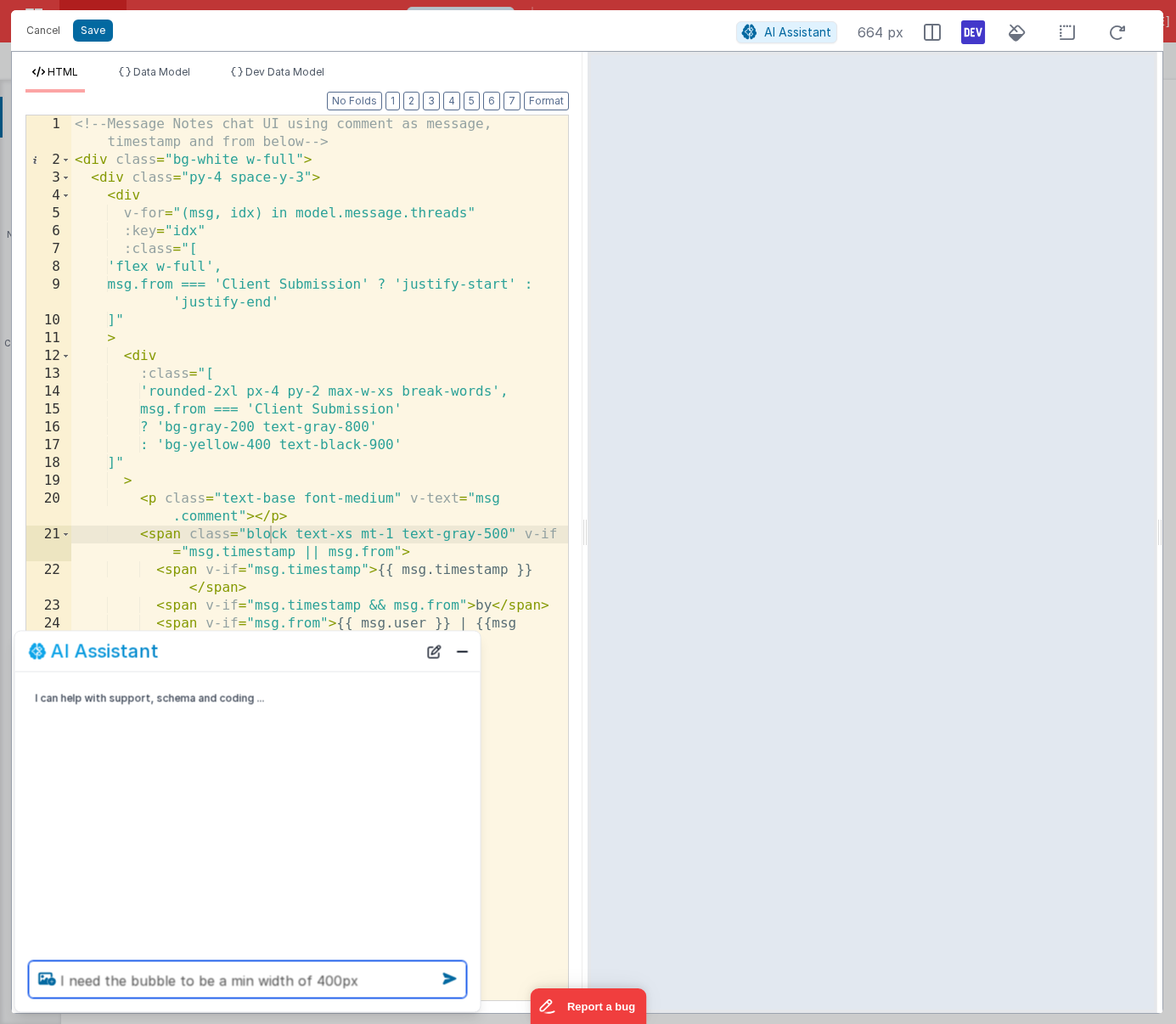
click at [366, 985] on textarea "I need the bubble to be a min width of 400px" at bounding box center [248, 979] width 439 height 37
click at [128, 979] on textarea "I need the bubble to be a min width of 400px" at bounding box center [248, 979] width 439 height 37
type textarea "I need the message bubble to be a min width of 400px"
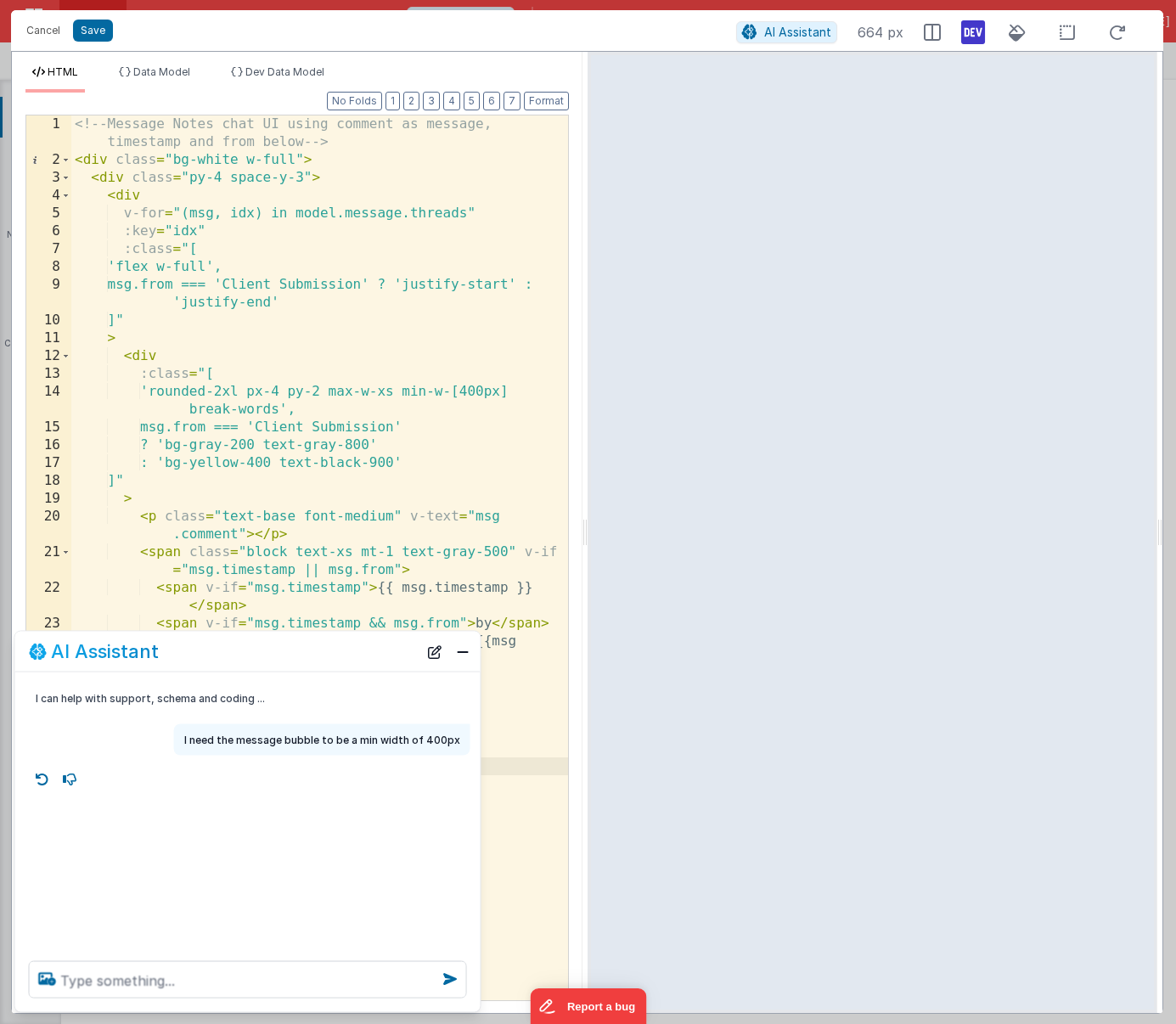
click at [474, 479] on div "<!-- Message Notes chat UI using comment as message, timestamp and from below -…" at bounding box center [319, 584] width 497 height 938
click at [511, 736] on div "<!-- Message Notes chat UI using comment as message, timestamp and from below -…" at bounding box center [319, 584] width 497 height 938
click at [464, 655] on button "Close" at bounding box center [463, 651] width 22 height 24
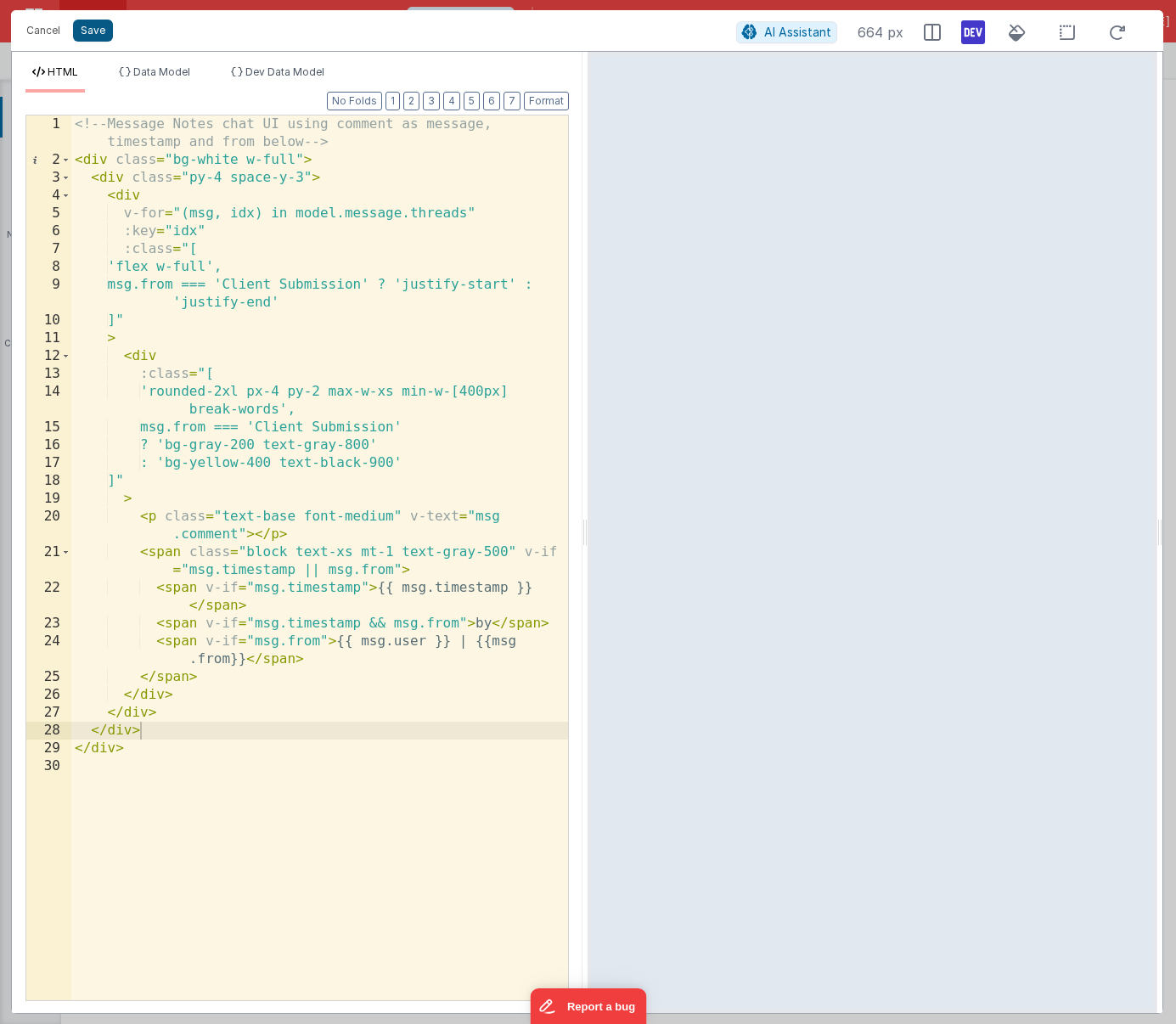
click at [97, 32] on button "Save" at bounding box center [93, 31] width 40 height 22
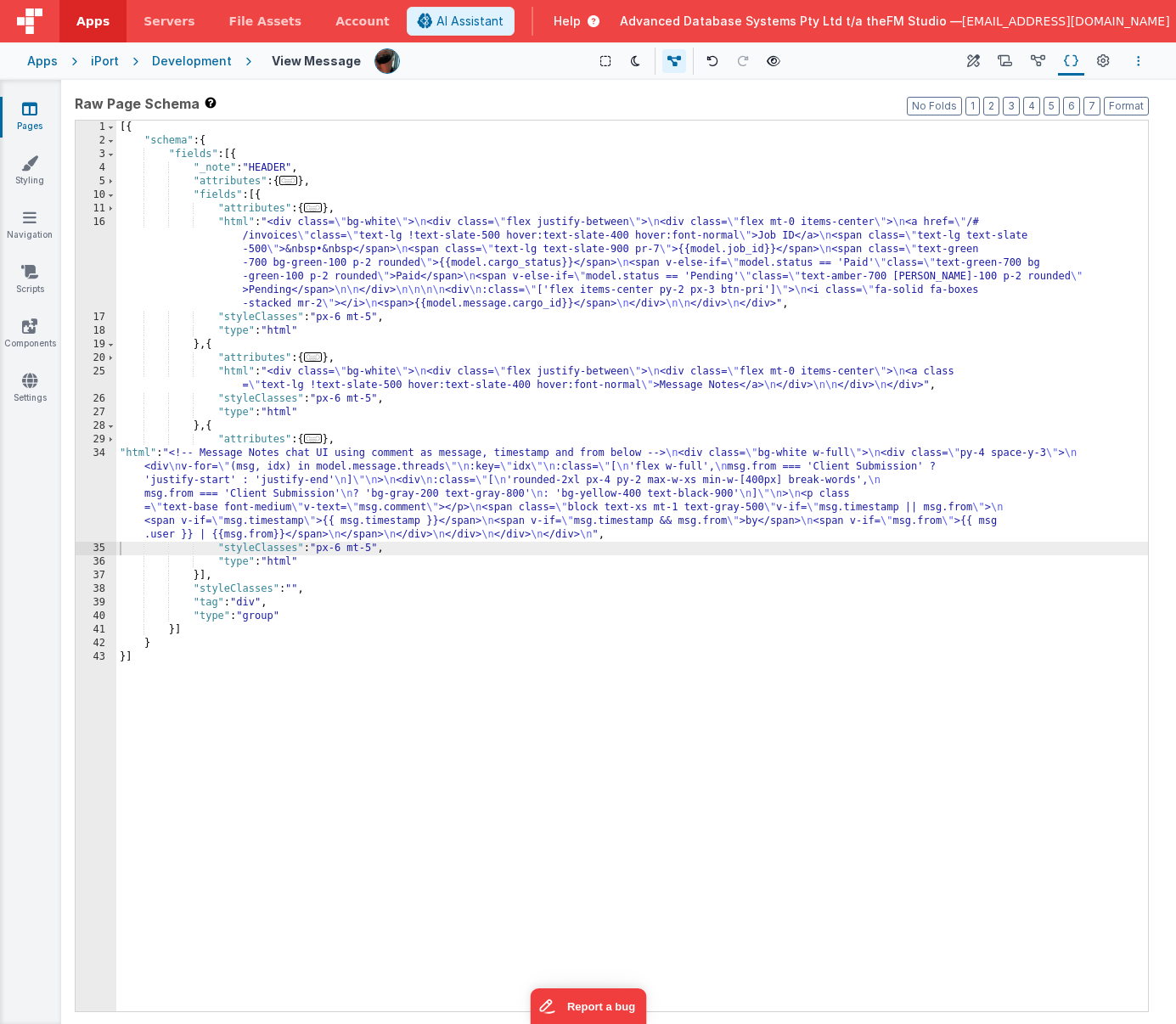
click at [1053, 59] on icon "Options" at bounding box center [1138, 61] width 3 height 12
click at [1021, 94] on p "Save" at bounding box center [1040, 94] width 107 height 17
click at [300, 502] on div "[{ "schema" : { "fields" : [{ "_note" : "HEADER" , "attributes" : { ... } , "fi…" at bounding box center [631, 579] width 1032 height 918
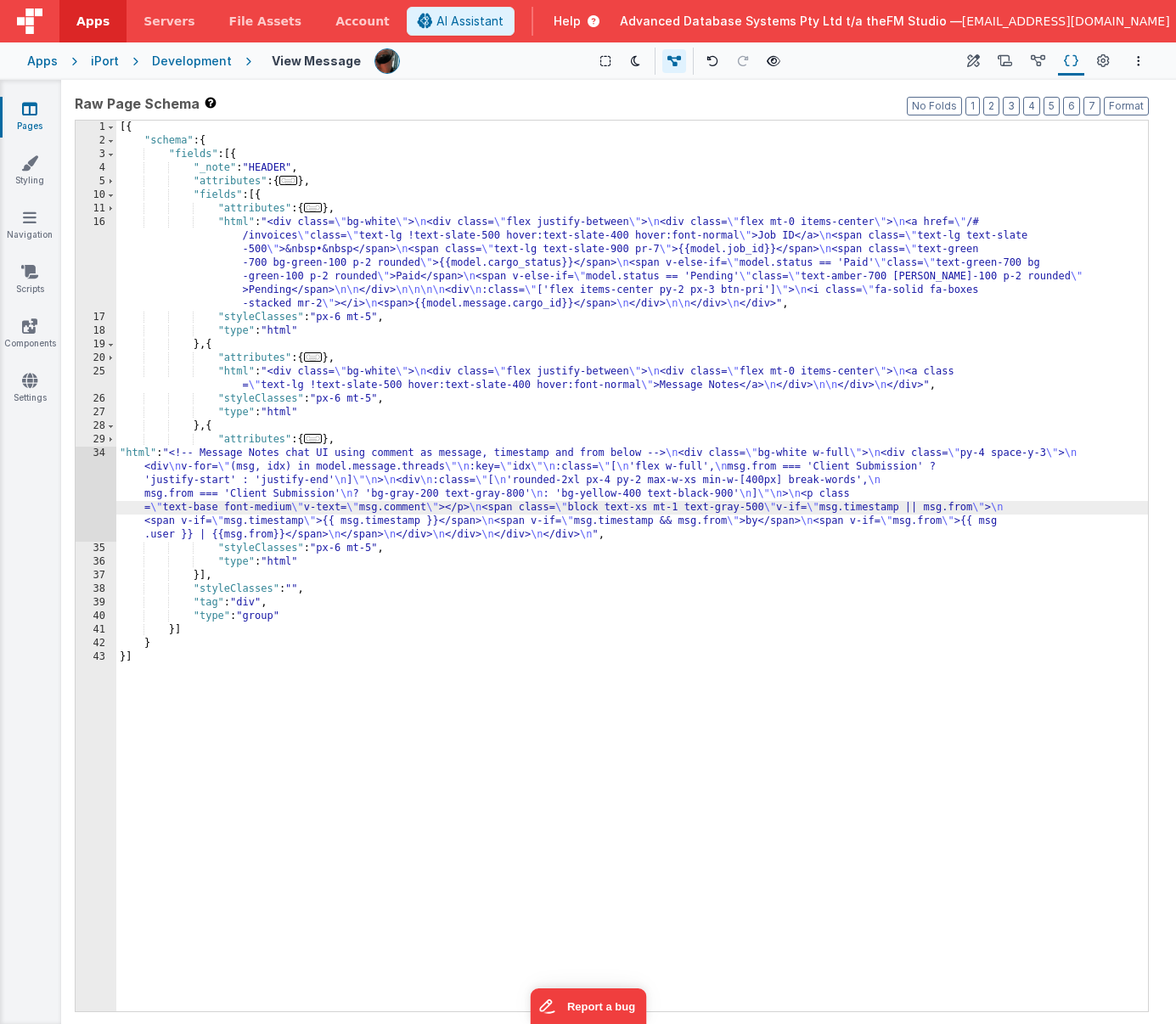
click at [103, 499] on div "34" at bounding box center [96, 494] width 41 height 95
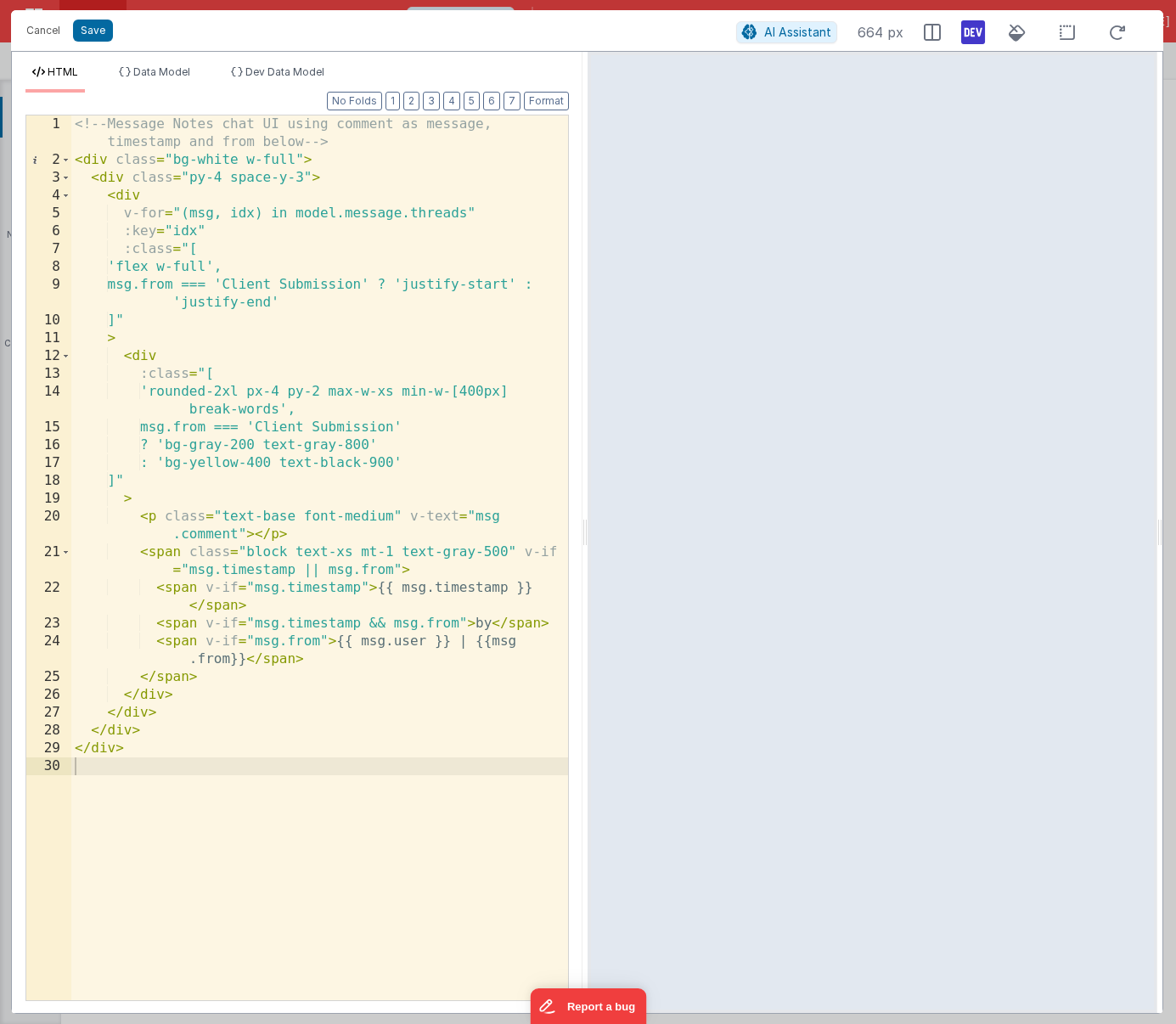
click at [474, 389] on div "<!-- Message Notes chat UI using comment as message, timestamp and from below -…" at bounding box center [319, 584] width 497 height 938
click at [93, 29] on button "Save" at bounding box center [93, 31] width 40 height 22
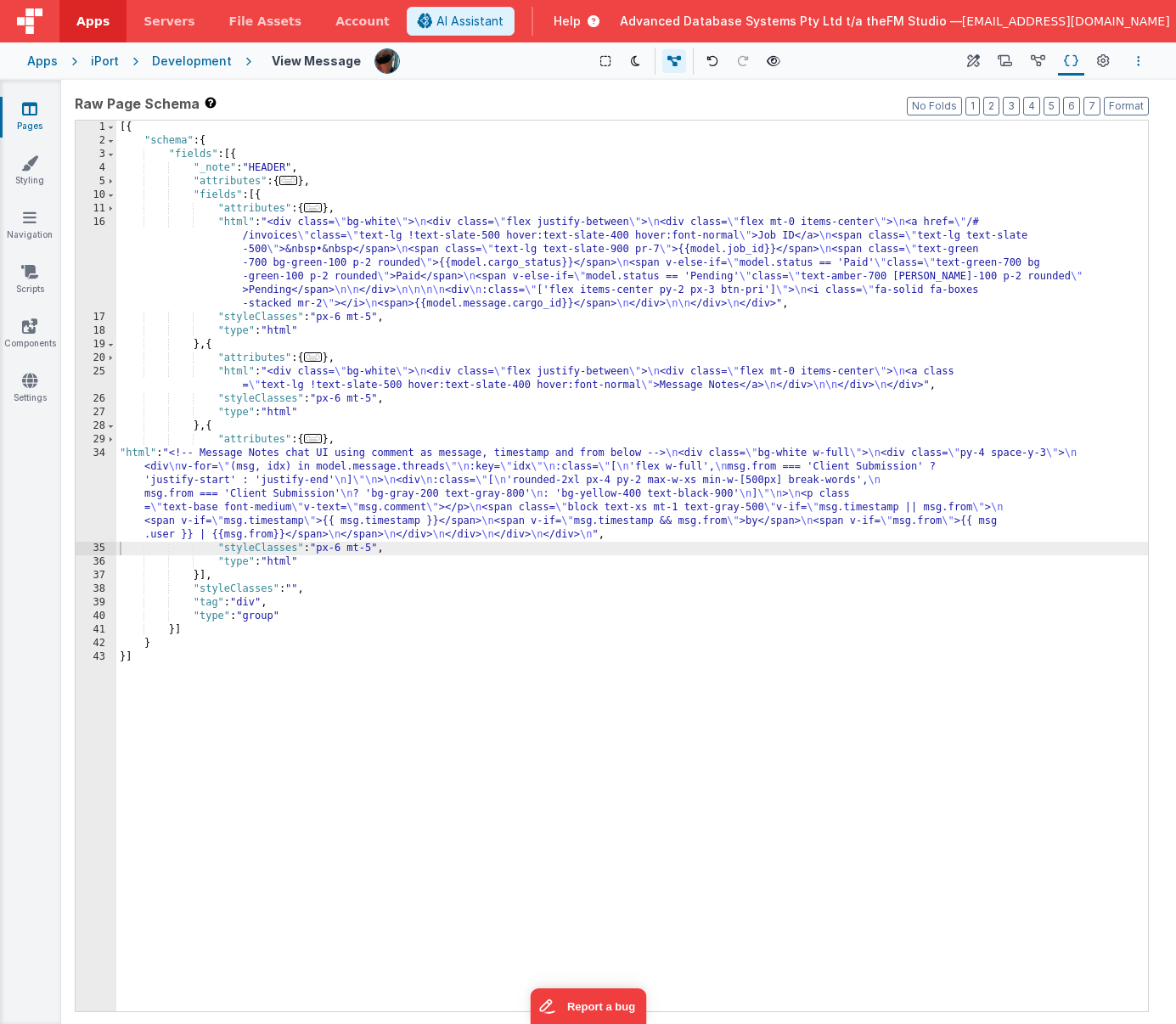
click at [1053, 58] on button "Options" at bounding box center [1139, 61] width 20 height 20
click at [1000, 94] on p "Save" at bounding box center [1040, 94] width 107 height 17
click at [29, 112] on icon at bounding box center [29, 108] width 15 height 17
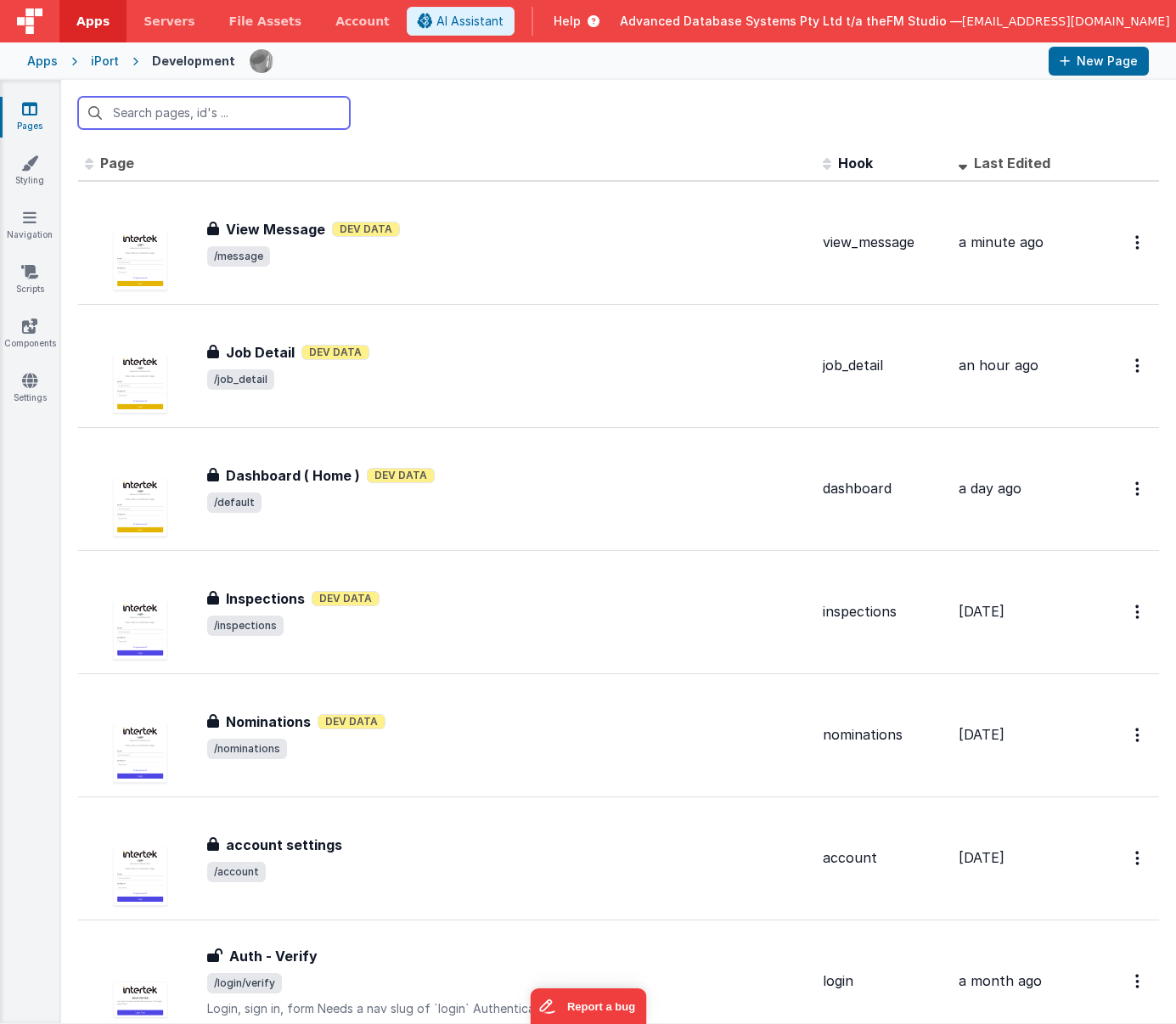
click at [256, 111] on input "text" at bounding box center [214, 113] width 272 height 32
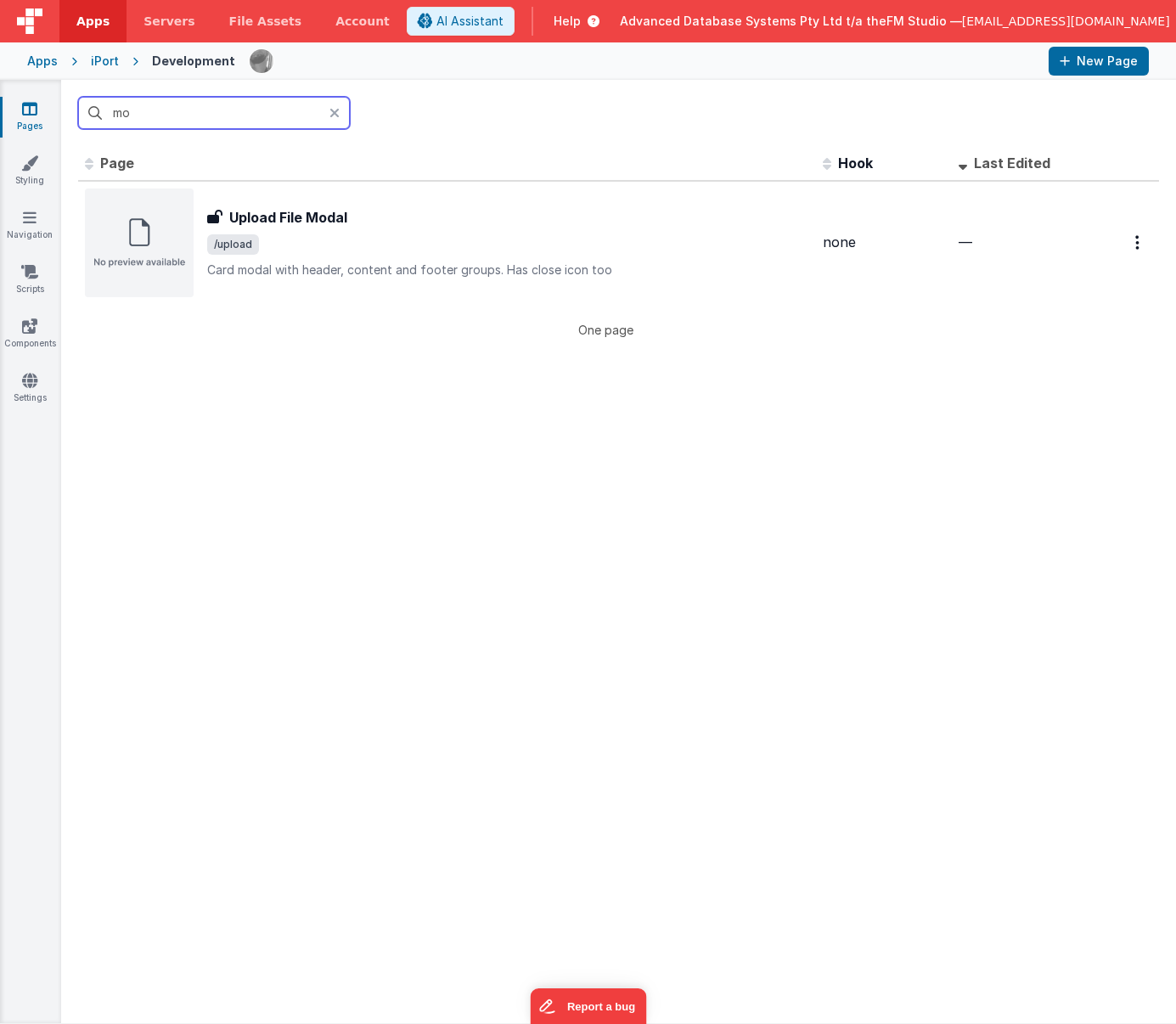
type input "m"
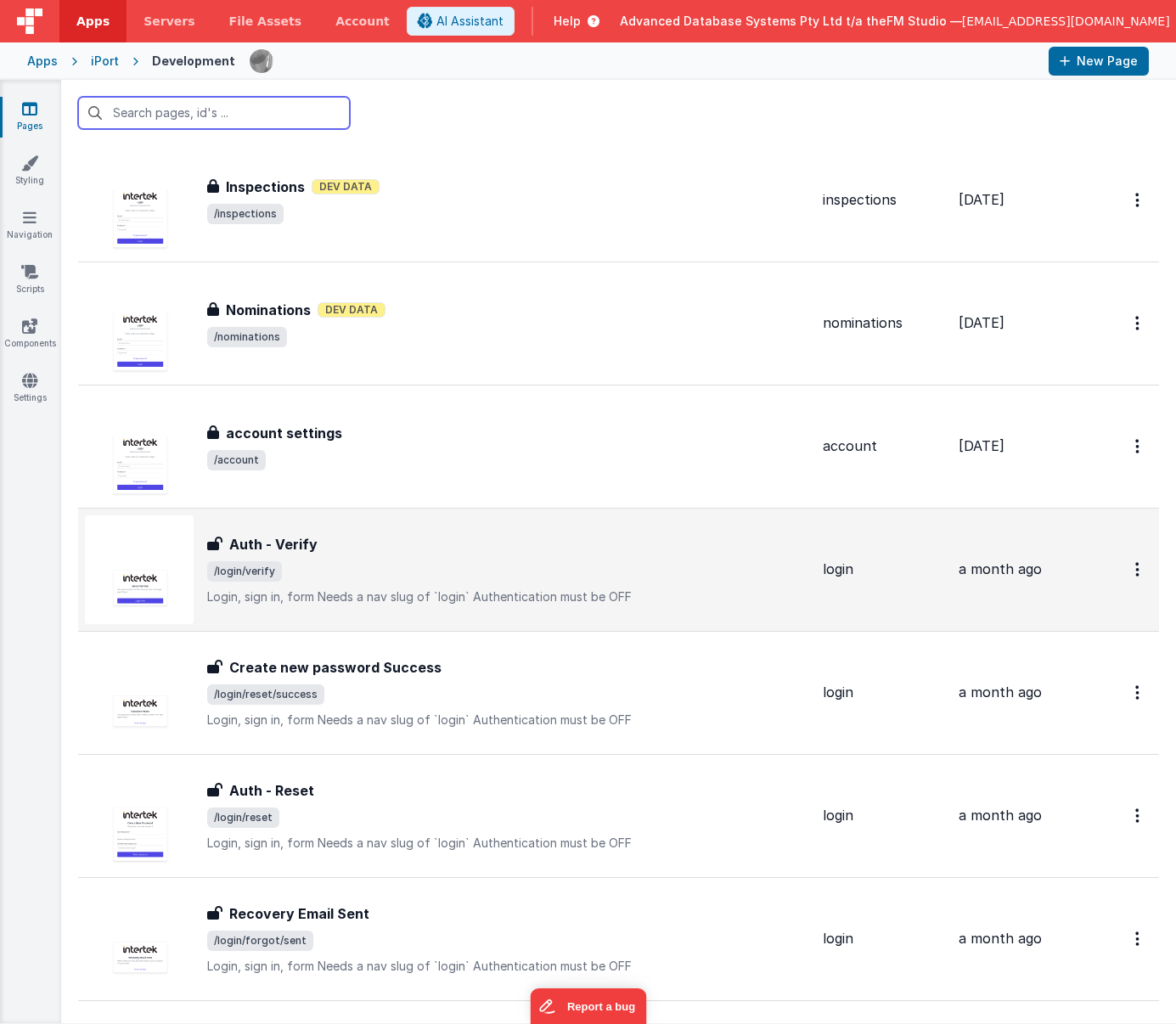
scroll to position [415, 0]
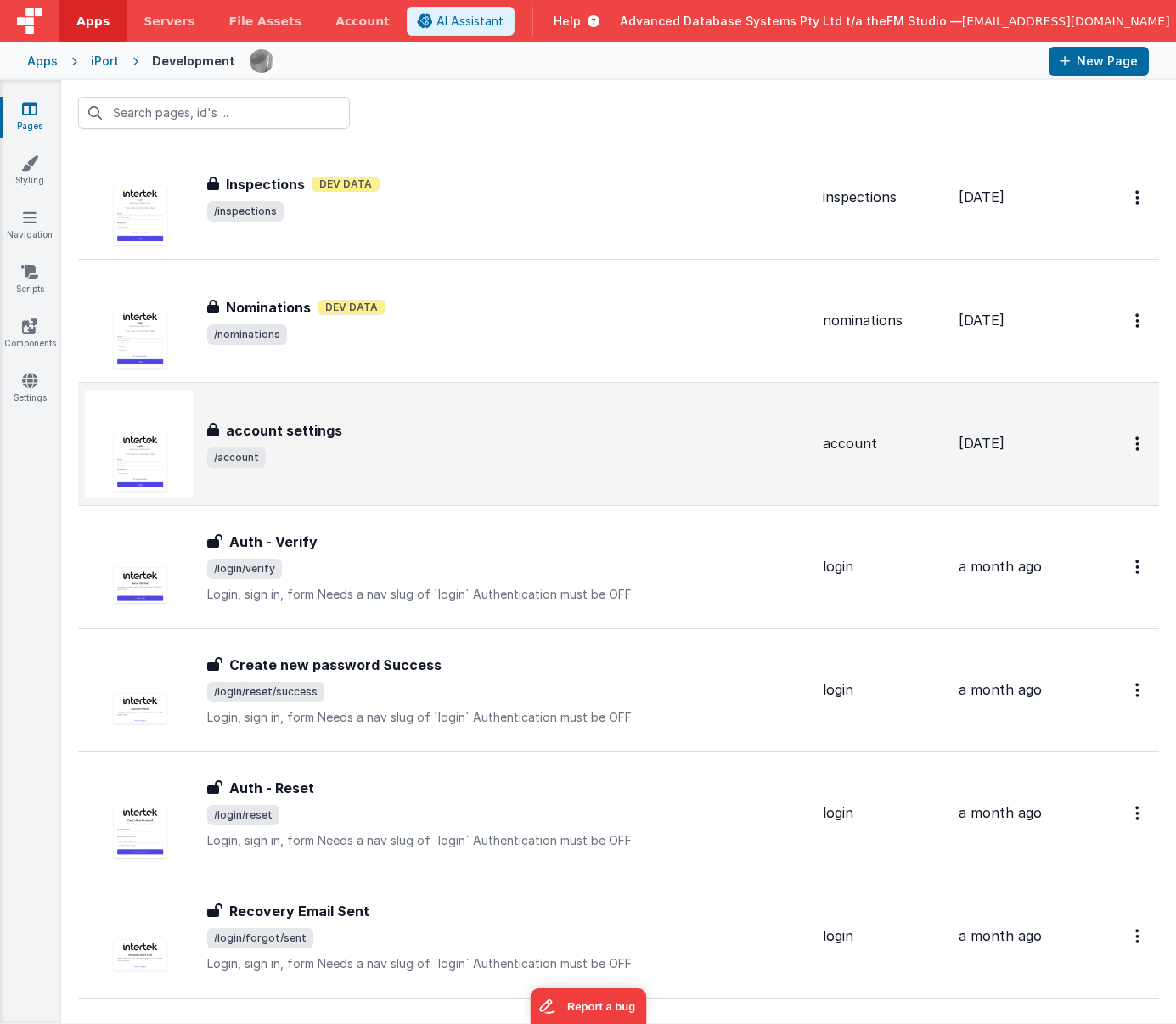
click at [332, 433] on h3 "account settings" at bounding box center [284, 431] width 116 height 20
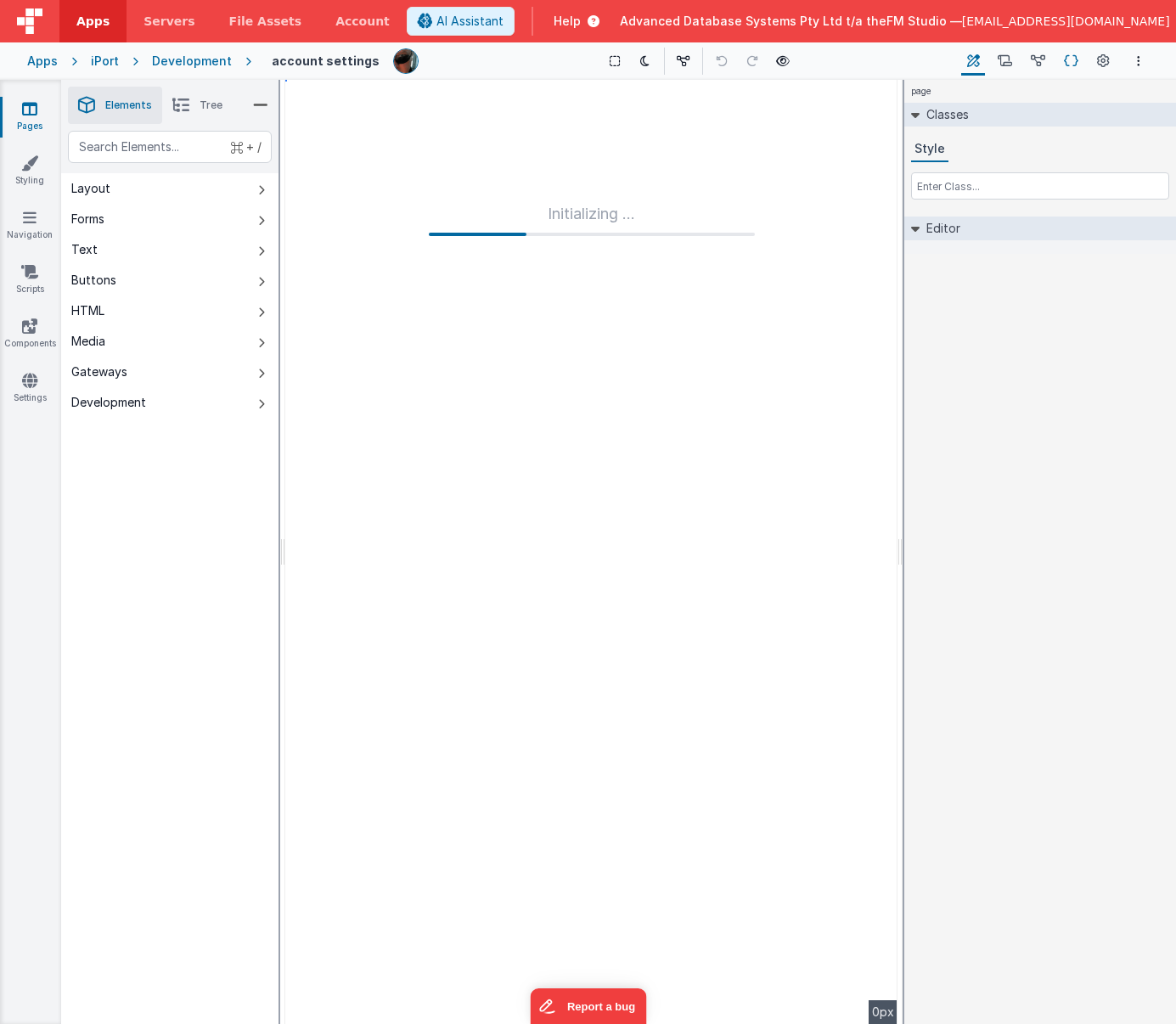
click at [1053, 60] on icon at bounding box center [1071, 62] width 14 height 18
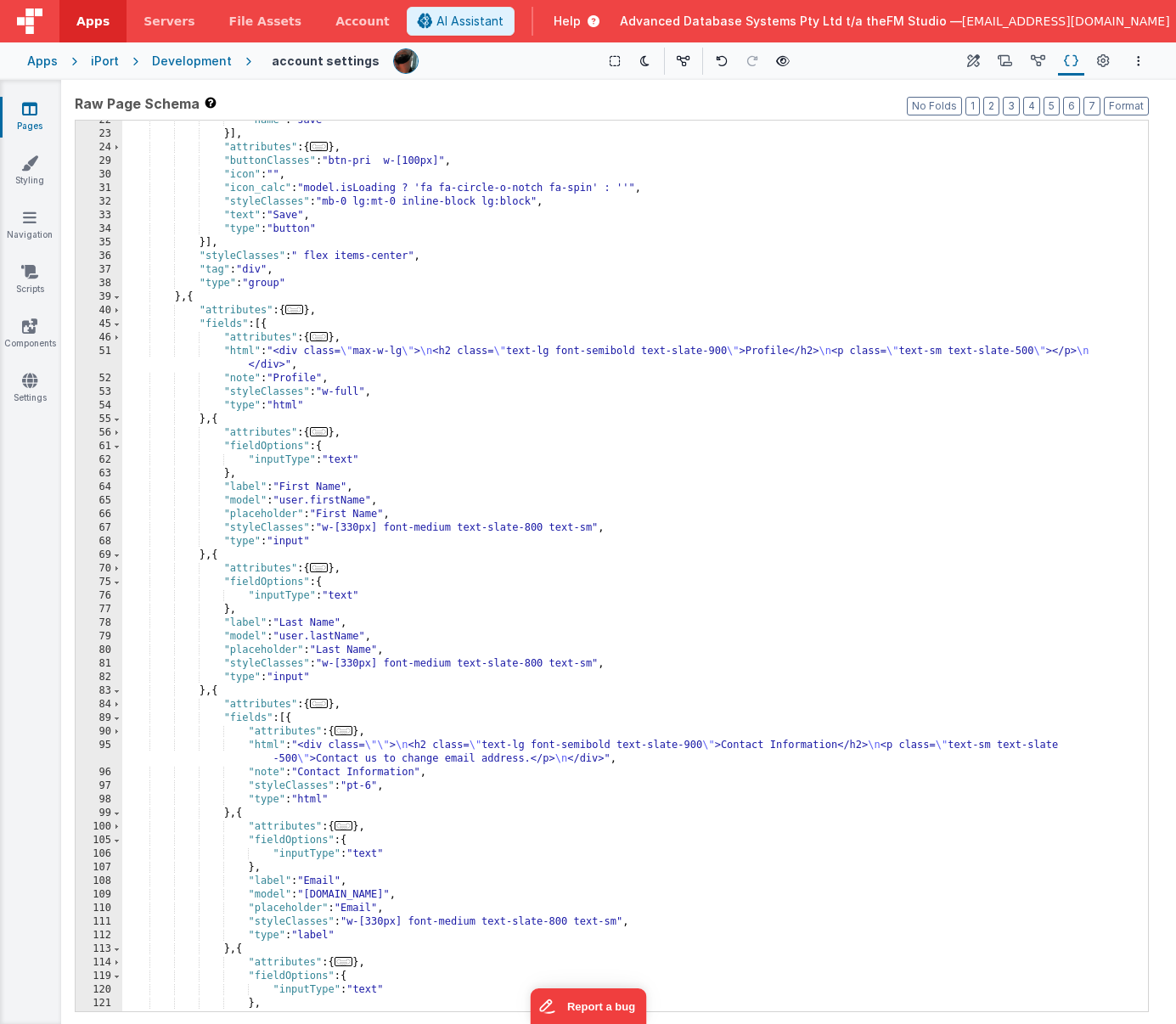
scroll to position [205, 0]
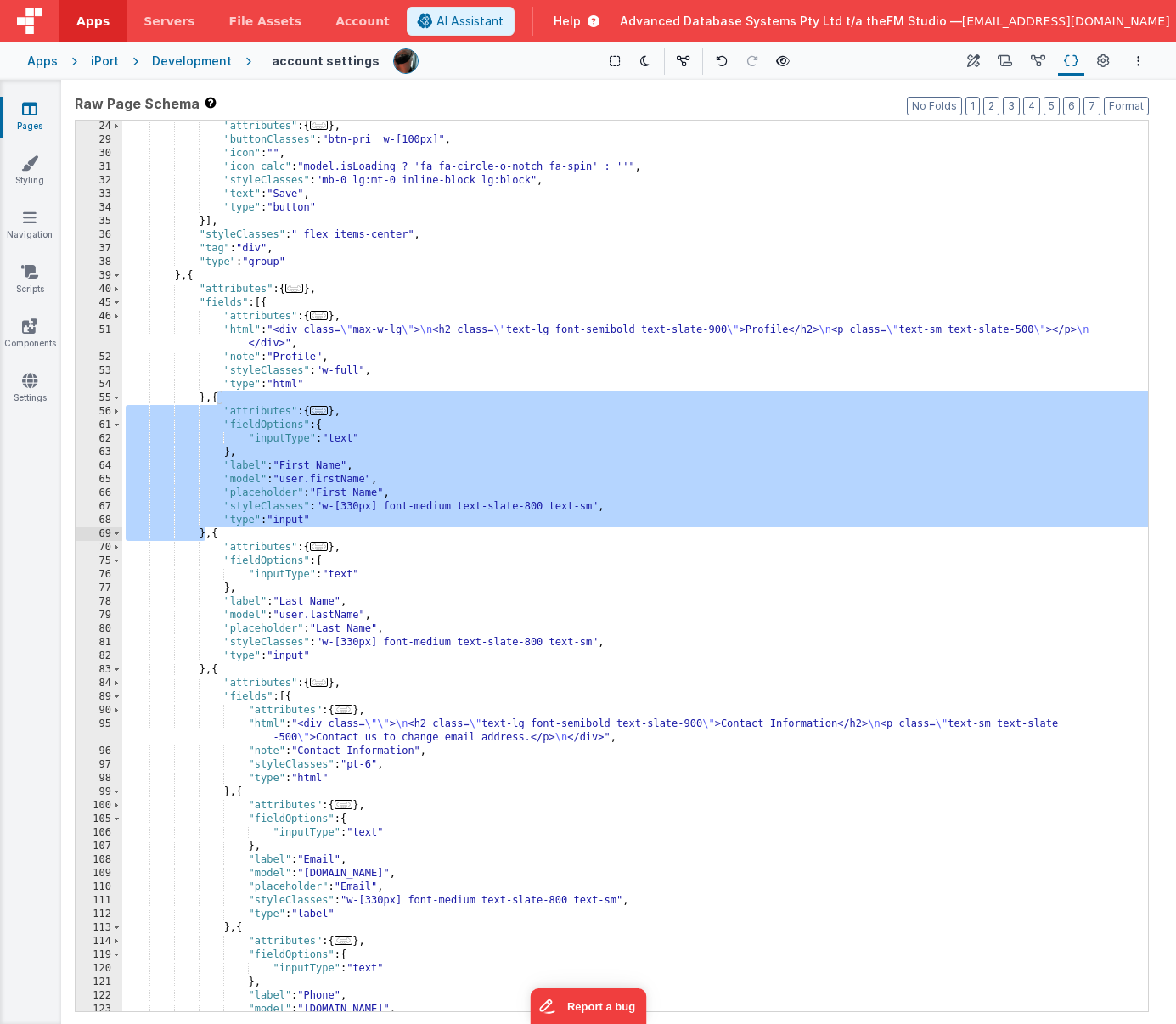
drag, startPoint x: 220, startPoint y: 400, endPoint x: 207, endPoint y: 538, distance: 138.6
click at [207, 538] on div ""attributes" : { ... } , "buttonClasses" : "btn-pri w-[100px]" , "icon" : "" , …" at bounding box center [634, 578] width 1026 height 918
click at [27, 112] on icon at bounding box center [29, 108] width 15 height 17
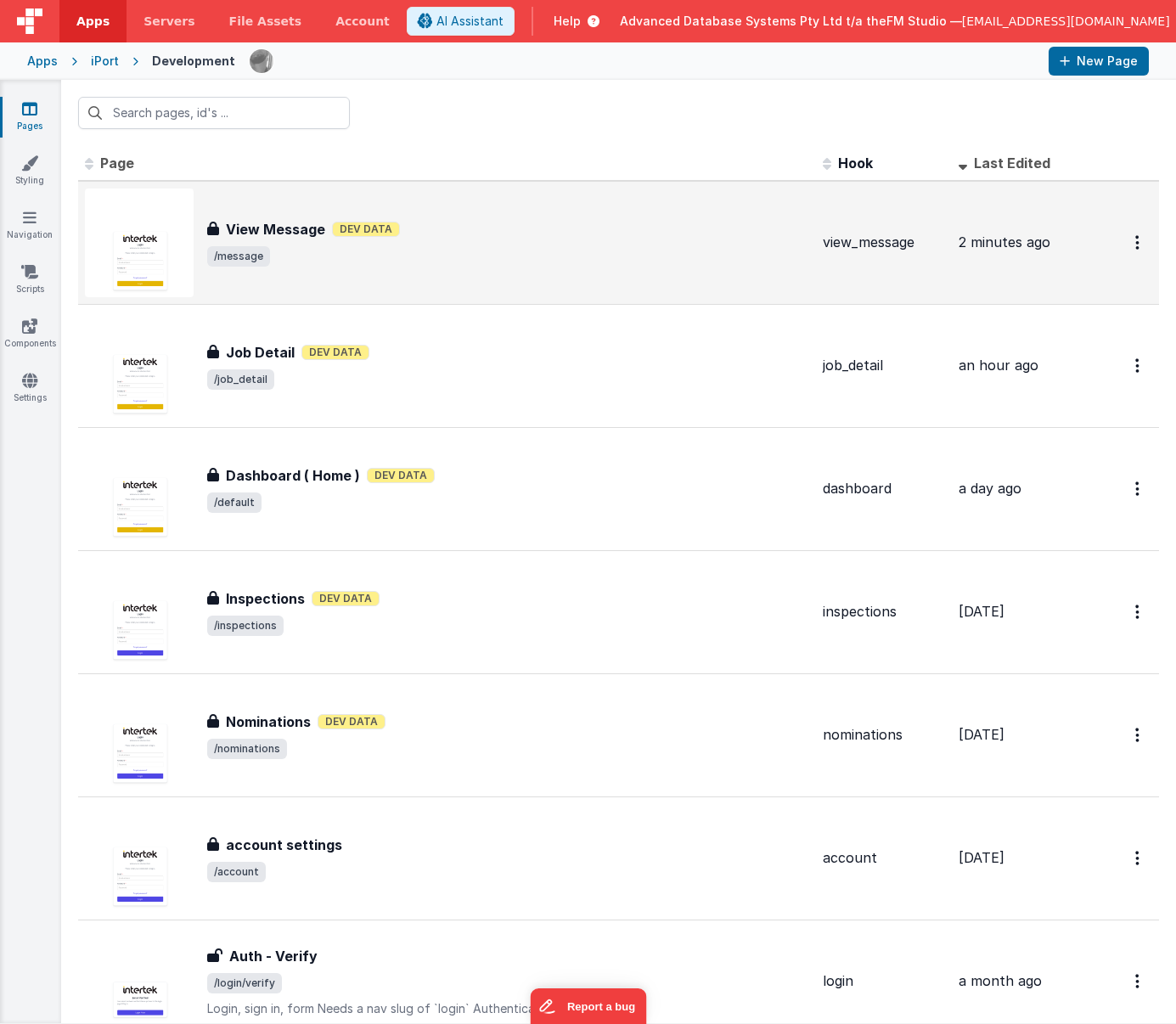
click at [284, 228] on h3 "View Message" at bounding box center [275, 229] width 99 height 20
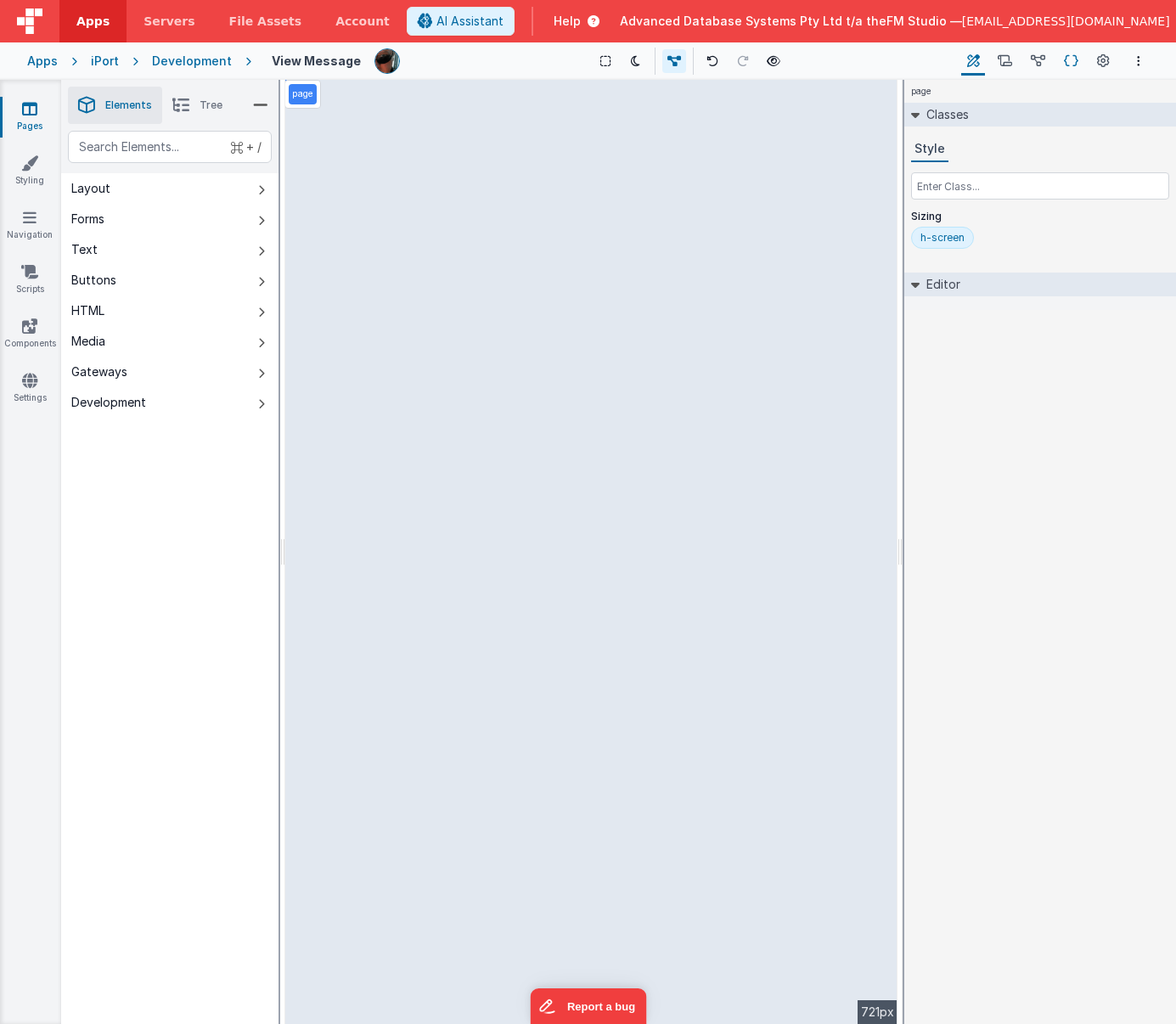
click at [1053, 60] on icon at bounding box center [1071, 62] width 14 height 18
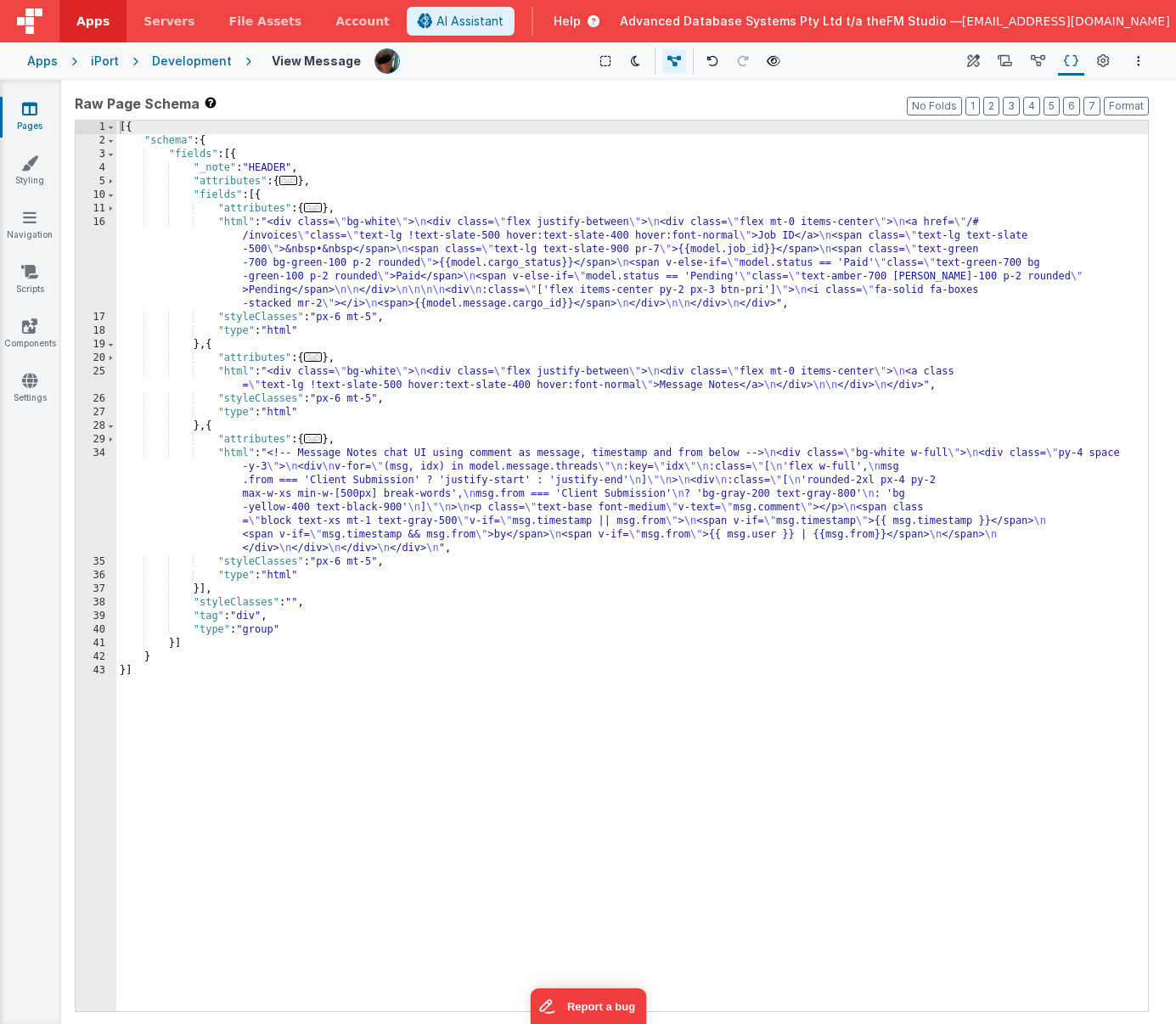
click at [473, 441] on div "[{ "schema" : { "fields" : [{ "_note" : "HEADER" , "attributes" : { ... } , "fi…" at bounding box center [631, 579] width 1032 height 918
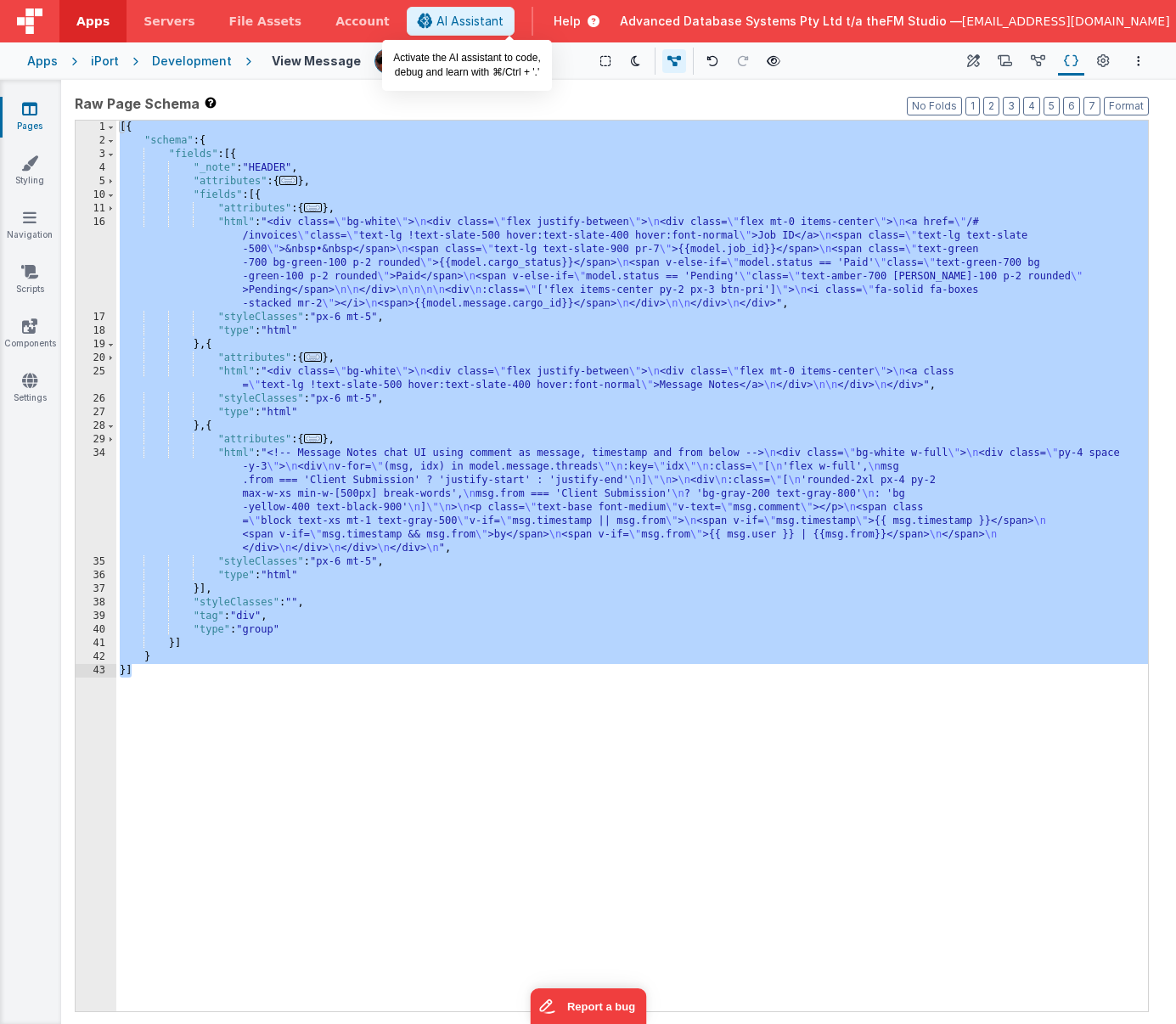
click at [501, 18] on span "AI Assistant" at bounding box center [470, 21] width 67 height 17
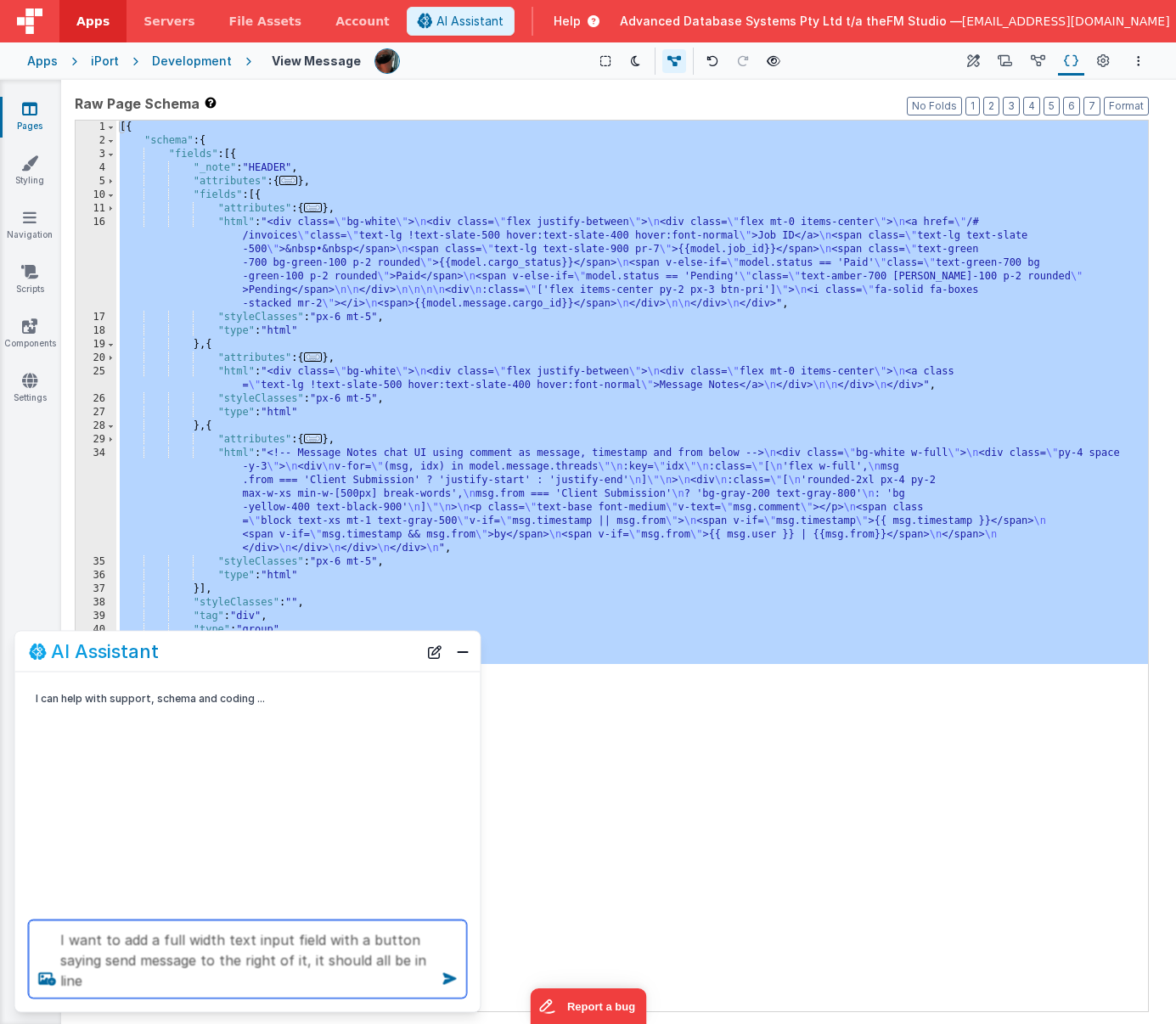
type textarea "I want to add a full width text input field with a button saying send message t…"
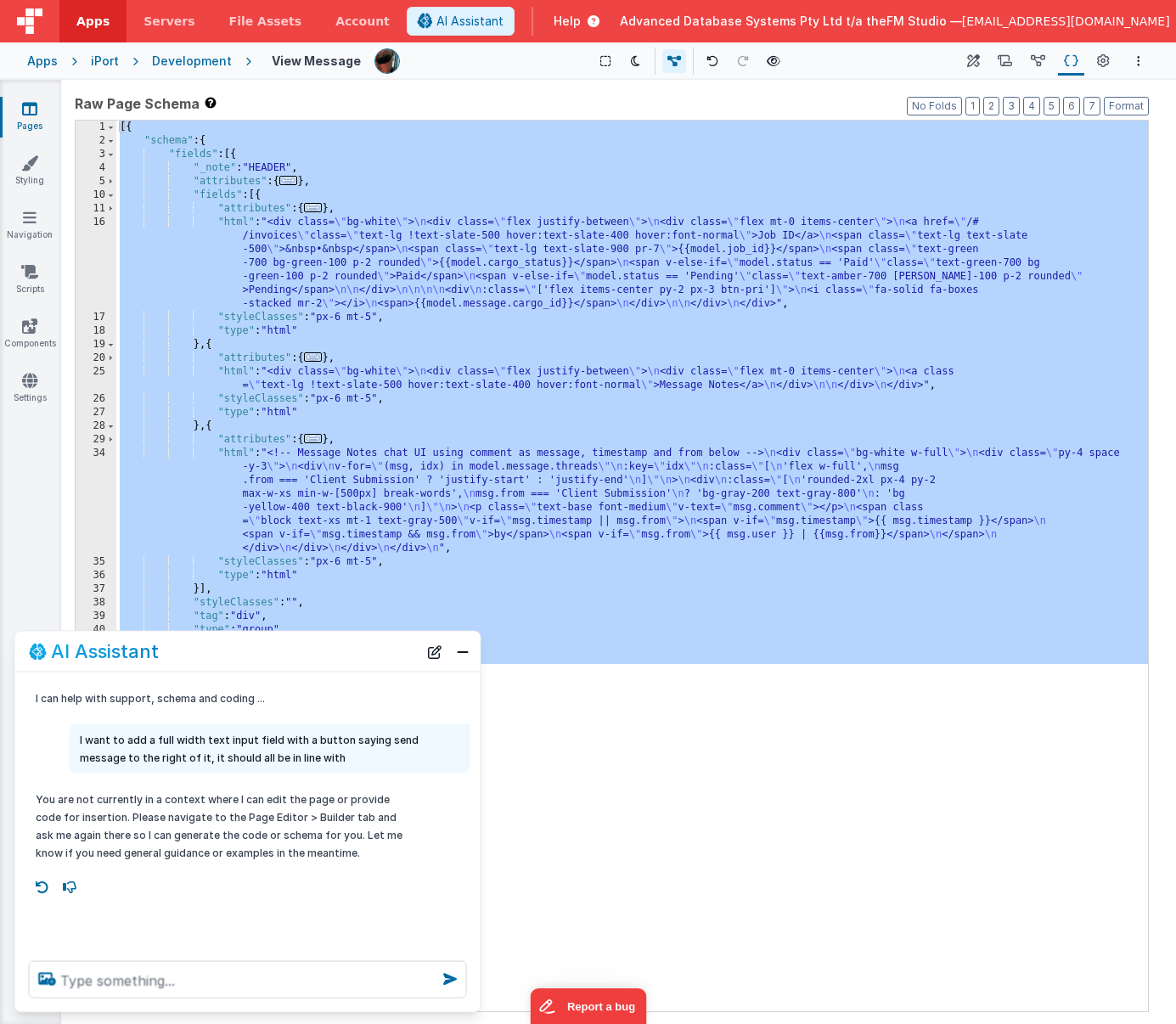
click at [490, 739] on div "[{ "schema" : { "fields" : [{ "_note" : "HEADER" , "attributes" : { ... } , "fi…" at bounding box center [631, 579] width 1032 height 918
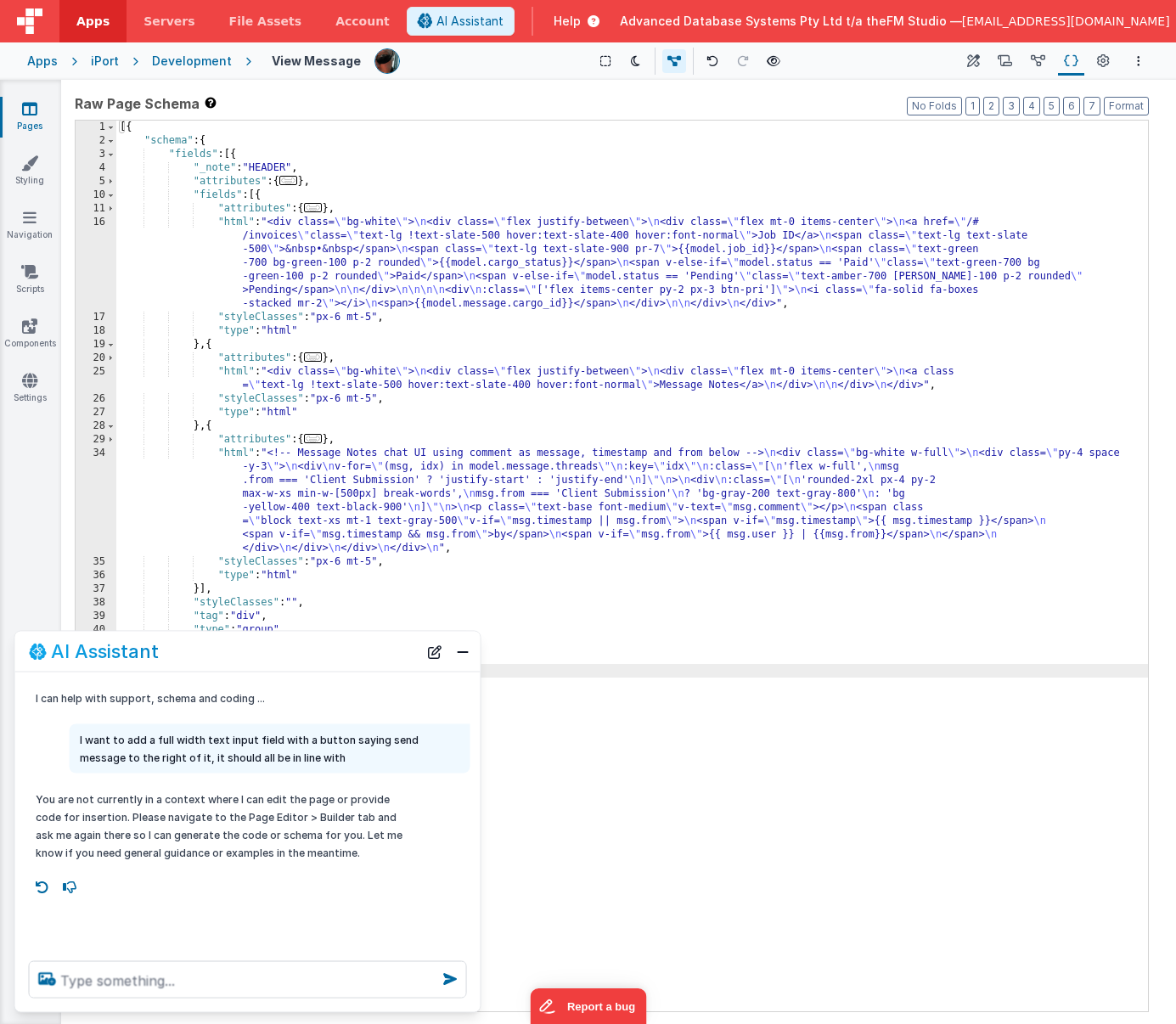
click at [528, 745] on div "[{ "schema" : { "fields" : [{ "_note" : "HEADER" , "attributes" : { ... } , "fi…" at bounding box center [631, 579] width 1032 height 918
click at [462, 649] on button "Close" at bounding box center [463, 651] width 22 height 24
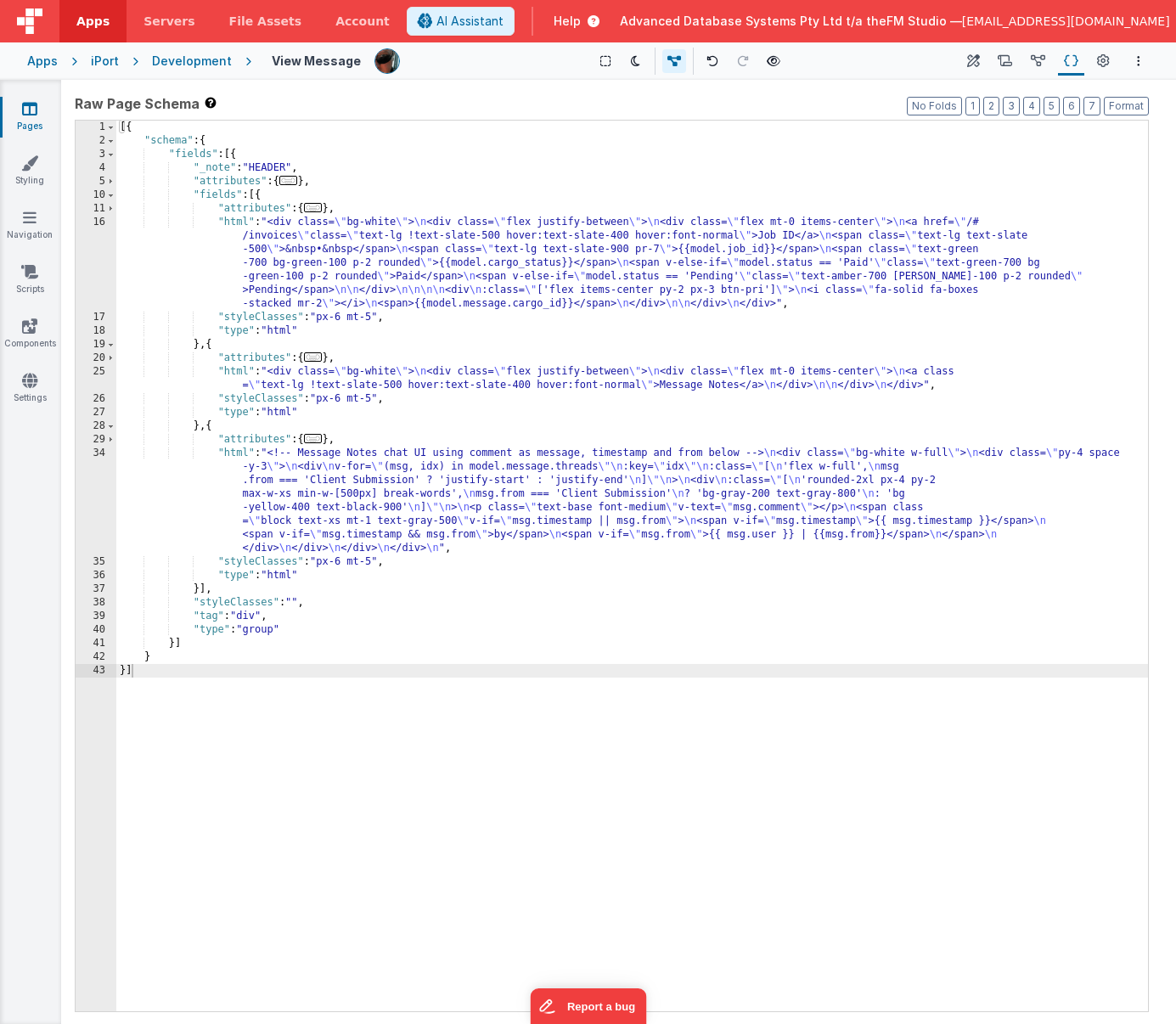
click at [407, 756] on div "[{ "schema" : { "fields" : [{ "_note" : "HEADER" , "attributes" : { ... } , "fi…" at bounding box center [631, 579] width 1032 height 918
click at [383, 612] on div "[{ "schema" : { "fields" : [{ "_note" : "HEADER" , "attributes" : { ... } , "fi…" at bounding box center [631, 579] width 1032 height 918
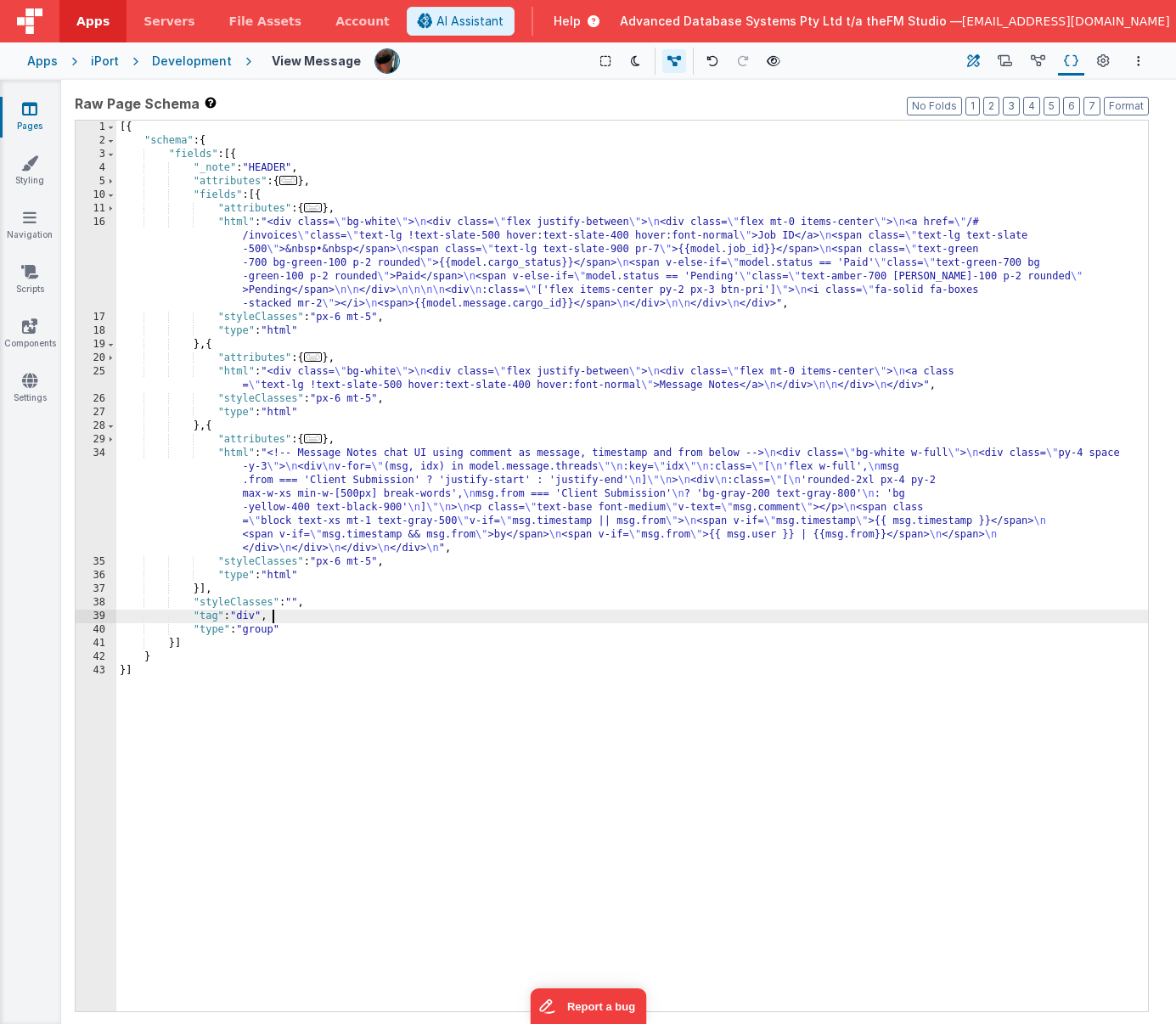
click at [972, 60] on icon at bounding box center [973, 62] width 13 height 18
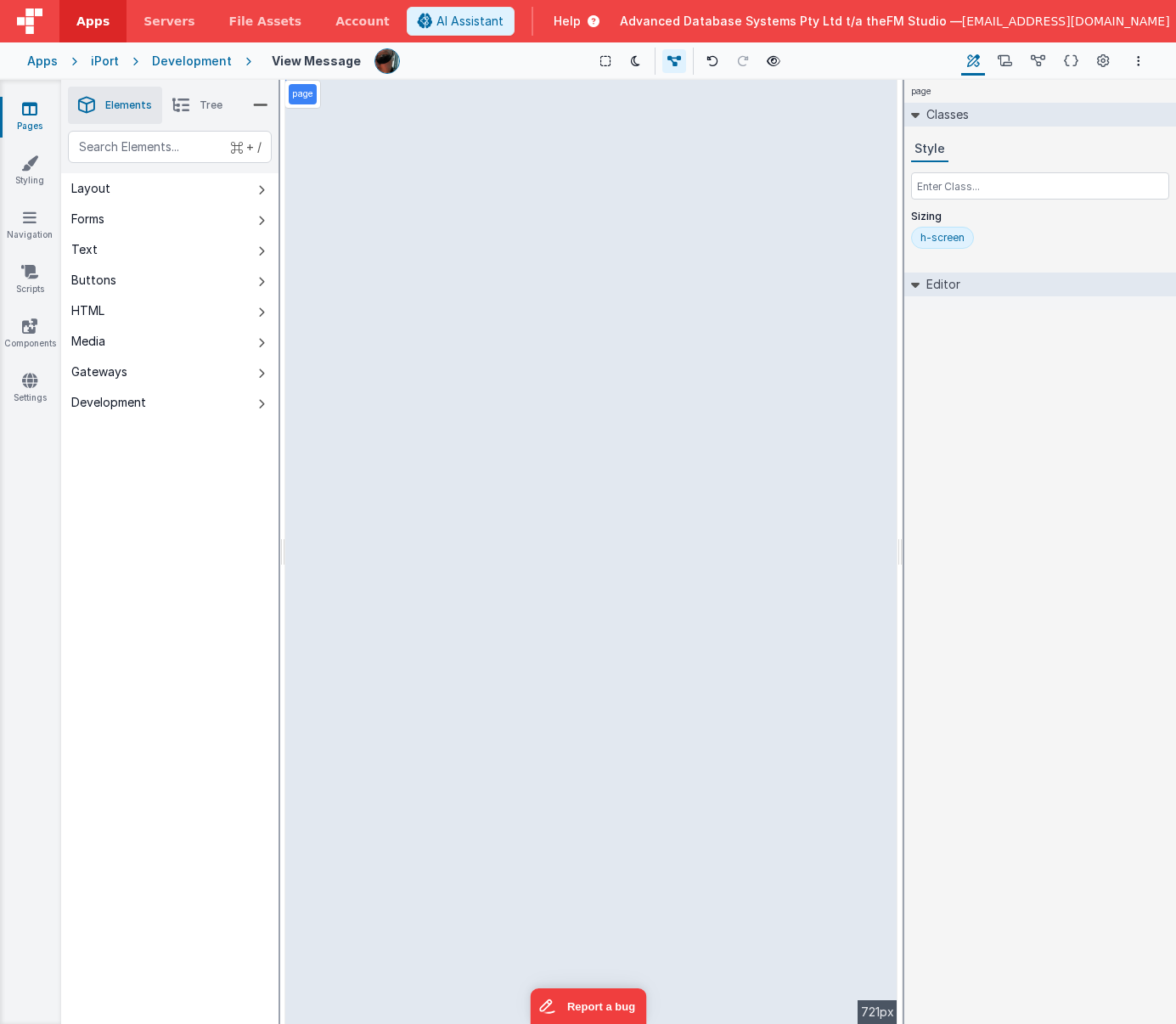
click at [431, 378] on div "page --> 721px" at bounding box center [591, 551] width 612 height 944
click at [257, 216] on button "Forms" at bounding box center [170, 219] width 218 height 31
click at [391, 436] on div "--> 721px" at bounding box center [591, 551] width 612 height 944
drag, startPoint x: 479, startPoint y: 431, endPoint x: 542, endPoint y: 424, distance: 63.4
click at [542, 424] on div "--> 721px" at bounding box center [591, 551] width 612 height 944
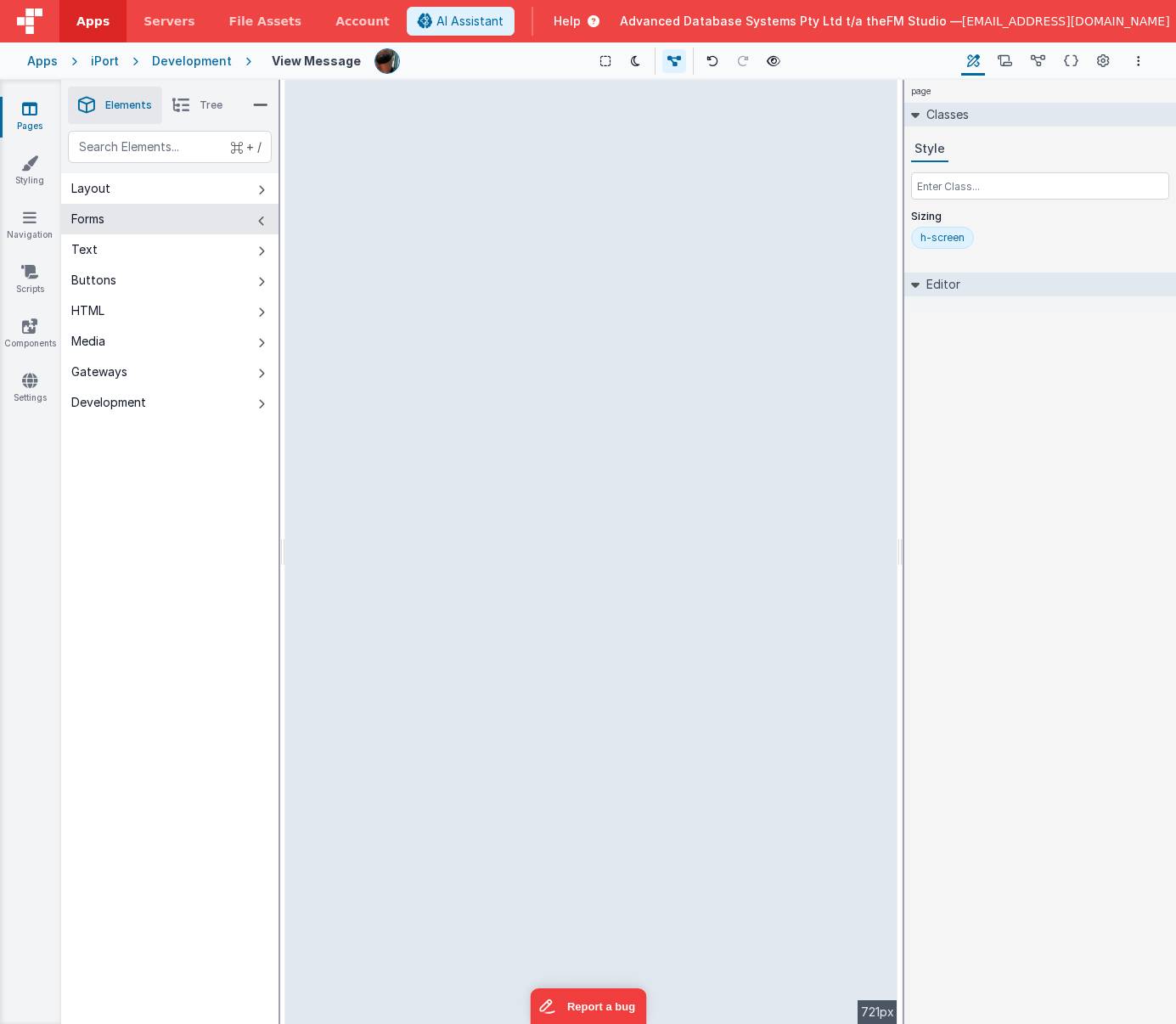
click at [638, 150] on div "--> 721px" at bounding box center [591, 551] width 612 height 944
click at [638, 478] on div "--> 721px" at bounding box center [591, 551] width 612 height 944
click at [105, 312] on div "HTML" at bounding box center [87, 311] width 33 height 17
click at [337, 149] on div "--> 721px" at bounding box center [591, 551] width 612 height 944
click at [1053, 56] on icon at bounding box center [1071, 62] width 14 height 18
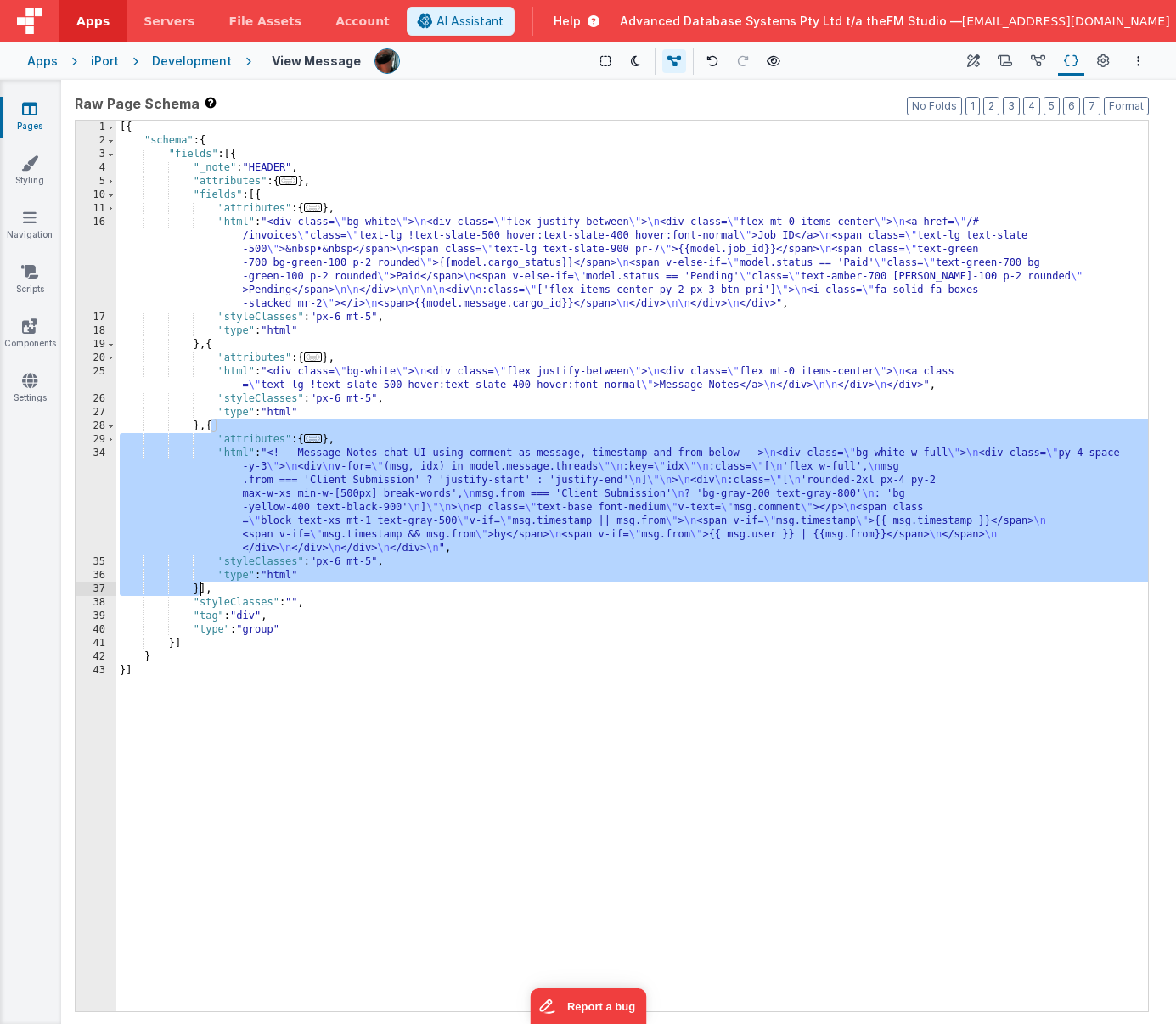
drag, startPoint x: 212, startPoint y: 428, endPoint x: 199, endPoint y: 590, distance: 162.5
click at [199, 590] on div "[{ "schema" : { "fields" : [{ "_note" : "HEADER" , "attributes" : { ... } , "fi…" at bounding box center [631, 579] width 1032 height 918
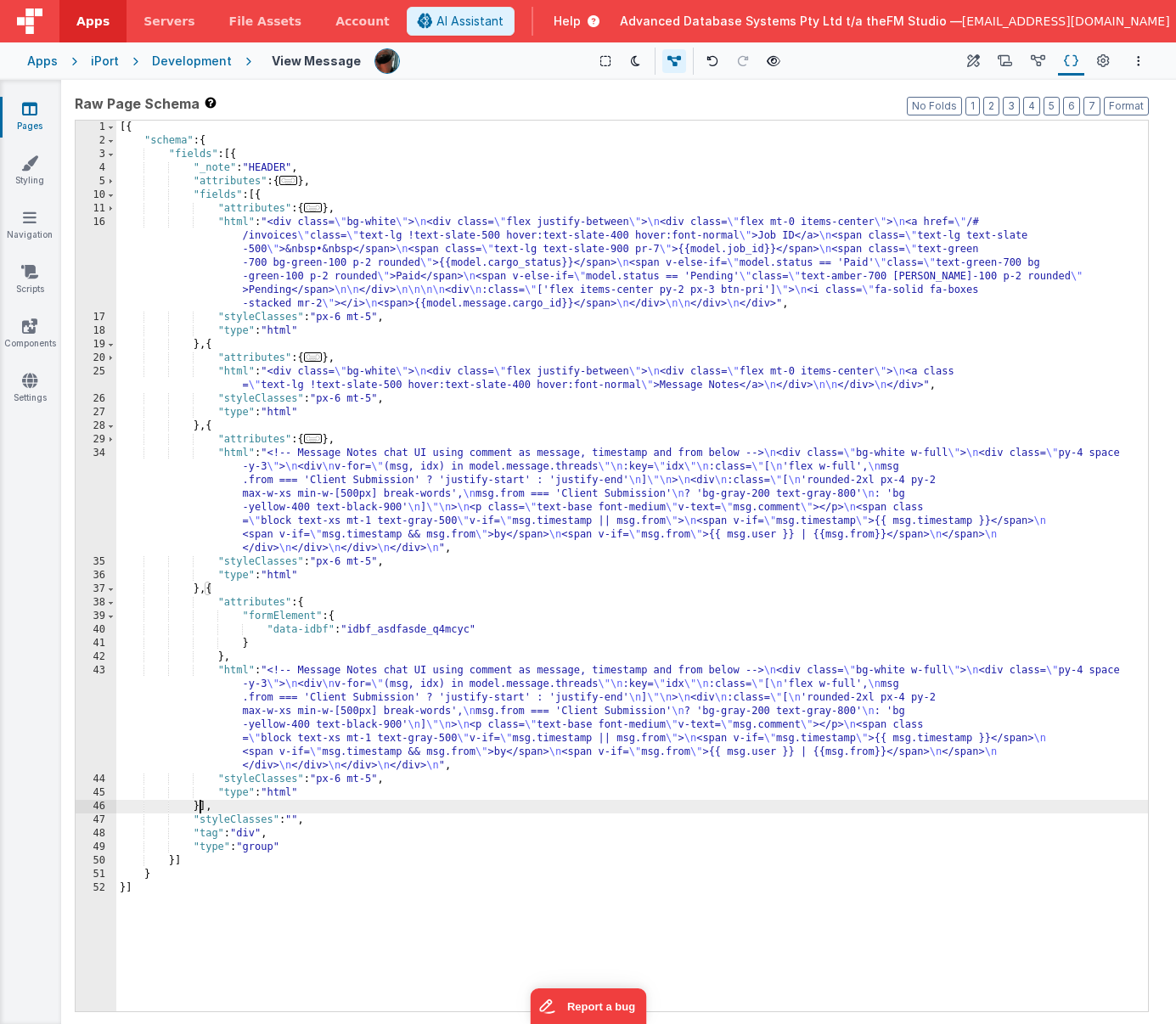
click at [345, 711] on div "[{ "schema" : { "fields" : [{ "_note" : "HEADER" , "attributes" : { ... } , "fi…" at bounding box center [631, 579] width 1032 height 918
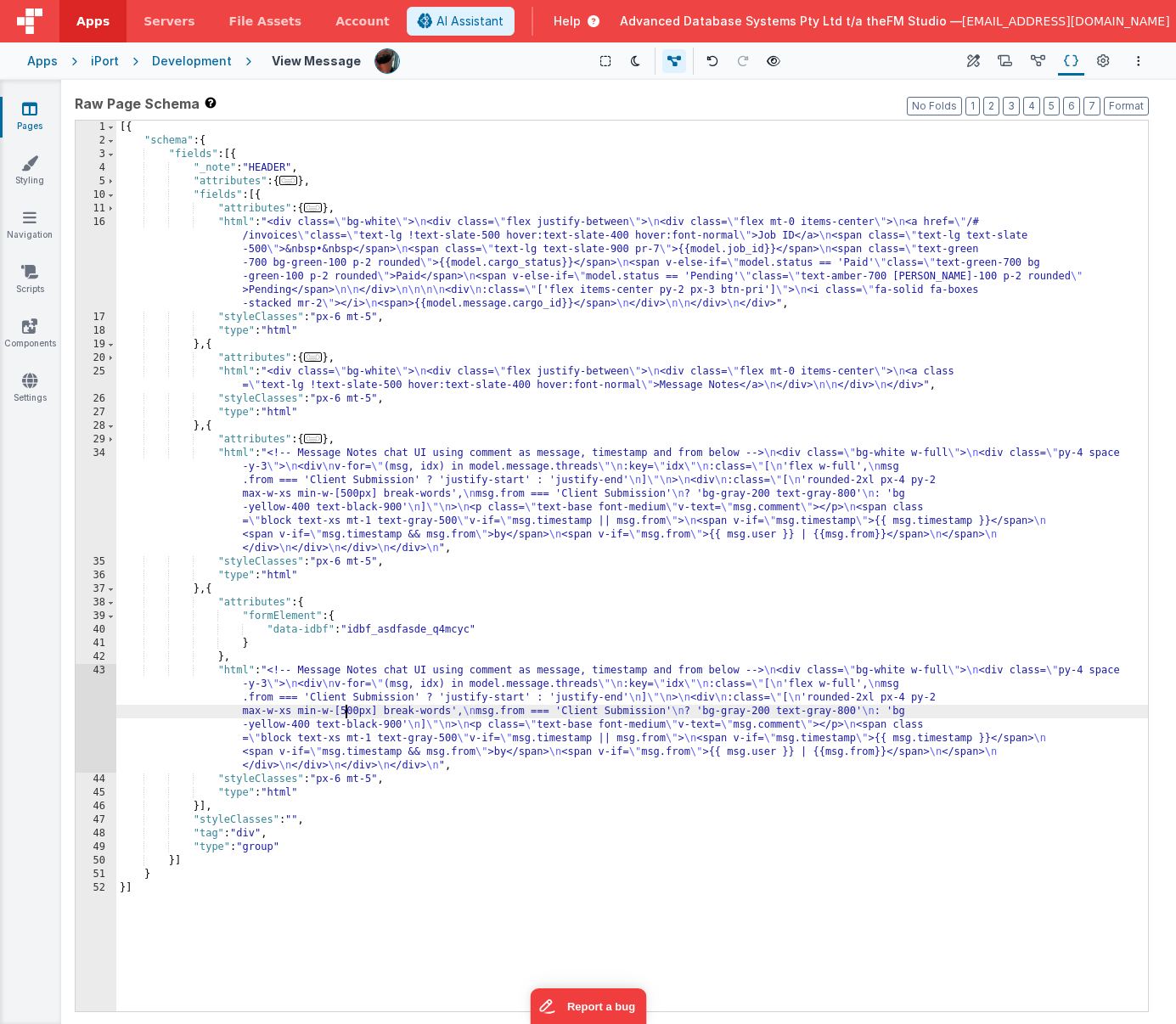
click at [84, 707] on div "43" at bounding box center [96, 718] width 41 height 109
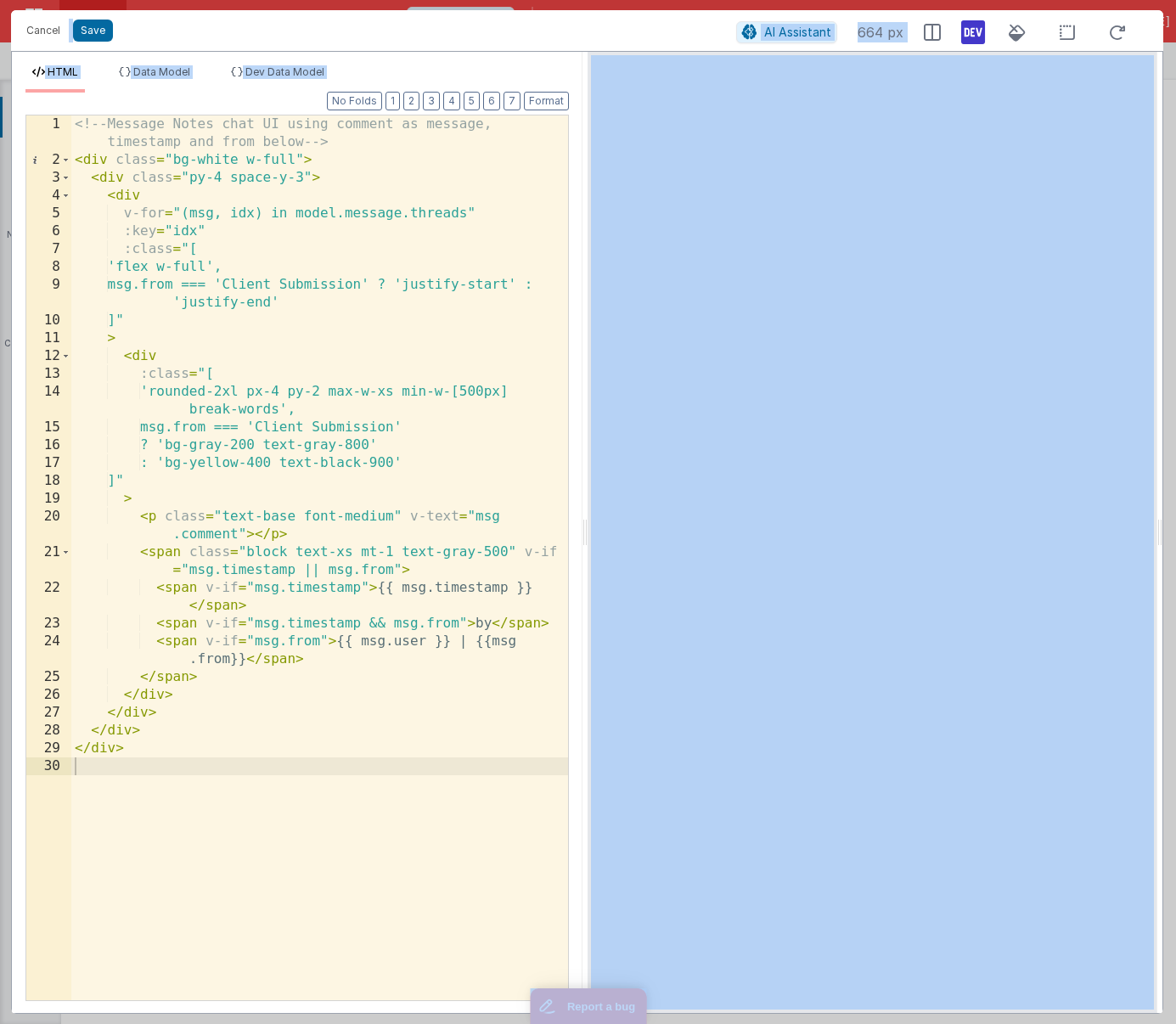
click at [178, 722] on div "<!-- Message Notes chat UI using comment as message, timestamp and from below -…" at bounding box center [319, 584] width 497 height 938
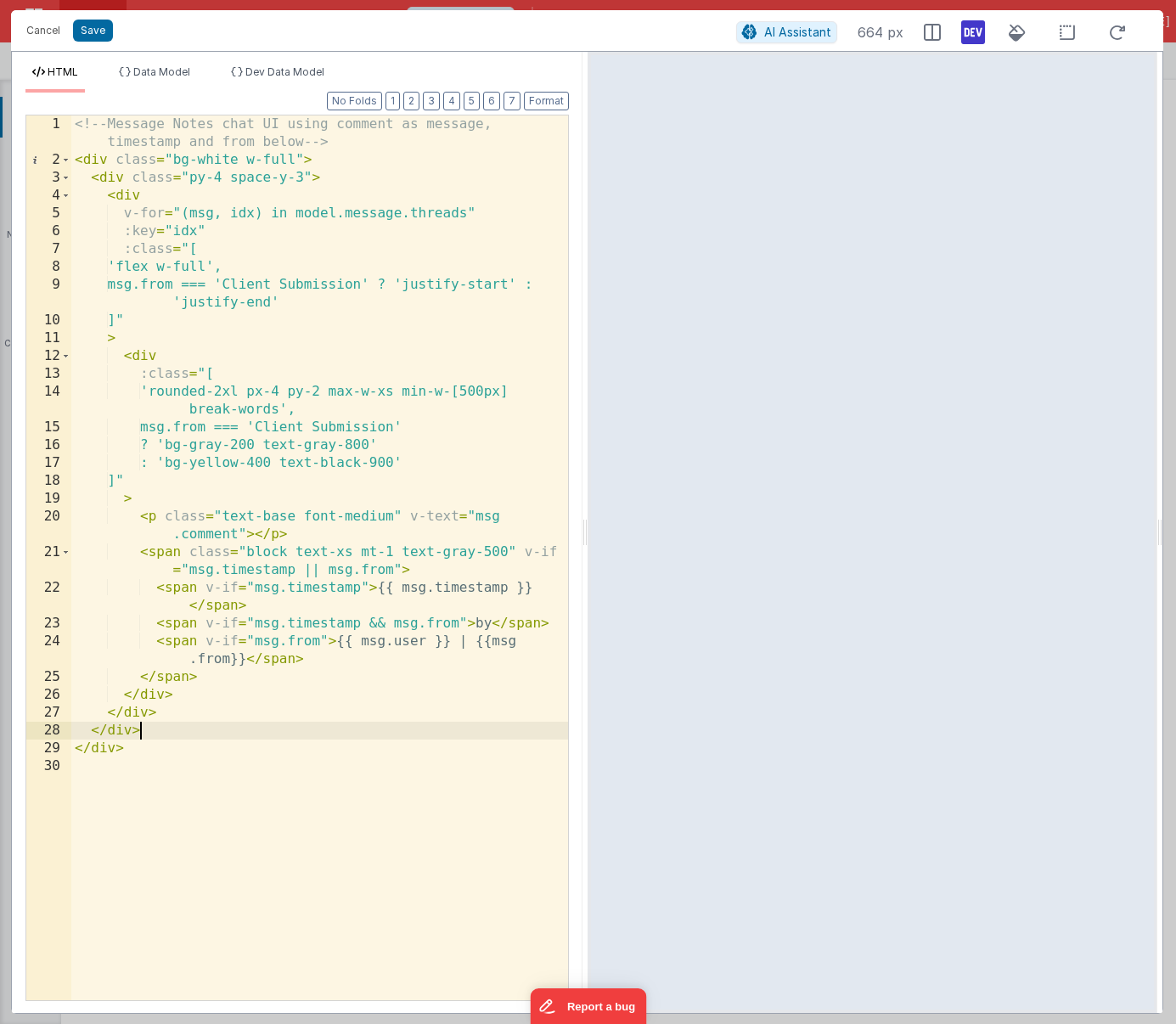
click at [178, 722] on div "<!-- Message Notes chat UI using comment as message, timestamp and from below -…" at bounding box center [319, 584] width 497 height 938
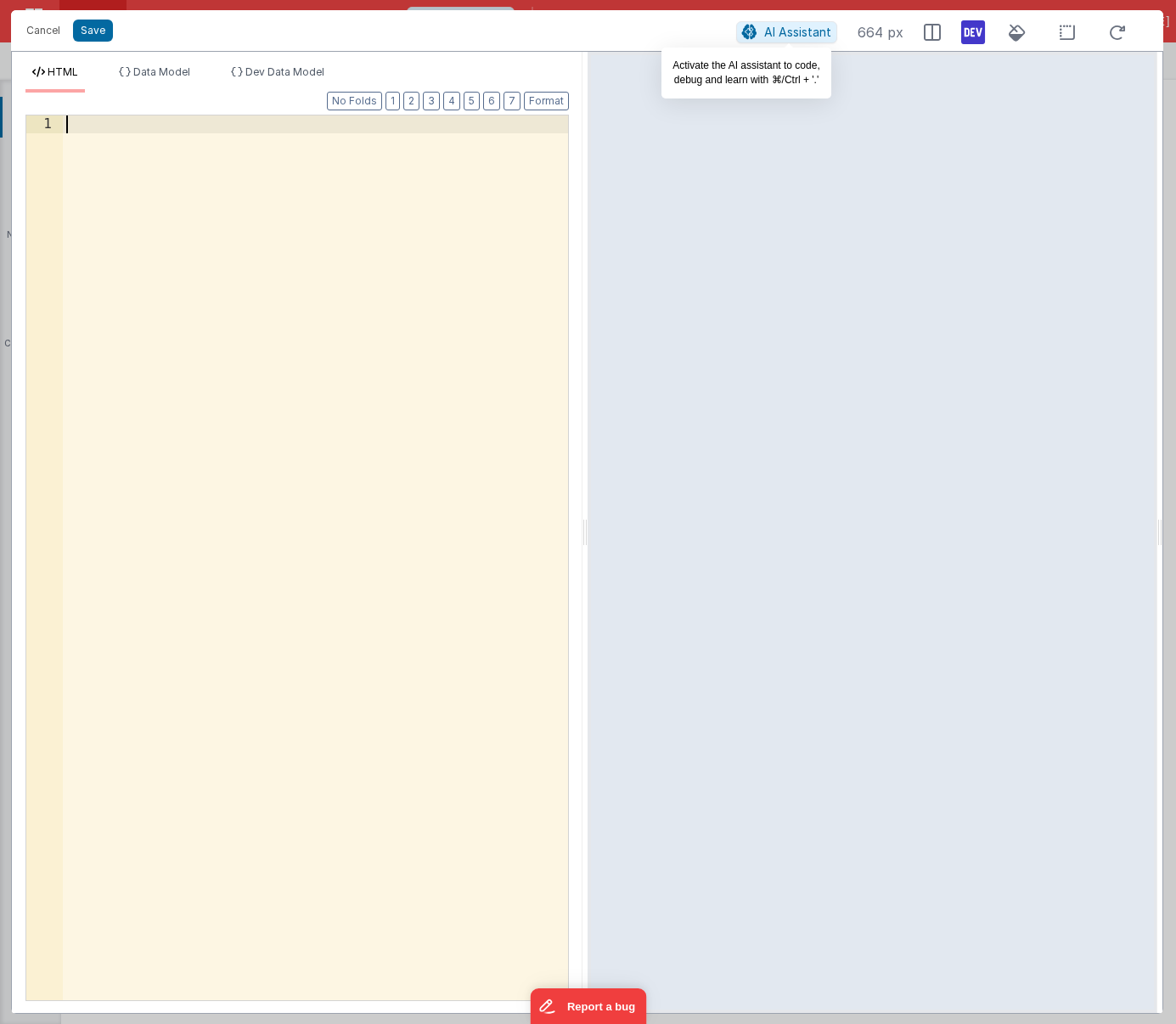
click at [787, 32] on span "AI Assistant" at bounding box center [797, 32] width 67 height 14
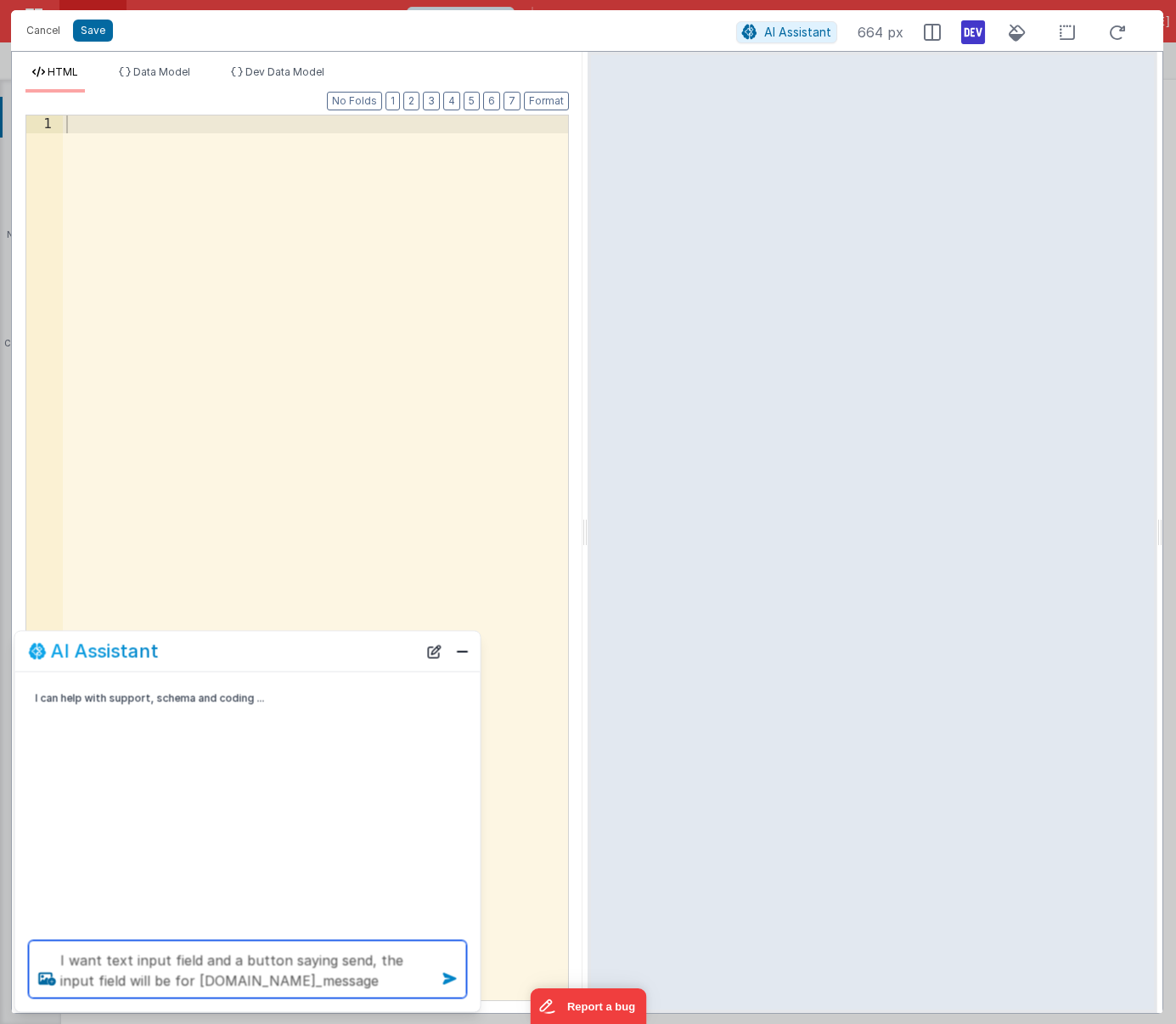
type textarea "I want text input field and a button saying send, the input field will be for m…"
click at [450, 977] on icon at bounding box center [450, 979] width 27 height 27
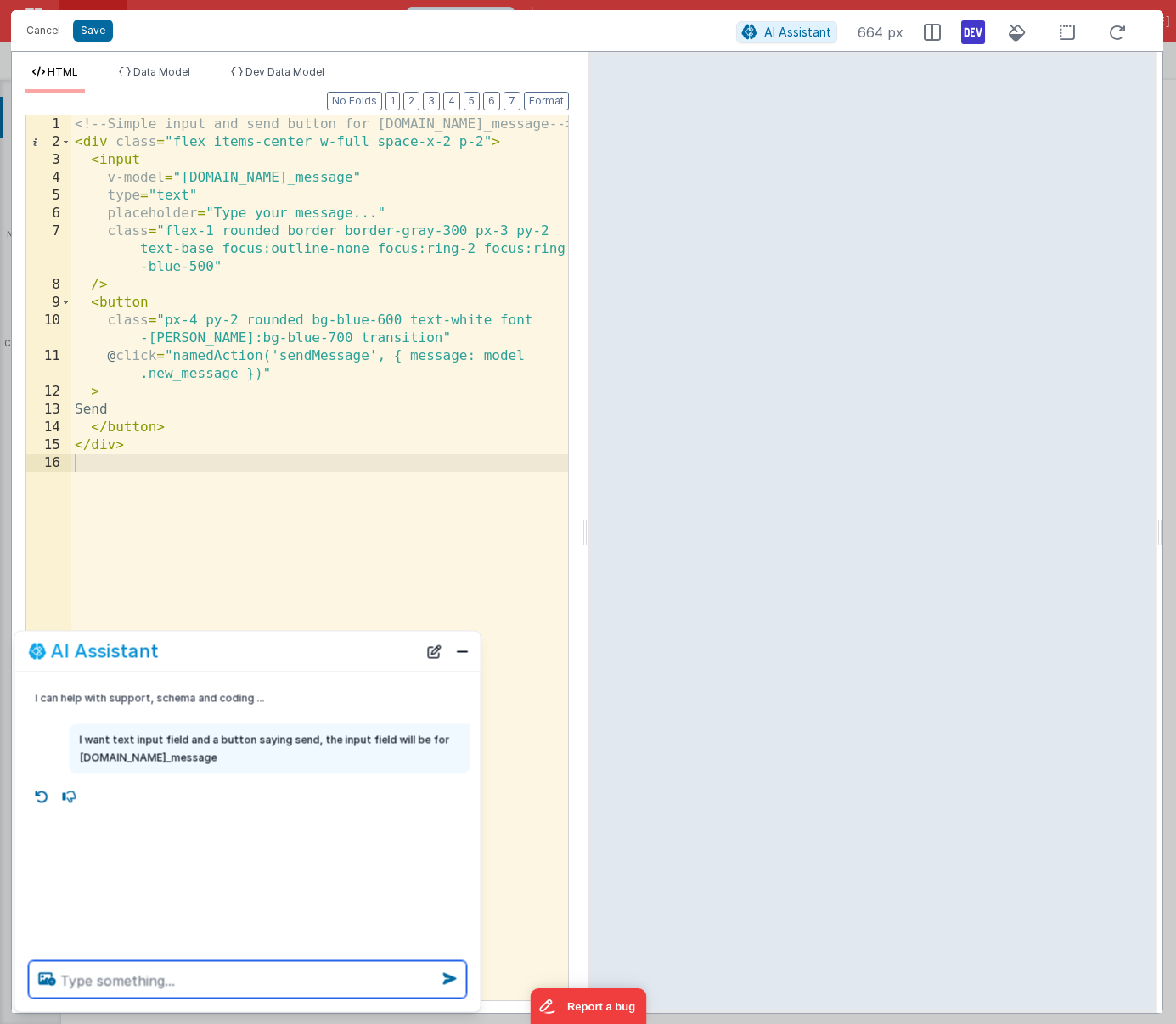
click at [148, 975] on textarea at bounding box center [248, 979] width 439 height 37
type textarea "can you style the button so it is bun-pri"
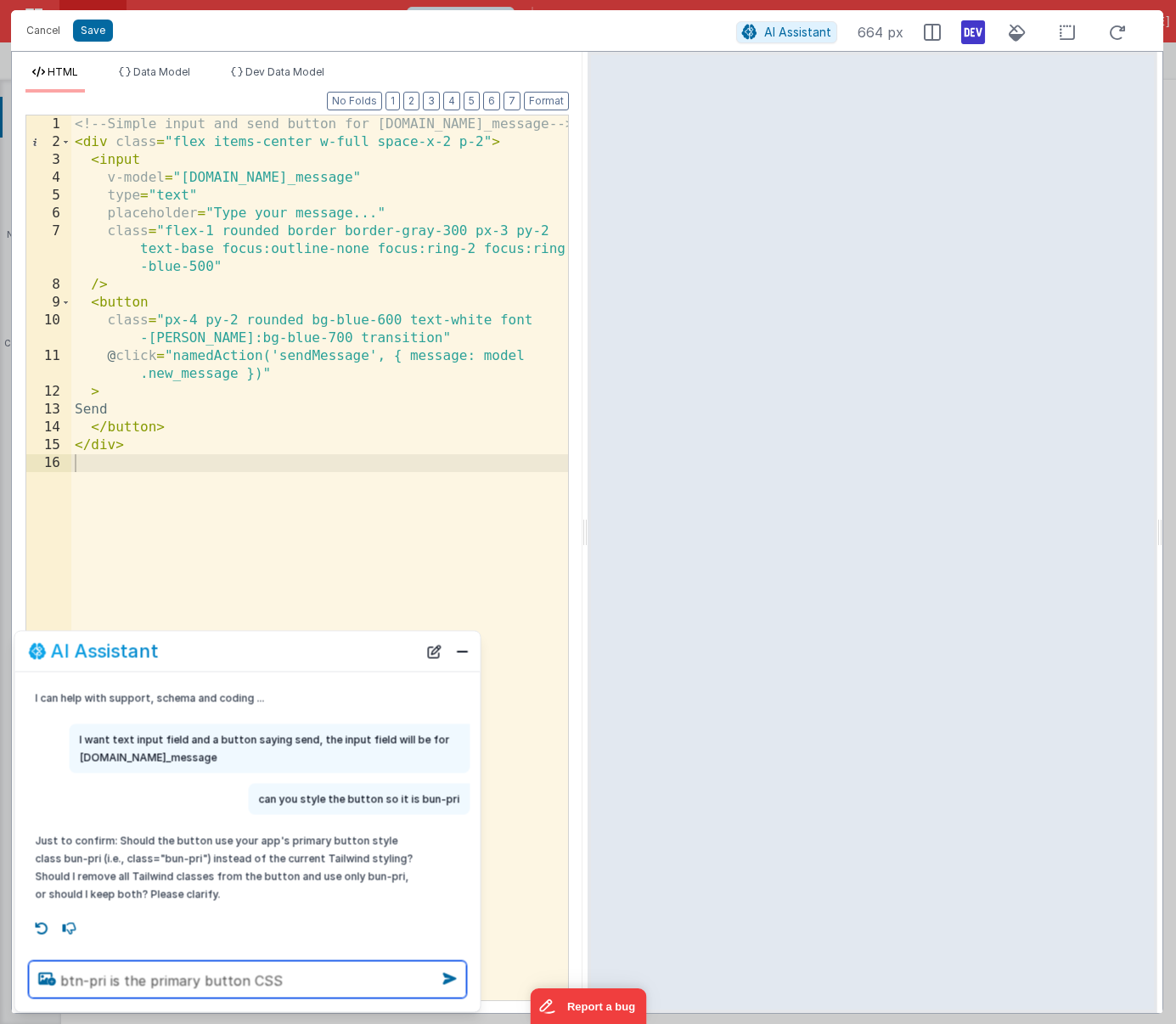
type textarea "btn-pri is the primary button CSS"
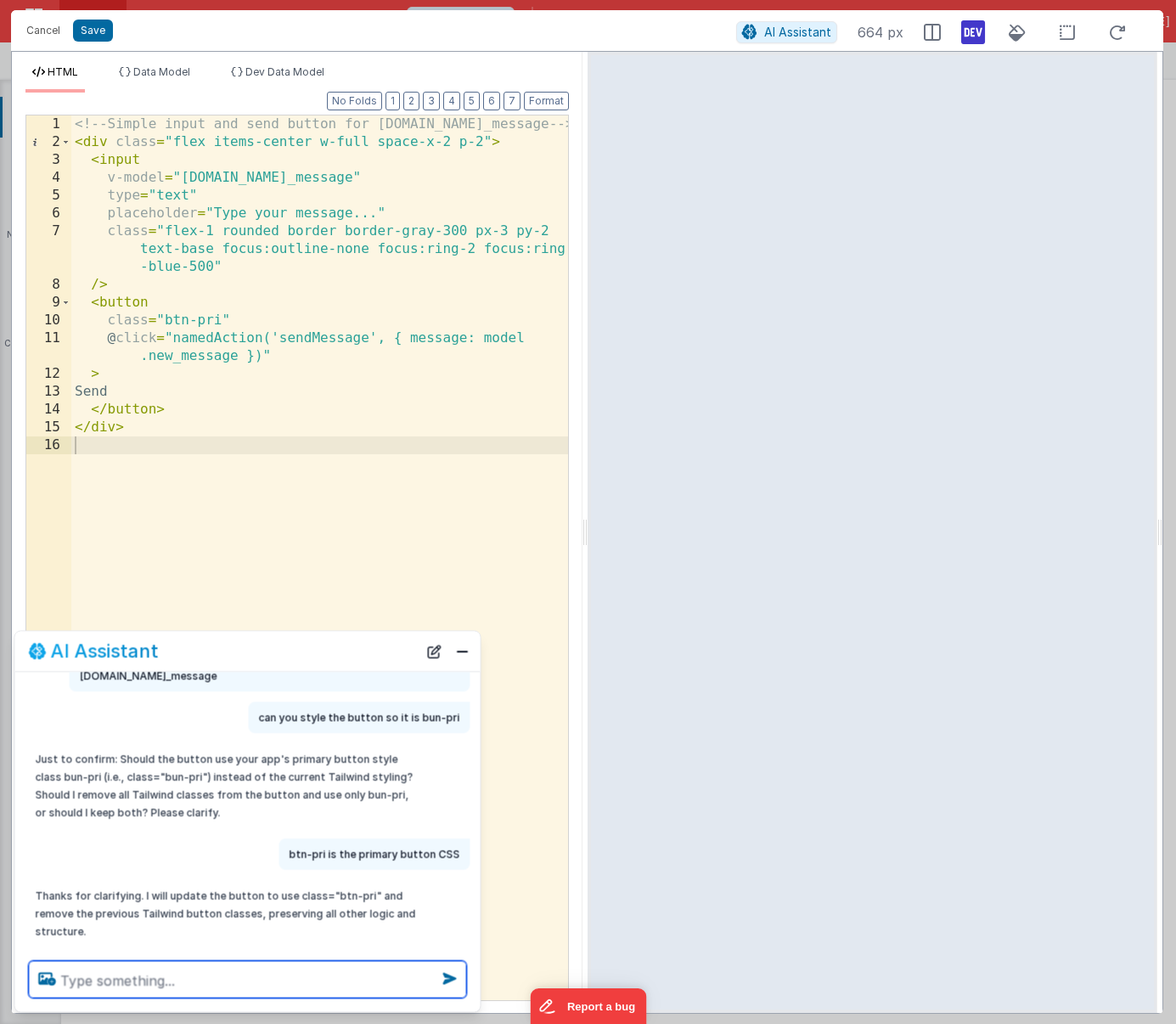
scroll to position [114, 0]
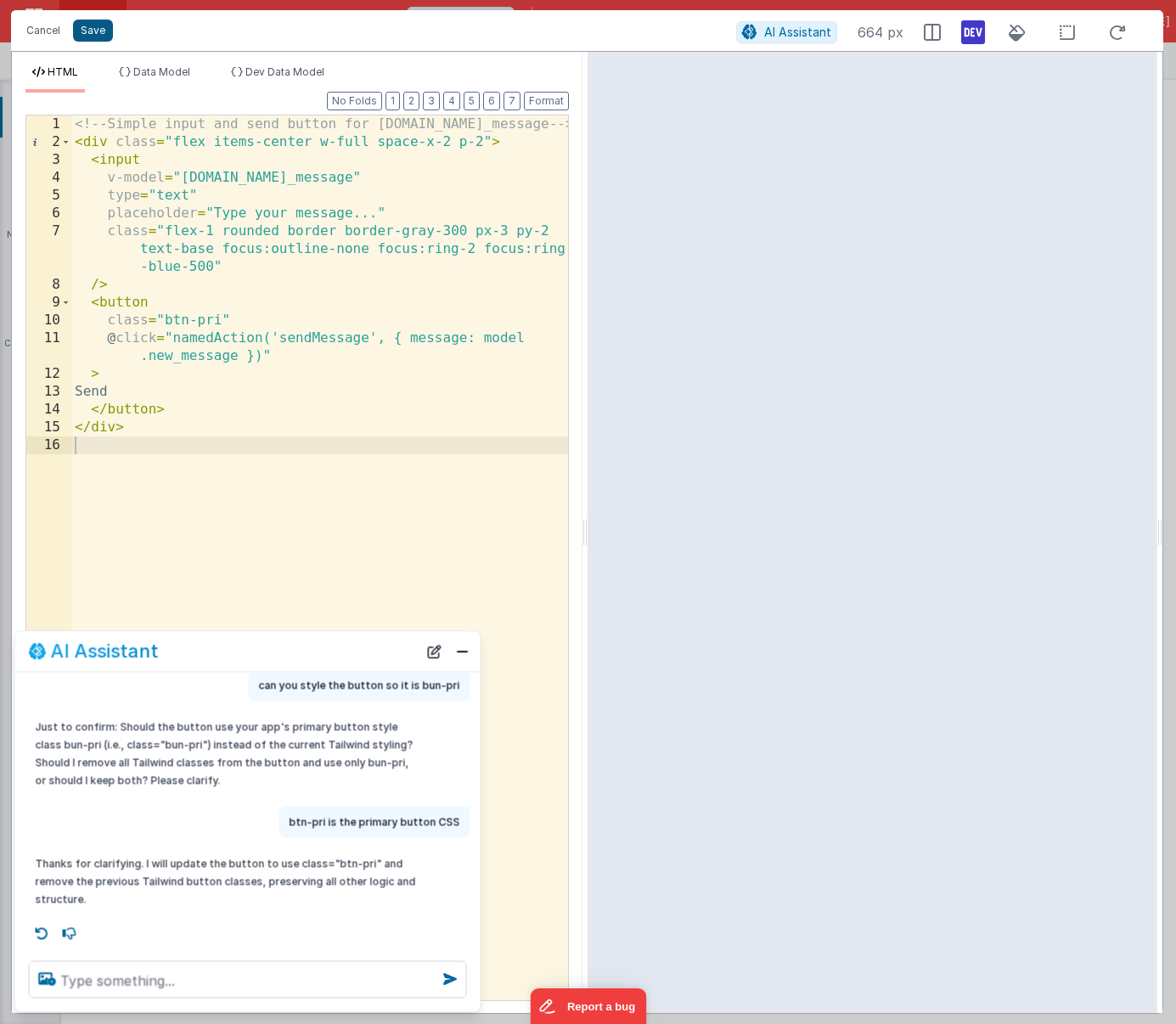
click at [93, 31] on button "Save" at bounding box center [93, 31] width 40 height 22
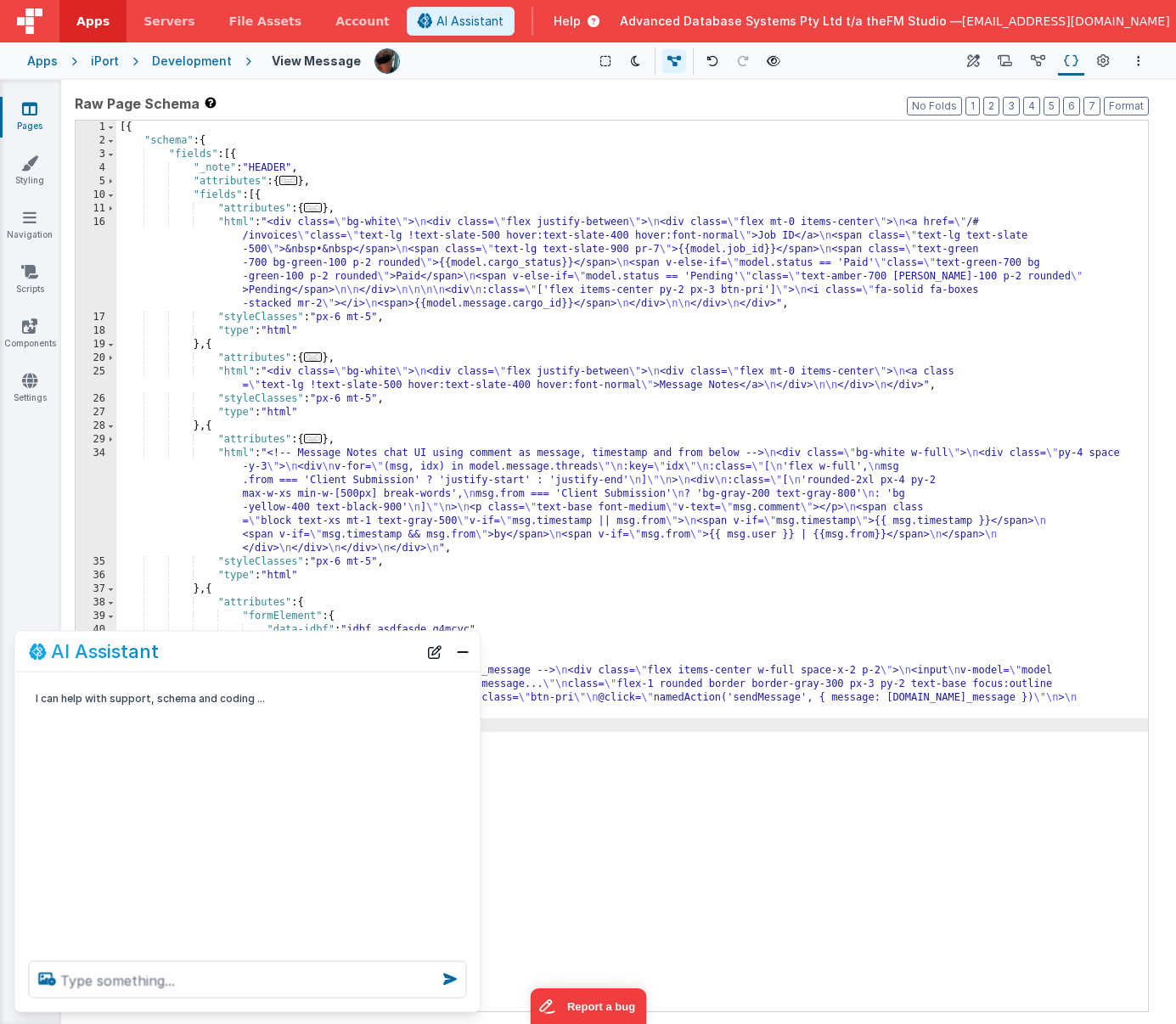
scroll to position [0, 0]
click at [1053, 56] on button "Options" at bounding box center [1139, 61] width 20 height 20
click at [1022, 94] on p "Save" at bounding box center [1040, 94] width 107 height 17
click at [462, 649] on button "Close" at bounding box center [463, 651] width 22 height 24
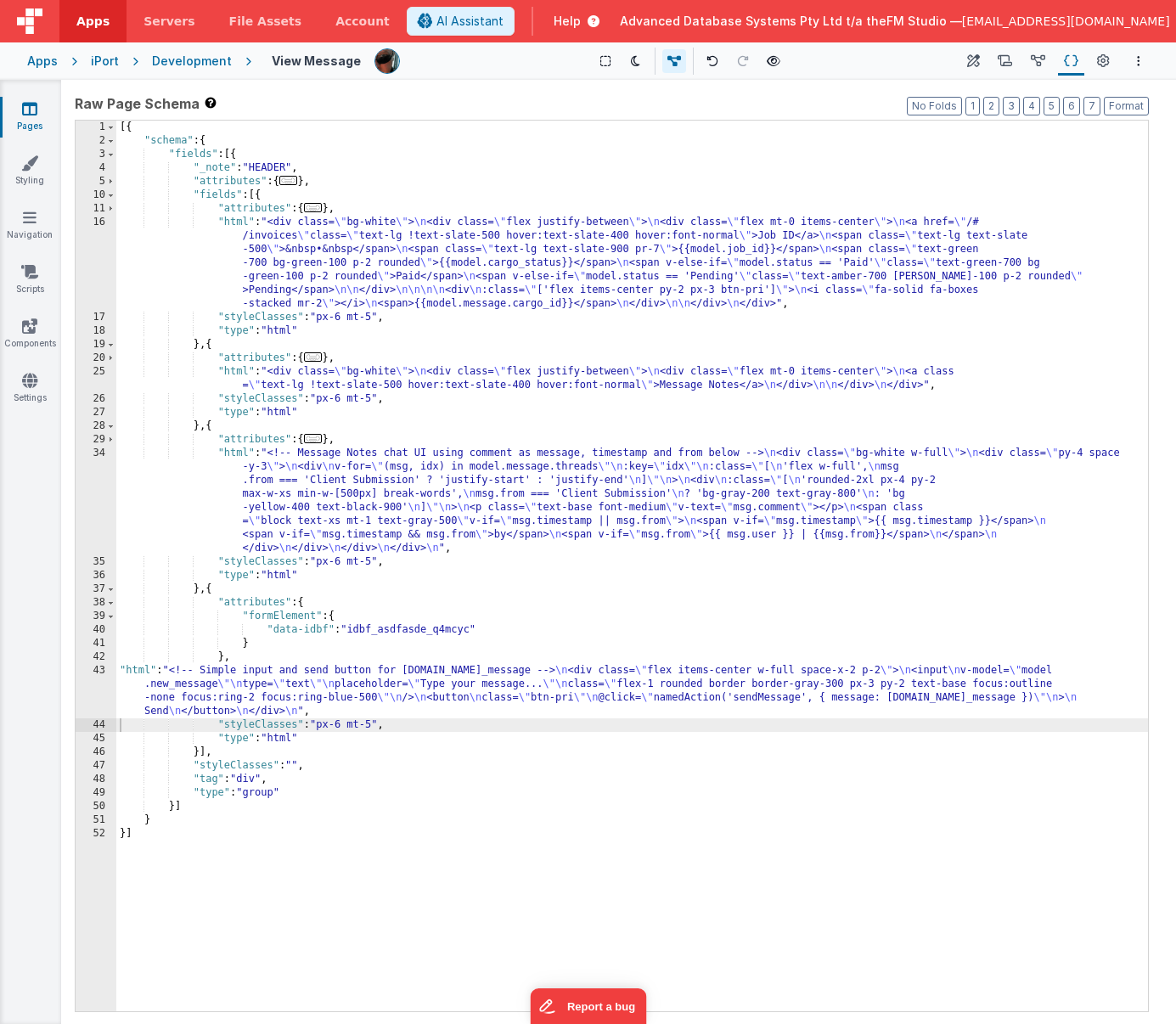
click at [366, 490] on div "[{ "schema" : { "fields" : [{ "_note" : "HEADER" , "attributes" : { ... } , "fi…" at bounding box center [631, 579] width 1032 height 918
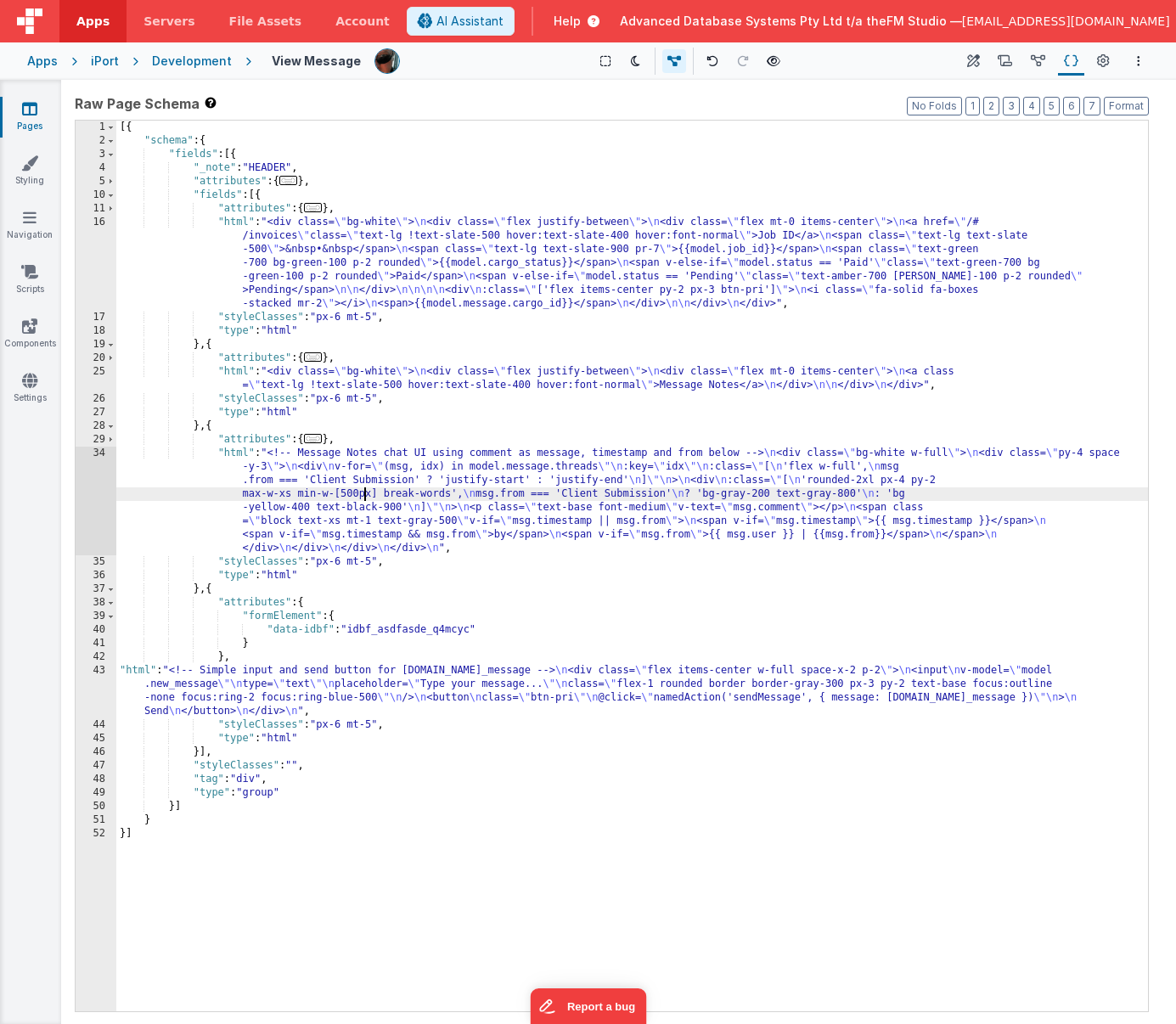
click at [98, 490] on div "34" at bounding box center [96, 501] width 41 height 109
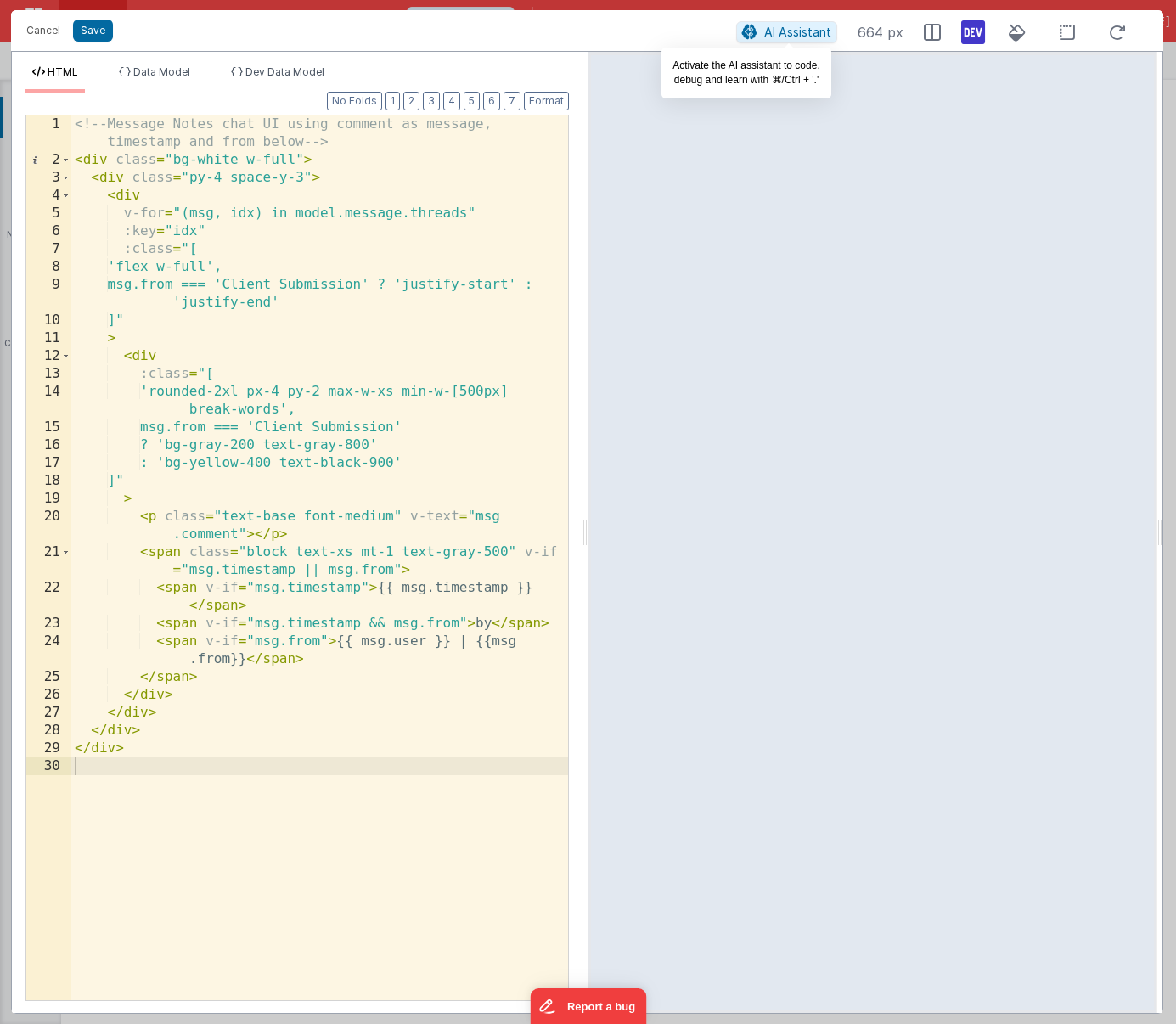
click at [774, 30] on span "AI Assistant" at bounding box center [797, 32] width 67 height 14
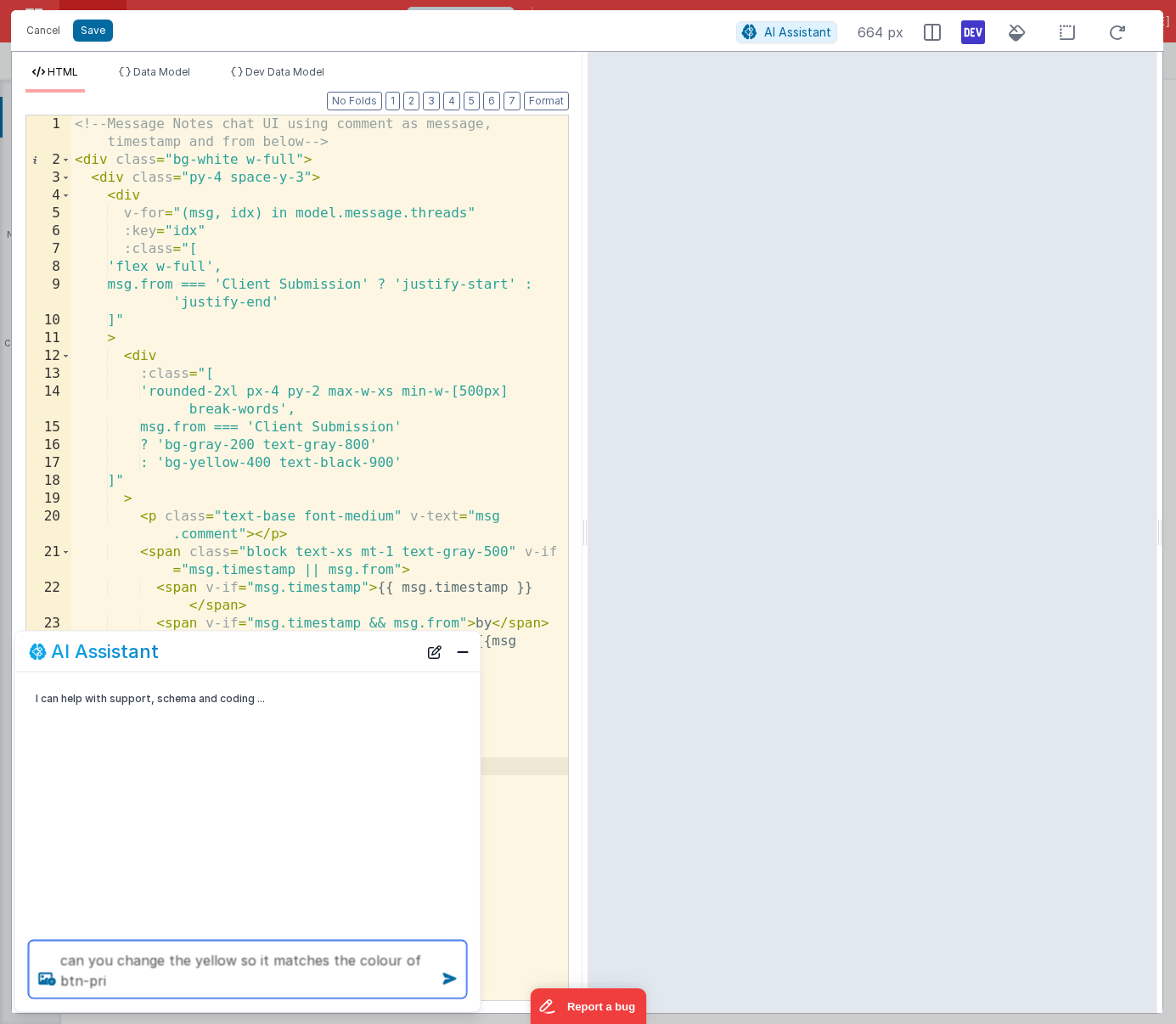
click at [239, 957] on textarea "can you change the yellow so it matches the colour of btn-pri" at bounding box center [248, 970] width 439 height 58
type textarea "can you change the yellow bubble background so it matches the colour of btn-pri"
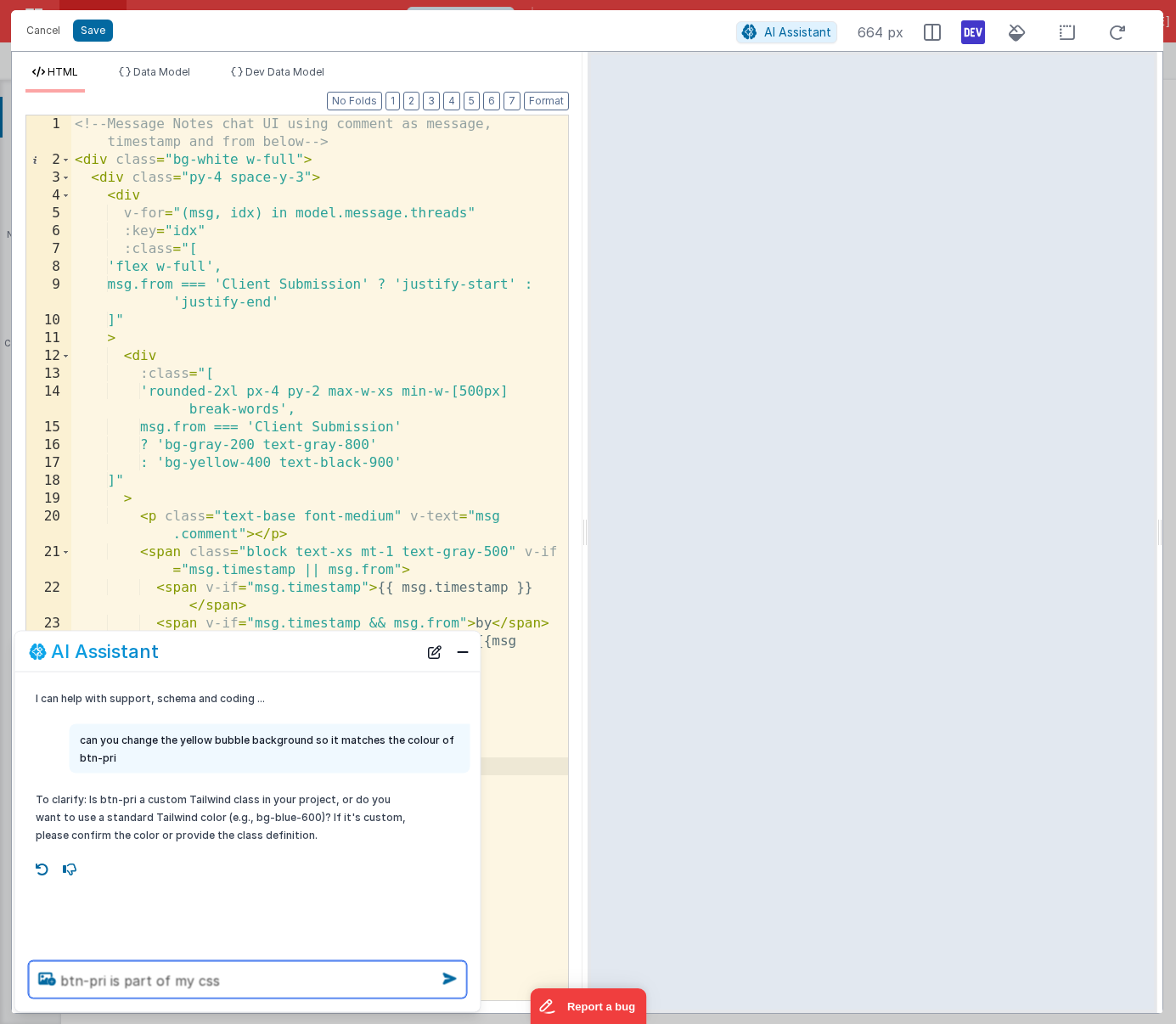
type textarea "btn-pri is part of my css"
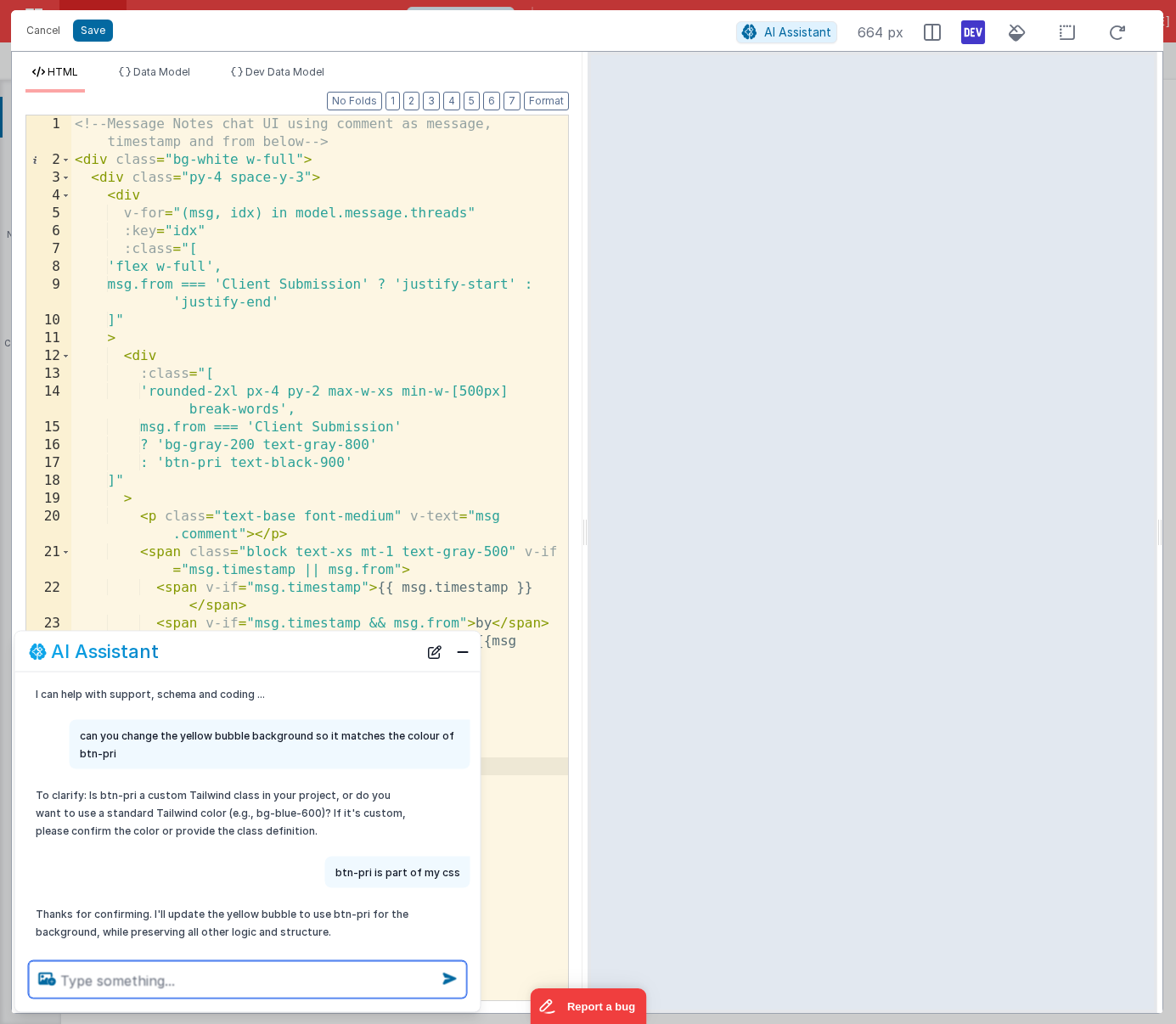
scroll to position [37, 0]
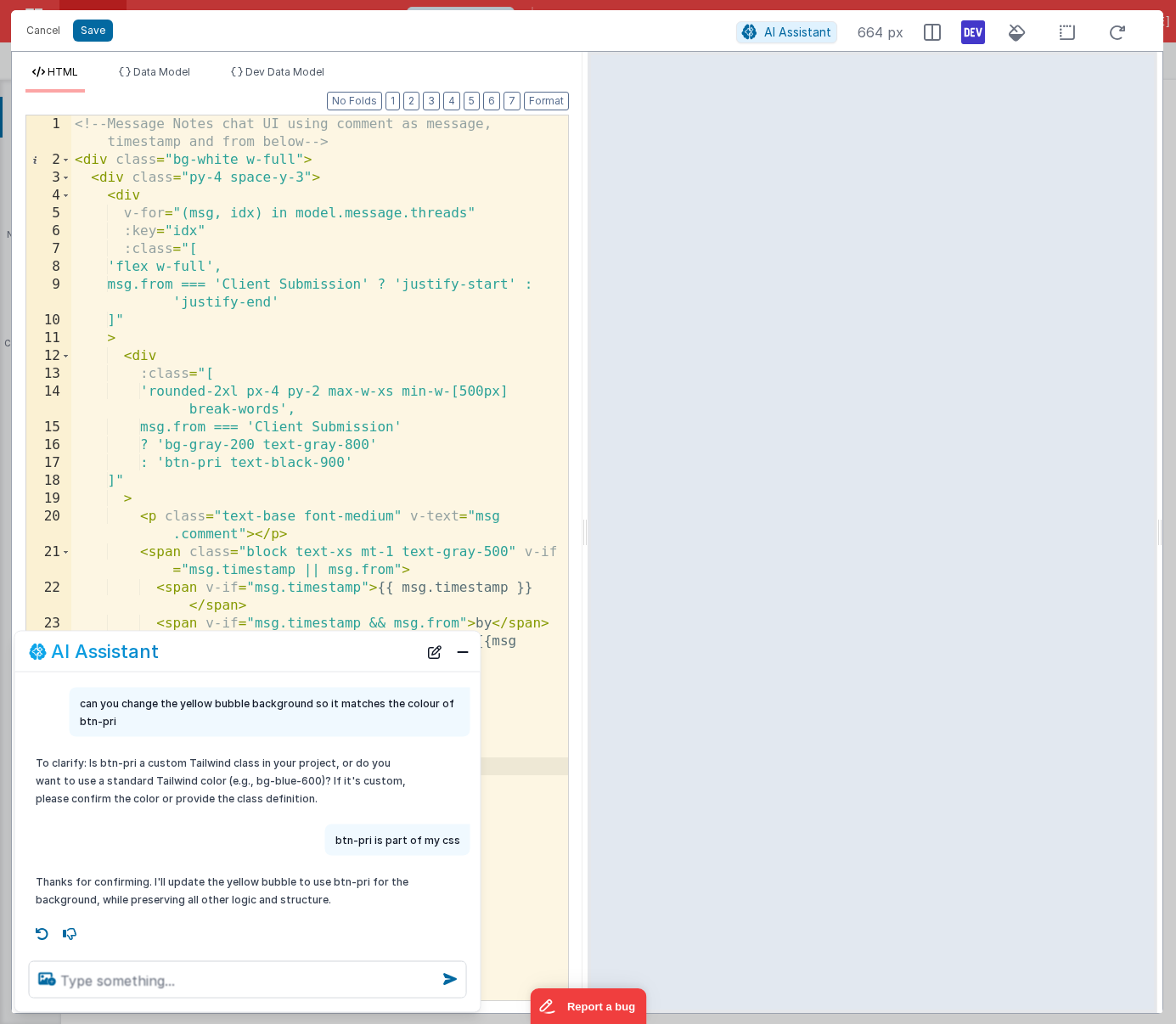
click at [468, 458] on div "<!-- Message Notes chat UI using comment as message, timestamp and from below -…" at bounding box center [319, 584] width 497 height 938
click at [460, 648] on button "Close" at bounding box center [463, 651] width 22 height 24
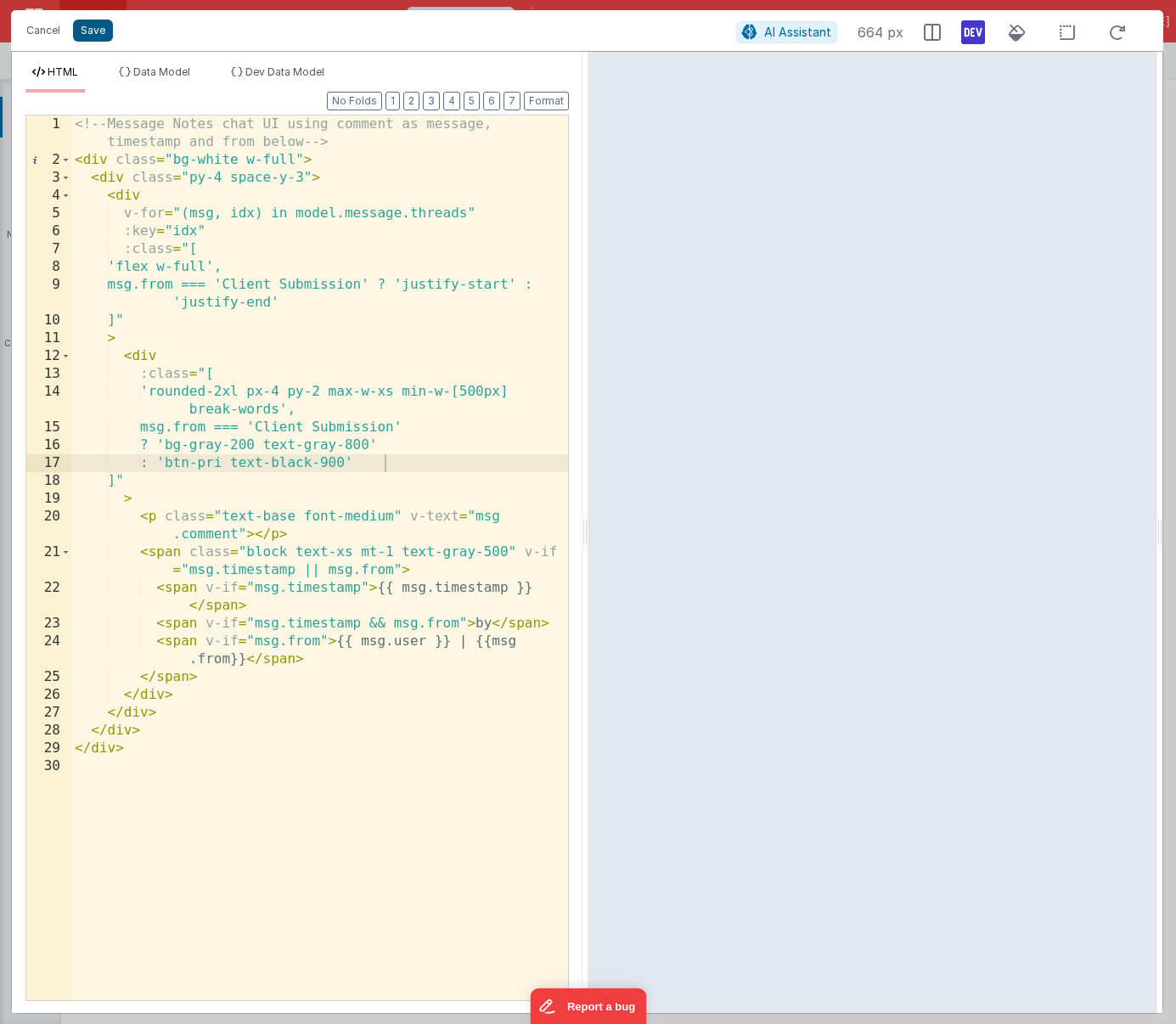
click at [92, 29] on button "Save" at bounding box center [93, 31] width 40 height 22
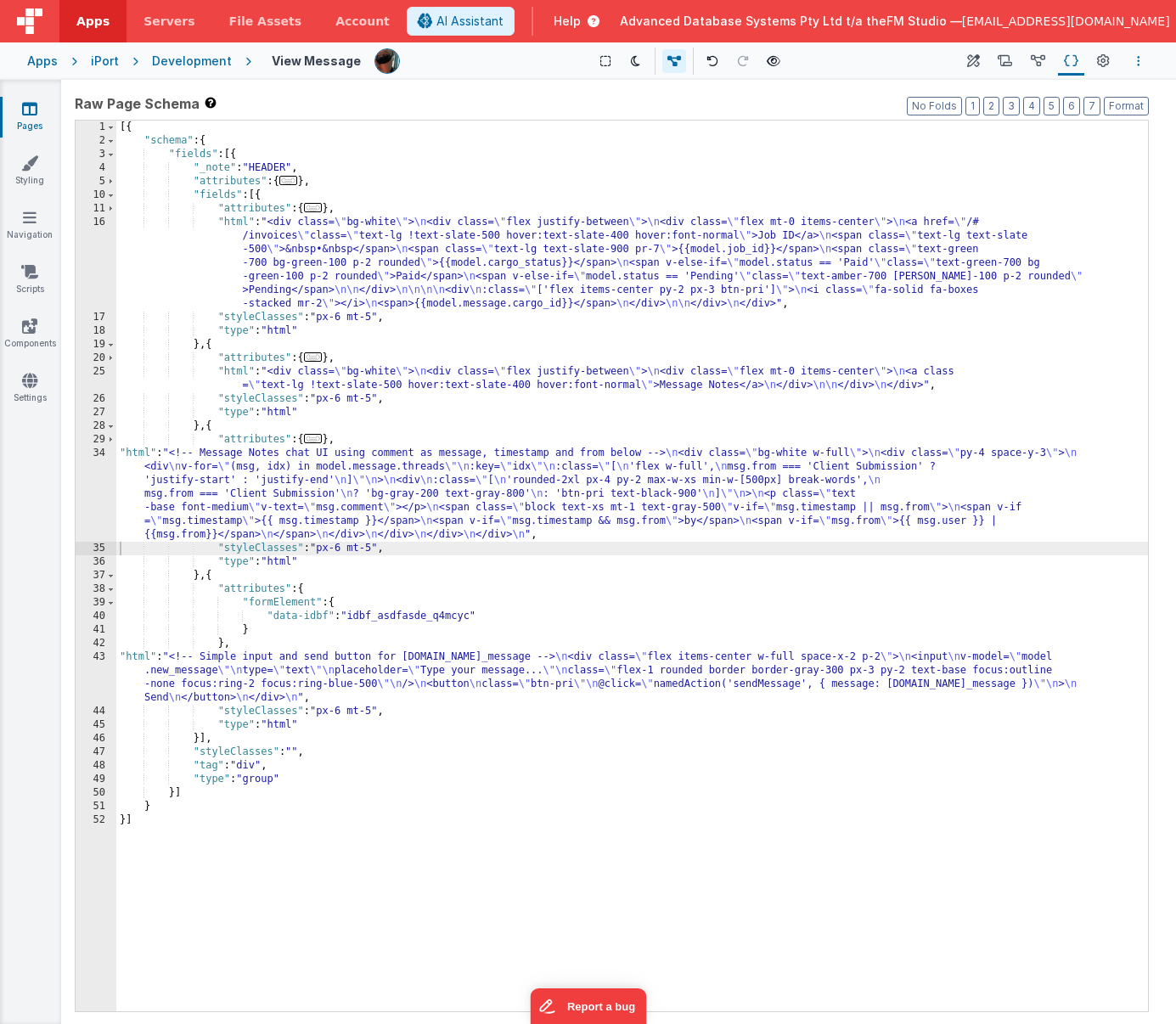
click at [1053, 60] on button "Options" at bounding box center [1139, 61] width 20 height 20
click at [1021, 91] on p "Save" at bounding box center [1040, 94] width 107 height 17
click at [410, 680] on div "[{ "schema" : { "fields" : [{ "_note" : "HEADER" , "attributes" : { ... } , "fi…" at bounding box center [631, 579] width 1032 height 918
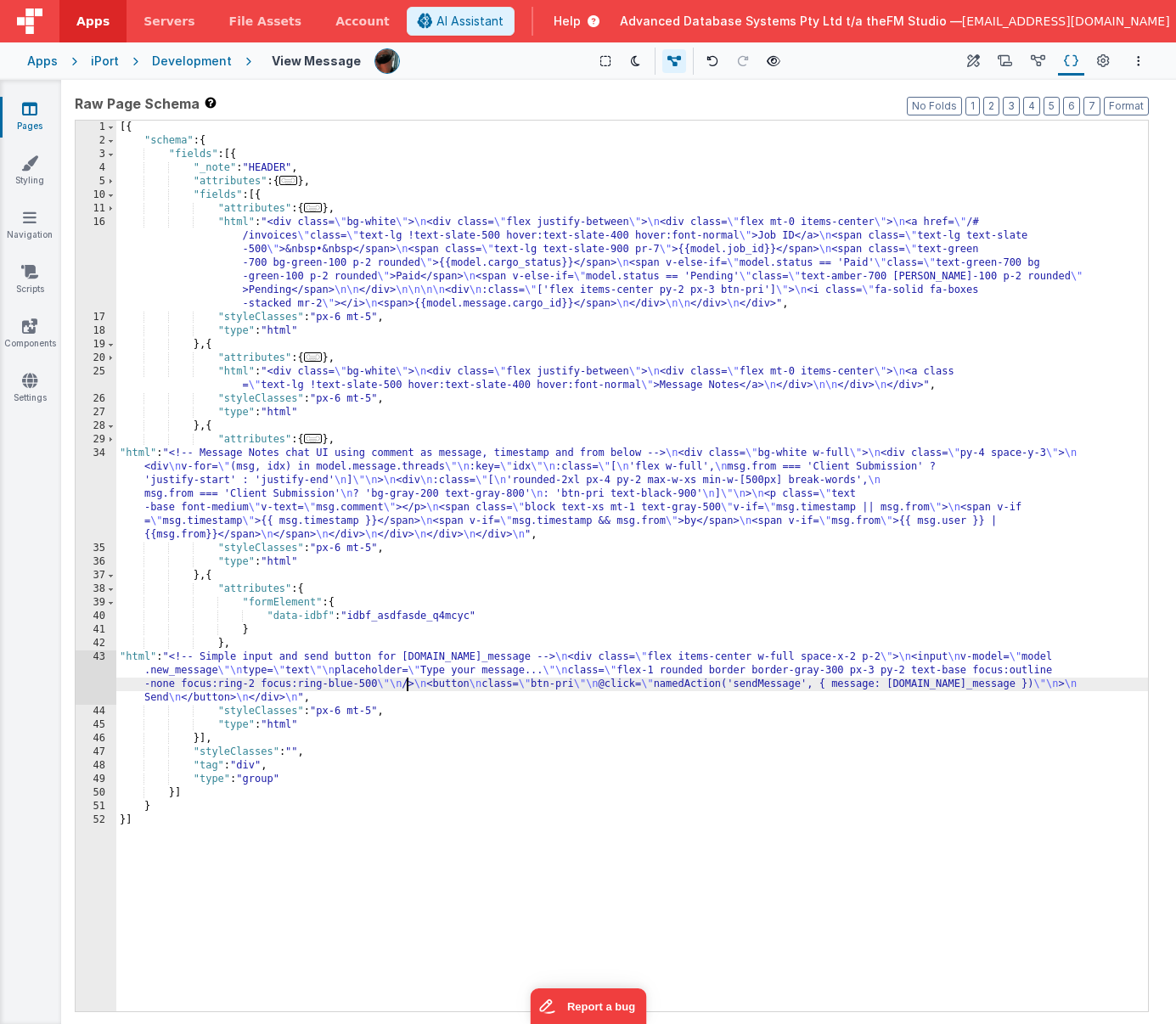
click at [293, 679] on div "[{ "schema" : { "fields" : [{ "_note" : "HEADER" , "attributes" : { ... } , "fi…" at bounding box center [631, 579] width 1032 height 918
click at [274, 502] on div "[{ "schema" : { "fields" : [{ "_note" : "HEADER" , "attributes" : { ... } , "fi…" at bounding box center [631, 579] width 1032 height 918
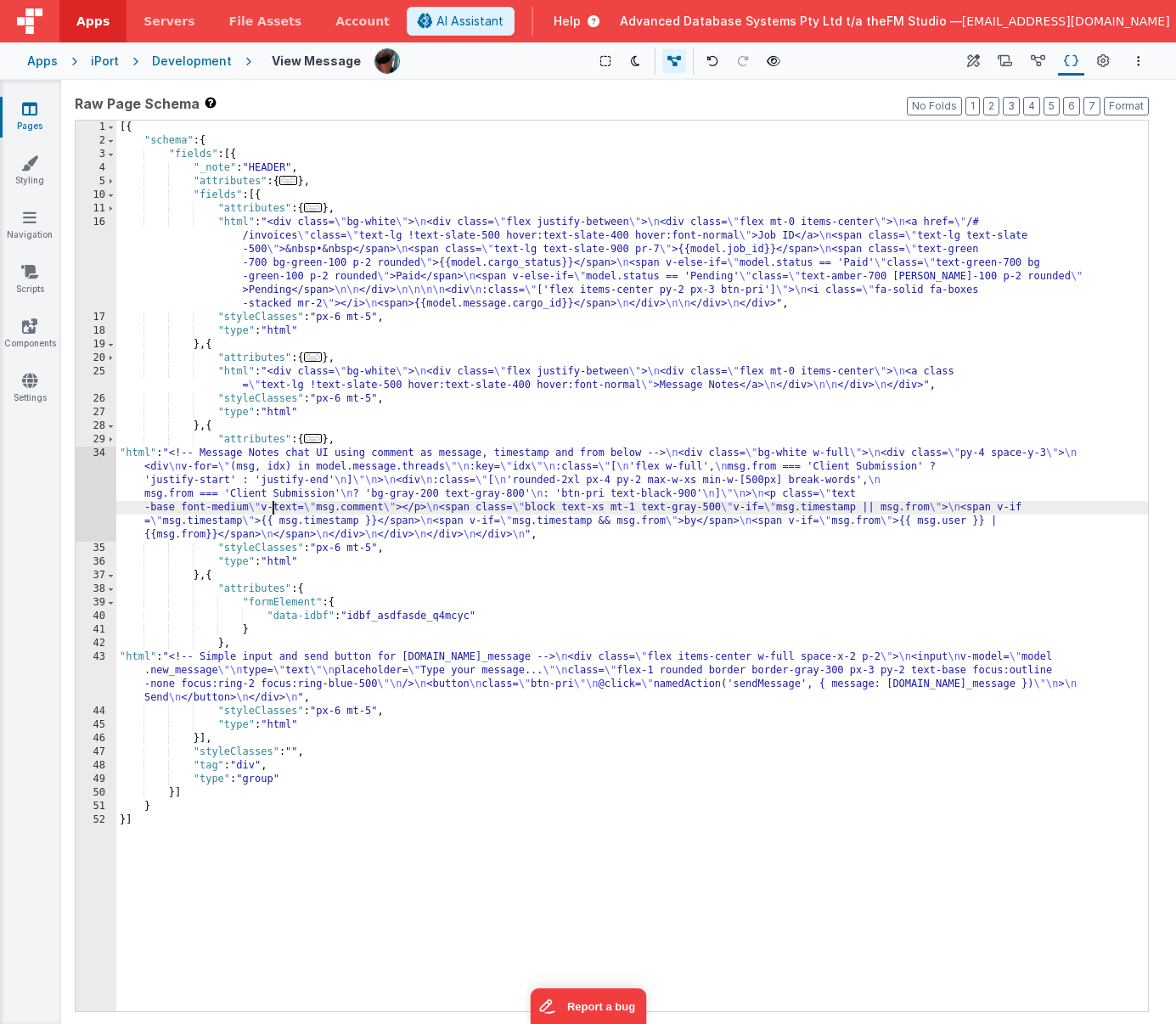
click at [91, 494] on div "34" at bounding box center [96, 494] width 41 height 95
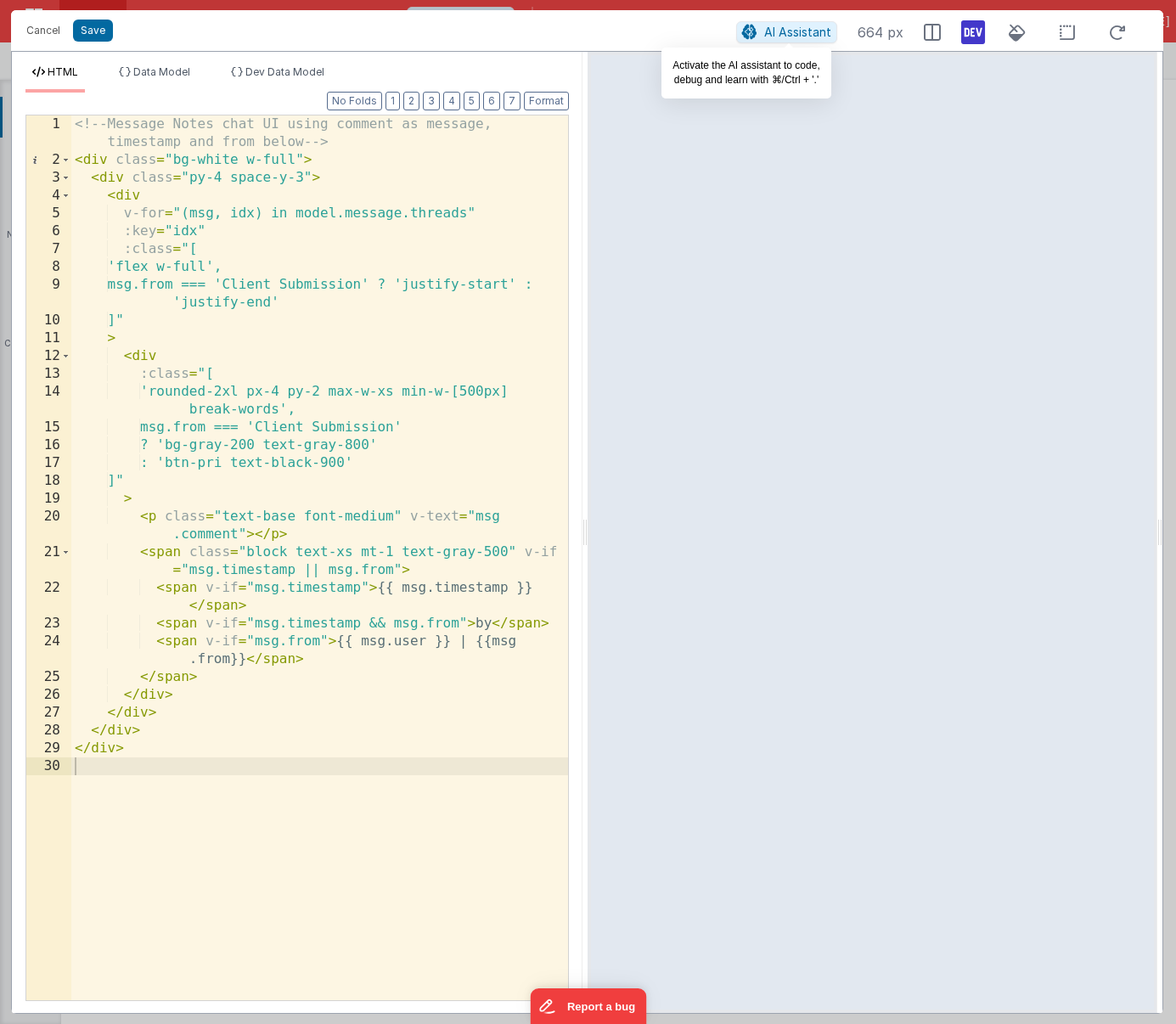
click at [787, 30] on span "AI Assistant" at bounding box center [797, 32] width 67 height 14
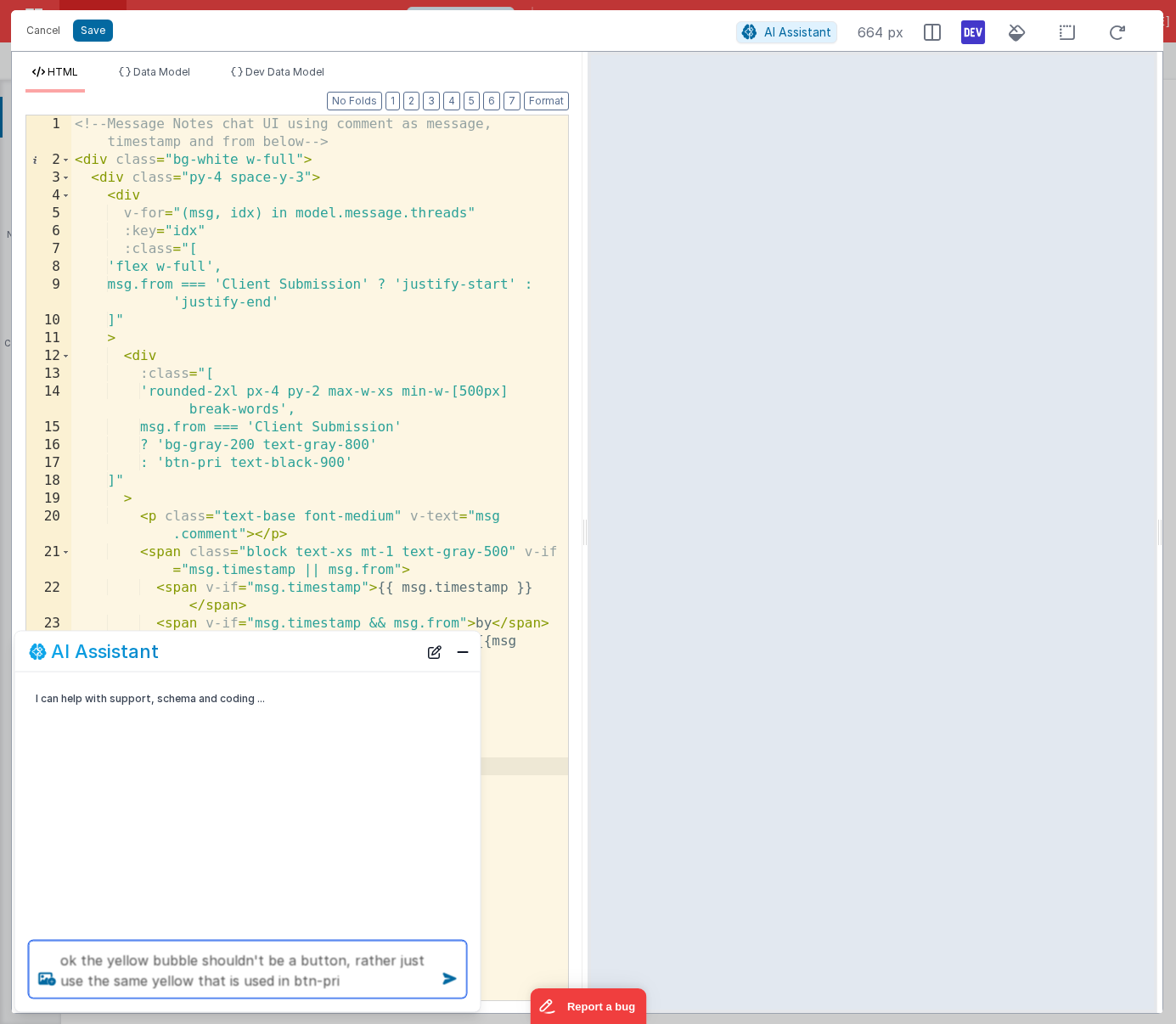
type textarea "ok the yellow bubble shouldn't be a button, rather just use the same yellow tha…"
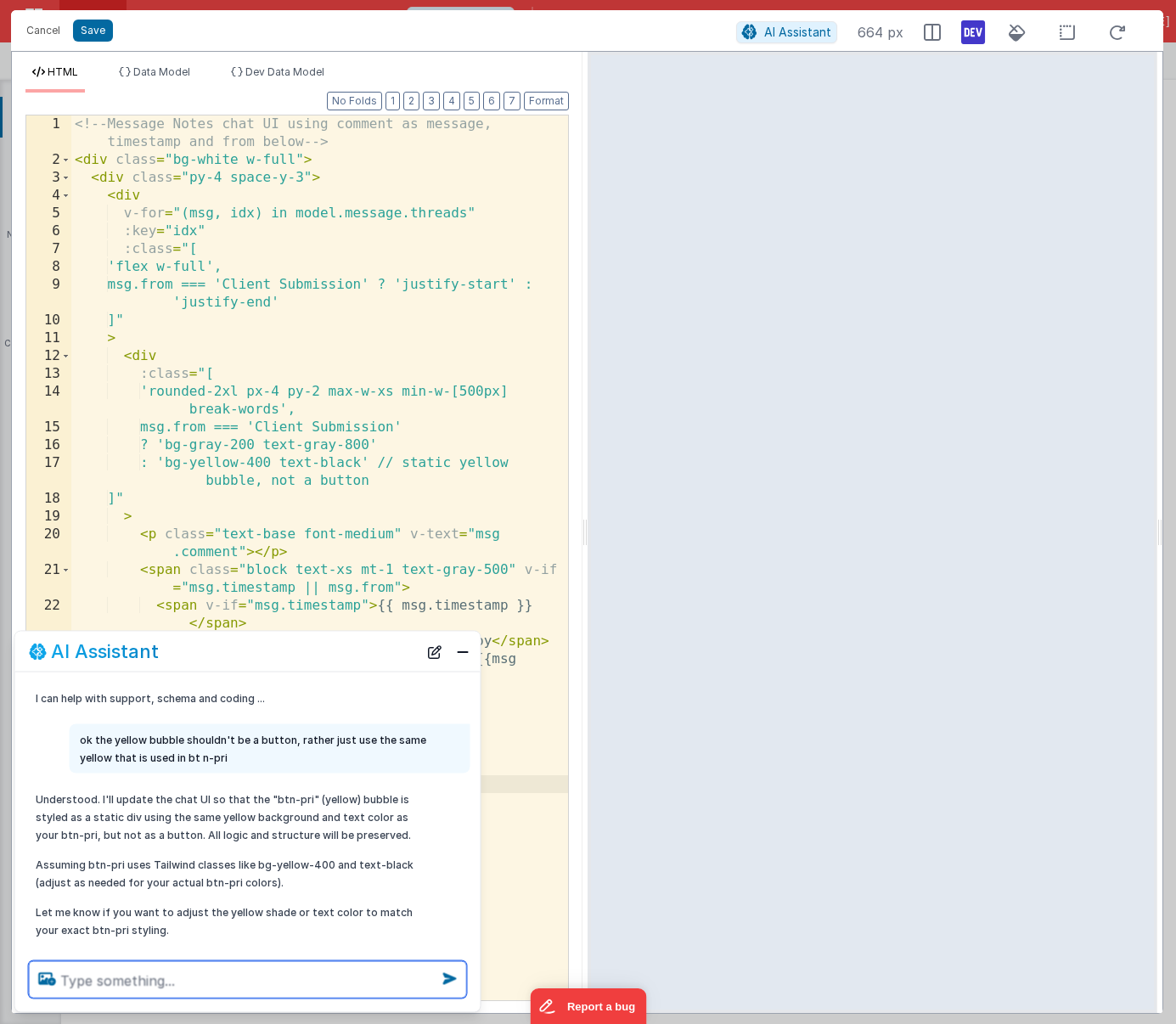
scroll to position [31, 0]
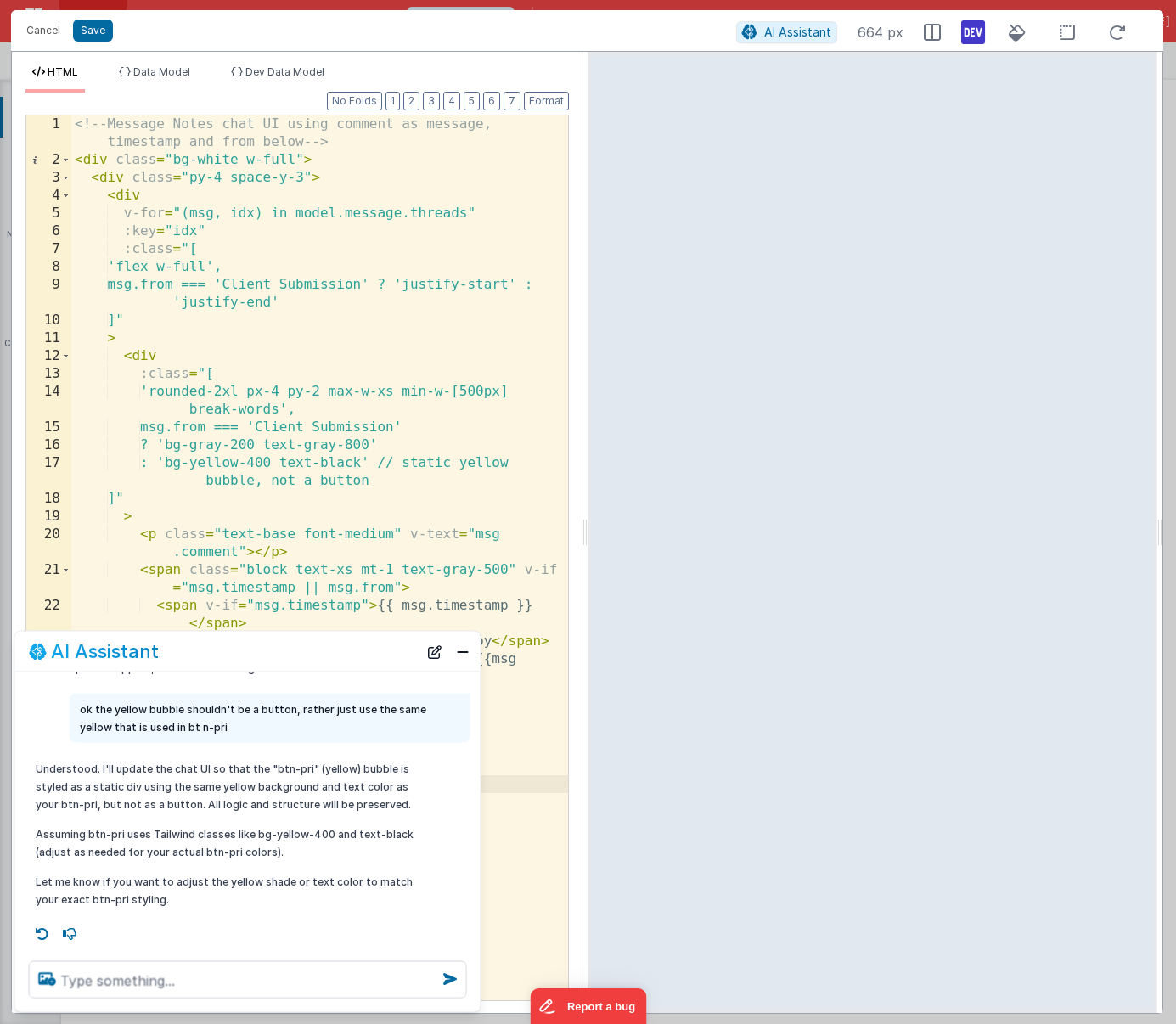
click at [431, 541] on div "<!-- Message Notes chat UI using comment as message, timestamp and from below -…" at bounding box center [319, 584] width 497 height 938
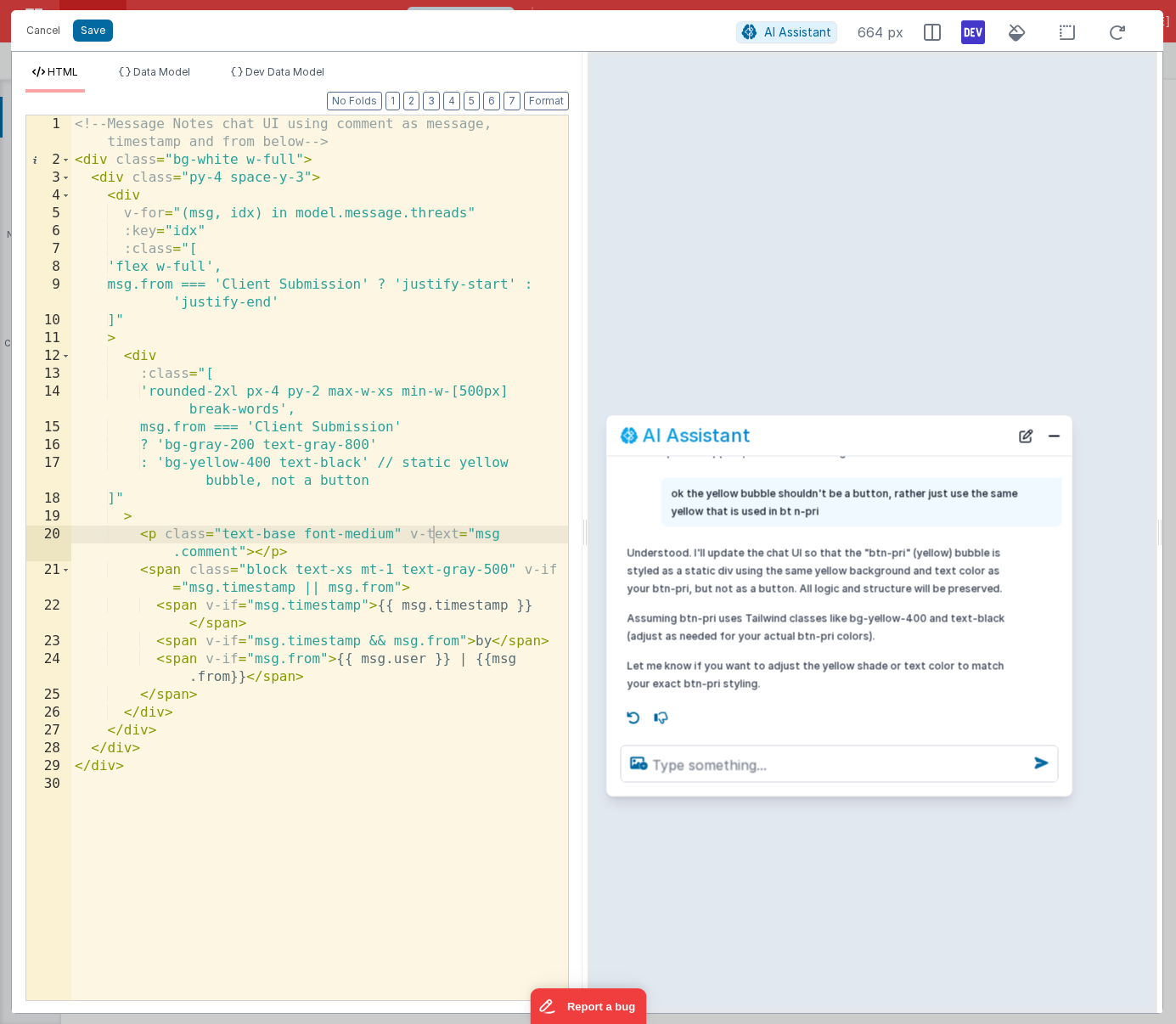
drag, startPoint x: 357, startPoint y: 638, endPoint x: 949, endPoint y: 423, distance: 629.8
click at [949, 423] on div "AI Assistant" at bounding box center [840, 437] width 466 height 40
click at [420, 486] on div "<!-- Message Notes chat UI using comment as message, timestamp and from below -…" at bounding box center [319, 584] width 497 height 938
click at [92, 29] on button "Save" at bounding box center [93, 31] width 40 height 22
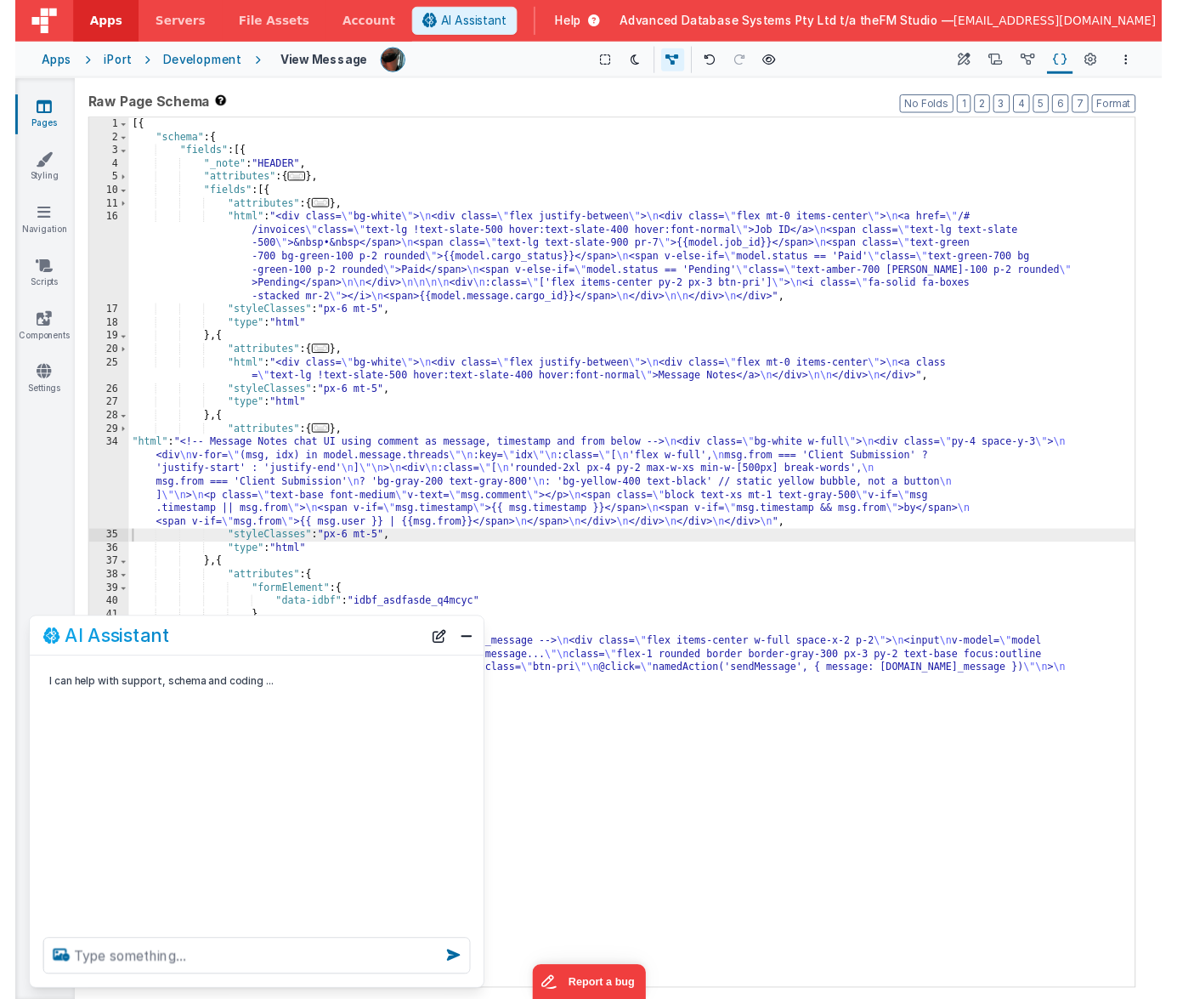
scroll to position [0, 0]
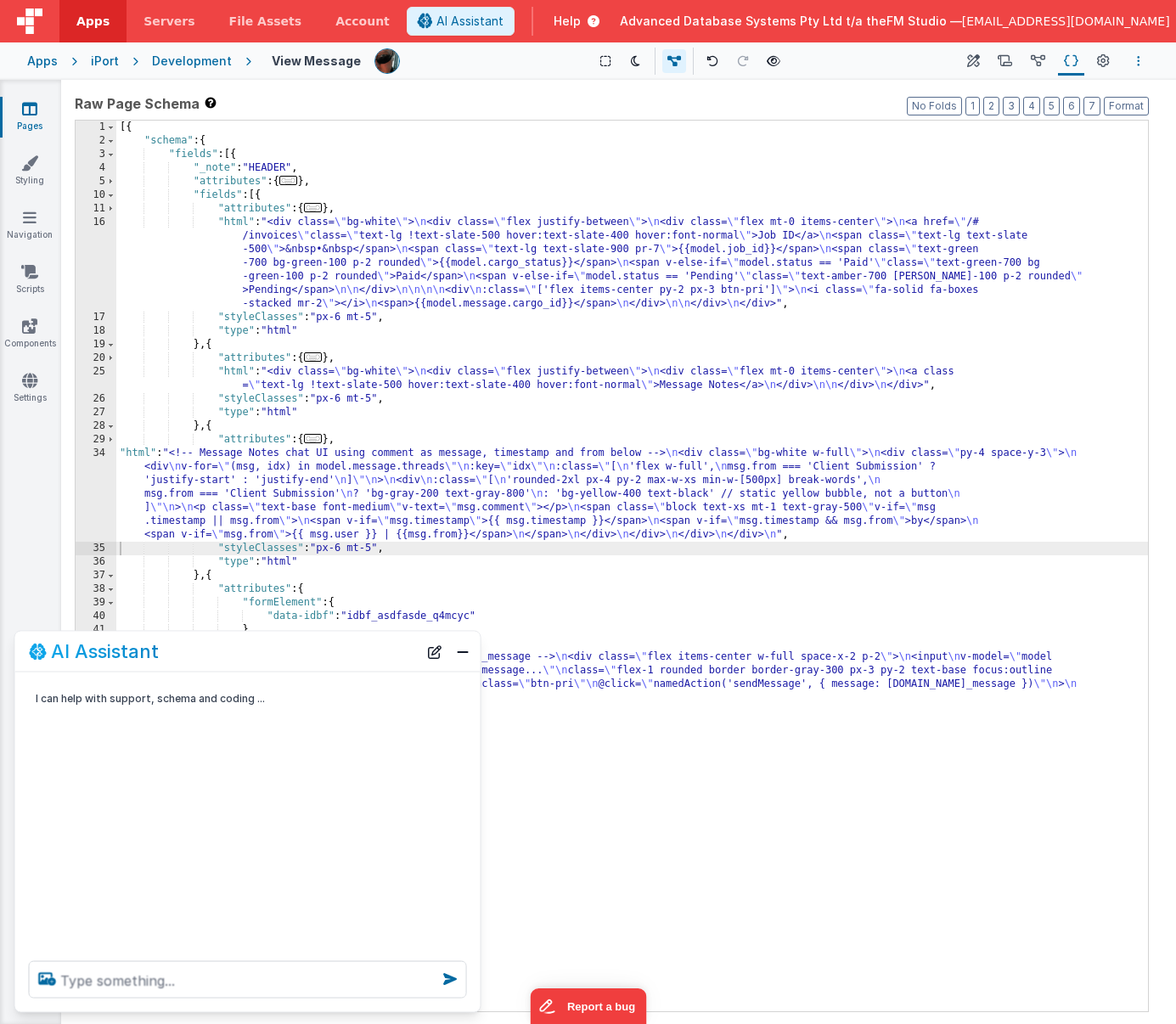
click at [1053, 60] on button "Options" at bounding box center [1139, 61] width 20 height 20
click at [1028, 95] on p "Save" at bounding box center [1040, 94] width 107 height 17
click at [462, 652] on button "Close" at bounding box center [463, 651] width 22 height 24
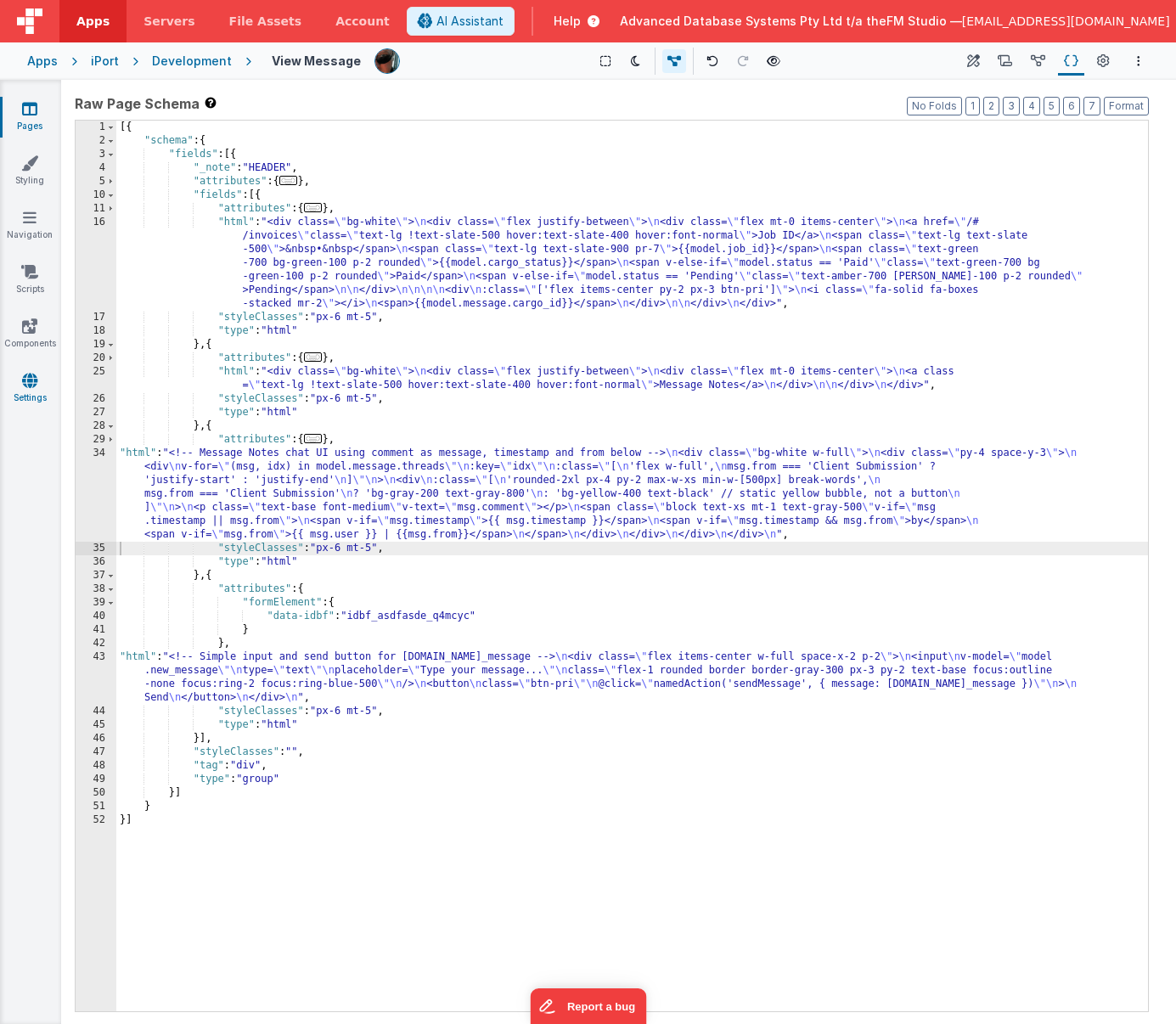
click at [27, 383] on icon at bounding box center [29, 380] width 15 height 17
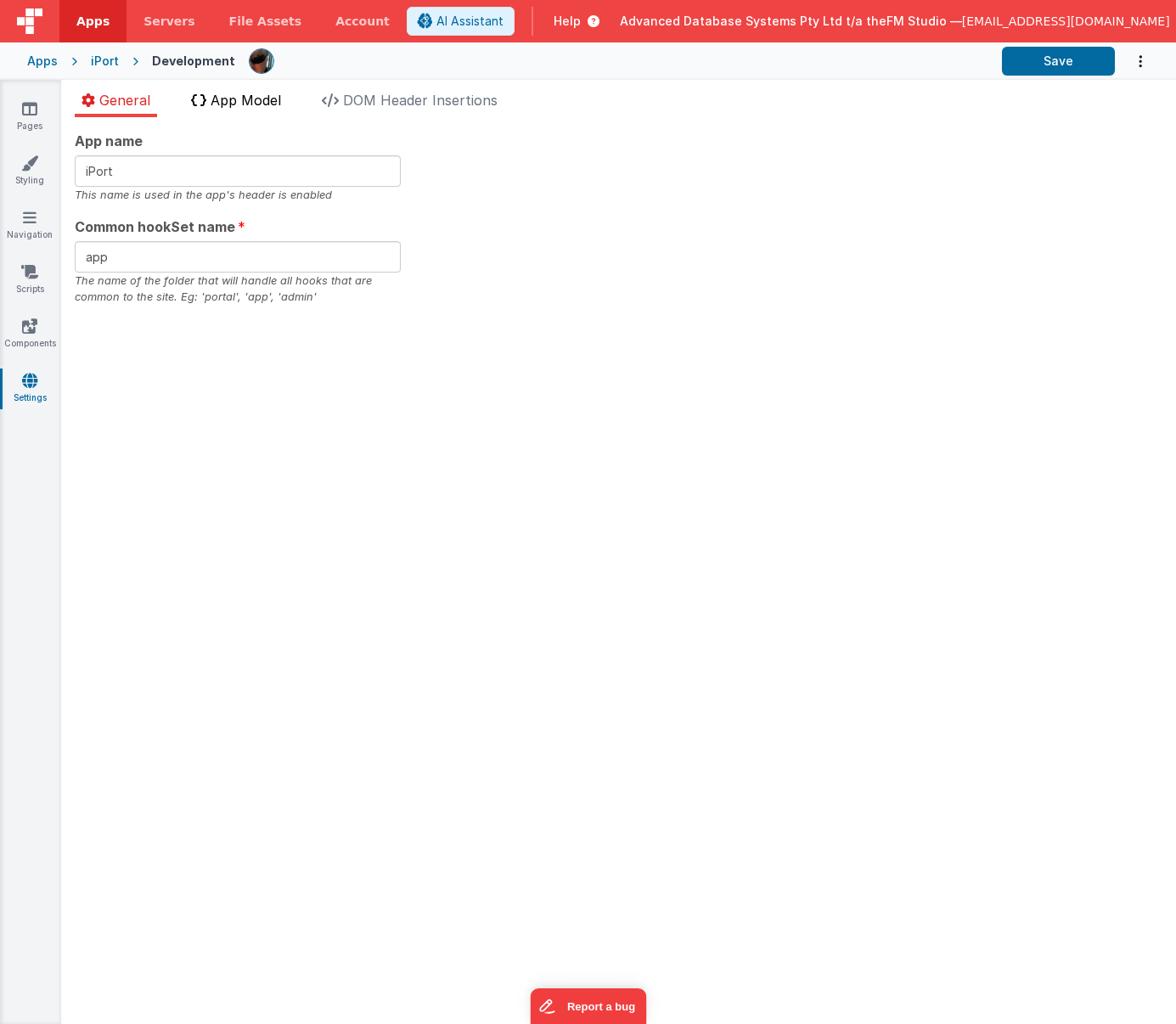
click at [239, 101] on span "App Model" at bounding box center [246, 100] width 71 height 17
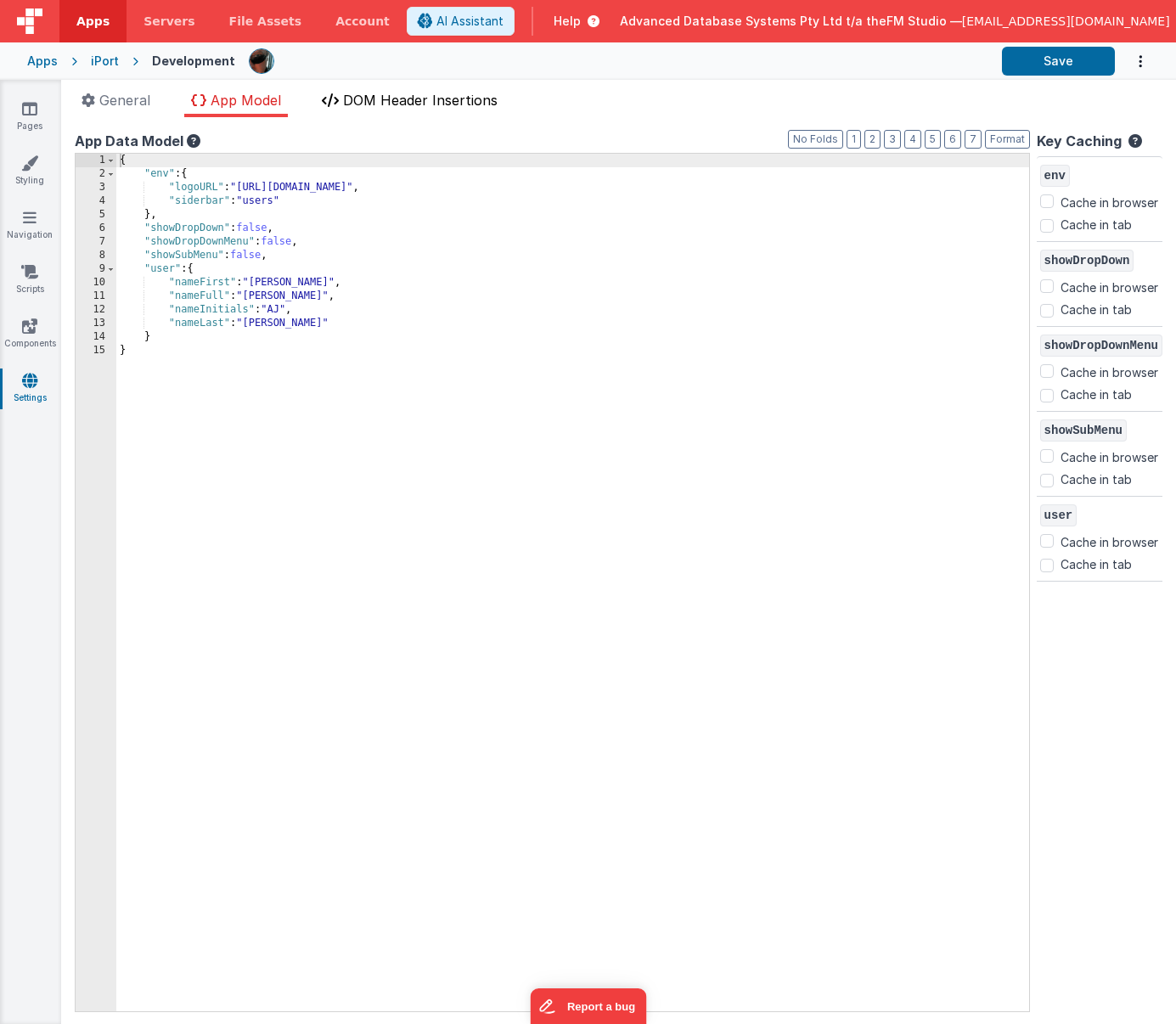
click at [367, 95] on span "DOM Header Insertions" at bounding box center [420, 100] width 155 height 17
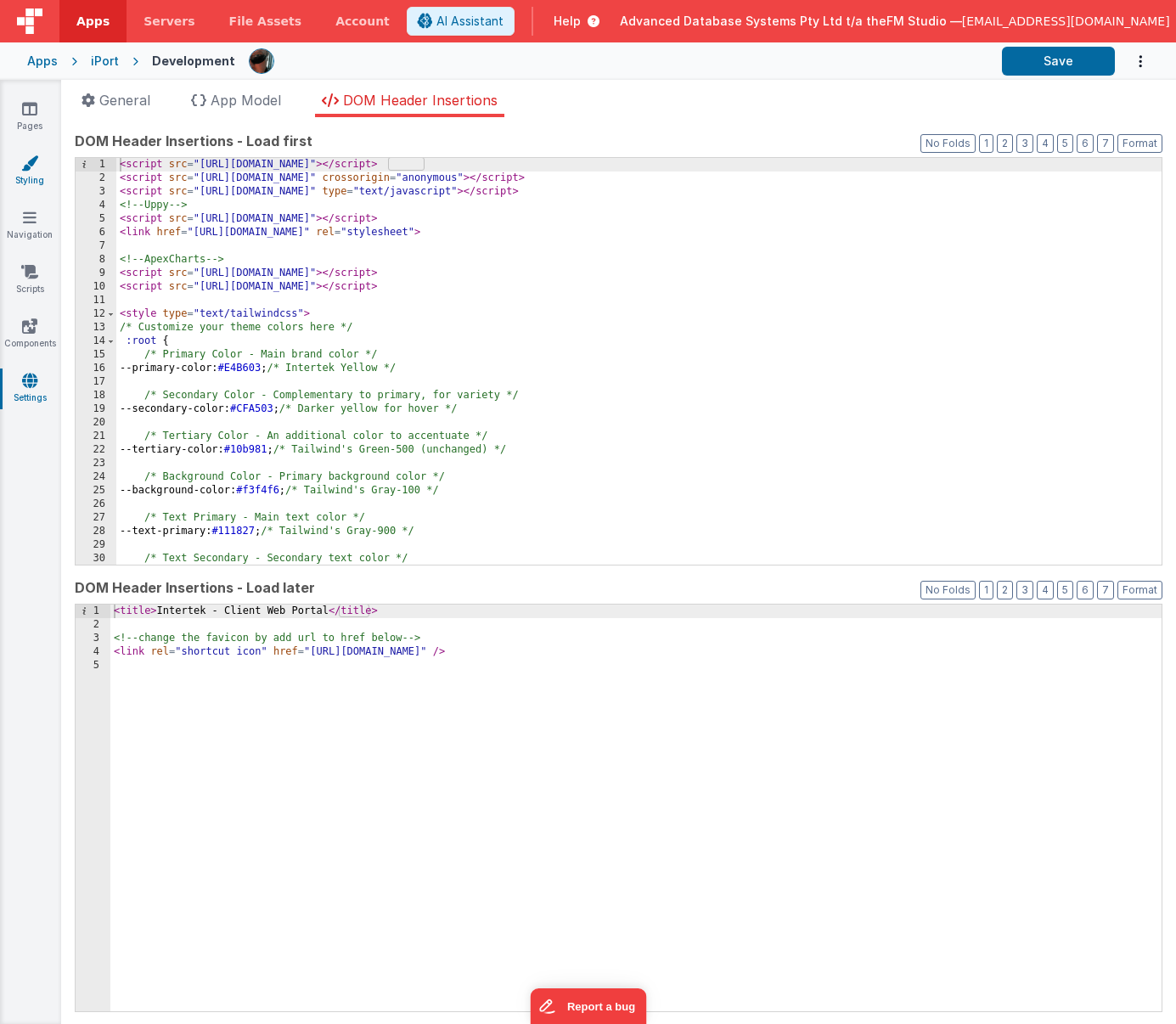
click at [12, 172] on link "Styling" at bounding box center [29, 172] width 61 height 34
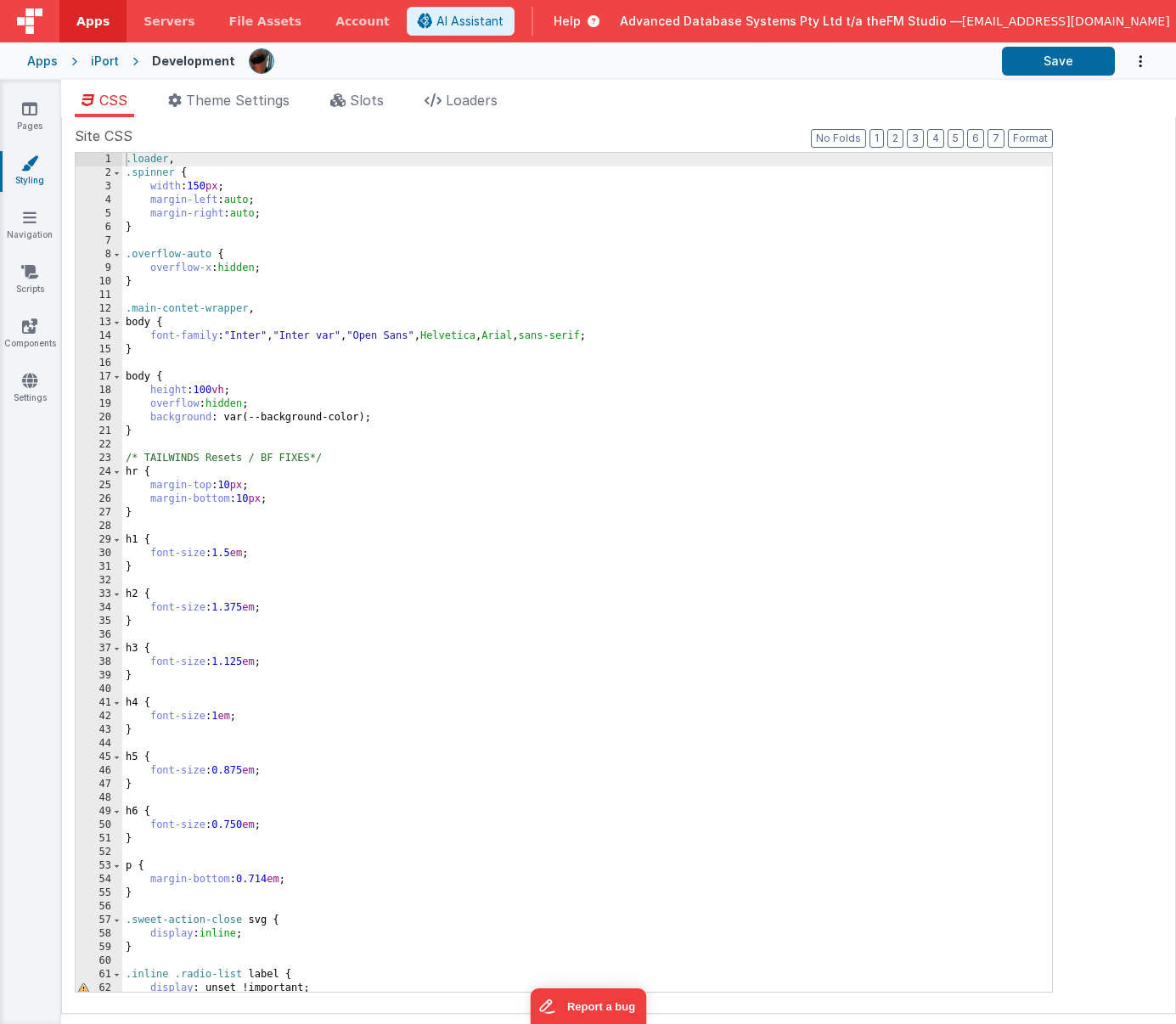
click at [264, 643] on div ".loader , .spinner { width : 150 px ; margin-left : auto ; margin-right : auto …" at bounding box center [587, 585] width 930 height 866
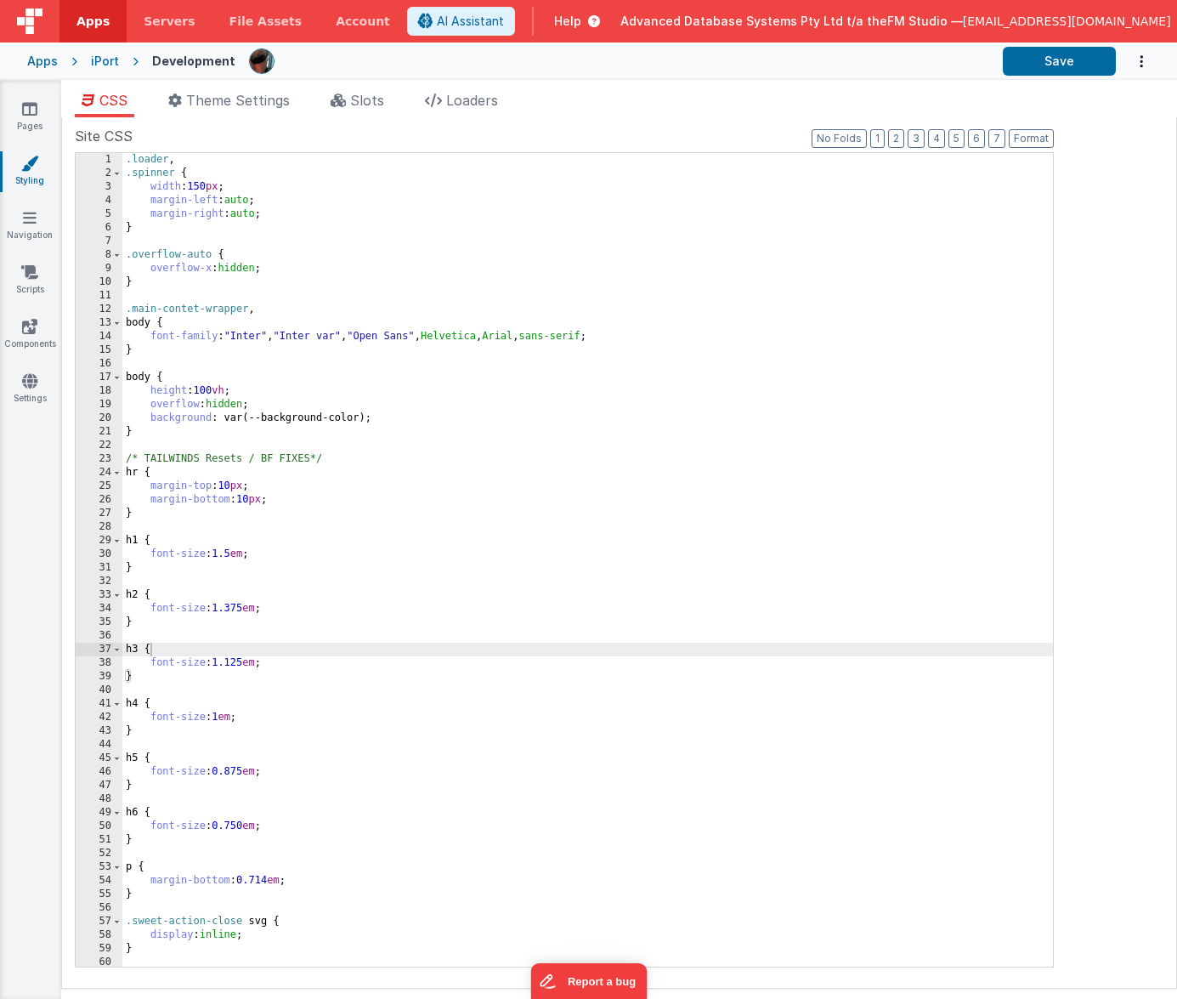
click at [162, 702] on div ".loader , .spinner { width : 150 px ; margin-left : auto ; margin-right : auto …" at bounding box center [587, 573] width 931 height 841
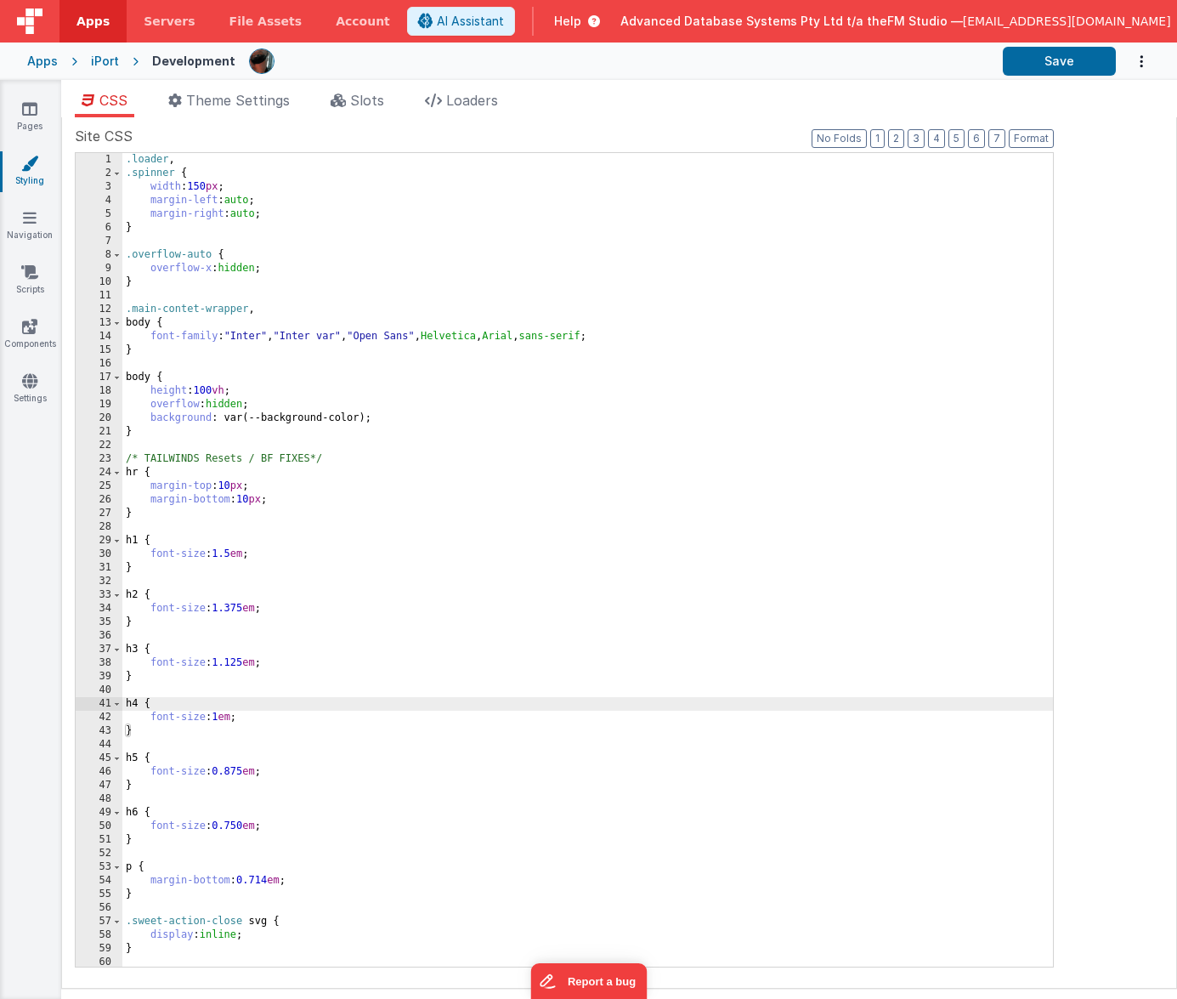
click at [337, 580] on div ".loader , .spinner { width : 150 px ; margin-left : auto ; margin-right : auto …" at bounding box center [587, 573] width 931 height 841
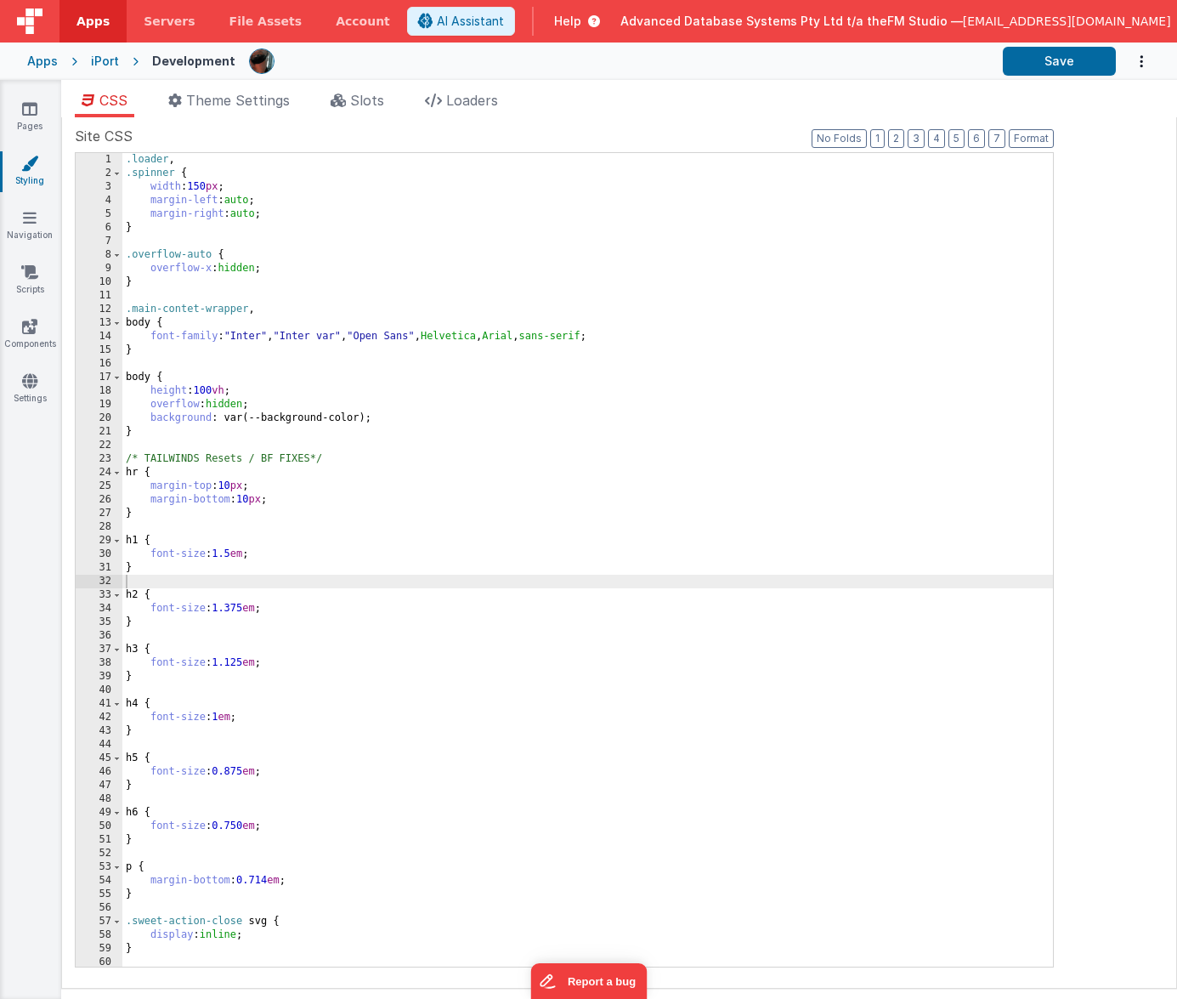
click at [337, 580] on div ".loader , .spinner { width : 150 px ; margin-left : auto ; margin-right : auto …" at bounding box center [587, 573] width 931 height 841
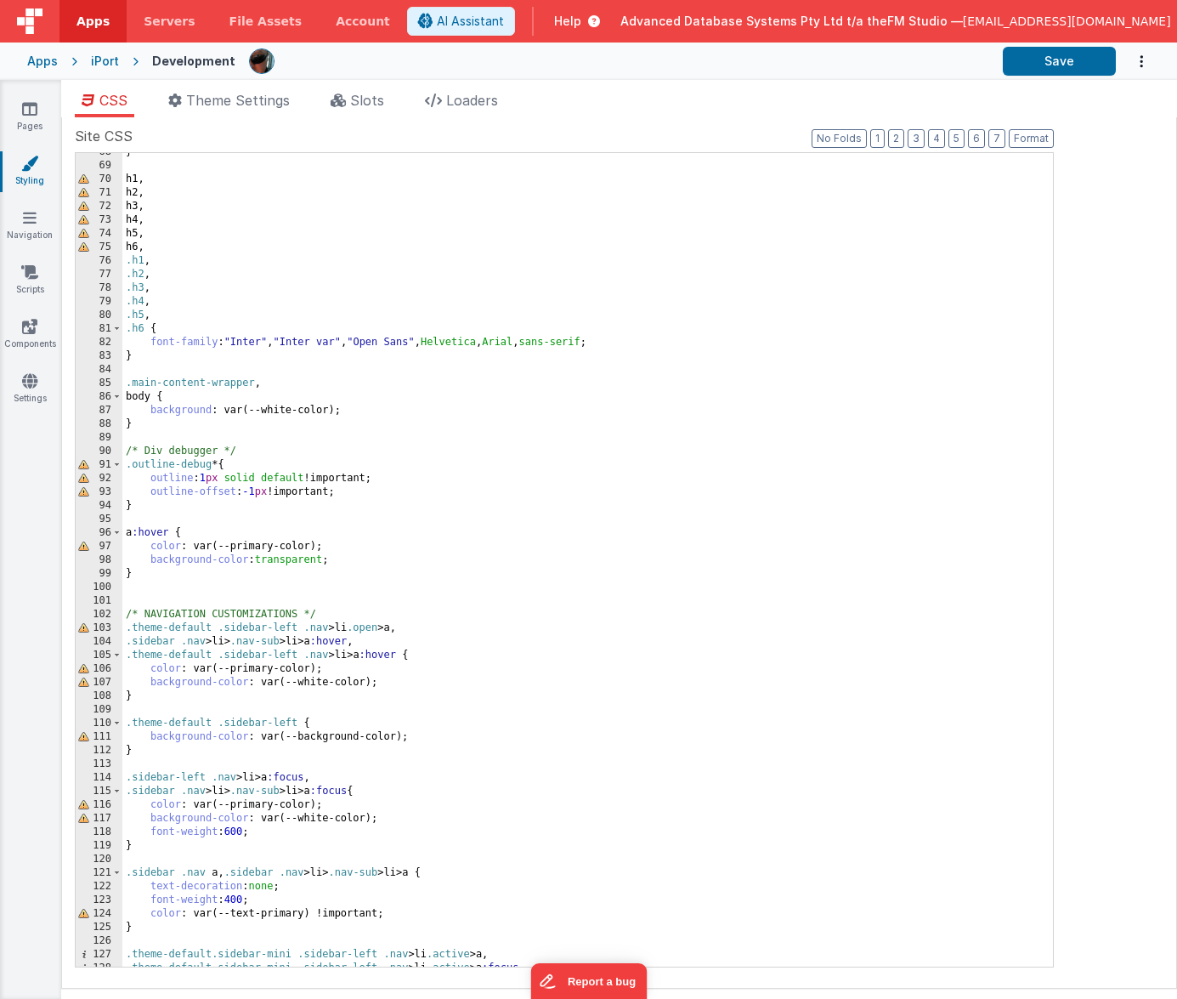
scroll to position [977, 0]
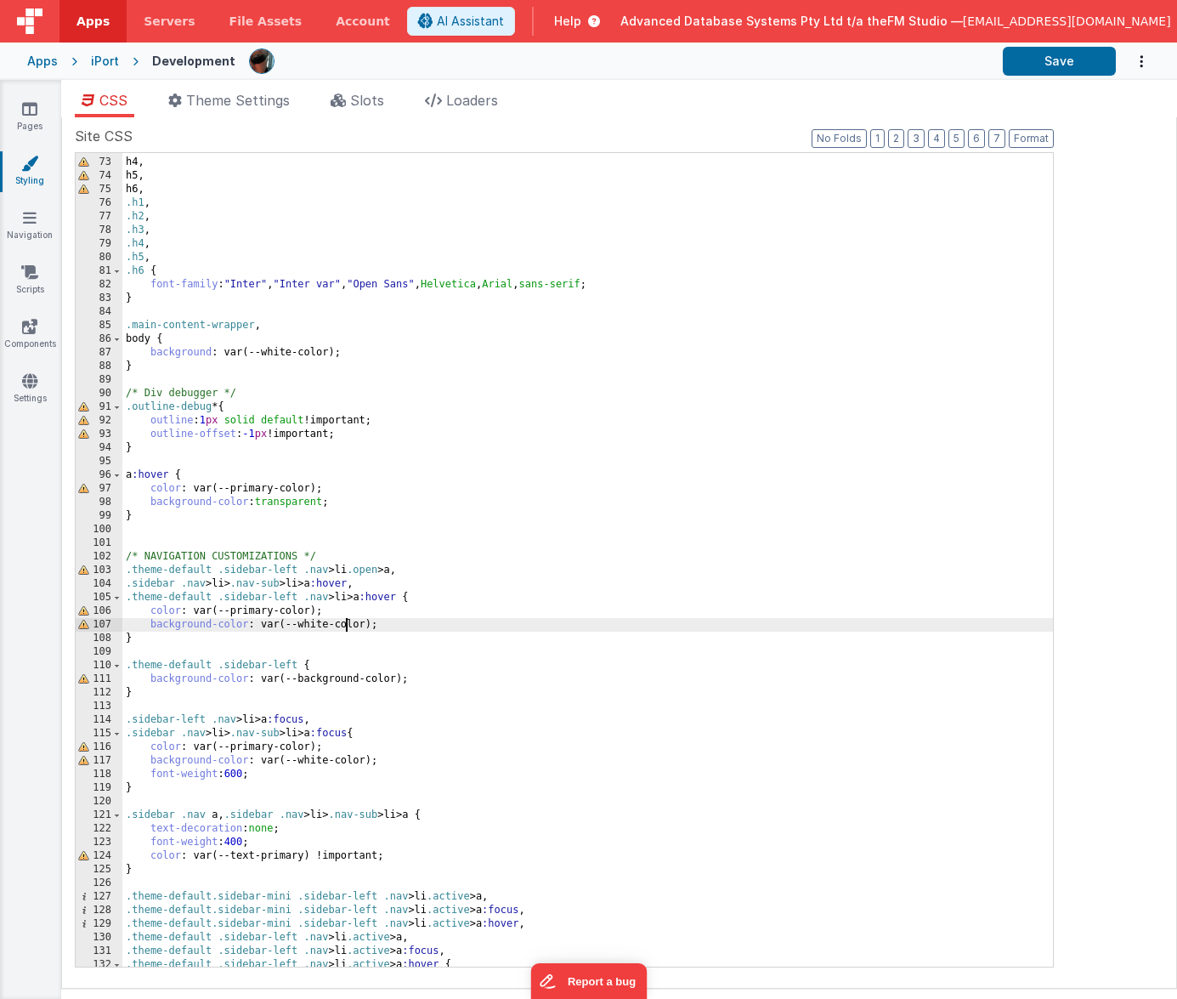
click at [346, 631] on div "h3 , h4 , h5 , h6 , .h1 , .h2 , .h3 , .h4 , .h5 , .h6 { font-family : " Inter "…" at bounding box center [587, 562] width 931 height 841
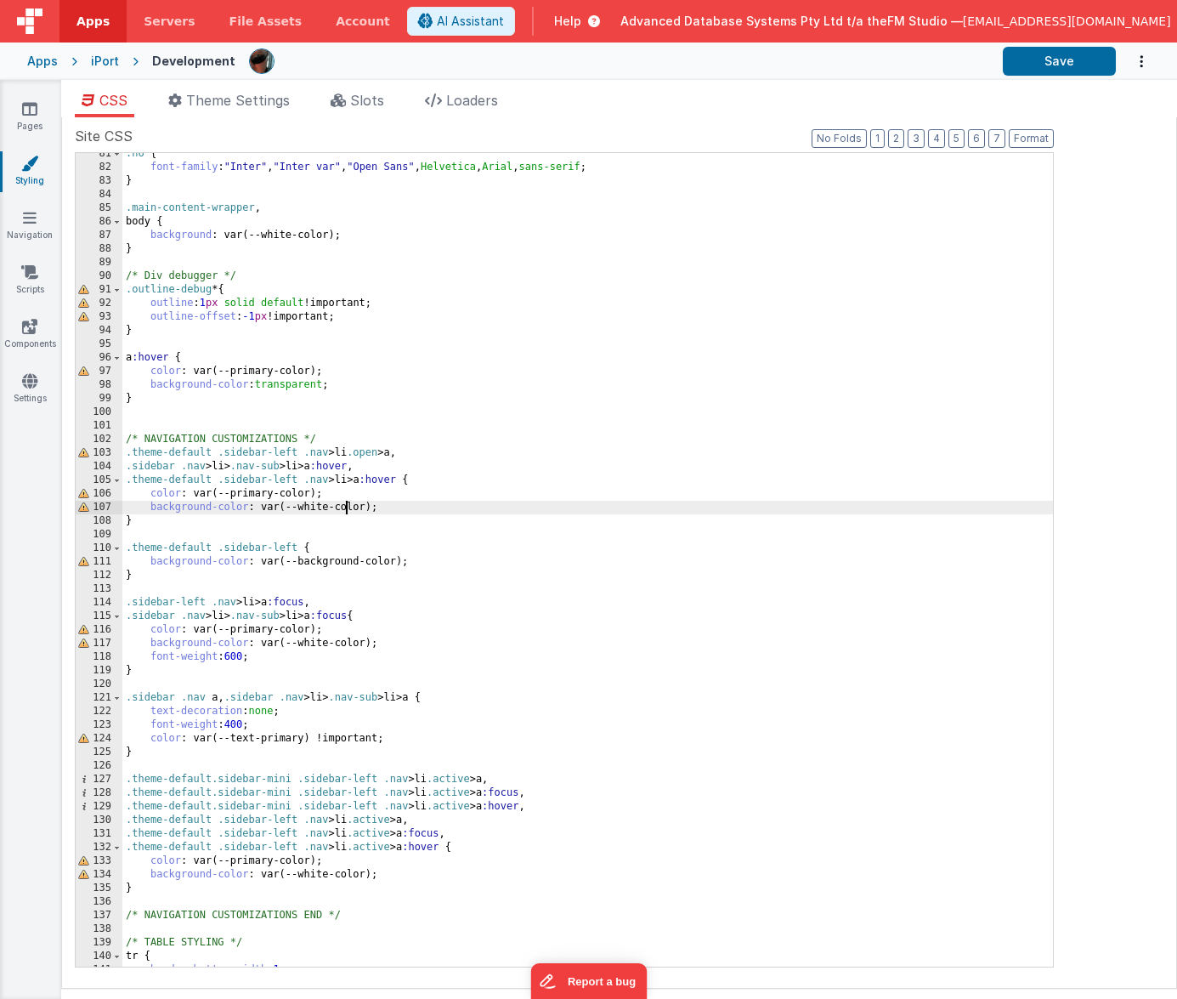
scroll to position [1094, 0]
click at [346, 692] on div ".h6 { font-family : " Inter " , " Inter var " , " Open Sans " , Helvetica , Ari…" at bounding box center [587, 567] width 931 height 841
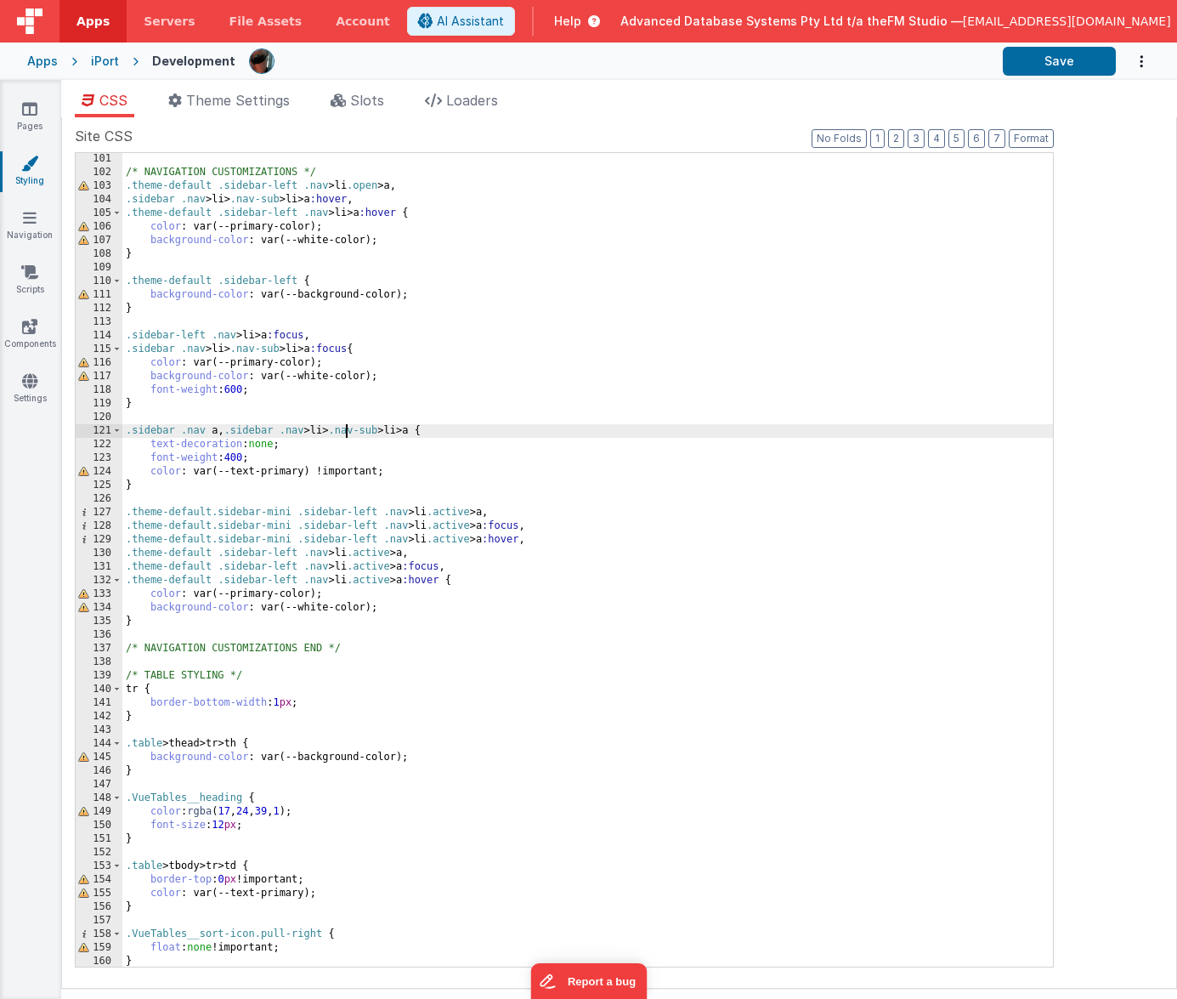
scroll to position [1361, 0]
click at [281, 825] on div "/* NAVIGATION CUSTOMIZATIONS */ .theme-default .sidebar-left .nav > li .open > …" at bounding box center [587, 572] width 931 height 841
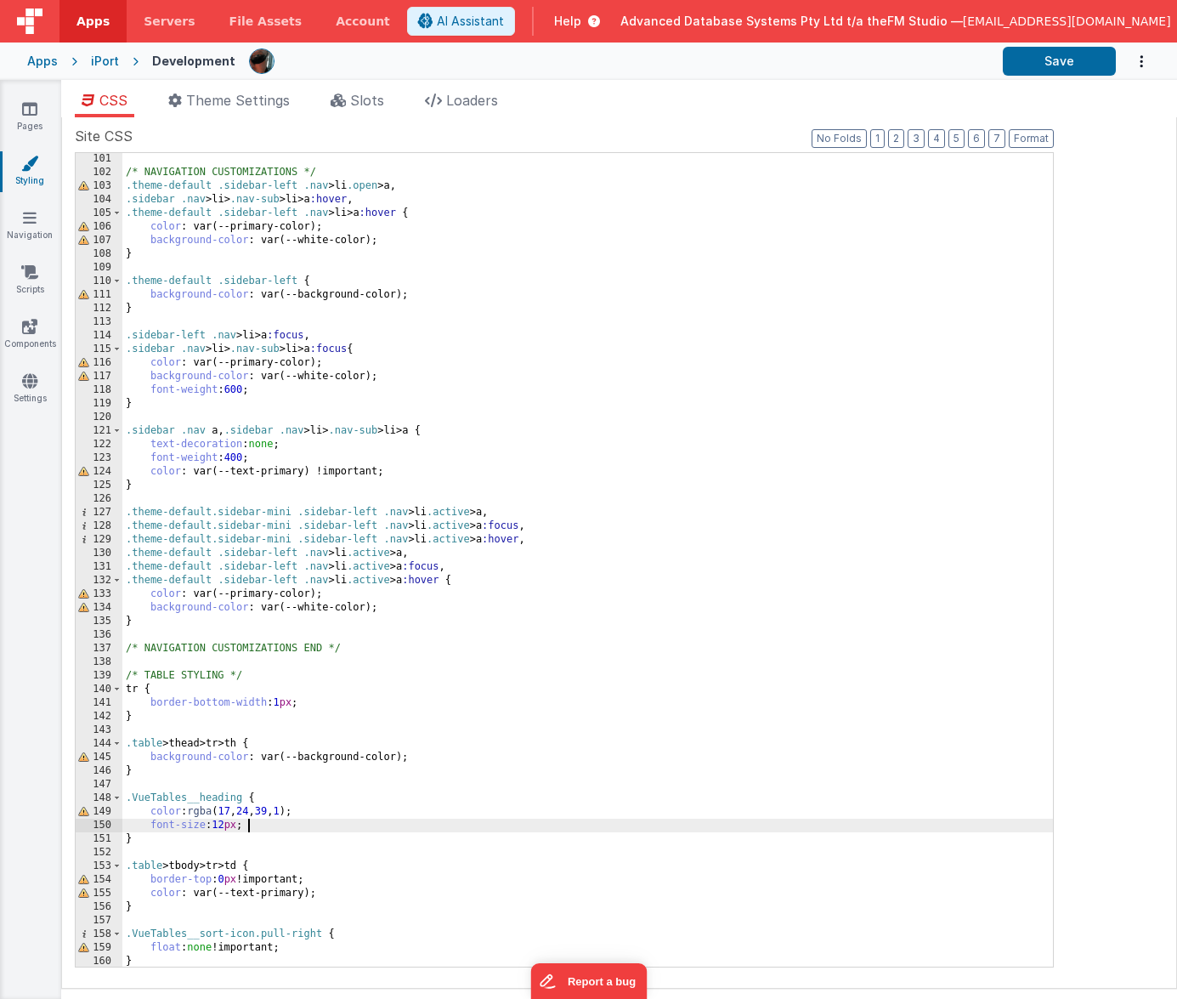
click at [303, 659] on div "/* NAVIGATION CUSTOMIZATIONS */ .theme-default .sidebar-left .nav > li .open > …" at bounding box center [587, 572] width 931 height 841
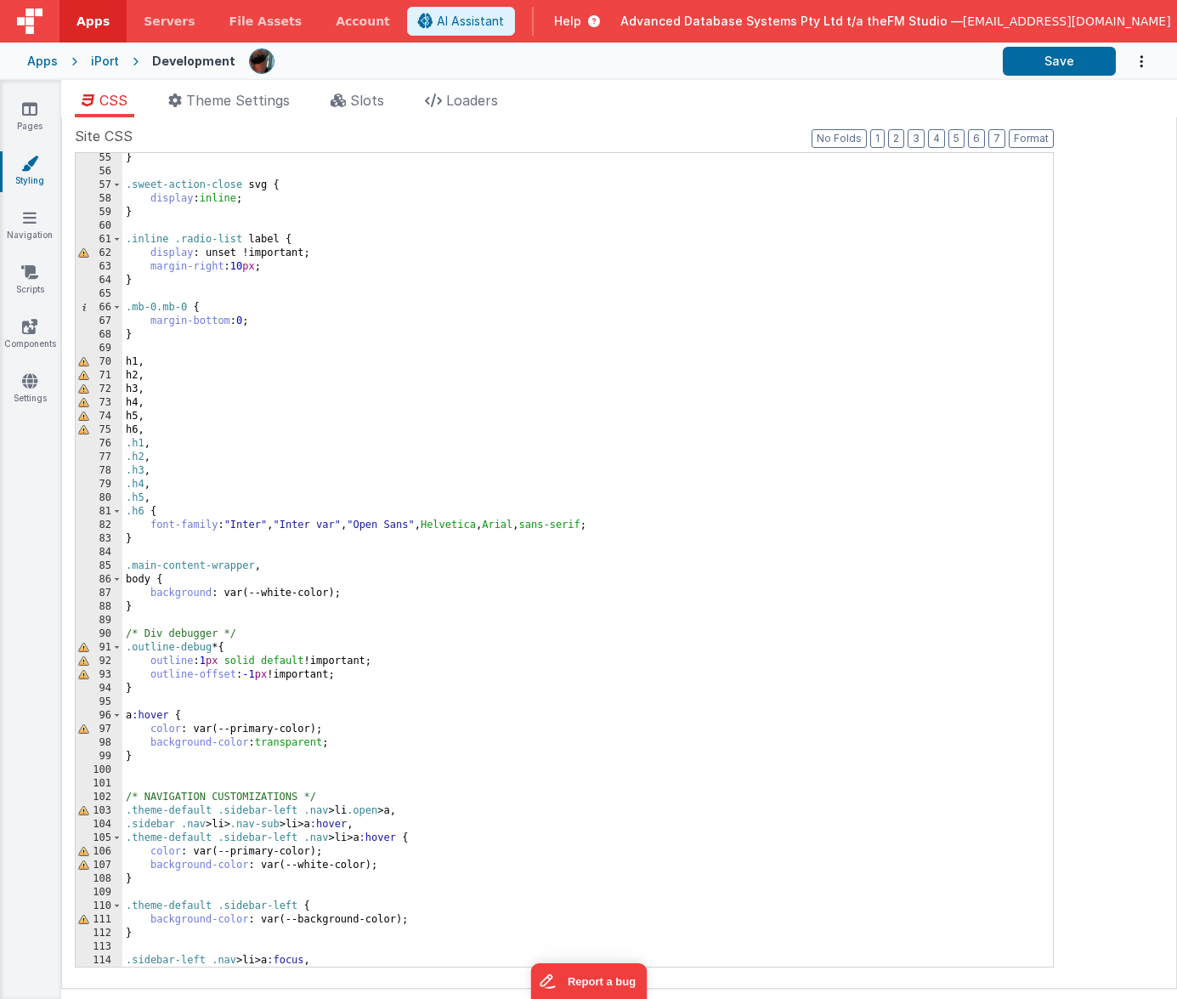
scroll to position [679, 0]
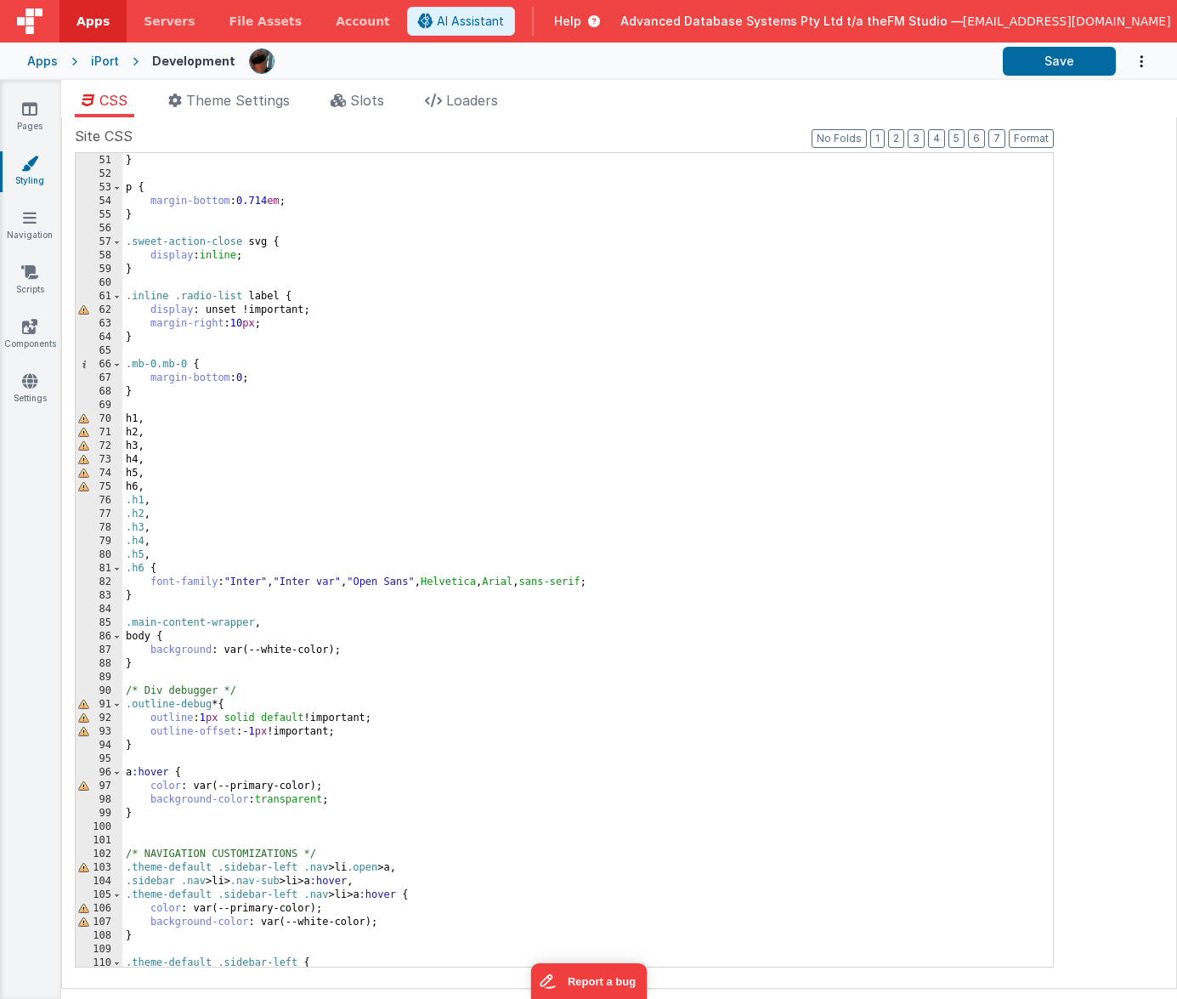
click at [284, 563] on div "font-size : 0.750 em ; } p { margin-bottom : 0.714 em ; } .sweet-action-close s…" at bounding box center [587, 560] width 931 height 841
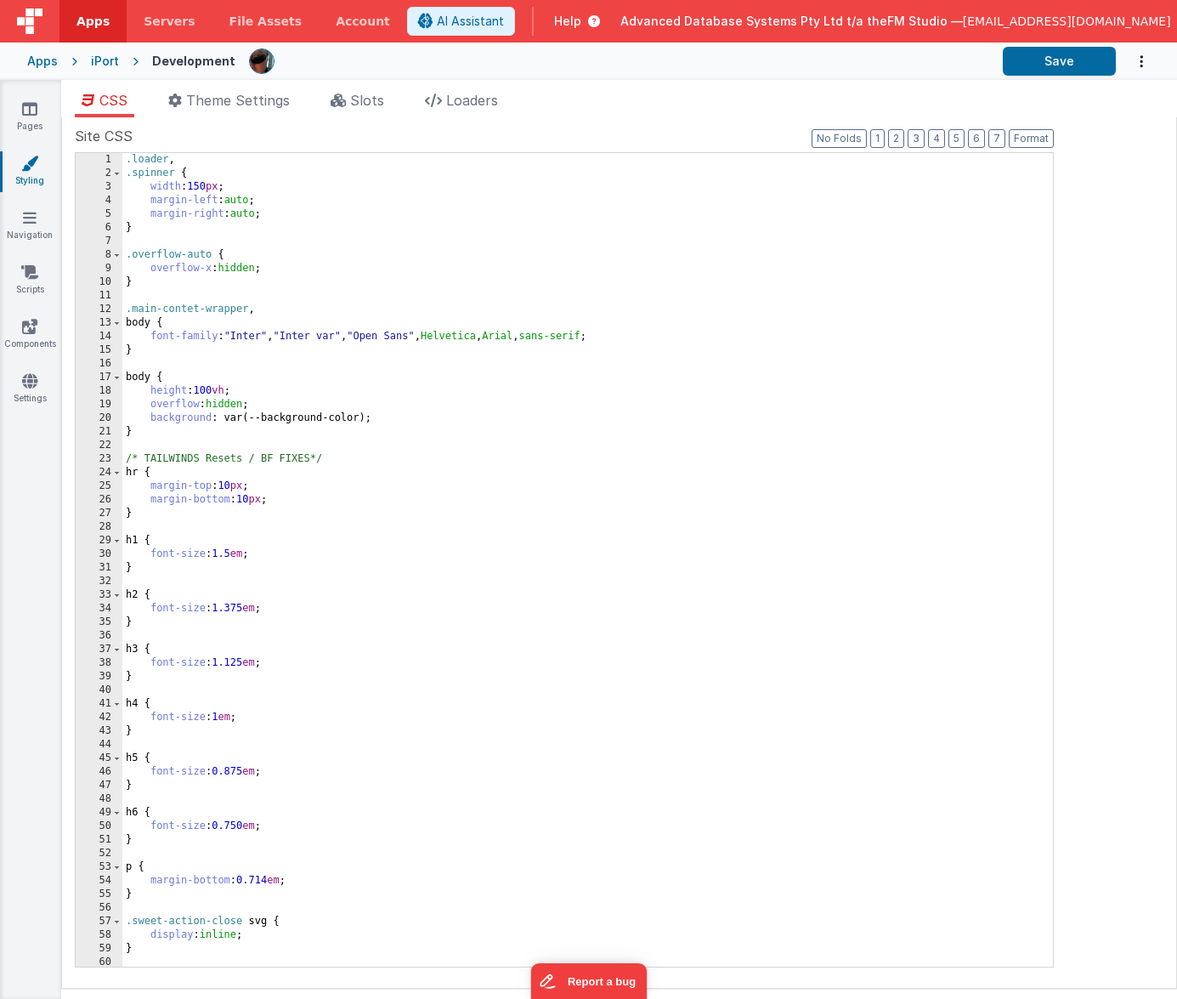
scroll to position [0, 0]
click at [269, 452] on div ".loader , .spinner { width : 150 px ; margin-left : auto ; margin-right : auto …" at bounding box center [587, 573] width 931 height 841
click at [235, 110] on li "Theme Settings" at bounding box center [229, 103] width 135 height 27
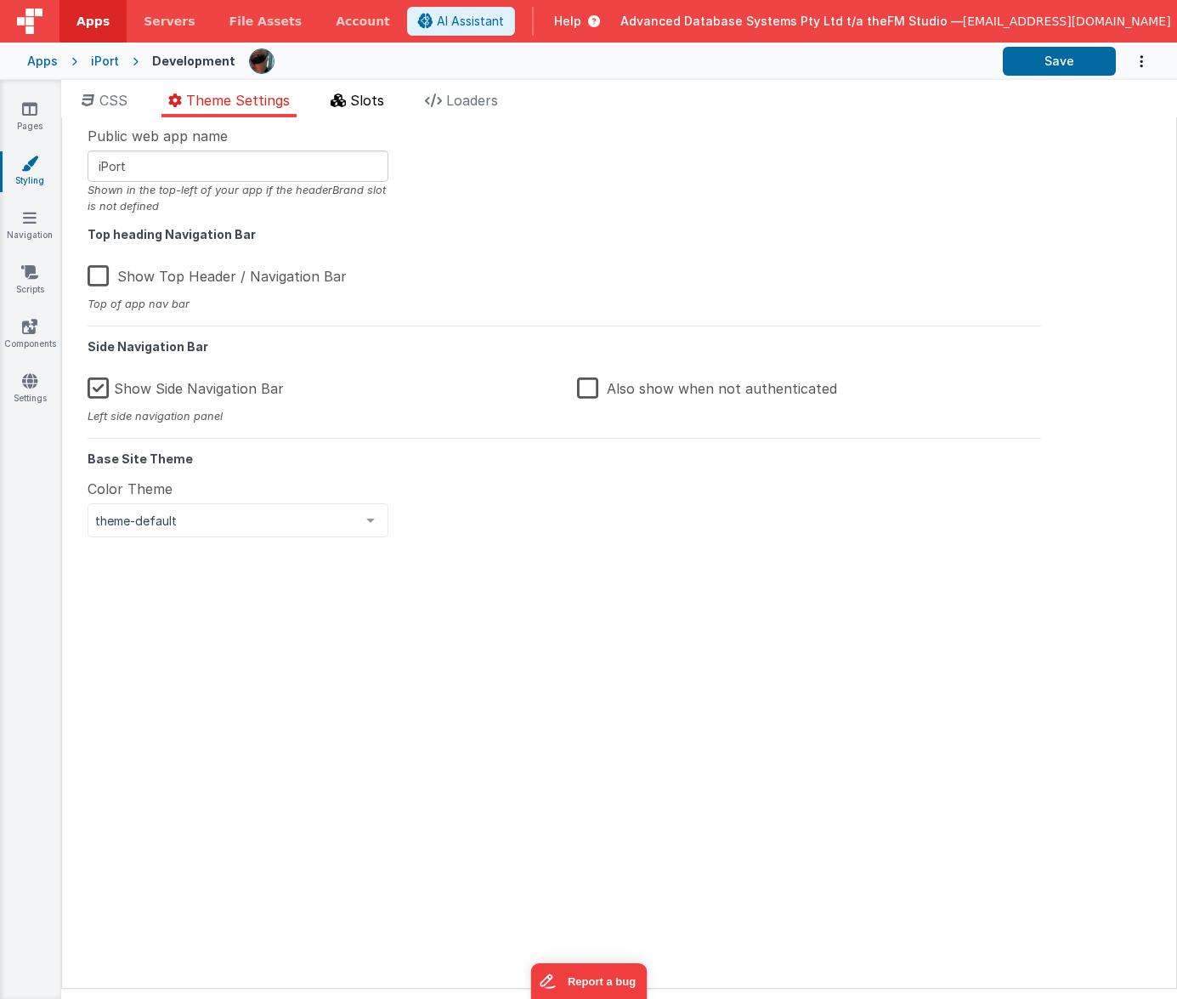
click at [344, 105] on icon at bounding box center [338, 101] width 15 height 14
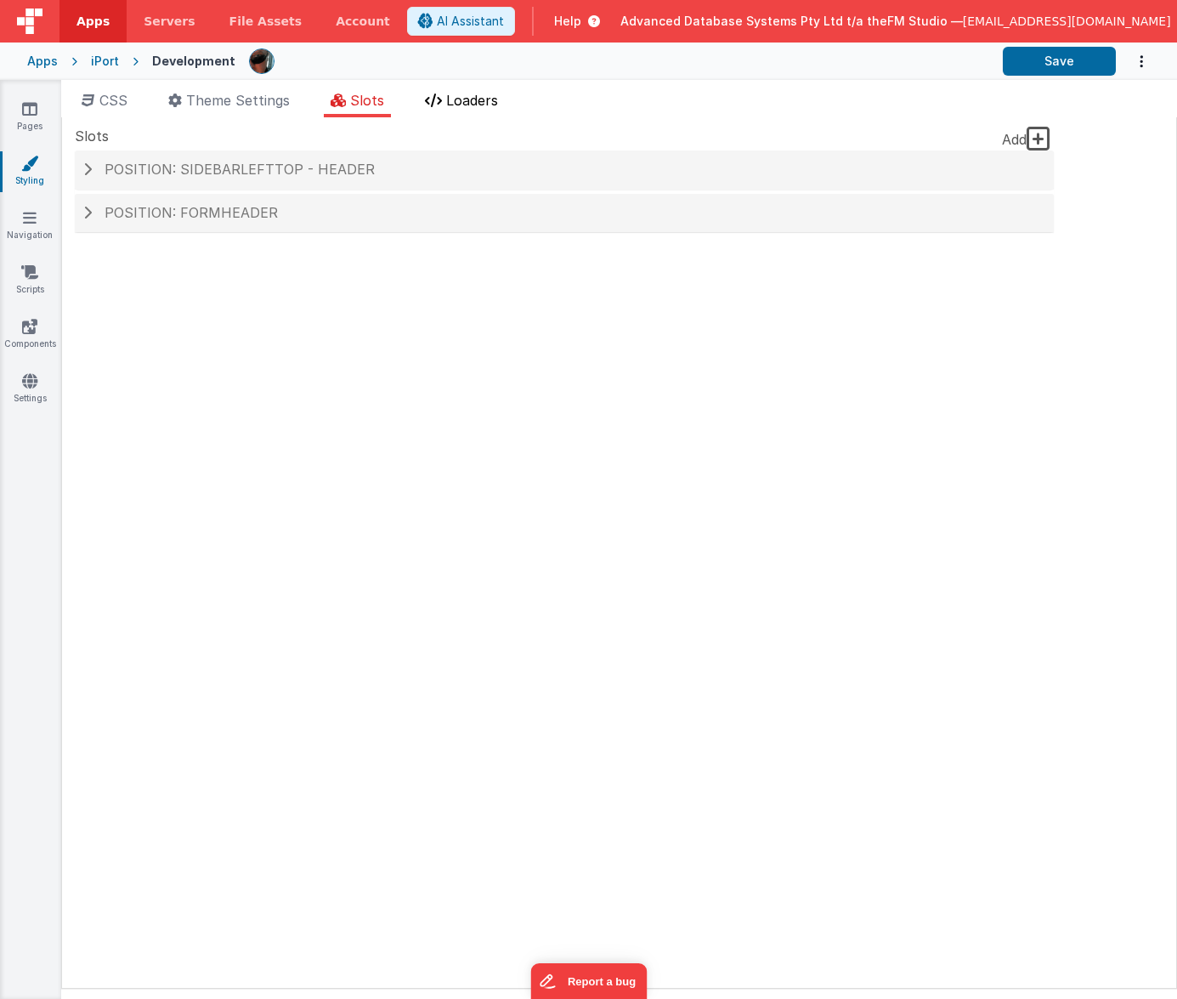
click at [478, 107] on span "Loaders" at bounding box center [472, 100] width 52 height 17
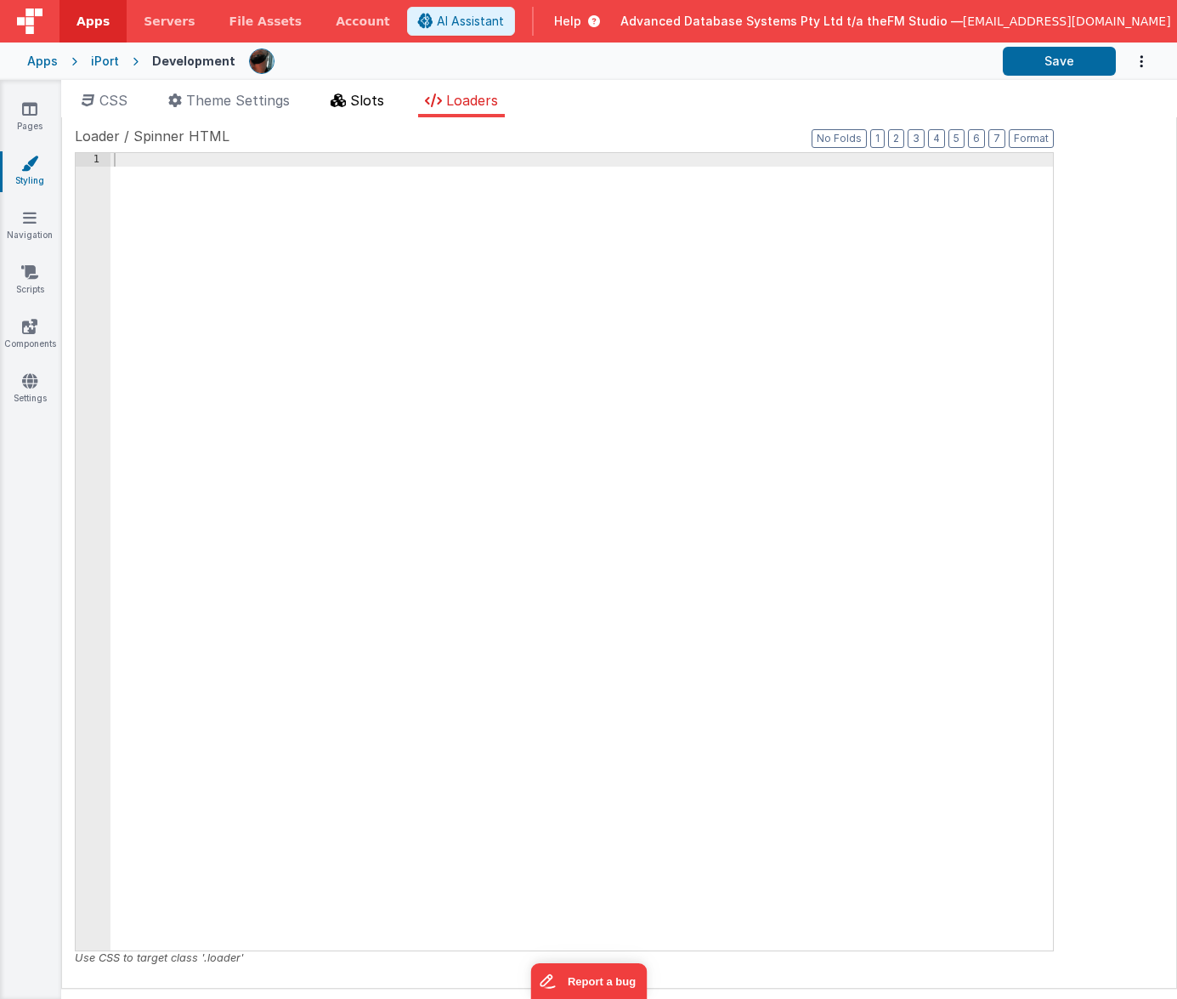
click at [358, 99] on span "Slots" at bounding box center [367, 100] width 34 height 17
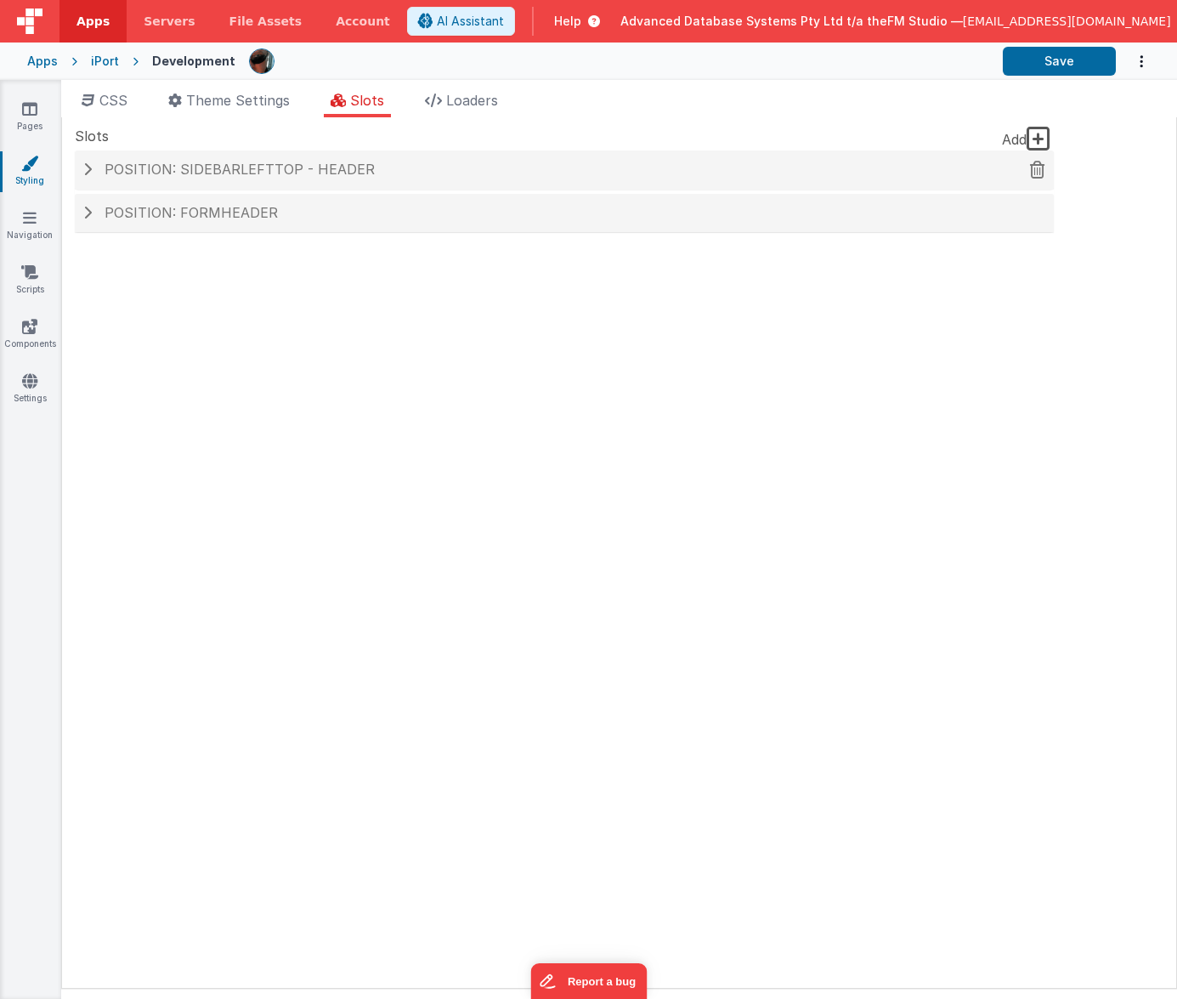
click at [90, 165] on span at bounding box center [87, 169] width 9 height 14
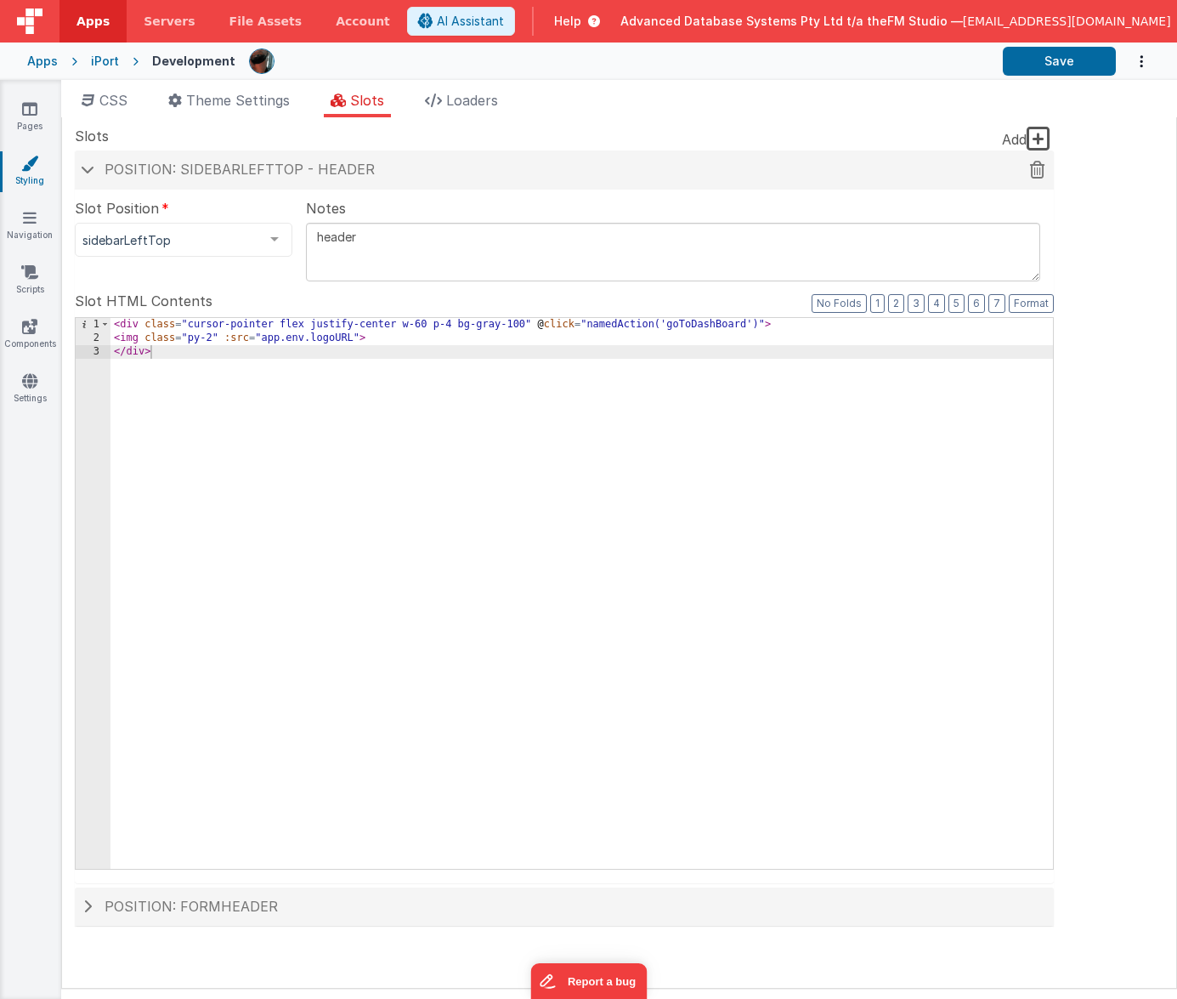
click at [87, 167] on span at bounding box center [88, 169] width 14 height 9
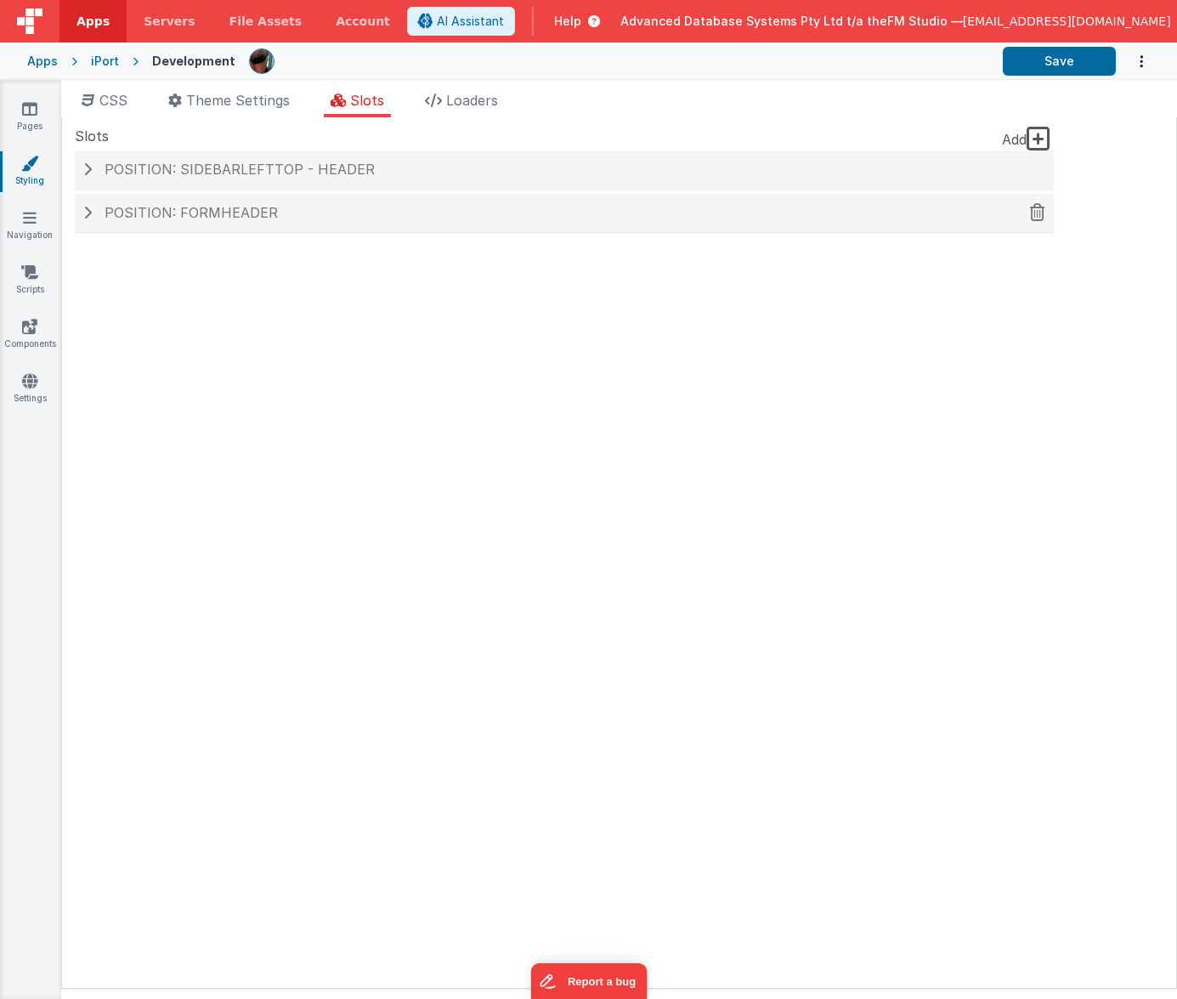
click at [86, 210] on span at bounding box center [87, 213] width 9 height 14
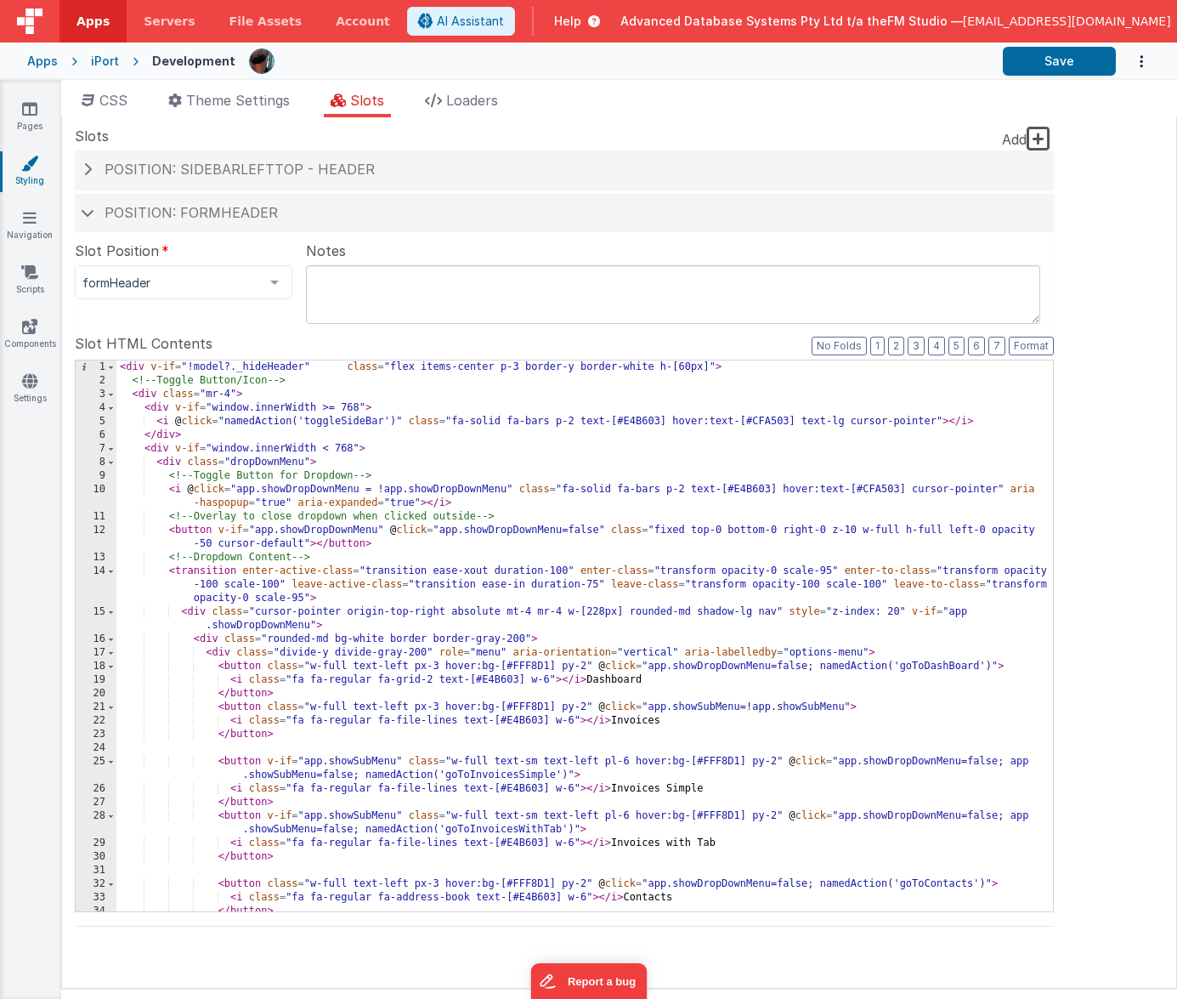
click at [334, 580] on div "< div v-if = "!model?._hideHeader" class = "flex items-center p-3 border-y bord…" at bounding box center [584, 649] width 937 height 578
drag, startPoint x: 518, startPoint y: 678, endPoint x: 480, endPoint y: 680, distance: 37.4
click at [480, 680] on div "< div v-if = "!model?._hideHeader" class = "flex items-center p-3 border-y bord…" at bounding box center [584, 649] width 937 height 578
click at [28, 121] on link "Pages" at bounding box center [29, 117] width 61 height 34
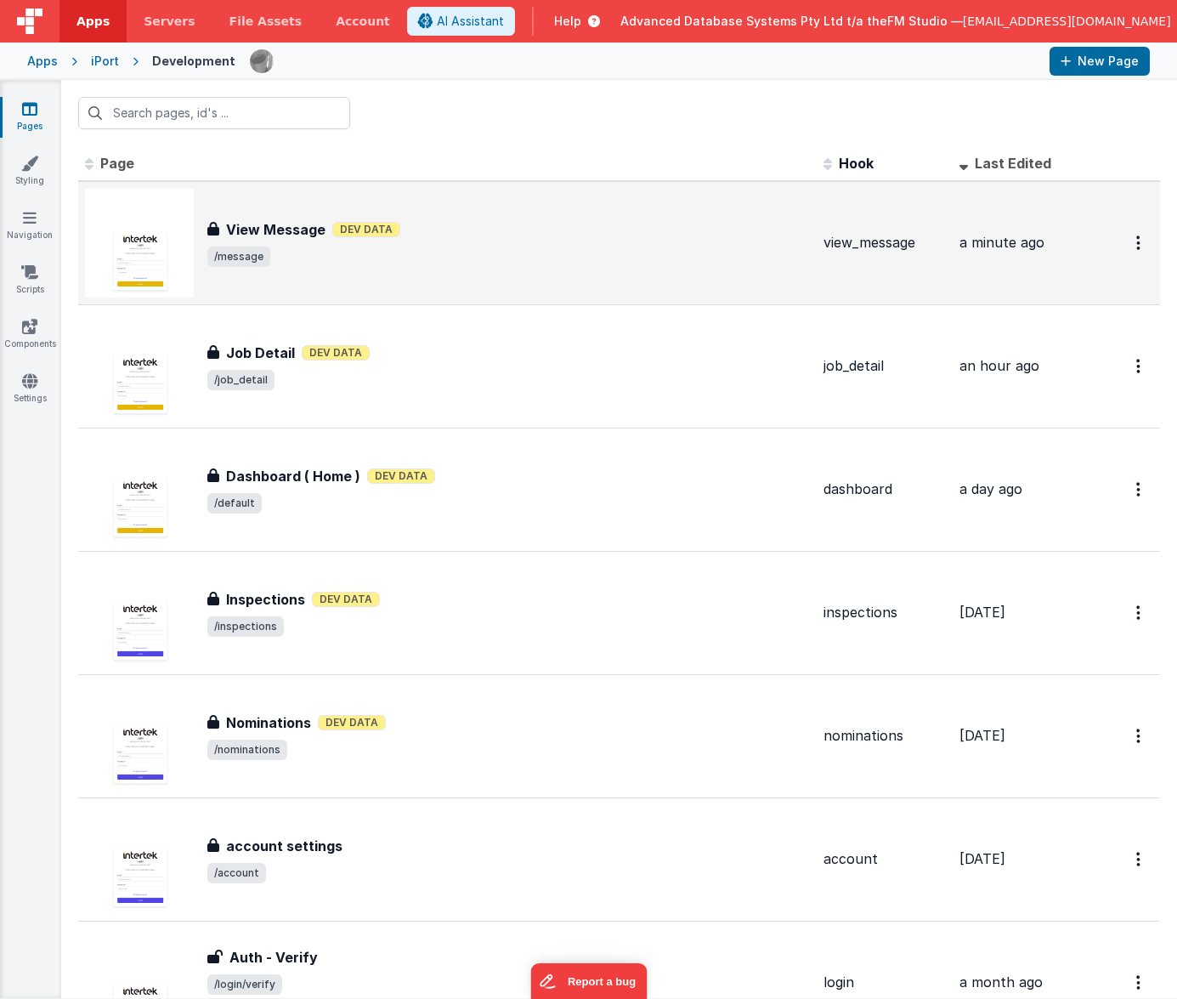
click at [286, 231] on h3 "View Message" at bounding box center [275, 229] width 99 height 20
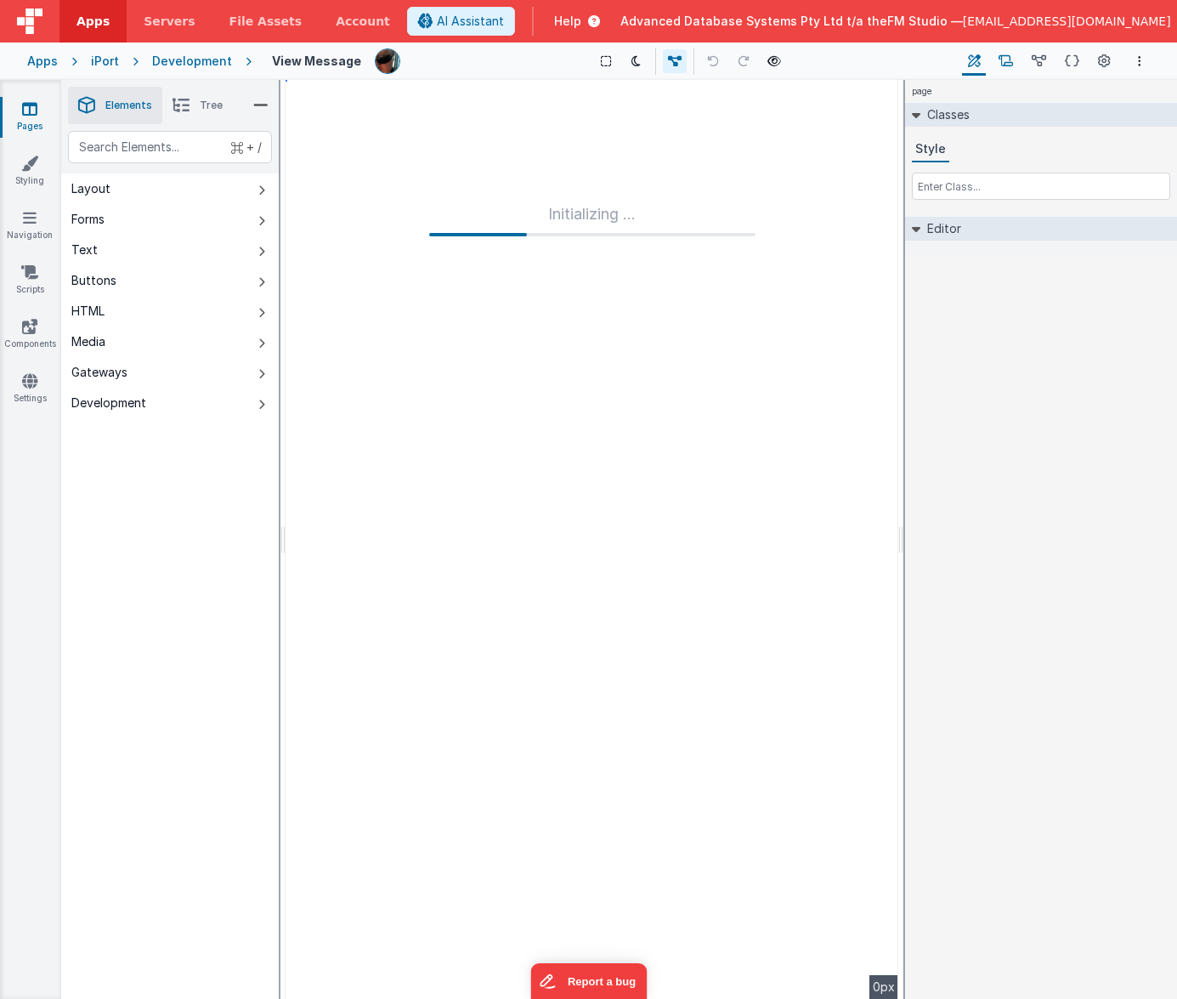
click at [1011, 57] on icon at bounding box center [1006, 62] width 14 height 18
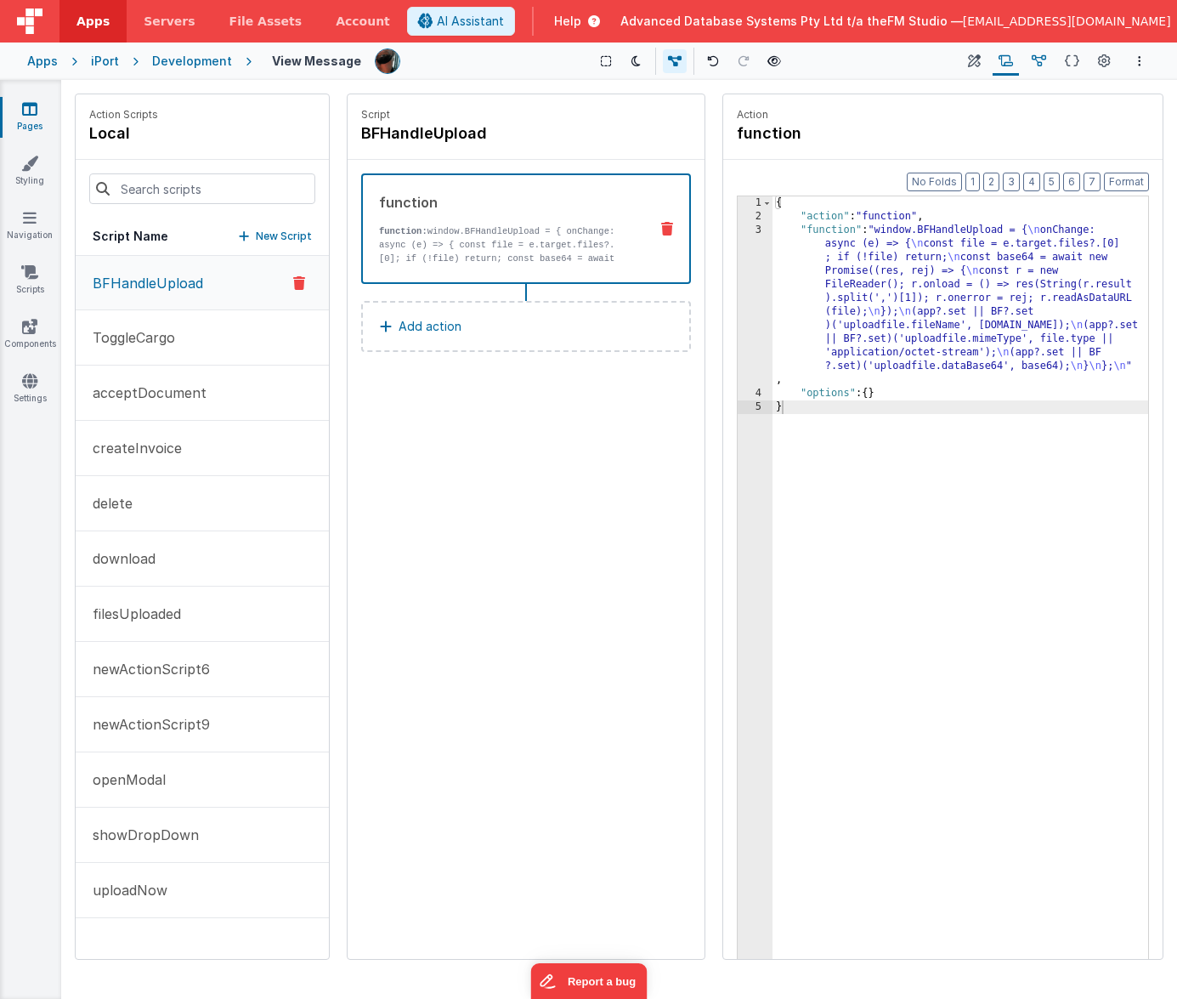
click at [1041, 60] on icon at bounding box center [1039, 62] width 14 height 18
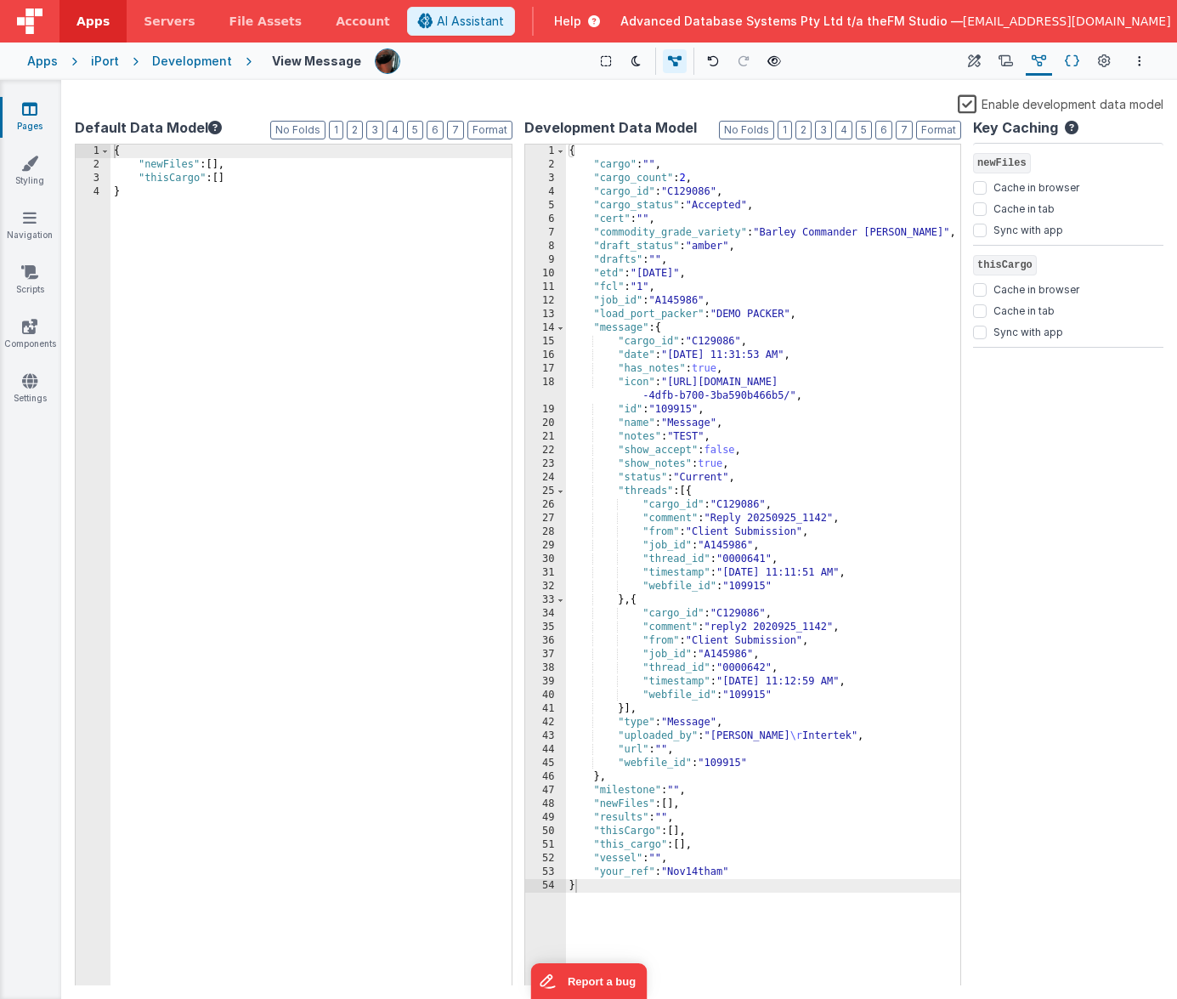
click at [1054, 59] on button "Schema" at bounding box center [1072, 61] width 26 height 29
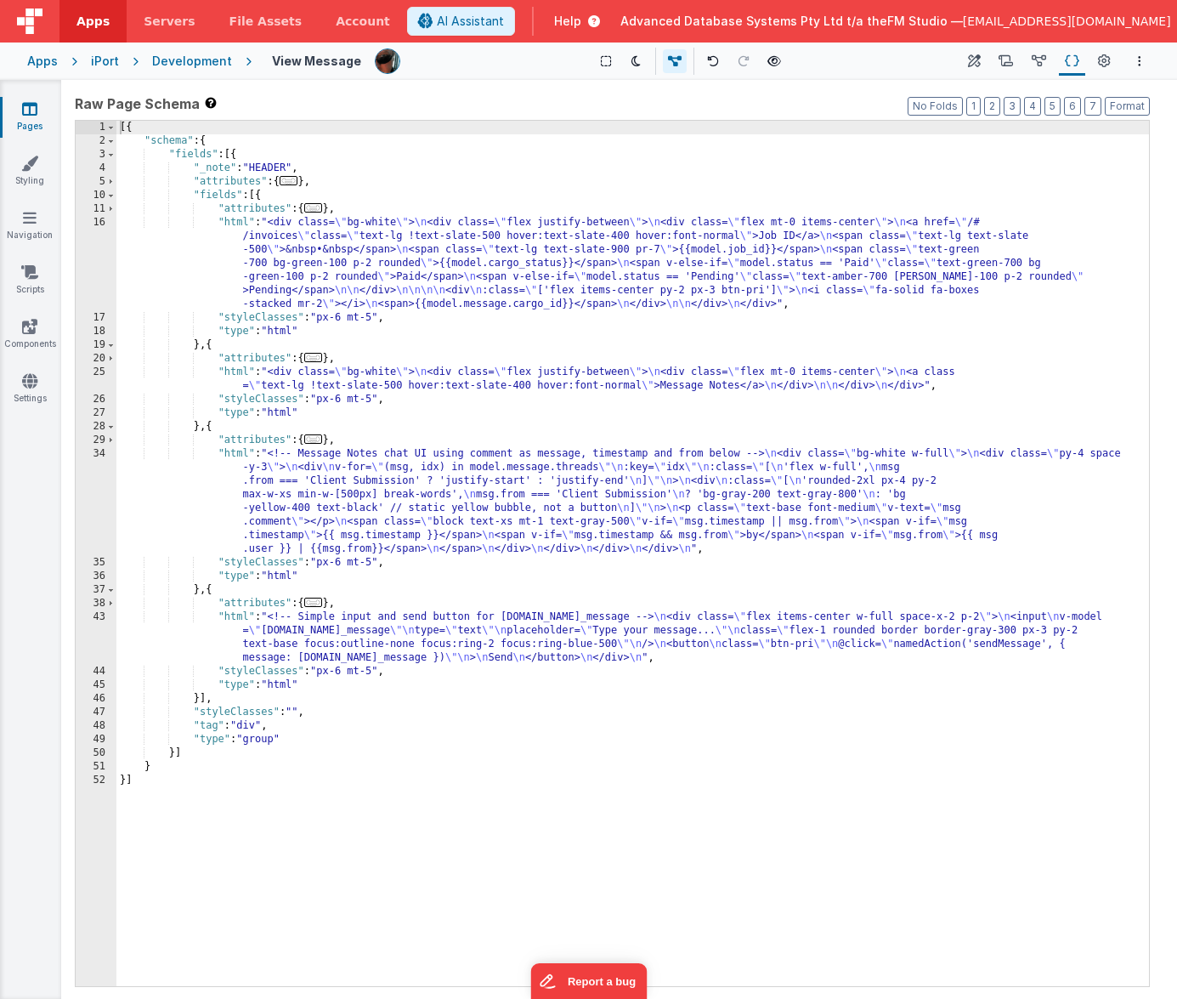
click at [484, 502] on div "[{ "schema" : { "fields" : [{ "_note" : "HEADER" , "attributes" : { ... } , "fi…" at bounding box center [632, 567] width 1033 height 893
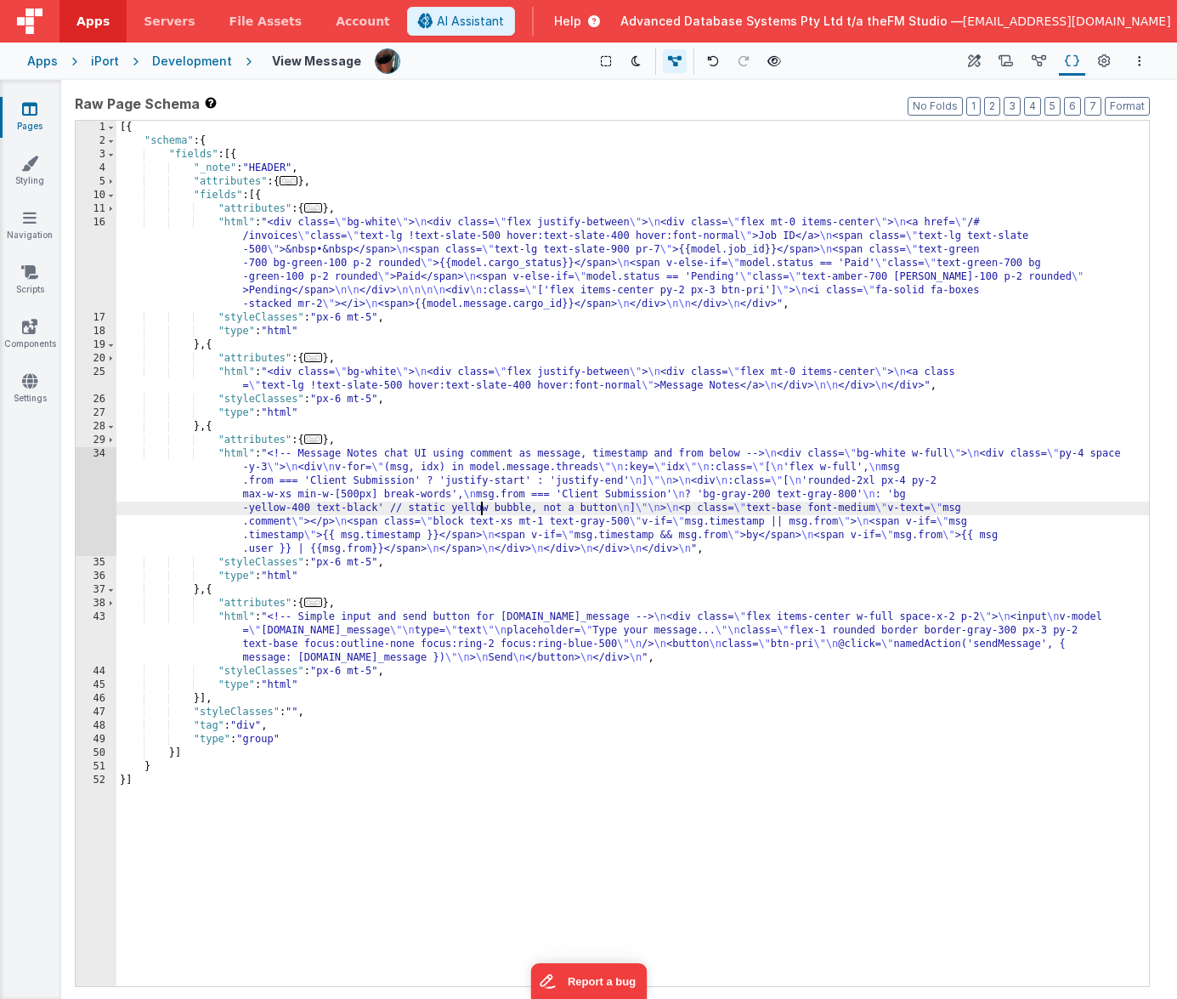
click at [95, 508] on div "34" at bounding box center [96, 501] width 41 height 109
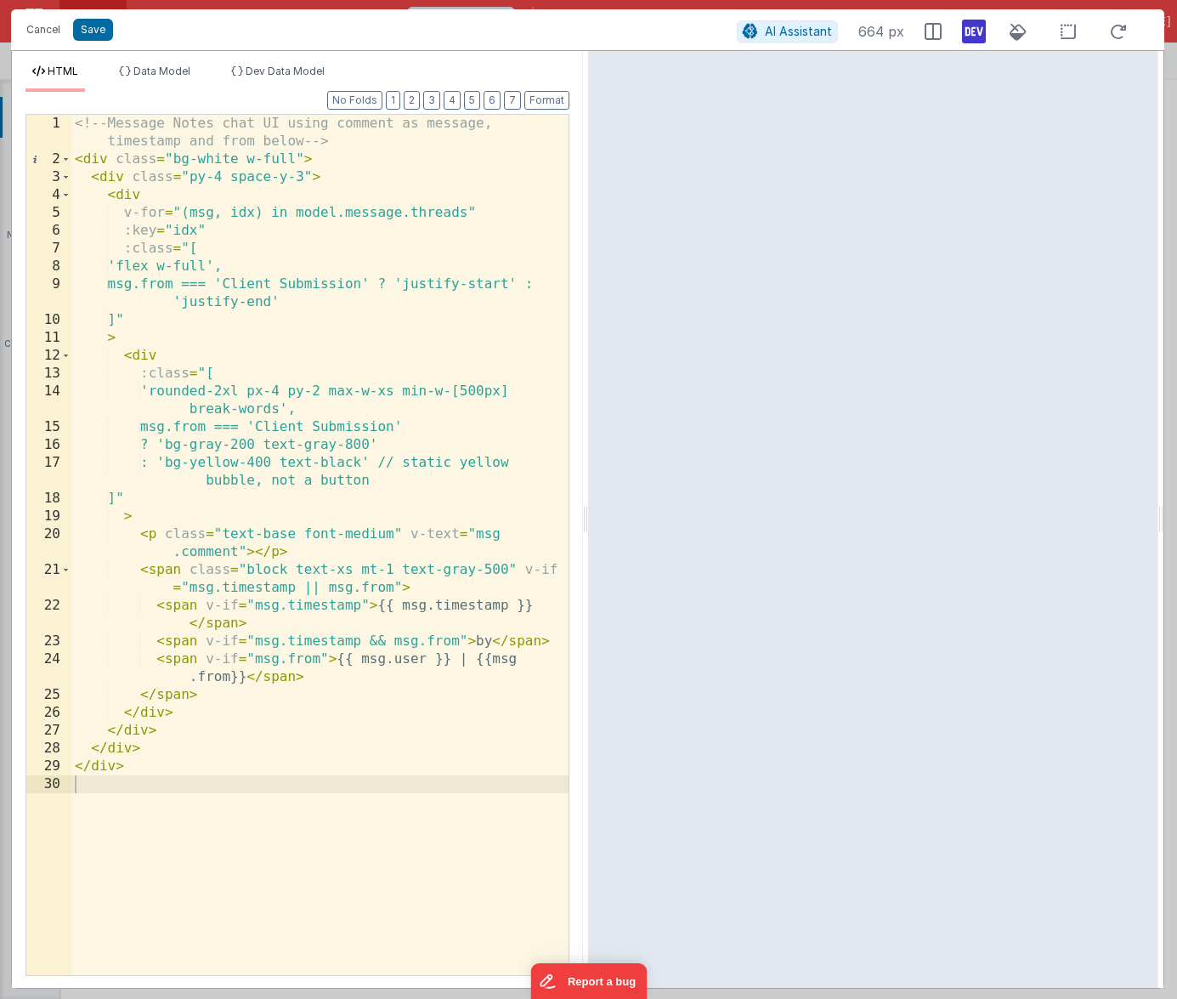
click at [300, 472] on div "<!-- Message Notes chat UI using comment as message, timestamp and from below -…" at bounding box center [319, 572] width 497 height 914
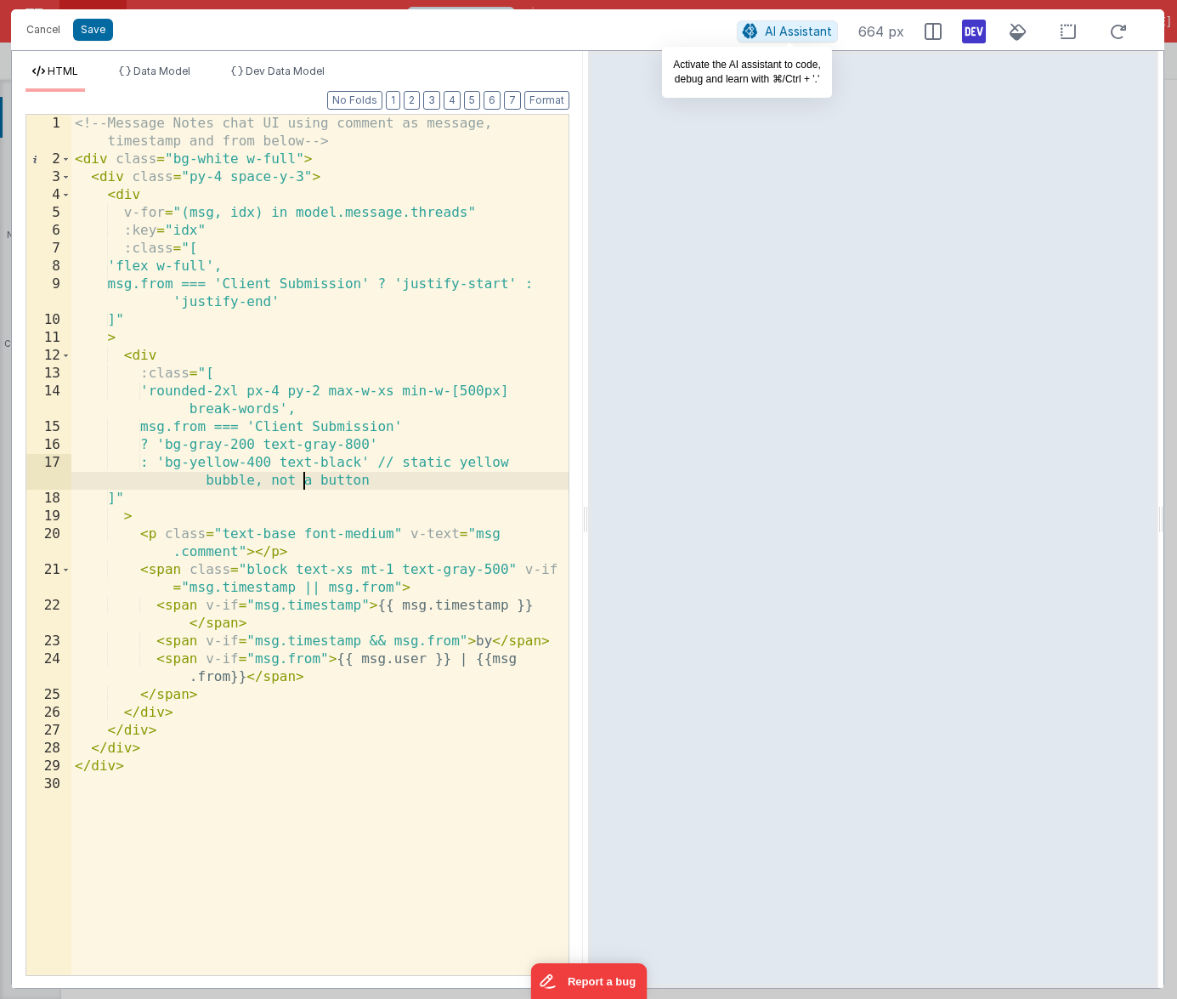
click at [765, 26] on button "AI Assistant" at bounding box center [787, 31] width 101 height 22
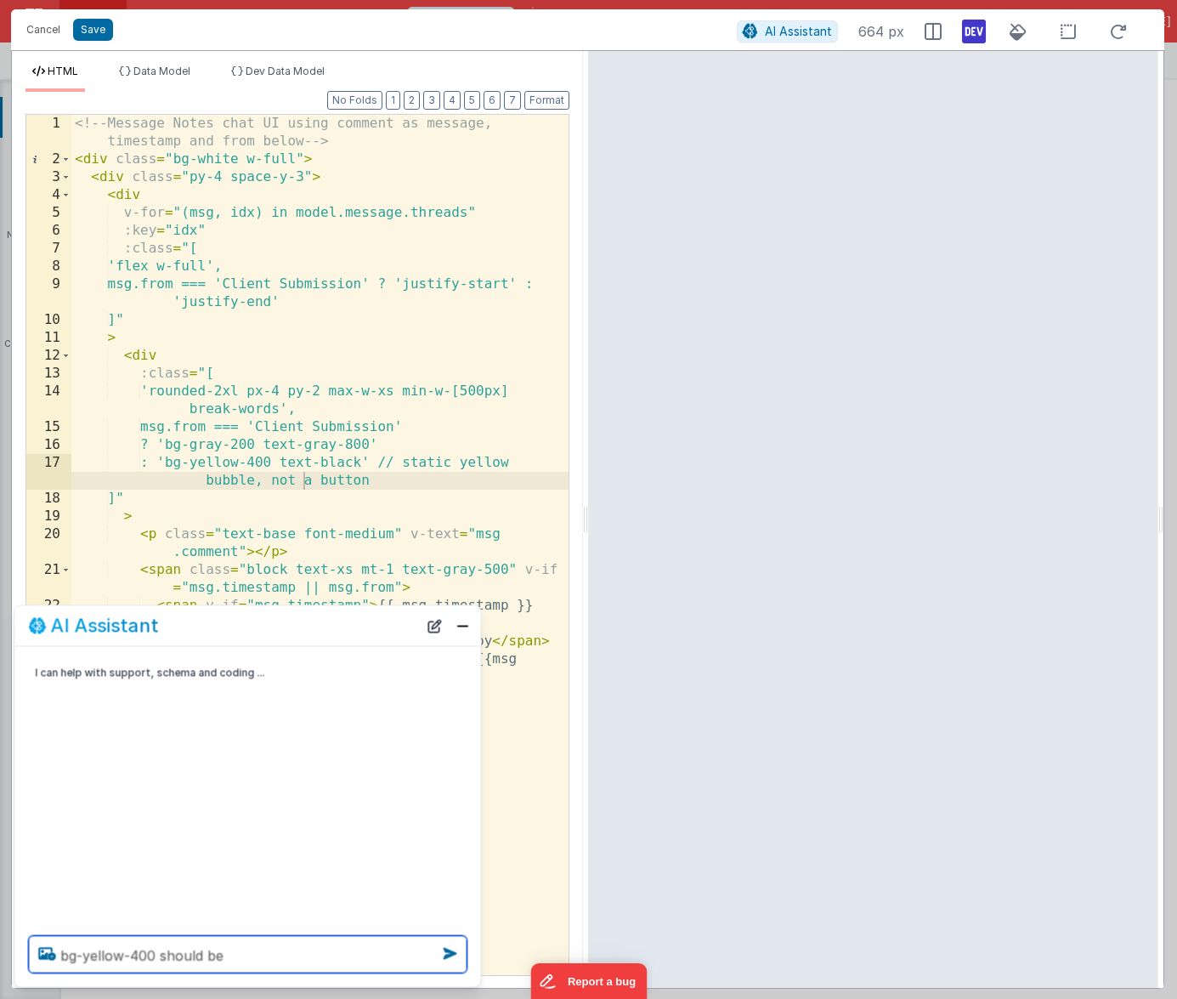
paste textarea "E4B603"
type textarea "bg-yellow-400 should be E4B603"
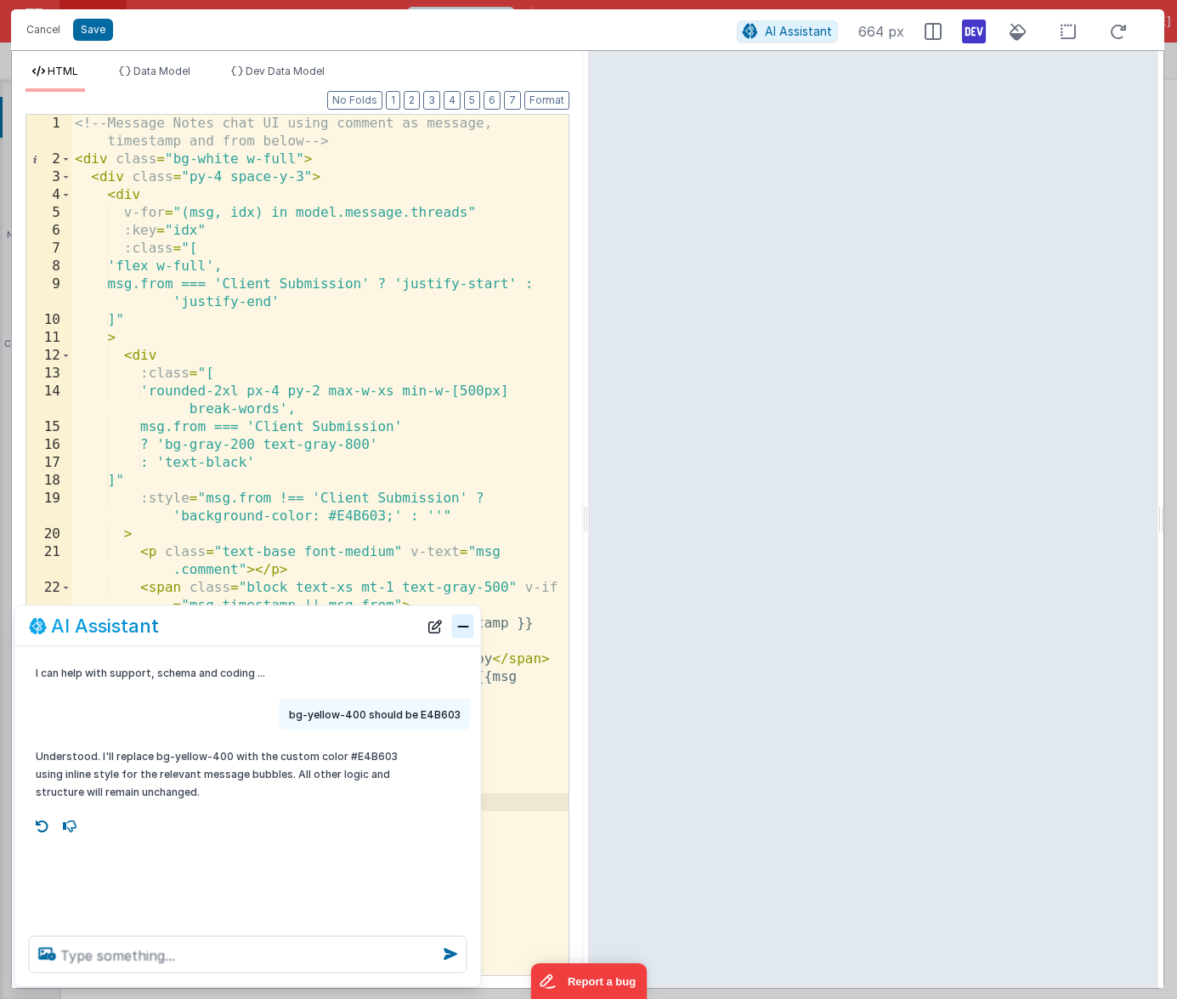
click at [461, 624] on button "Close" at bounding box center [463, 626] width 22 height 24
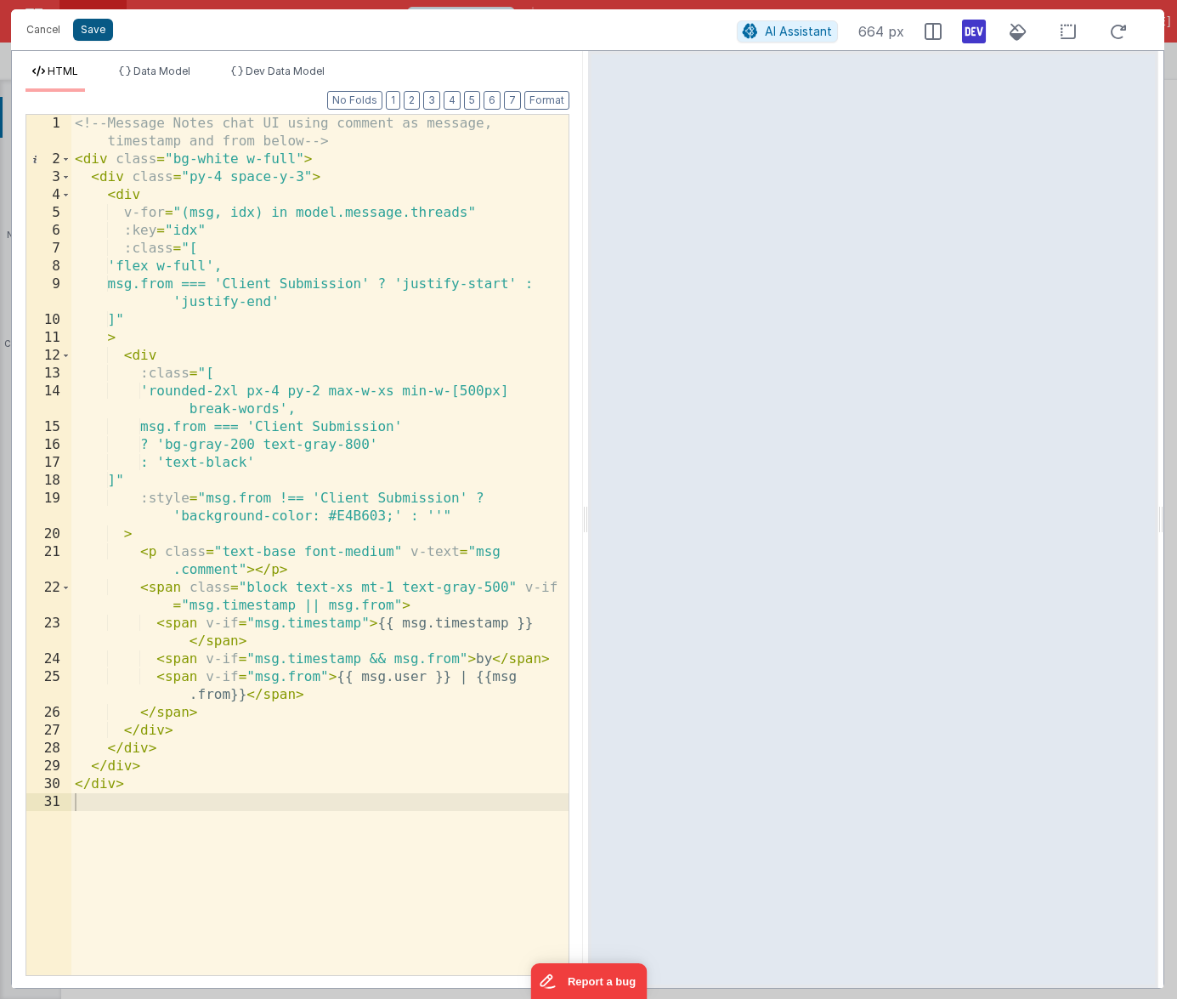
click at [88, 30] on button "Save" at bounding box center [93, 30] width 40 height 22
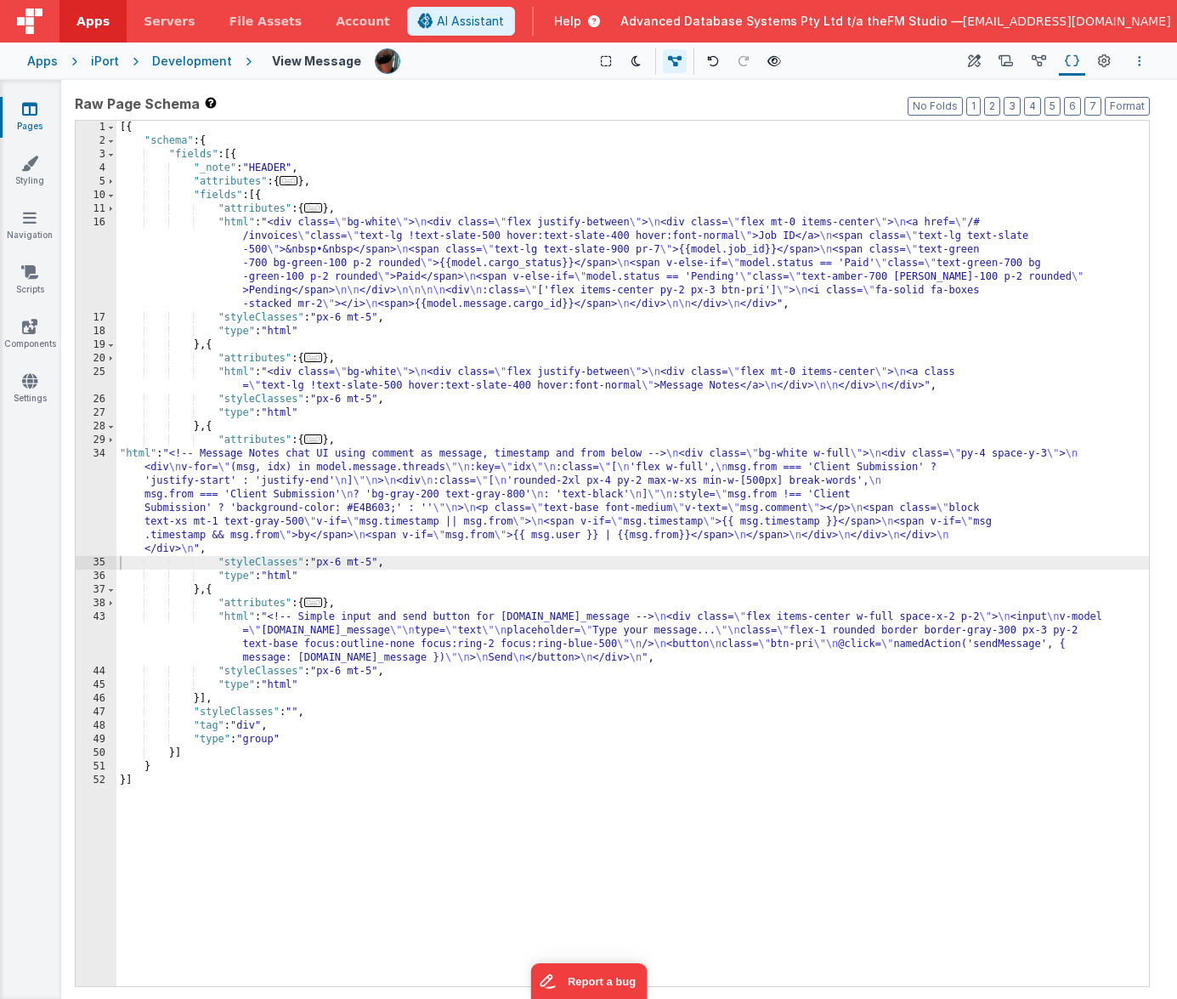
click at [1054, 63] on button "Options" at bounding box center [1140, 61] width 20 height 20
click at [1018, 94] on p "Save" at bounding box center [1041, 94] width 107 height 17
click at [362, 649] on div "[{ "schema" : { "fields" : [{ "_note" : "HEADER" , "attributes" : { ... } , "fi…" at bounding box center [632, 567] width 1033 height 893
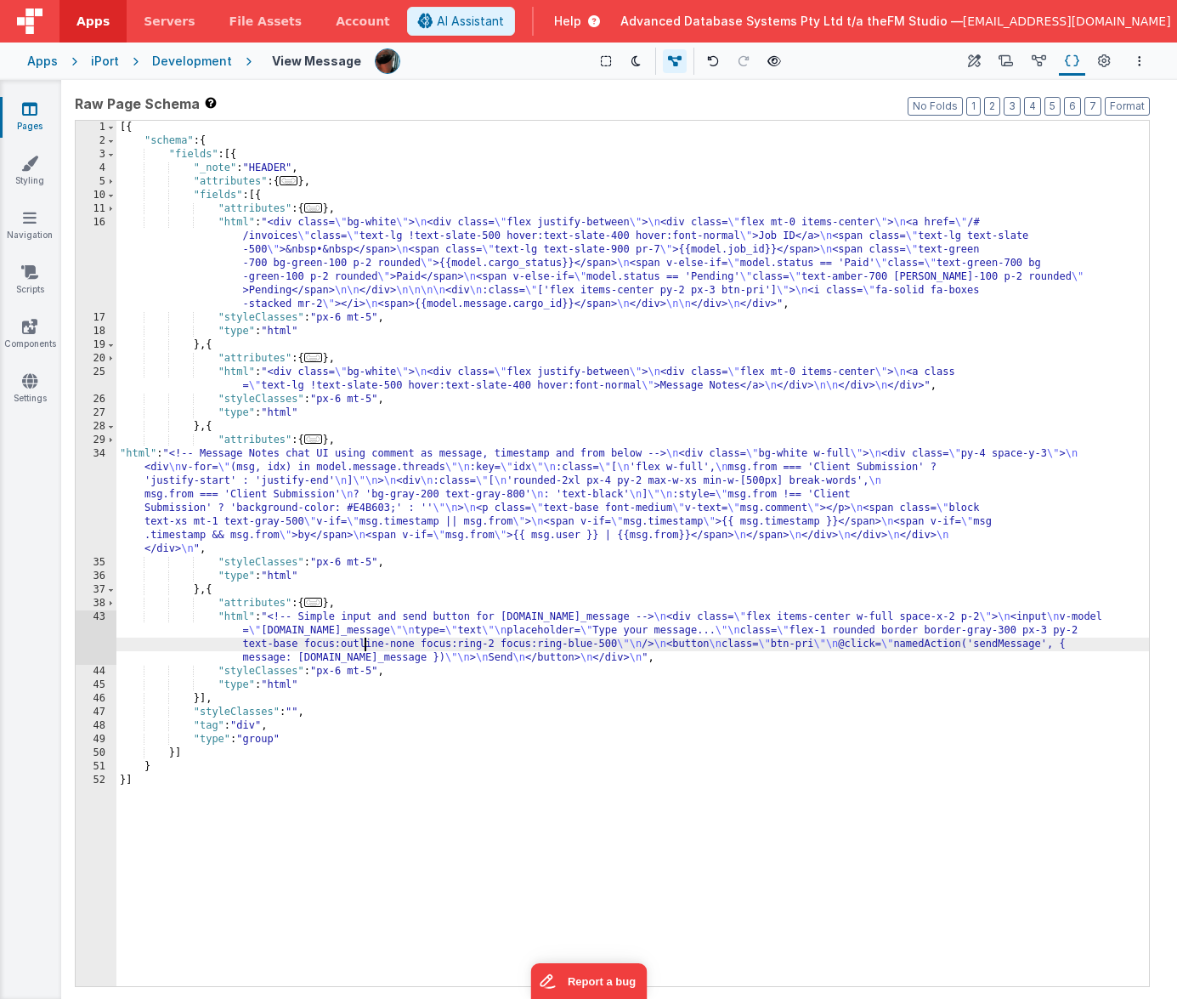
click at [94, 636] on div "43" at bounding box center [96, 637] width 41 height 54
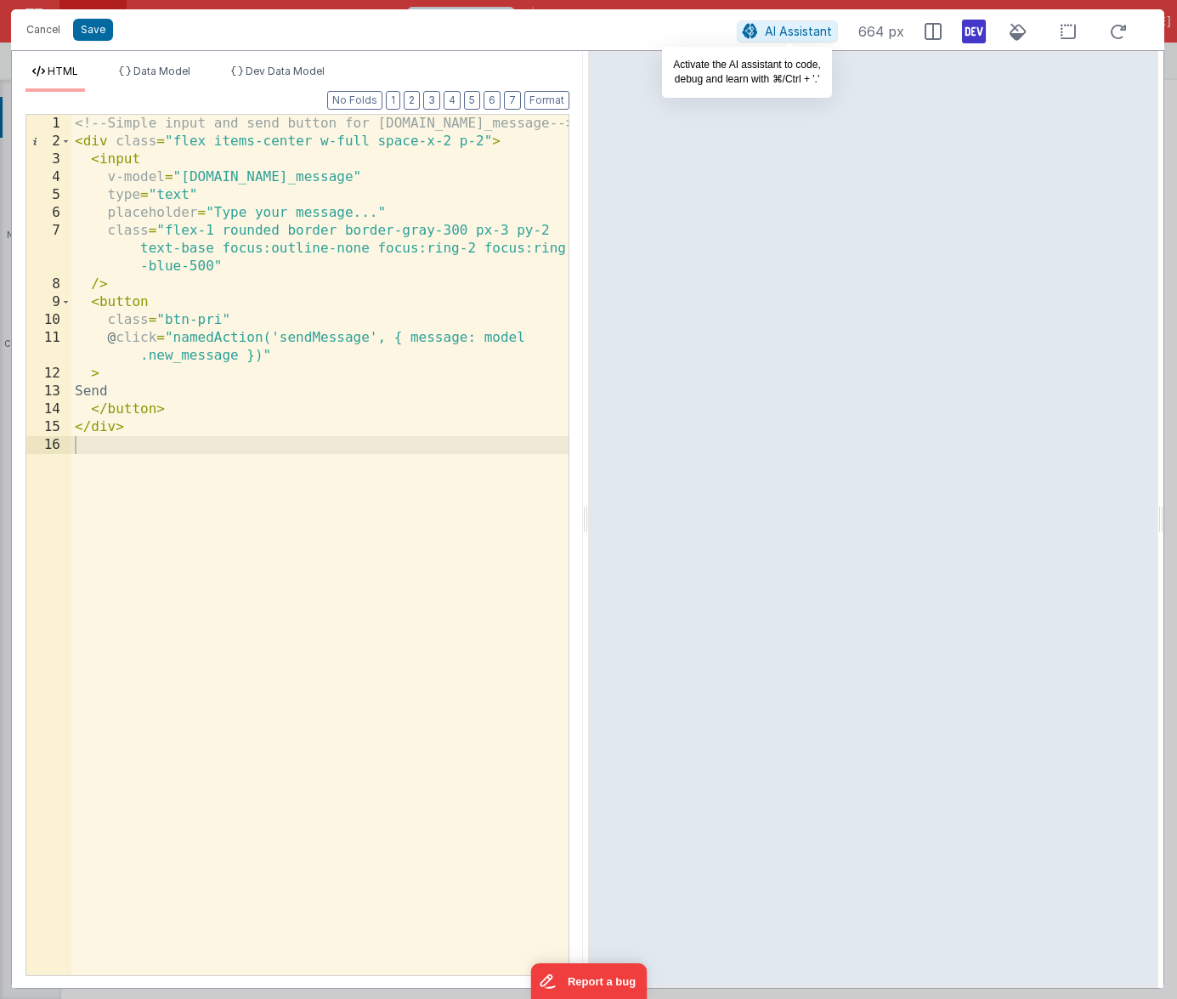
click at [763, 29] on button "AI Assistant" at bounding box center [787, 31] width 101 height 22
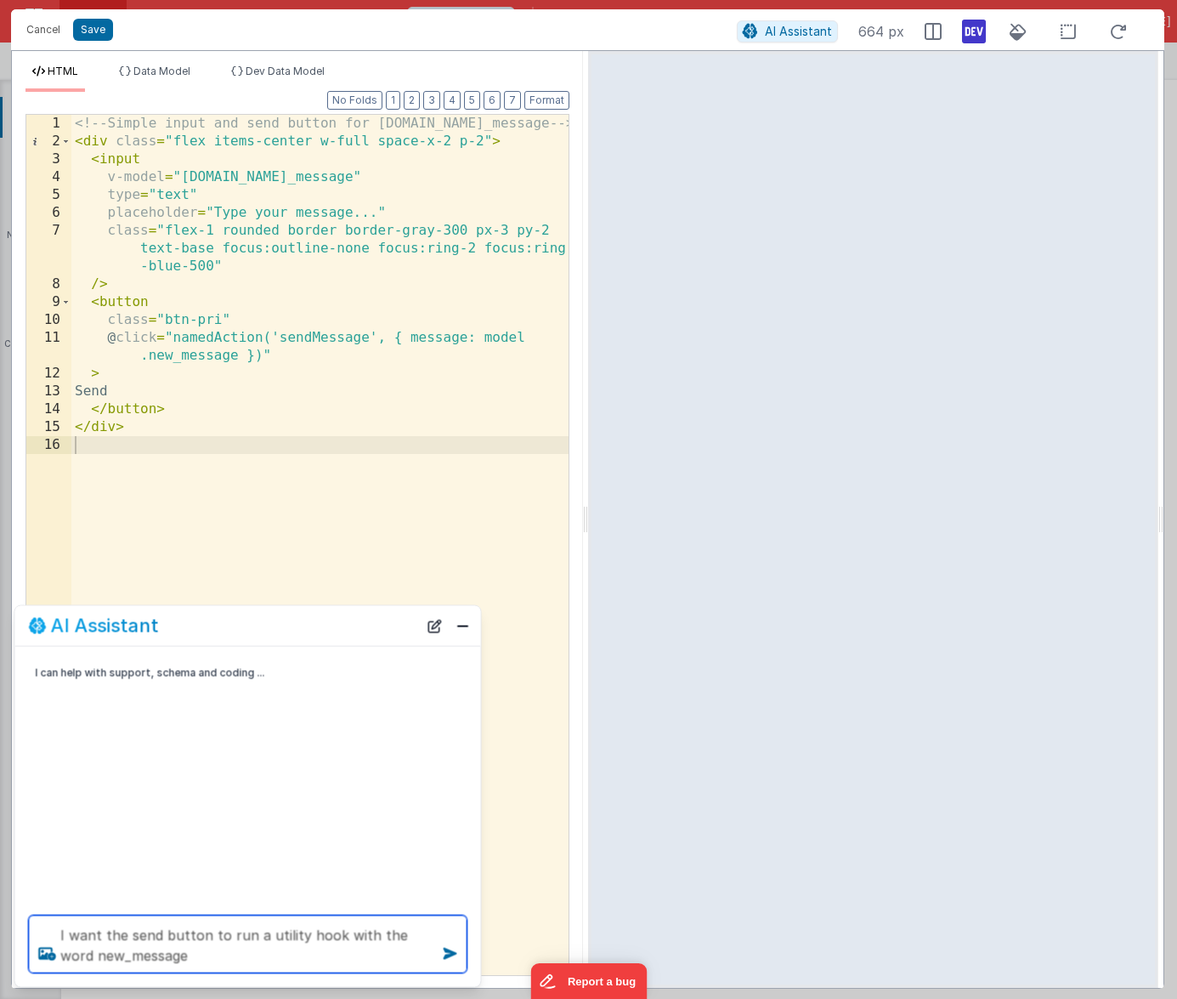
type textarea "I want the send button to run a utility hook with the word new_message"
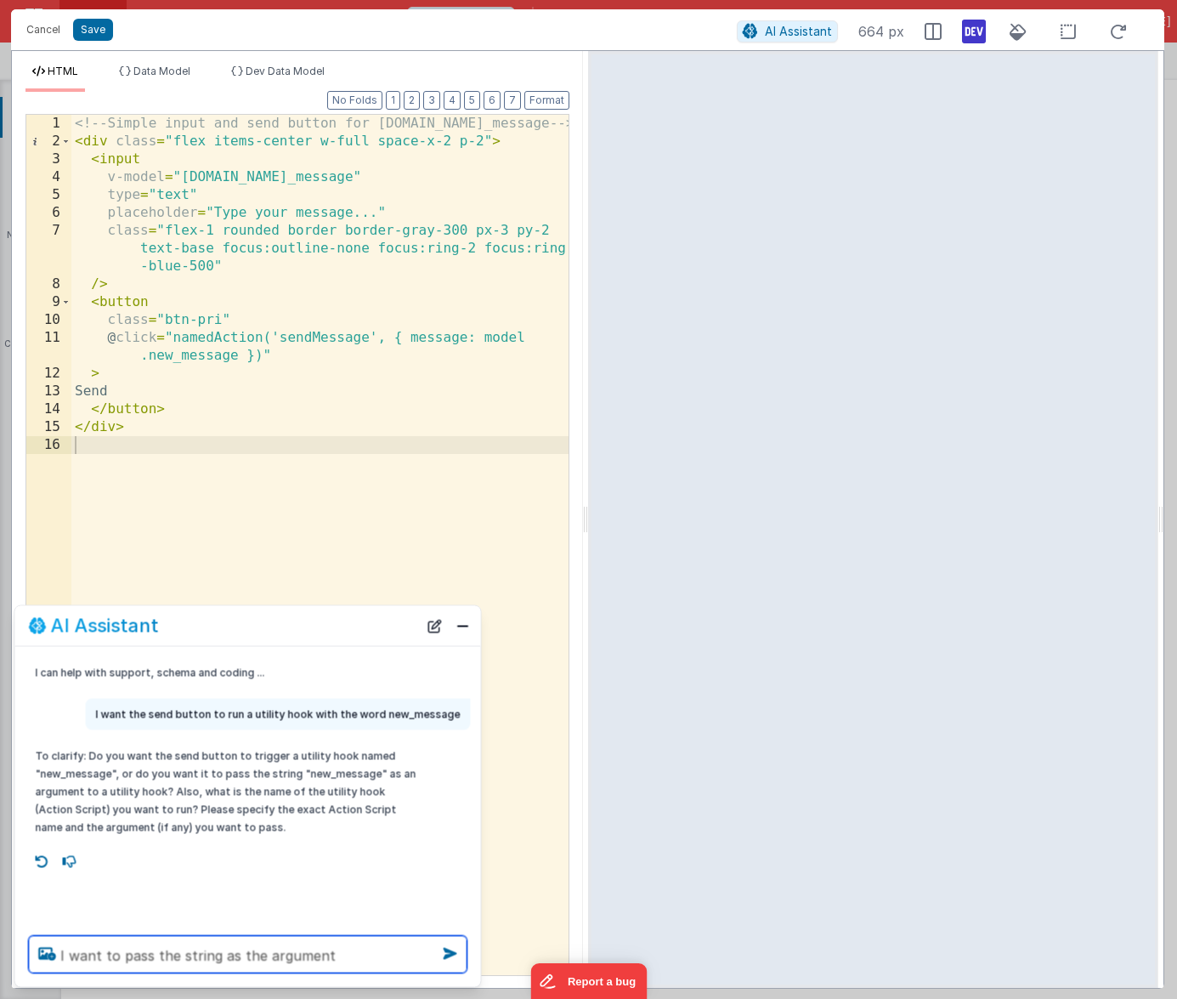
type textarea "I want to pass the string as the argument"
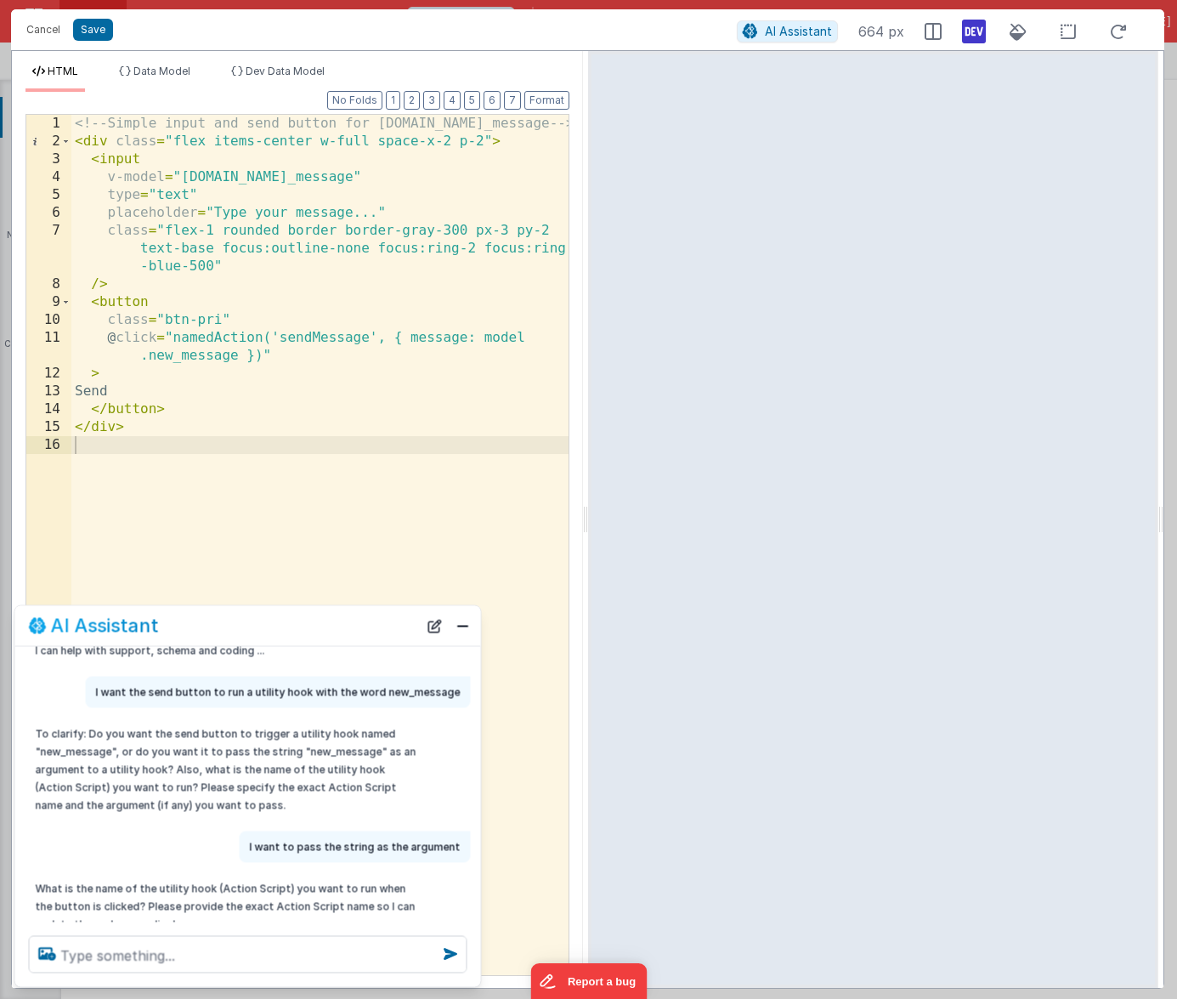
scroll to position [72, 0]
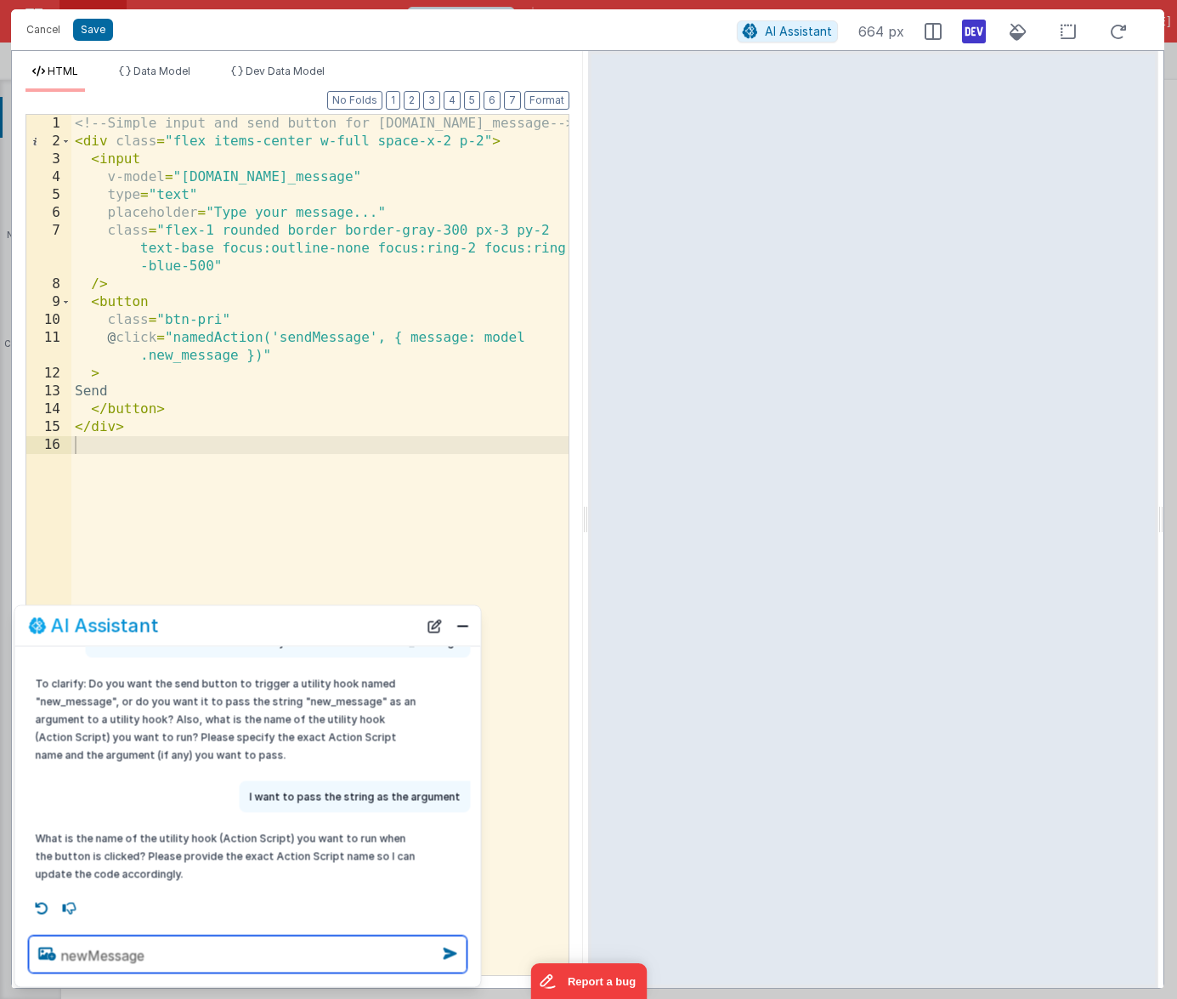
type textarea "newMessage"
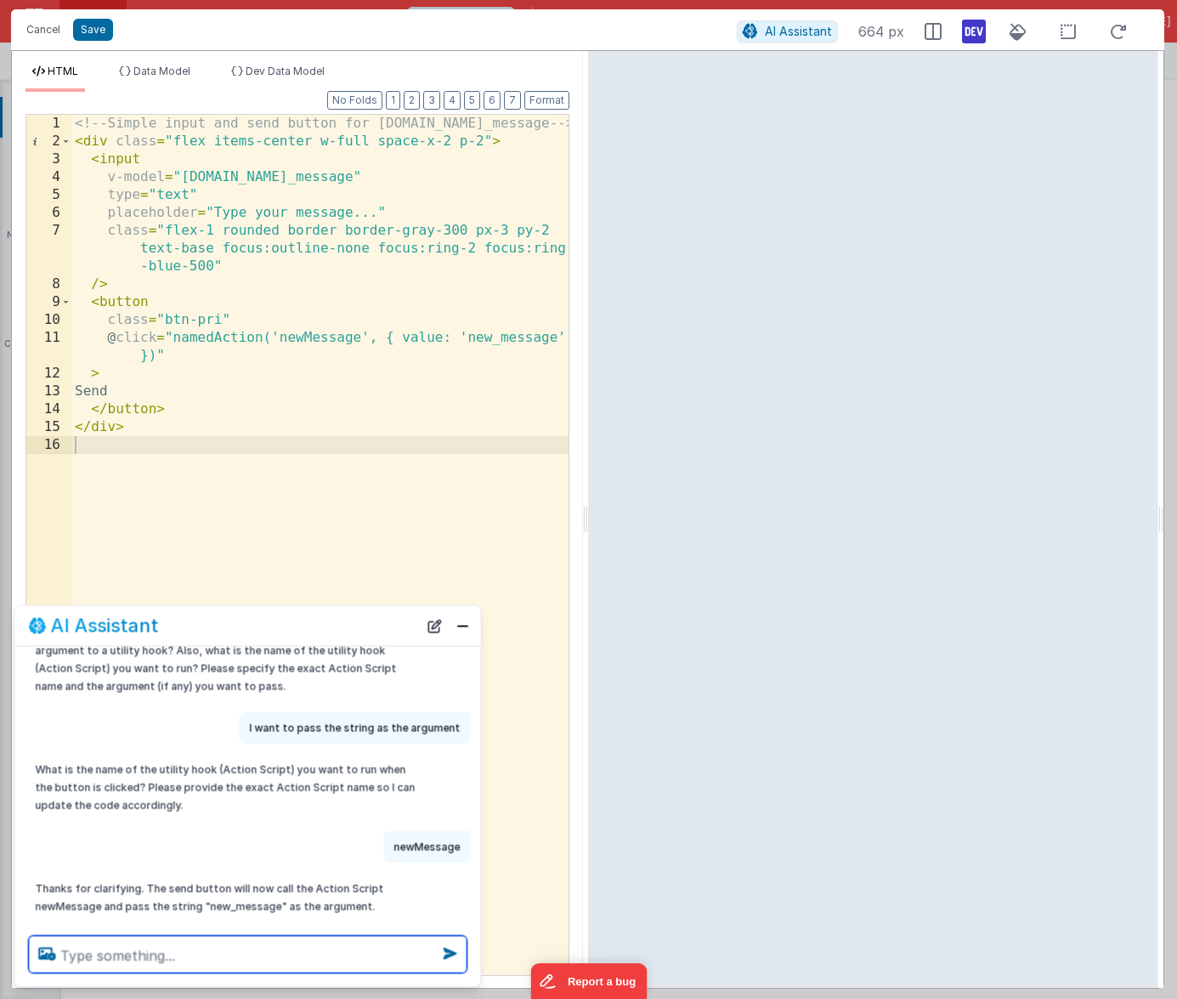
scroll to position [173, 0]
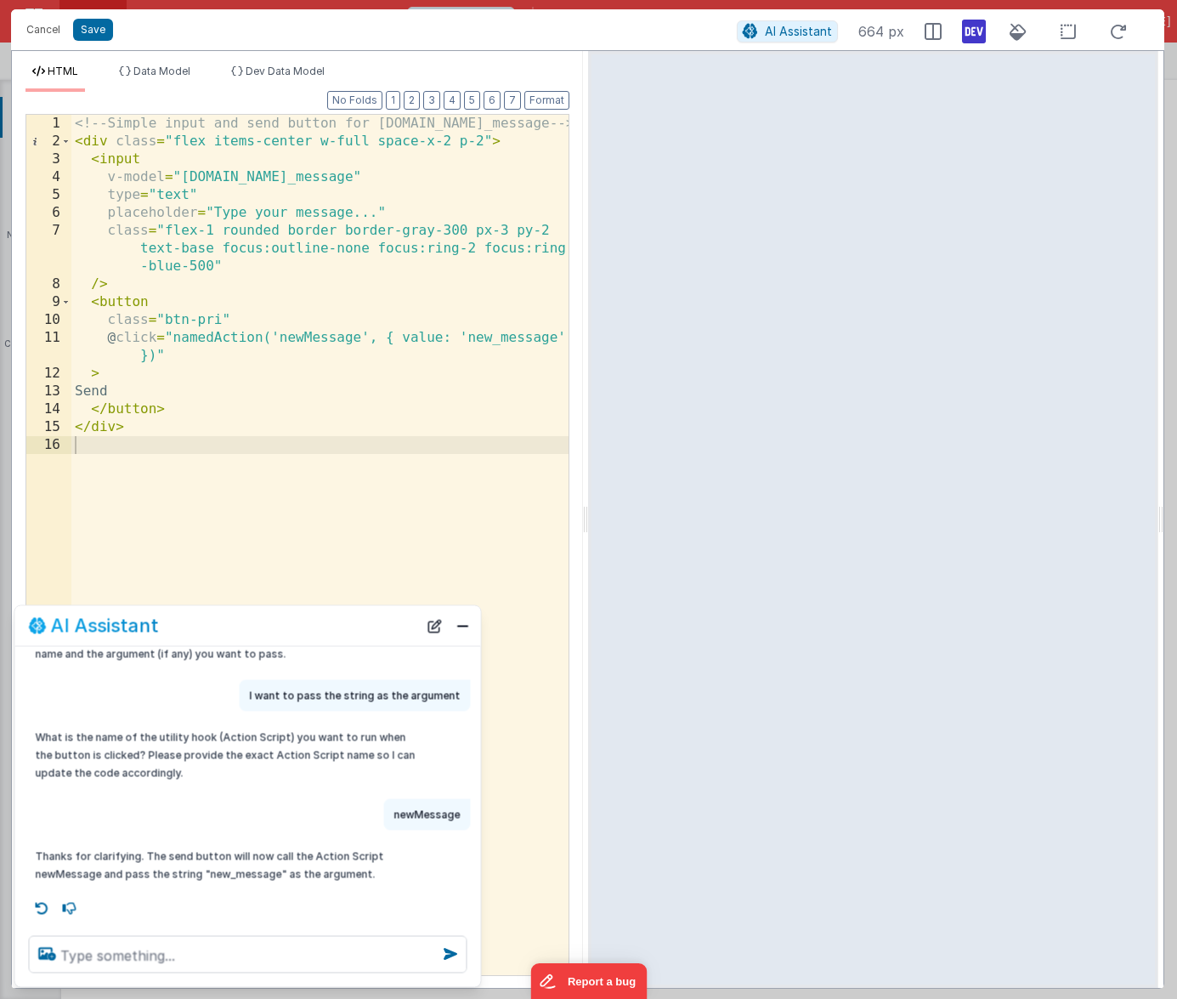
click at [298, 341] on div "<!-- Simple input and send button for model.new_message --> < div class = "flex…" at bounding box center [319, 563] width 497 height 896
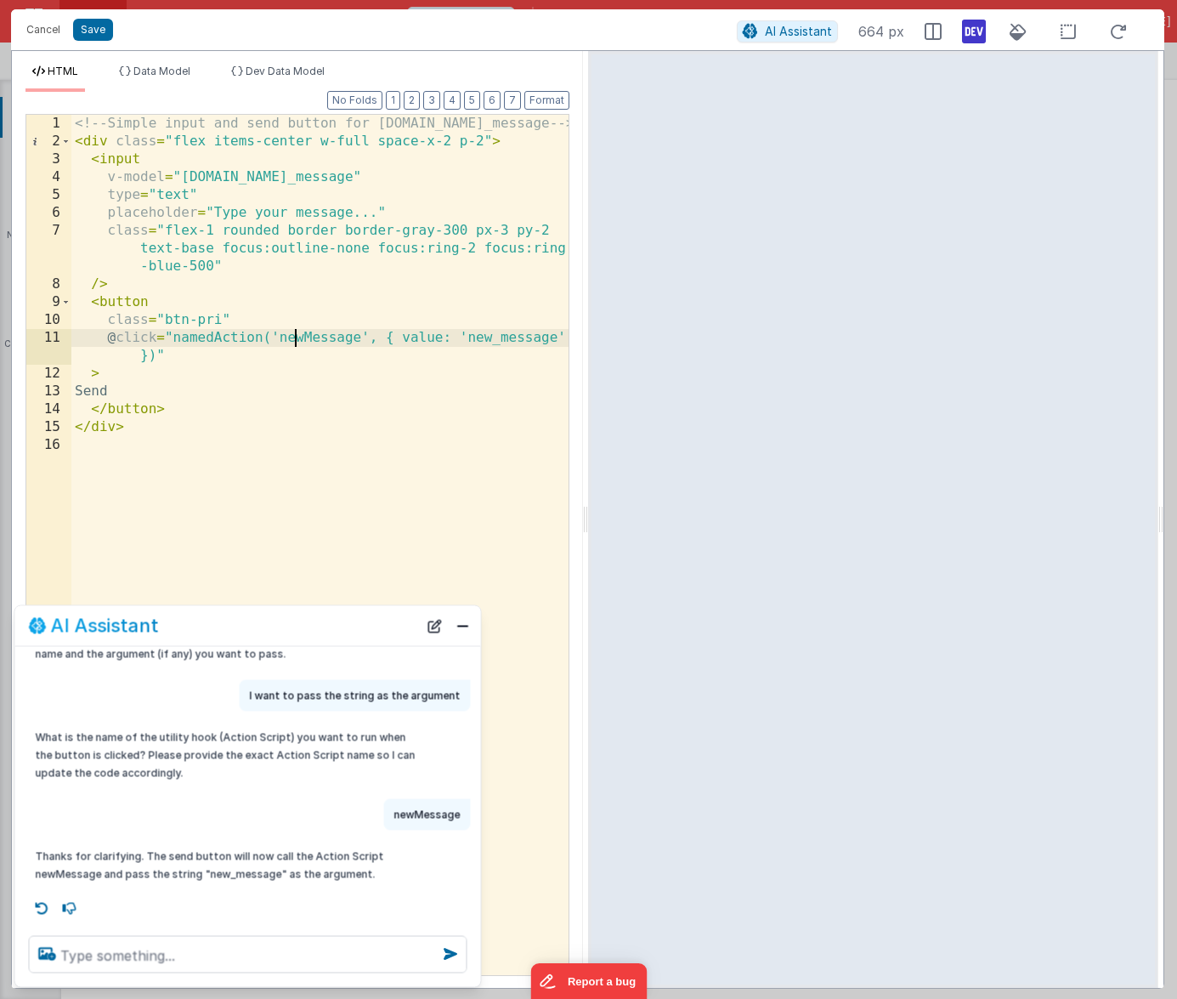
click at [298, 341] on div "<!-- Simple input and send button for model.new_message --> < div class = "flex…" at bounding box center [319, 563] width 497 height 896
click at [81, 31] on button "Save" at bounding box center [93, 30] width 40 height 22
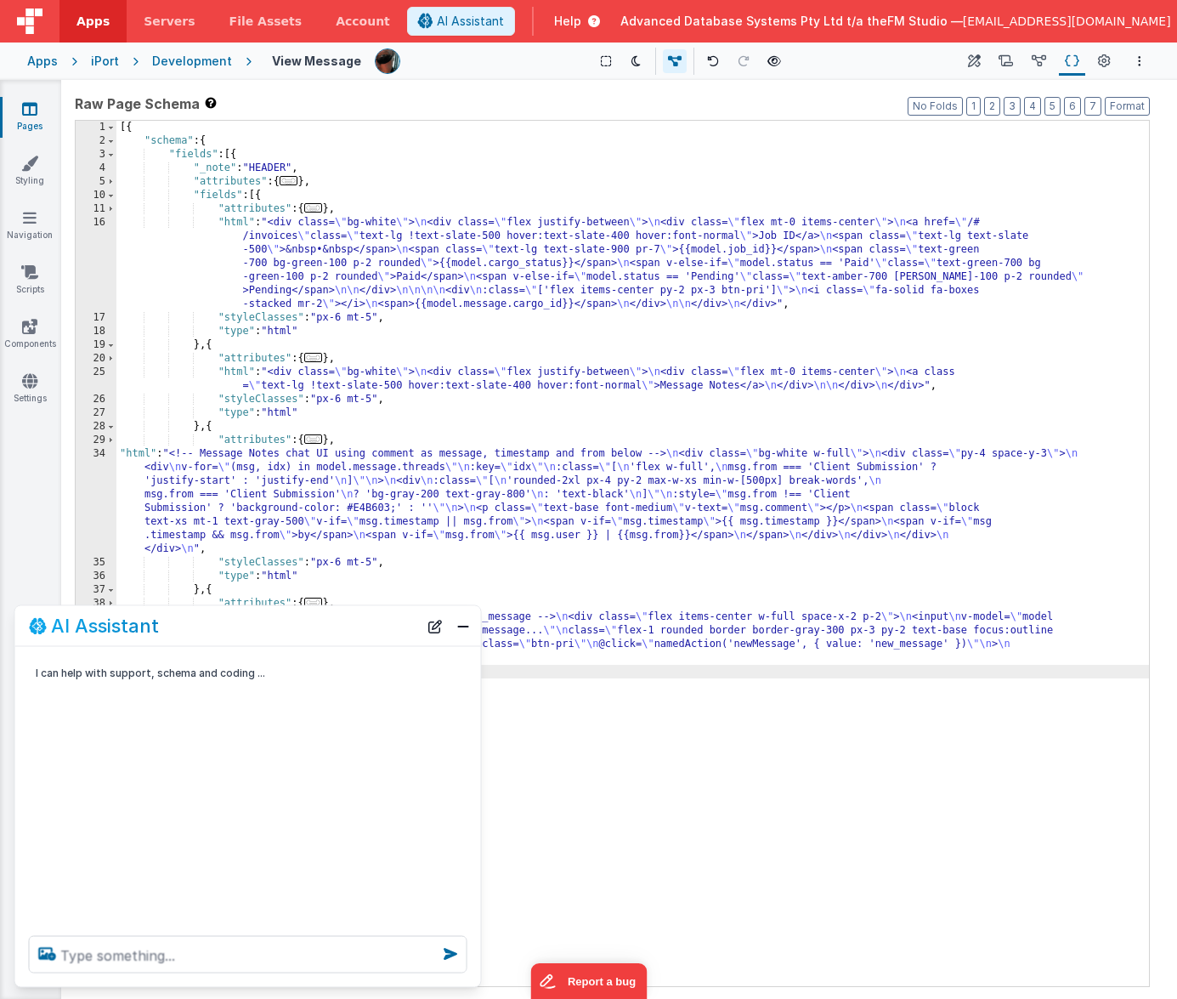
scroll to position [0, 0]
click at [1054, 62] on icon "Options" at bounding box center [1139, 61] width 3 height 12
click at [1012, 92] on p "Save" at bounding box center [1041, 94] width 107 height 17
click at [1006, 63] on icon at bounding box center [1006, 62] width 14 height 18
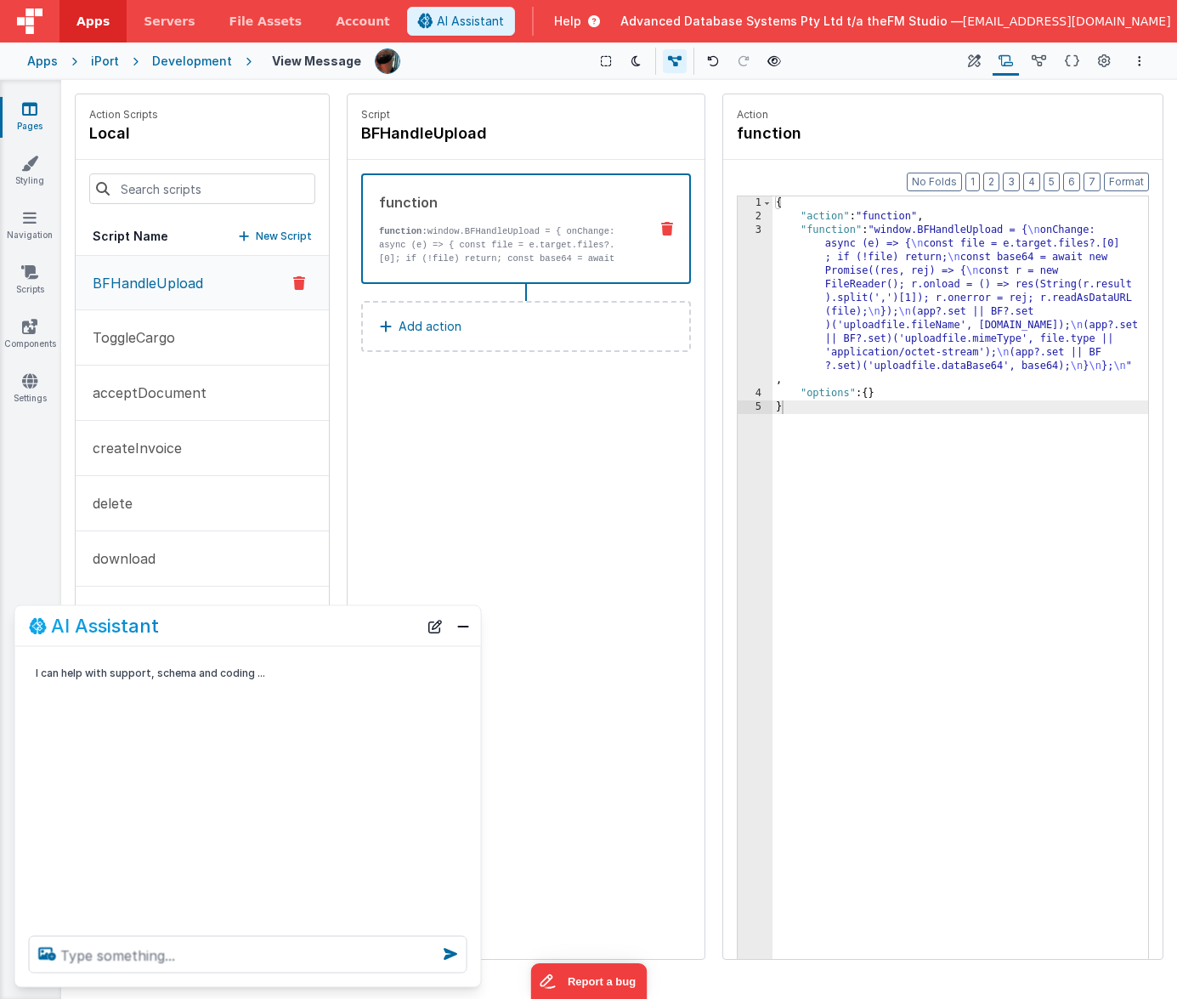
click at [264, 236] on p "New Script" at bounding box center [284, 236] width 56 height 17
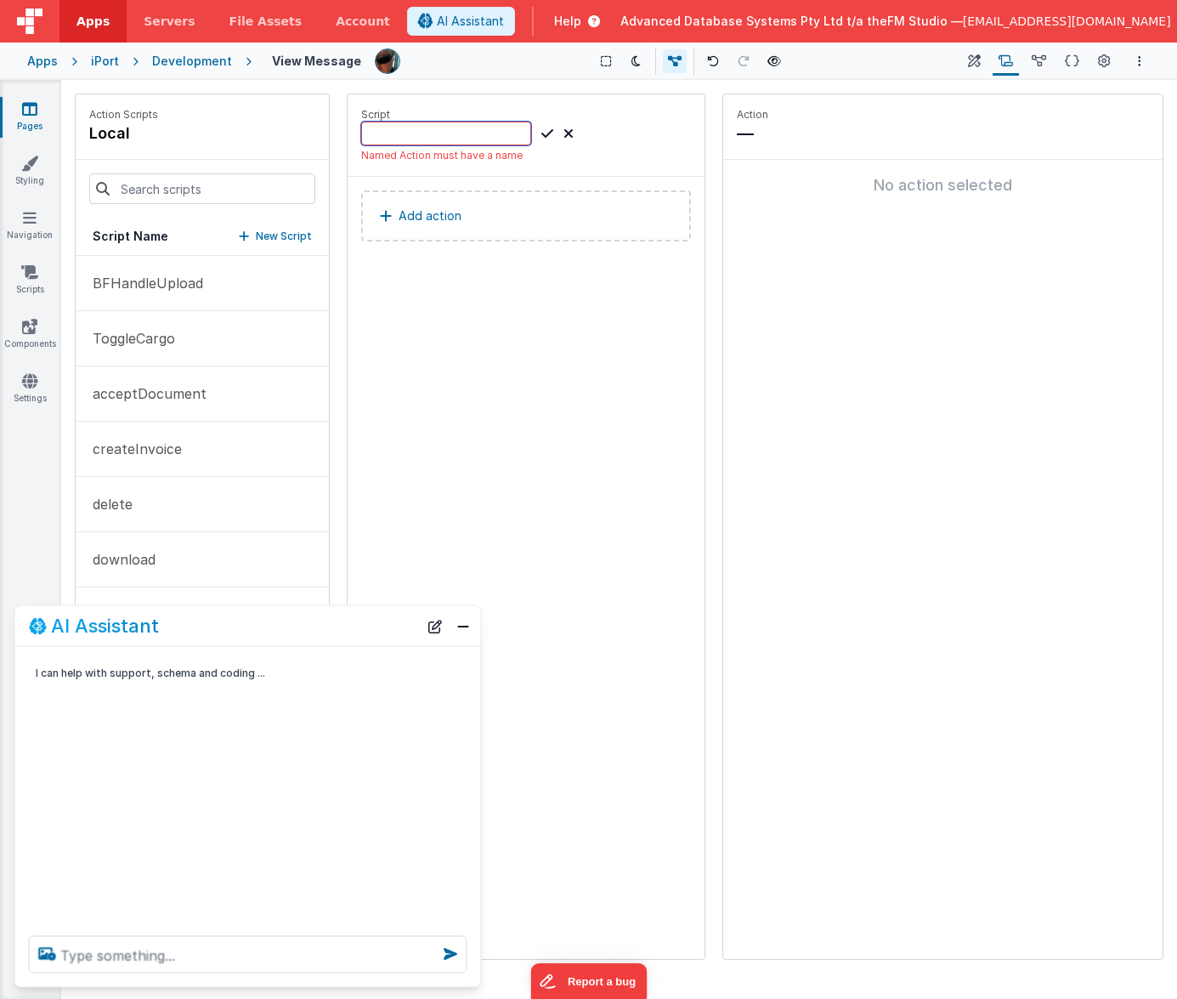
paste input "newMessage"
type input "newMessage"
click at [631, 128] on div "newMessage" at bounding box center [526, 134] width 330 height 24
click at [459, 625] on button "Close" at bounding box center [463, 626] width 22 height 24
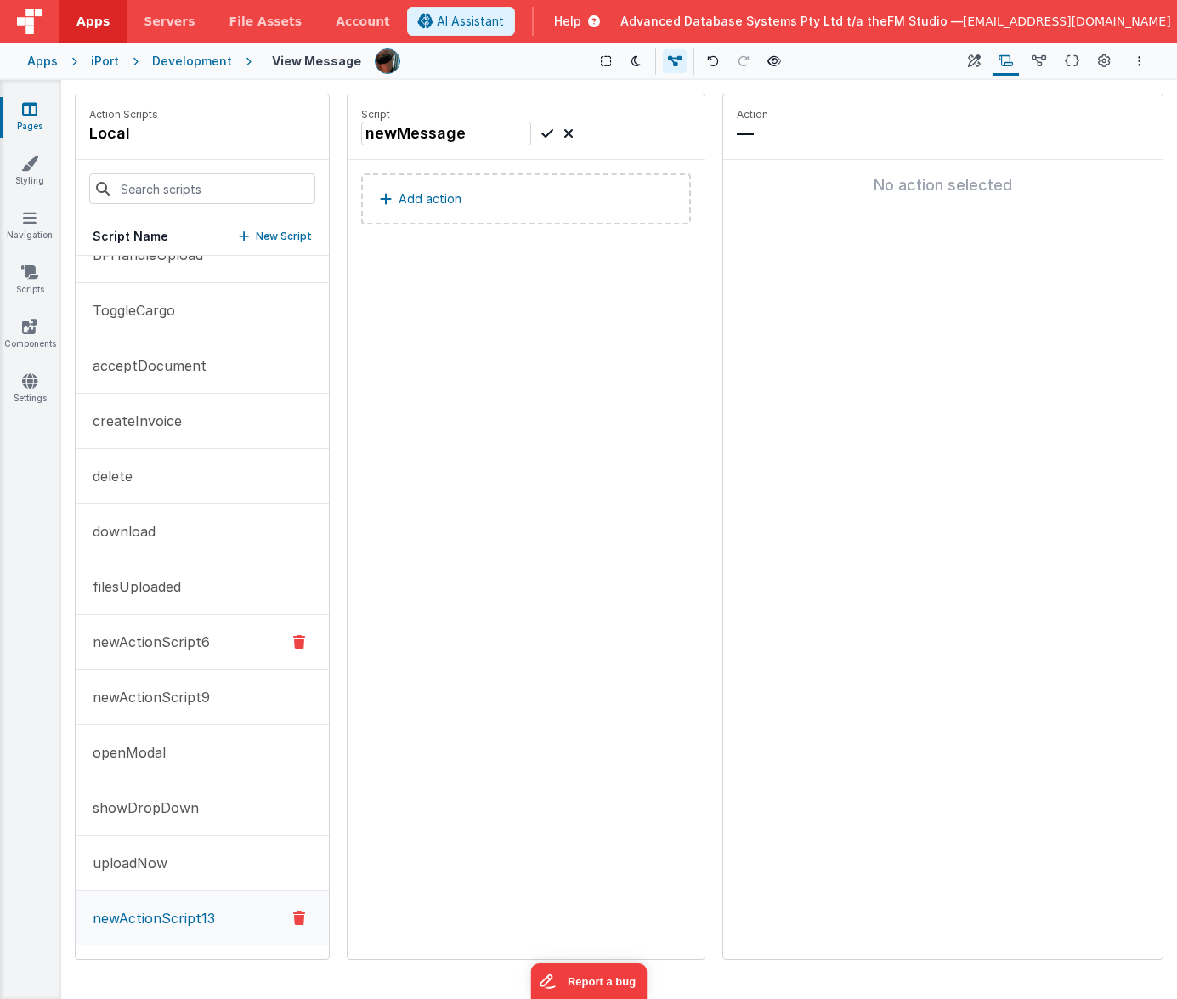
scroll to position [28, 0]
click at [547, 131] on icon at bounding box center [548, 133] width 12 height 20
click at [454, 193] on p "Add action" at bounding box center [430, 199] width 63 height 20
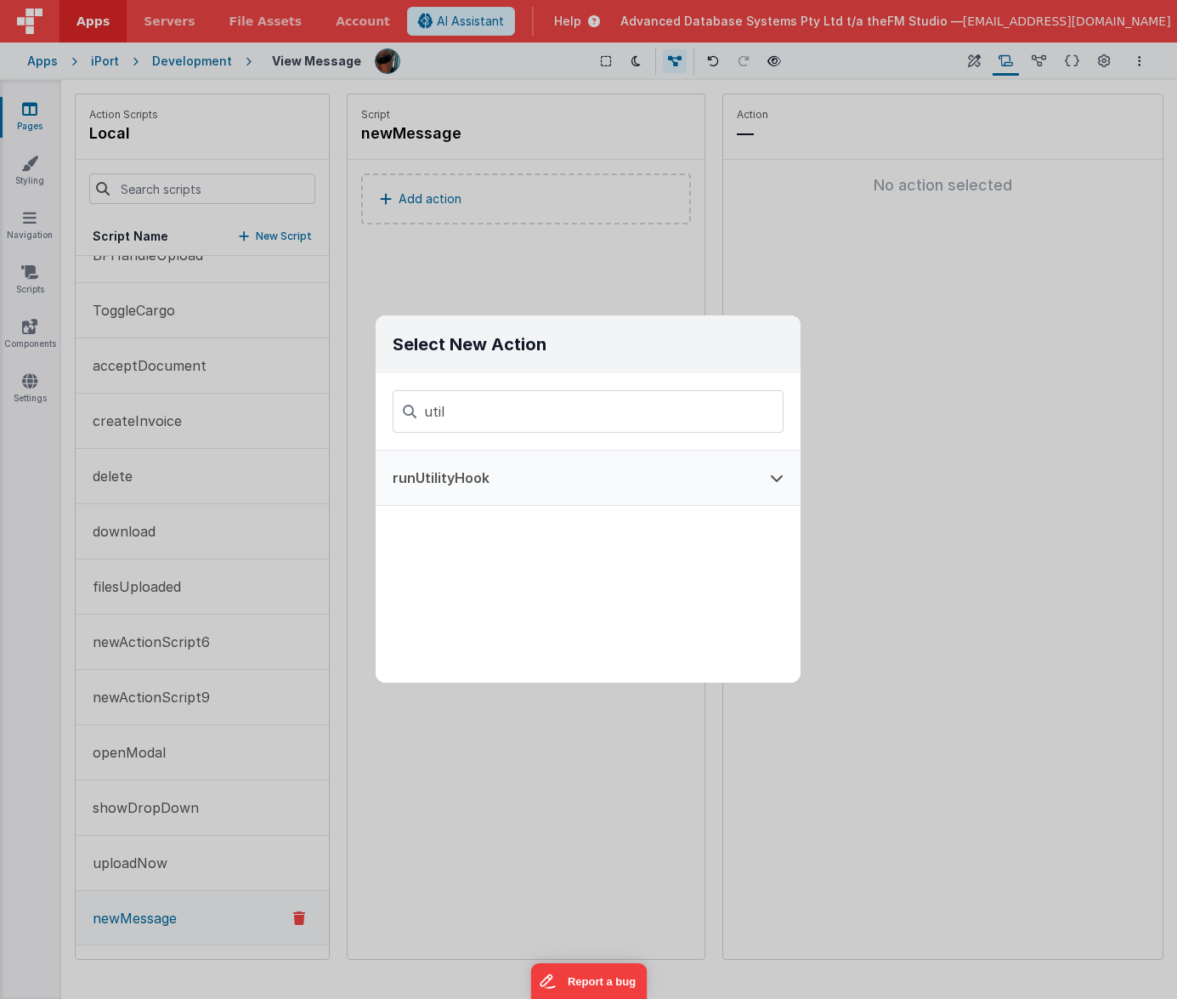
type input "util"
click at [483, 477] on button "runUtilityHook" at bounding box center [564, 478] width 377 height 54
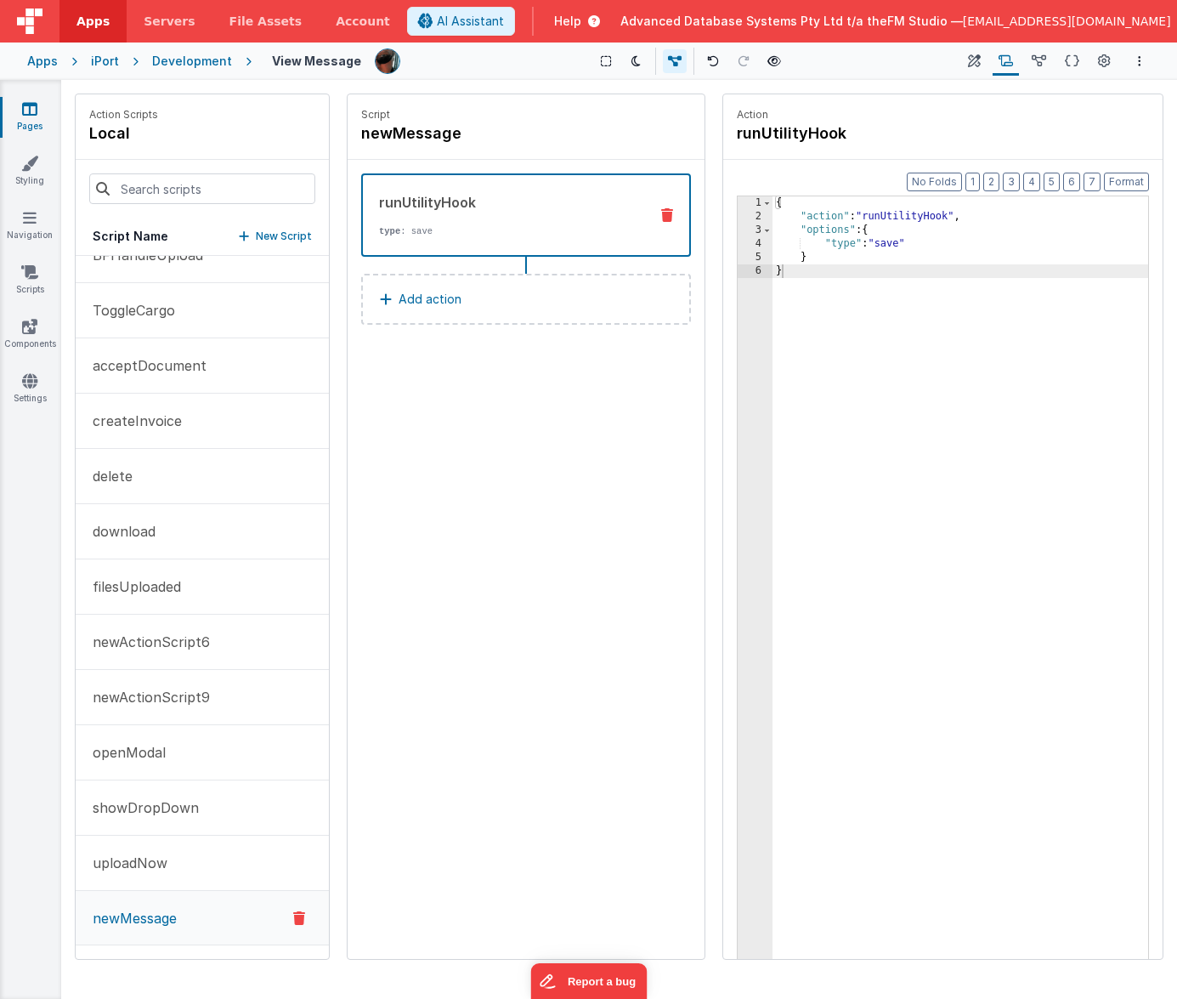
click at [888, 242] on div "{ "action" : "runUtilityHook" , "options" : { "type" : "save" } }" at bounding box center [961, 617] width 376 height 842
click at [583, 414] on div "Script newMessage runUtilityHook type : new_message Add action" at bounding box center [526, 526] width 357 height 865
click at [1054, 63] on button "Options" at bounding box center [1140, 61] width 20 height 20
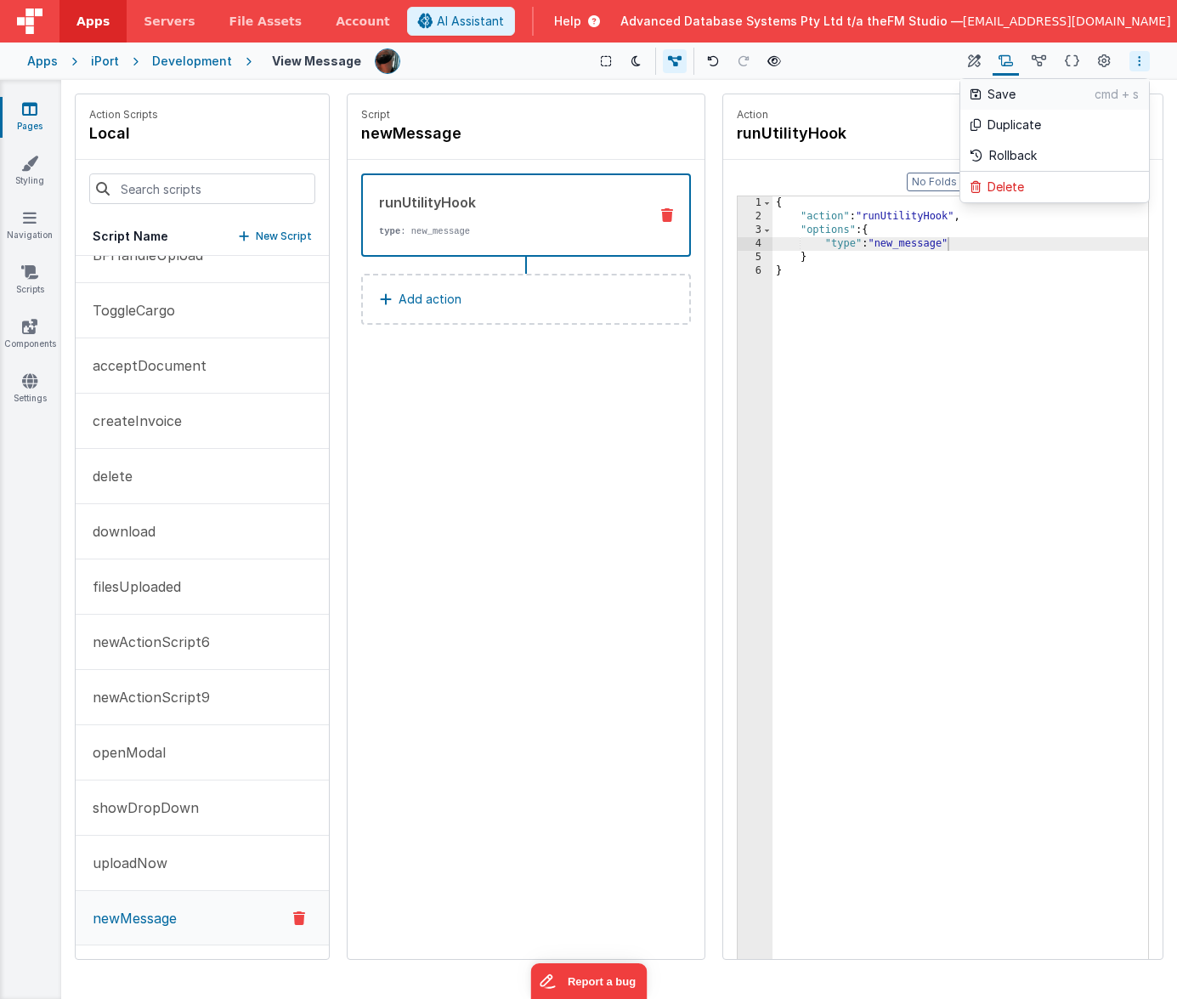
click at [1039, 91] on p "Save" at bounding box center [1041, 94] width 107 height 17
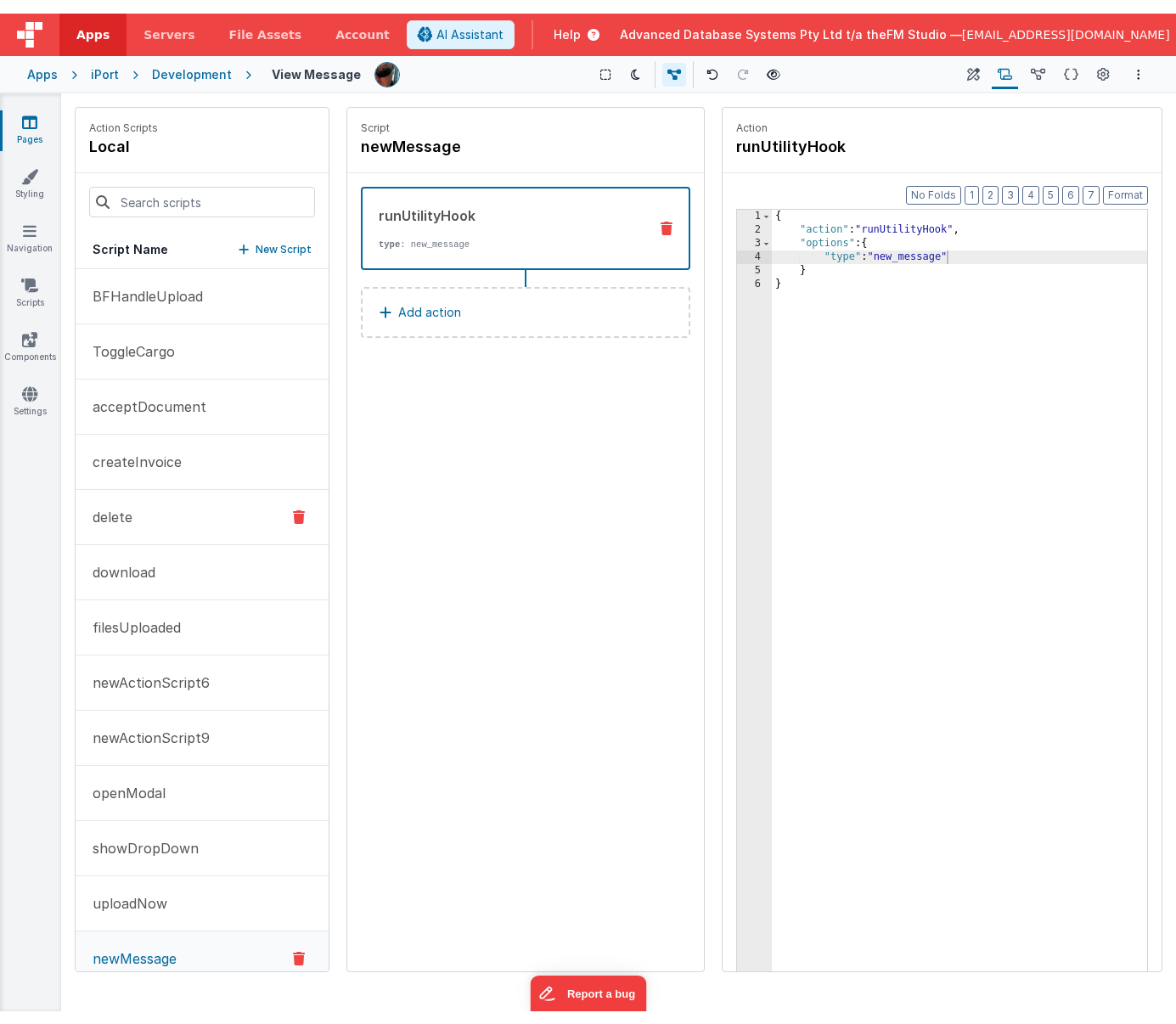
scroll to position [0, 0]
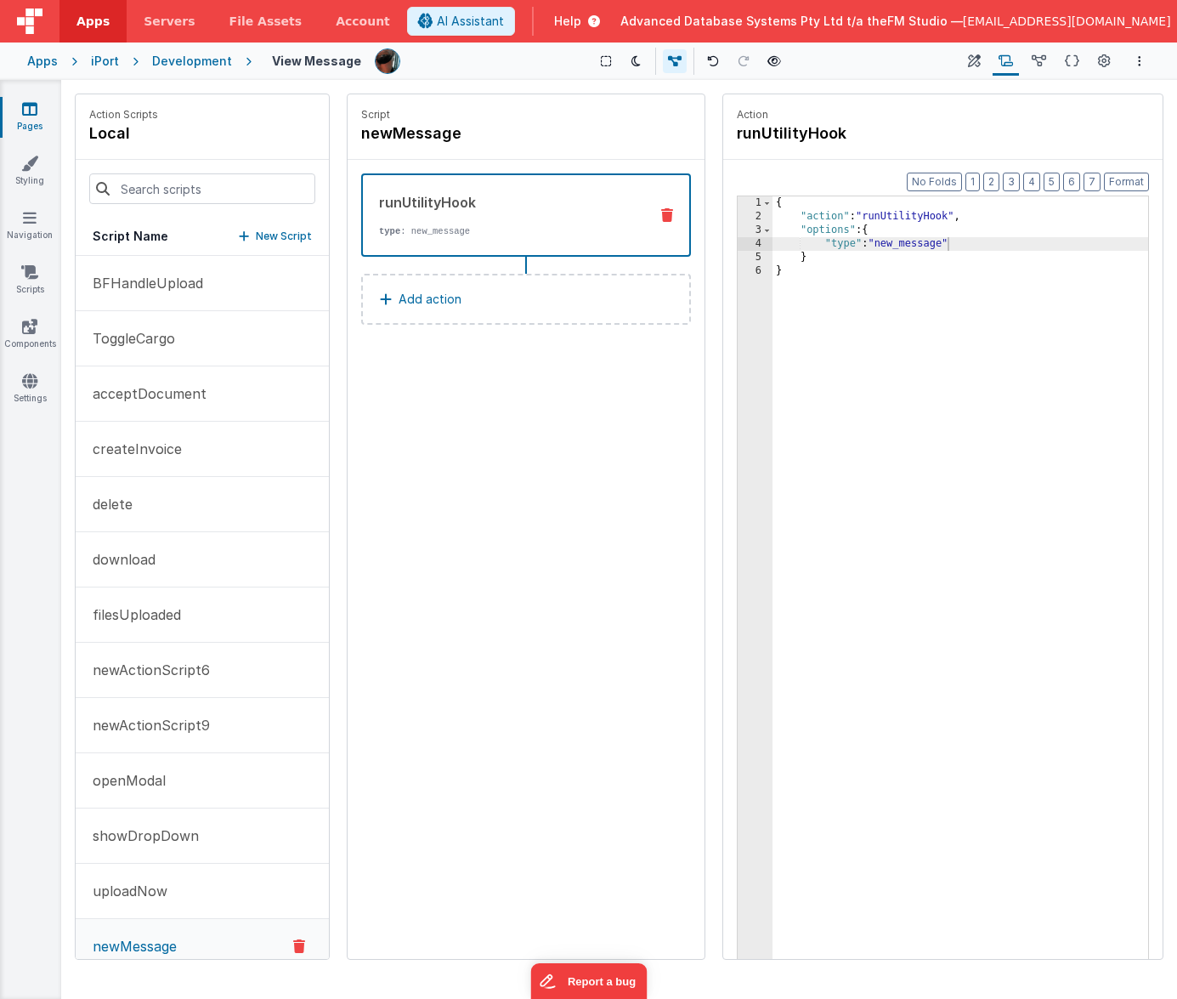
click at [950, 244] on div "{ "action" : "runUtilityHook" , "options" : { "type" : "new_message" } }" at bounding box center [961, 617] width 376 height 842
click at [1054, 57] on icon at bounding box center [1072, 62] width 14 height 18
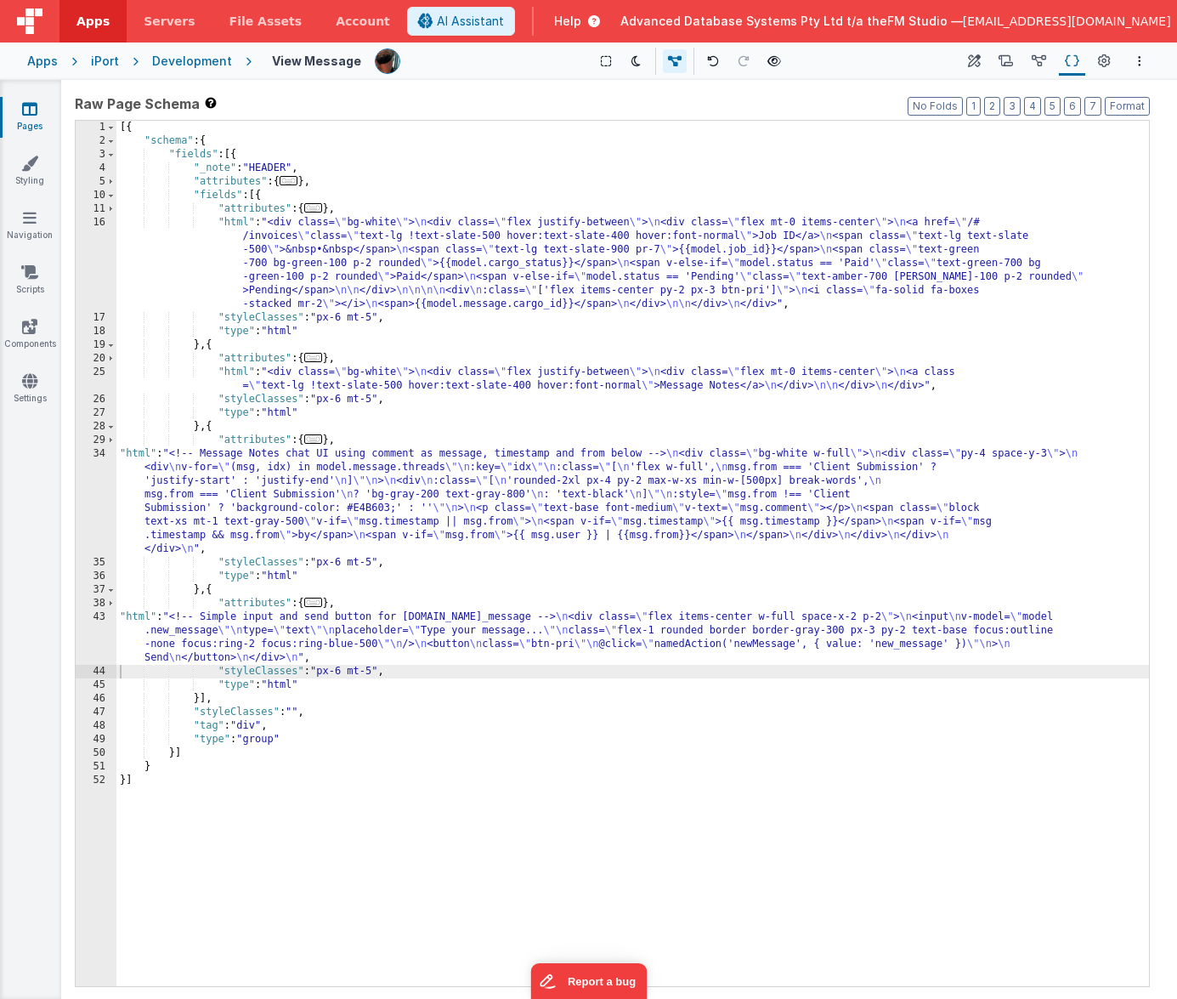
click at [462, 647] on div "[{ "schema" : { "fields" : [{ "_note" : "HEADER" , "attributes" : { ... } , "fi…" at bounding box center [632, 567] width 1033 height 893
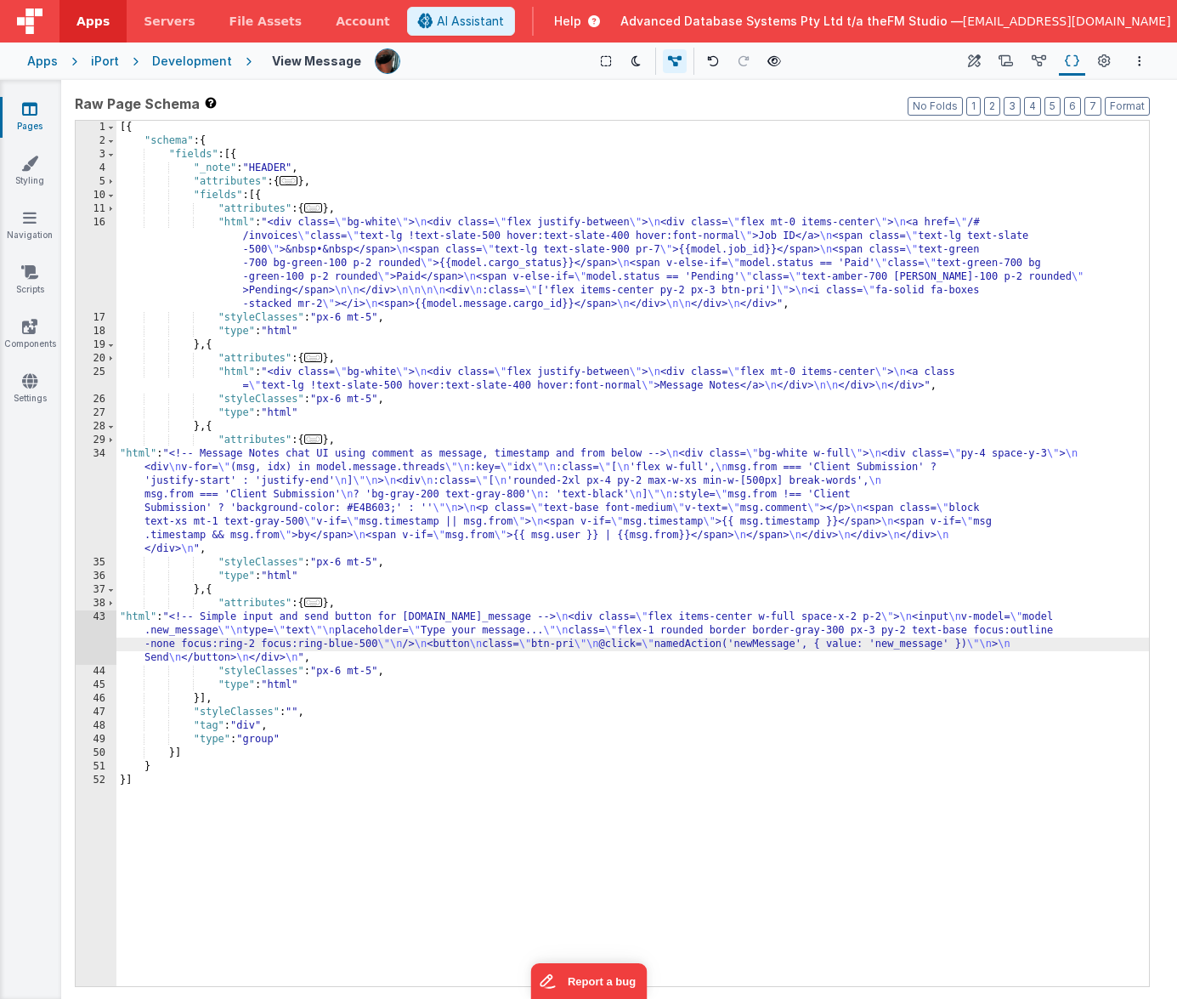
click at [88, 635] on div "43" at bounding box center [96, 637] width 41 height 54
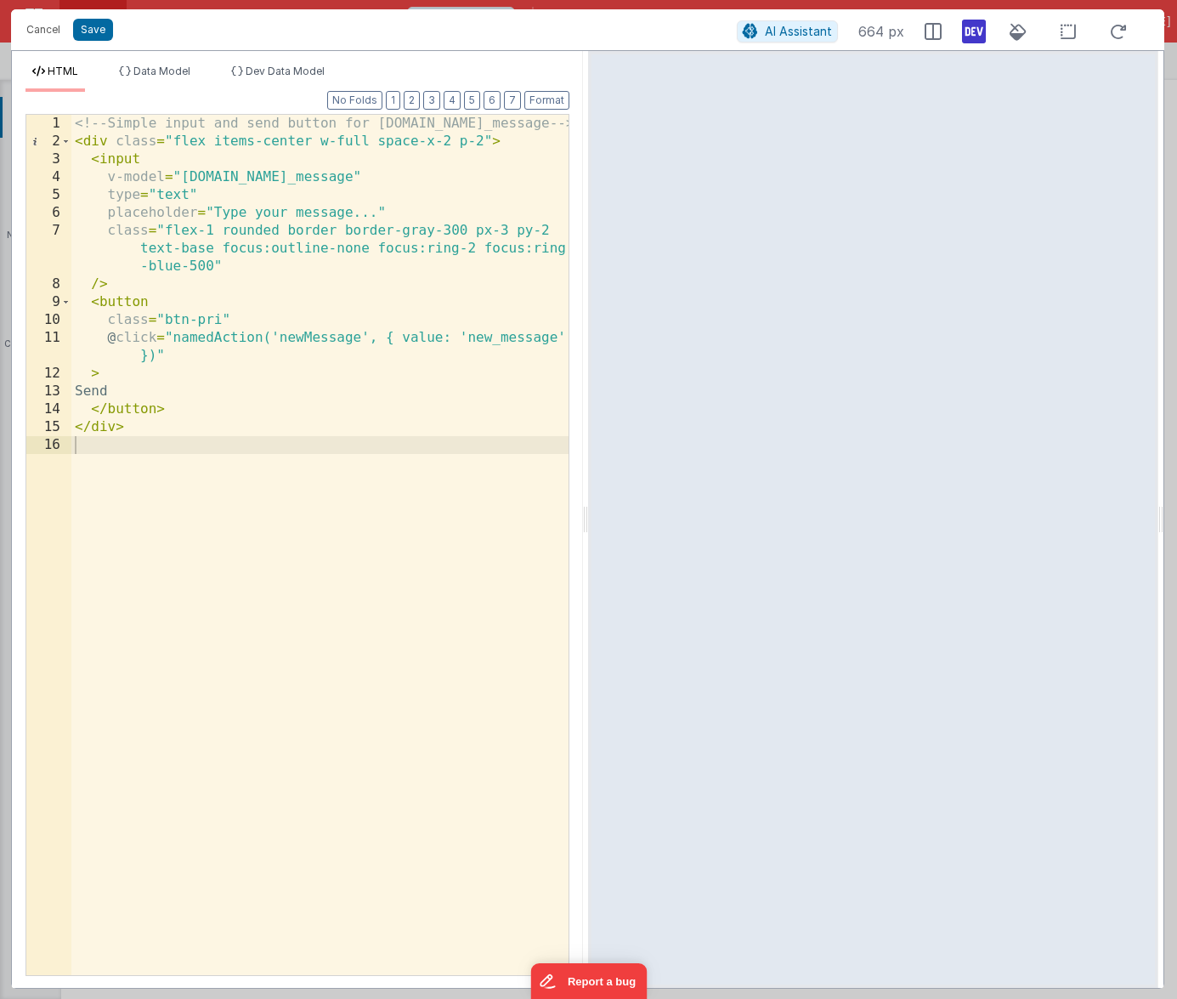
click at [485, 340] on div "<!-- Simple input and send button for model.new_message --> < div class = "flex…" at bounding box center [319, 563] width 497 height 896
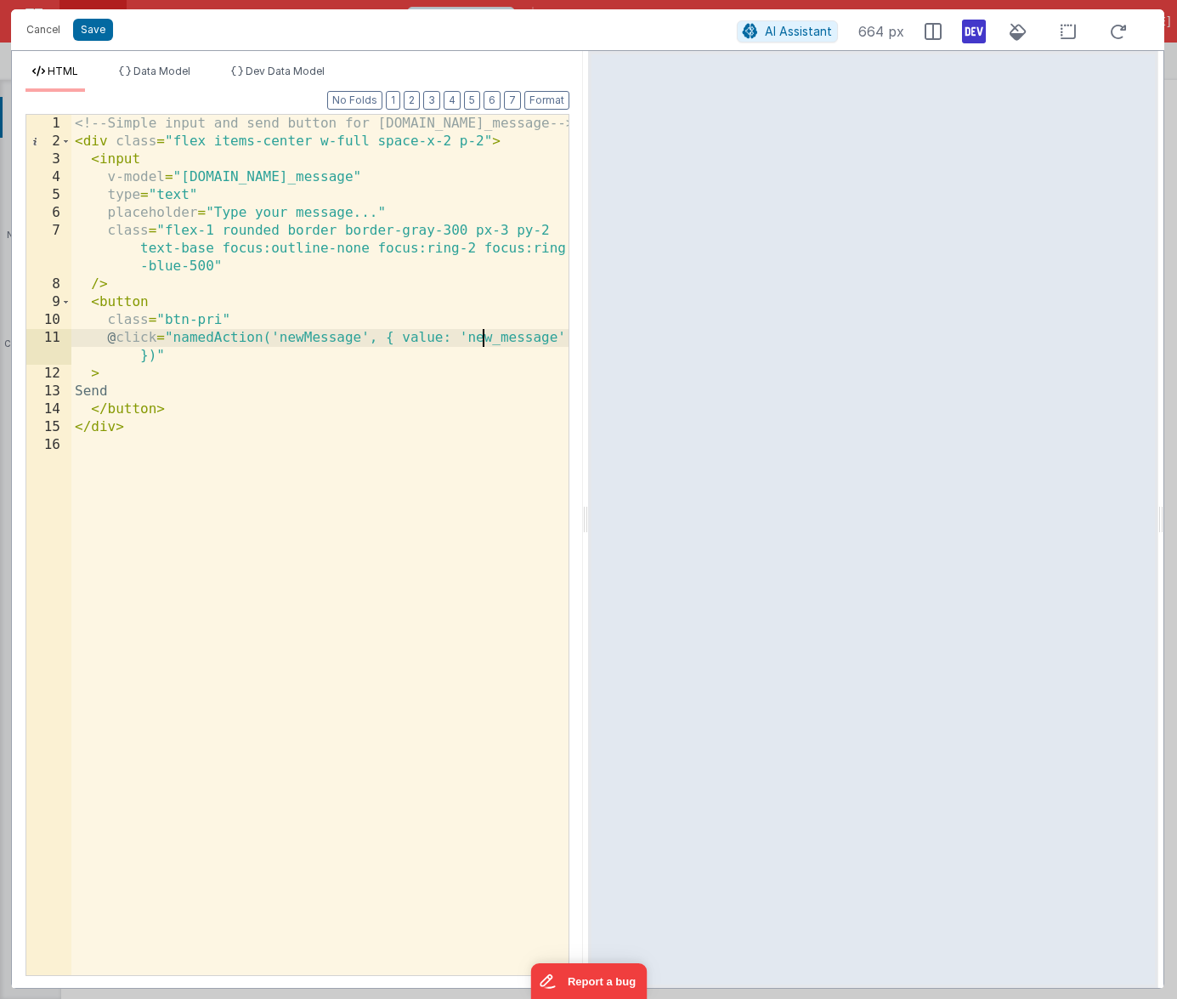
click at [485, 340] on div "<!-- Simple input and send button for model.new_message --> < div class = "flex…" at bounding box center [319, 563] width 497 height 896
click at [38, 23] on button "Cancel" at bounding box center [43, 30] width 51 height 24
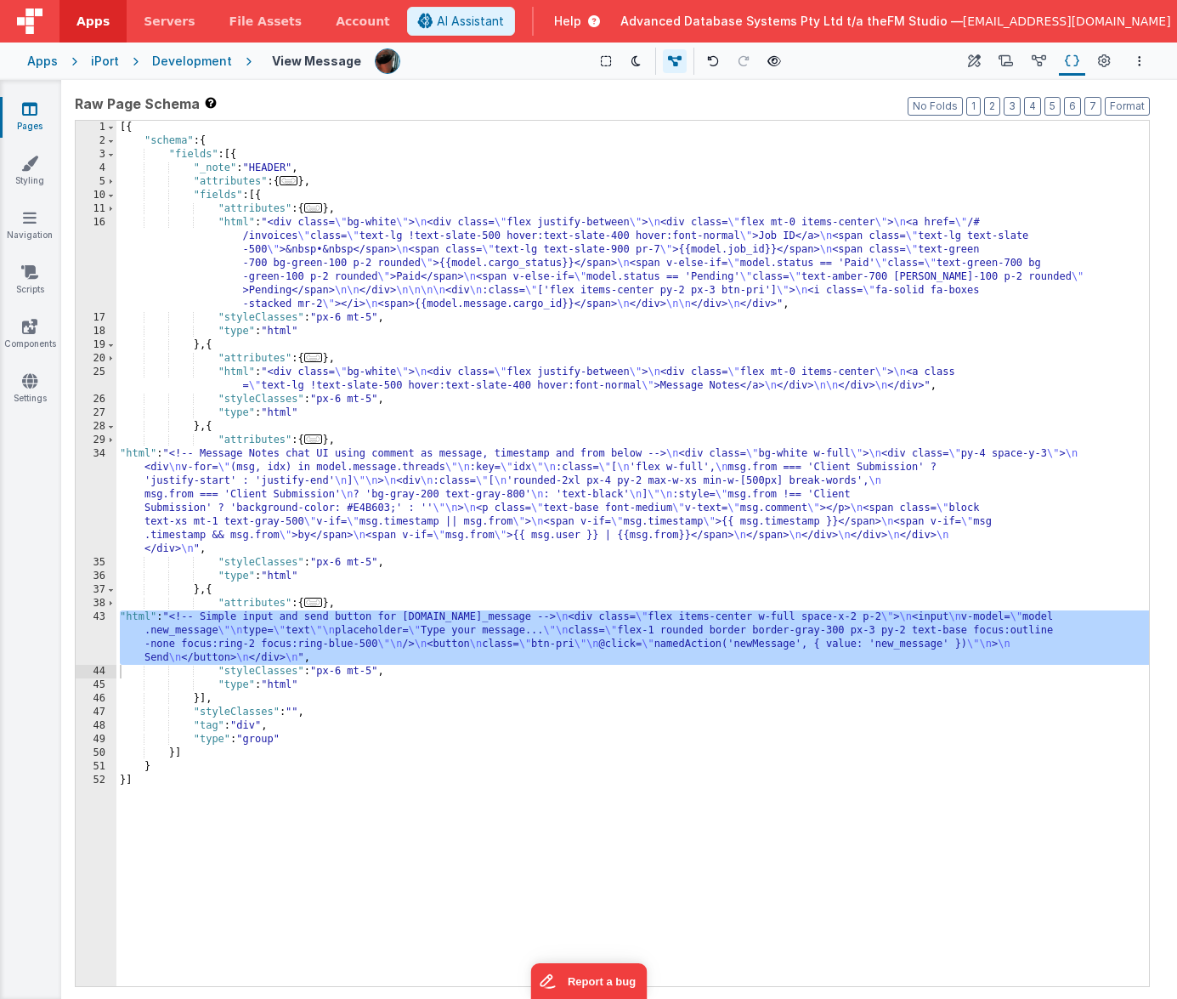
click at [447, 632] on div "[{ "schema" : { "fields" : [{ "_note" : "HEADER" , "attributes" : { ... } , "fi…" at bounding box center [632, 567] width 1033 height 893
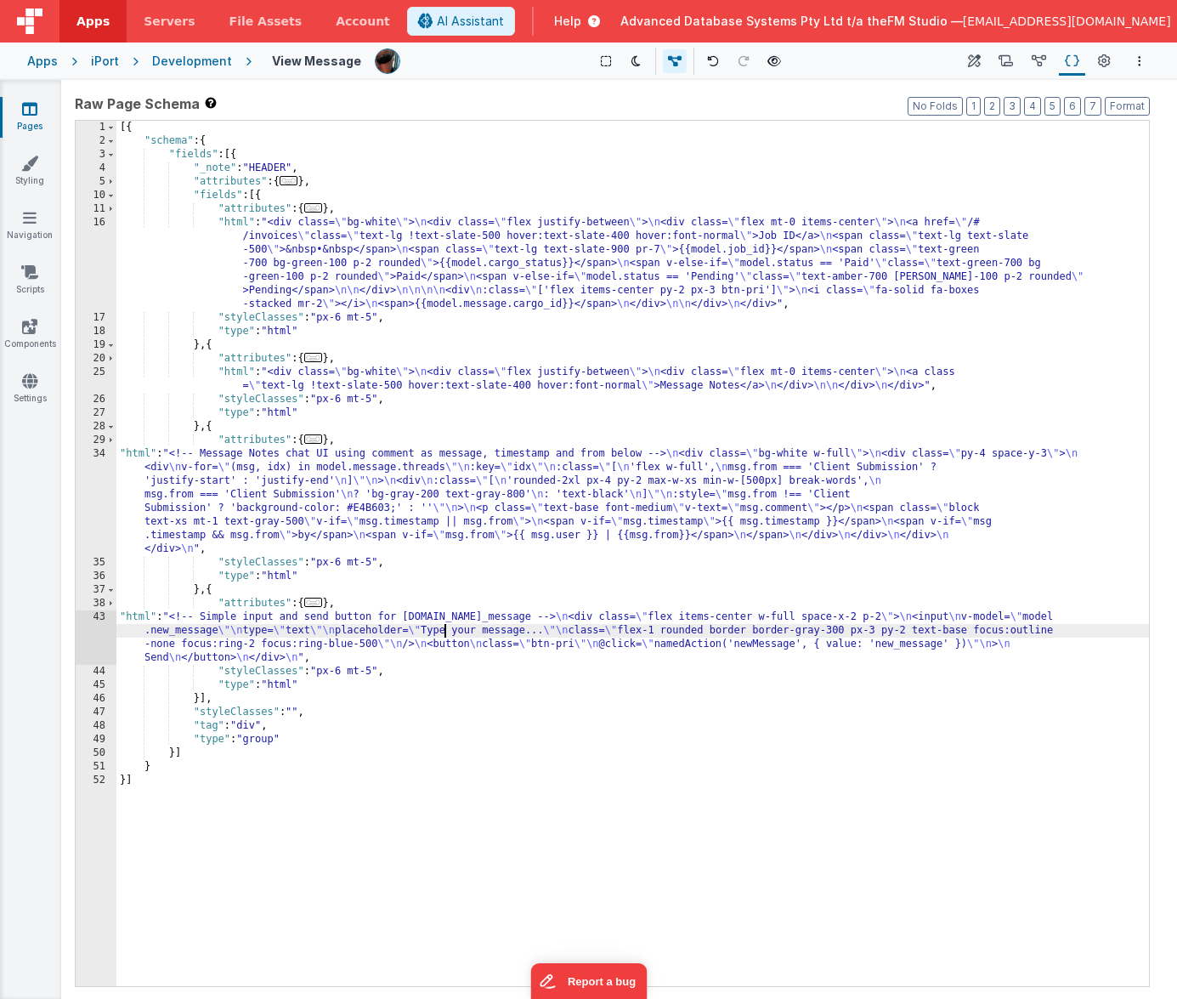
click at [94, 638] on div "43" at bounding box center [96, 637] width 41 height 54
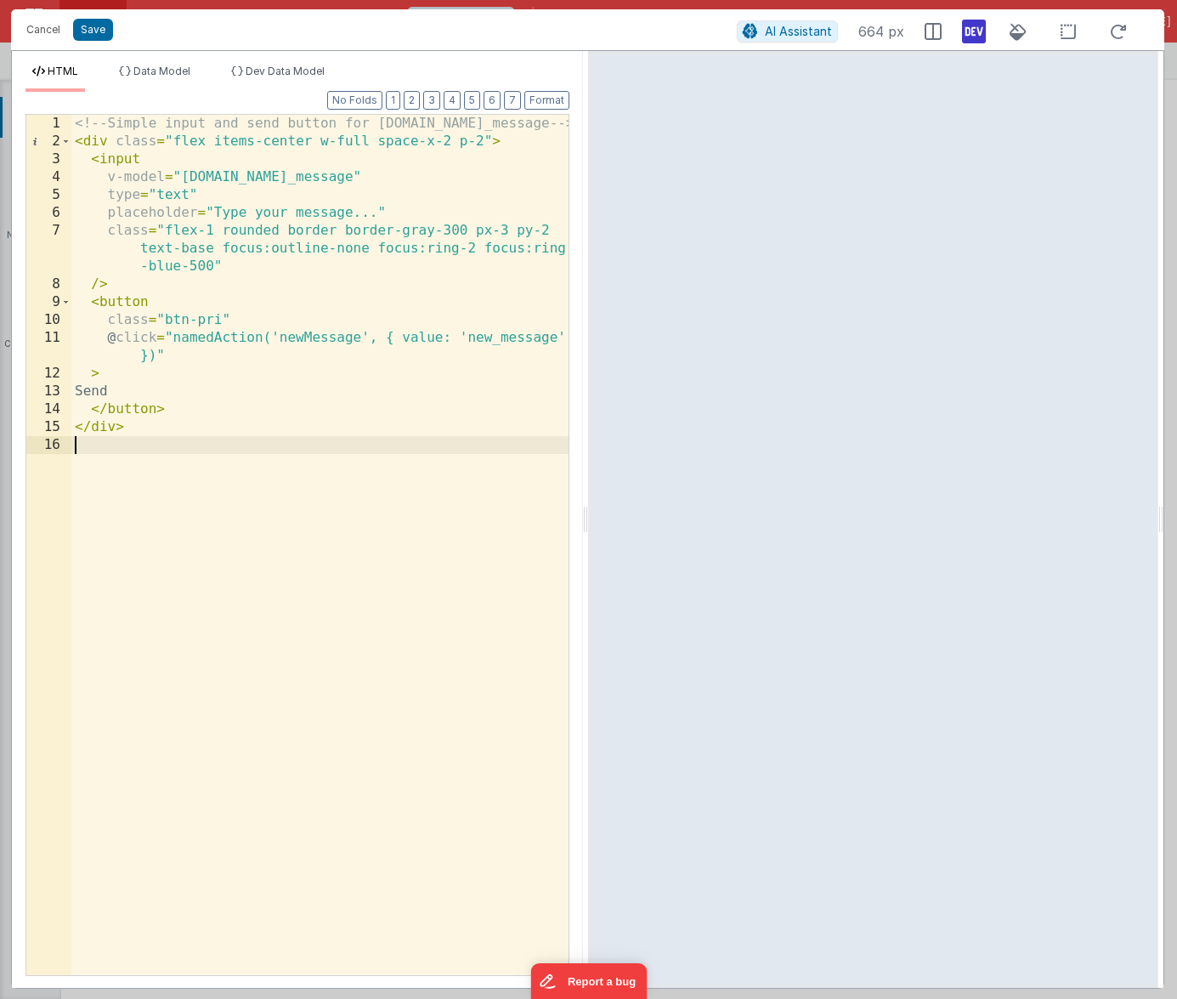
click at [264, 344] on div "<!-- Simple input and send button for model.new_message --> < div class = "flex…" at bounding box center [319, 563] width 497 height 896
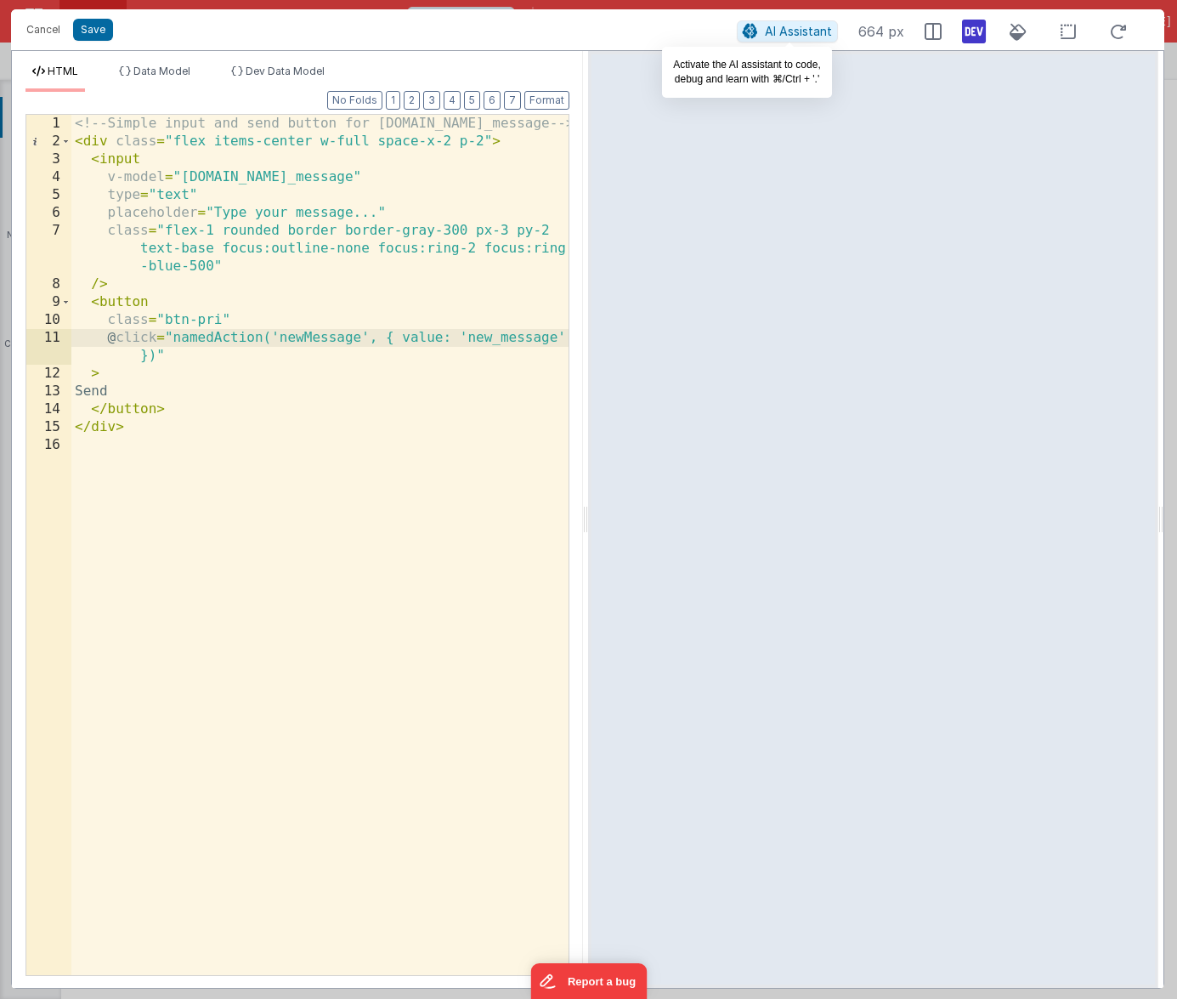
click at [792, 25] on span "AI Assistant" at bounding box center [798, 31] width 67 height 14
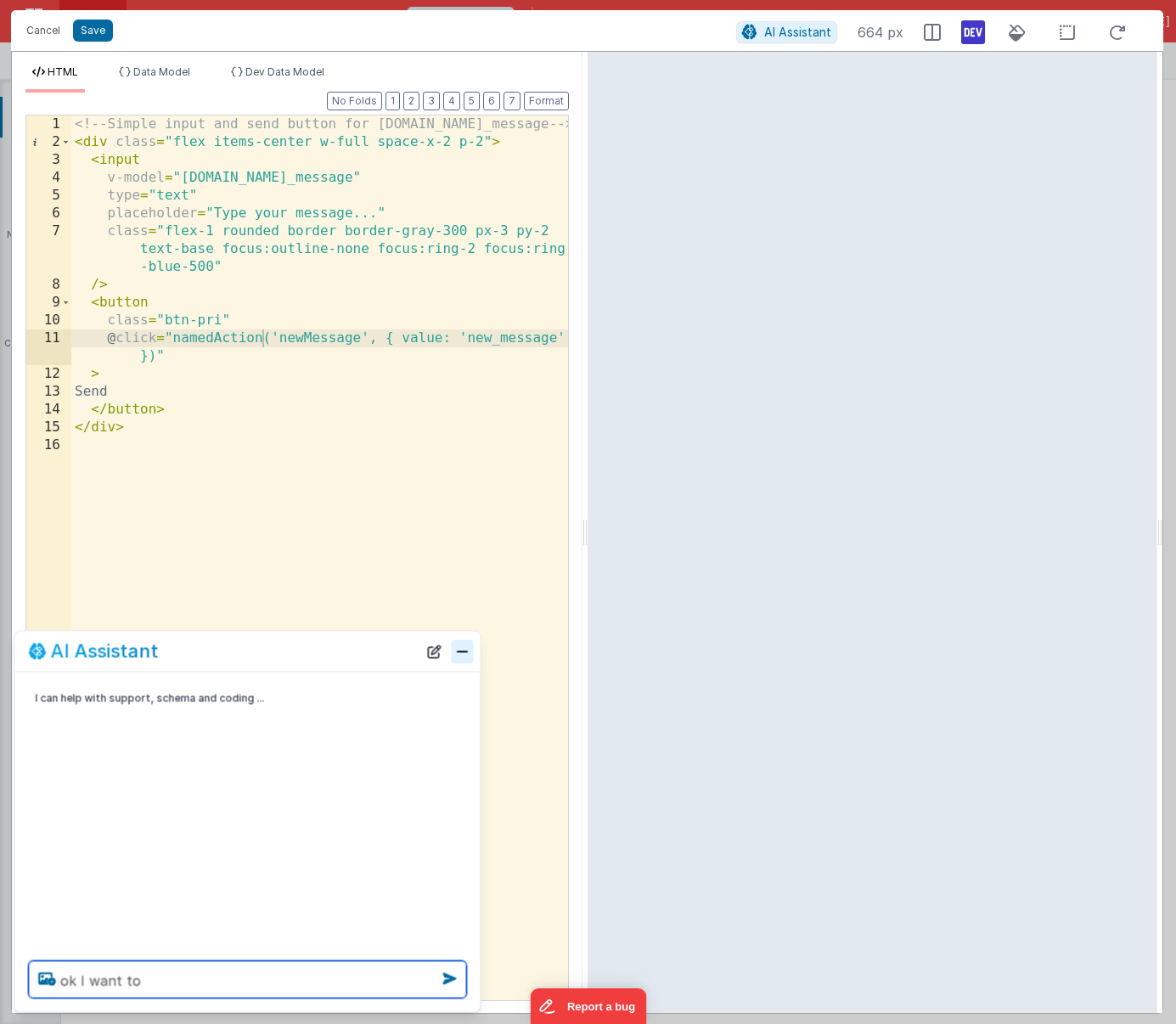
type textarea "ok I want to"
click at [466, 648] on button "Close" at bounding box center [463, 651] width 22 height 24
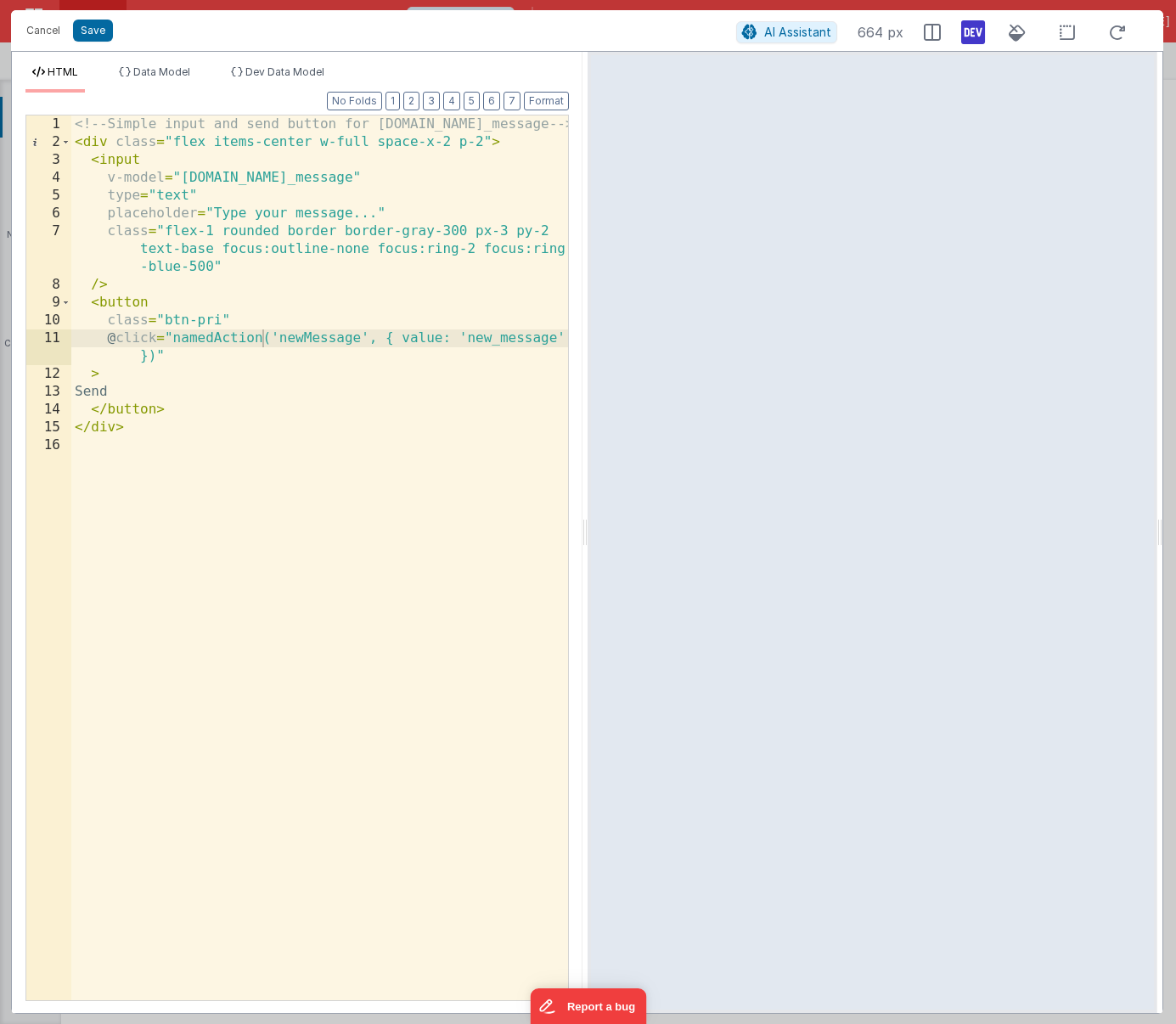
click at [488, 343] on div "<!-- Simple input and send button for model.new_message --> < div class = "flex…" at bounding box center [319, 575] width 497 height 920
click at [88, 28] on button "Save" at bounding box center [93, 31] width 40 height 22
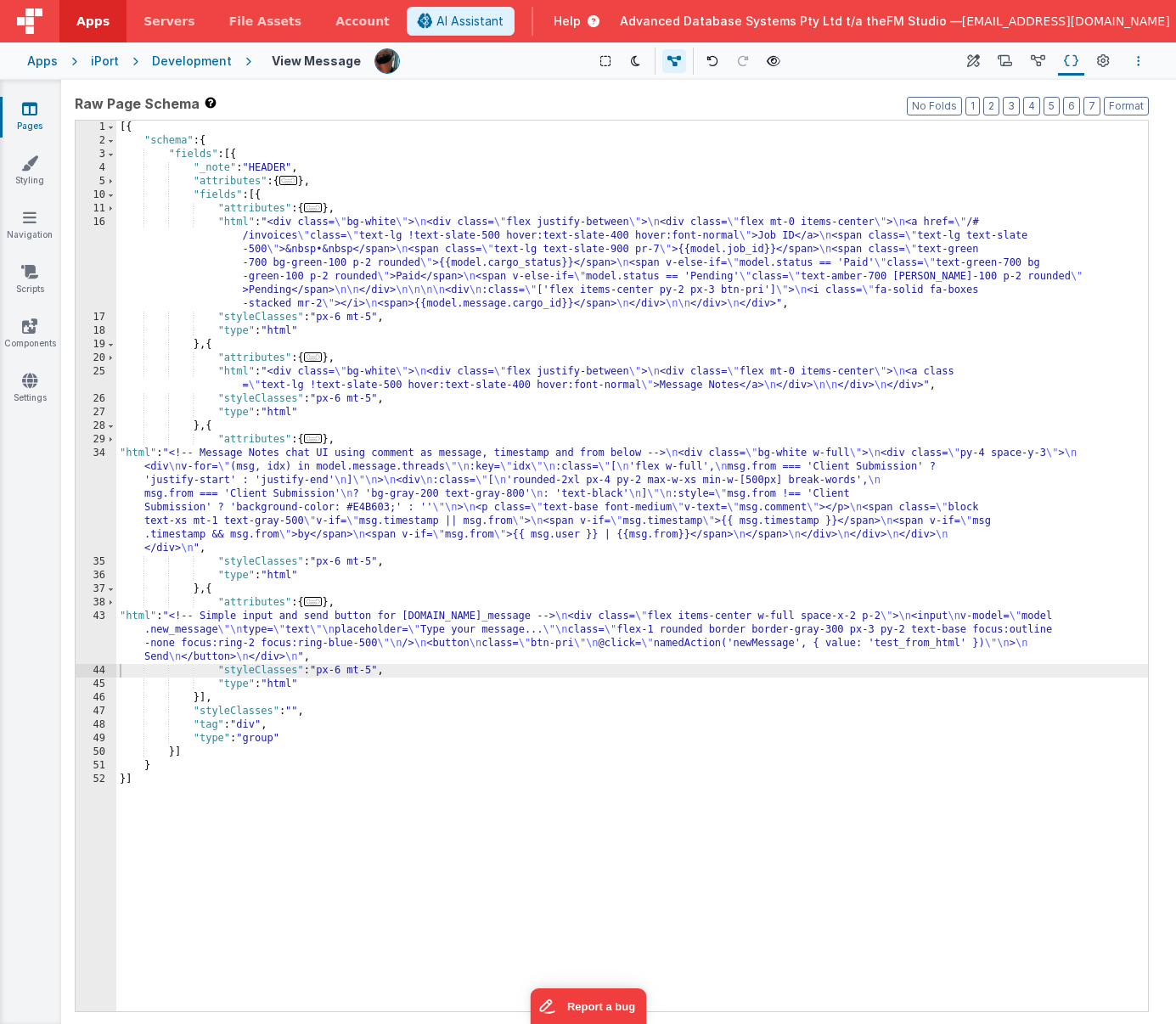
click at [1053, 60] on button "Options" at bounding box center [1139, 61] width 20 height 20
click at [1041, 97] on p "Save" at bounding box center [1040, 94] width 107 height 17
click at [428, 632] on div "[{ "schema" : { "fields" : [{ "_note" : "HEADER" , "attributes" : { ... } , "fi…" at bounding box center [631, 579] width 1032 height 918
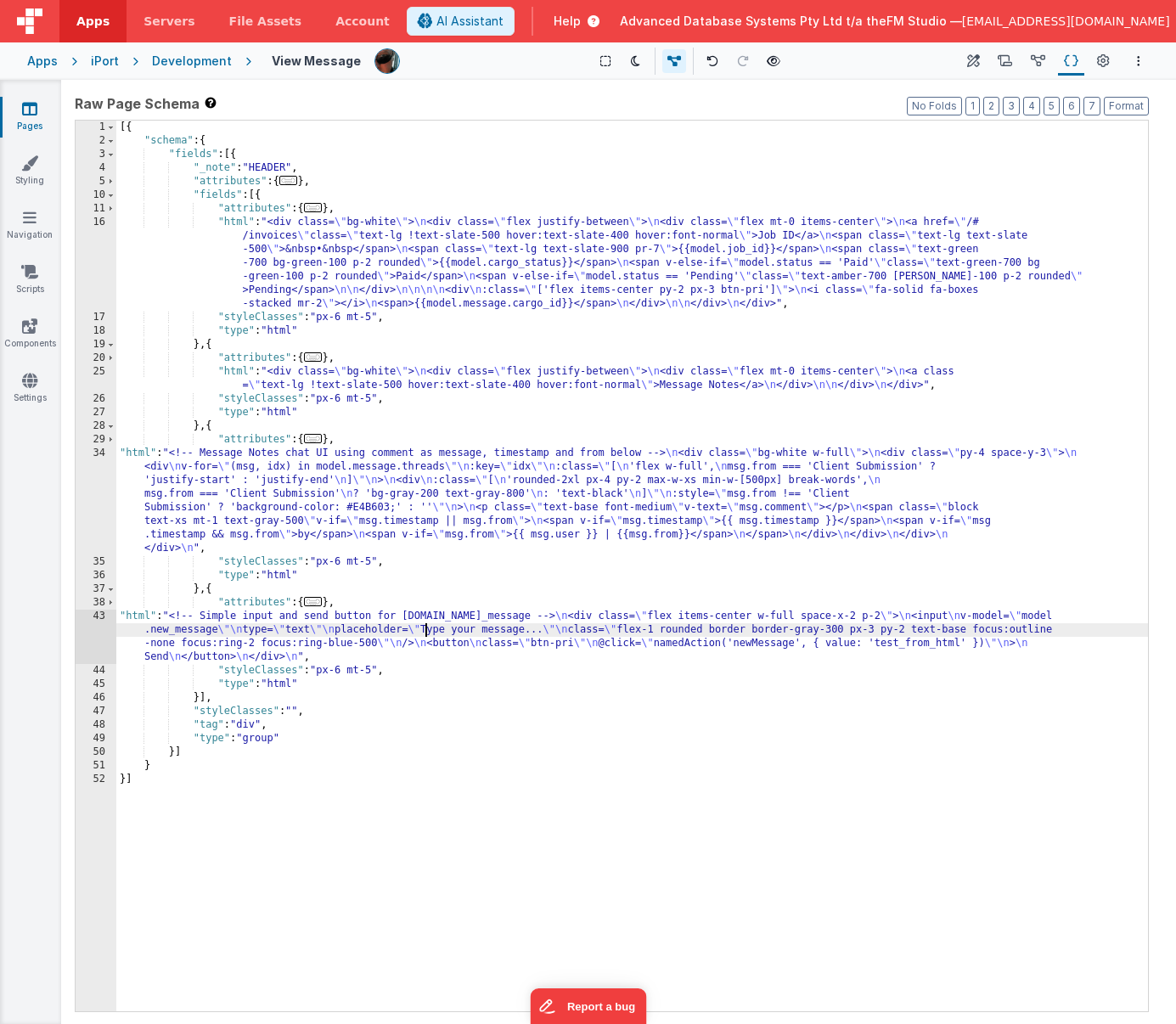
click at [100, 627] on div "43" at bounding box center [96, 636] width 41 height 54
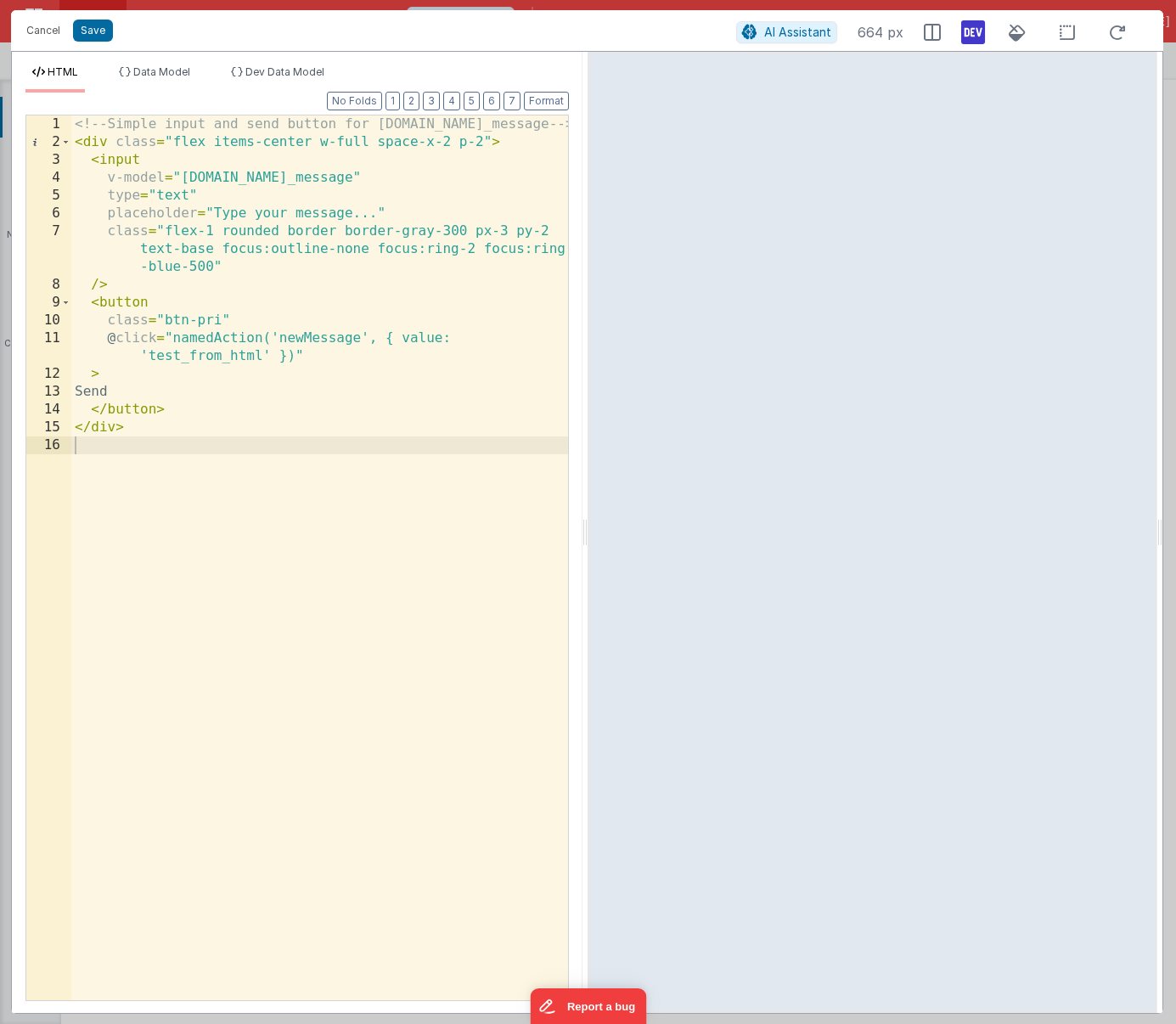
click at [218, 354] on div "<!-- Simple input and send button for model.new_message --> < div class = "flex…" at bounding box center [319, 575] width 497 height 920
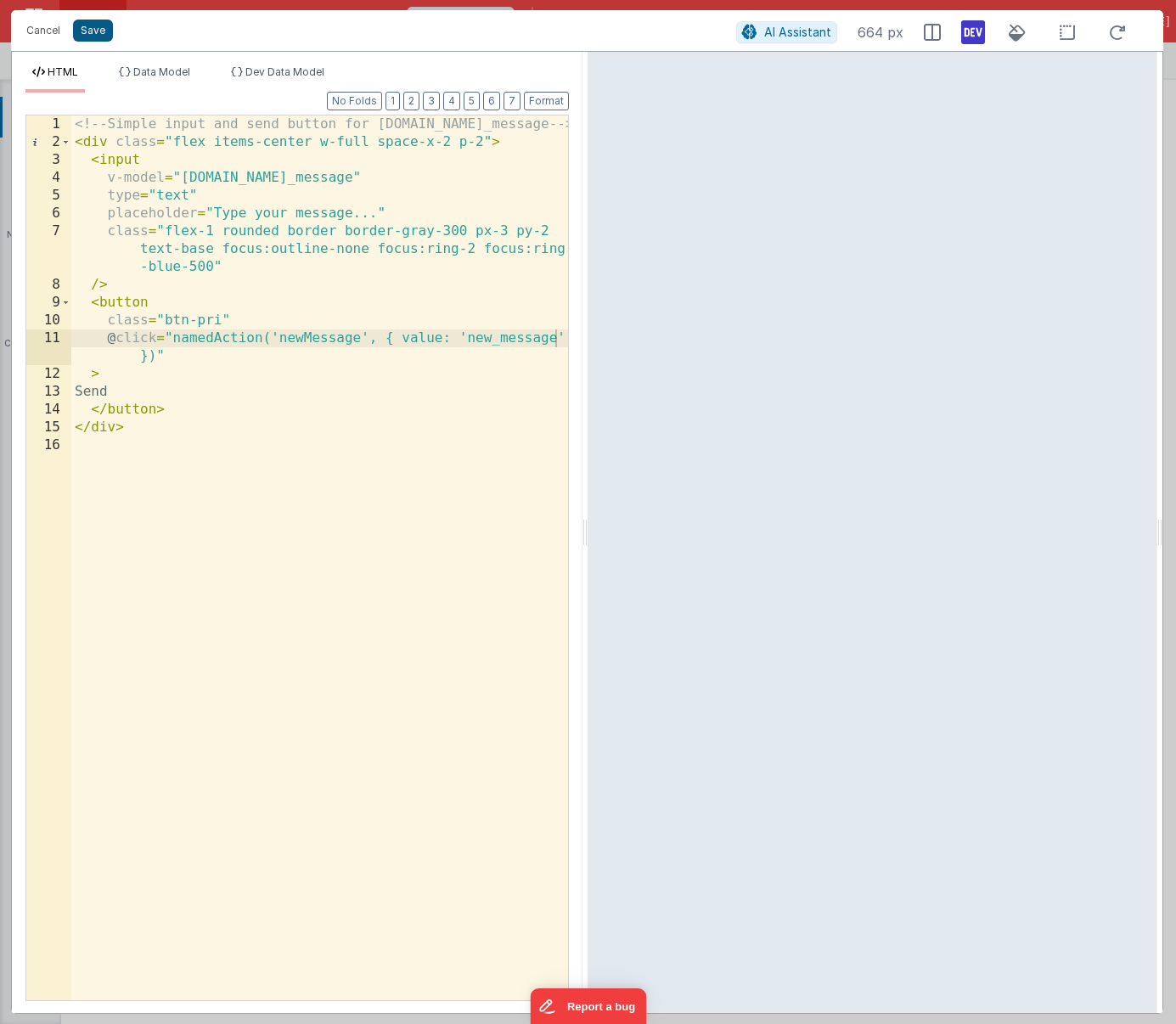
click at [87, 28] on button "Save" at bounding box center [93, 31] width 40 height 22
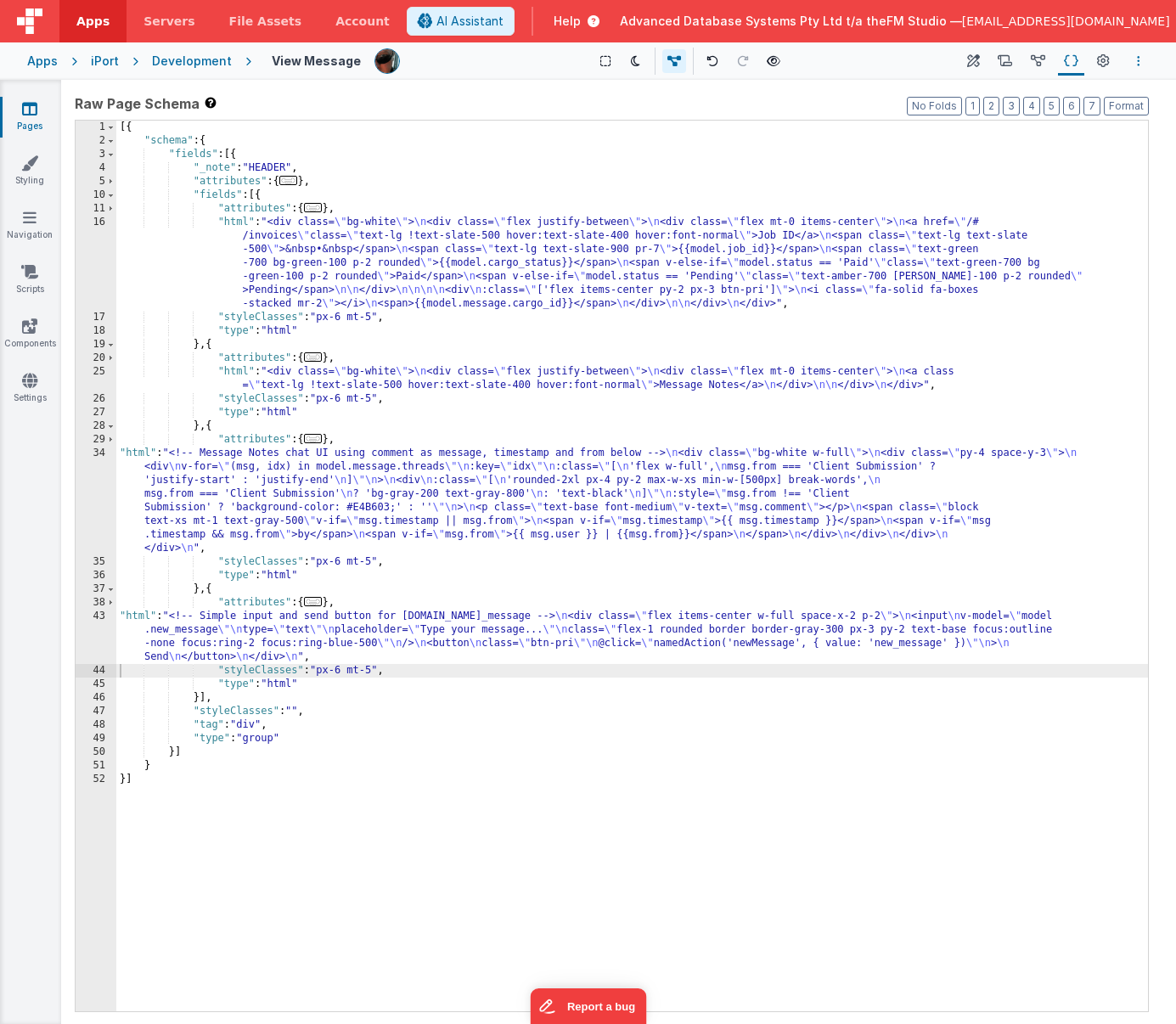
click at [1053, 60] on icon "Options" at bounding box center [1138, 61] width 3 height 12
click at [1053, 94] on p "Save" at bounding box center [1040, 94] width 107 height 17
click at [1005, 58] on icon at bounding box center [1005, 62] width 14 height 18
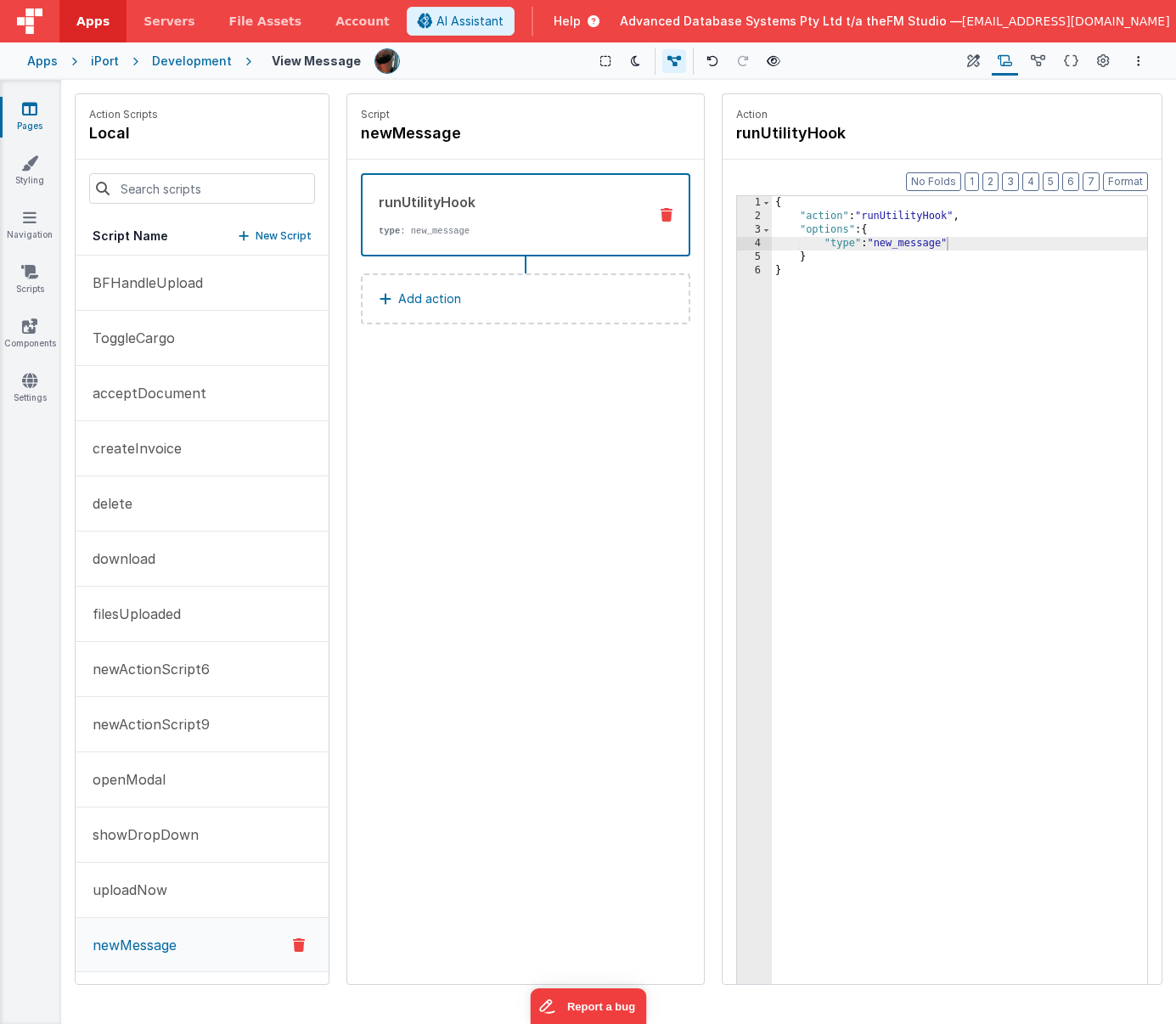
click at [465, 300] on button "Add action" at bounding box center [526, 299] width 330 height 51
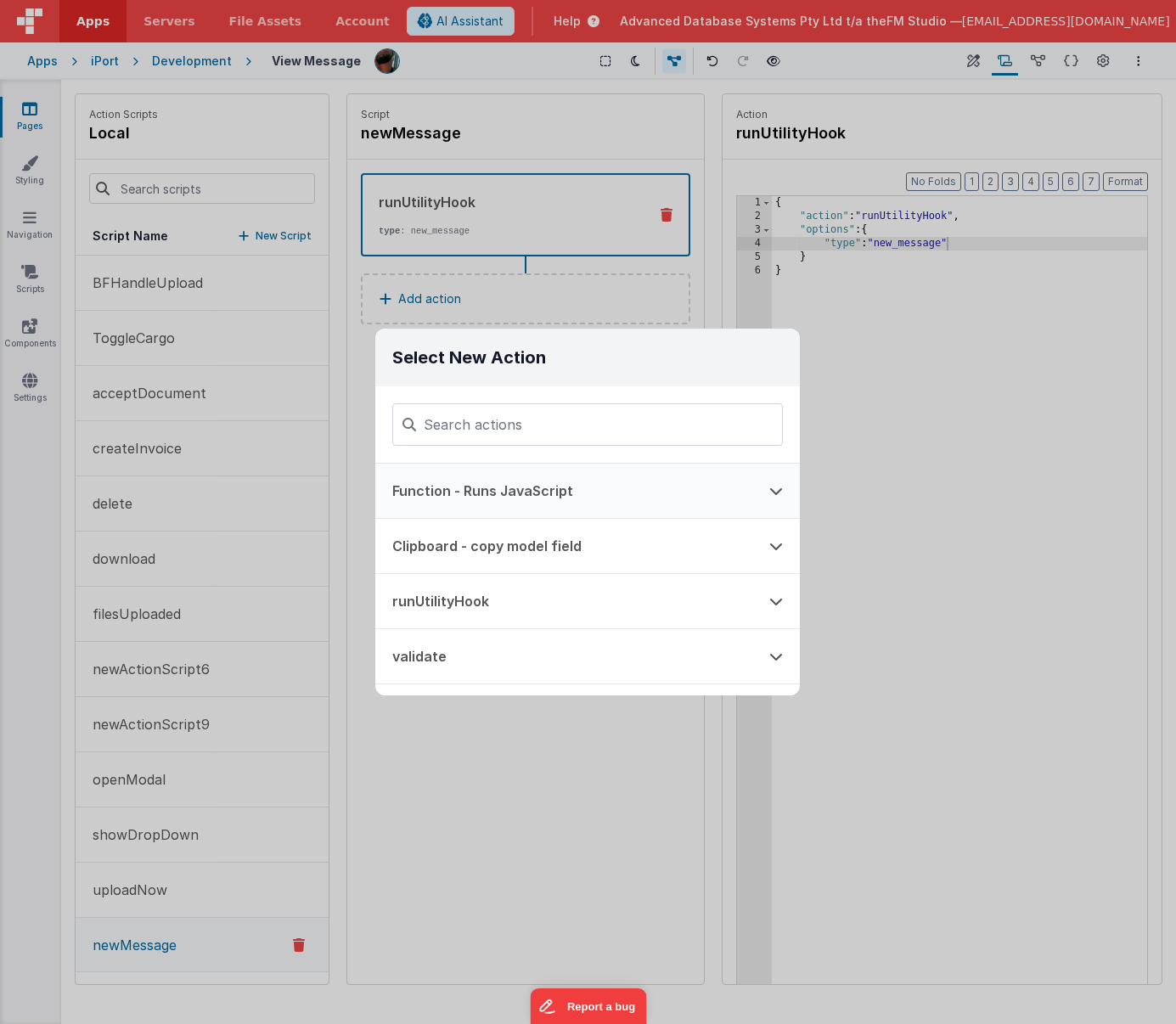
click at [497, 491] on button "Function - Runs JavaScript" at bounding box center [564, 491] width 377 height 54
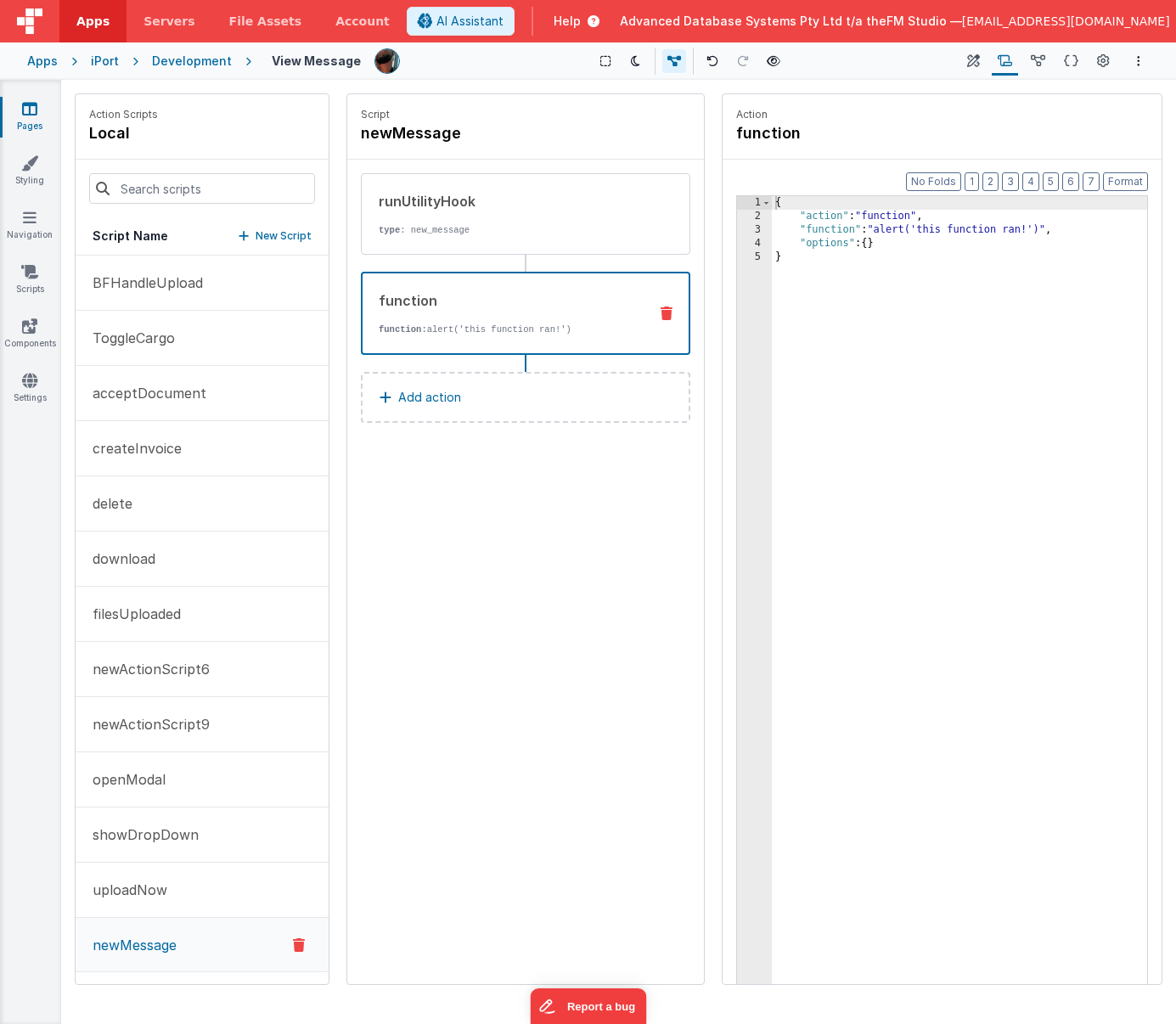
click at [928, 228] on div "{ "action" : "function" , "function" : "alert('this function ran!')" , "options…" at bounding box center [960, 629] width 376 height 868
click at [743, 228] on div "3" at bounding box center [754, 231] width 35 height 14
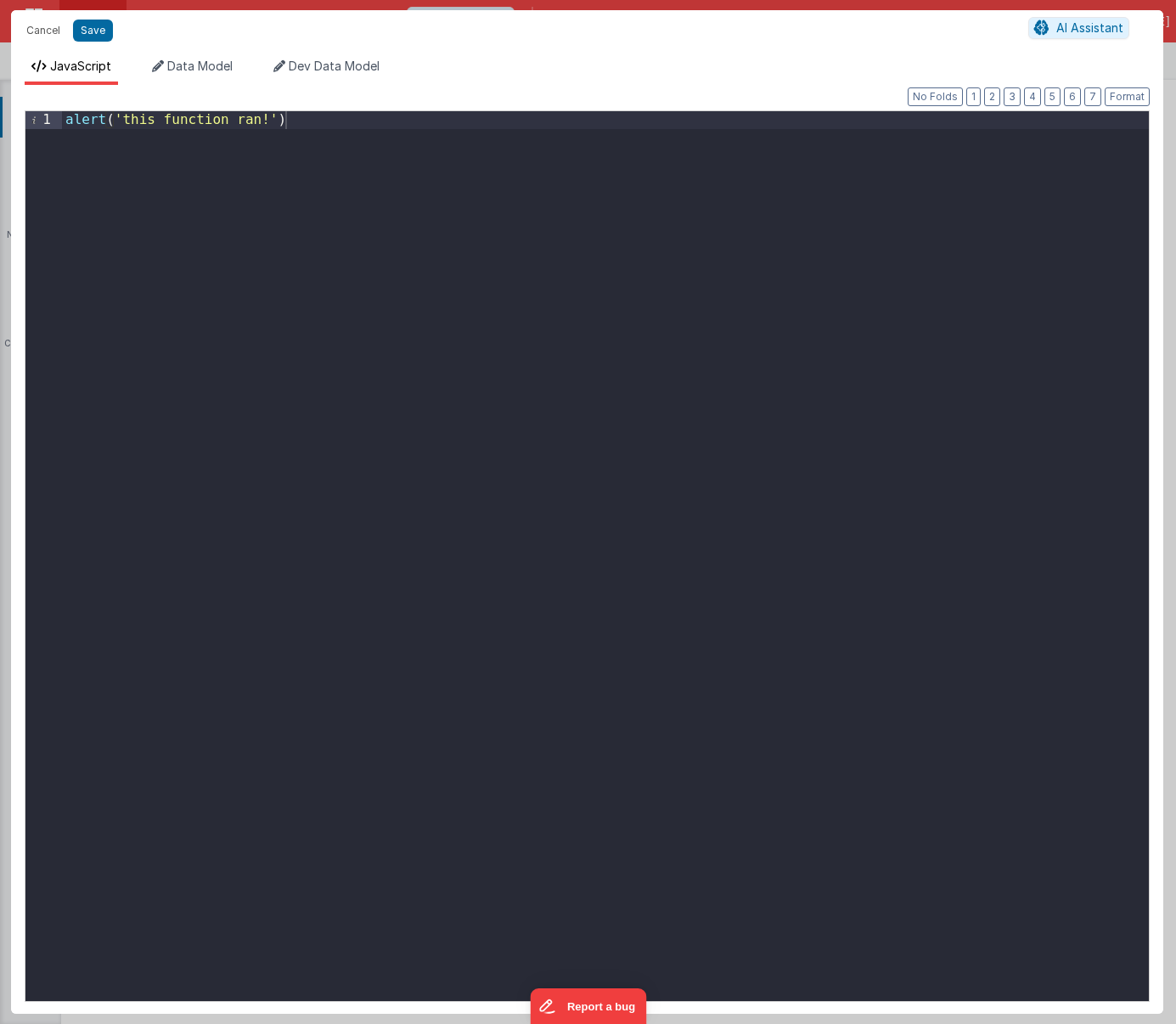
click at [337, 230] on div "alert ( 'this function ran!' )" at bounding box center [605, 573] width 1087 height 926
click at [88, 36] on button "Save" at bounding box center [93, 31] width 40 height 22
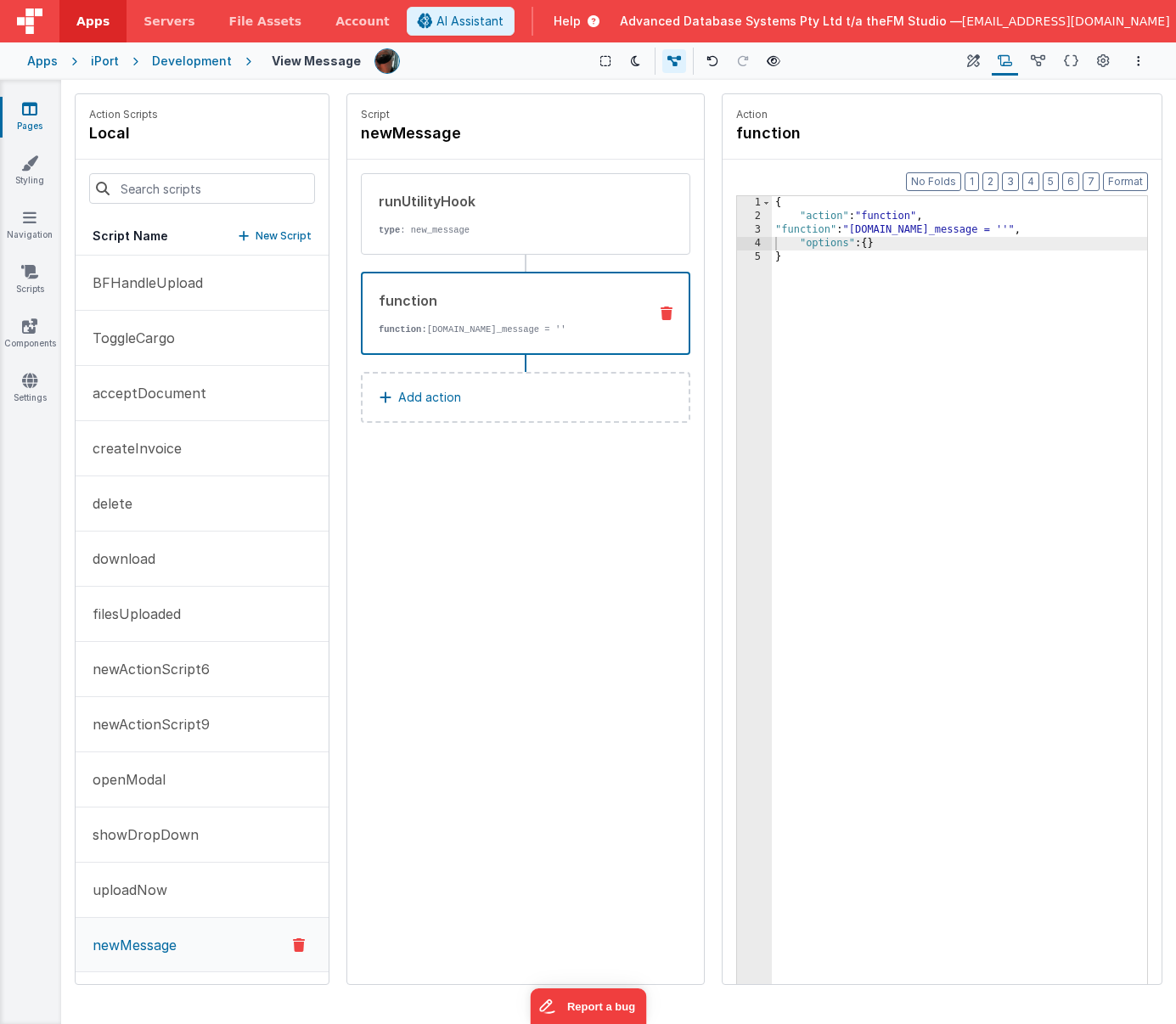
click at [453, 396] on p "Add action" at bounding box center [430, 398] width 63 height 20
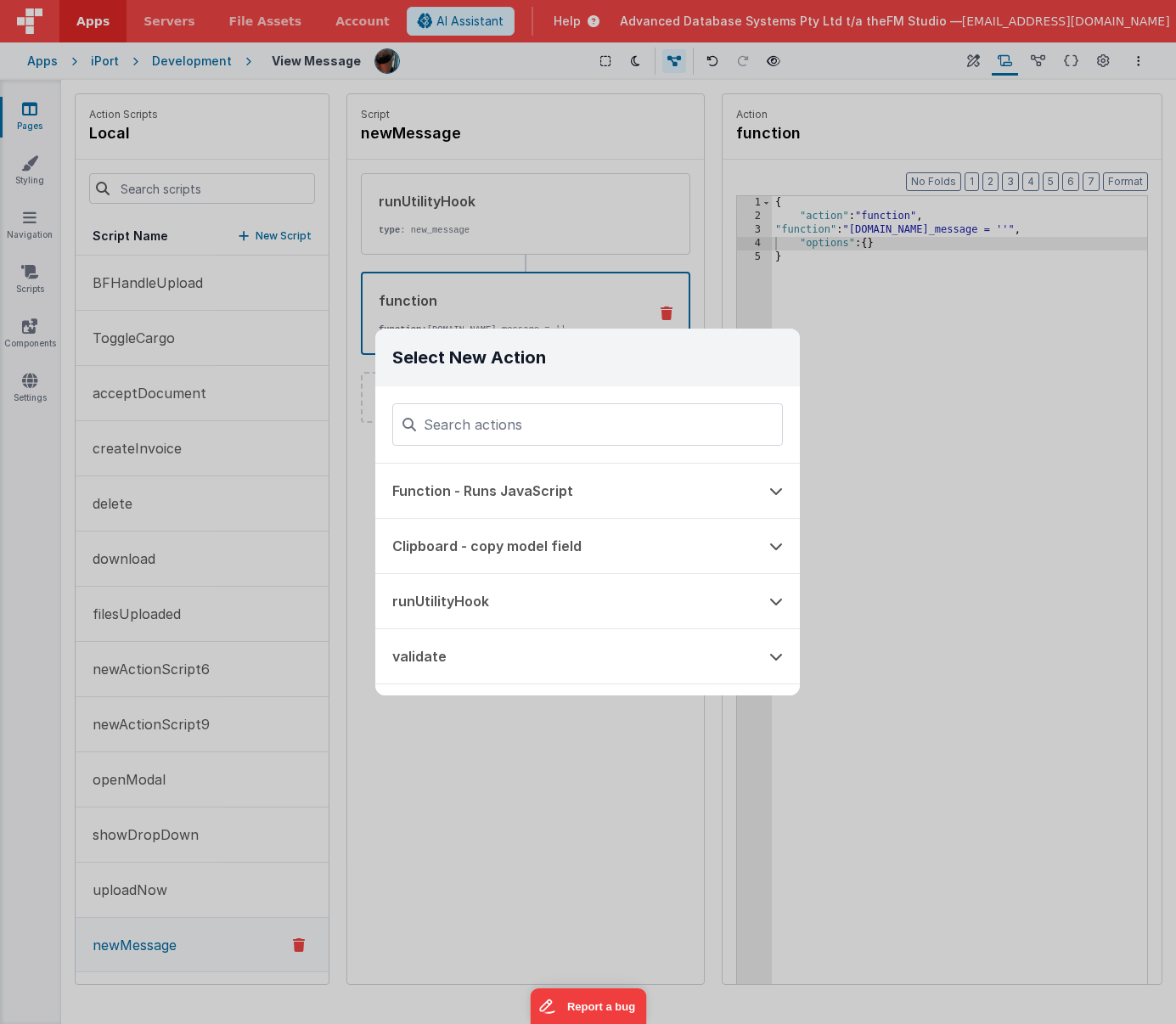
click at [411, 778] on div "Select New Action Function - Runs JavaScript Clipboard - copy model field runUt…" at bounding box center [588, 512] width 1176 height 1024
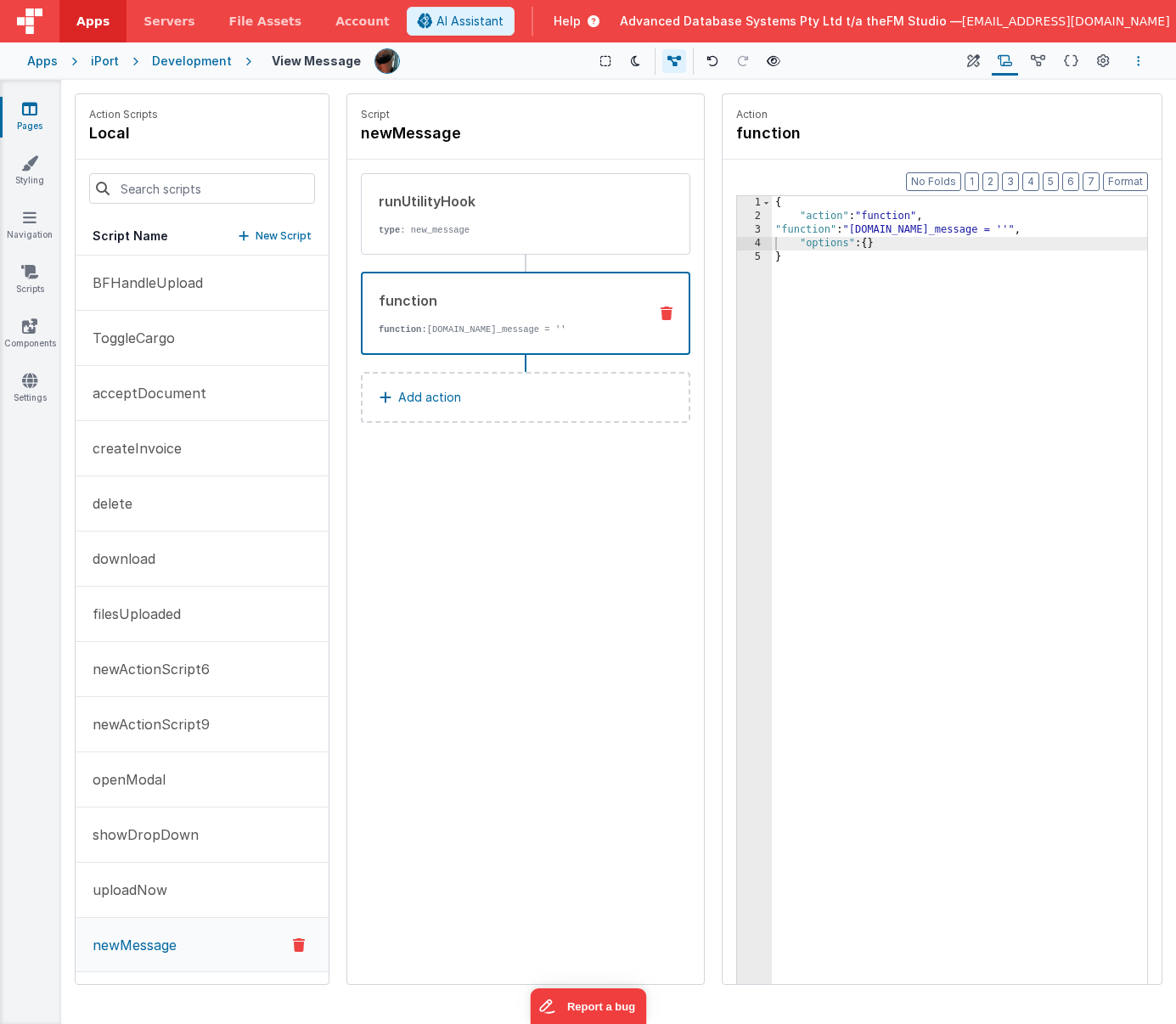
click at [1053, 60] on button "Options" at bounding box center [1139, 61] width 20 height 20
click at [1034, 93] on p "Save" at bounding box center [1040, 94] width 107 height 17
click at [153, 616] on p "filesUploaded" at bounding box center [131, 613] width 99 height 20
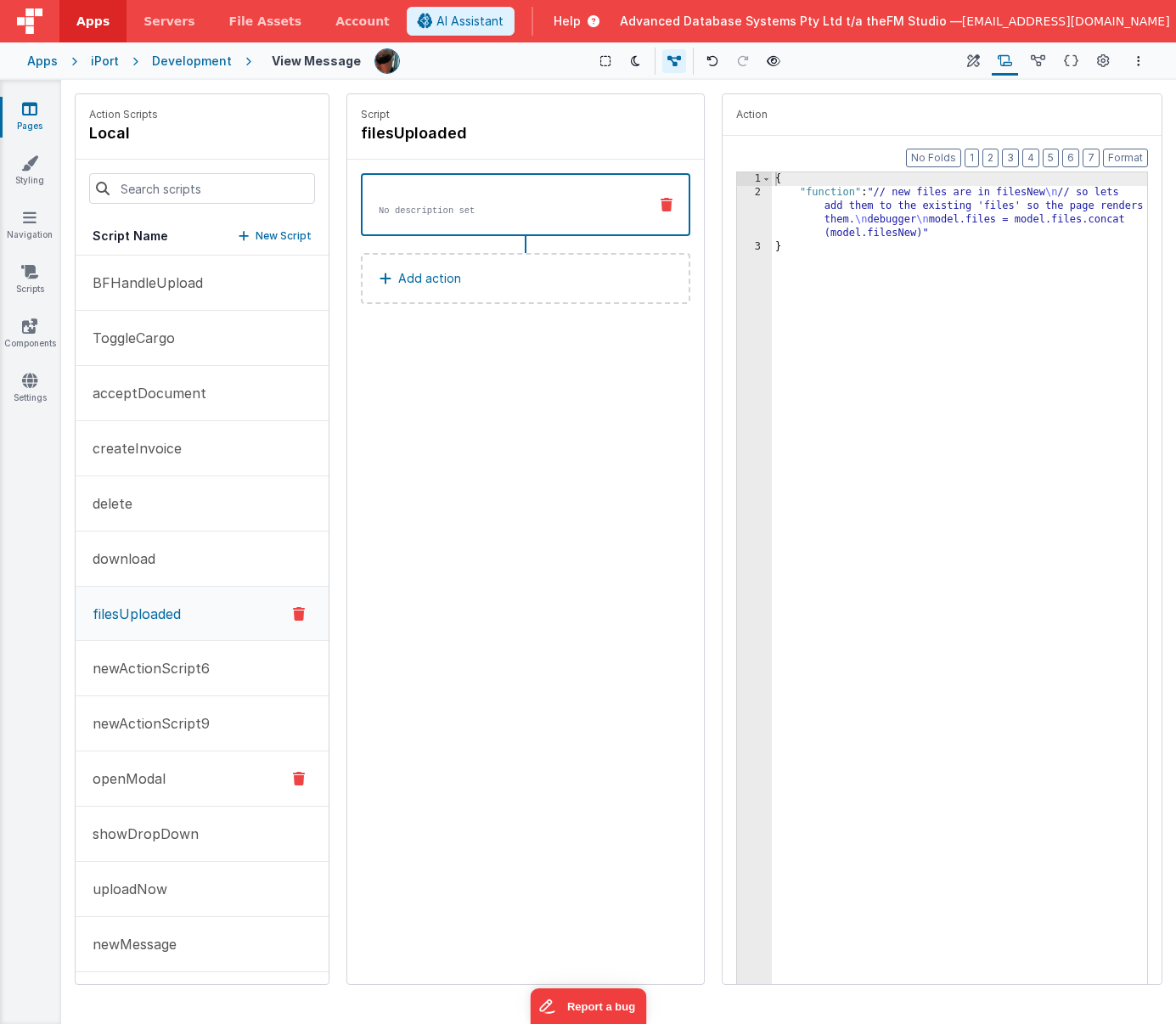
click at [160, 785] on p "openModal" at bounding box center [123, 778] width 83 height 20
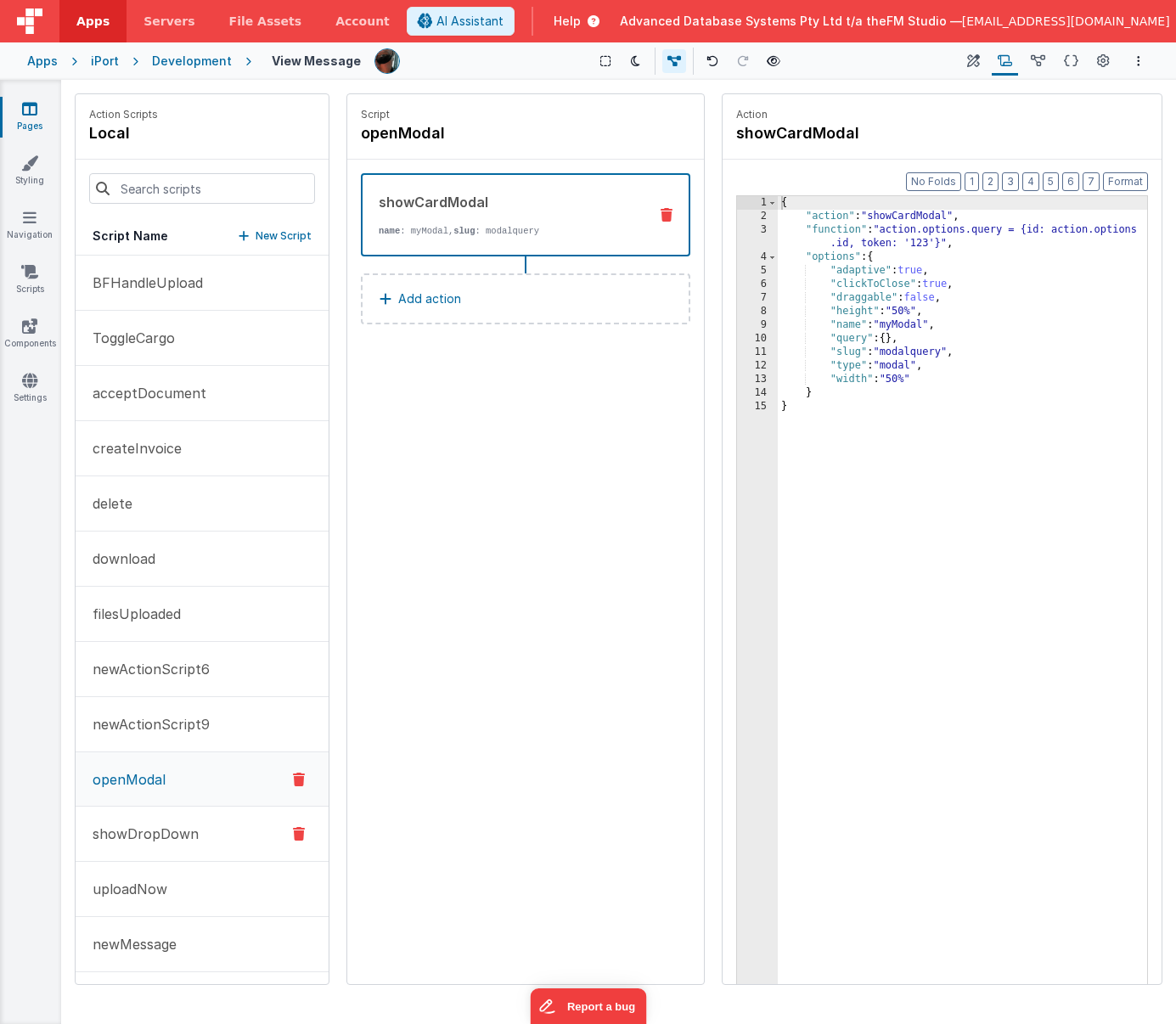
click at [159, 827] on p "showDropDown" at bounding box center [140, 834] width 116 height 20
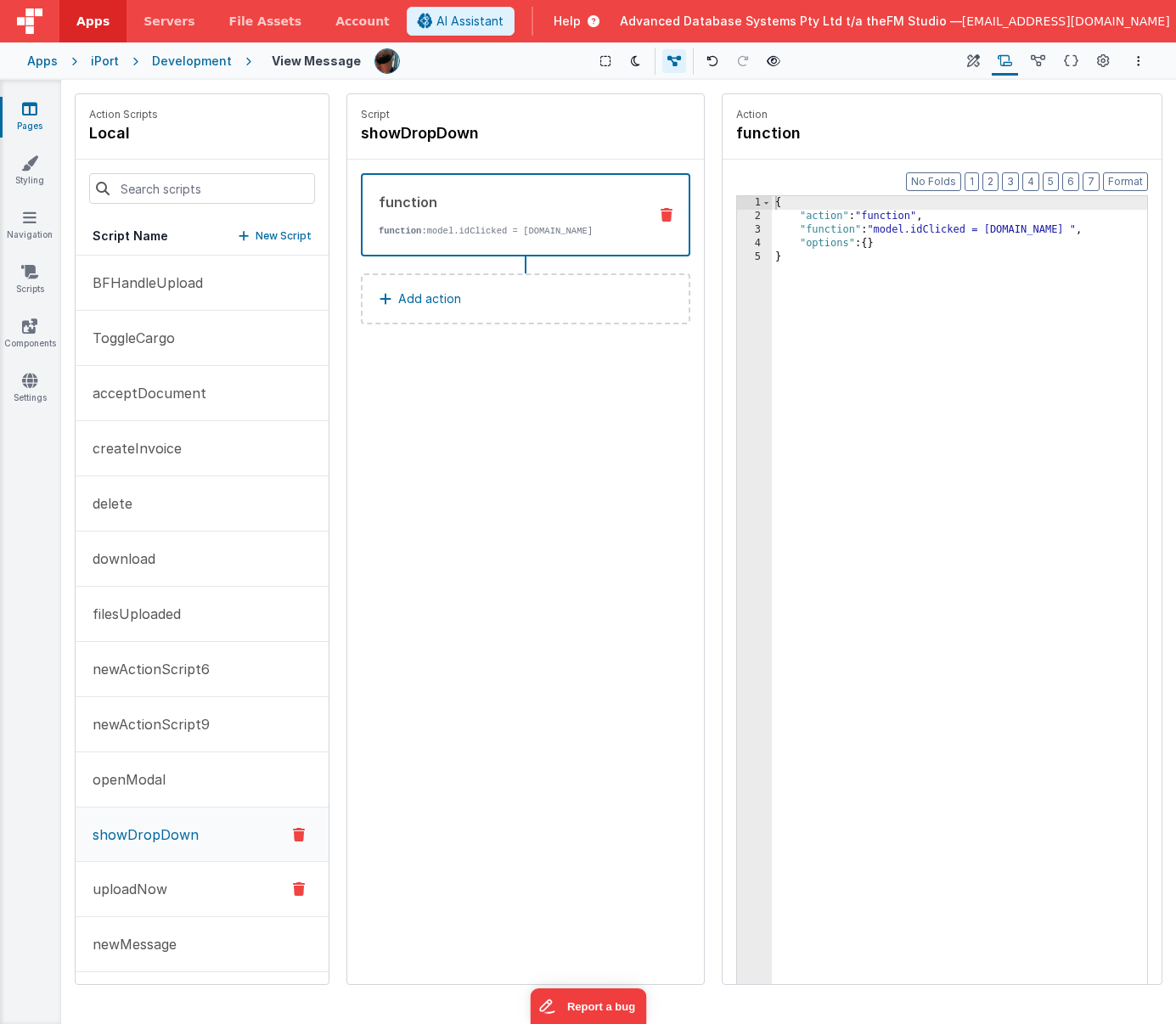
click at [153, 876] on button "uploadNow" at bounding box center [202, 889] width 253 height 55
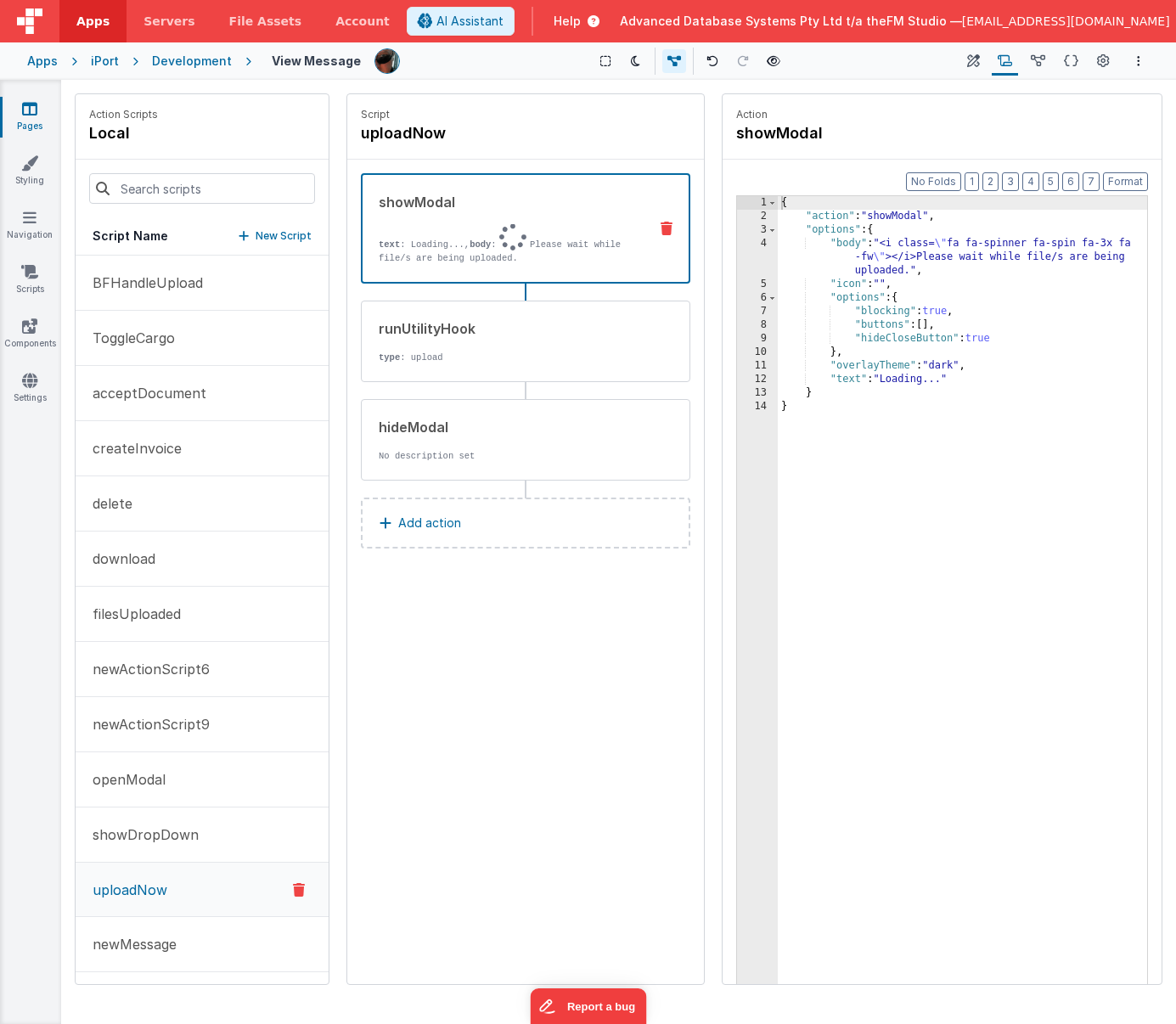
click at [863, 267] on div "{ "action" : "showModal" , "options" : { "body" : "<i class= \" fa fa-spinner f…" at bounding box center [963, 629] width 370 height 868
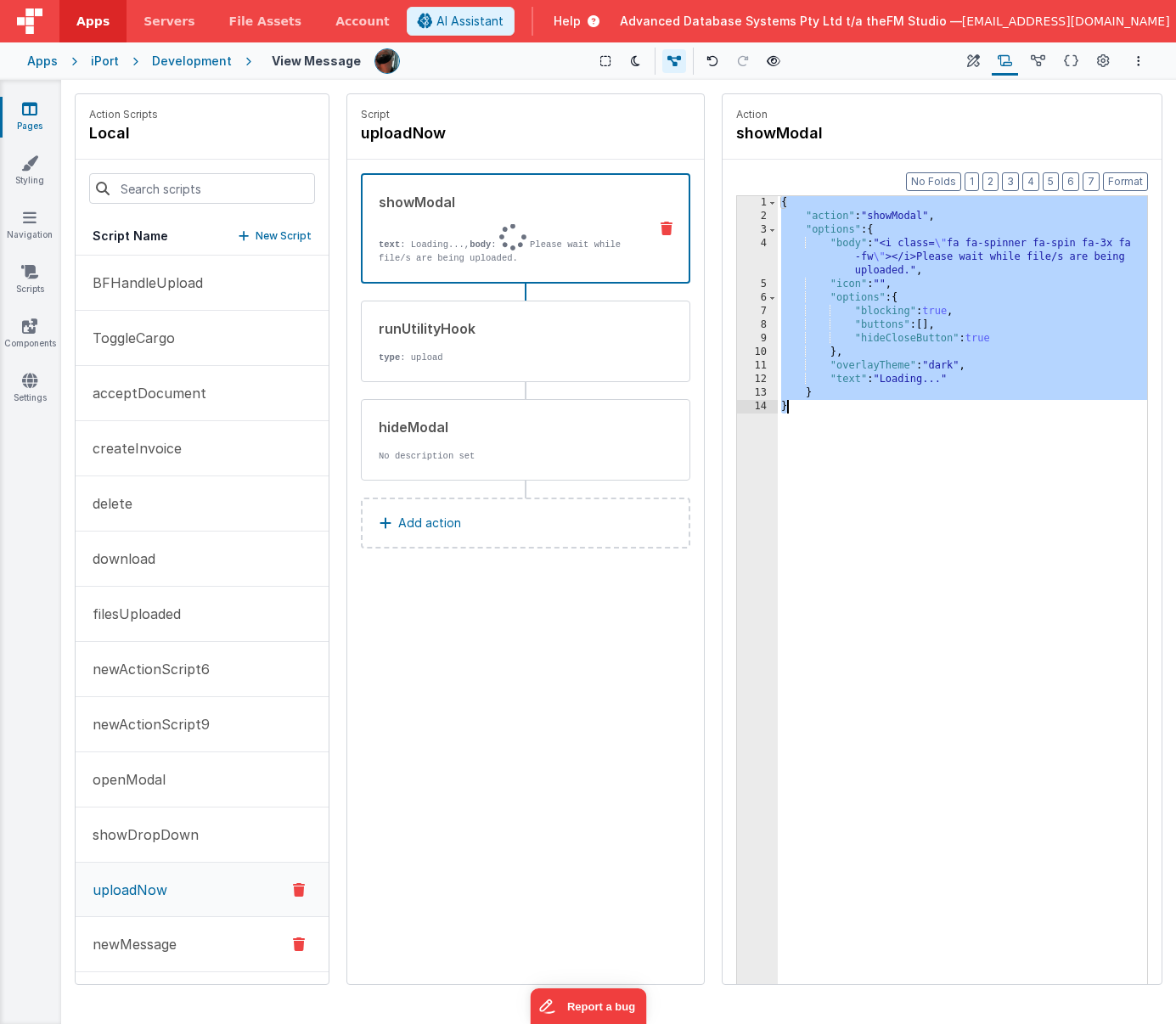
click at [148, 939] on p "newMessage" at bounding box center [129, 944] width 94 height 20
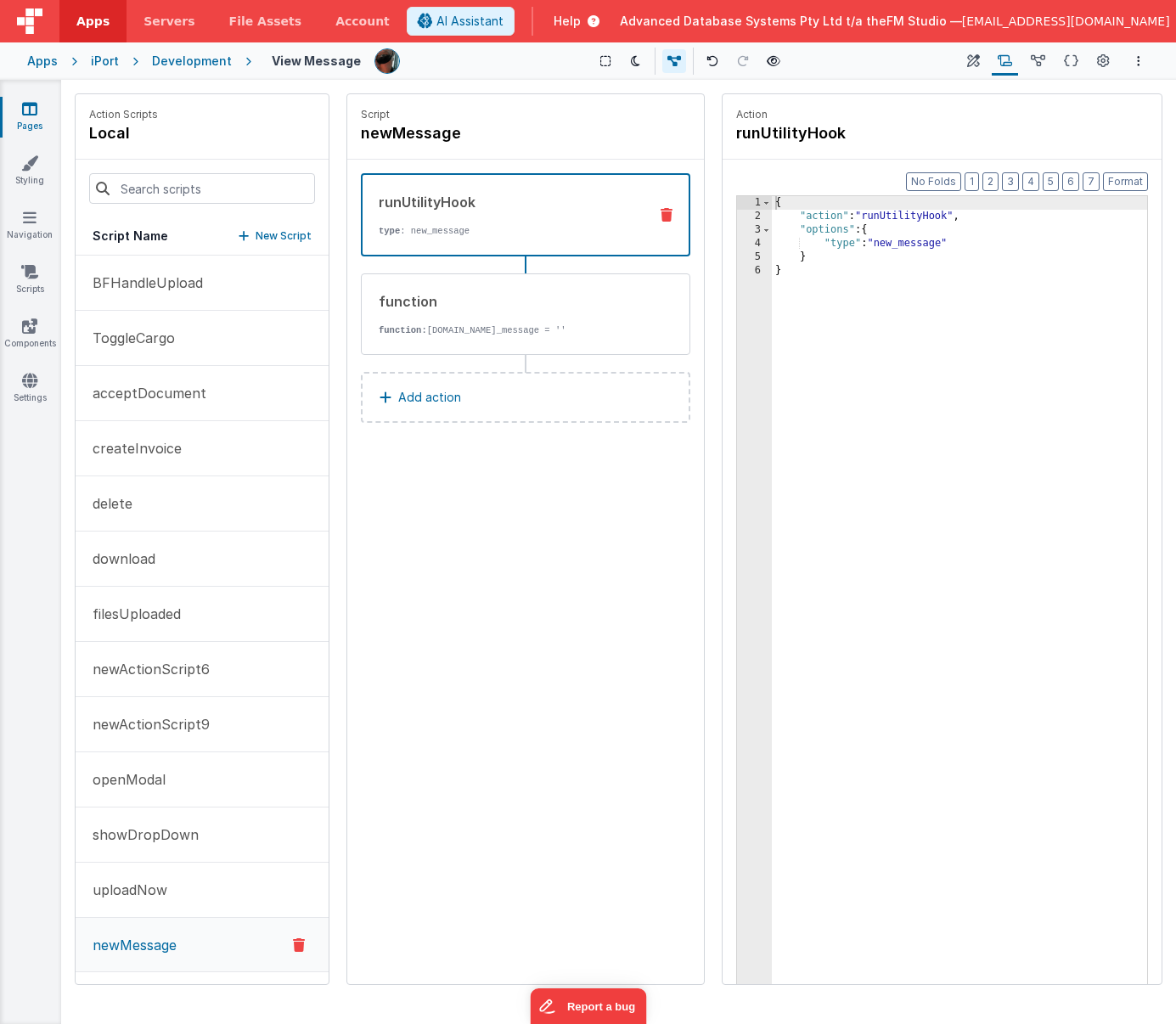
click at [443, 397] on p "Add action" at bounding box center [430, 398] width 63 height 20
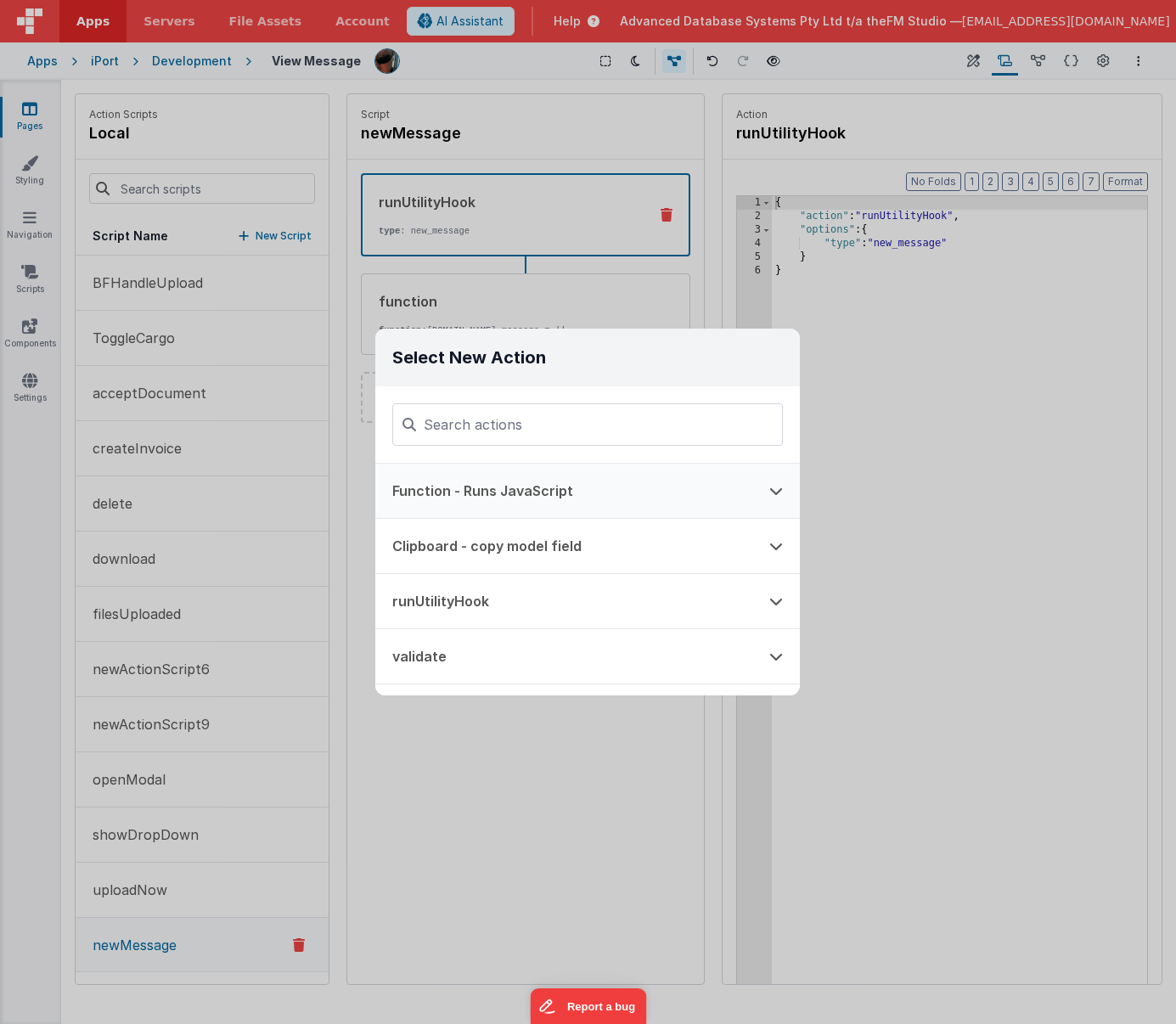
click at [458, 492] on button "Function - Runs JavaScript" at bounding box center [564, 491] width 377 height 54
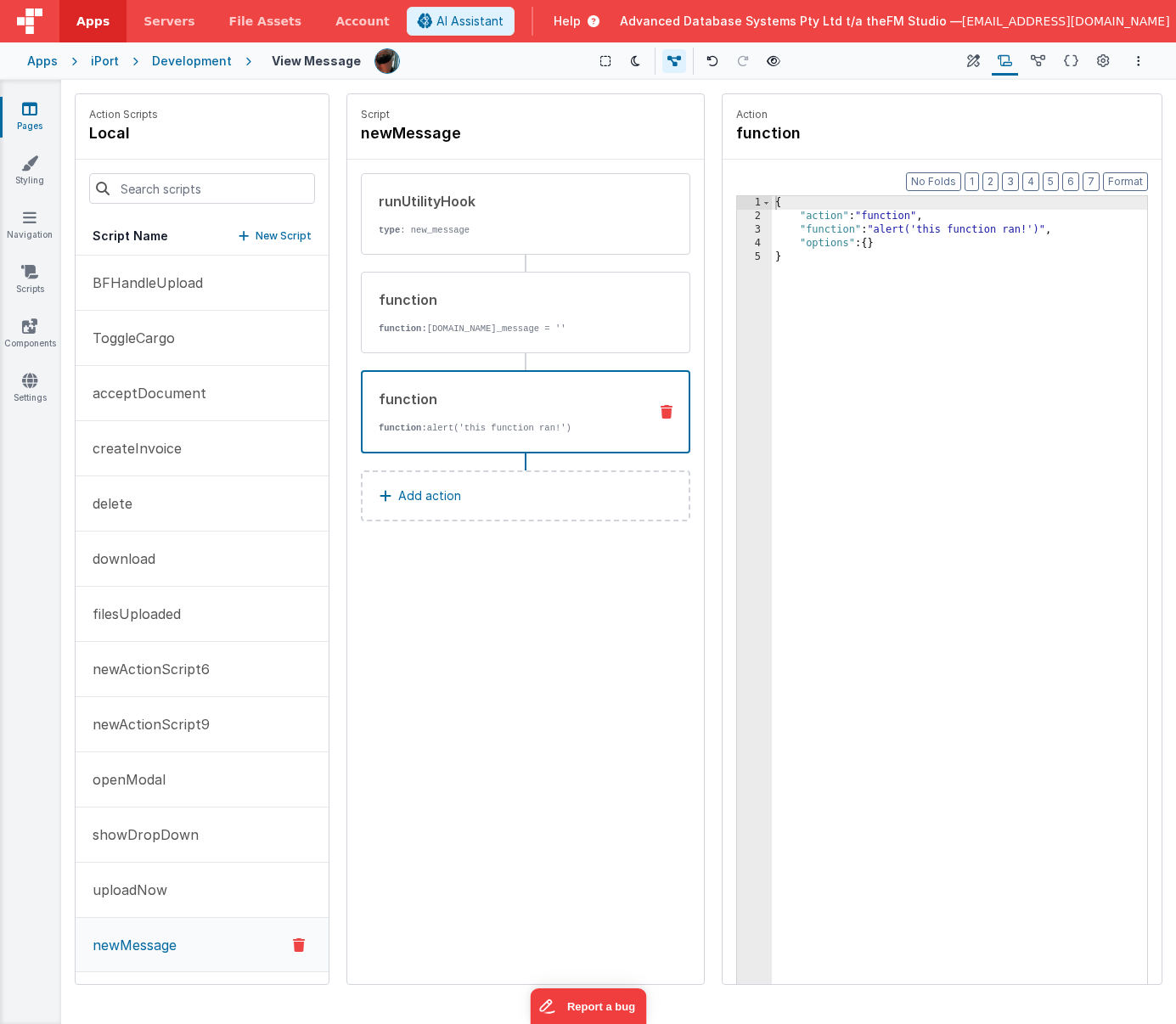
click at [872, 315] on div "{ "action" : "function" , "function" : "alert('this function ran!')" , "options…" at bounding box center [960, 629] width 376 height 868
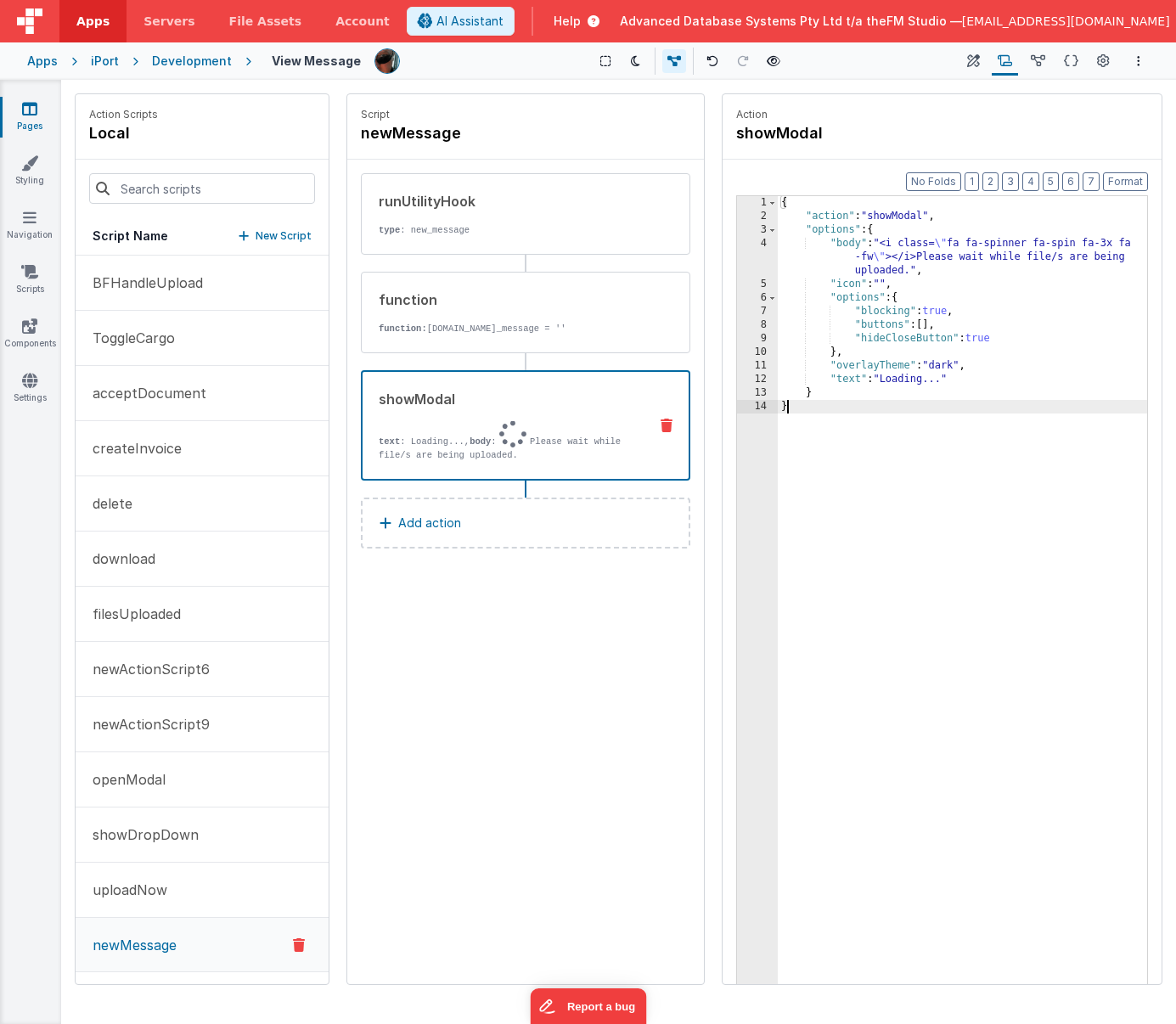
click at [590, 580] on div "Script newMessage runUtilityHook type : new_message function function: model.ne…" at bounding box center [526, 538] width 357 height 890
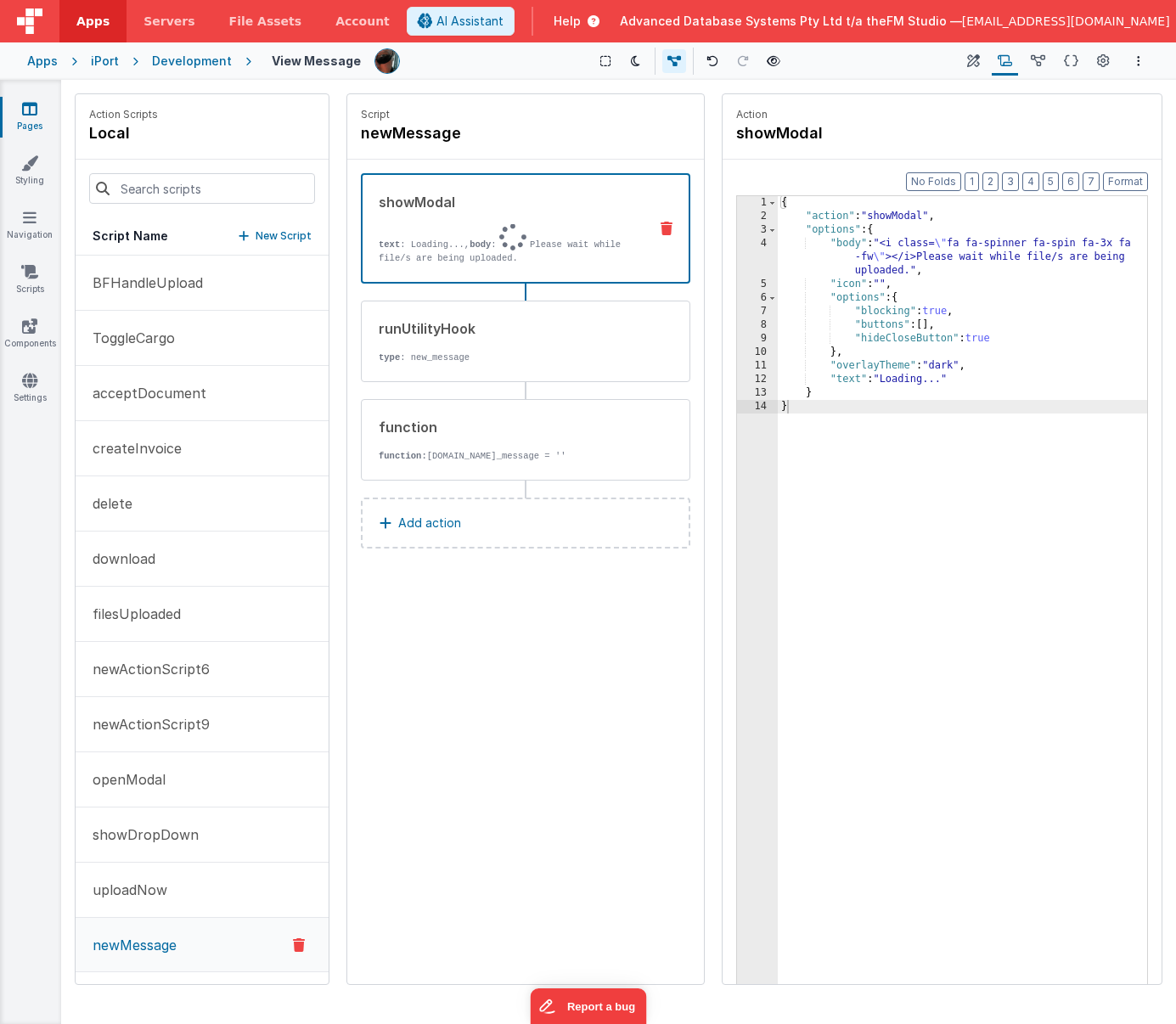
click at [451, 520] on p "Add action" at bounding box center [430, 522] width 63 height 20
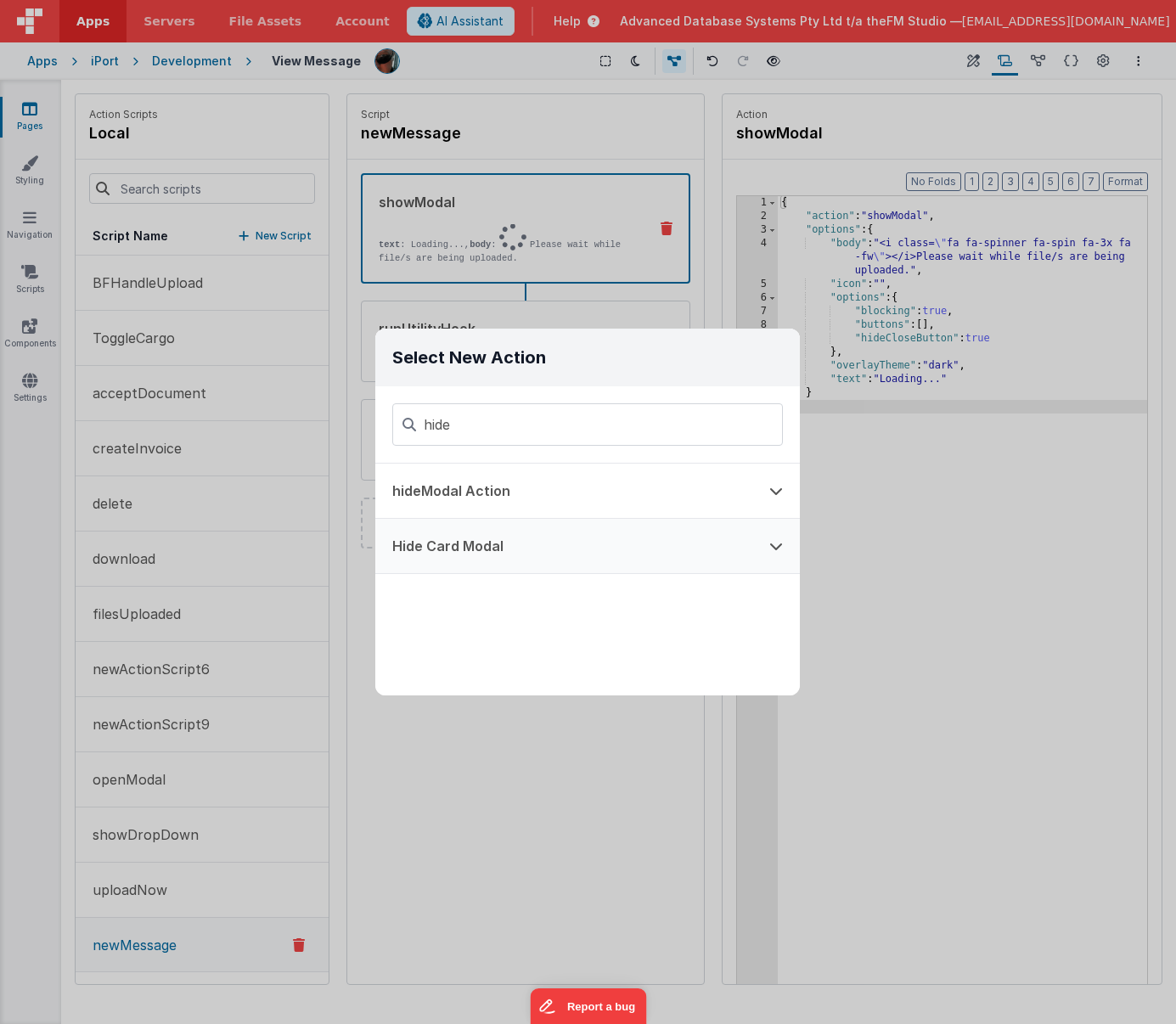
type input "hide"
click at [455, 547] on button "Hide Card Modal" at bounding box center [564, 545] width 377 height 54
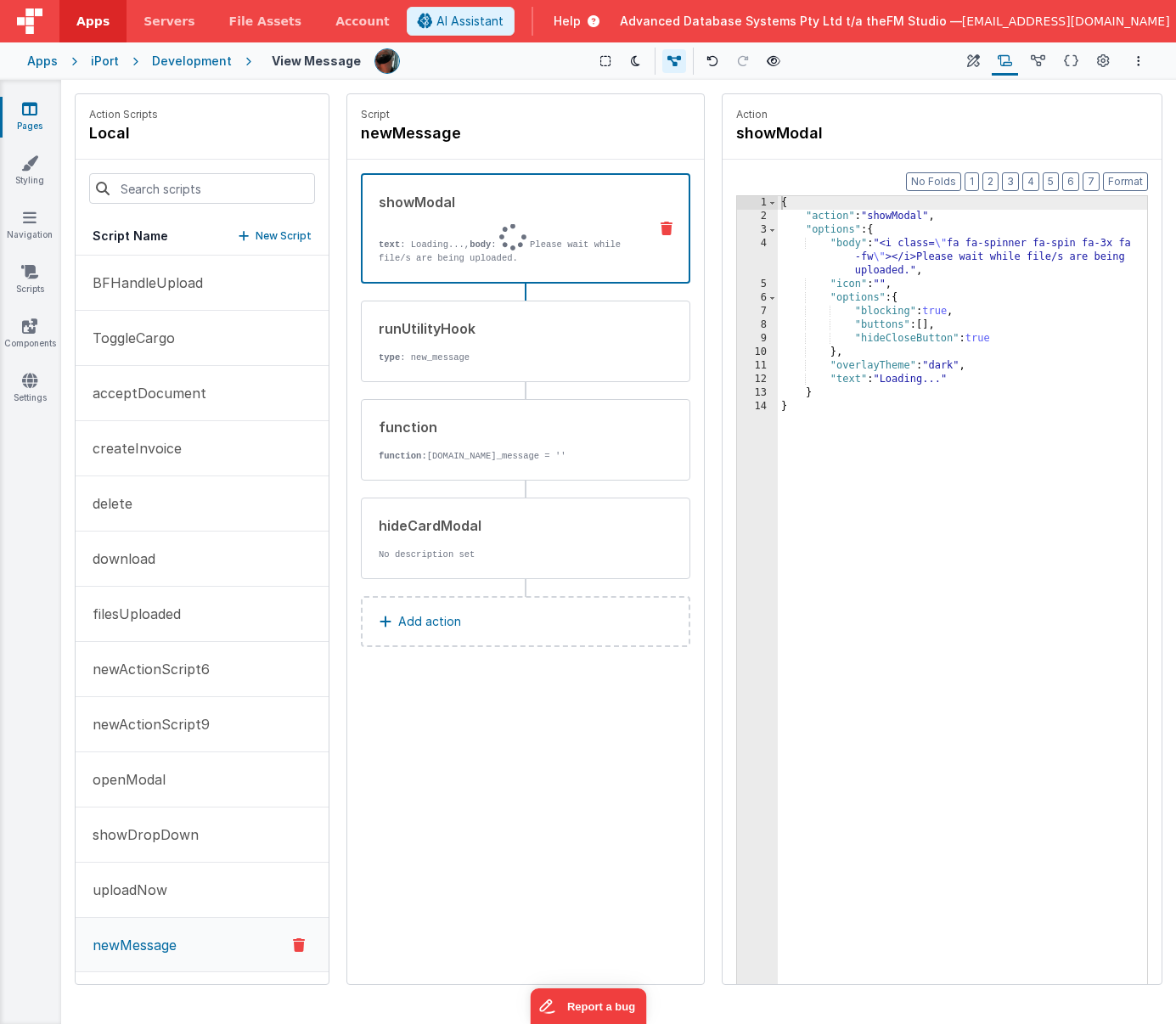
click at [600, 241] on p "text : Loading..., body : Please wait while file/s are being uploaded." at bounding box center [507, 244] width 256 height 41
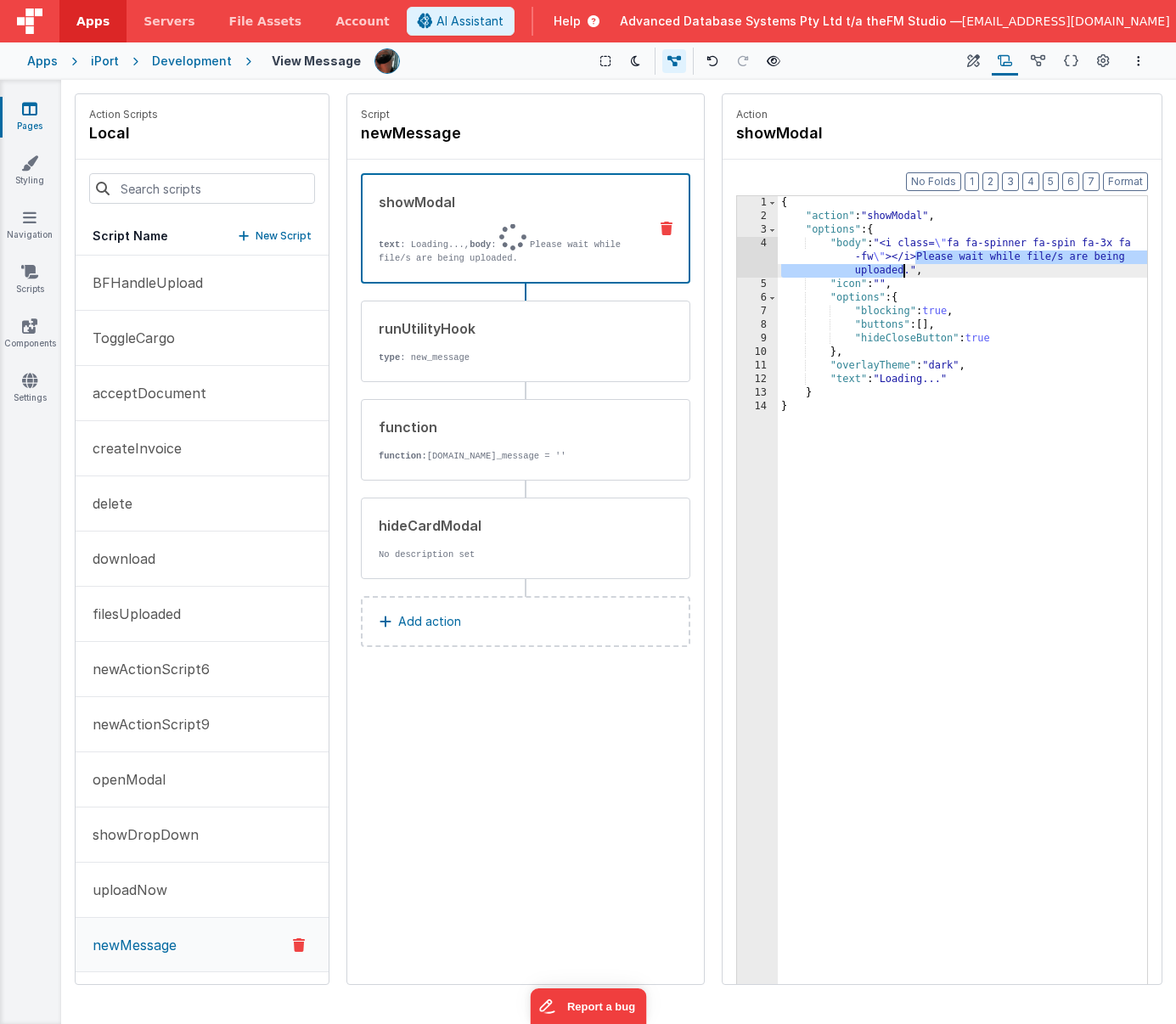
drag, startPoint x: 917, startPoint y: 257, endPoint x: 904, endPoint y: 269, distance: 17.7
click at [904, 269] on div "{ "action" : "showModal" , "options" : { "body" : "<i class= \" fa fa-spinner f…" at bounding box center [963, 629] width 370 height 868
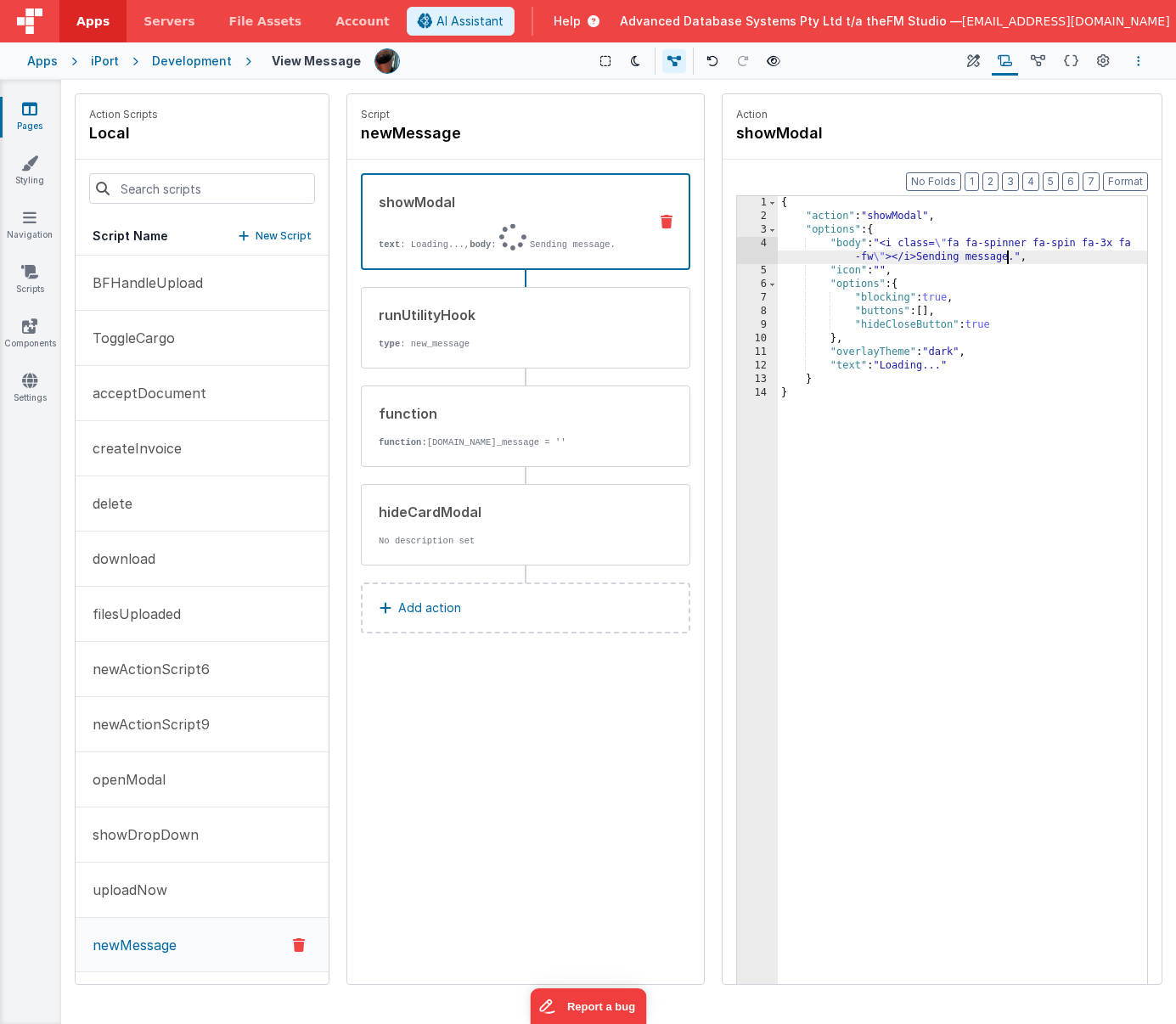
click at [1053, 57] on icon "Options" at bounding box center [1138, 61] width 3 height 12
click at [1017, 91] on p "Save" at bounding box center [1040, 94] width 107 height 17
click at [162, 894] on p "uploadNow" at bounding box center [124, 890] width 85 height 20
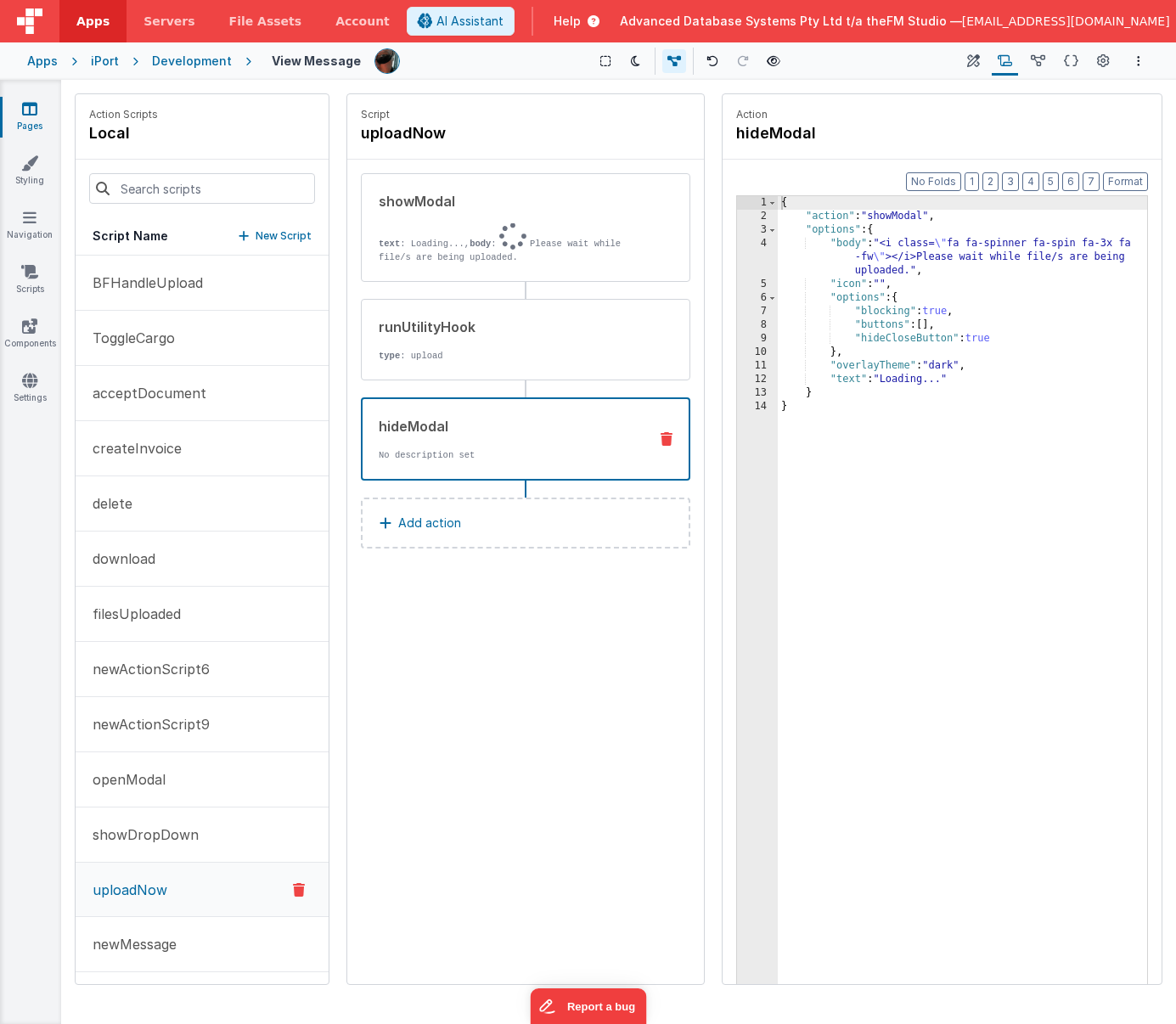
click at [564, 439] on div "hideModal No description set" at bounding box center [499, 440] width 272 height 46
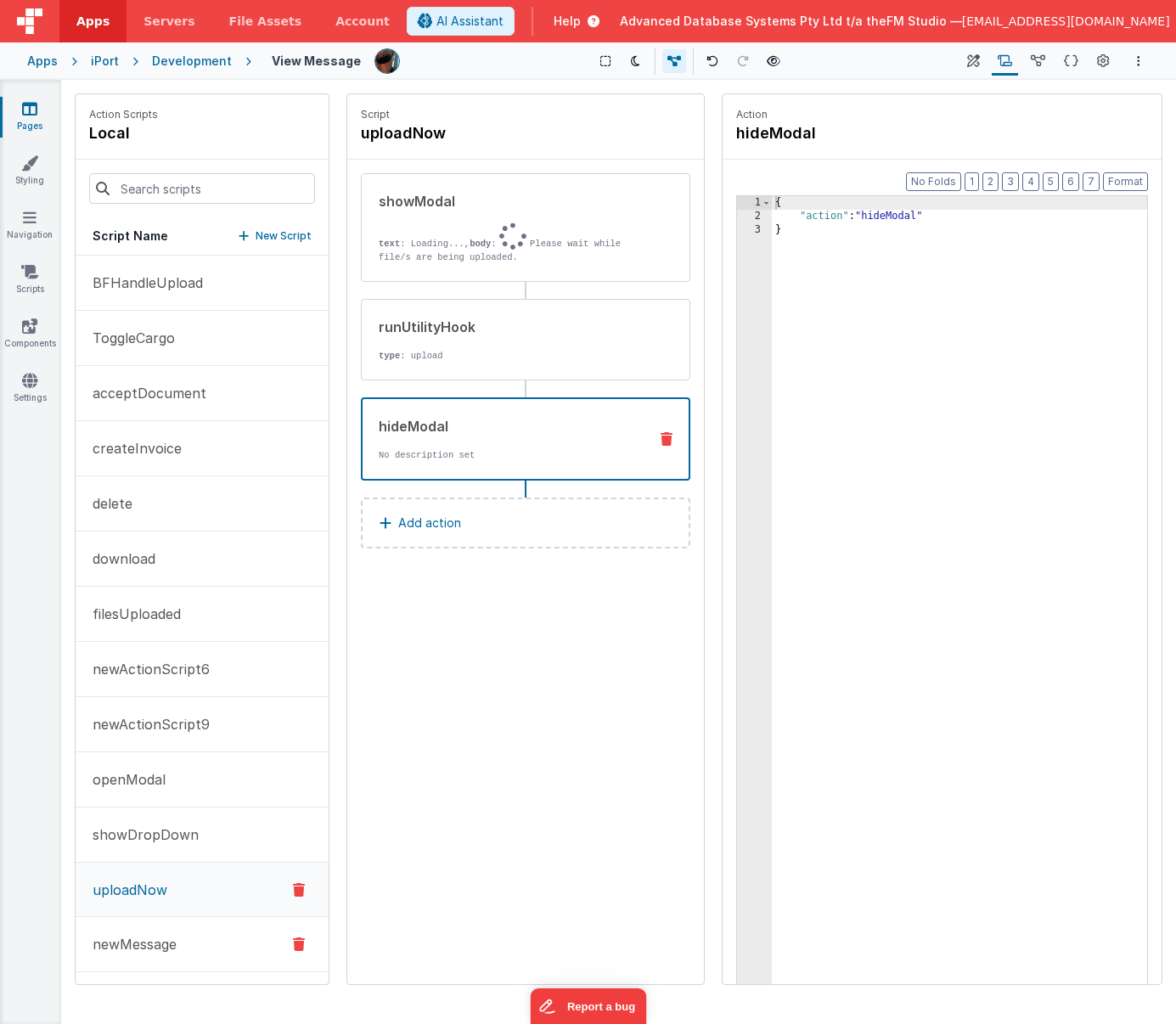
click at [150, 942] on p "newMessage" at bounding box center [129, 944] width 94 height 20
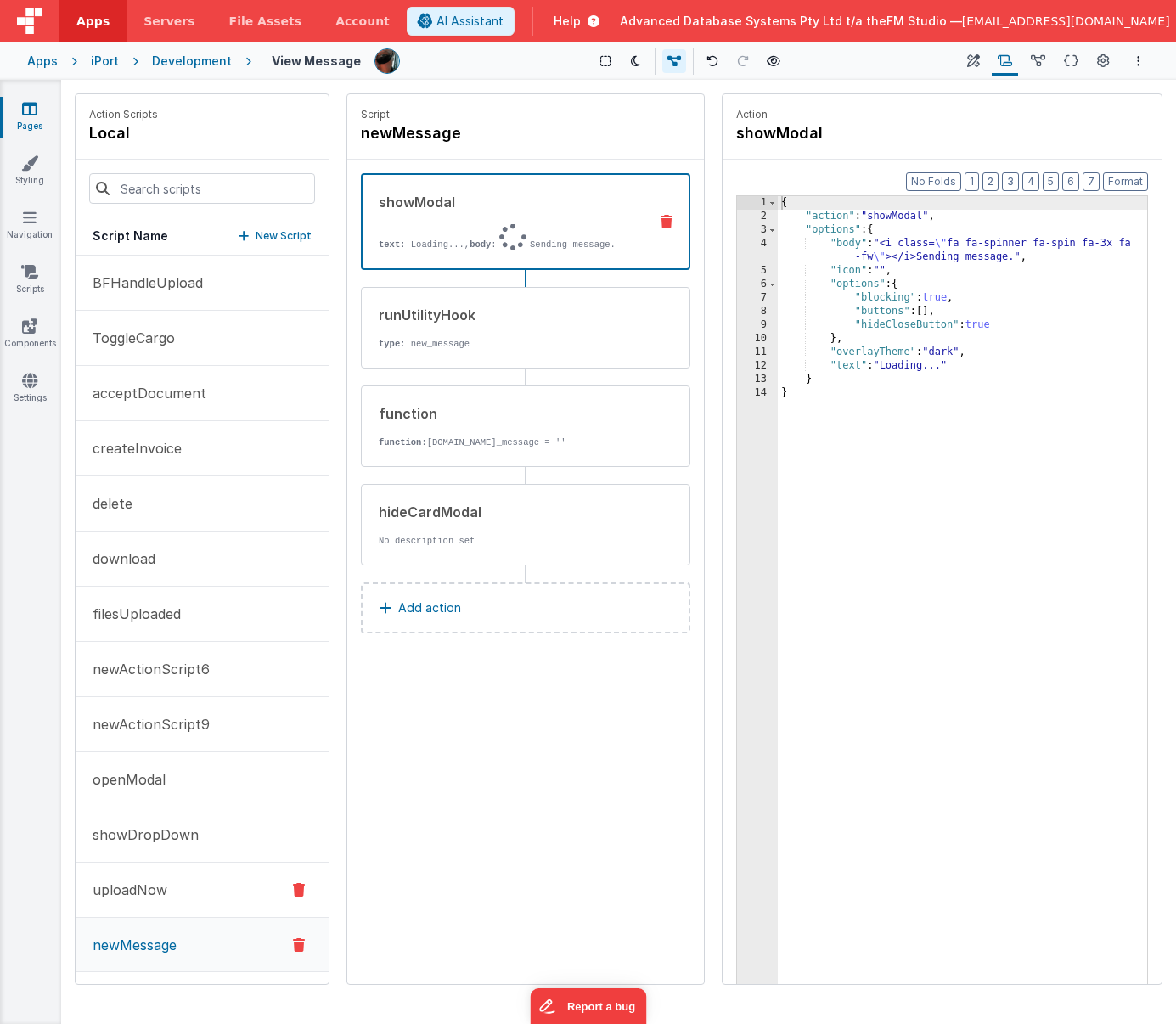
click at [173, 897] on button "uploadNow" at bounding box center [202, 890] width 253 height 55
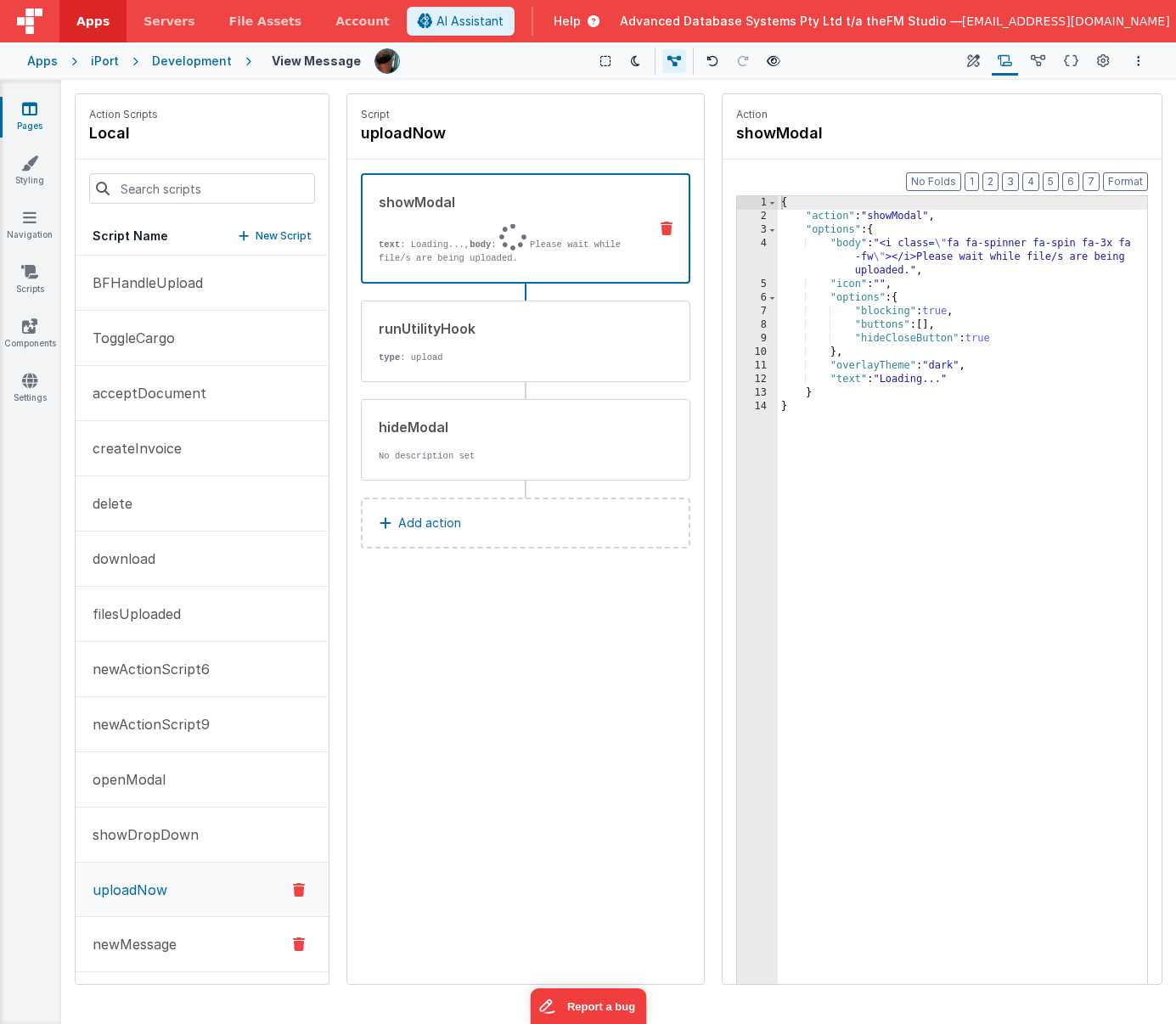
click at [182, 942] on button "newMessage" at bounding box center [202, 944] width 253 height 55
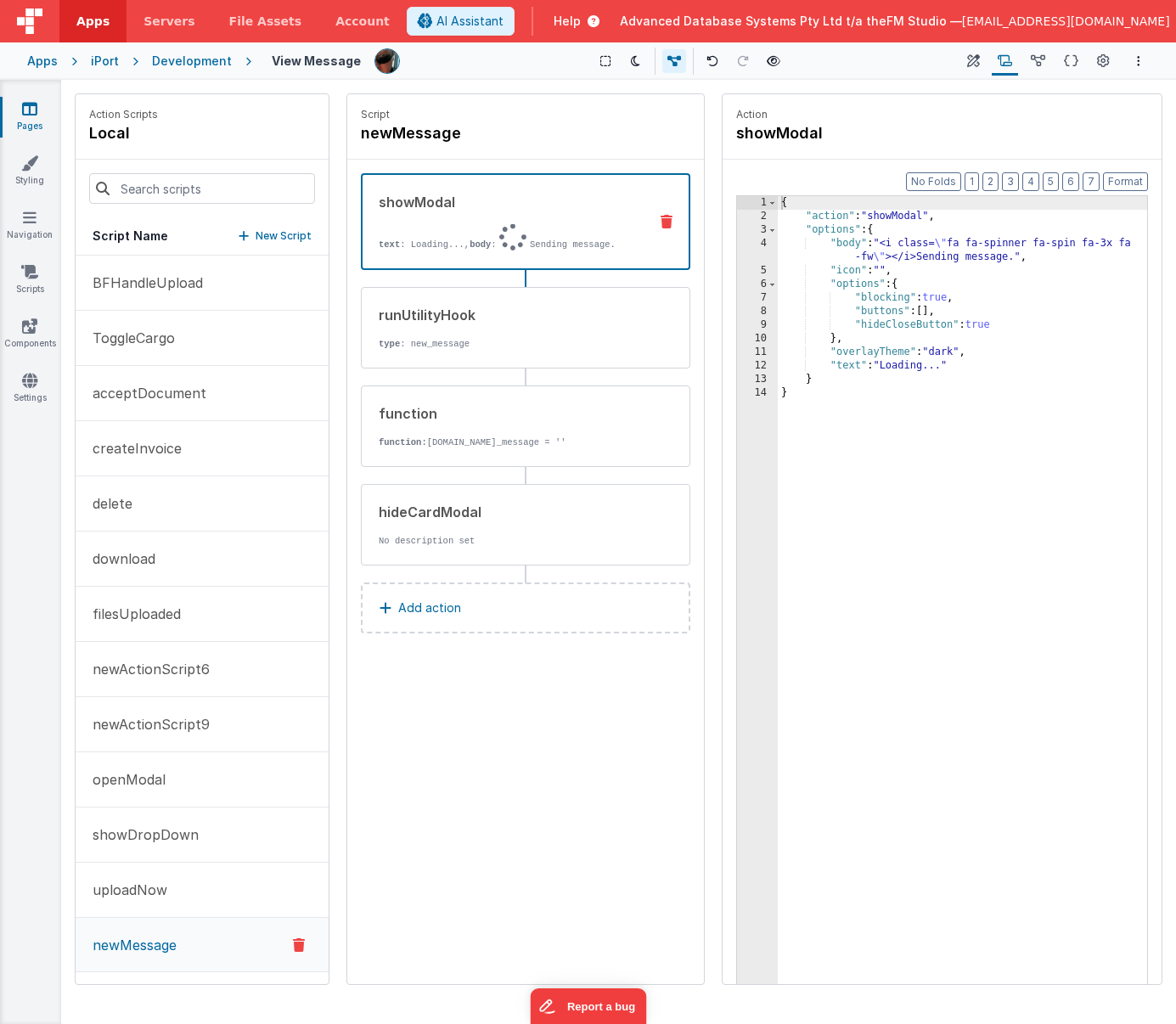
click at [463, 596] on button "Add action" at bounding box center [526, 607] width 330 height 51
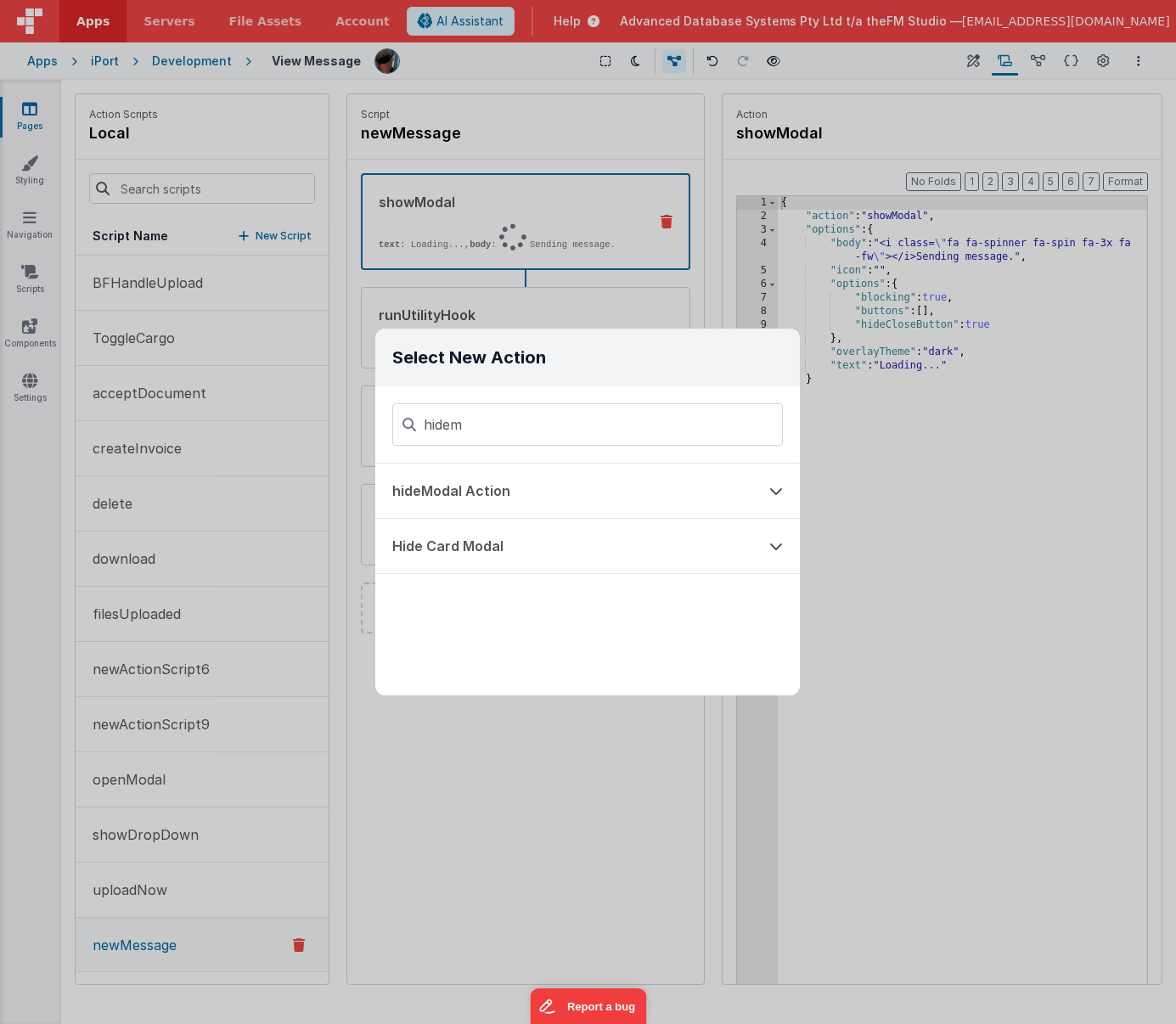
type input "hidemo"
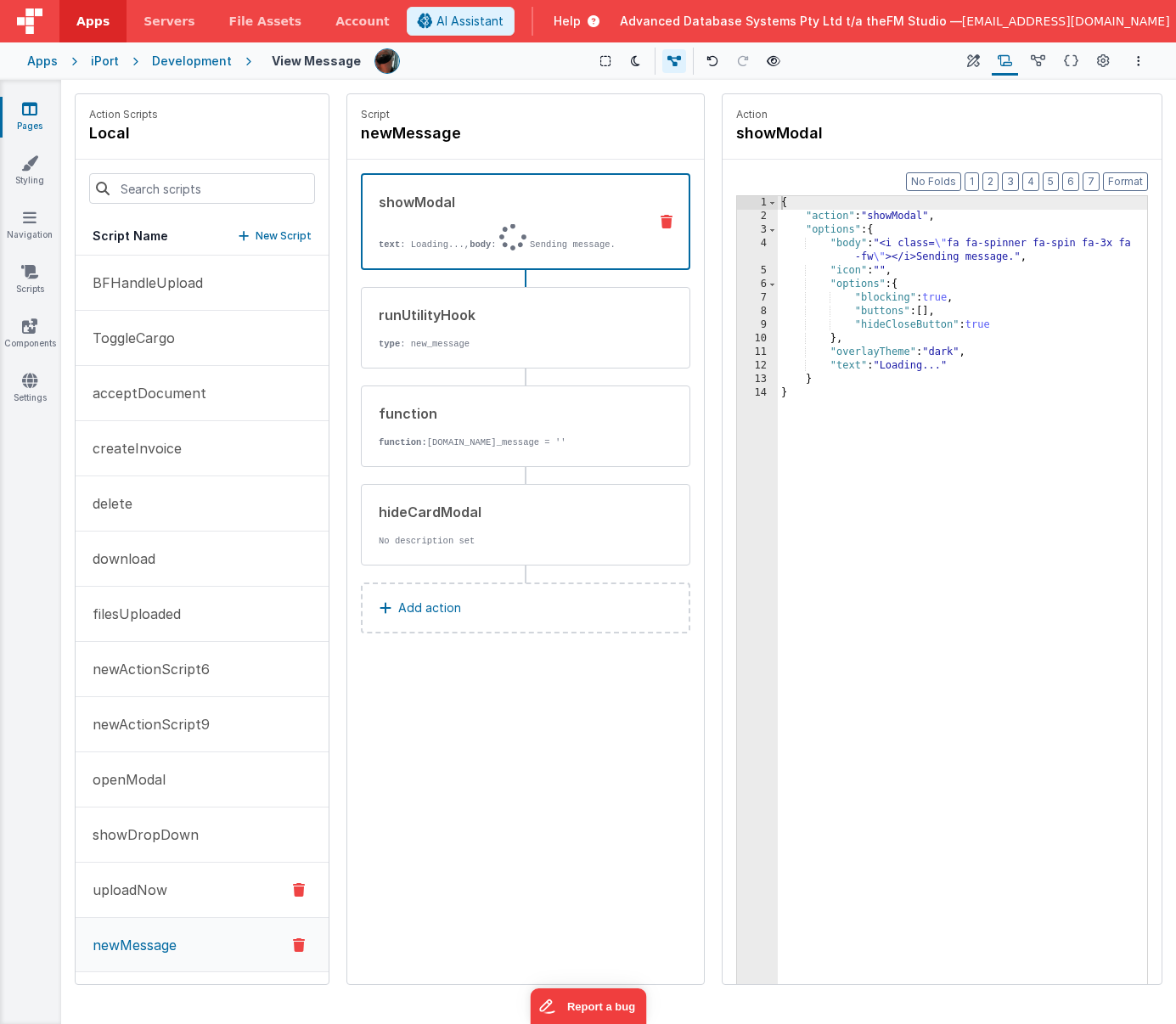
click at [129, 904] on button "uploadNow" at bounding box center [202, 890] width 253 height 55
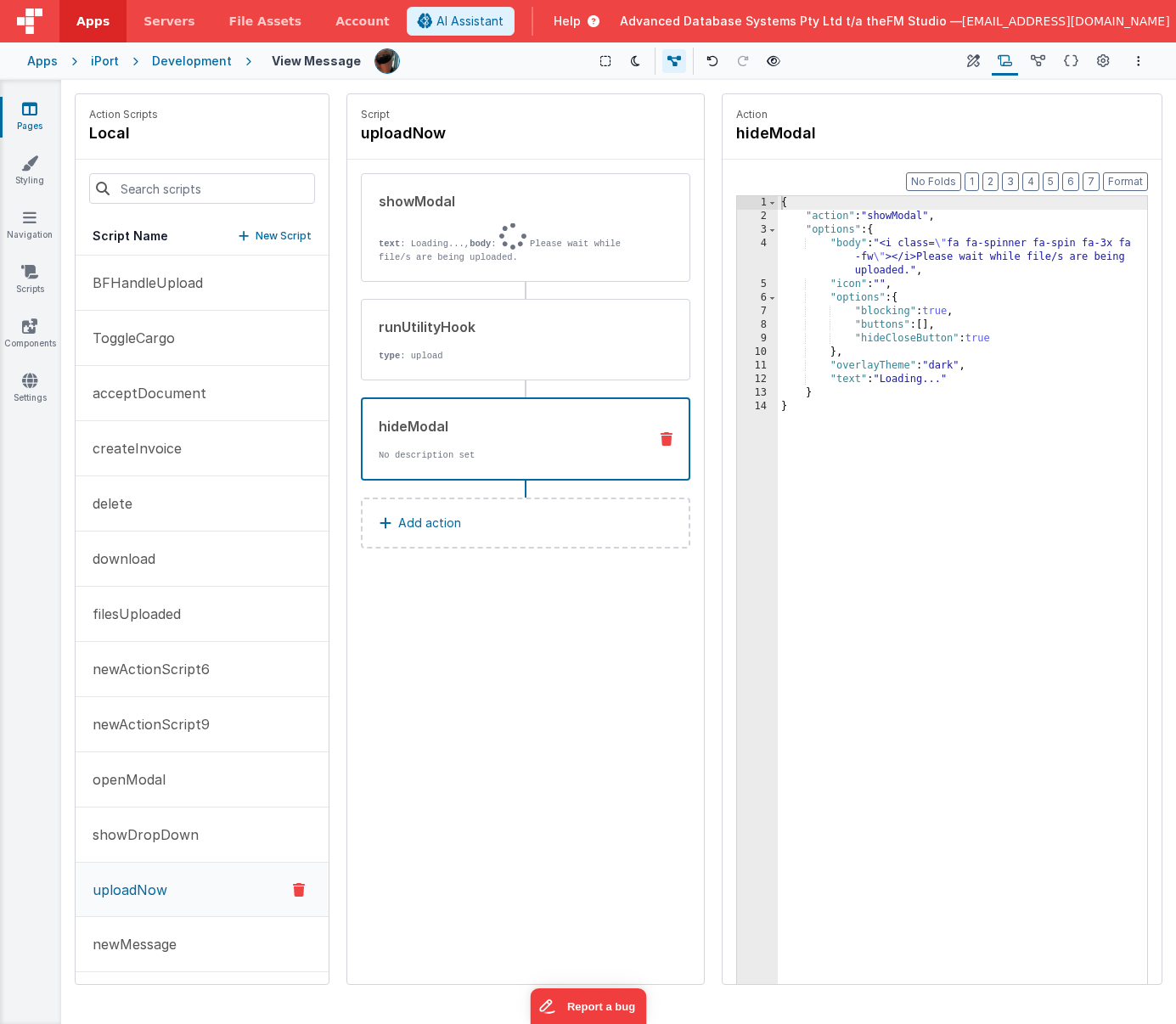
click at [525, 429] on div "hideModal" at bounding box center [507, 427] width 256 height 20
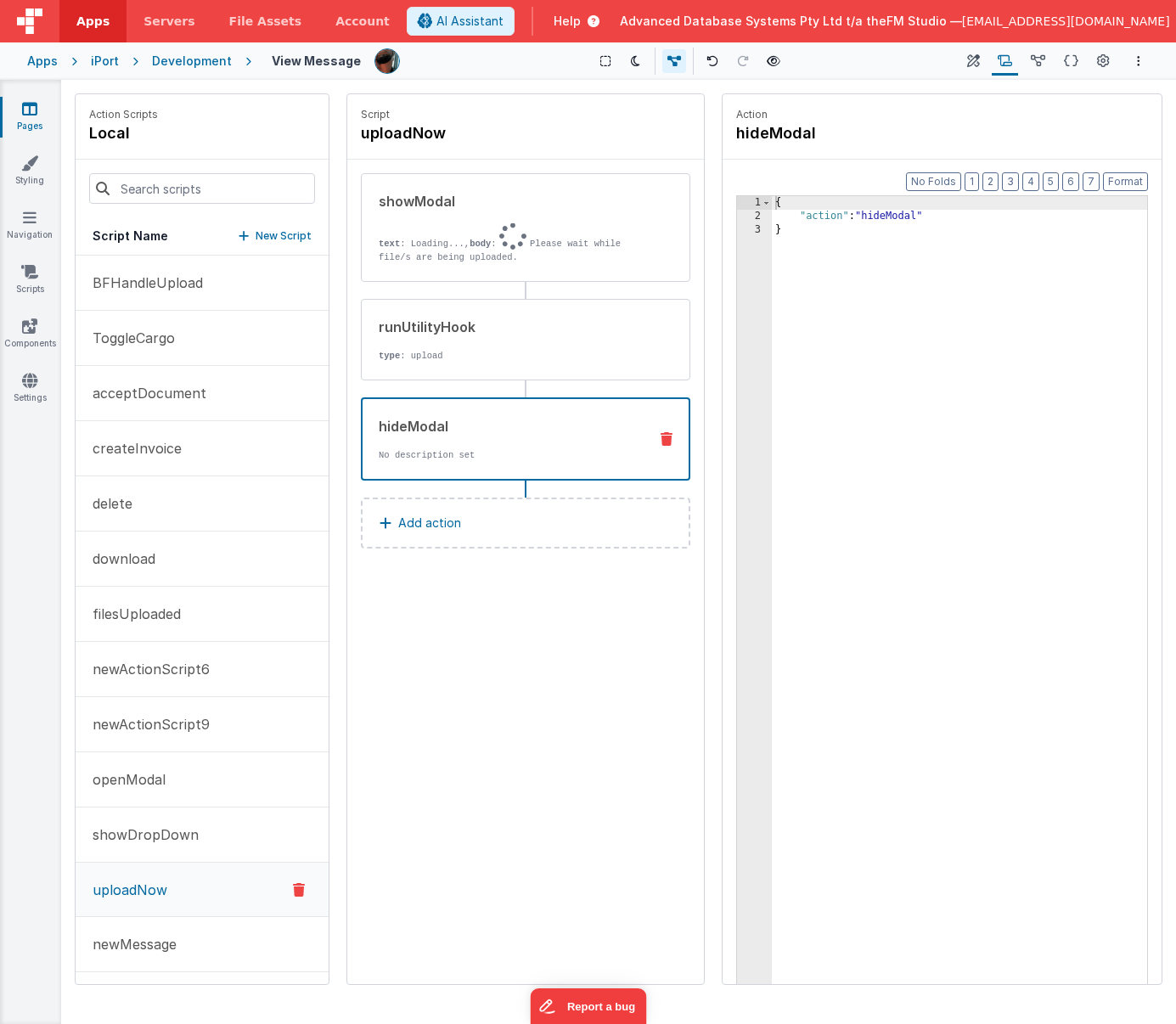
click at [951, 296] on div "{ "action" : "hideModal" }" at bounding box center [960, 629] width 376 height 868
click at [128, 946] on p "newMessage" at bounding box center [129, 944] width 94 height 20
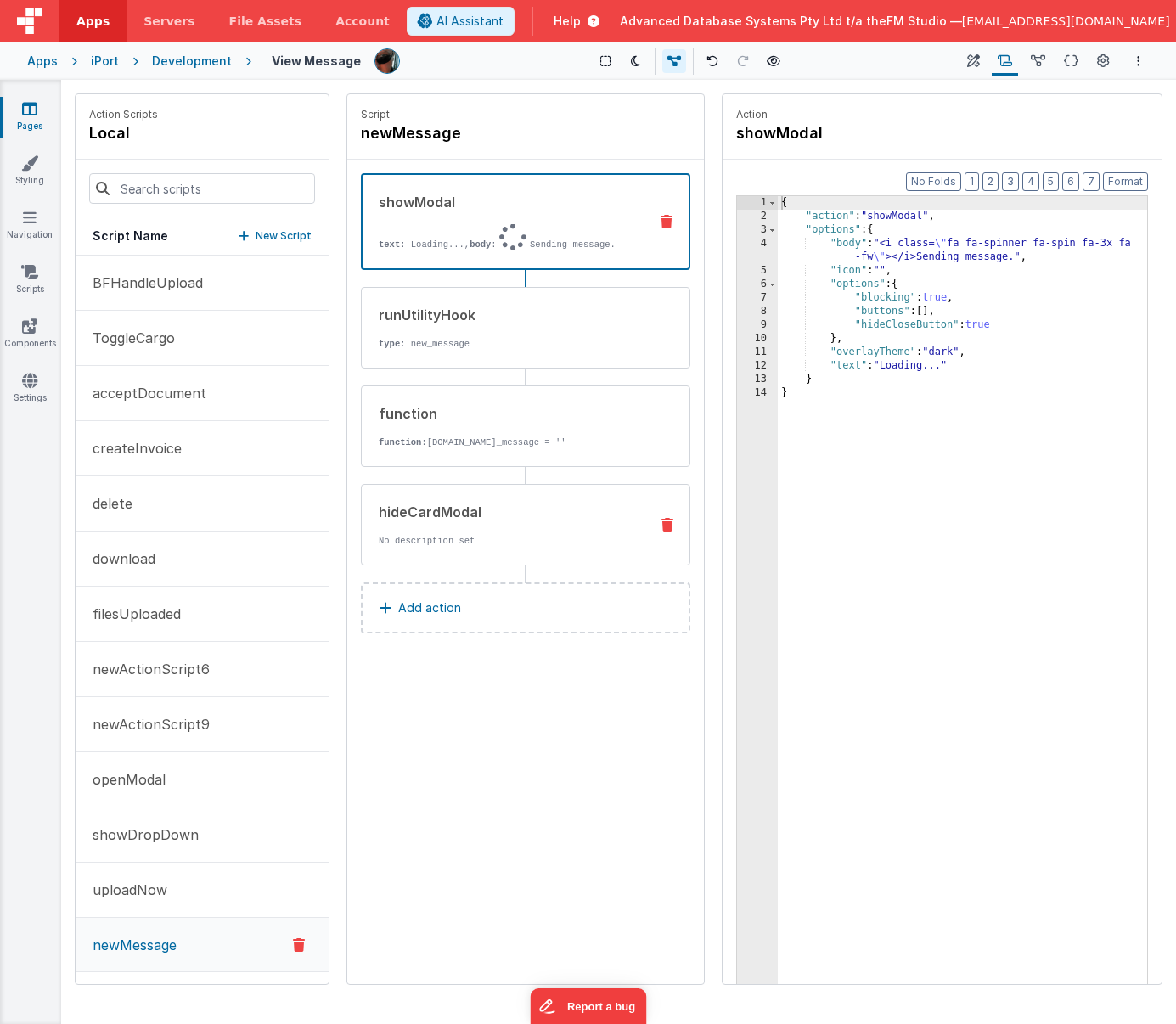
click at [513, 512] on div "hideCardModal" at bounding box center [507, 512] width 257 height 20
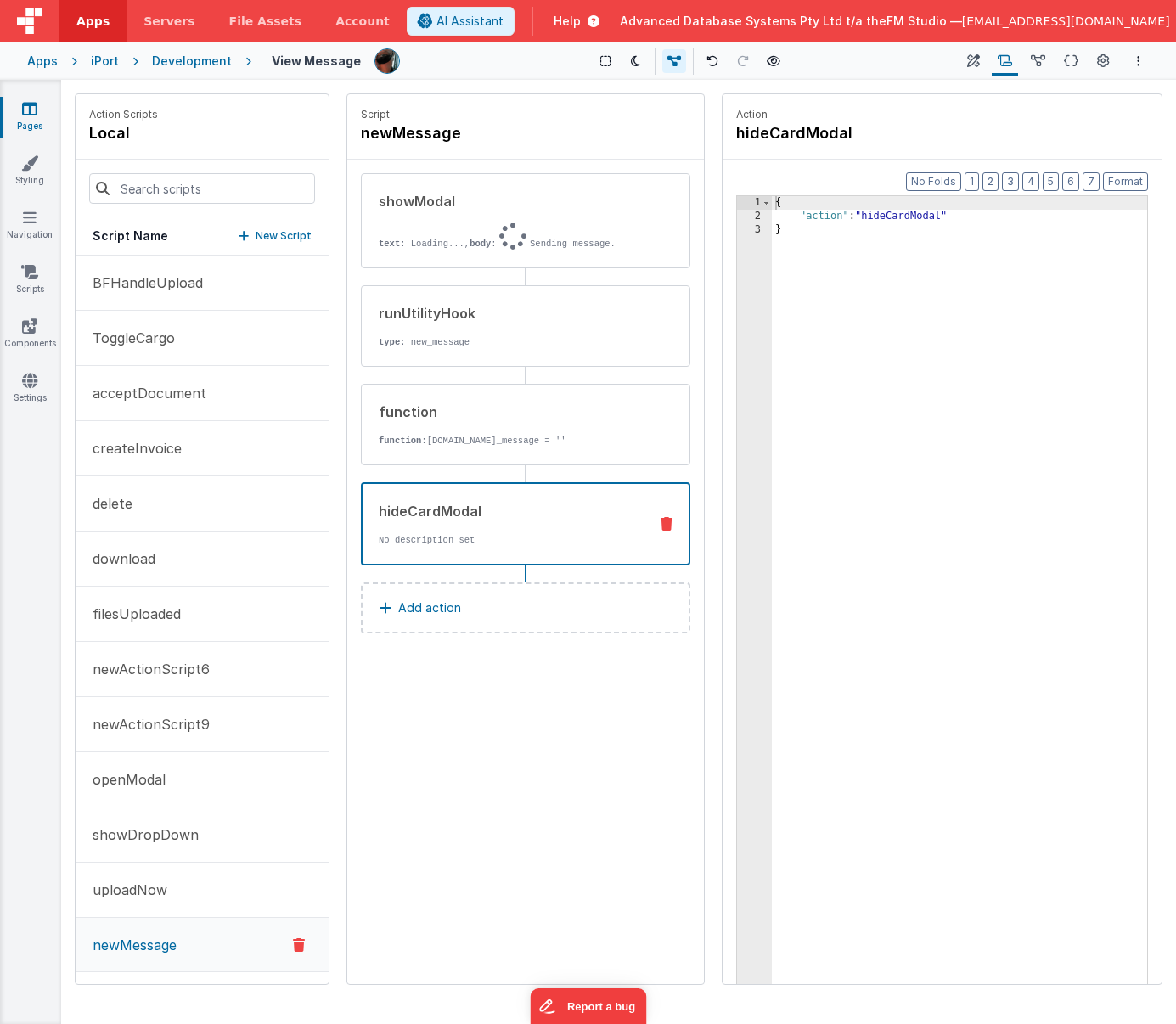
click at [954, 395] on div "{ "action" : "hideCardModal" }" at bounding box center [960, 629] width 376 height 868
click at [1053, 61] on icon "Options" at bounding box center [1138, 61] width 3 height 12
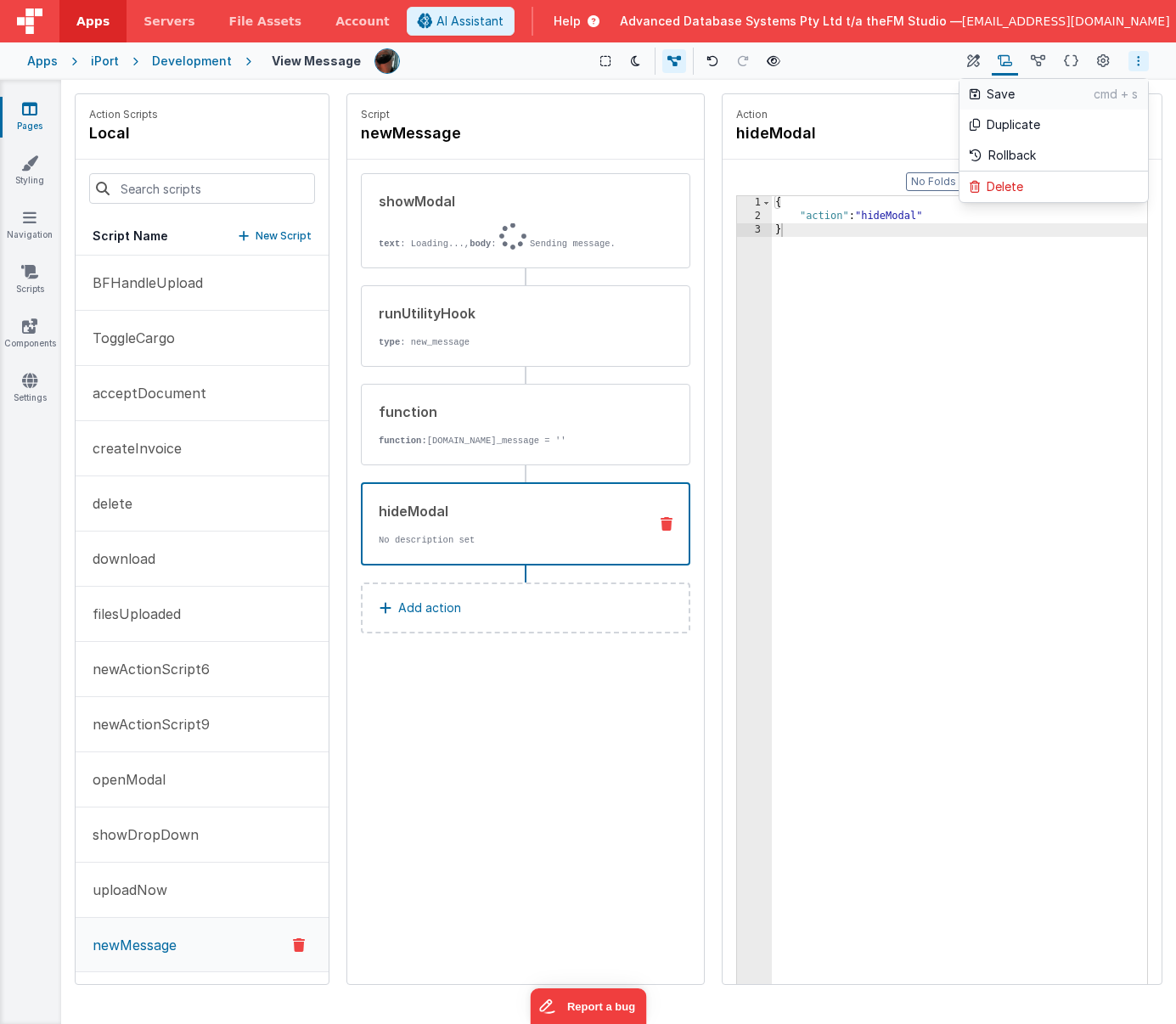
click at [1022, 94] on p "Save" at bounding box center [1040, 94] width 107 height 17
click at [471, 604] on button "Add action" at bounding box center [526, 607] width 330 height 51
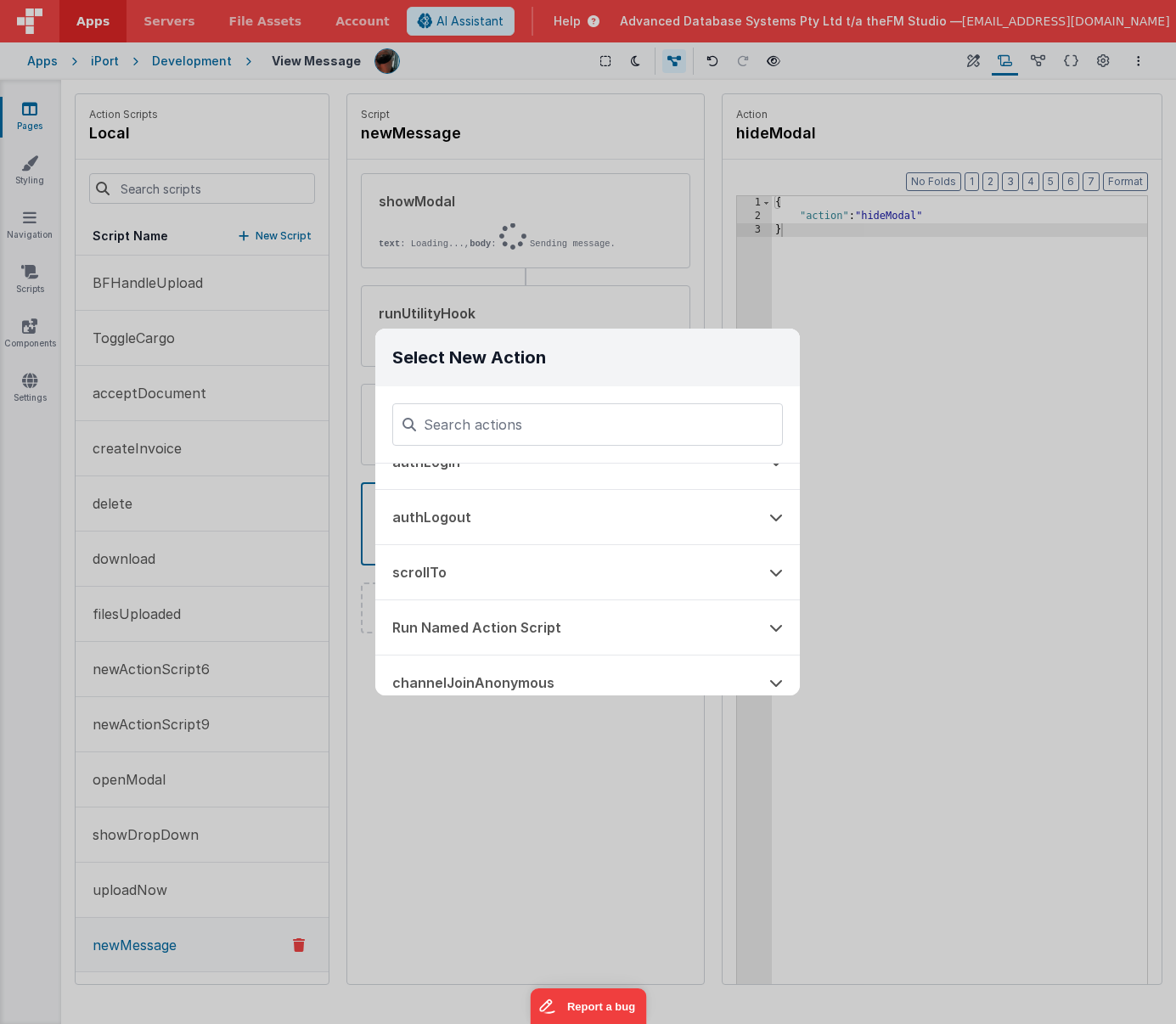
scroll to position [906, 0]
click at [457, 575] on button "scrollTo" at bounding box center [564, 578] width 377 height 54
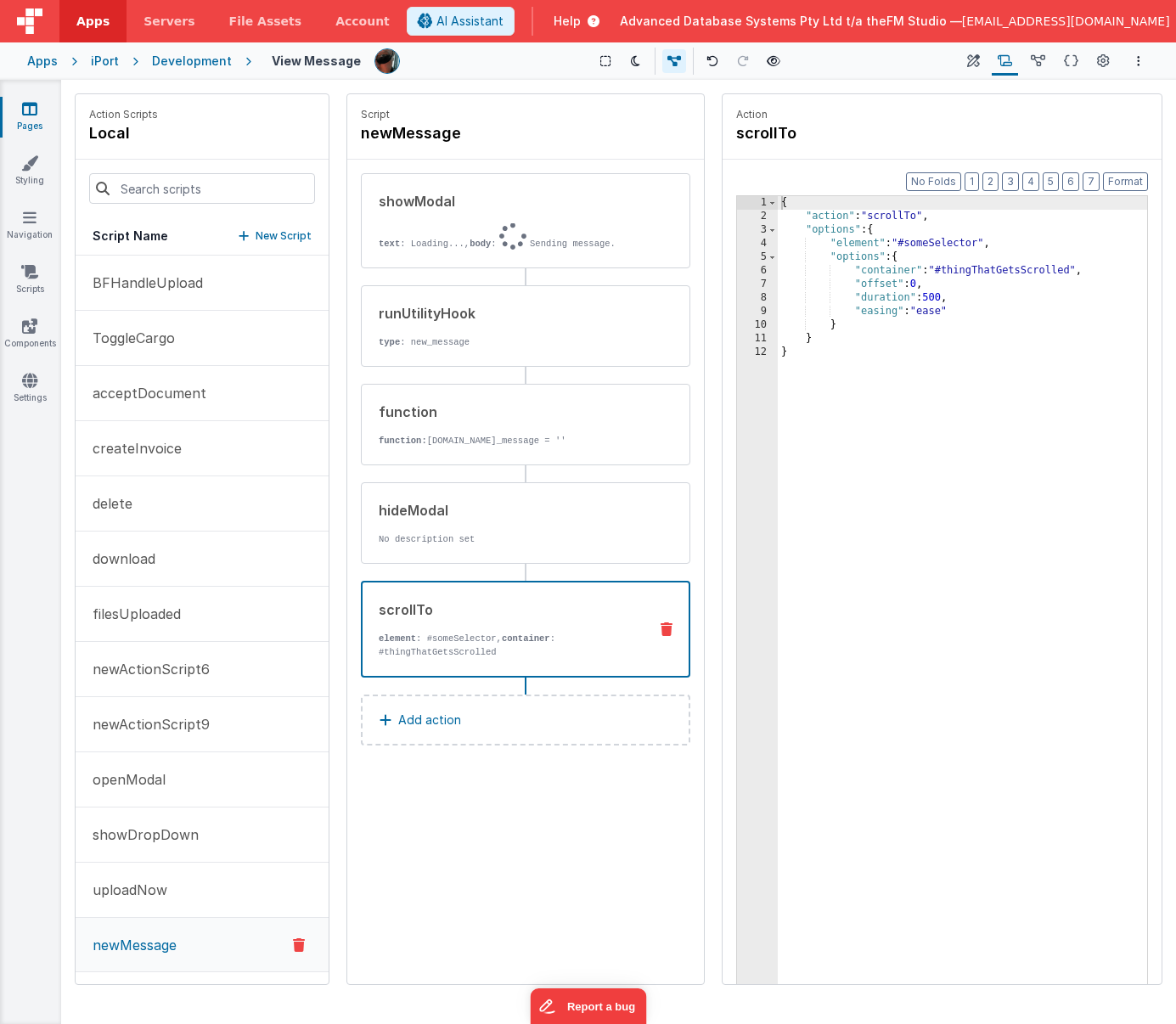
click at [477, 712] on button "Add action" at bounding box center [526, 719] width 330 height 51
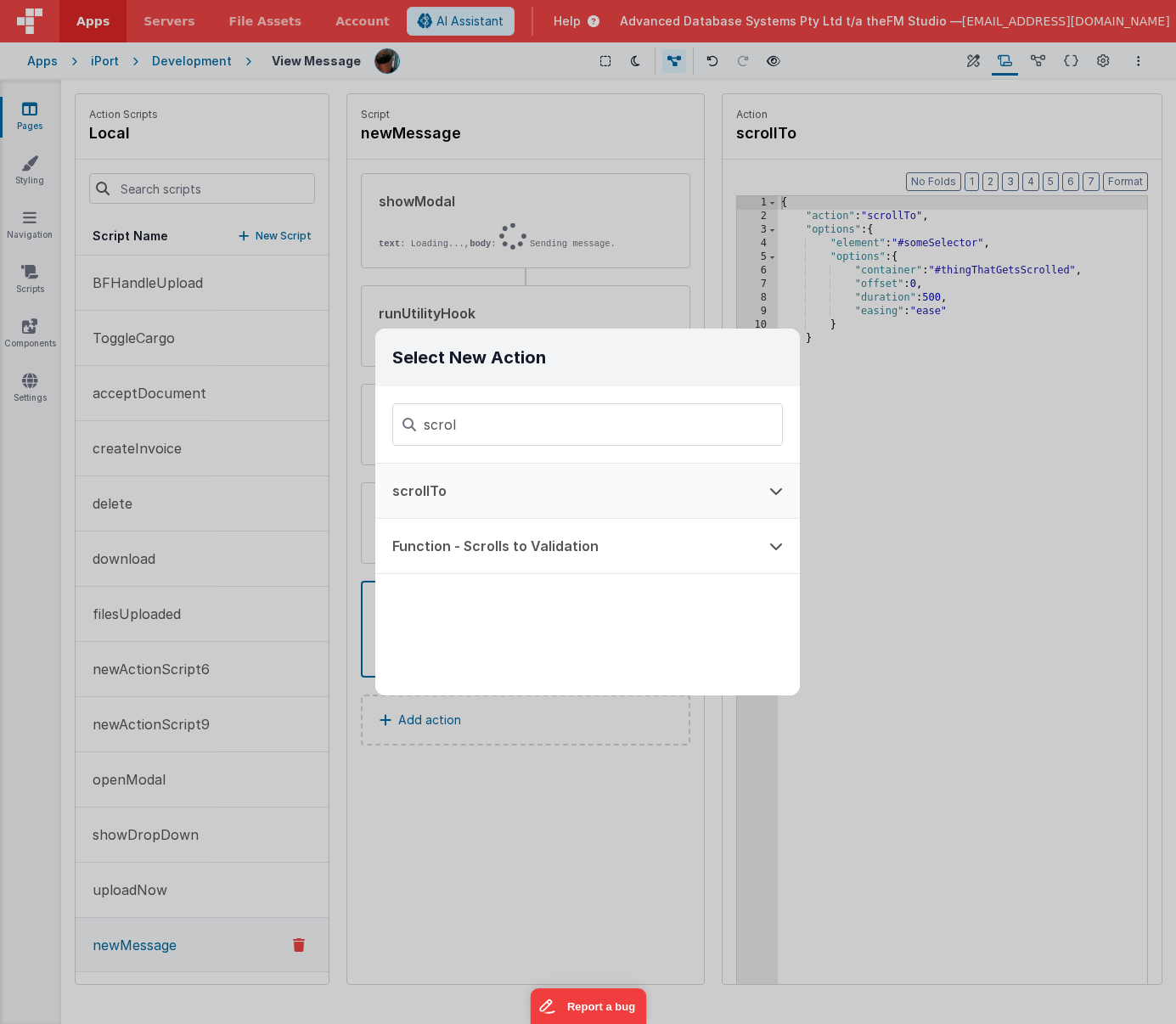
type input "scroll"
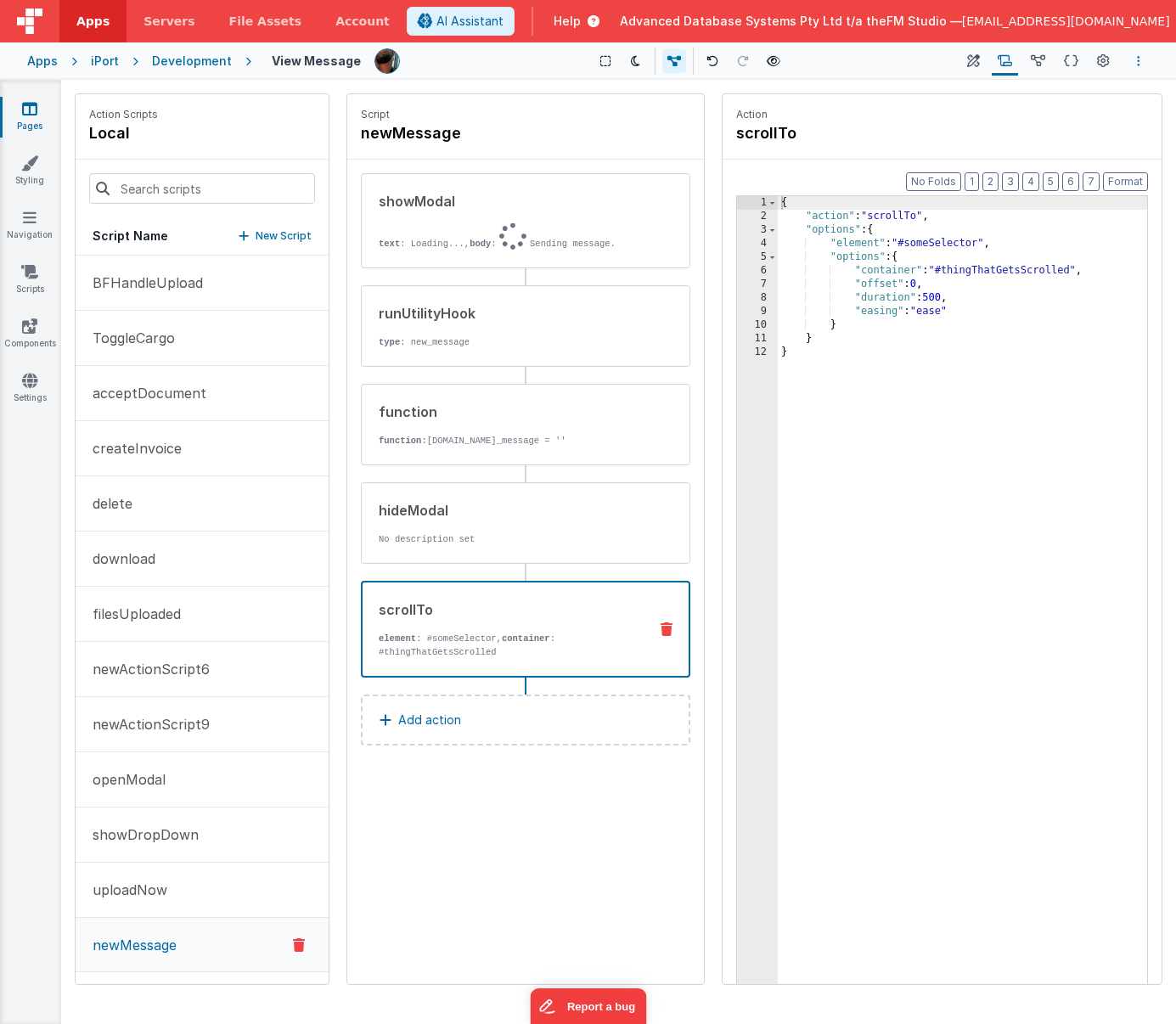
click at [1053, 60] on icon "Options" at bounding box center [1138, 61] width 3 height 12
click at [1040, 91] on p "Save" at bounding box center [1040, 94] width 107 height 17
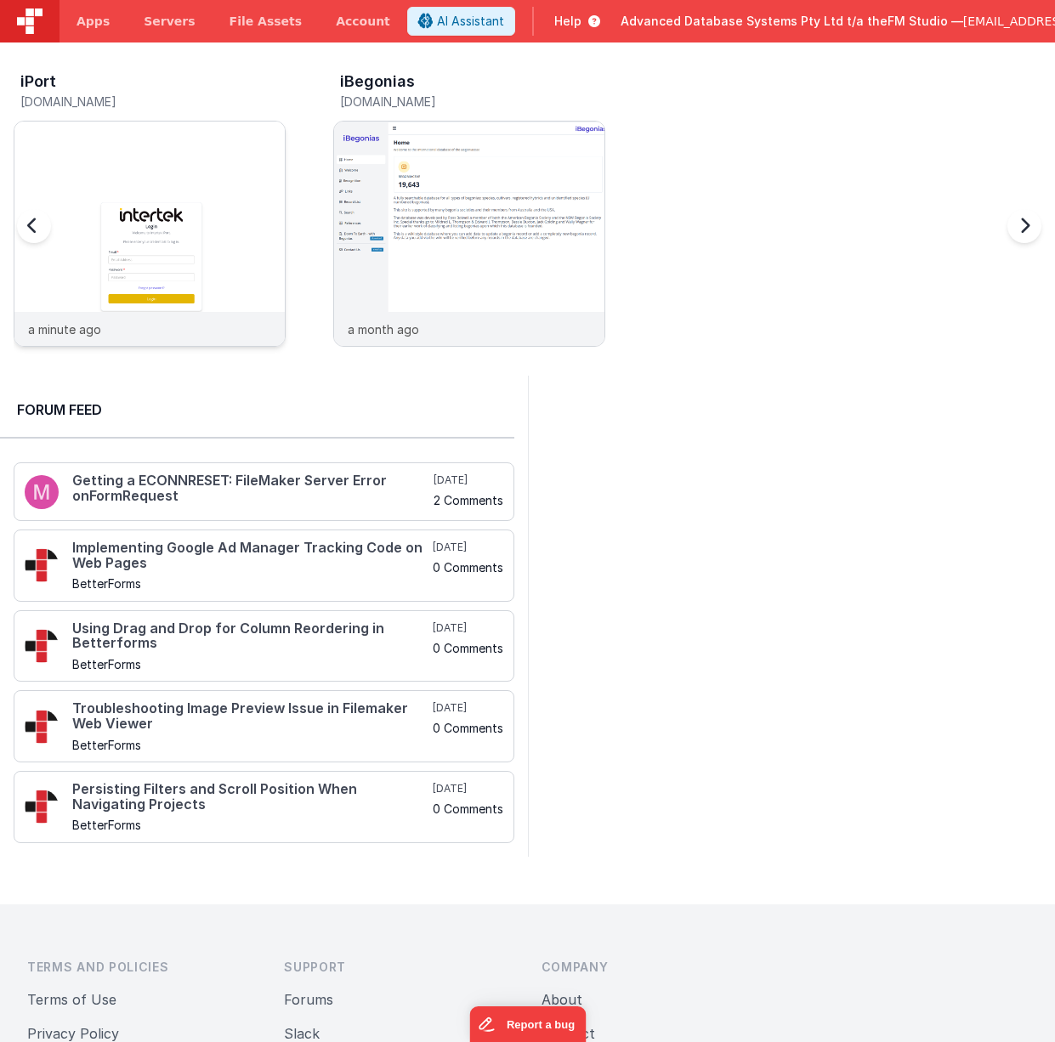
click at [181, 182] on img at bounding box center [149, 257] width 270 height 270
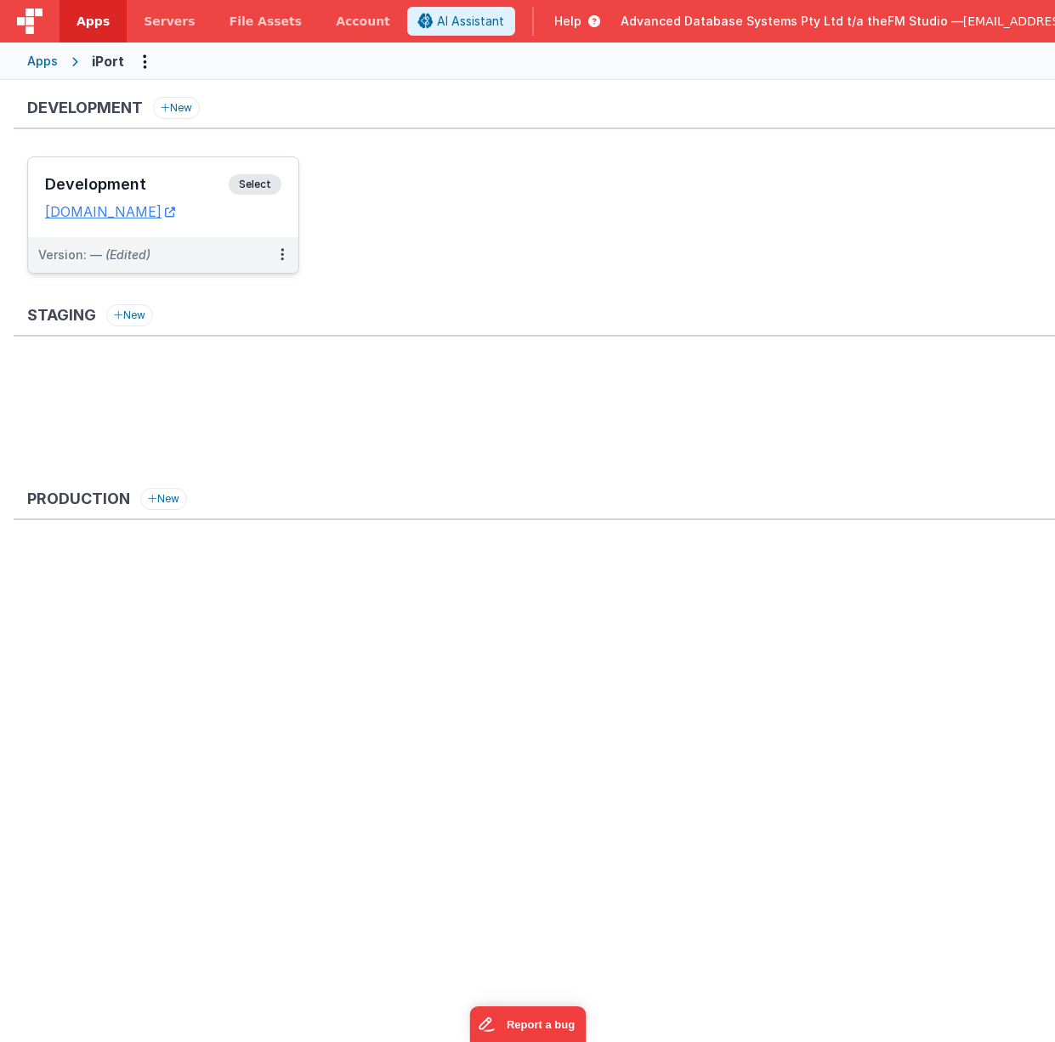
click at [166, 174] on div "Development Select" at bounding box center [163, 188] width 236 height 29
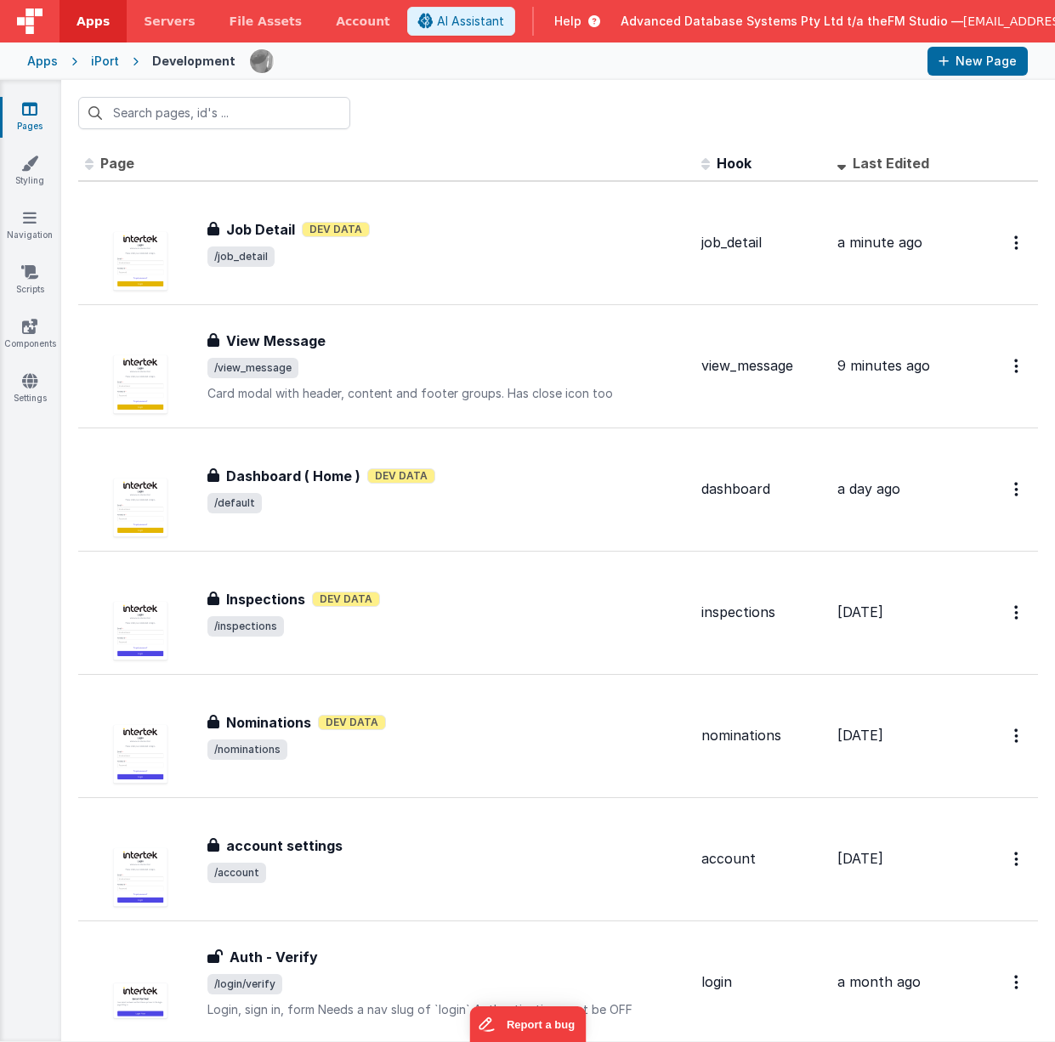
click at [554, 18] on span "Help" at bounding box center [567, 21] width 27 height 17
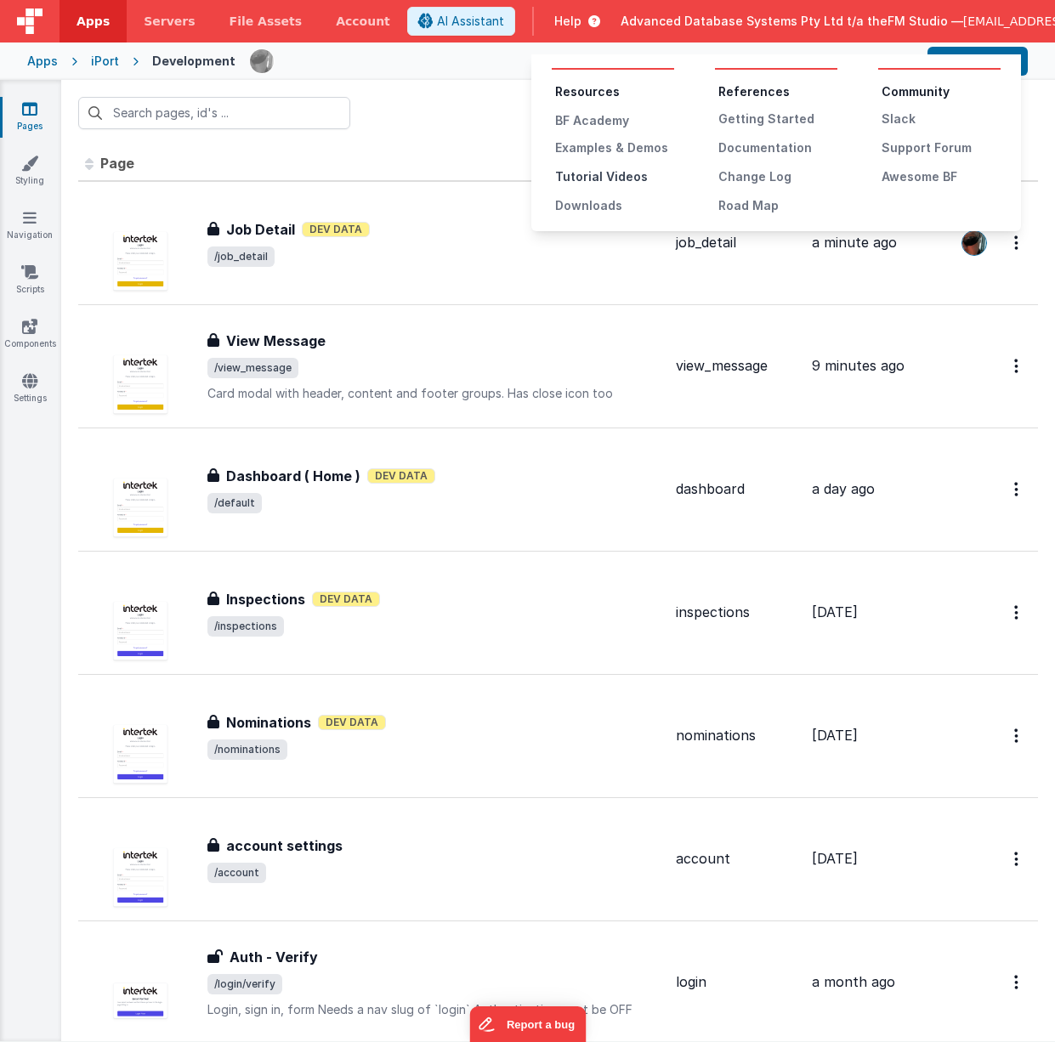
click at [592, 178] on div "Tutorial Videos" at bounding box center [614, 176] width 119 height 17
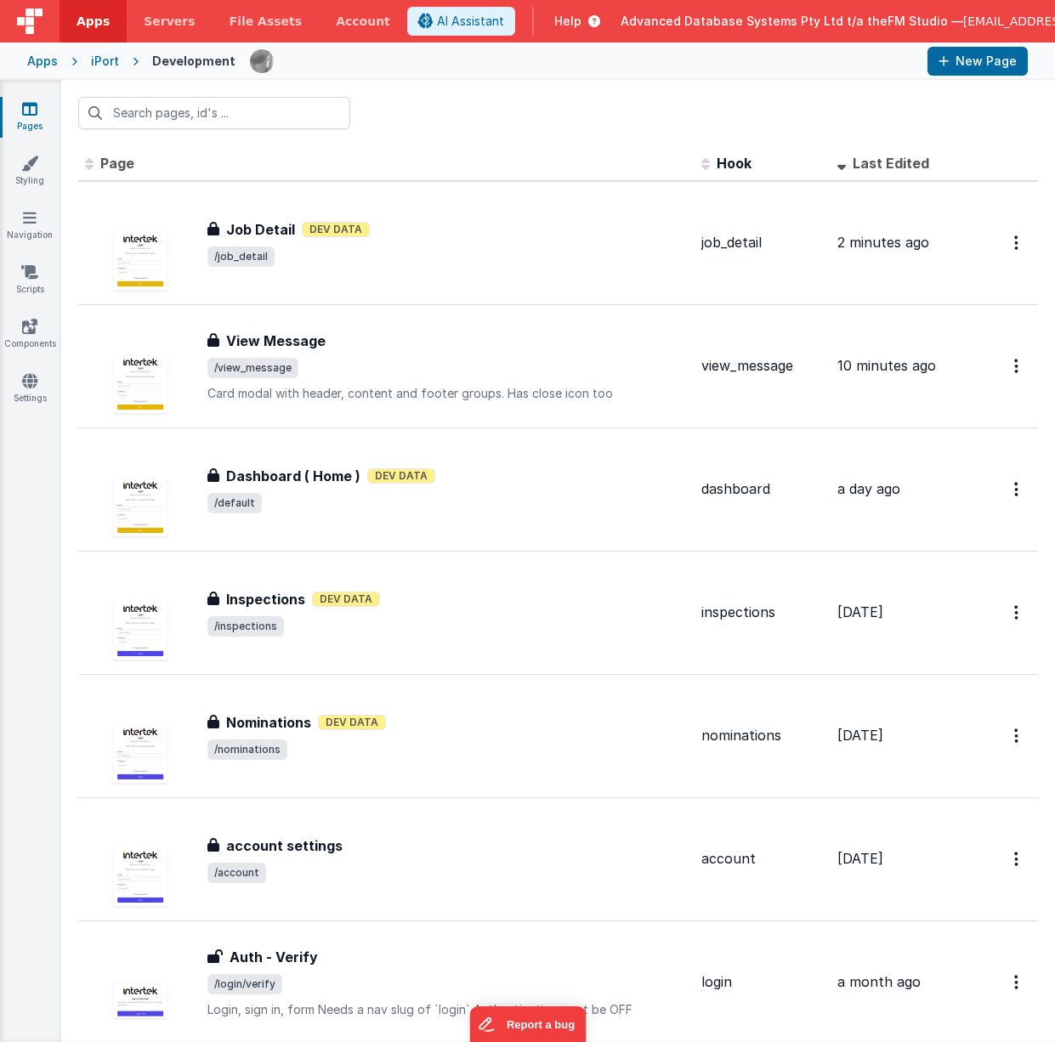
click at [554, 17] on span "Help" at bounding box center [567, 21] width 27 height 17
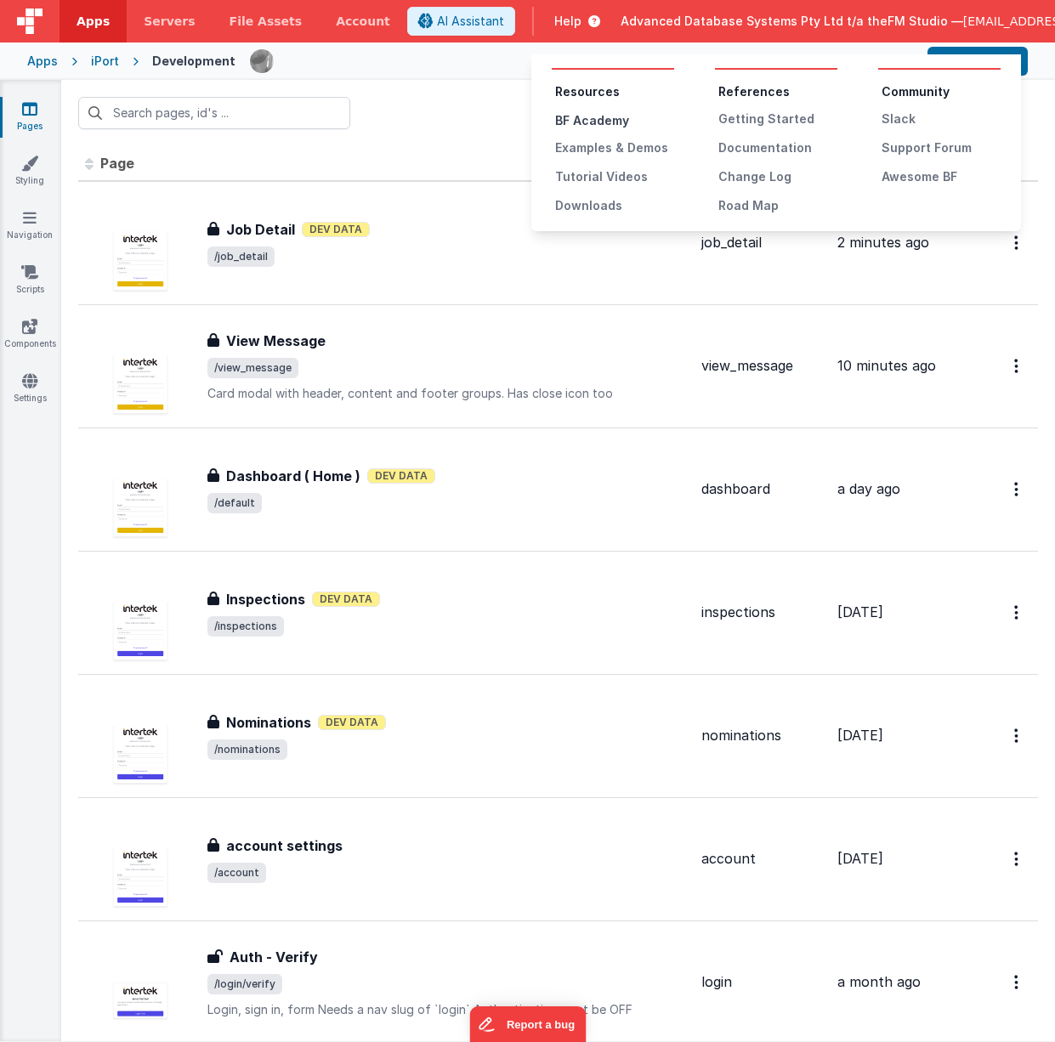
click at [586, 116] on div "BF Academy" at bounding box center [614, 120] width 119 height 17
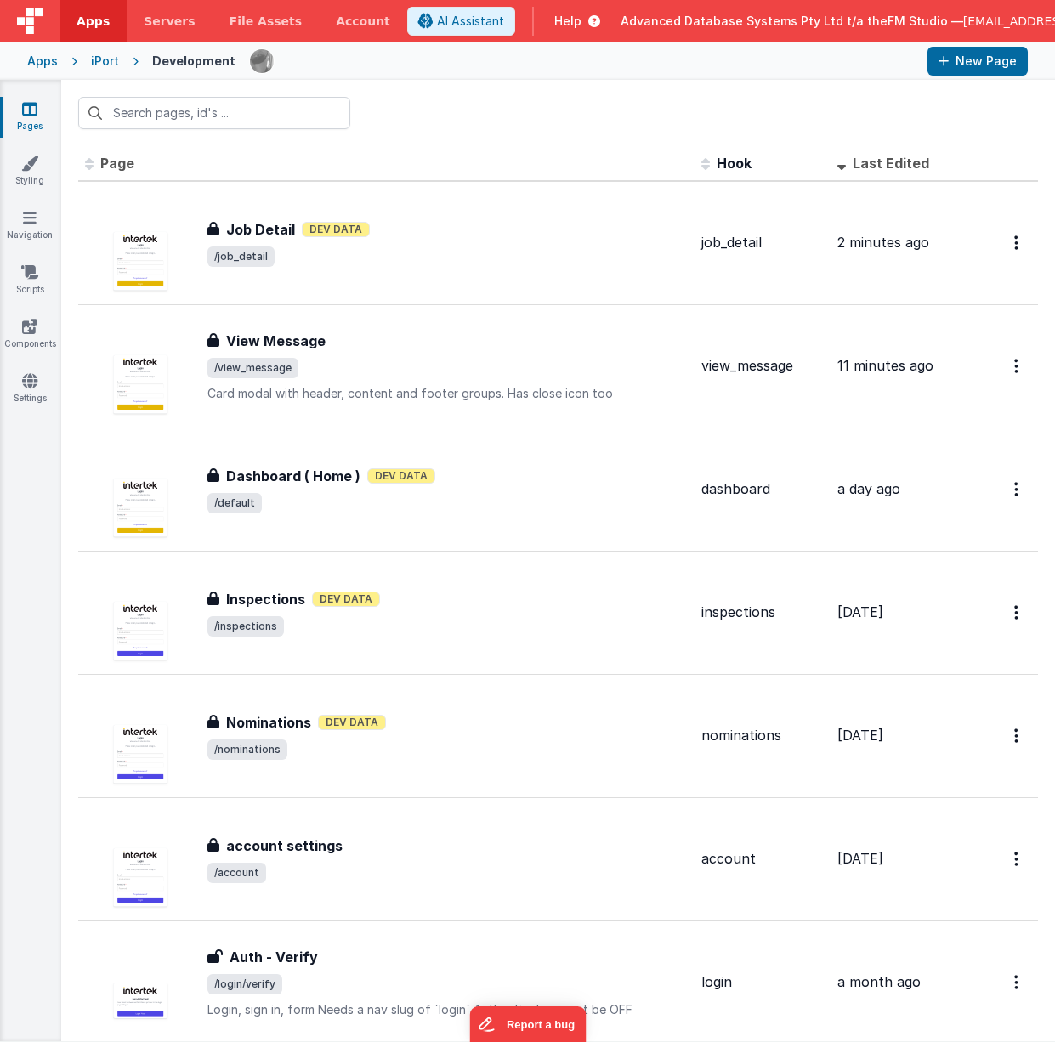
click at [554, 26] on span "Help" at bounding box center [567, 21] width 27 height 17
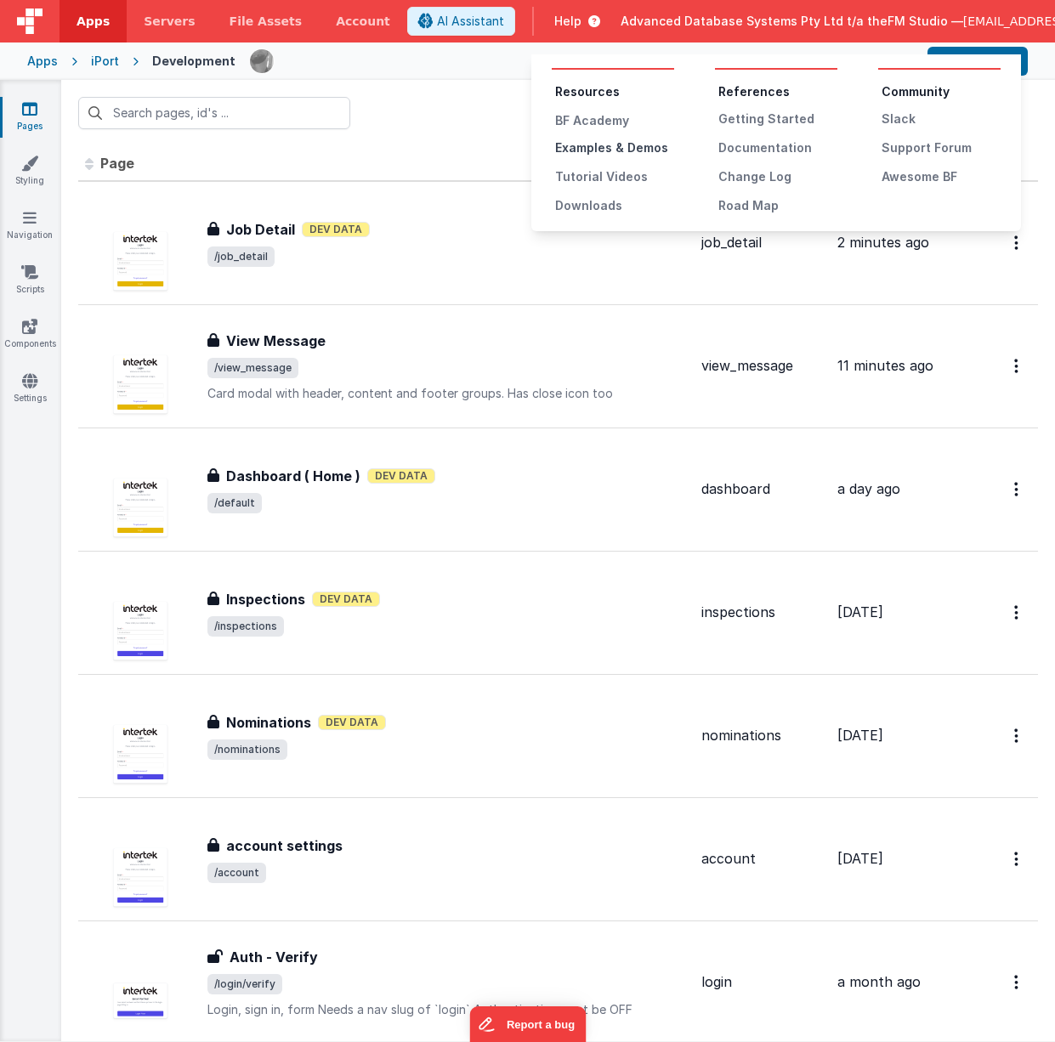
click at [609, 154] on div "Examples & Demos" at bounding box center [614, 147] width 119 height 17
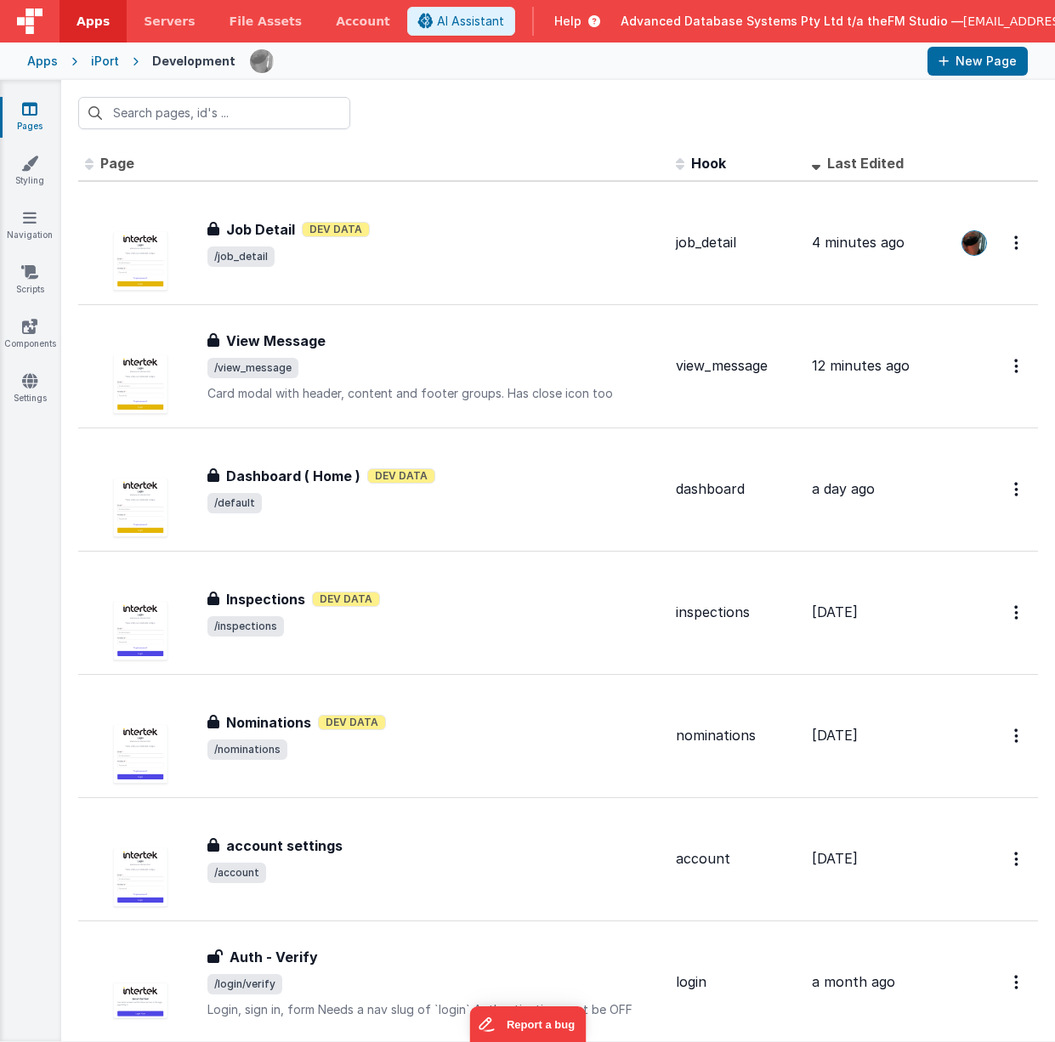
click at [554, 26] on span "Help" at bounding box center [567, 21] width 27 height 17
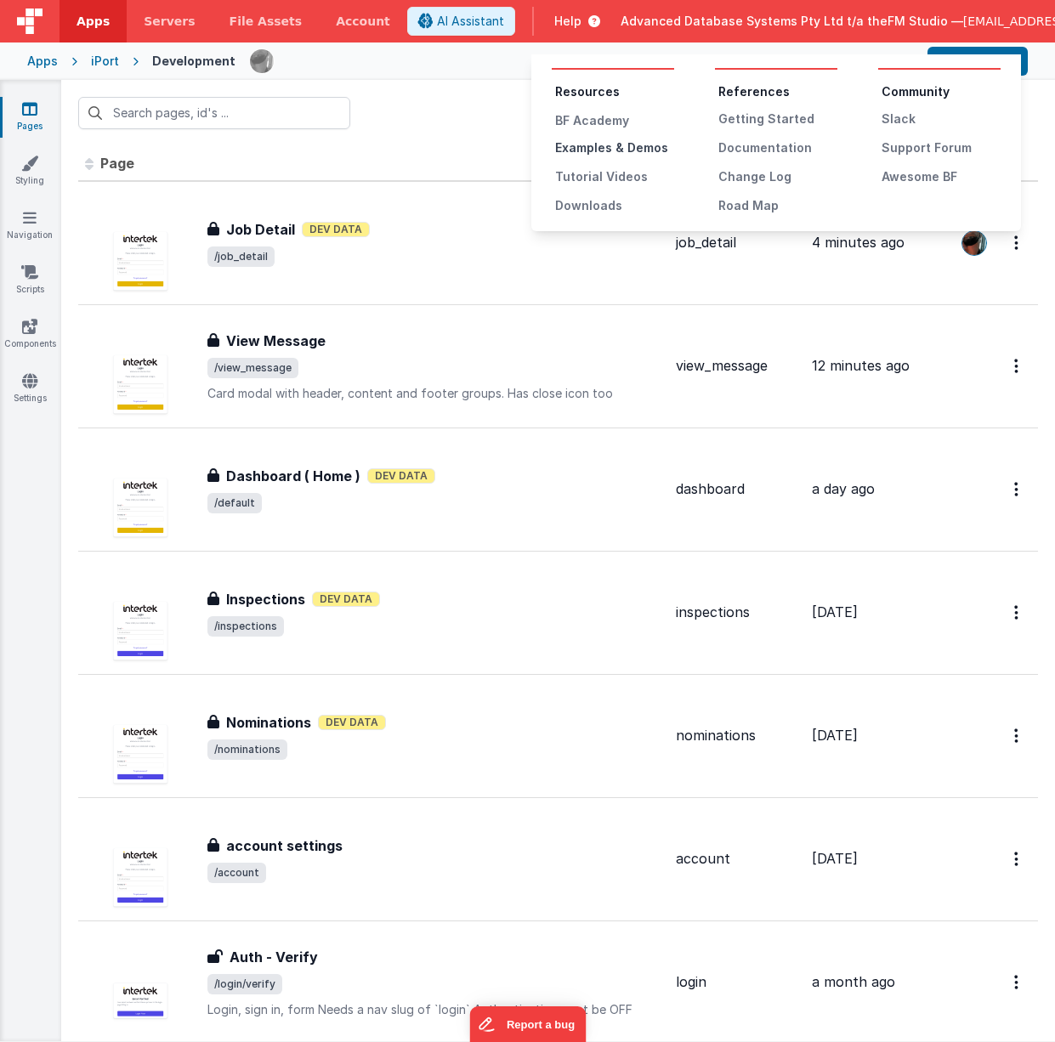
click at [598, 142] on div "Examples & Demos" at bounding box center [614, 147] width 119 height 17
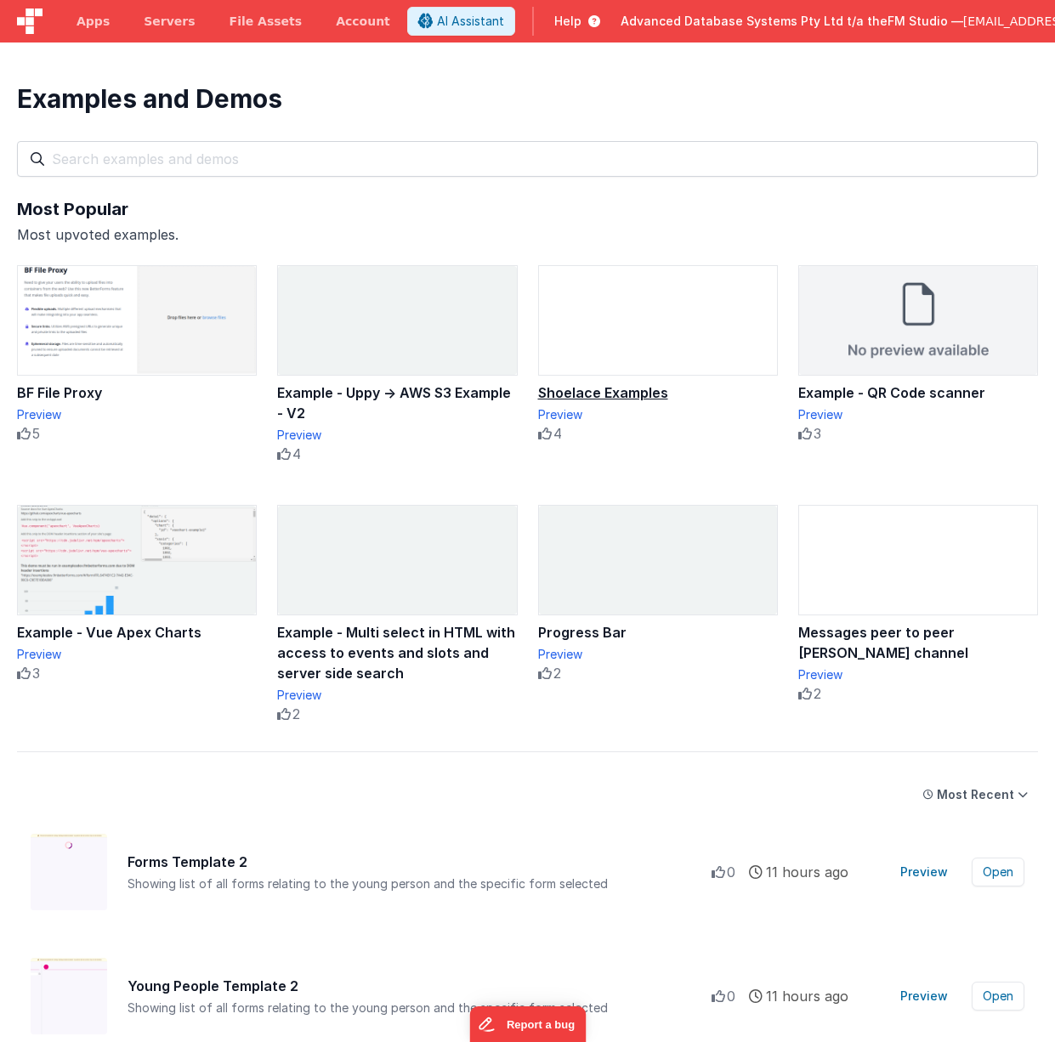
click at [657, 343] on img at bounding box center [658, 320] width 238 height 109
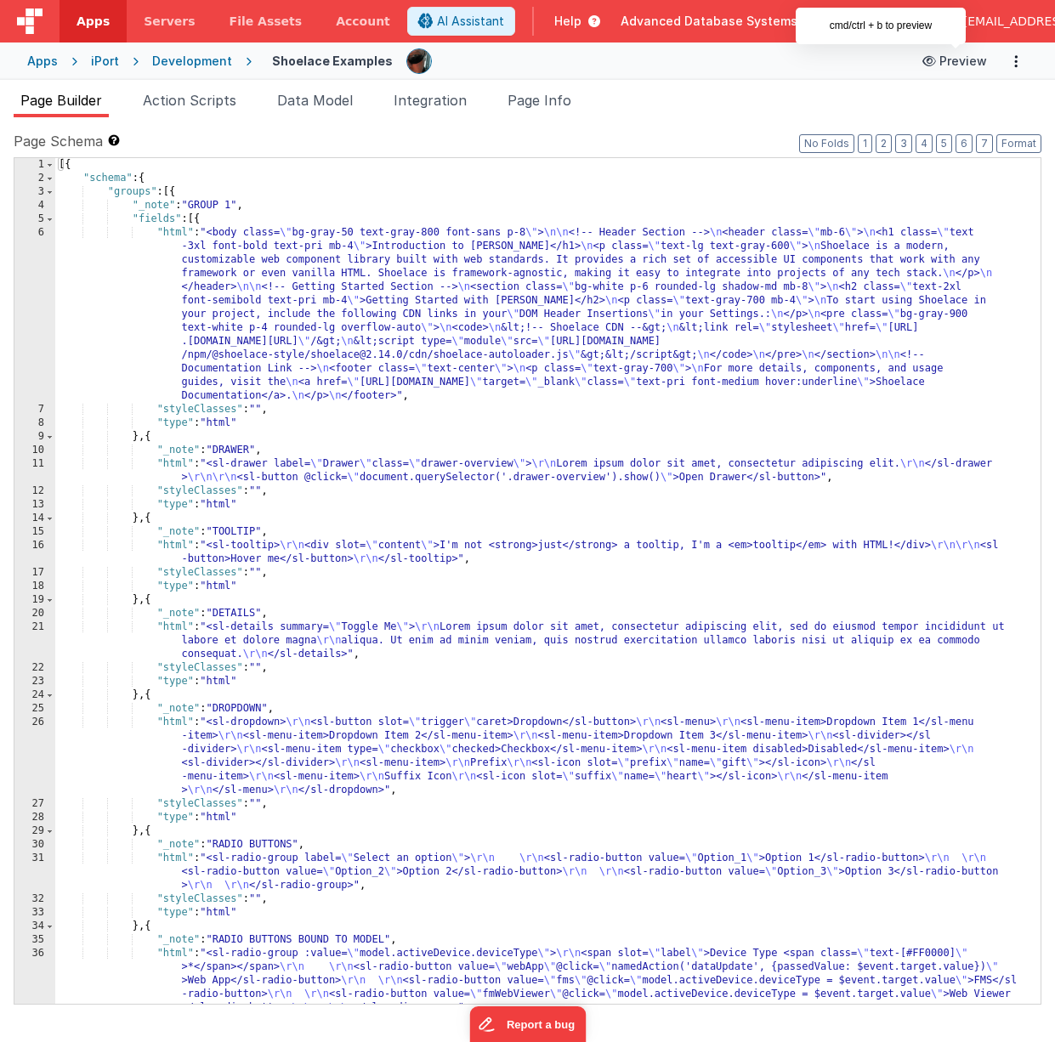
click at [961, 62] on button "Preview" at bounding box center [954, 61] width 85 height 27
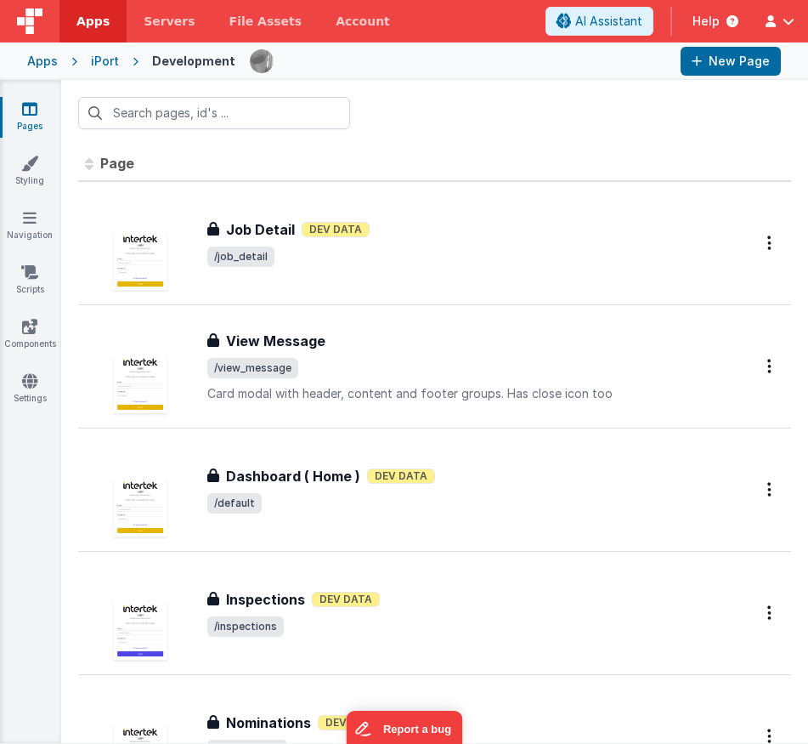
click at [710, 16] on span "Help" at bounding box center [706, 21] width 27 height 17
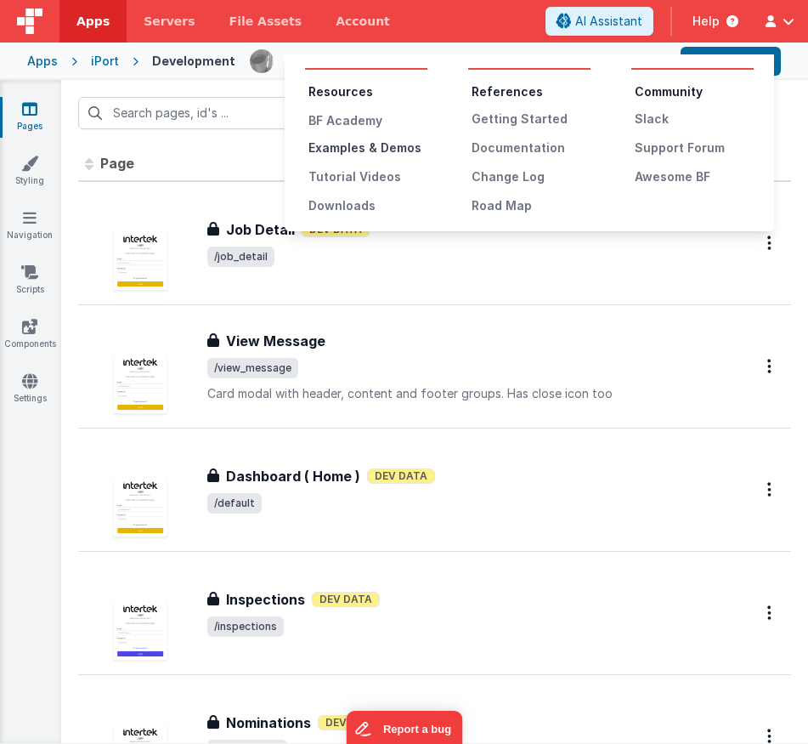
click at [354, 150] on div "Examples & Demos" at bounding box center [368, 147] width 119 height 17
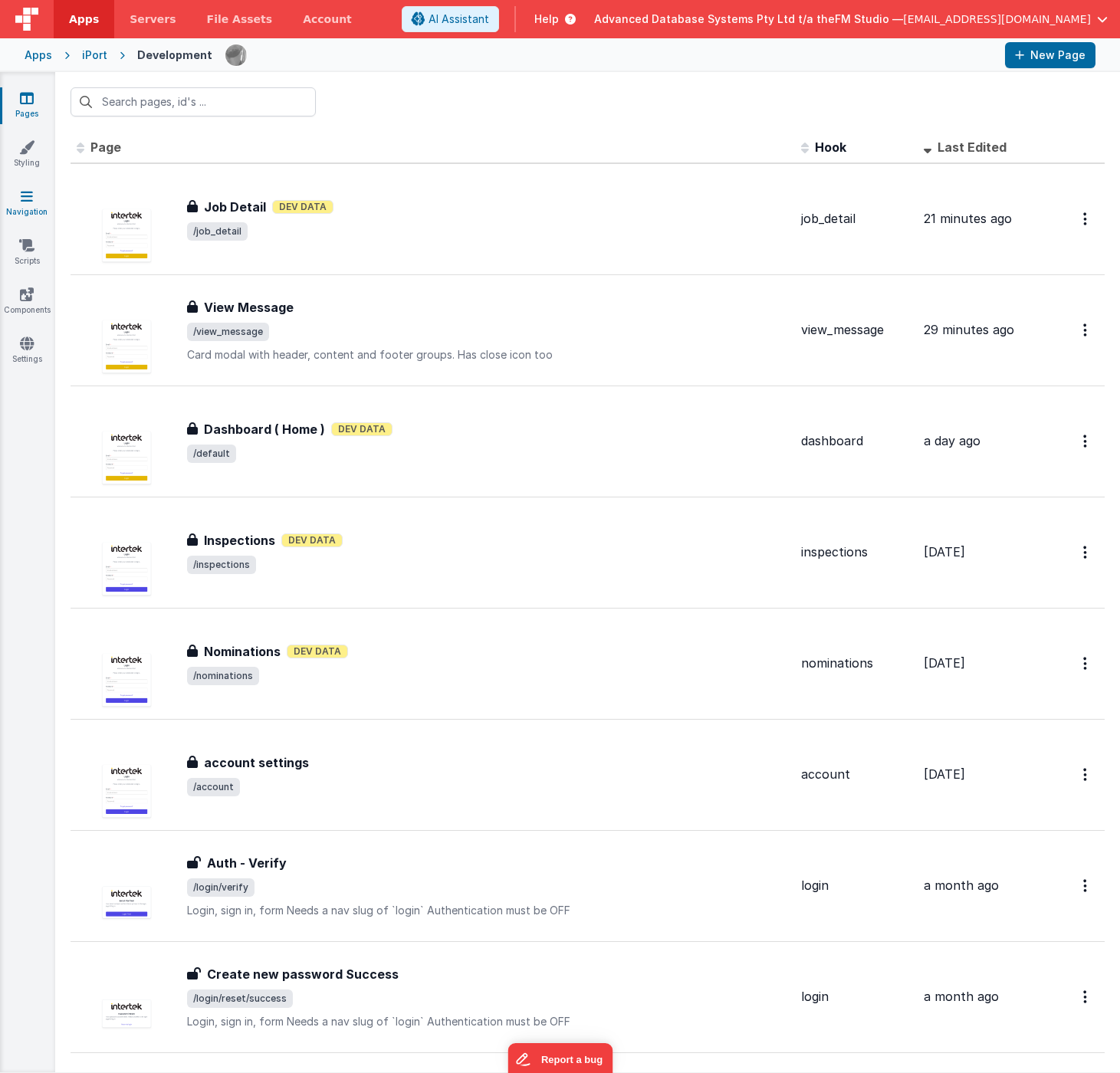
click at [23, 197] on icon at bounding box center [27, 196] width 13 height 15
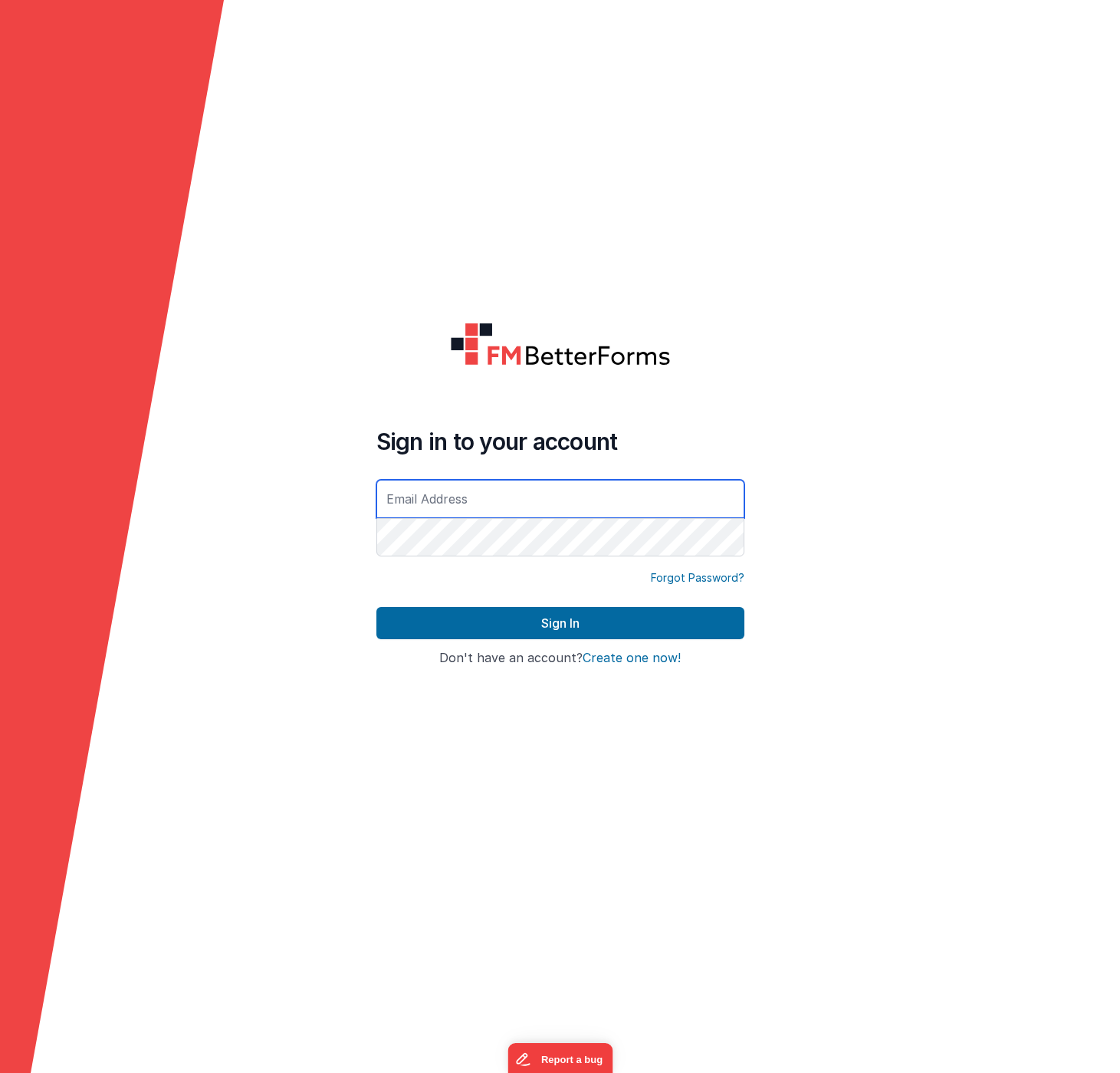
type input "[EMAIL_ADDRESS][DOMAIN_NAME]"
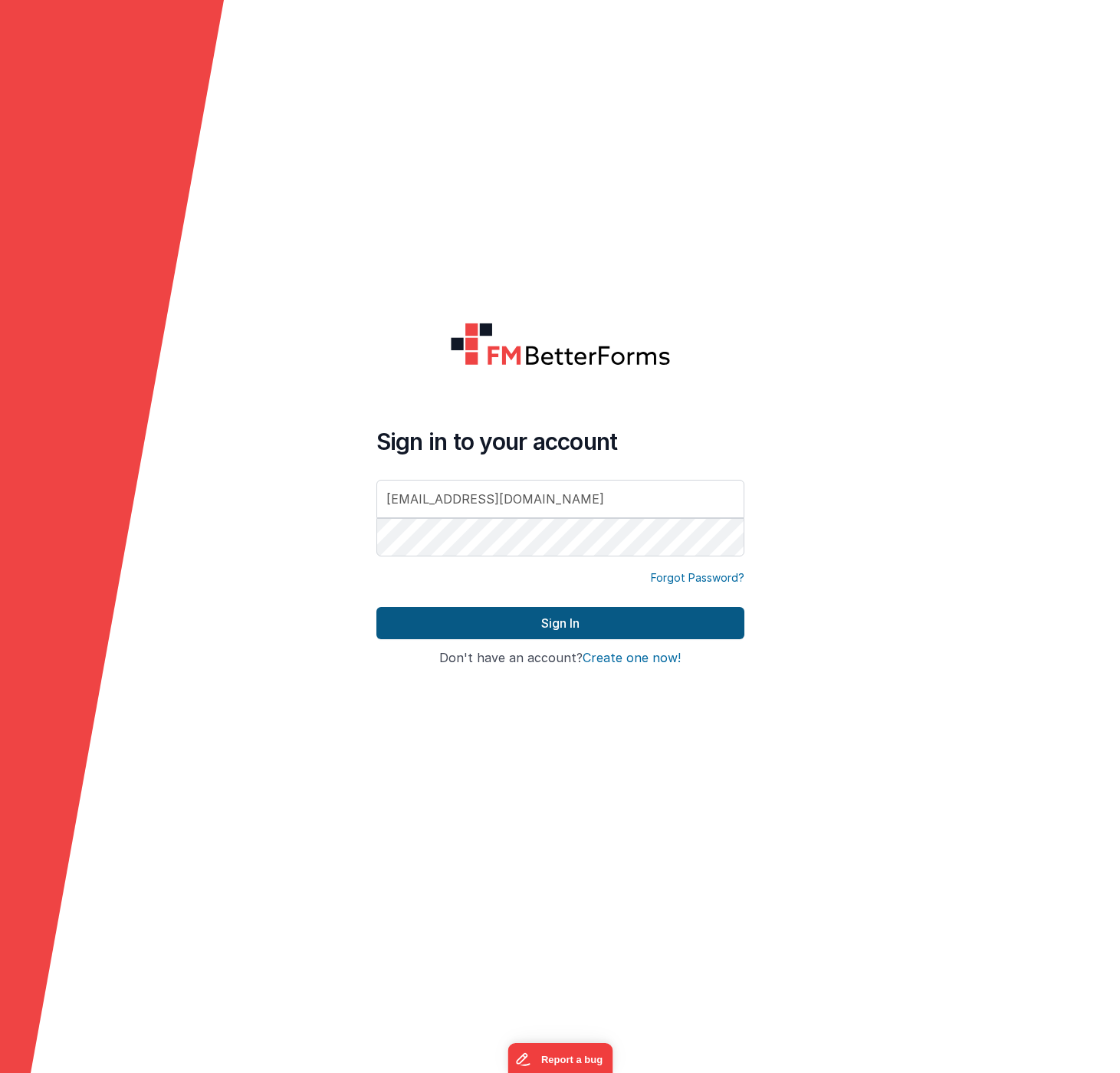
click at [519, 619] on button "Sign In" at bounding box center [560, 623] width 368 height 32
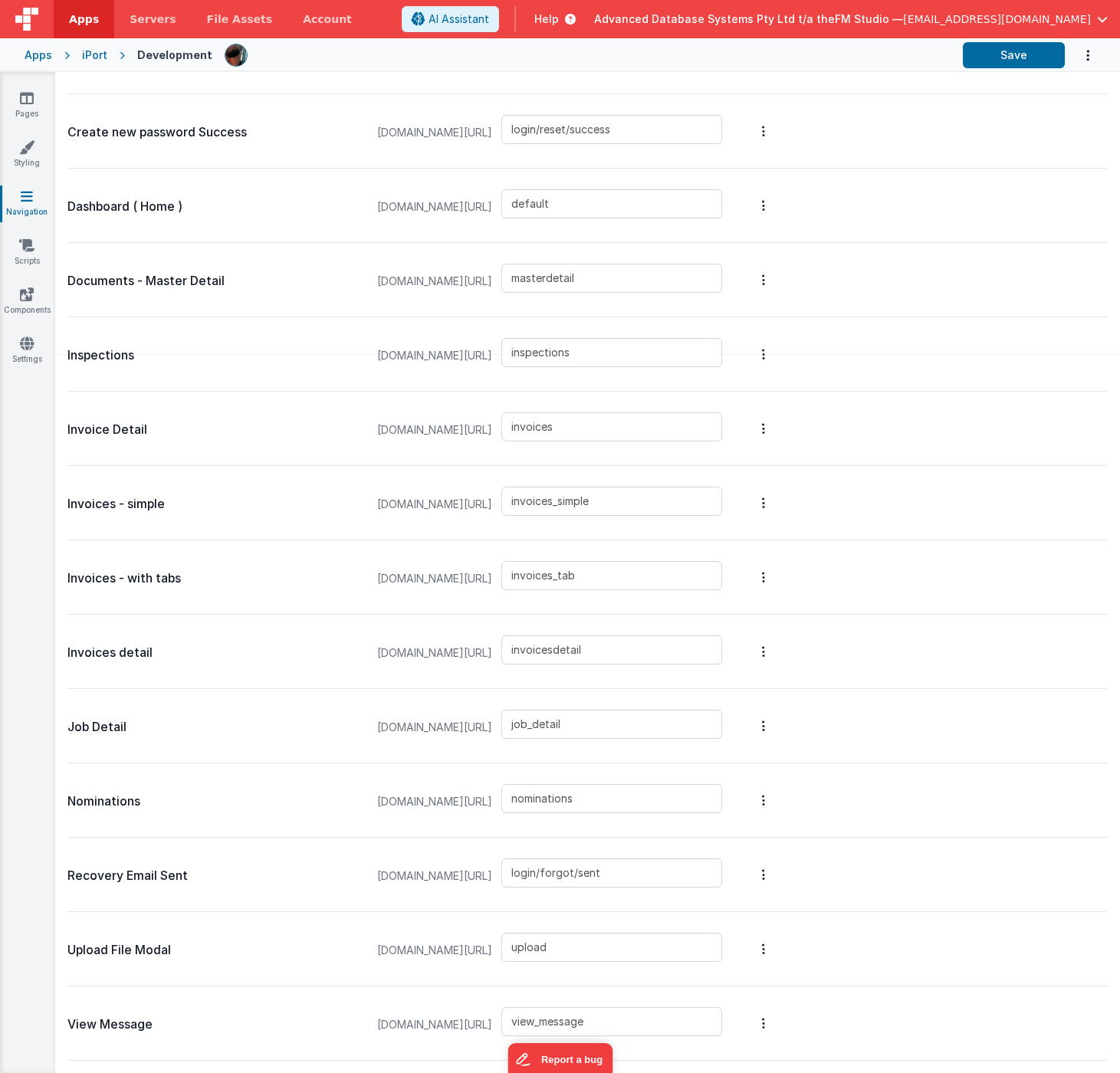
scroll to position [703, 0]
click at [641, 939] on input "view_message" at bounding box center [611, 1022] width 221 height 29
paste input "modalquery"
type input "modalquery"
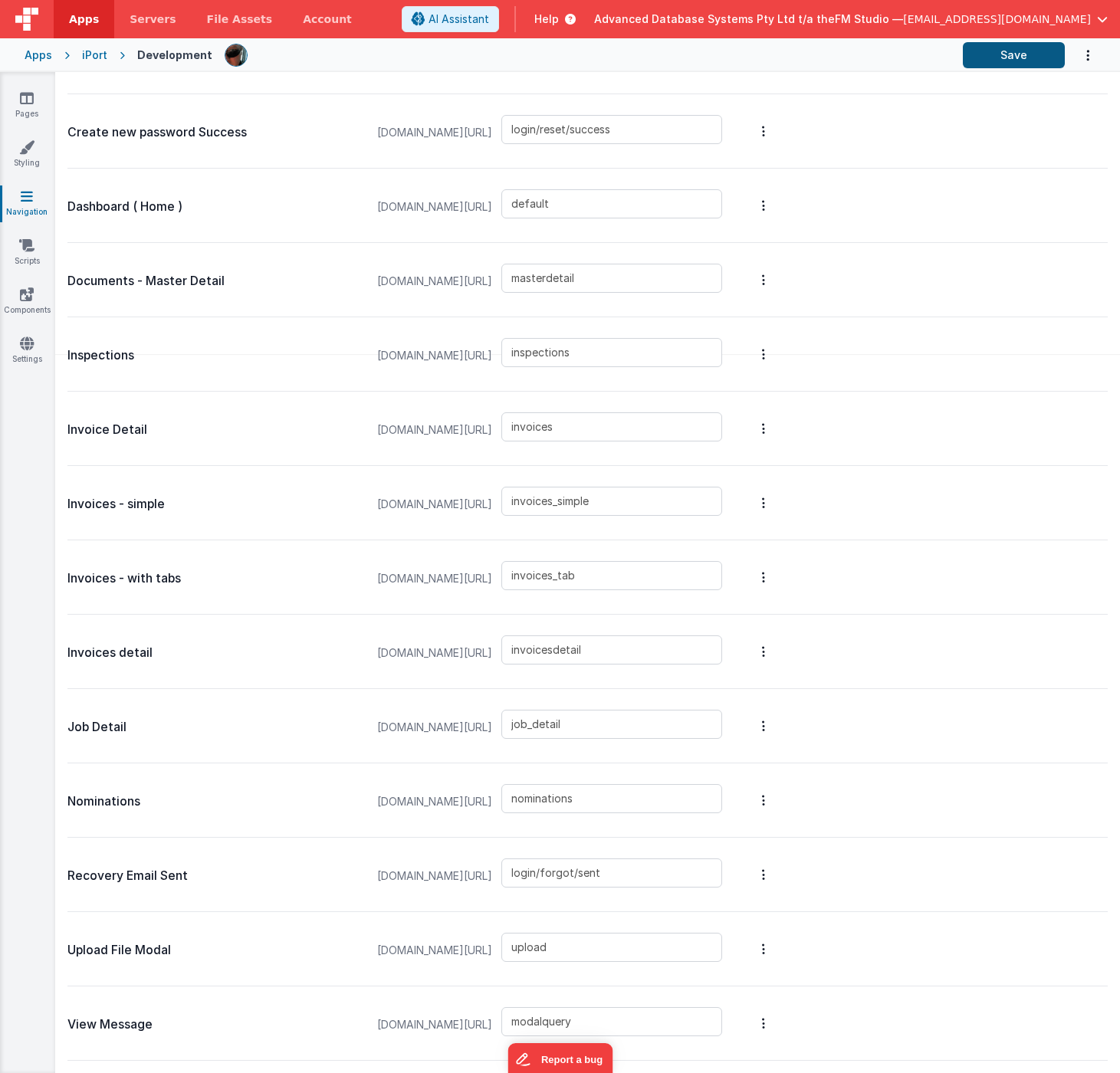
click at [950, 65] on button "Save" at bounding box center [1014, 55] width 102 height 26
click at [559, 18] on span "Help" at bounding box center [546, 19] width 24 height 15
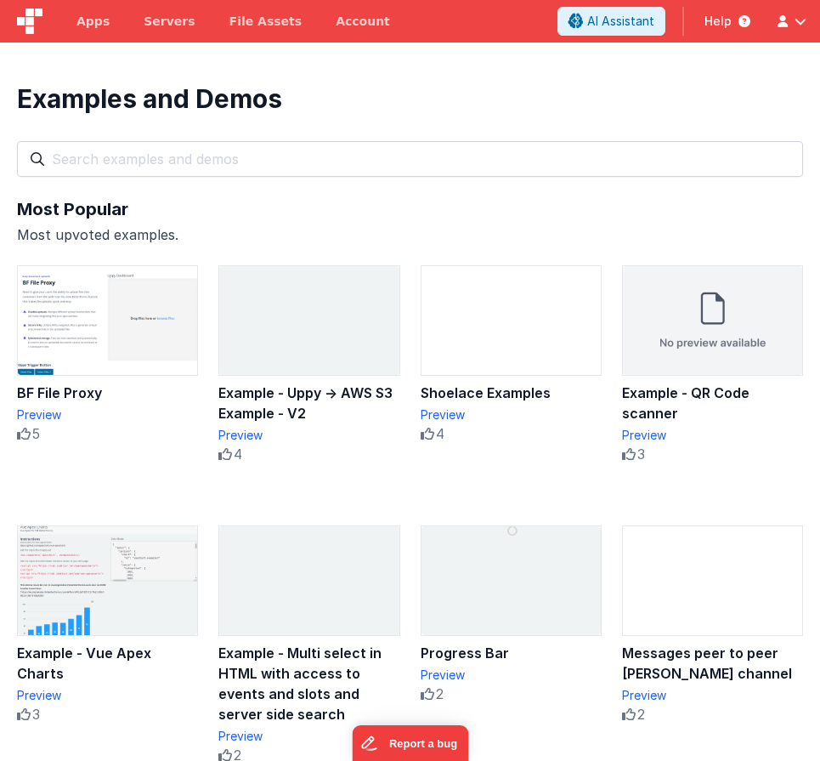
click at [158, 133] on div "Examples and Demos All Files Getting Started Examples Demos My Favourites" at bounding box center [410, 130] width 786 height 94
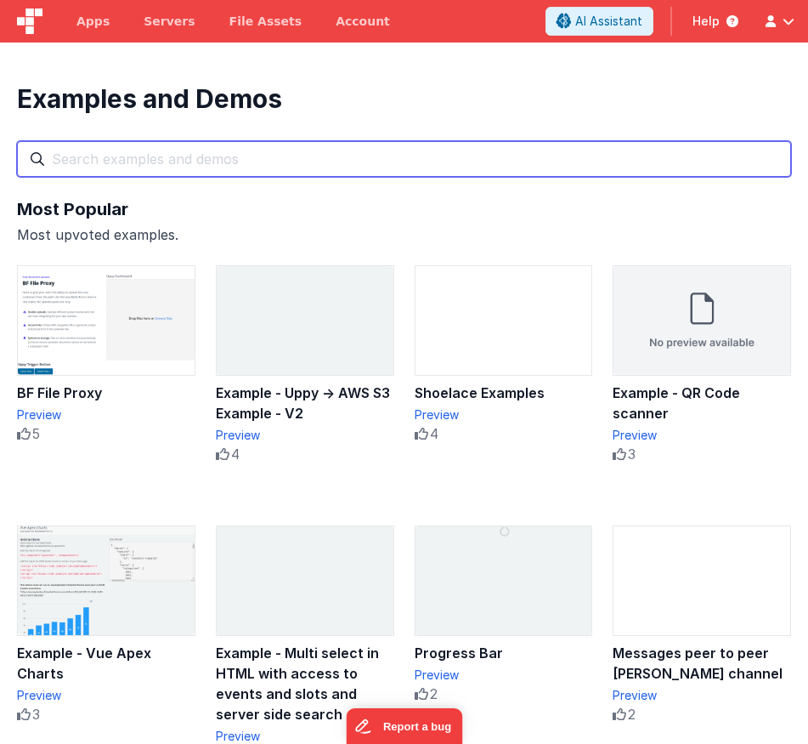
click at [129, 156] on input "text" at bounding box center [404, 159] width 774 height 36
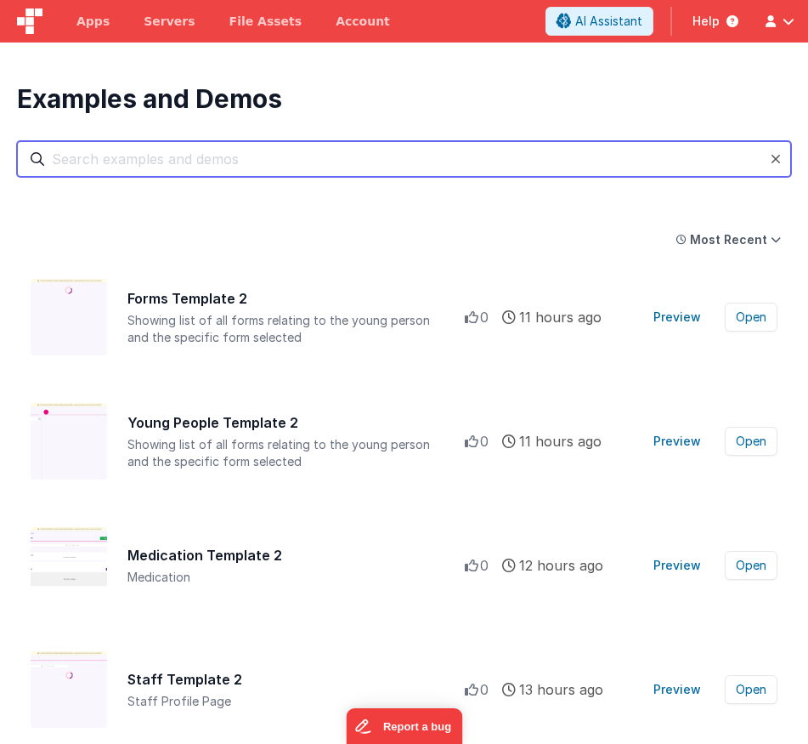
type input "m"
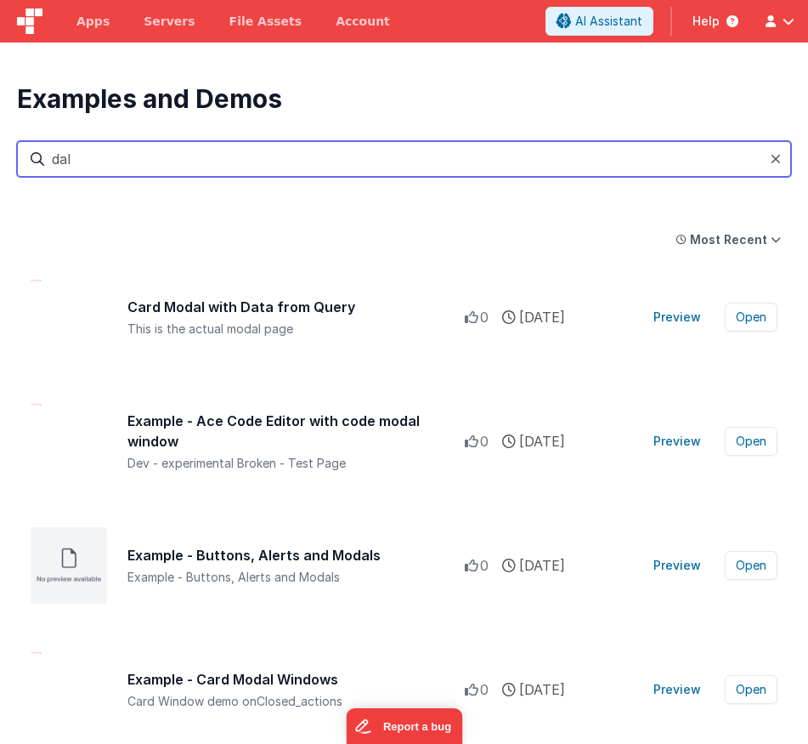
click at [54, 156] on input "dal" at bounding box center [404, 159] width 774 height 36
type input "modal"
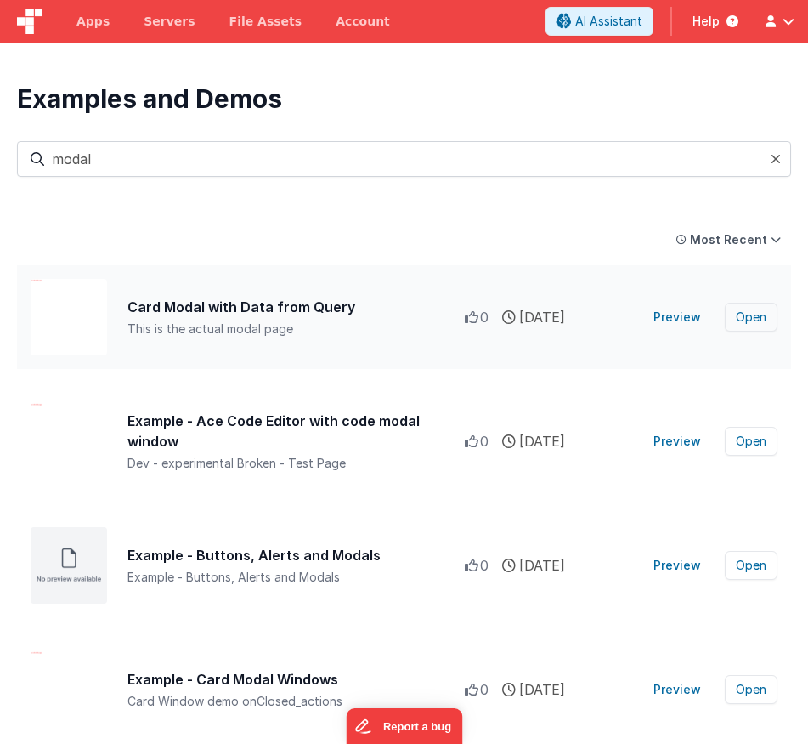
click at [757, 315] on button "Open" at bounding box center [751, 317] width 53 height 29
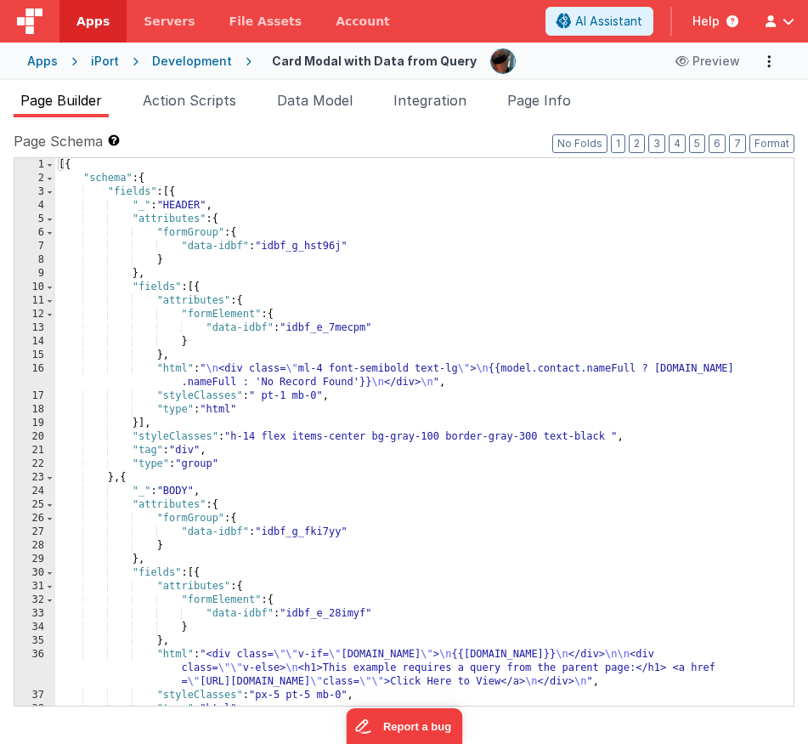
click at [527, 502] on div "[{ "schema" : { "fields" : [{ "_" : "HEADER" , "attributes" : { "formGroup" : {…" at bounding box center [424, 445] width 739 height 575
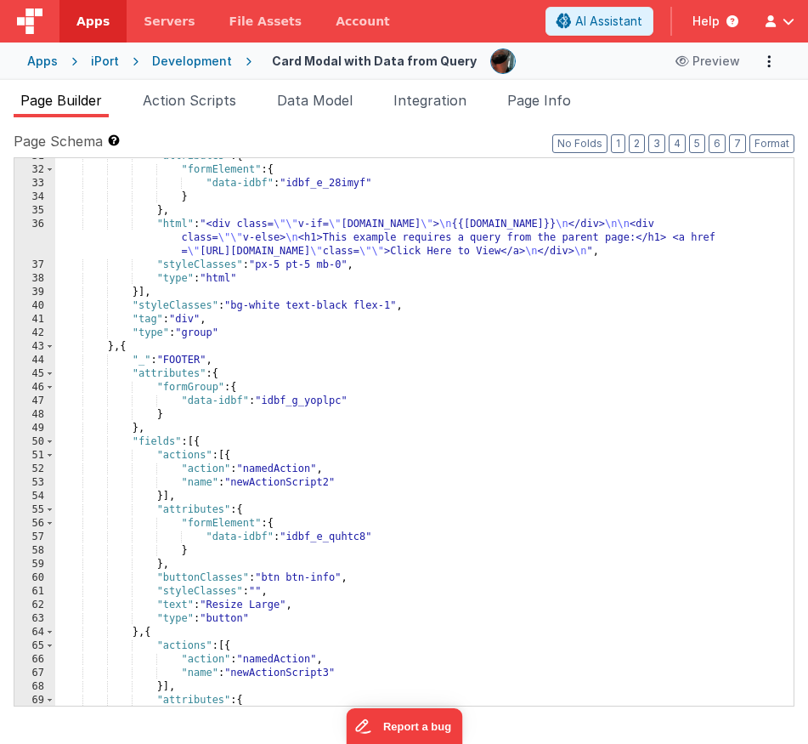
scroll to position [430, 0]
click at [48, 349] on span at bounding box center [49, 347] width 9 height 14
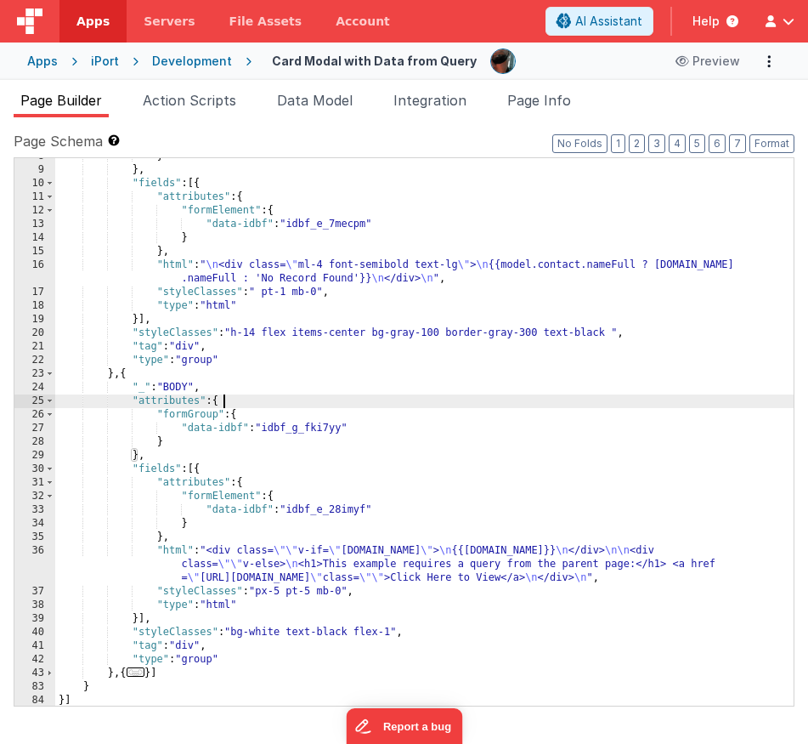
scroll to position [104, 0]
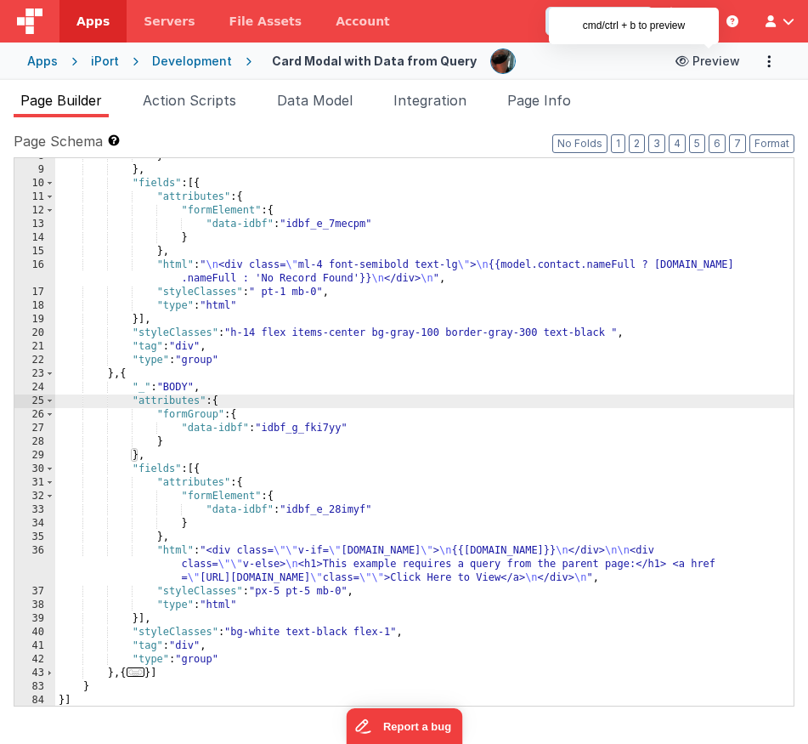
click at [711, 62] on button "Preview" at bounding box center [708, 61] width 85 height 27
click at [712, 60] on button "Preview" at bounding box center [708, 61] width 85 height 27
click at [480, 315] on div "} } , "fields" : [{ "attributes" : { "formElement" : { "data-idbf" : "idbf_e_7m…" at bounding box center [424, 437] width 739 height 575
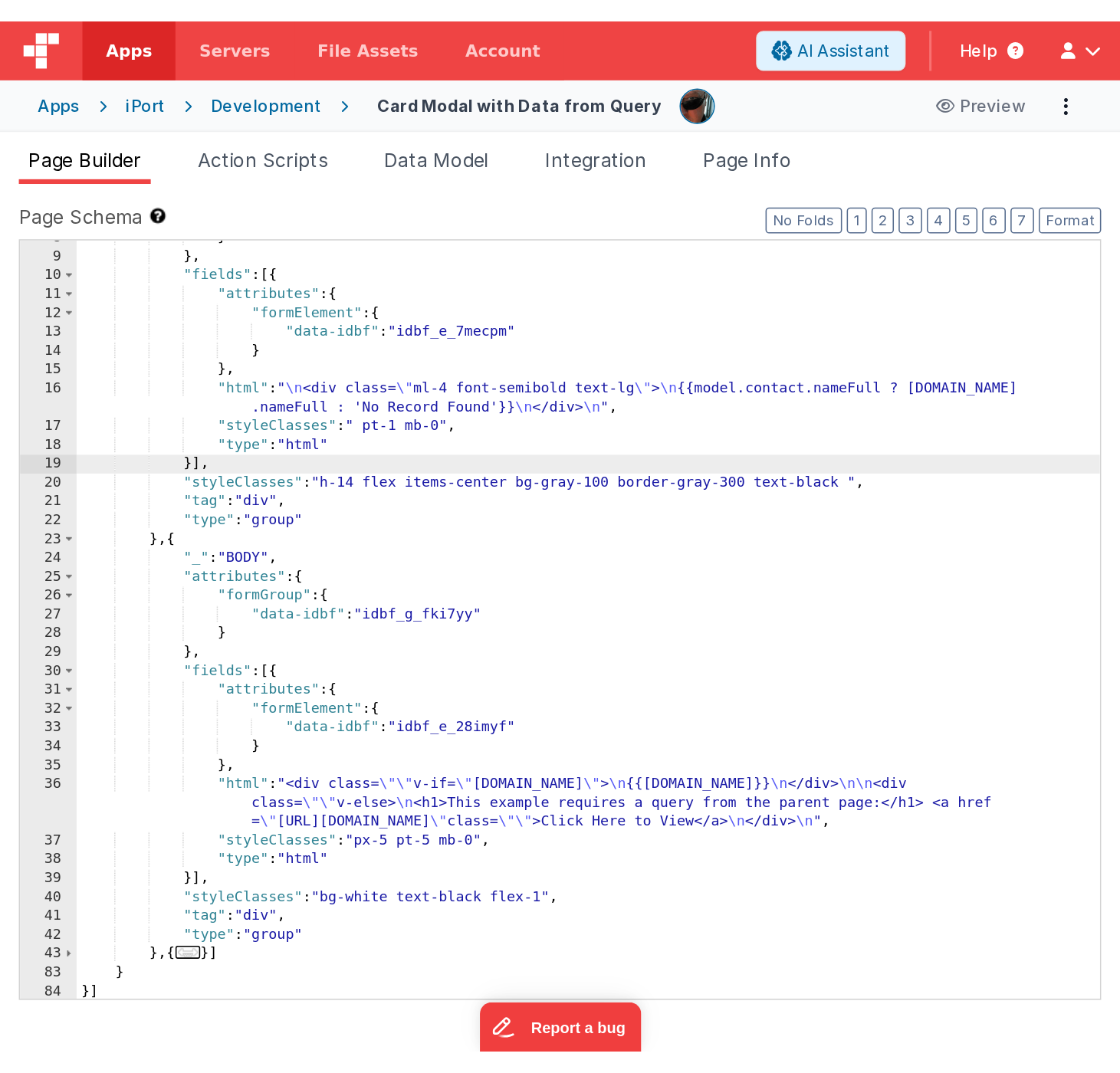
scroll to position [95, 0]
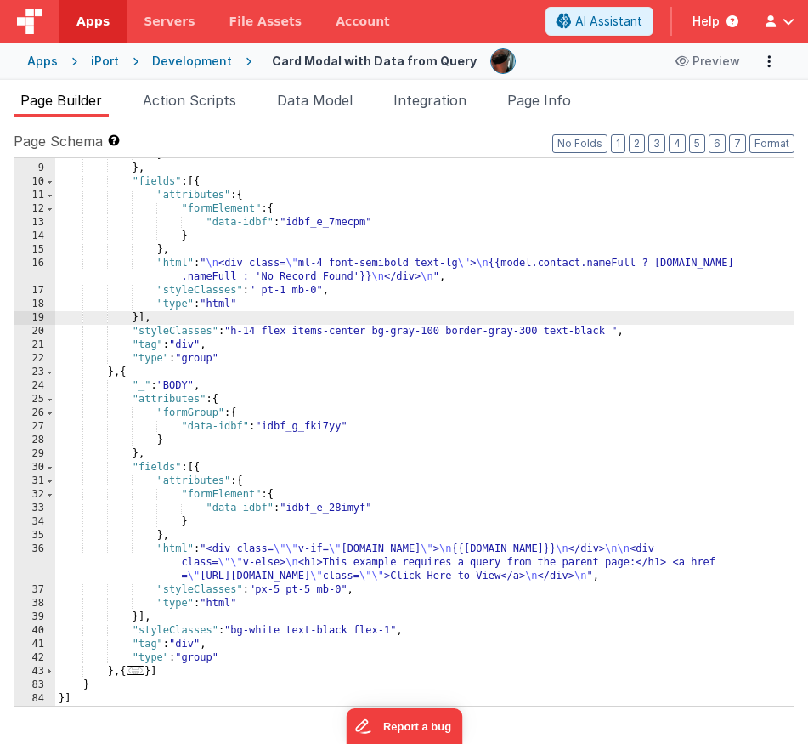
click at [464, 434] on div "} } , "fields" : [{ "attributes" : { "formElement" : { "data-idbf" : "idbf_e_7m…" at bounding box center [424, 435] width 739 height 575
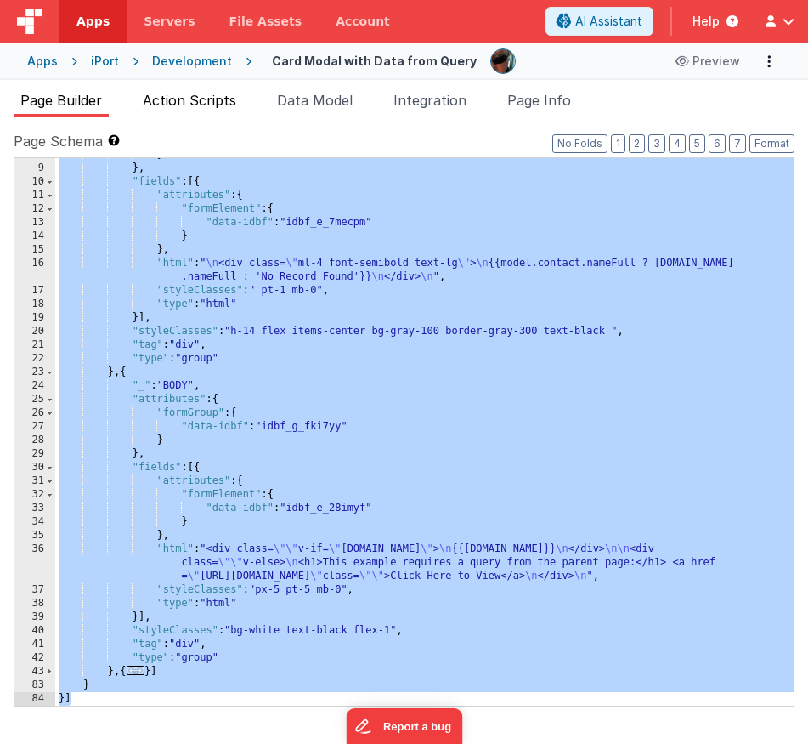
click at [196, 95] on span "Action Scripts" at bounding box center [190, 100] width 94 height 17
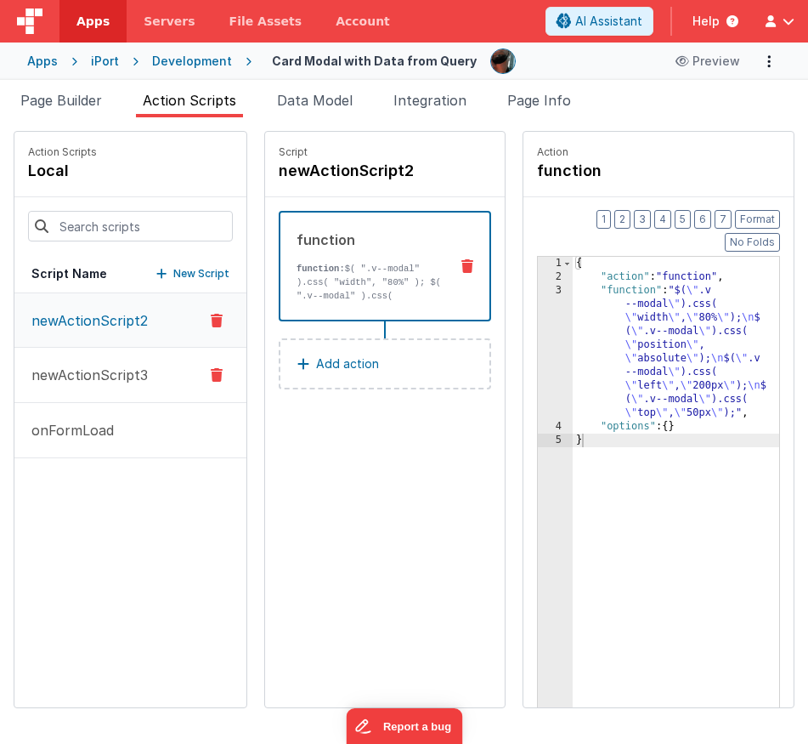
click at [95, 370] on p "newActionScript3" at bounding box center [84, 375] width 127 height 20
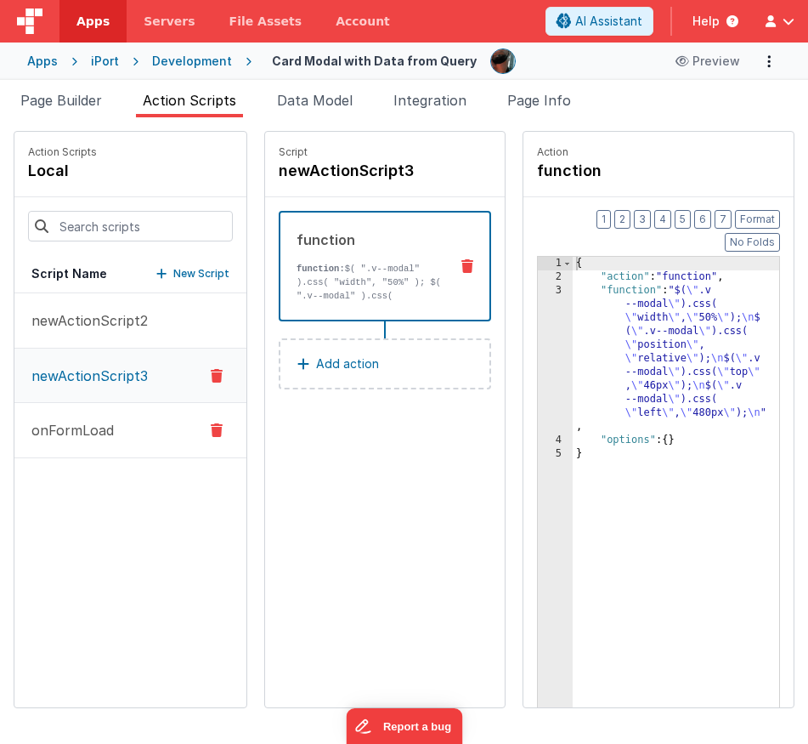
click at [97, 414] on button "onFormLoad" at bounding box center [130, 430] width 232 height 55
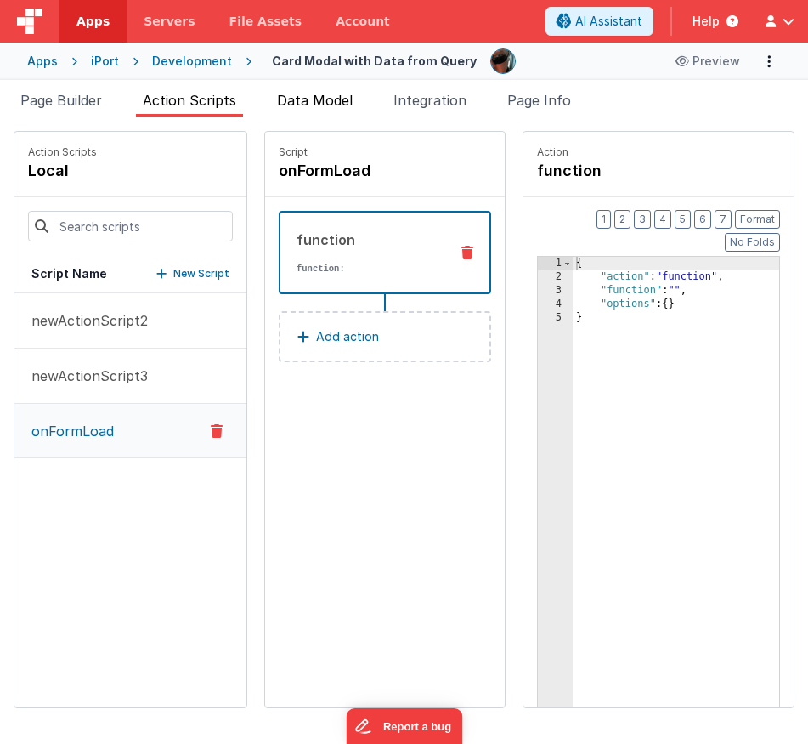
click at [315, 106] on span "Data Model" at bounding box center [315, 100] width 76 height 17
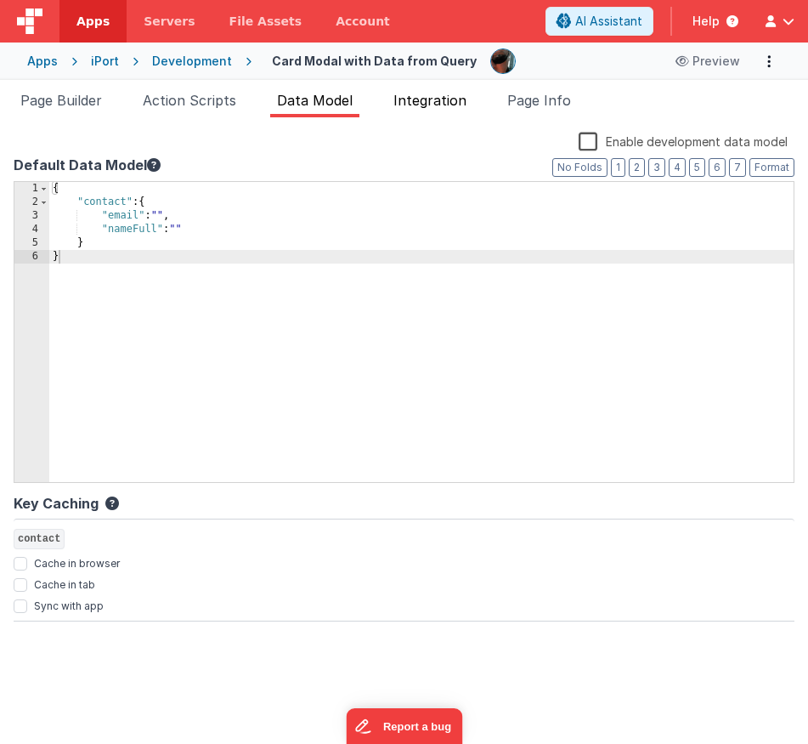
click at [438, 99] on span "Integration" at bounding box center [430, 100] width 73 height 17
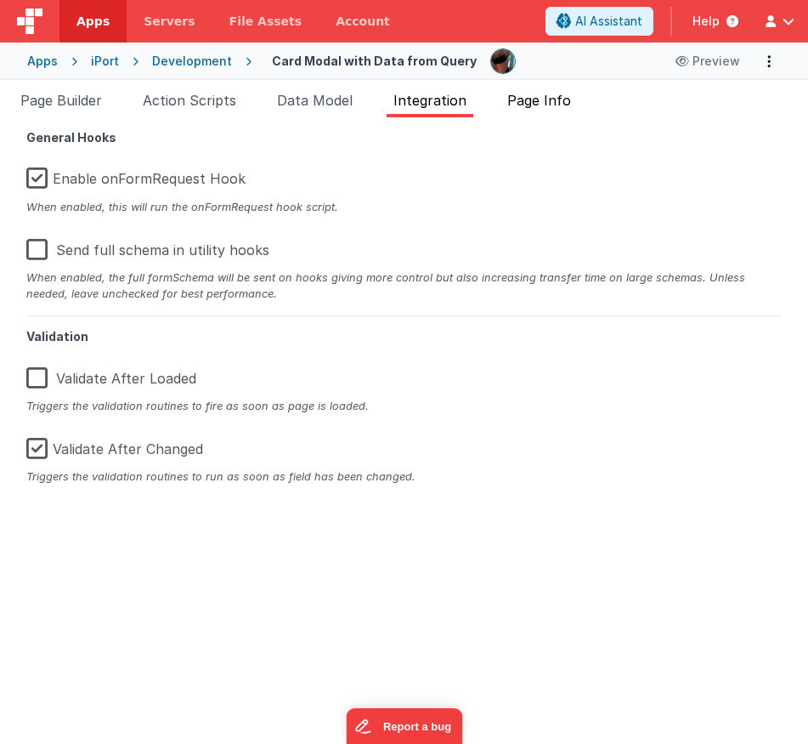
click at [552, 98] on span "Page Info" at bounding box center [540, 100] width 64 height 17
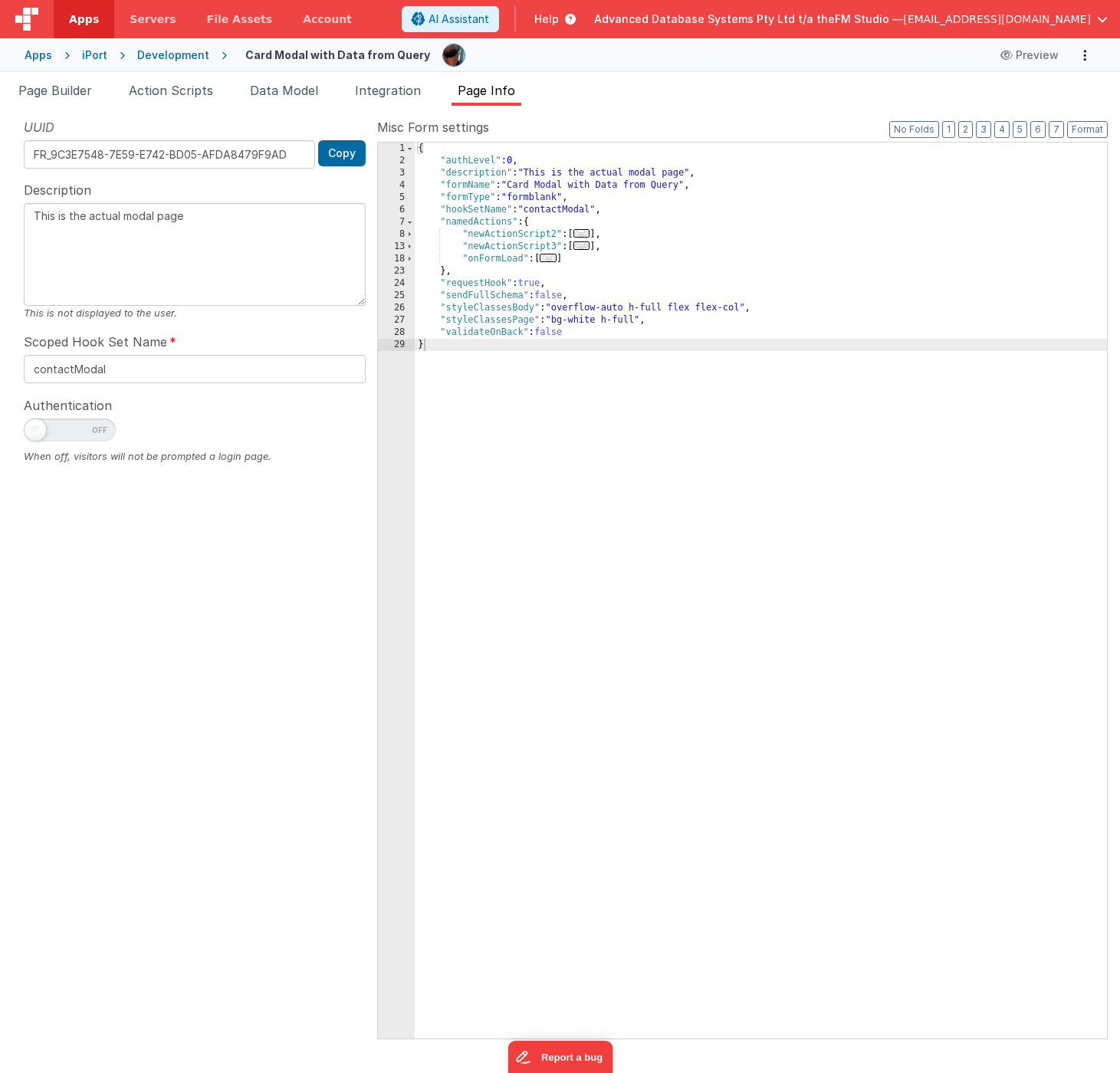
copy body "Page Builder Action Scripts Data Model Integration Page Info Page Schema Shortc…"
click at [490, 224] on div "{ "authLevel" : 0 , "description" : "This is the actual modal page" , "formName…" at bounding box center [761, 602] width 693 height 921
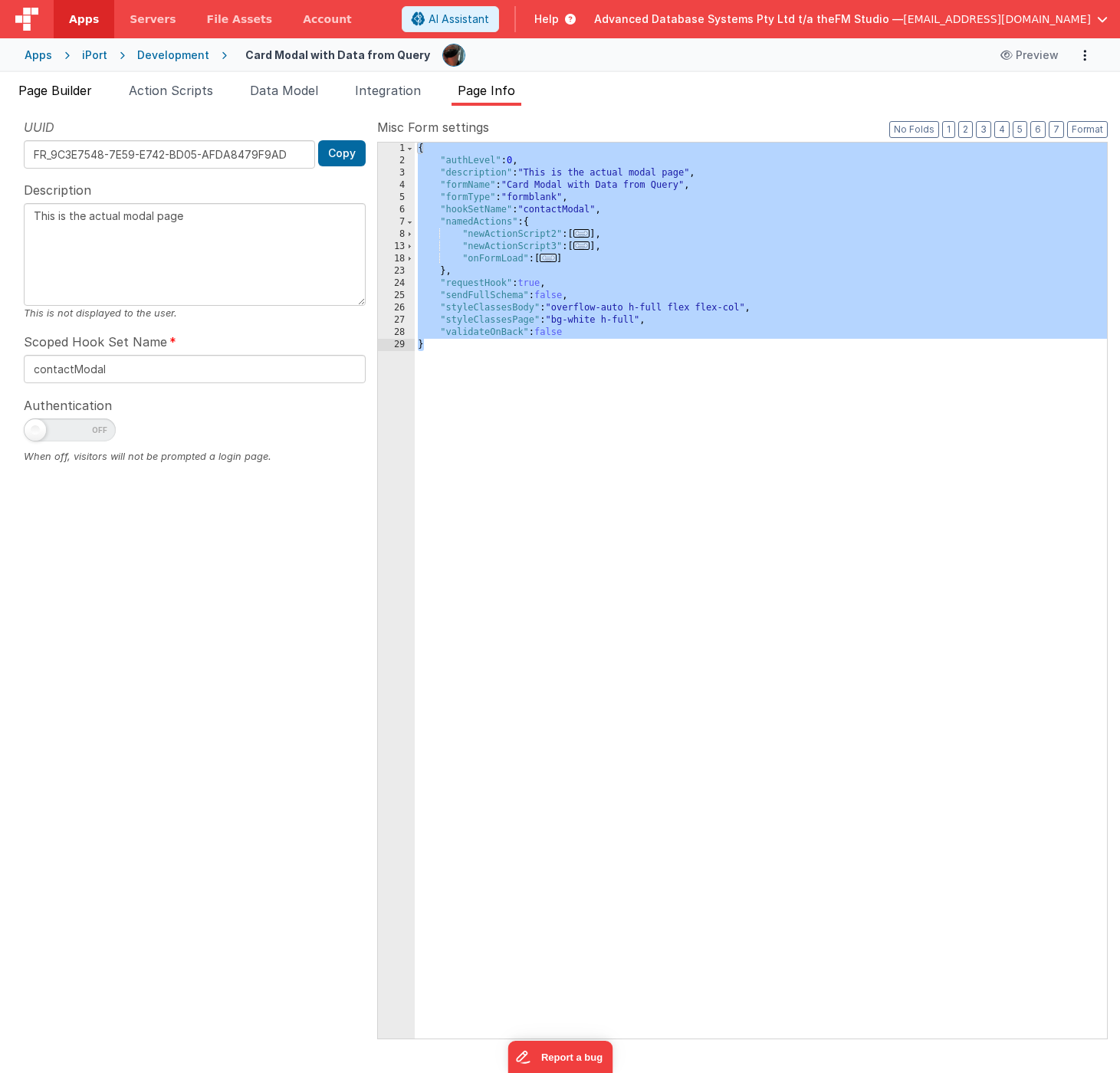
click at [63, 93] on span "Page Builder" at bounding box center [55, 90] width 74 height 15
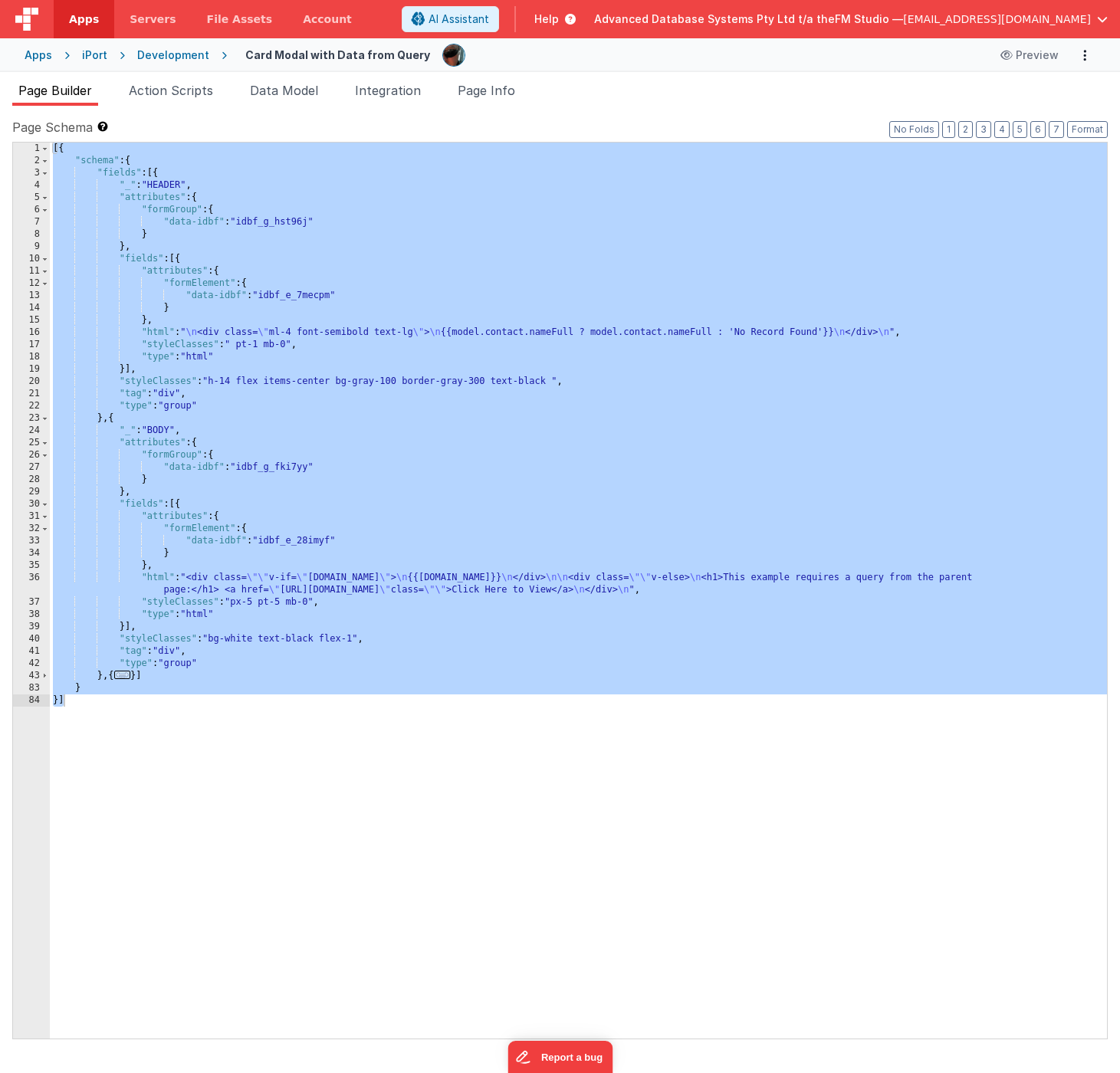
scroll to position [0, 0]
click at [217, 216] on div "[{ "schema" : { "fields" : [{ "_" : "HEADER" , "attributes" : { "formGroup" : {…" at bounding box center [578, 602] width 1057 height 921
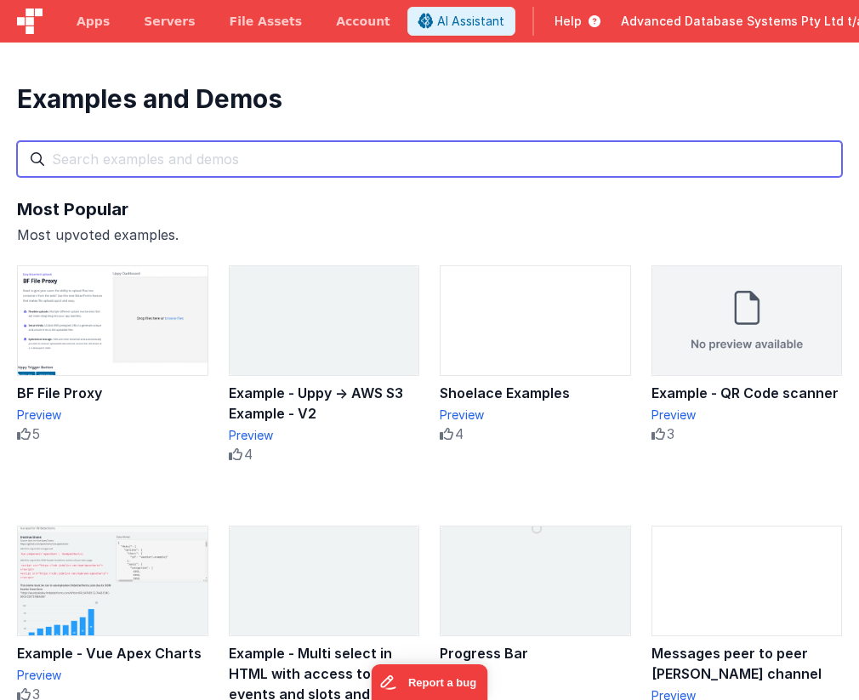
click at [108, 158] on input "text" at bounding box center [429, 159] width 825 height 36
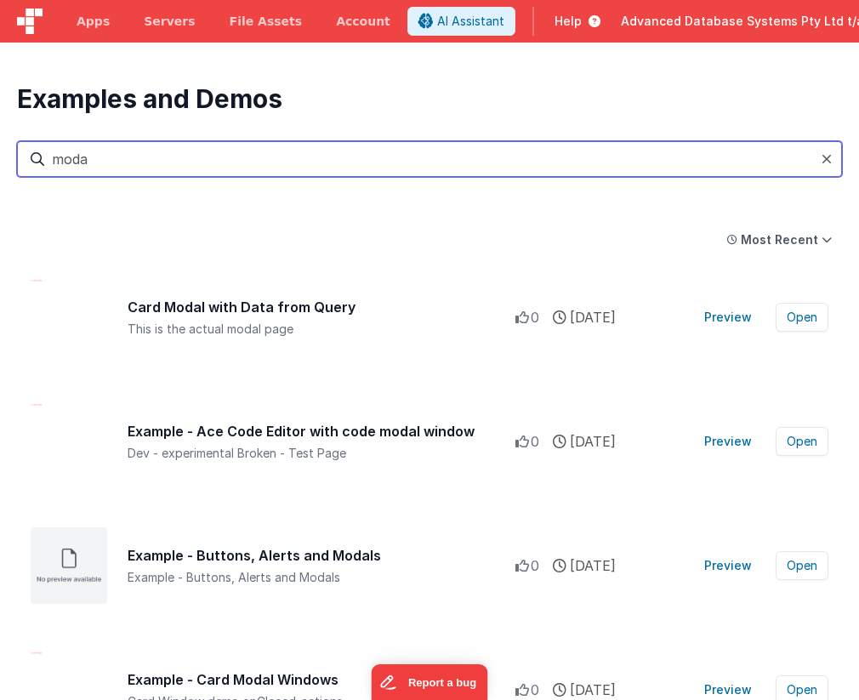
type input "modal"
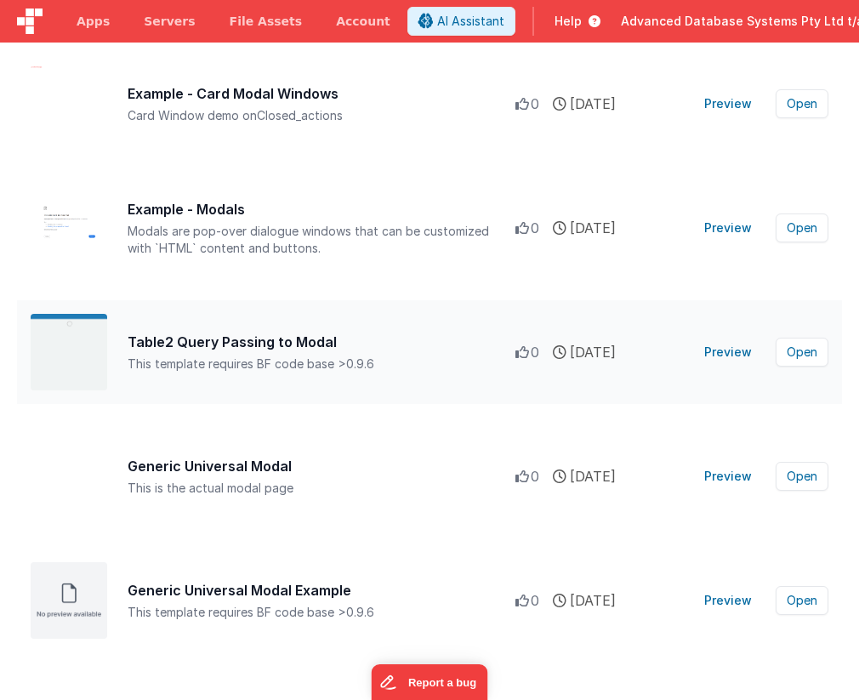
scroll to position [587, 0]
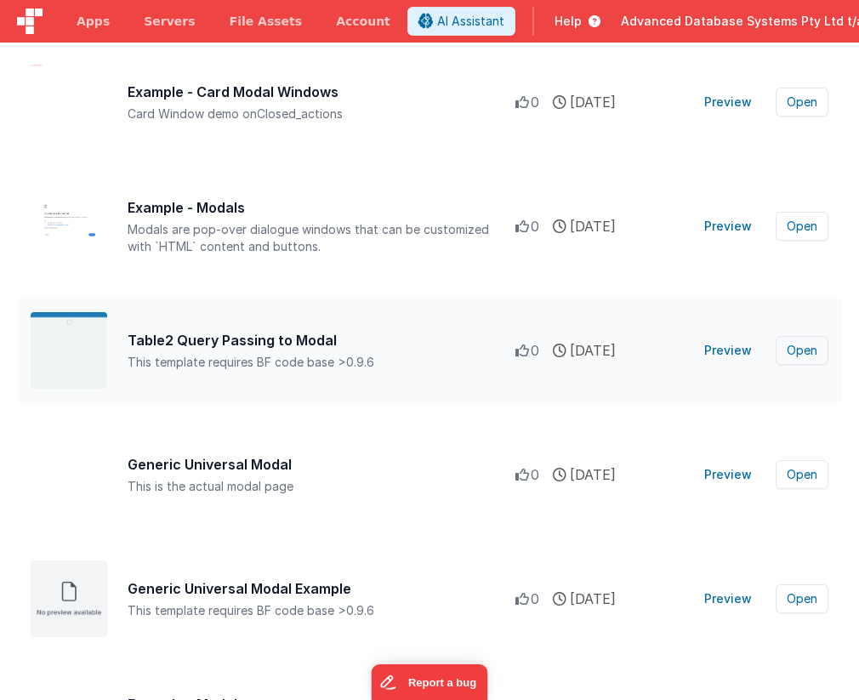
click at [795, 347] on button "Open" at bounding box center [801, 350] width 53 height 29
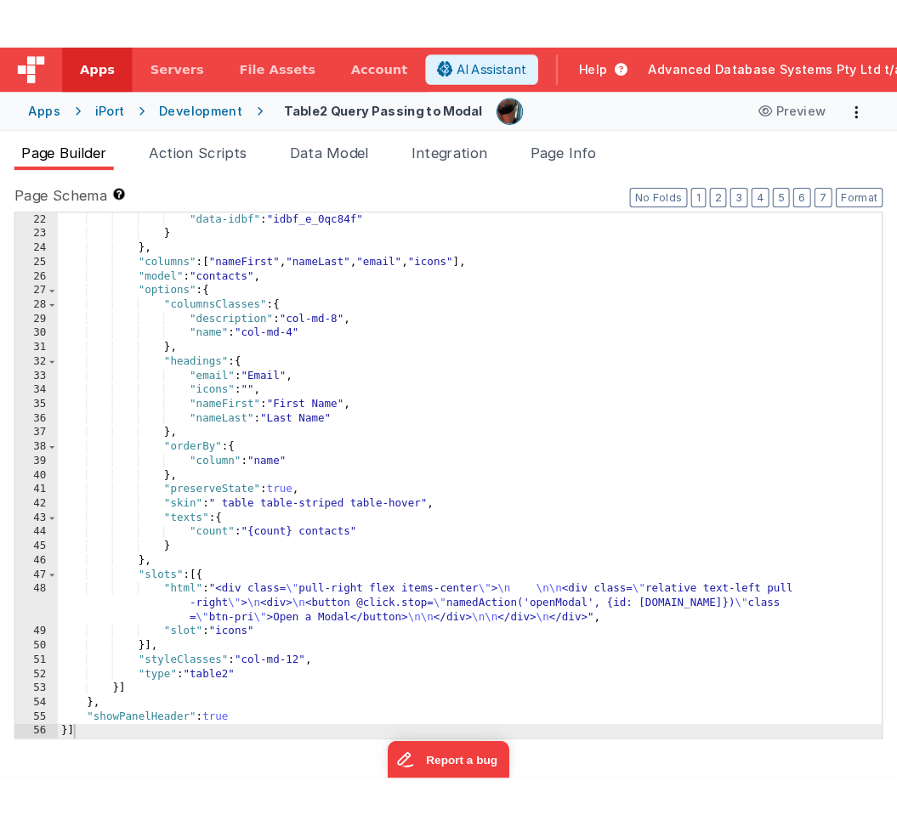
scroll to position [286, 0]
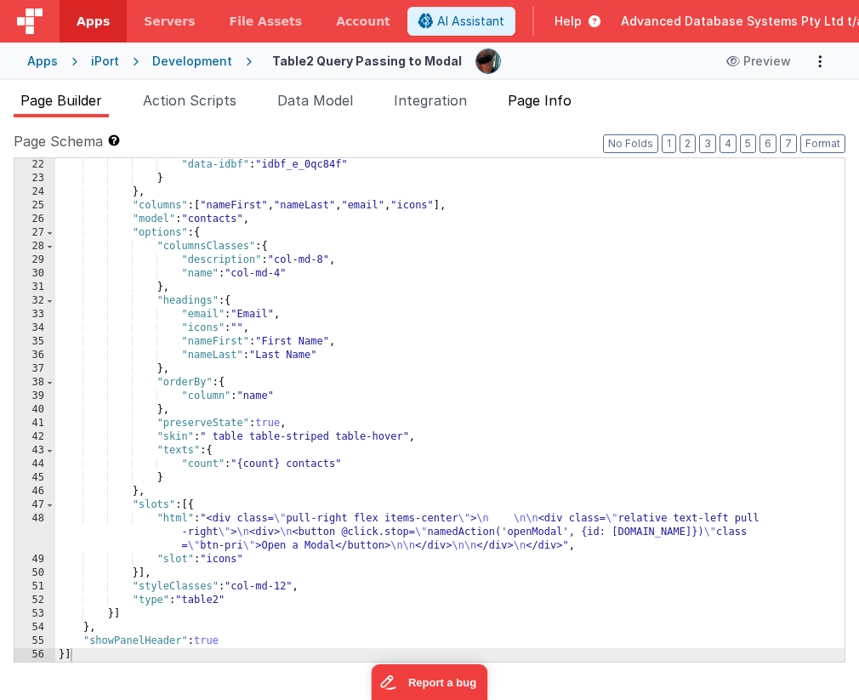
click at [545, 104] on span "Page Info" at bounding box center [540, 100] width 64 height 17
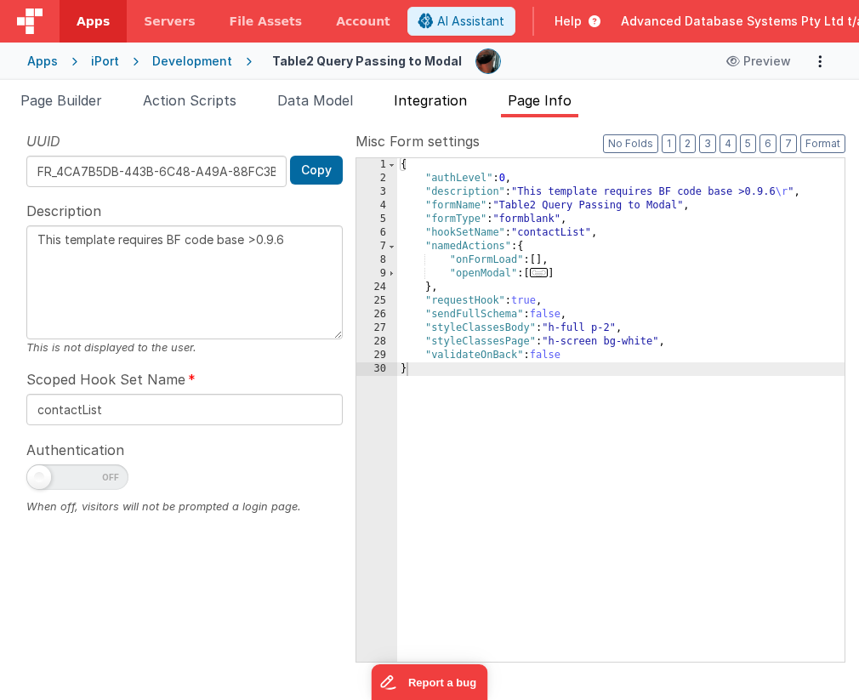
click at [442, 103] on span "Integration" at bounding box center [430, 100] width 73 height 17
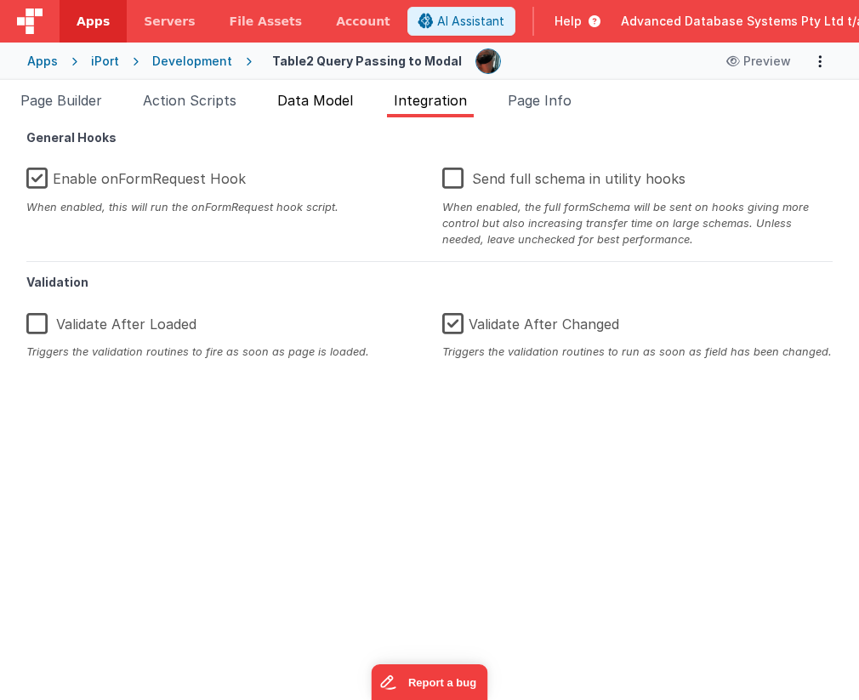
click at [337, 100] on span "Data Model" at bounding box center [315, 100] width 76 height 17
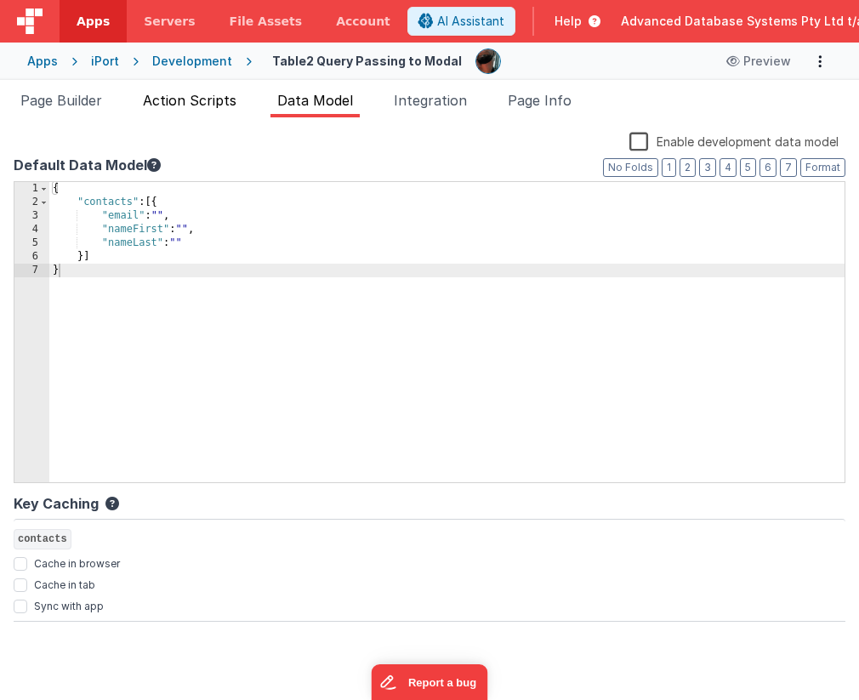
click at [205, 99] on span "Action Scripts" at bounding box center [190, 100] width 94 height 17
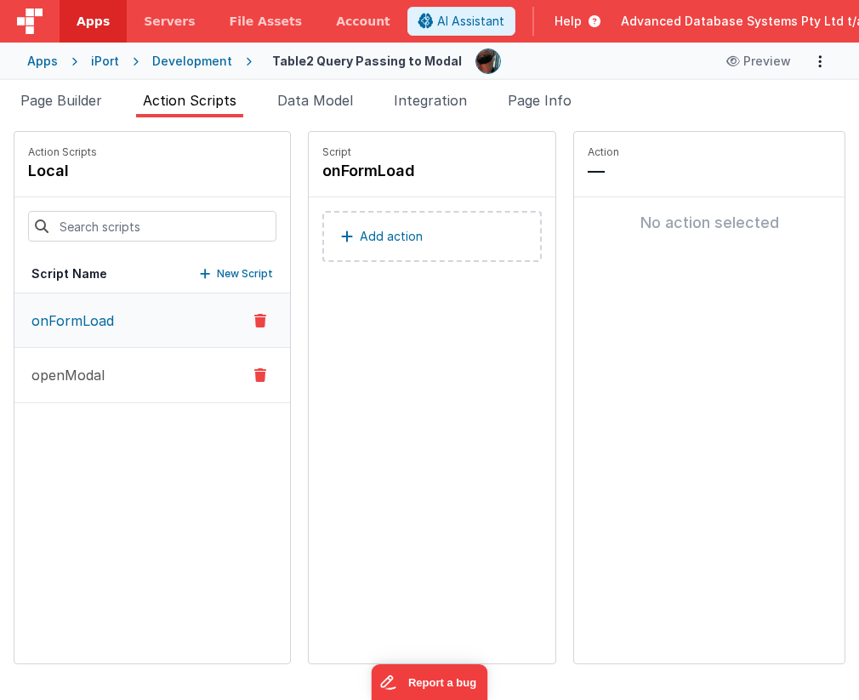
click at [141, 379] on button "openModal" at bounding box center [151, 375] width 275 height 55
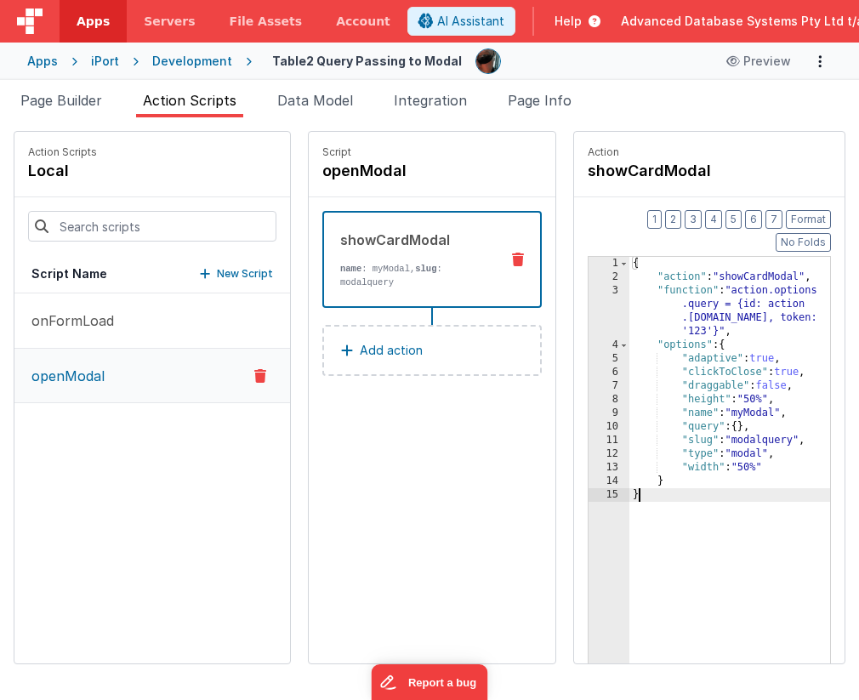
click at [720, 480] on div "{ "action" : "showCardModal" , "function" : "action.options .query = {id: actio…" at bounding box center [729, 511] width 201 height 509
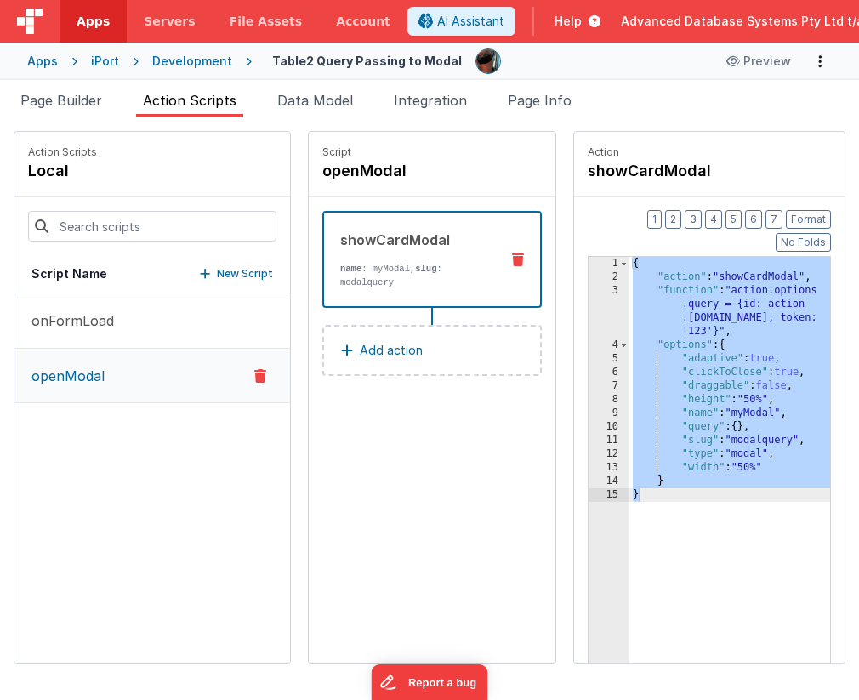
click at [770, 422] on div "{ "action" : "showCardModal" , "function" : "action.options .query = {id: actio…" at bounding box center [729, 511] width 201 height 509
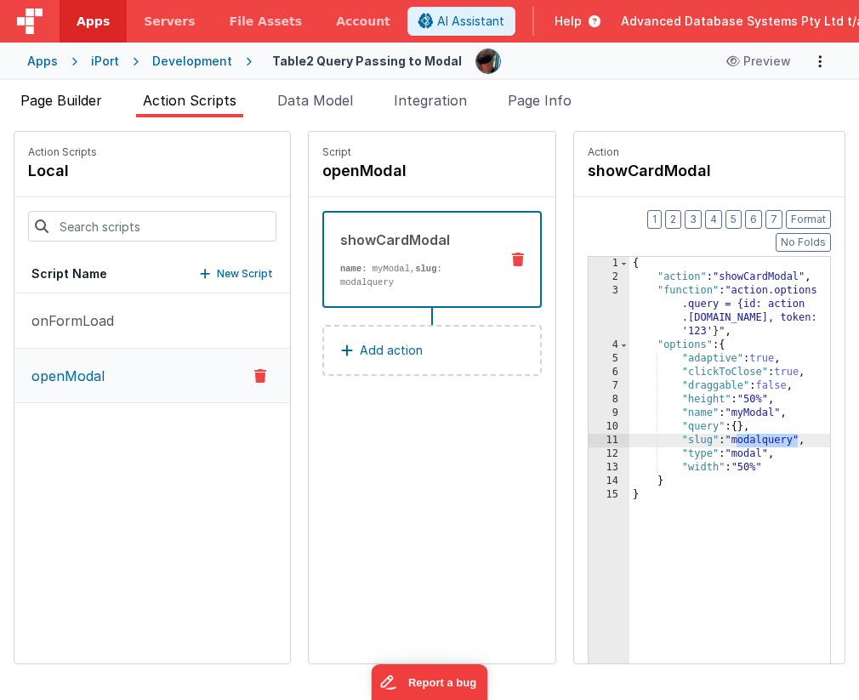
click at [76, 102] on span "Page Builder" at bounding box center [61, 100] width 82 height 17
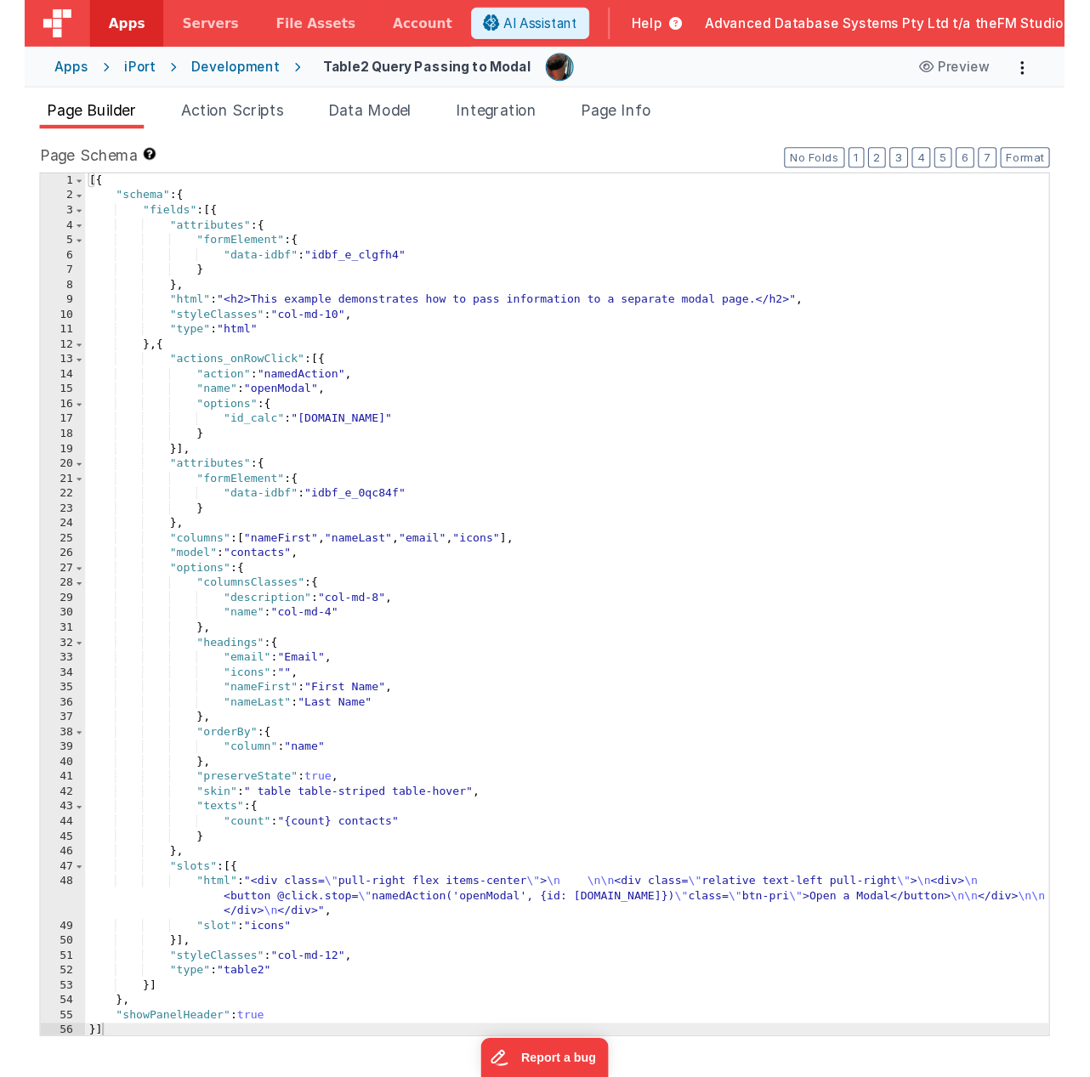
scroll to position [0, 0]
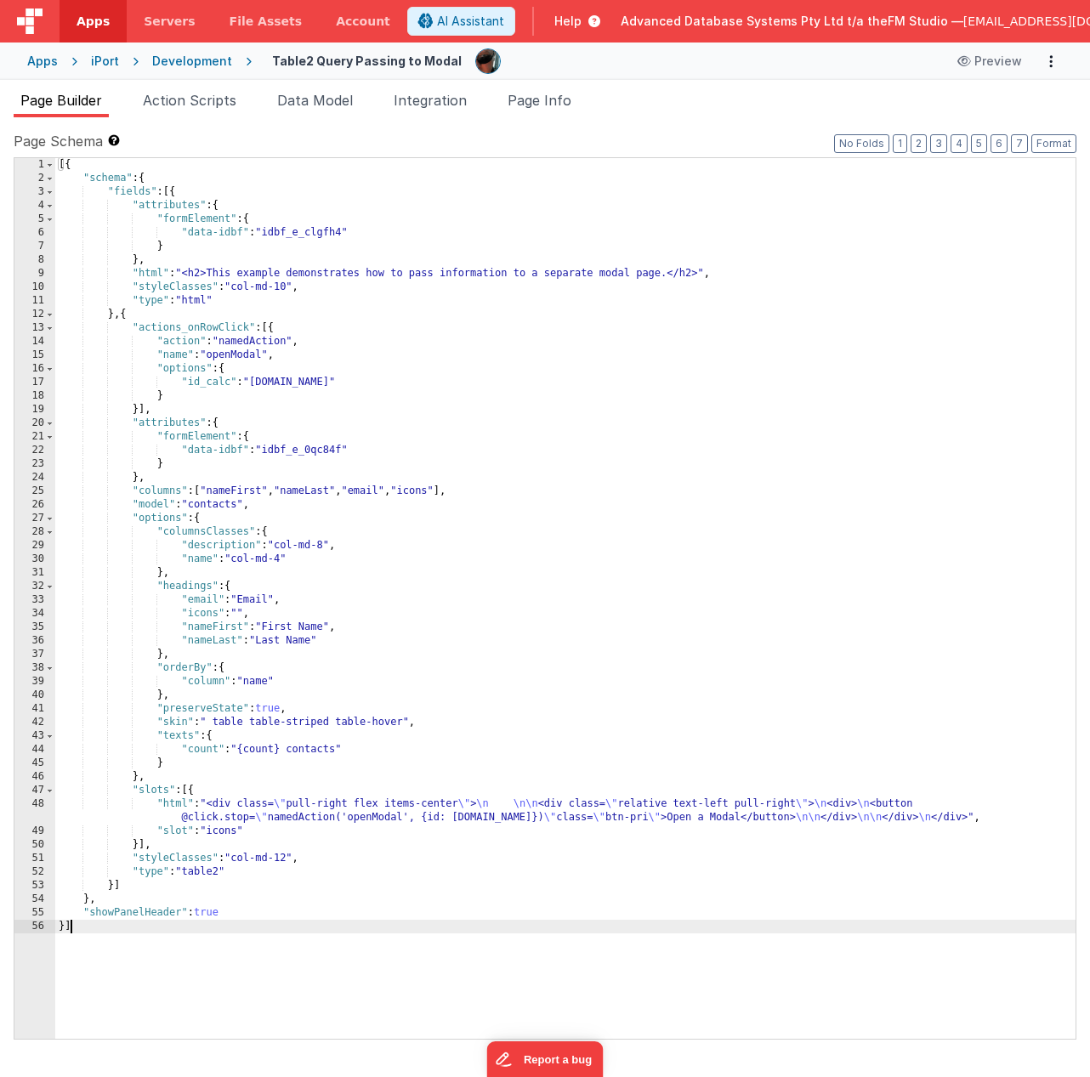
click at [128, 317] on div "[{ "schema" : { "fields" : [{ "attributes" : { "formElement" : { "data-idbf" : …" at bounding box center [565, 612] width 1020 height 908
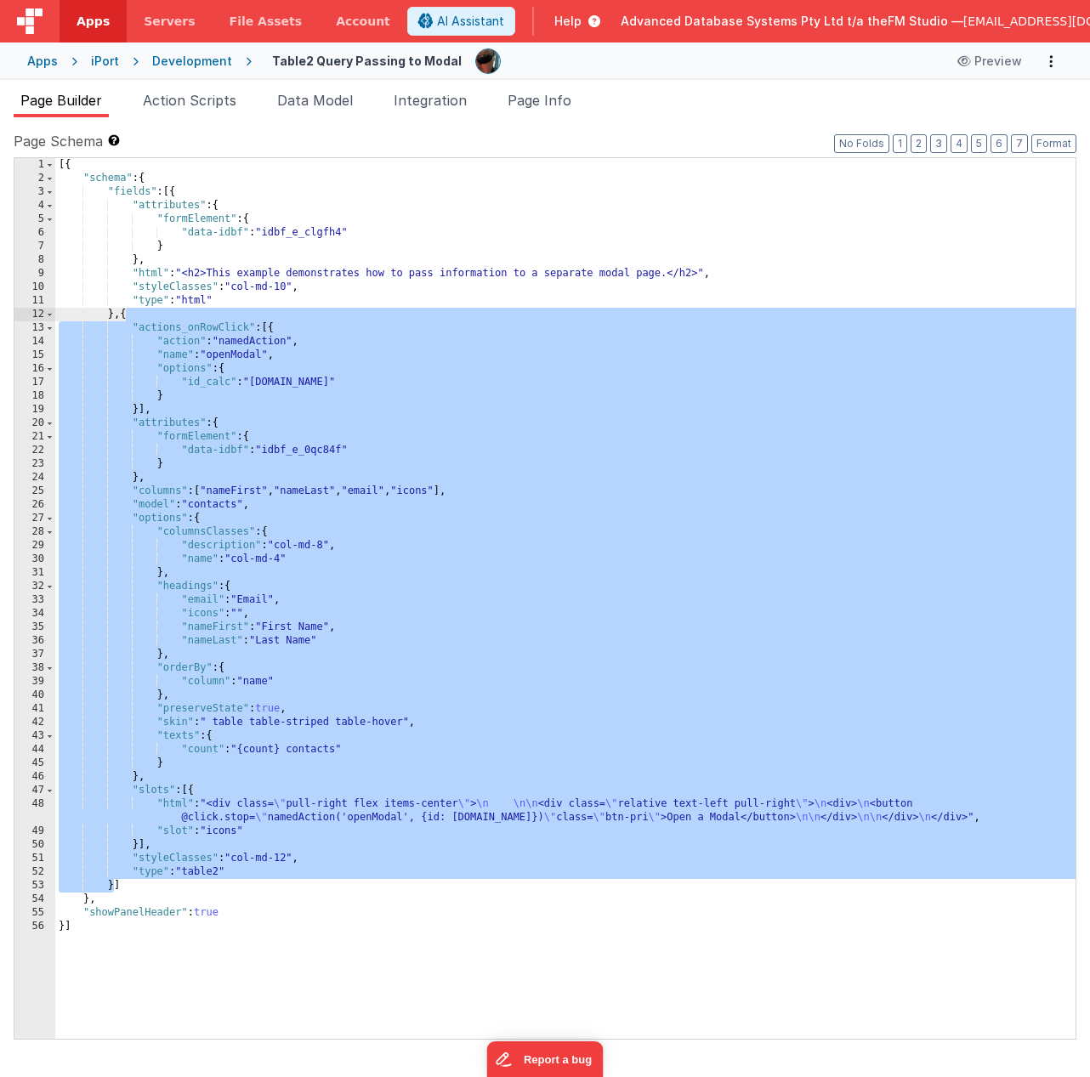
click at [144, 495] on div "[{ "schema" : { "fields" : [{ "attributes" : { "formElement" : { "data-idbf" : …" at bounding box center [565, 612] width 1020 height 908
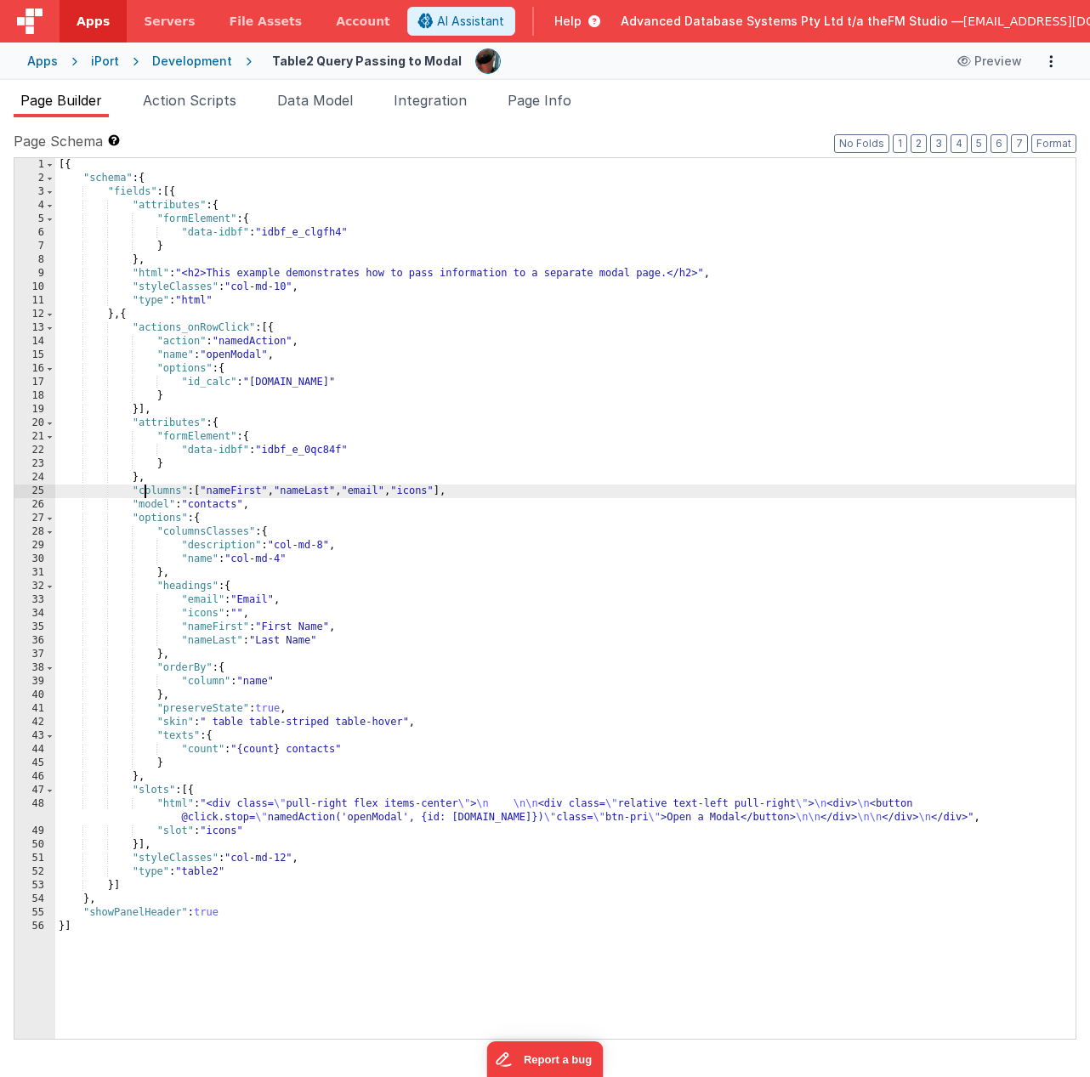
click at [224, 743] on div "[{ "schema" : { "fields" : [{ "attributes" : { "formElement" : { "data-idbf" : …" at bounding box center [565, 612] width 1020 height 908
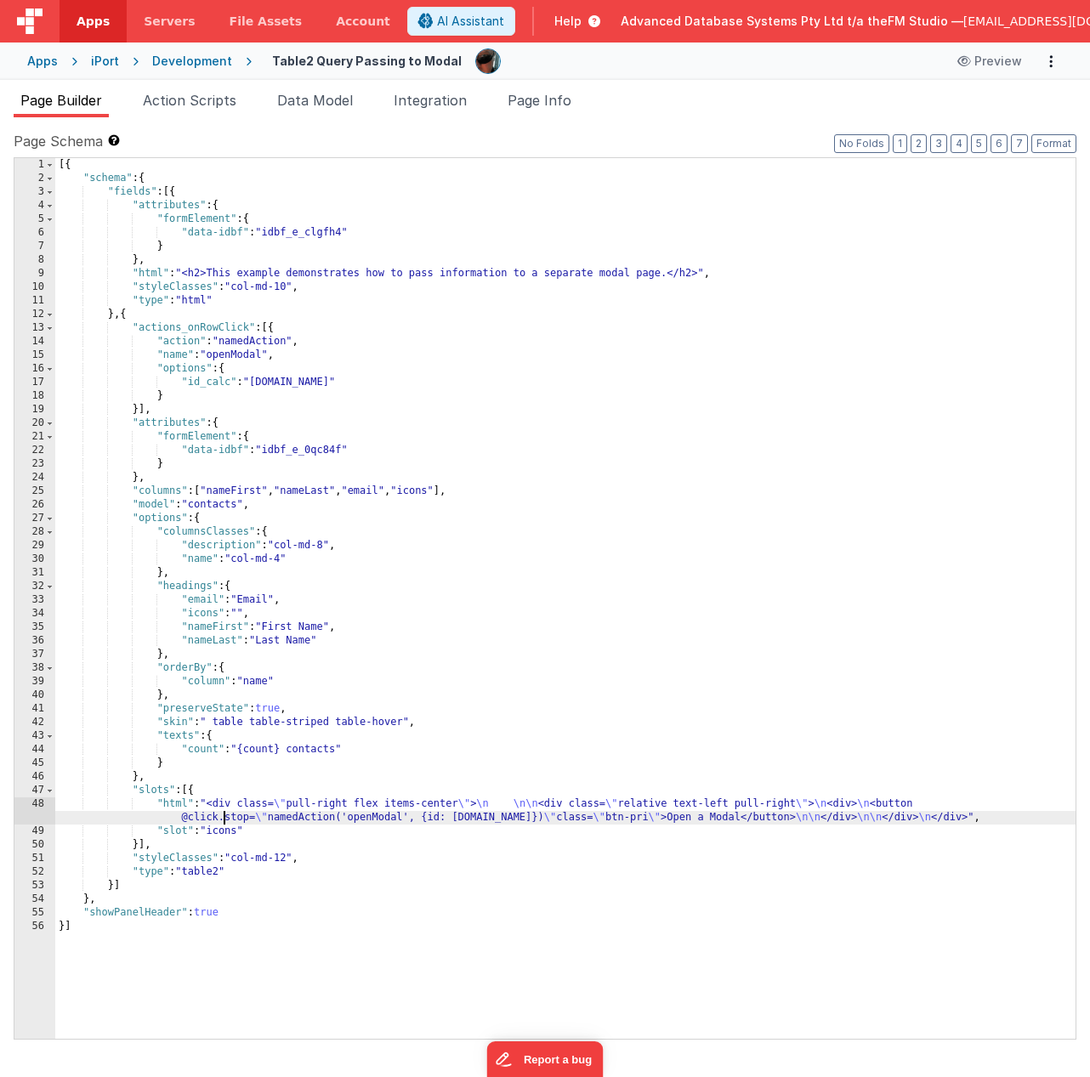
click at [24, 743] on div "48" at bounding box center [34, 810] width 41 height 27
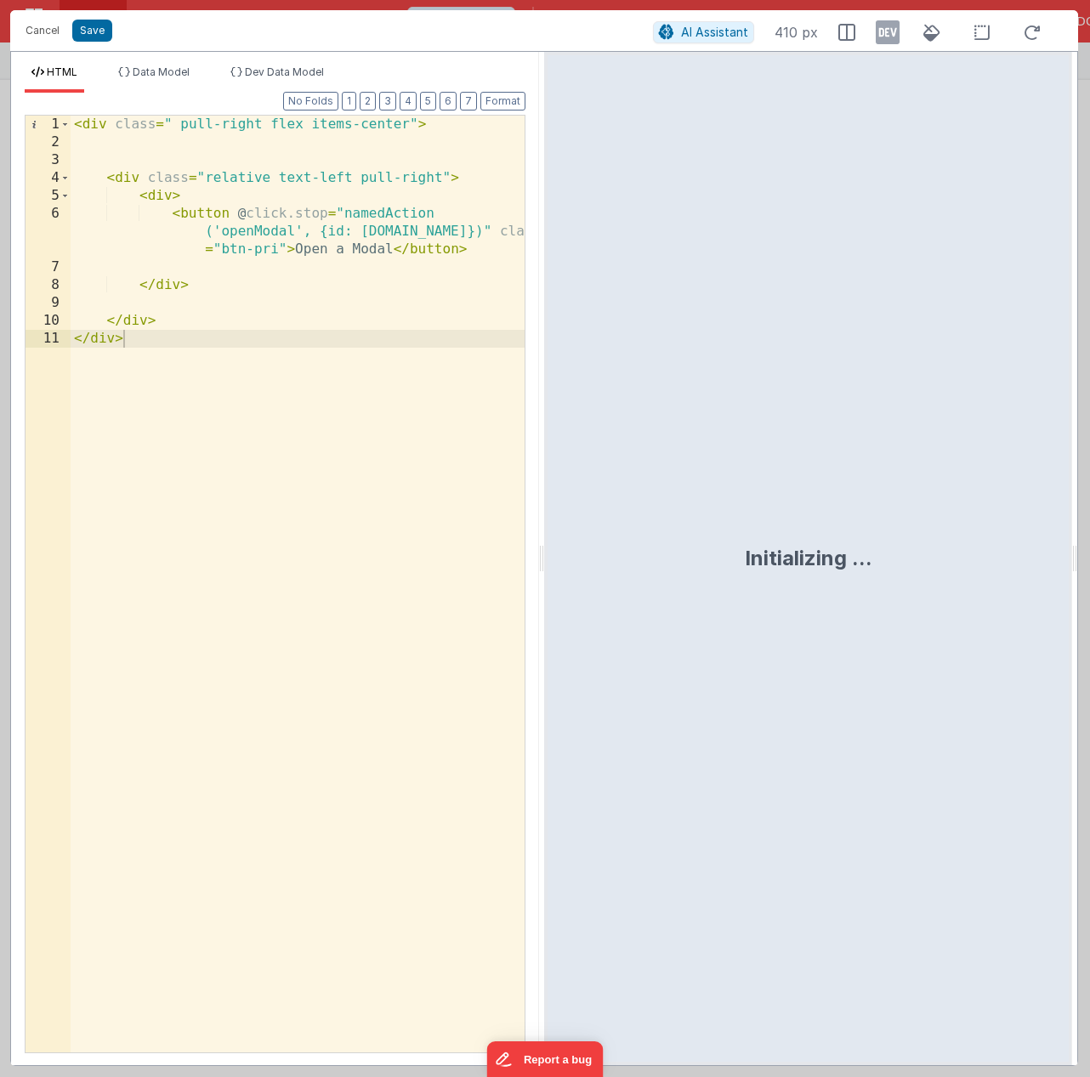
click at [234, 363] on div "< div class = " pull-right flex items-center" > < div class = "relative text-le…" at bounding box center [298, 602] width 454 height 972
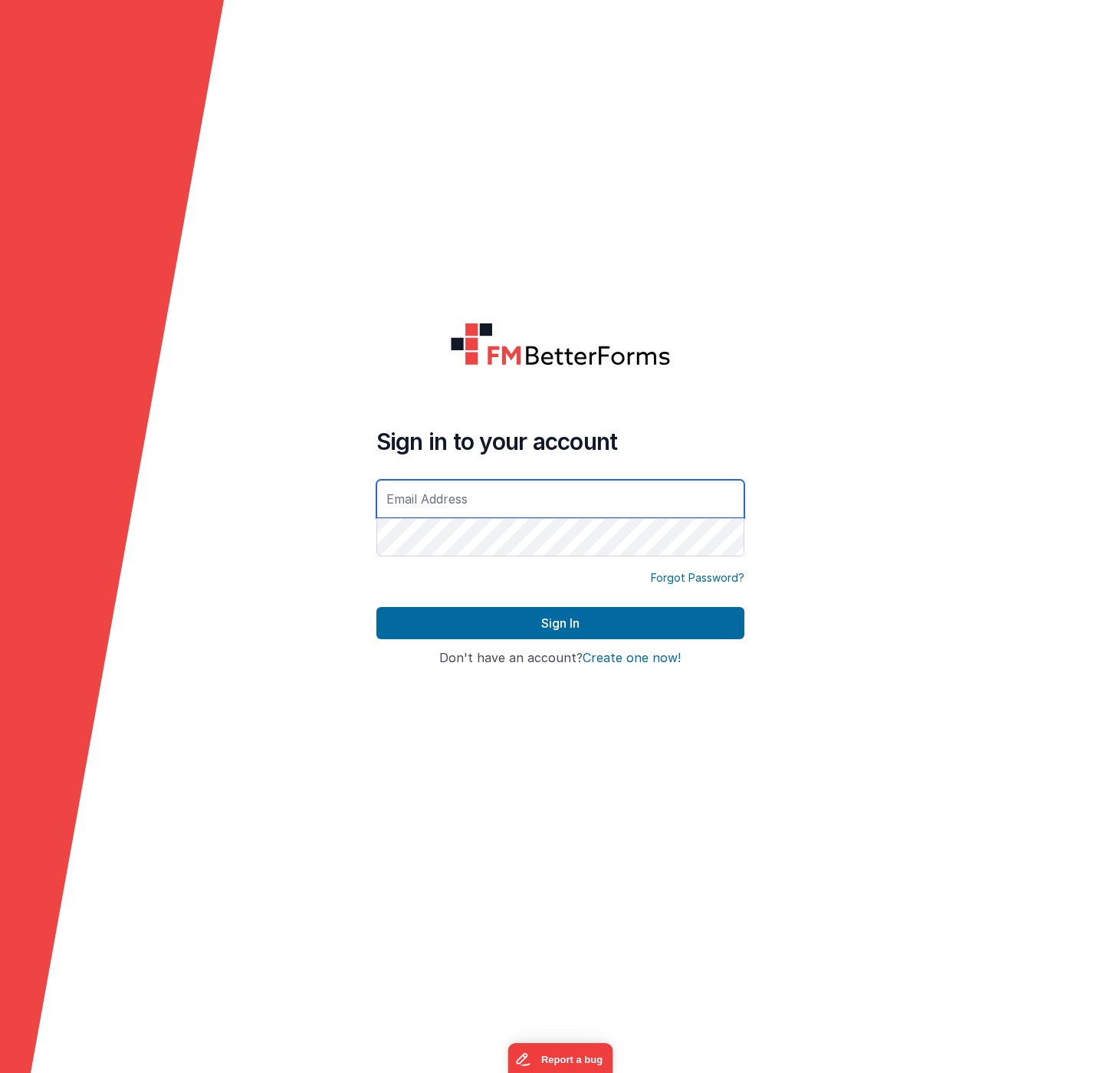
type input "[EMAIL_ADDRESS][DOMAIN_NAME]"
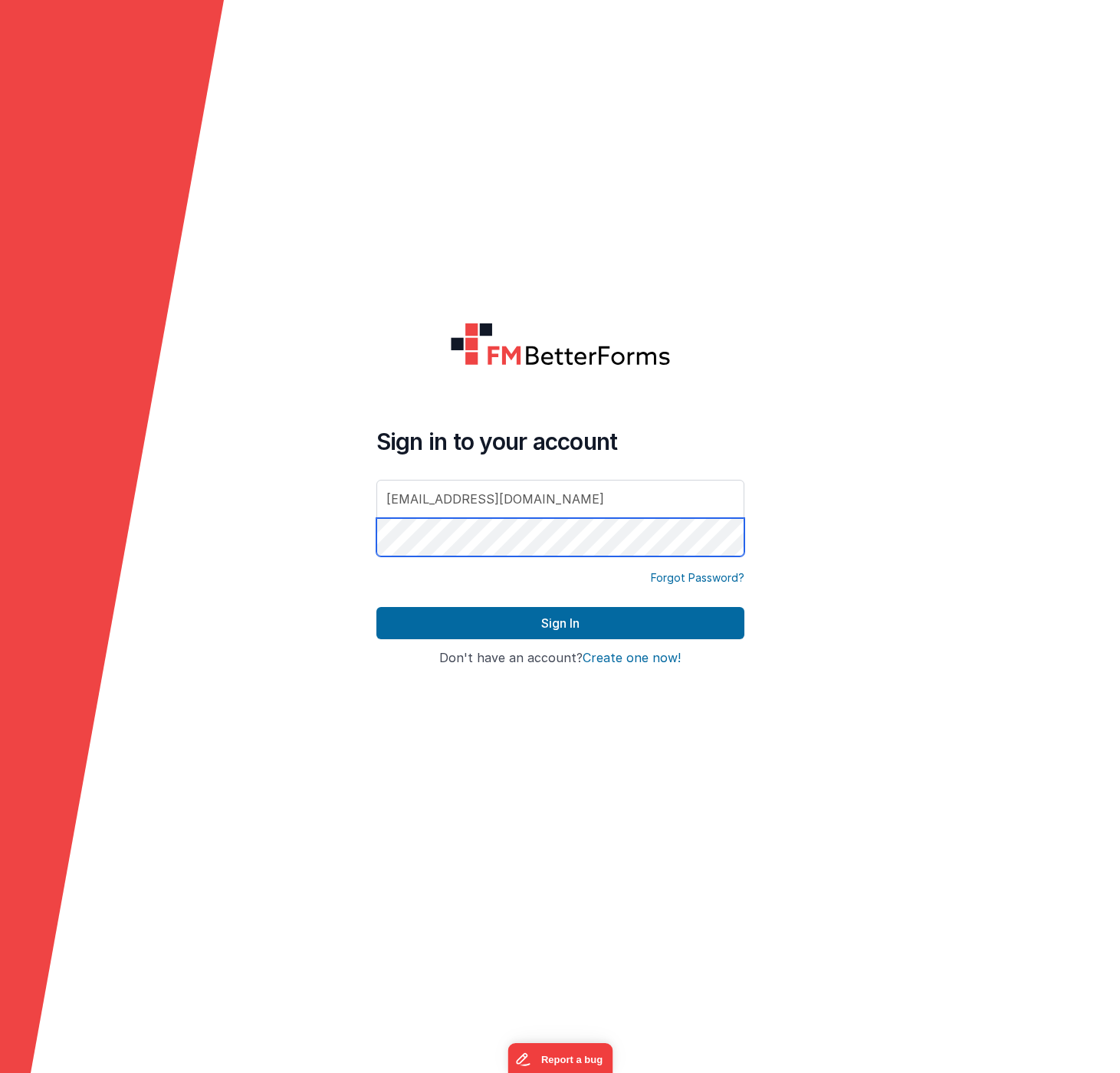
click at [560, 623] on button "Sign In" at bounding box center [560, 623] width 368 height 32
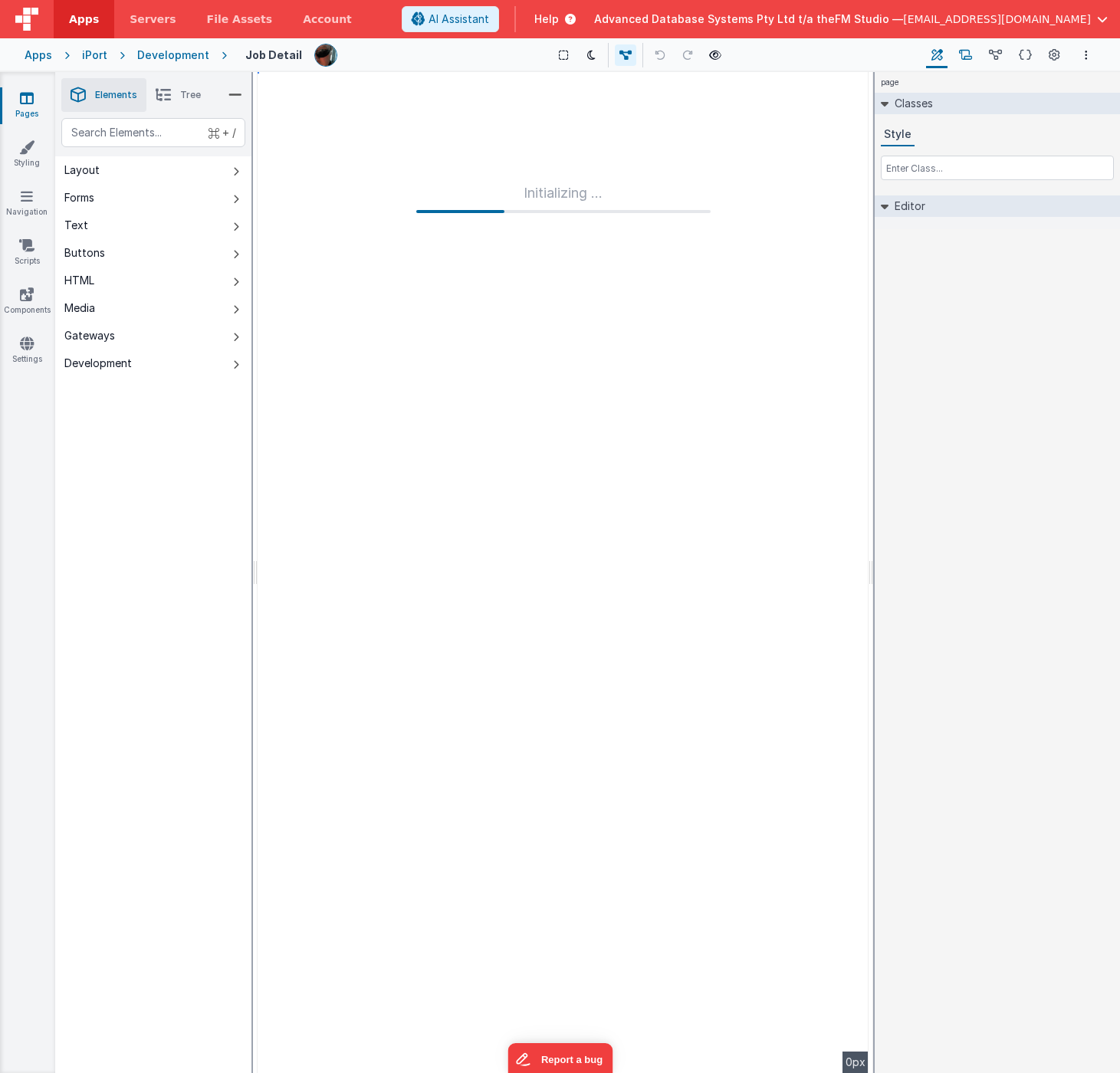
click at [963, 54] on icon at bounding box center [965, 56] width 13 height 16
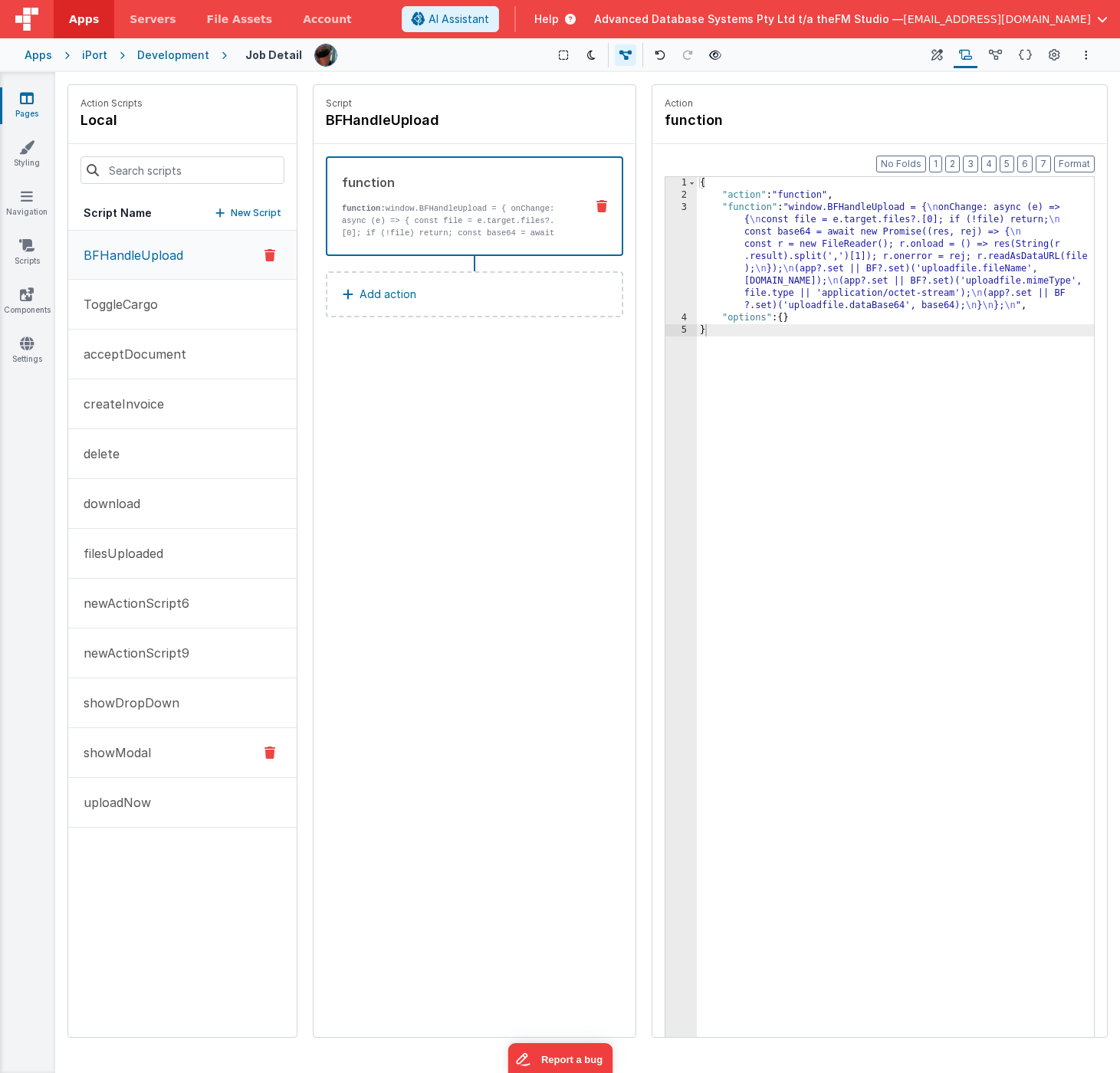
click at [120, 754] on p "showModal" at bounding box center [112, 753] width 77 height 18
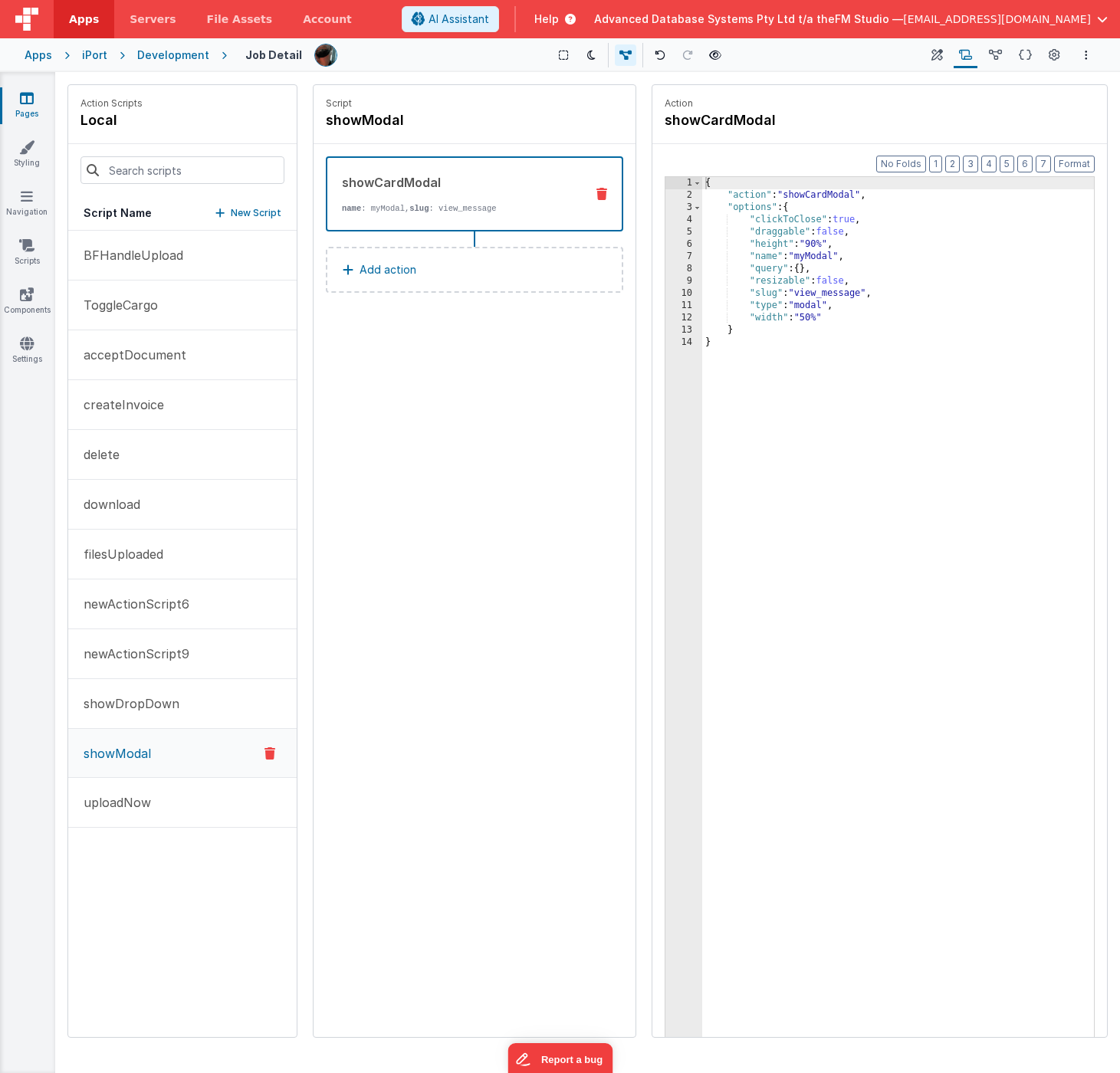
click at [858, 365] on div "{ "action" : "showCardModal" , "options" : { "clickToClose" : true , "draggable…" at bounding box center [898, 643] width 391 height 932
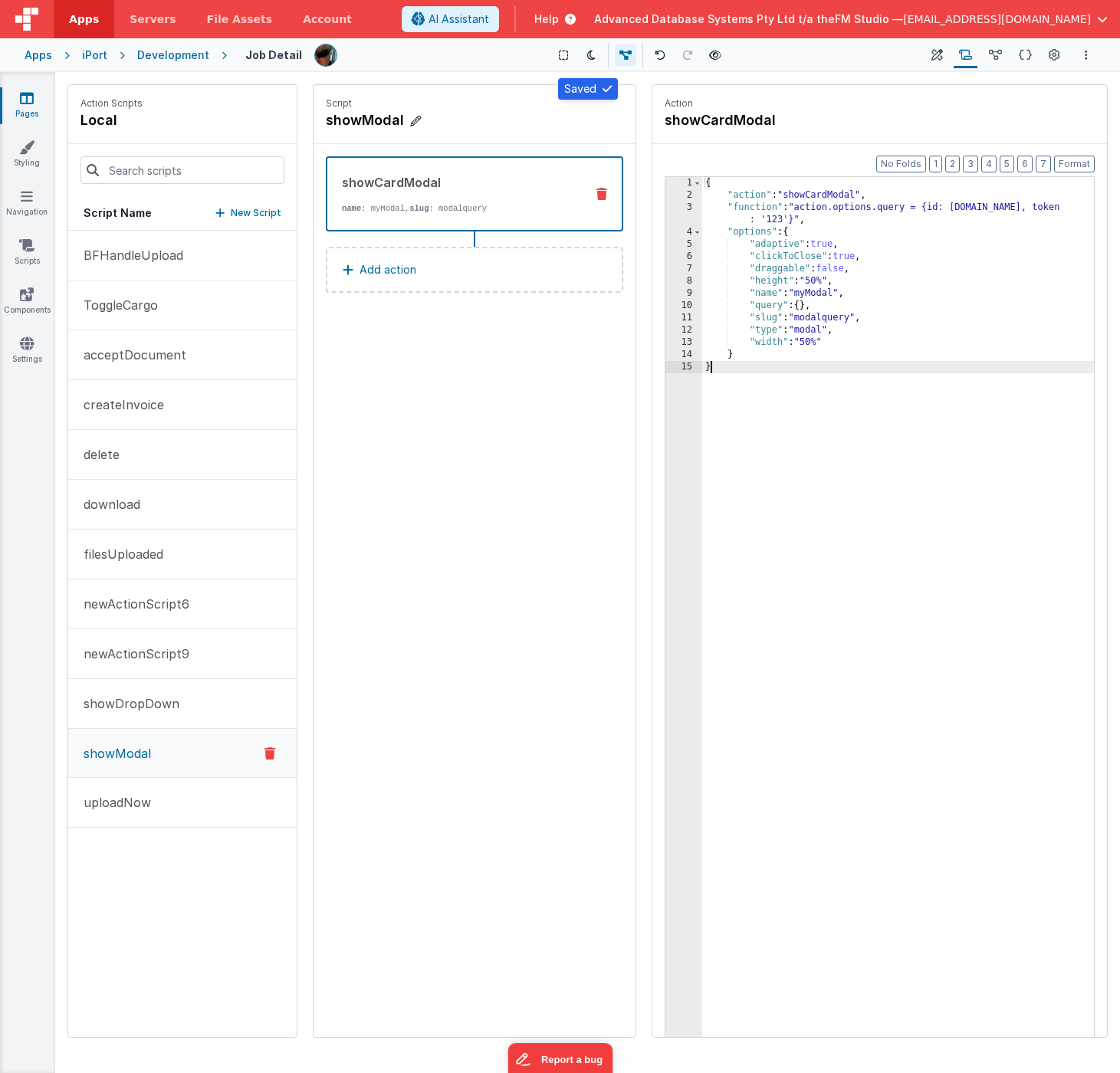
click at [371, 122] on h4 "showModal" at bounding box center [440, 121] width 230 height 22
click at [361, 121] on input "showModal" at bounding box center [402, 121] width 153 height 22
type input "openModal"
click at [490, 119] on icon at bounding box center [494, 120] width 11 height 18
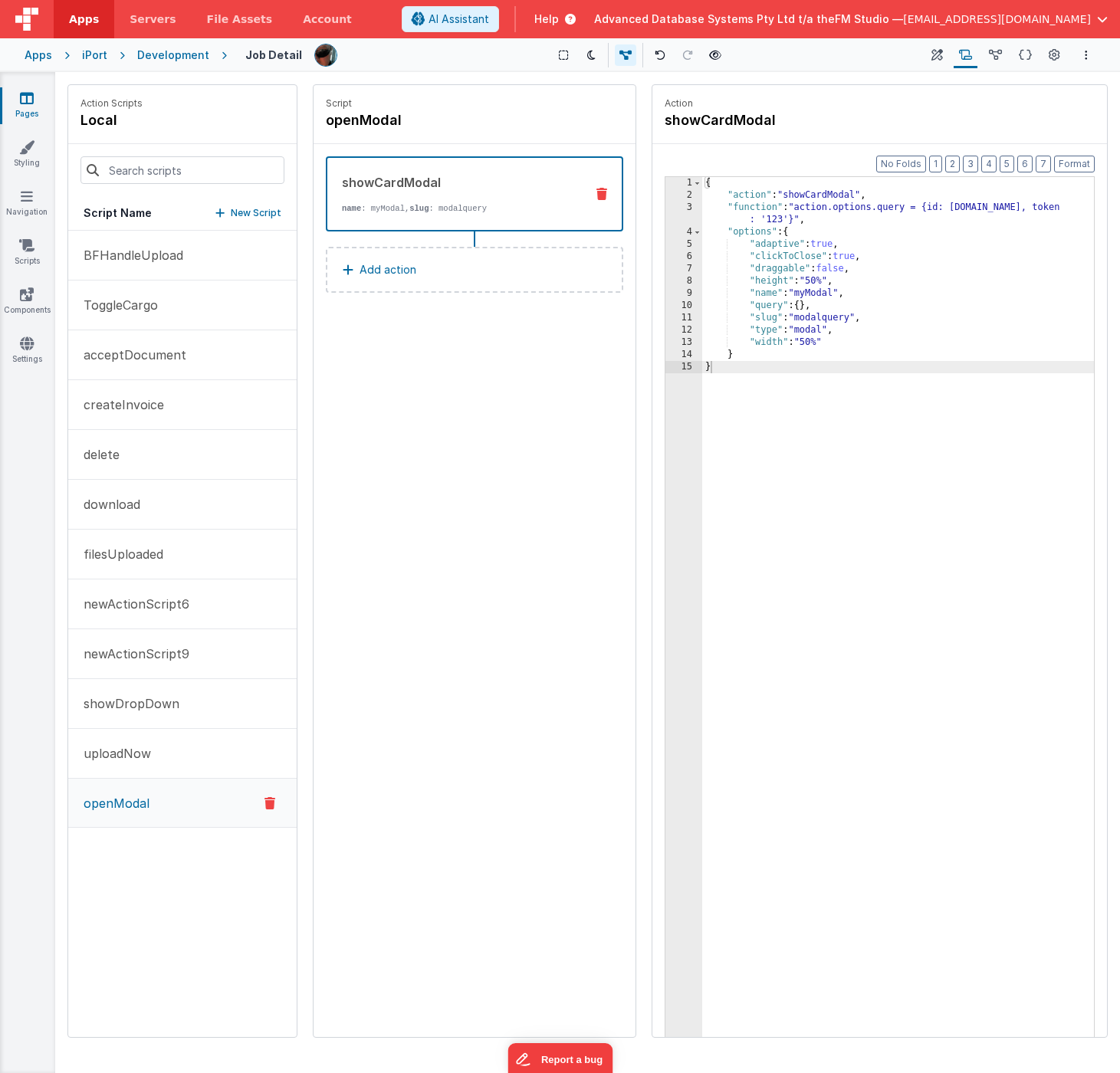
click at [469, 447] on div "Script openModal showCardModal name : myModal, slug : modalquery Add action" at bounding box center [474, 561] width 322 height 952
click at [125, 408] on p "createInvoice" at bounding box center [118, 405] width 89 height 18
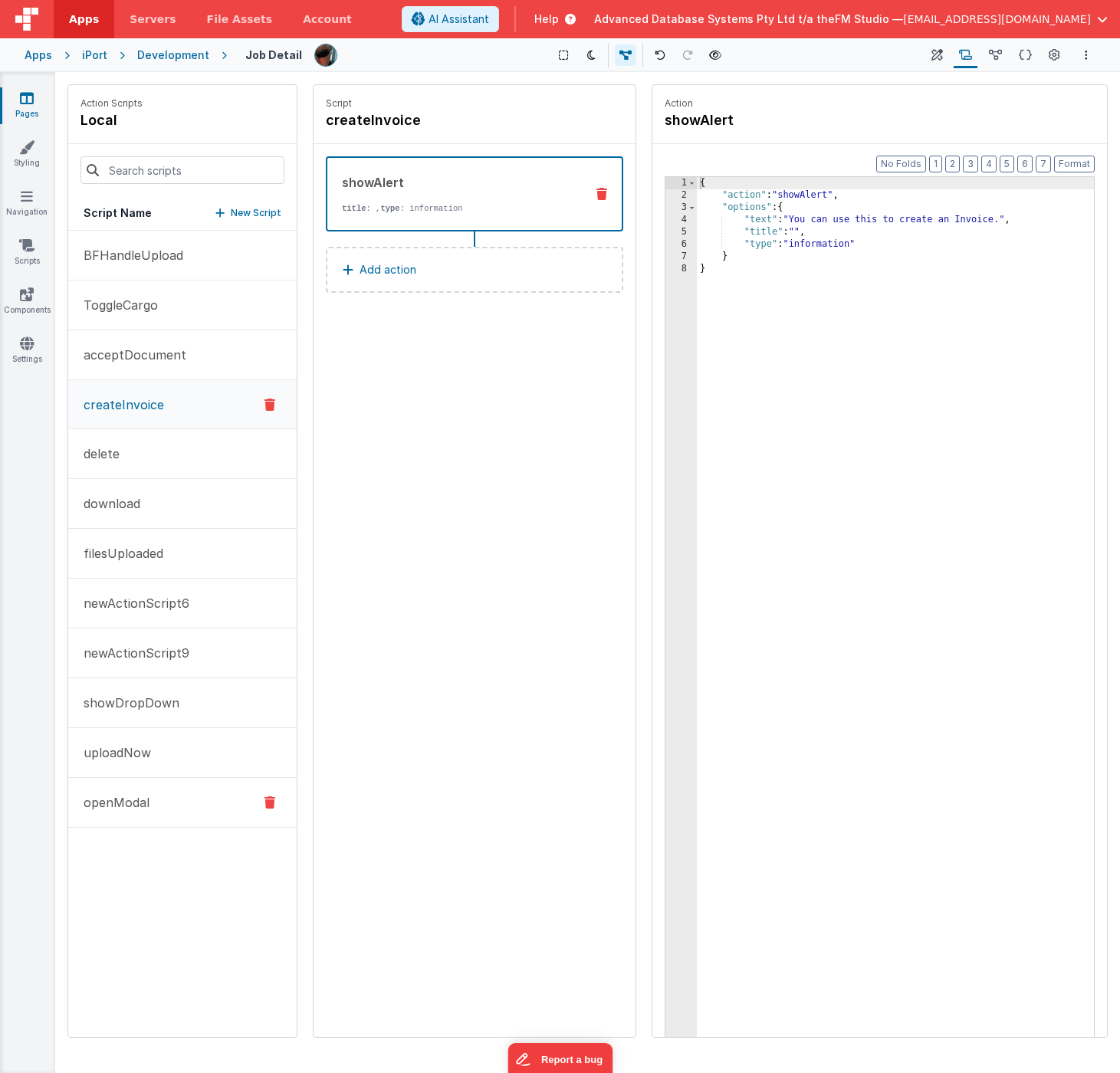
click at [123, 799] on p "openModal" at bounding box center [111, 802] width 75 height 18
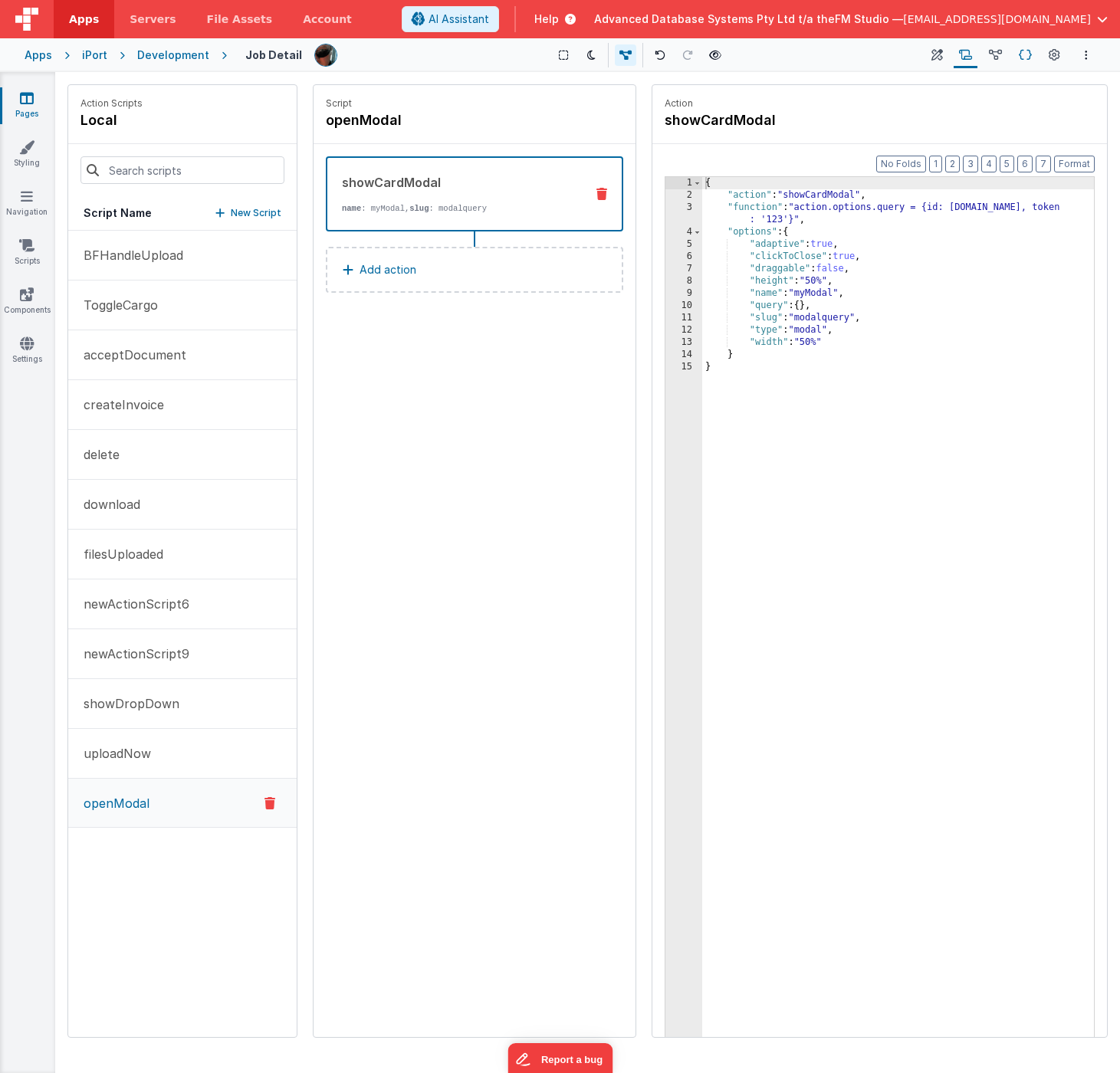
click at [1025, 55] on icon at bounding box center [1025, 56] width 13 height 16
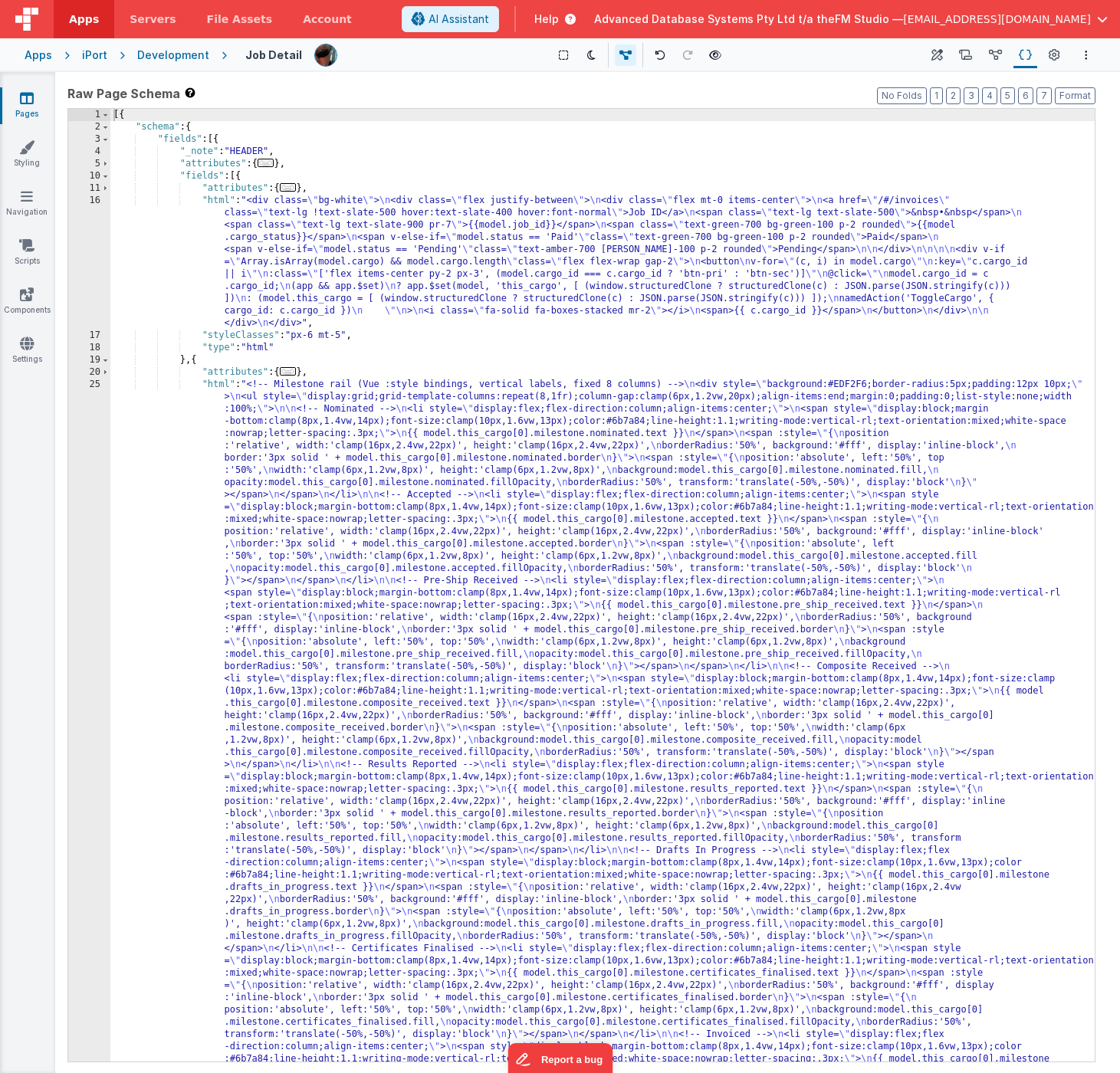
click at [386, 606] on div "[{ "schema" : { "fields" : [{ "_note" : "HEADER" , "attributes" : { ... } , "fi…" at bounding box center [602, 966] width 985 height 1713
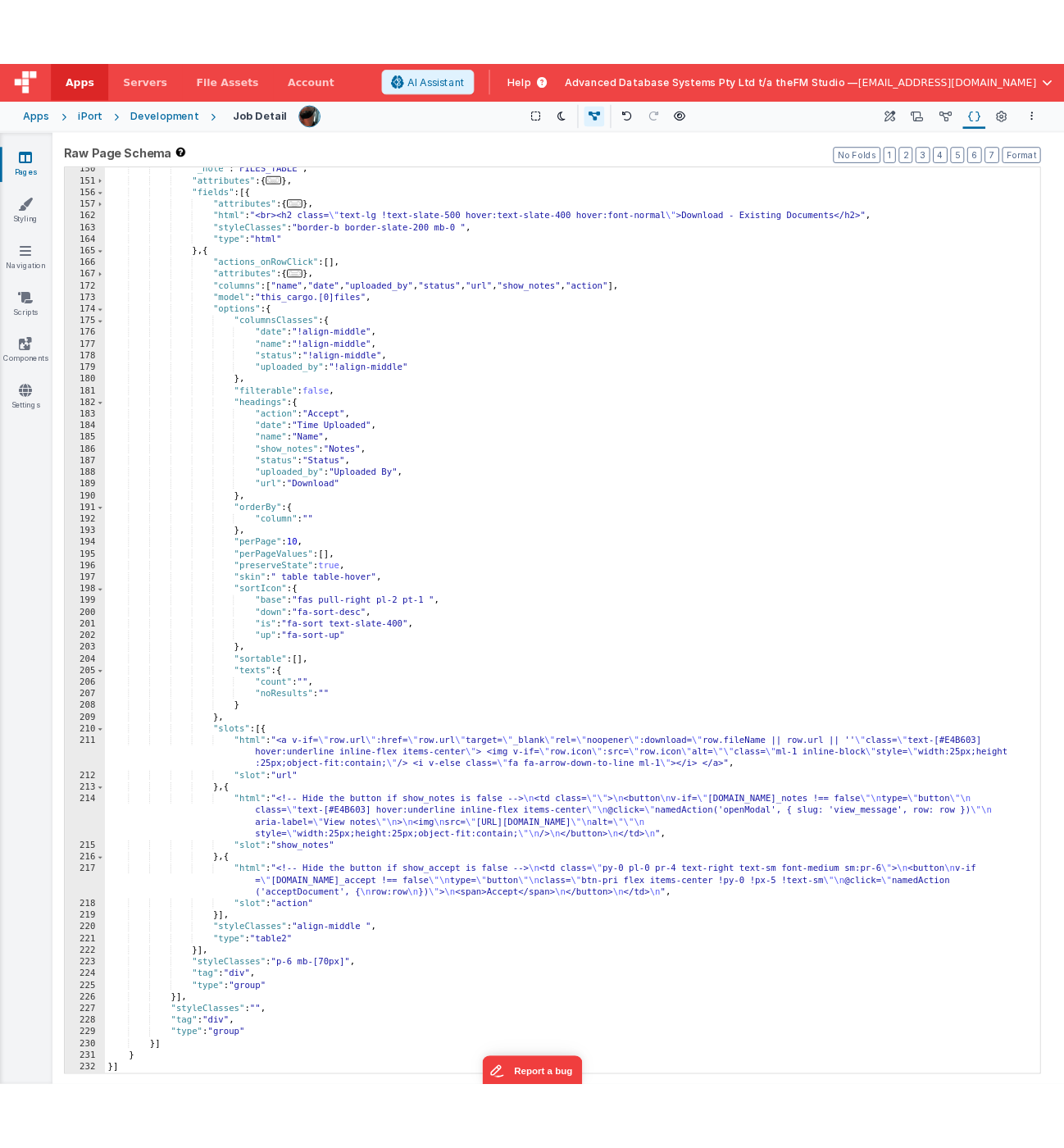
scroll to position [2510, 0]
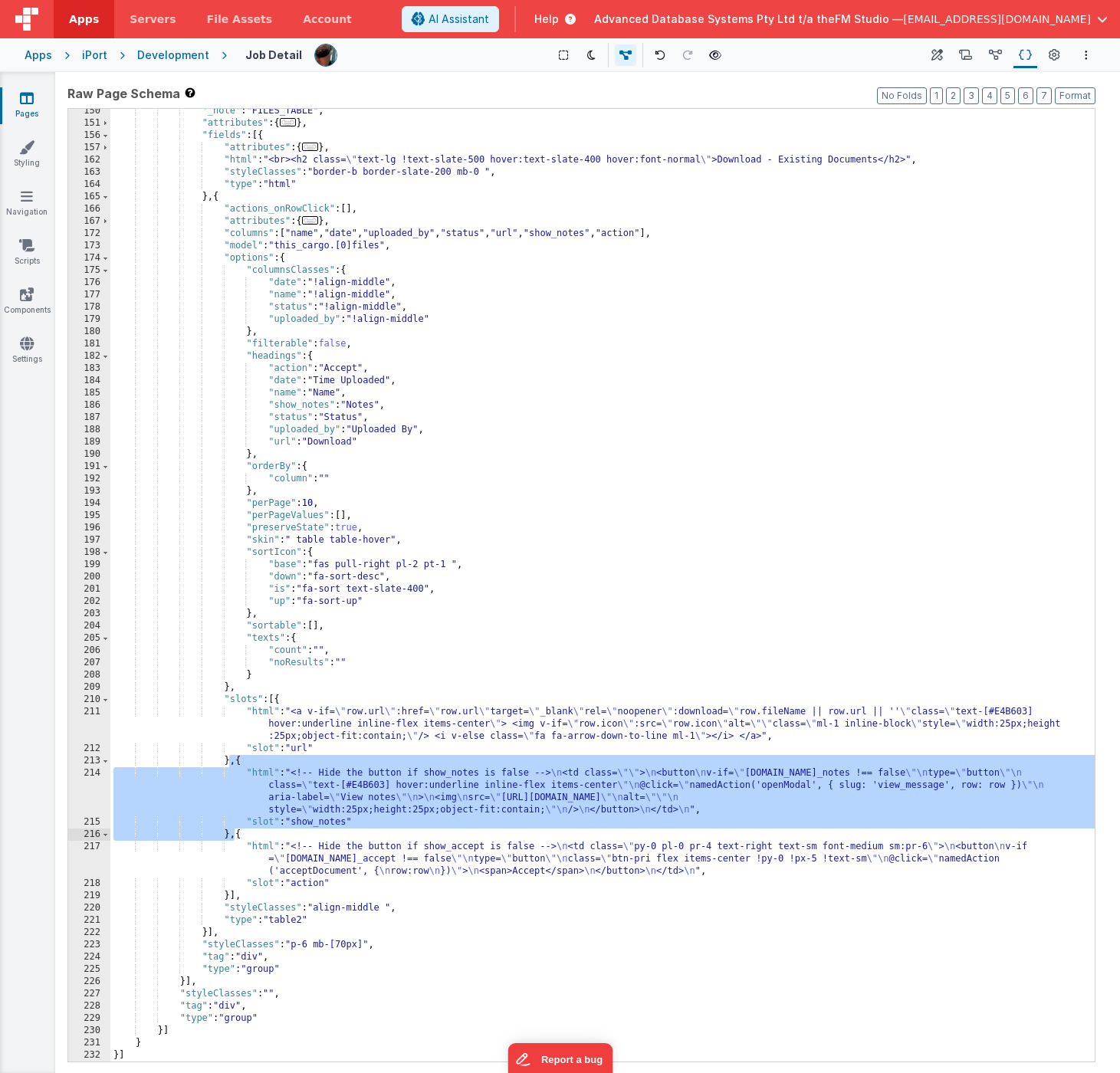
drag, startPoint x: 231, startPoint y: 762, endPoint x: 236, endPoint y: 837, distance: 75.2
click at [236, 837] on div ""_note" : "FILES_TABLE" , "attributes" : { ... } , "fields" : [{ "attributes" :…" at bounding box center [602, 593] width 985 height 977
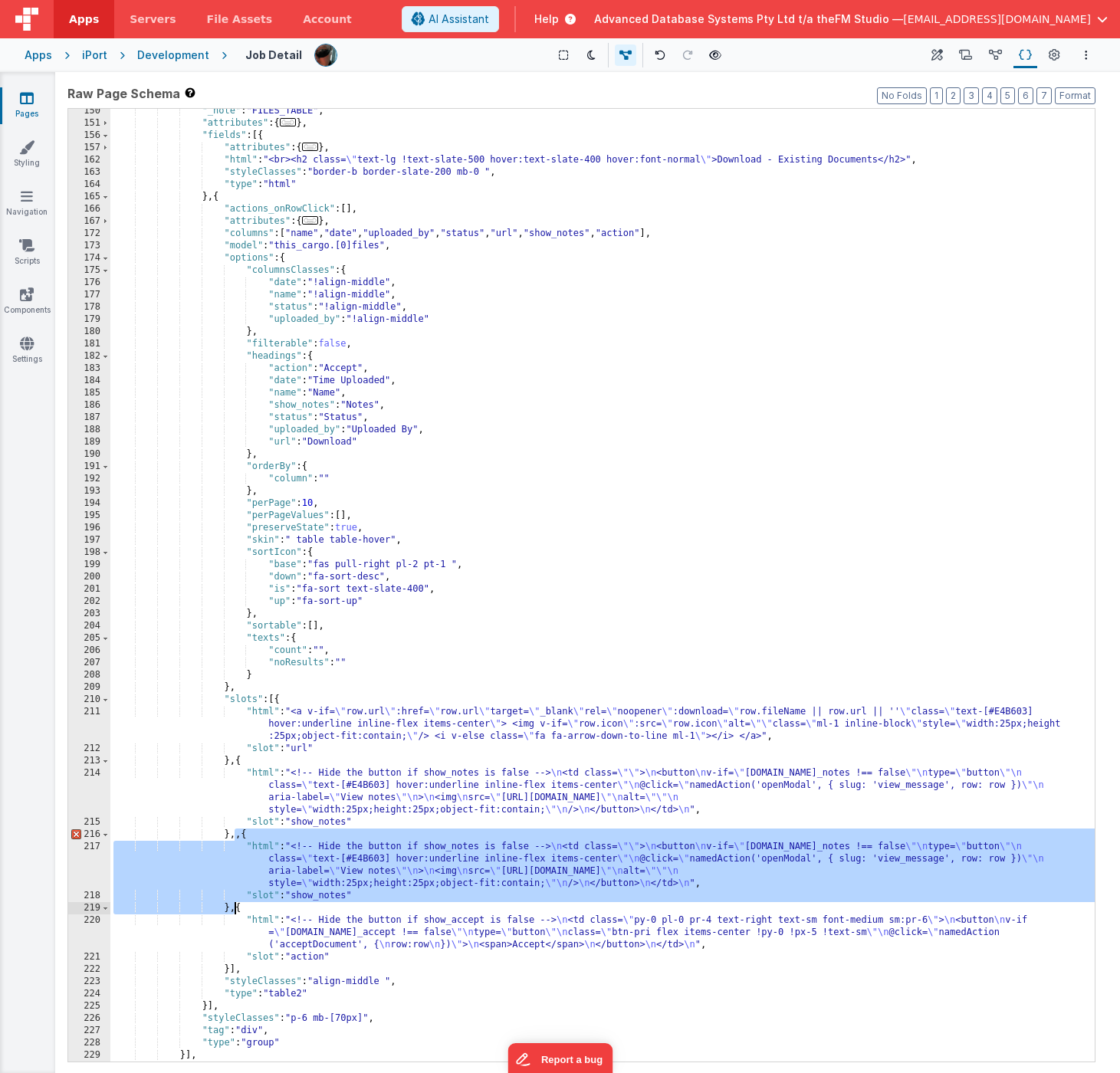
click at [350, 820] on div ""_note" : "FILES_TABLE" , "attributes" : { ... } , "fields" : [{ "attributes" :…" at bounding box center [602, 593] width 985 height 977
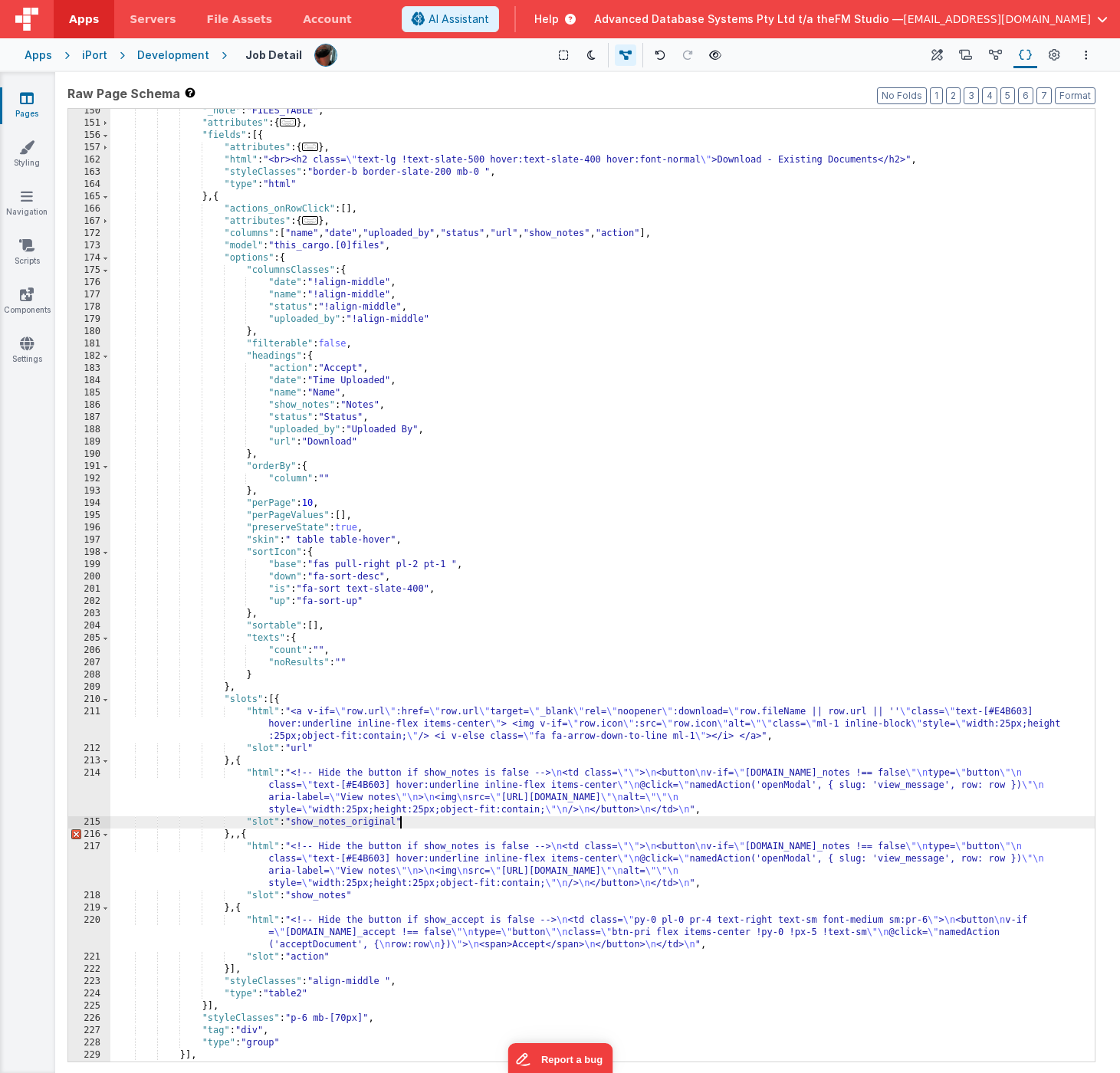
click at [242, 839] on div ""_note" : "FILES_TABLE" , "attributes" : { ... } , "fields" : [{ "attributes" :…" at bounding box center [602, 593] width 985 height 977
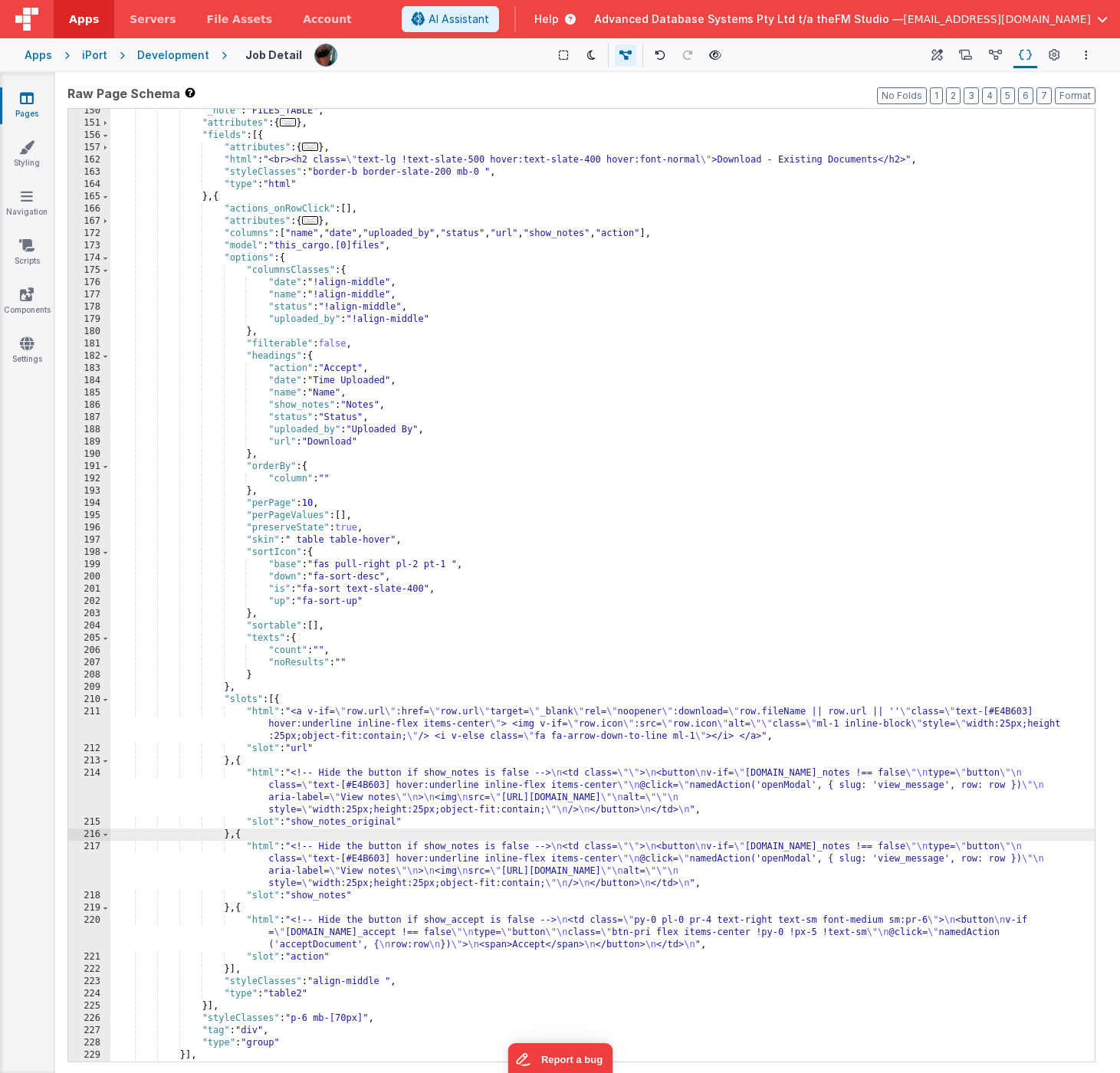
click at [304, 861] on div ""_note" : "FILES_TABLE" , "attributes" : { ... } , "fields" : [{ "attributes" :…" at bounding box center [602, 593] width 985 height 977
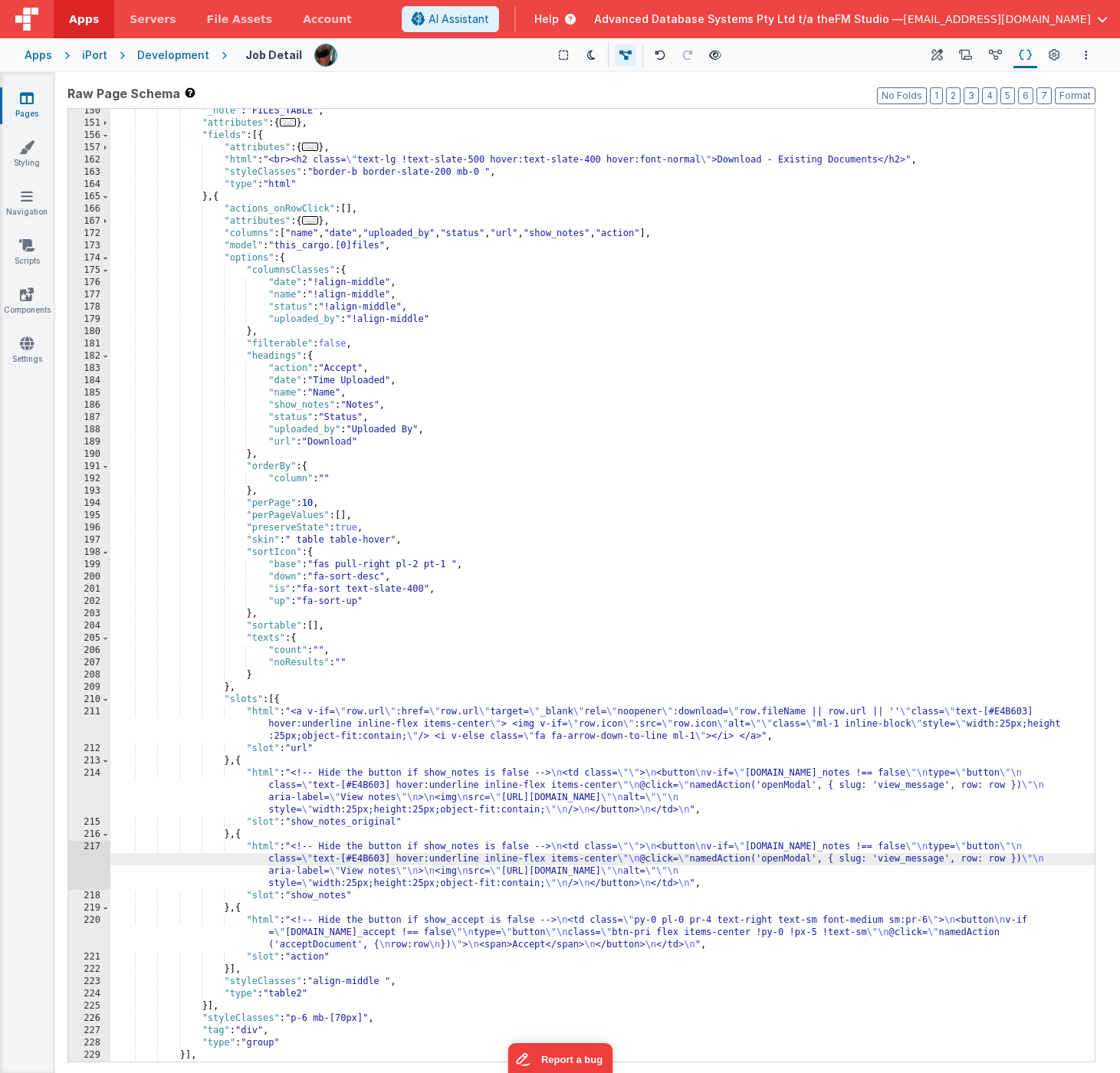
click at [75, 855] on div "217" at bounding box center [89, 866] width 42 height 49
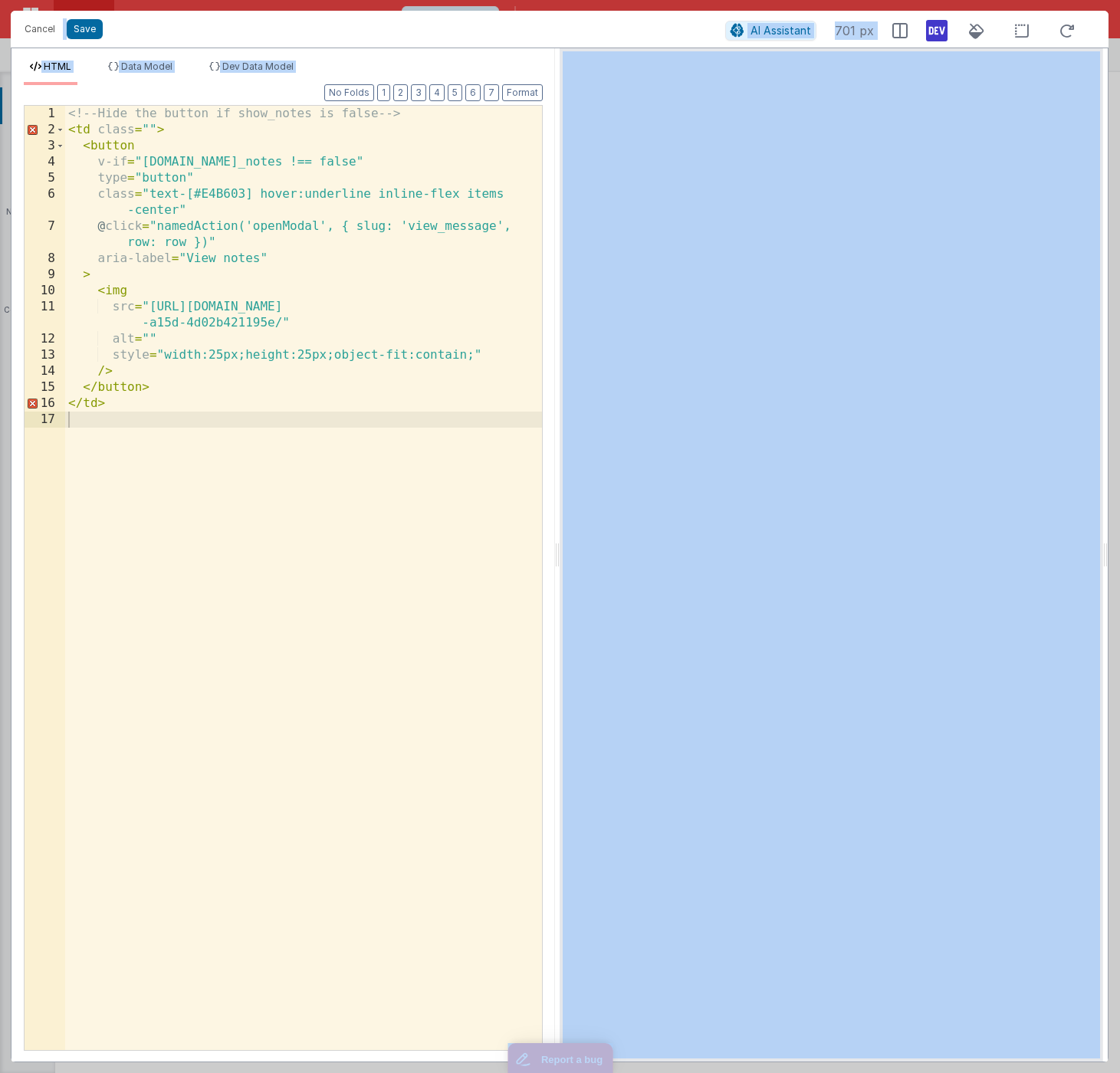
click at [280, 388] on div "<!-- Hide the button if show_notes is false --> < td class = "" > < button v-if…" at bounding box center [303, 593] width 477 height 977
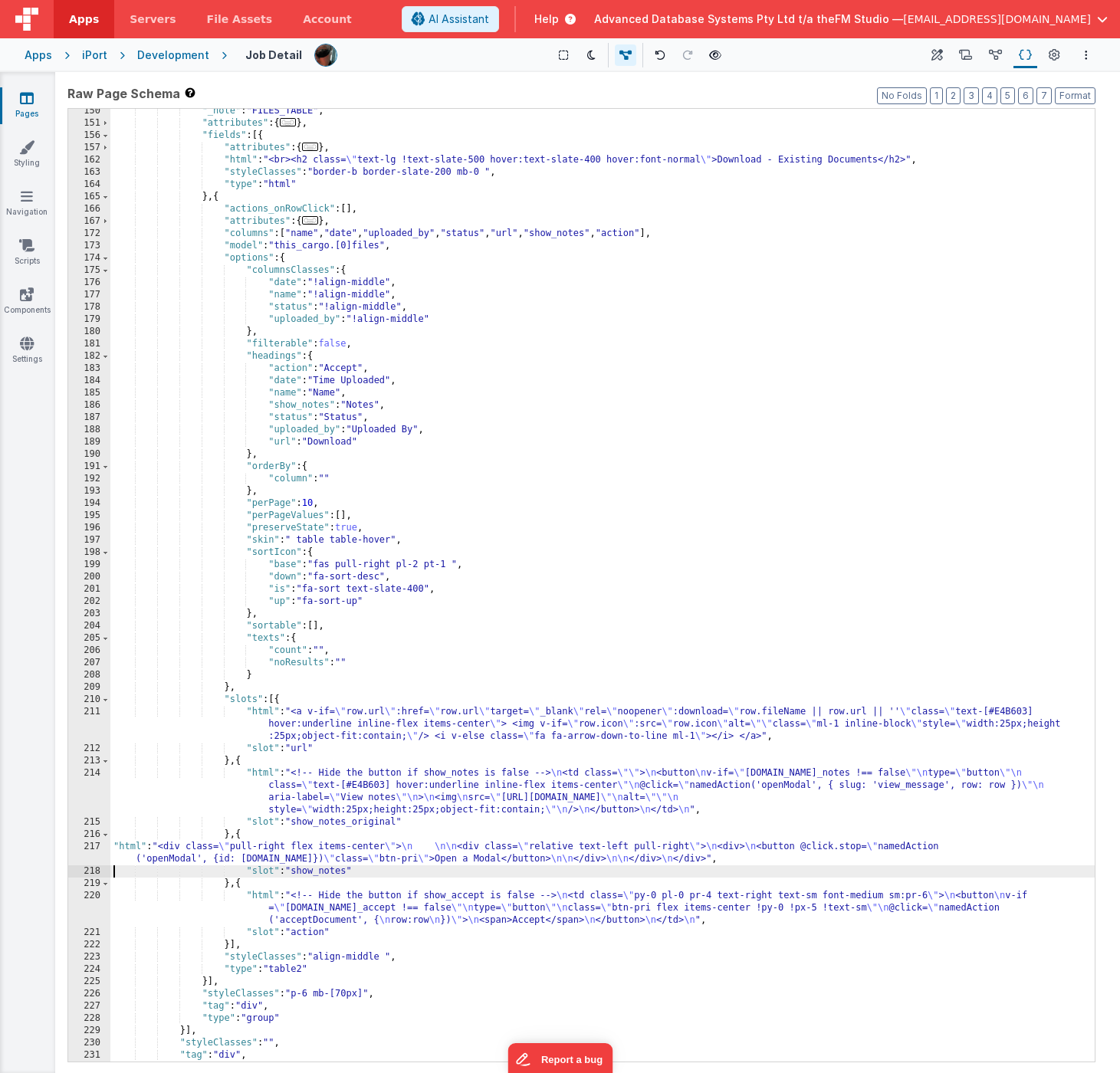
click at [352, 823] on div ""_note" : "FILES_TABLE" , "attributes" : { ... } , "fields" : [{ "attributes" :…" at bounding box center [602, 593] width 985 height 977
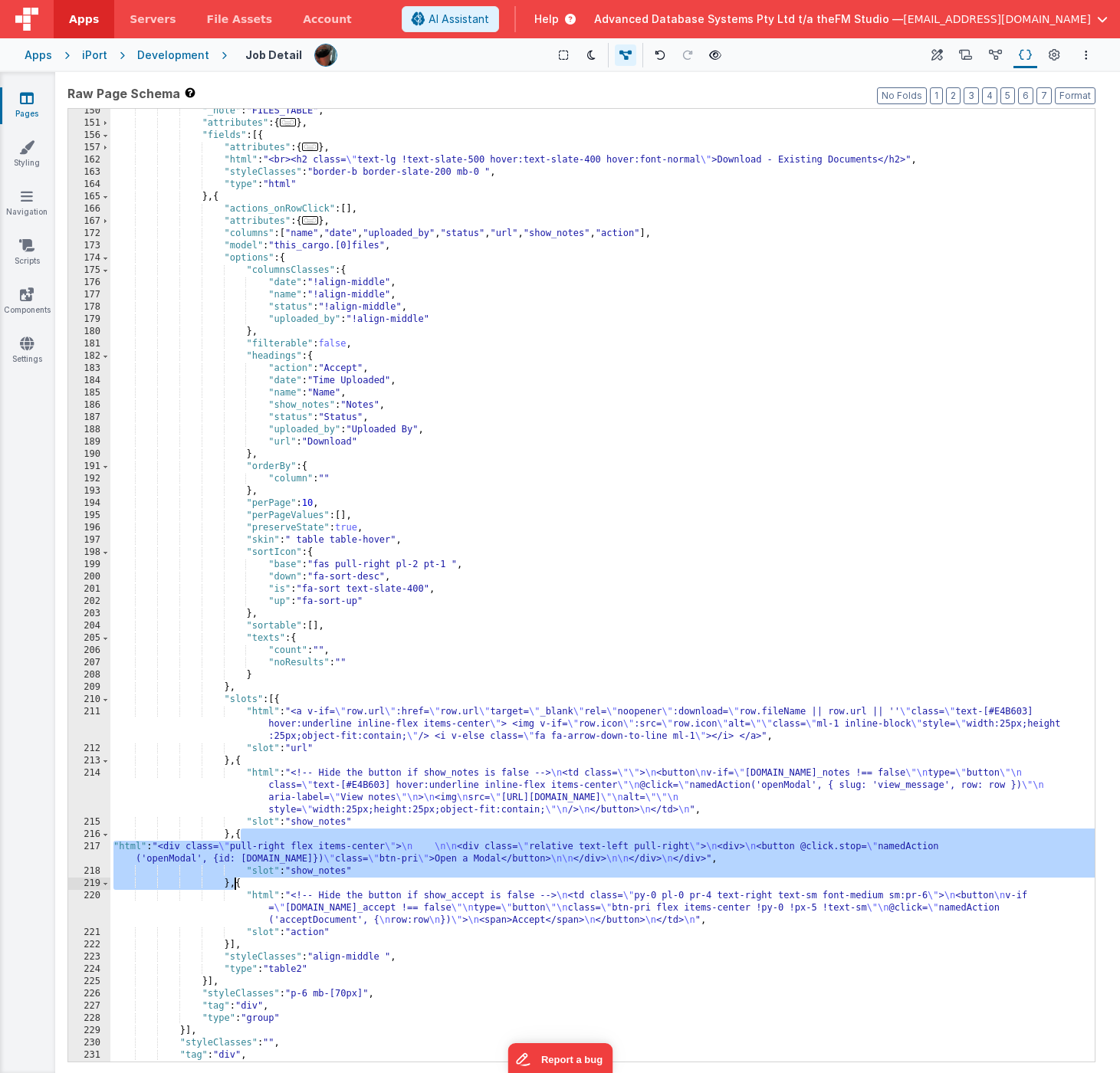
drag, startPoint x: 238, startPoint y: 839, endPoint x: 237, endPoint y: 878, distance: 39.0
click at [237, 878] on div ""_note" : "FILES_TABLE" , "attributes" : { ... } , "fields" : [{ "attributes" :…" at bounding box center [602, 593] width 985 height 977
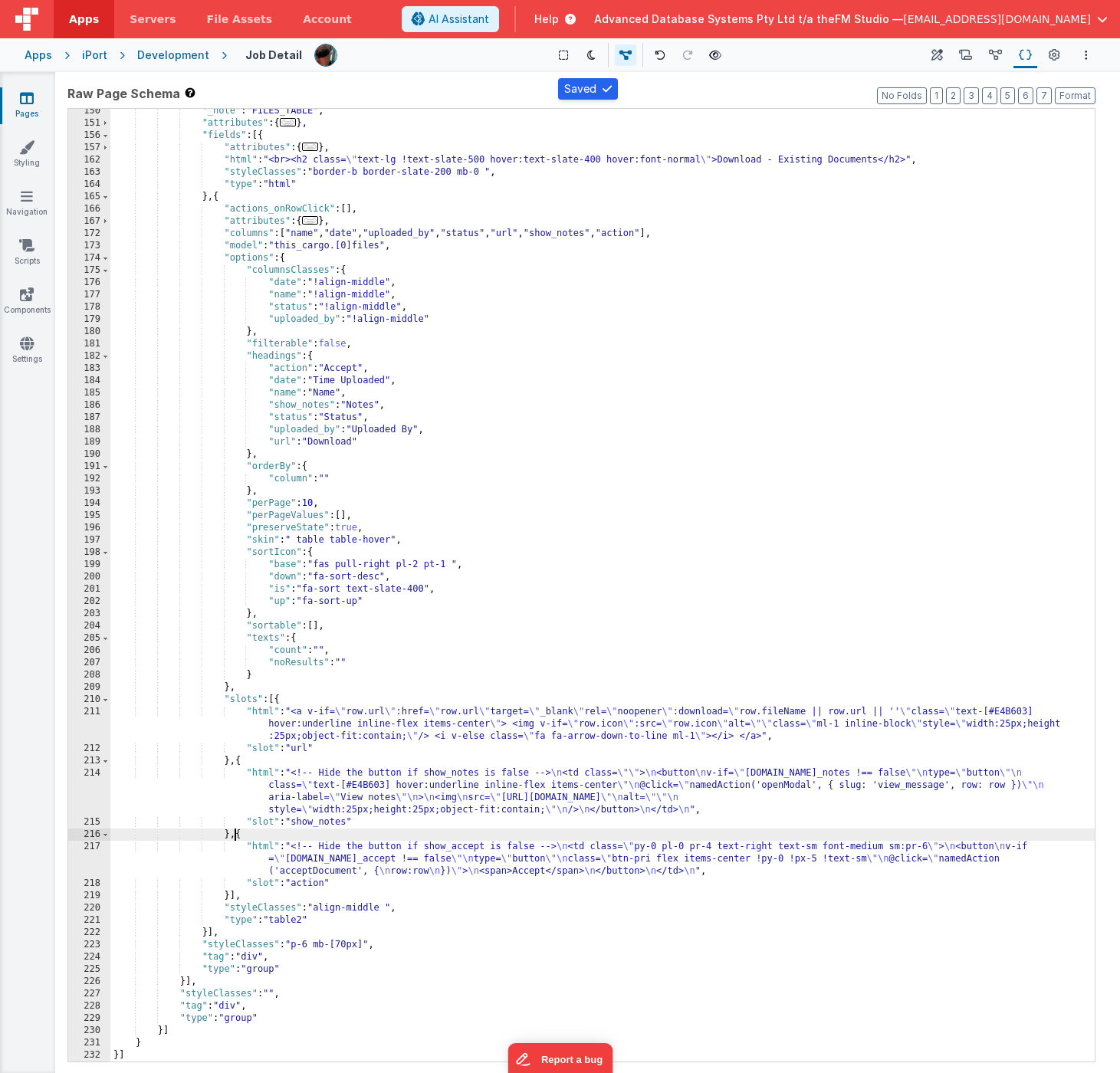
click at [454, 804] on div ""_note" : "FILES_TABLE" , "attributes" : { ... } , "fields" : [{ "attributes" :…" at bounding box center [602, 593] width 985 height 977
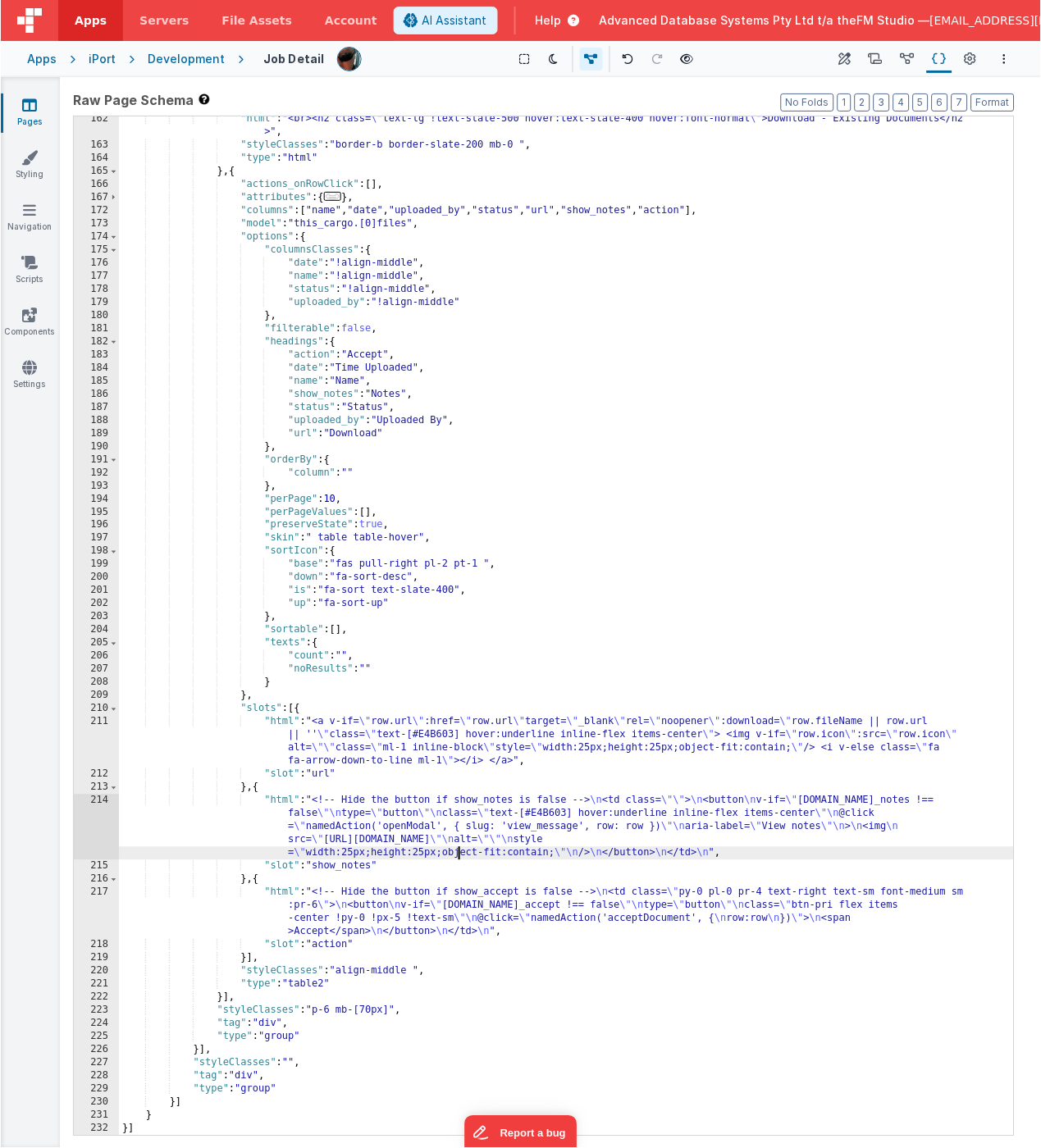
scroll to position [2826, 0]
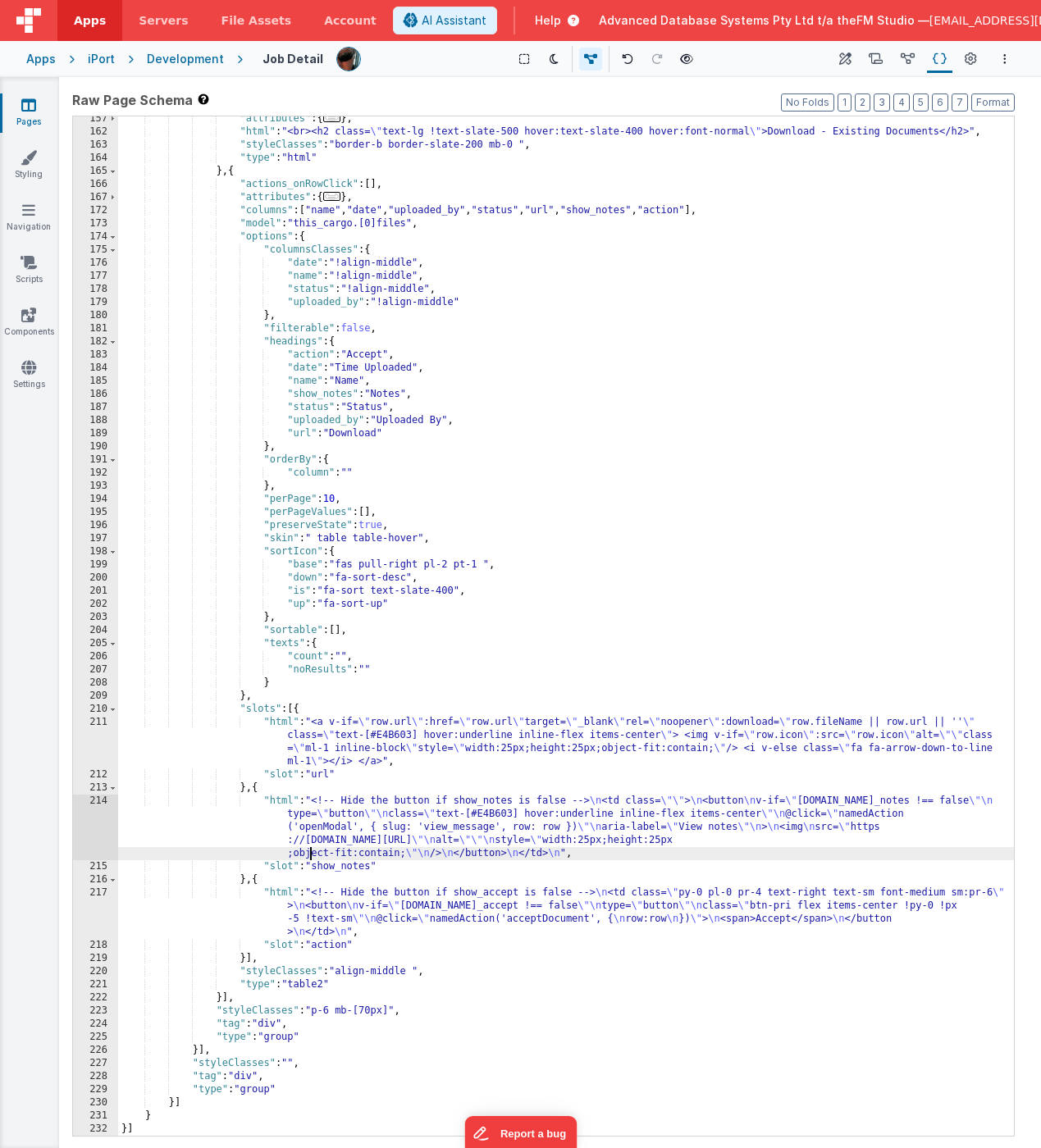
click at [402, 820] on div ""attributes" : { ... } , "html" : "<br><h2 class= \" text-lg !text-slate-500 ho…" at bounding box center [565, 635] width 895 height 1046
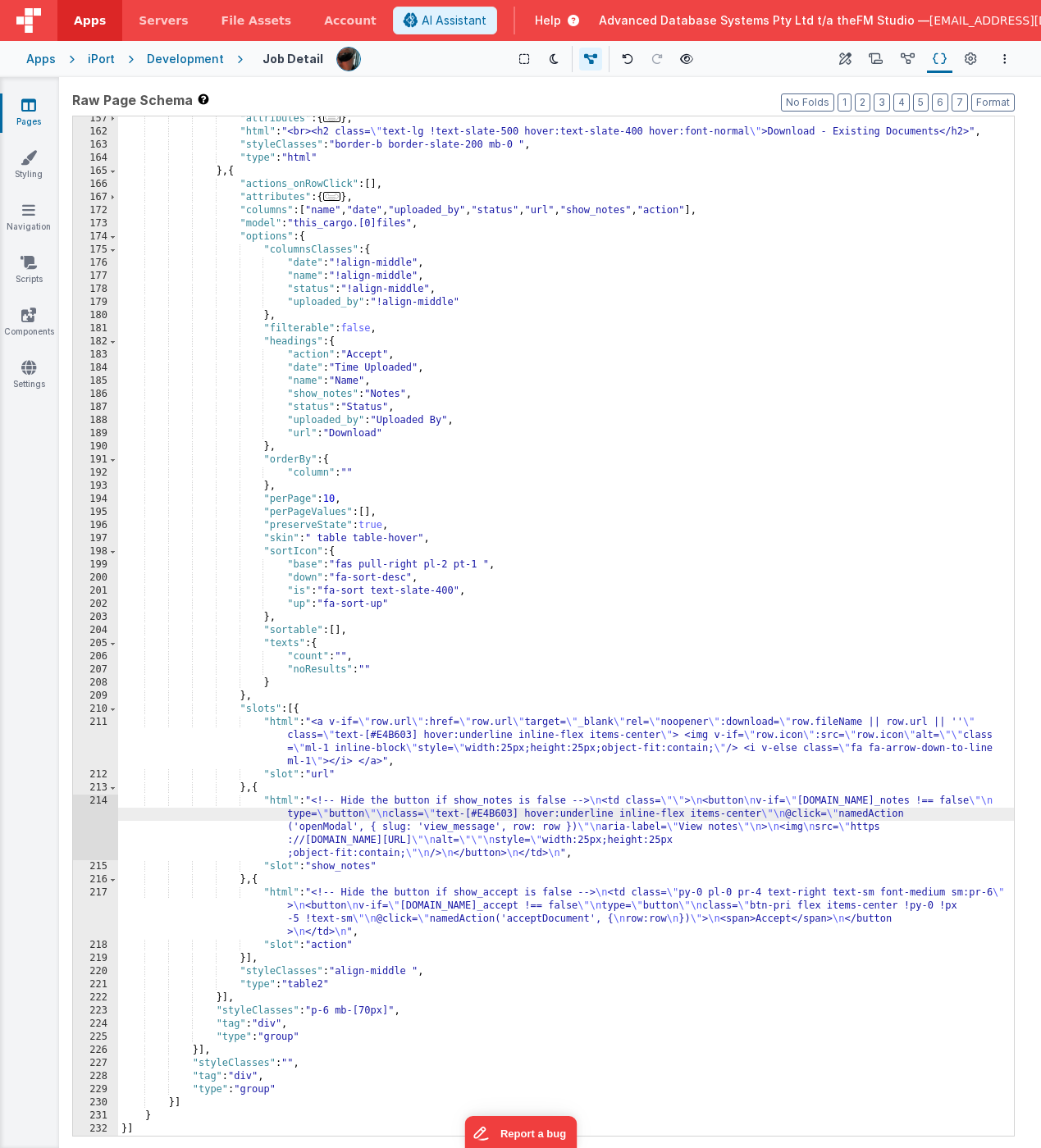
click at [25, 103] on icon at bounding box center [28, 104] width 14 height 16
